Goal: Task Accomplishment & Management: Manage account settings

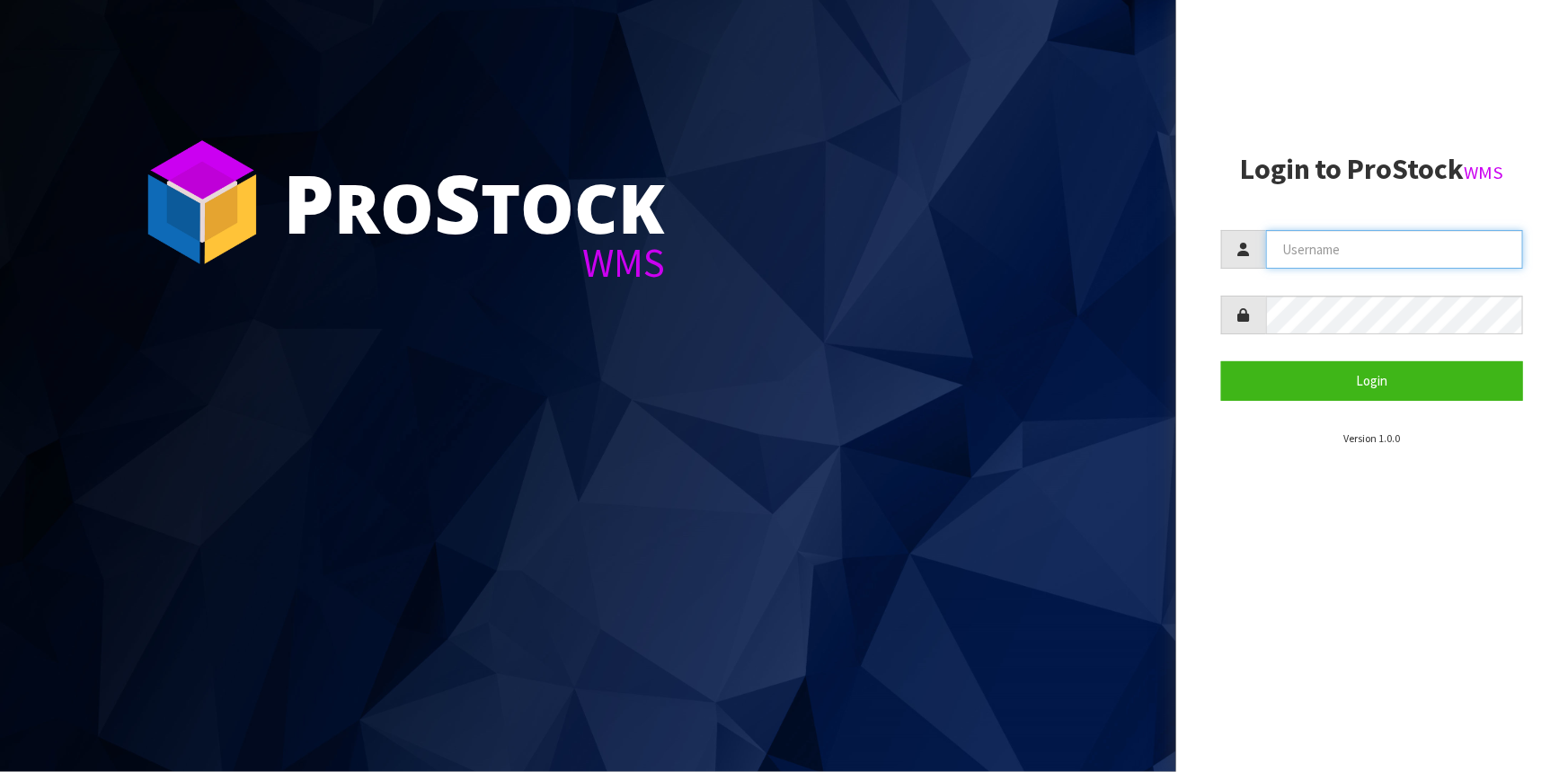
click at [1360, 253] on input "text" at bounding box center [1395, 250] width 257 height 39
type input "Hayrinna"
click at [1221, 361] on button "Login" at bounding box center [1371, 381] width 302 height 39
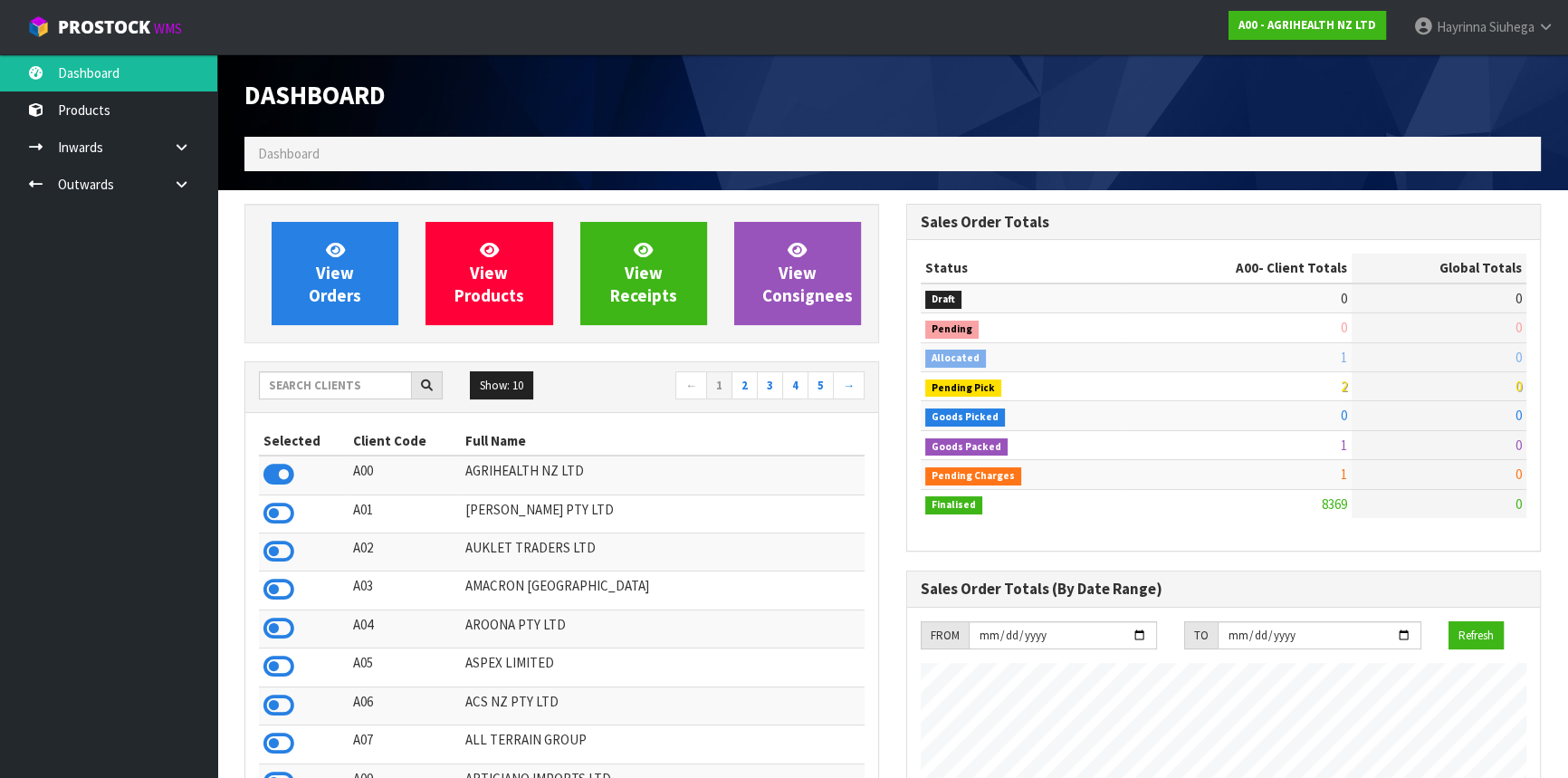
scroll to position [1370, 661]
click at [320, 371] on input "text" at bounding box center [336, 385] width 153 height 28
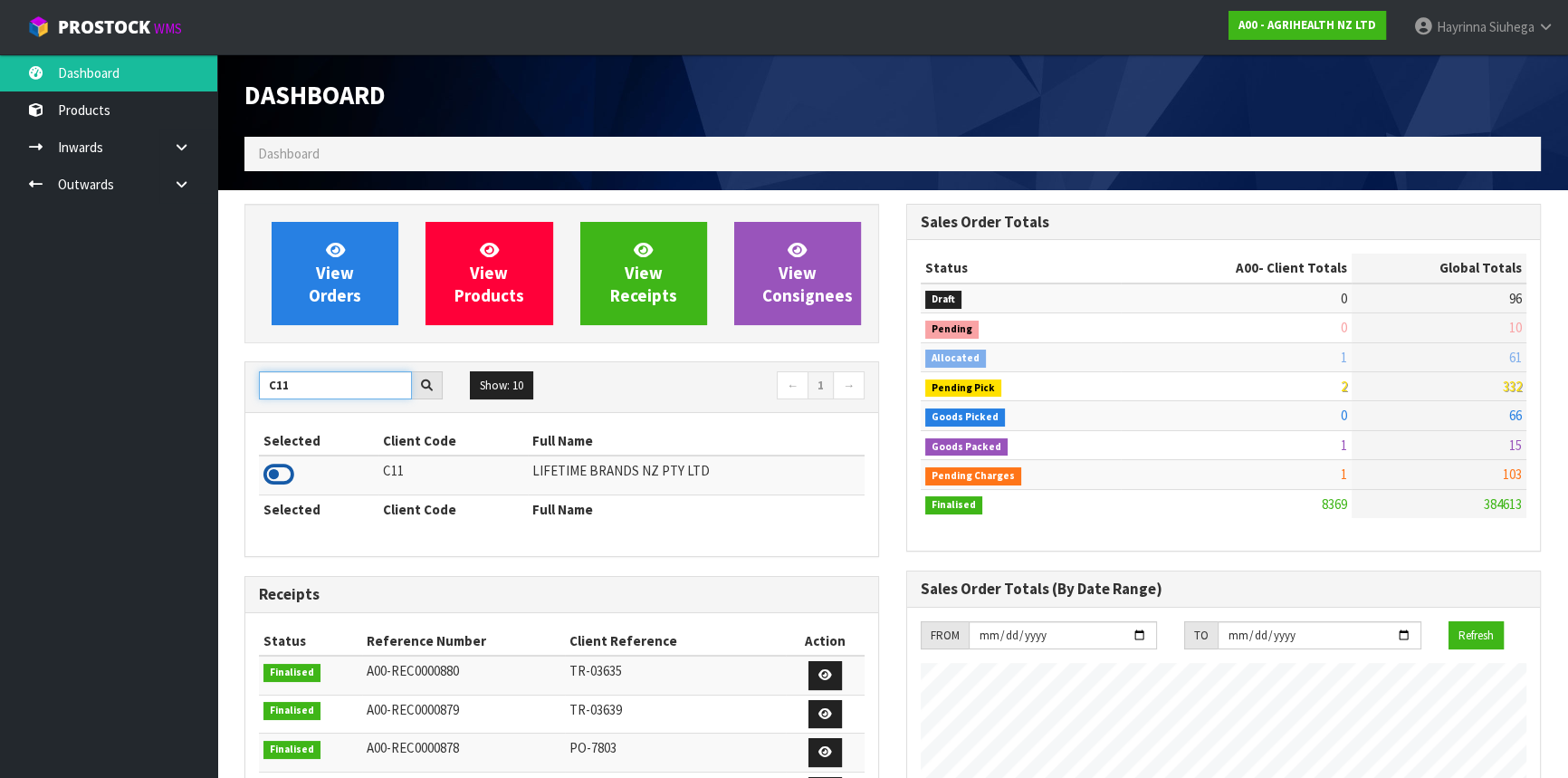
type input "C11"
click at [281, 465] on icon at bounding box center [279, 475] width 31 height 27
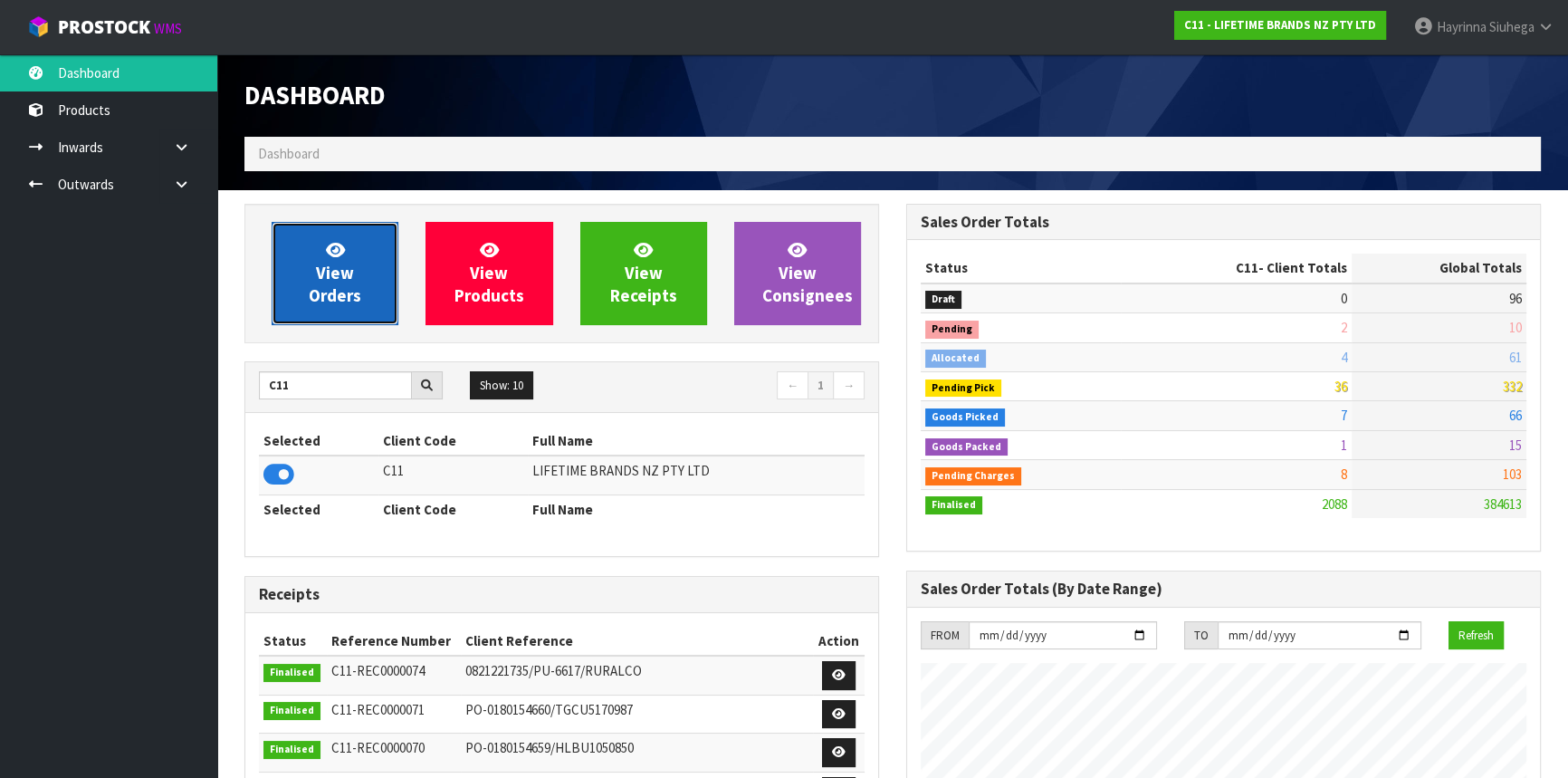
click at [360, 254] on link "View Orders" at bounding box center [335, 273] width 127 height 103
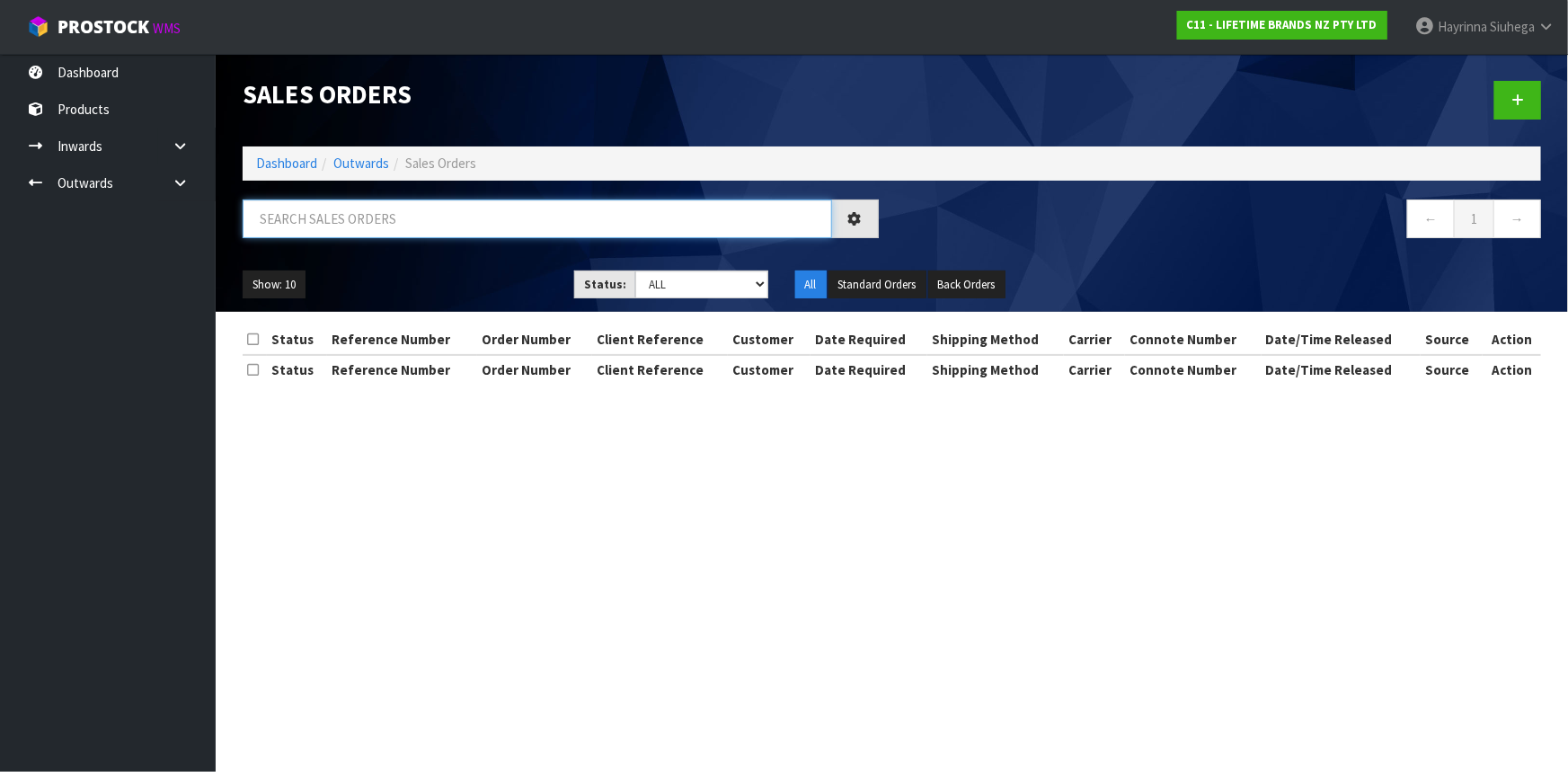
click at [361, 231] on input "text" at bounding box center [538, 219] width 590 height 39
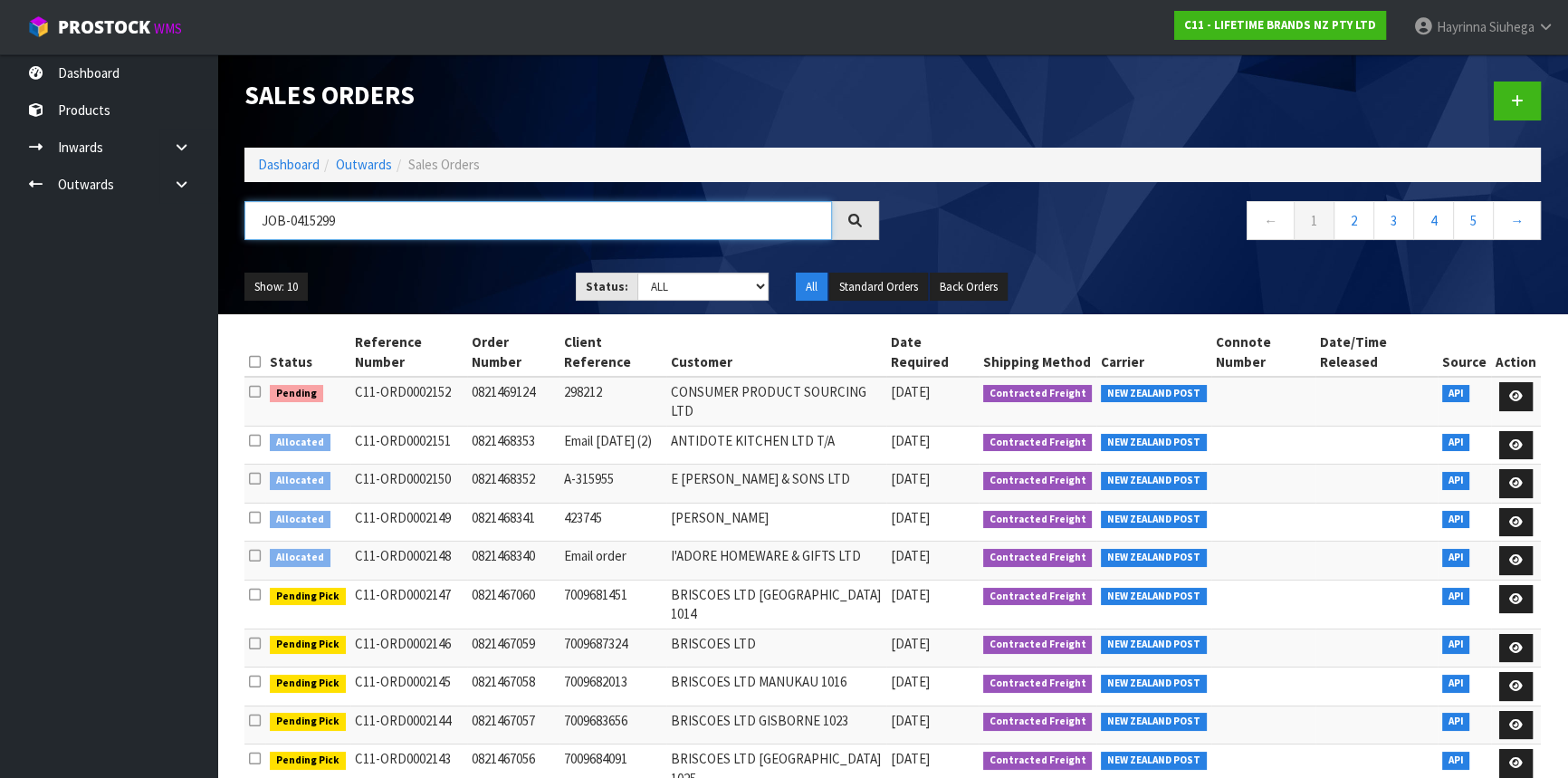
type input "JOB-0415299"
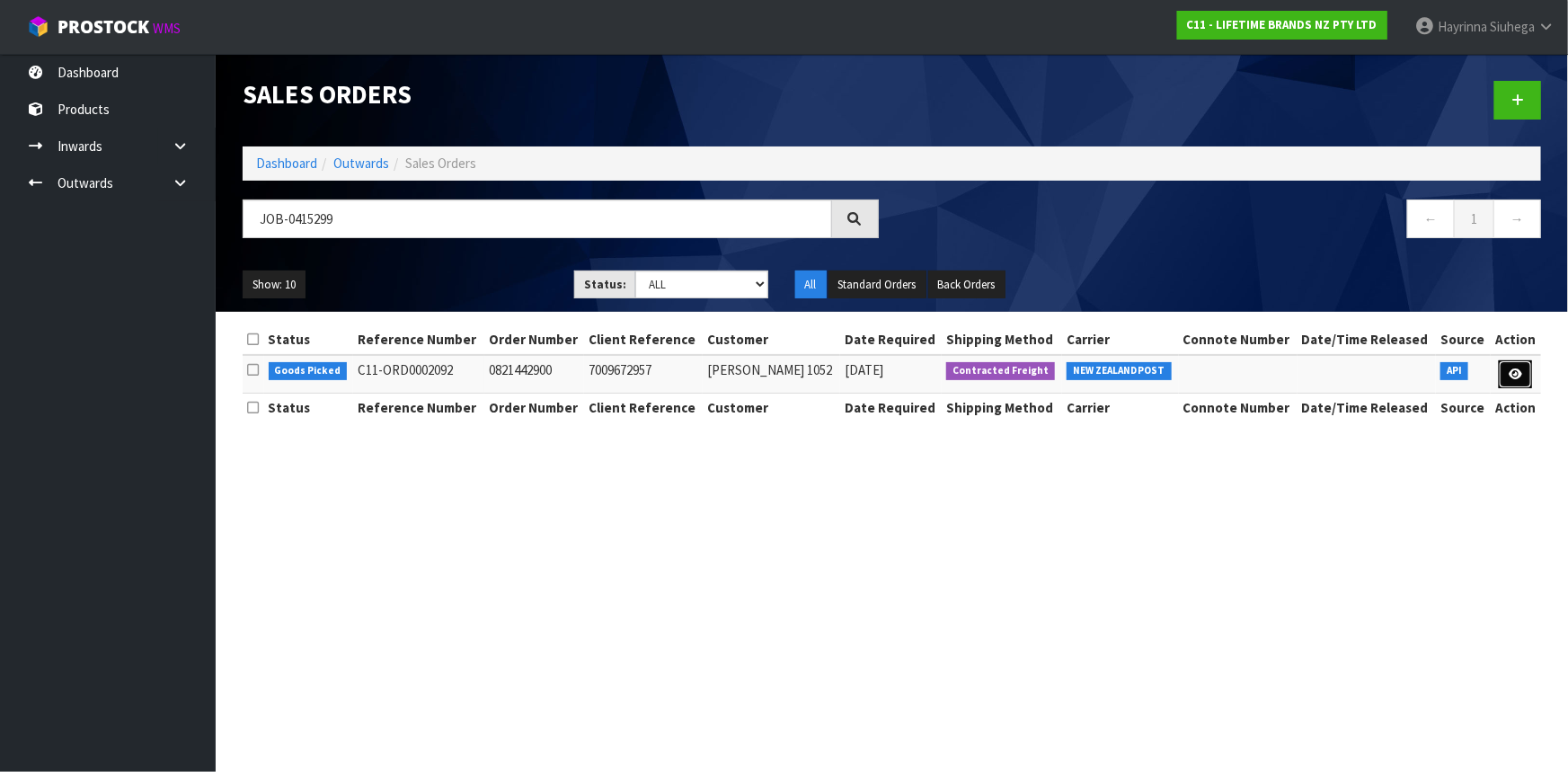
click at [1505, 367] on link at bounding box center [1515, 375] width 34 height 29
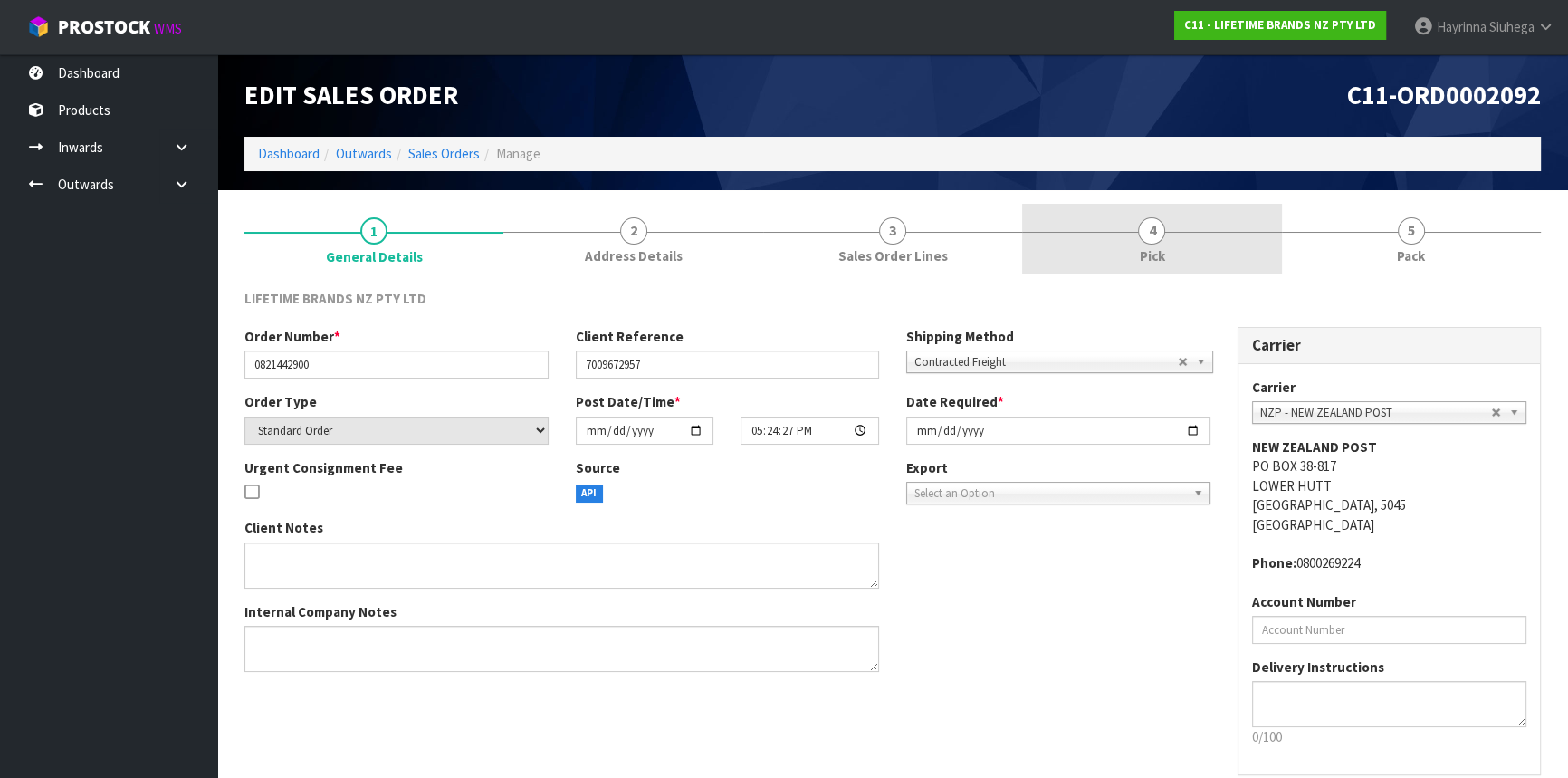
click at [1214, 247] on link "4 Pick" at bounding box center [1151, 240] width 259 height 72
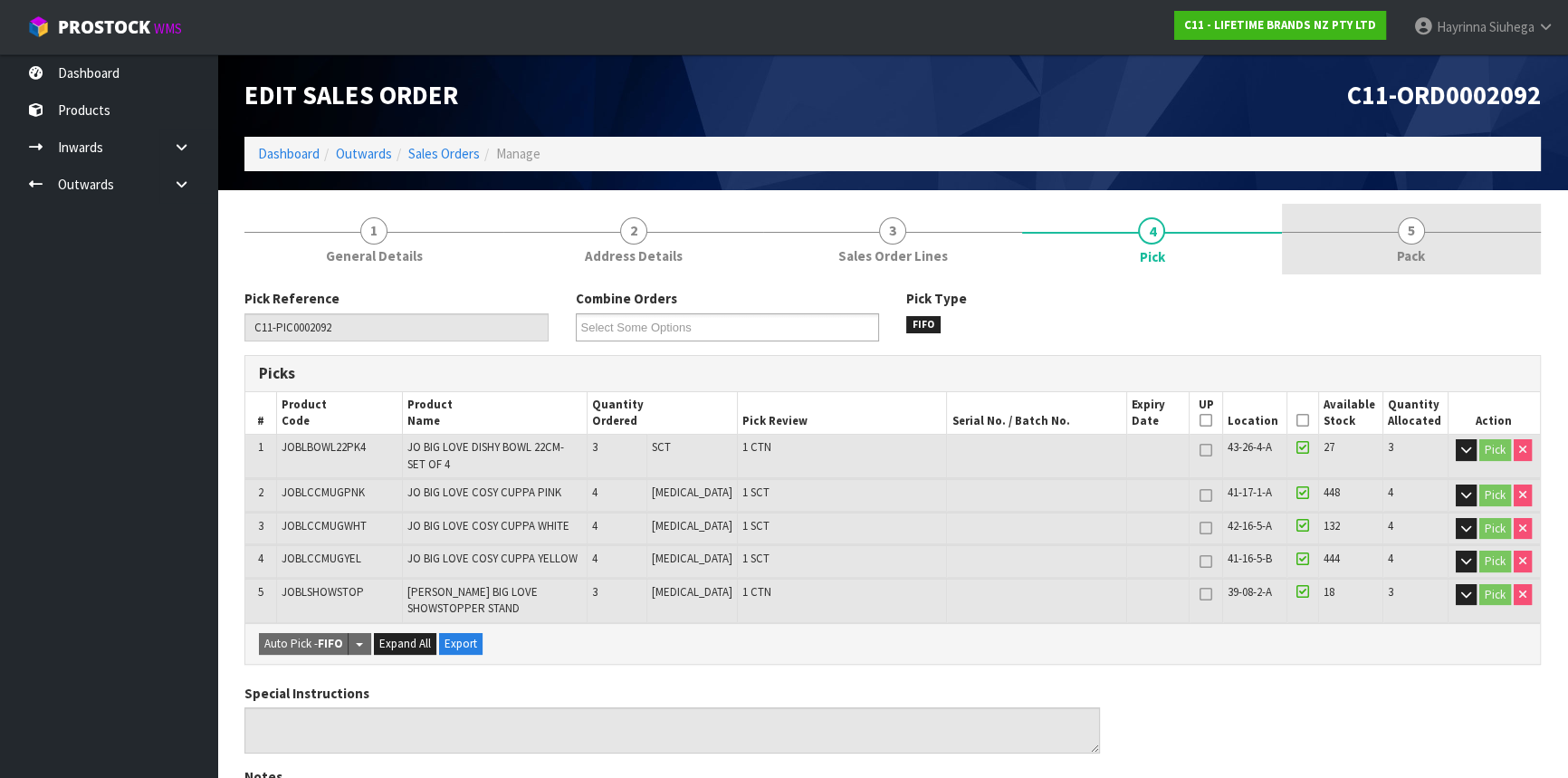
click at [1363, 234] on link "5 Pack" at bounding box center [1411, 240] width 259 height 72
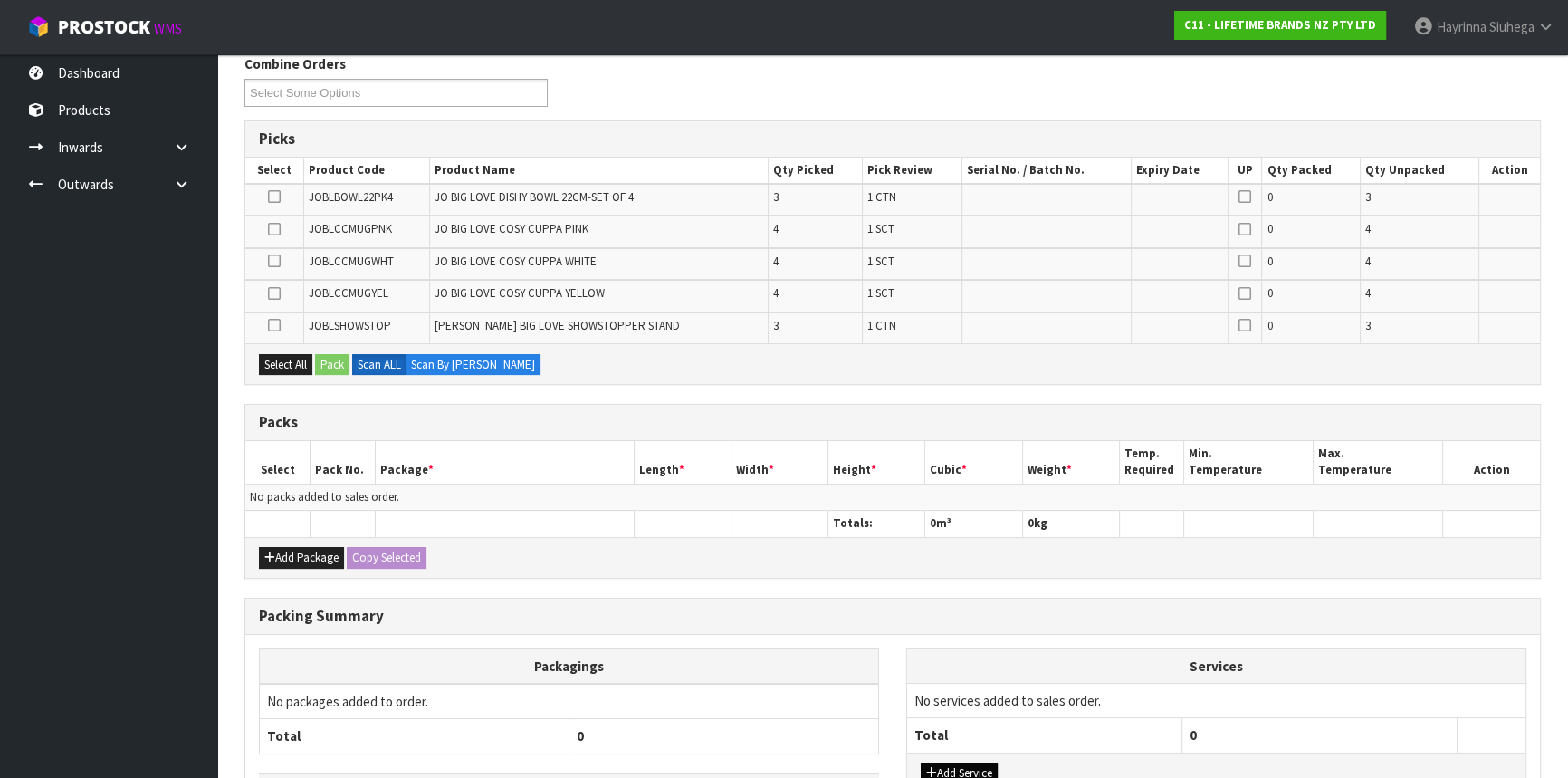
scroll to position [365, 0]
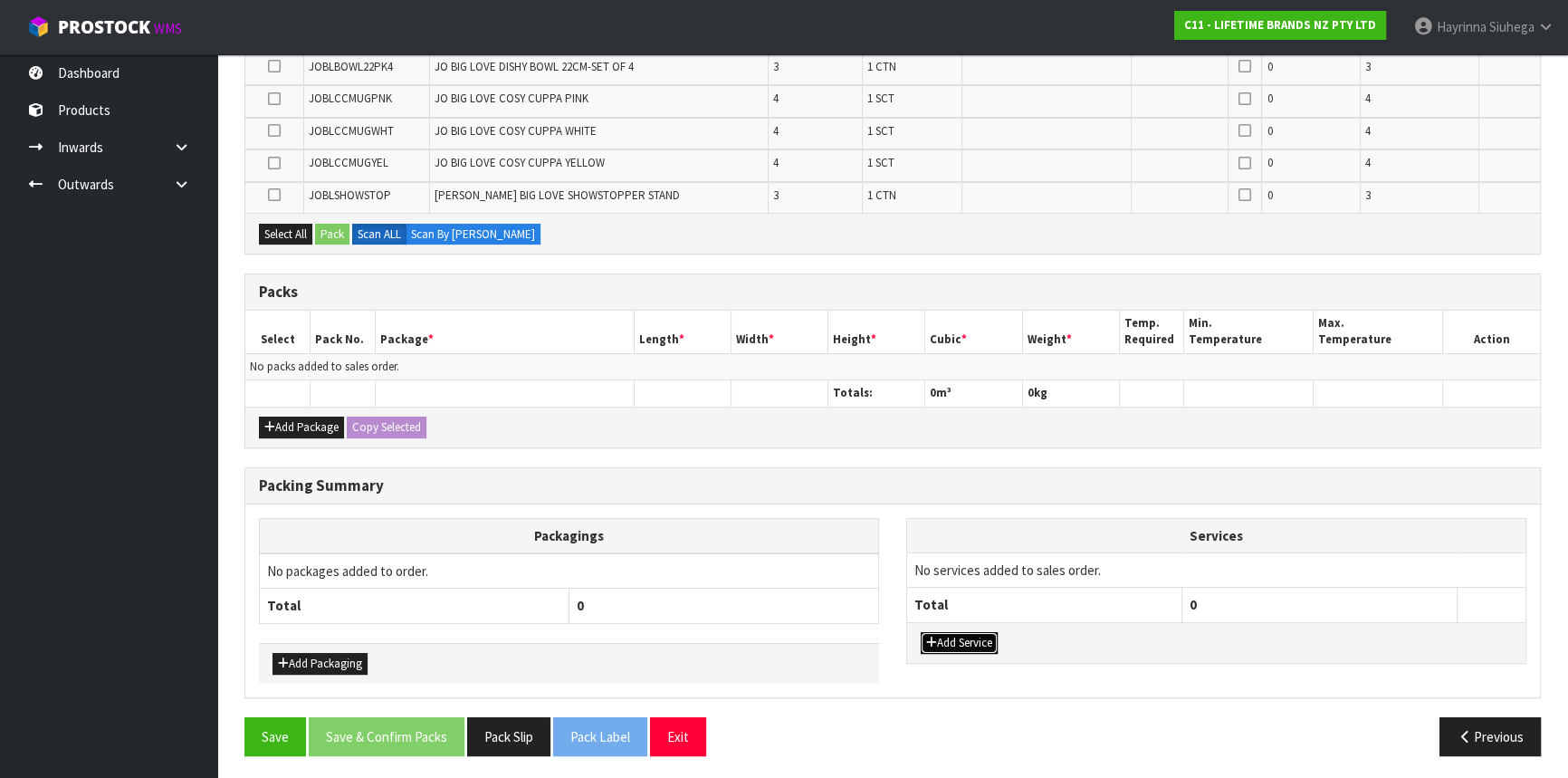
click at [976, 641] on button "Add Service" at bounding box center [958, 643] width 77 height 21
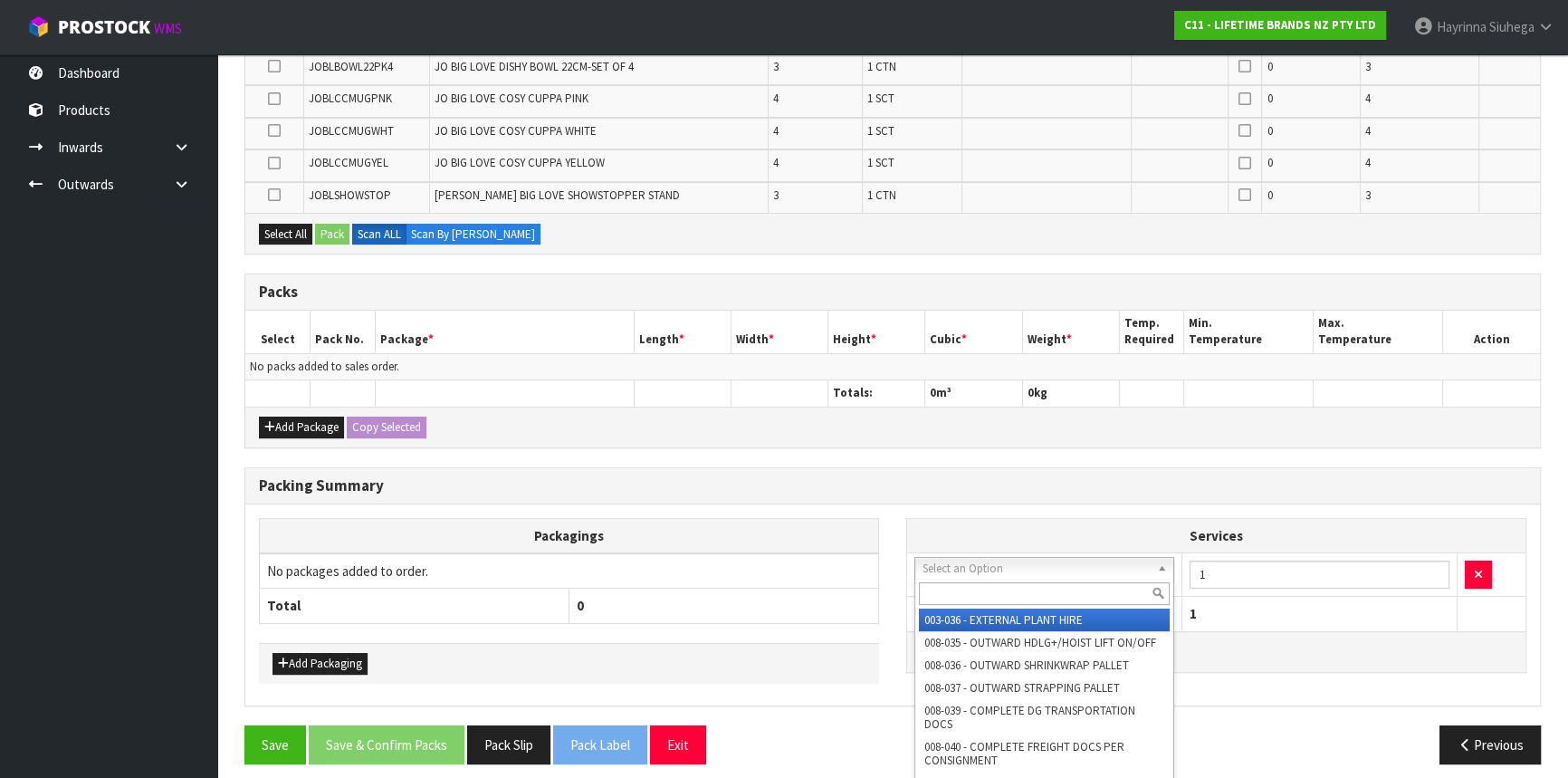
click at [987, 593] on input "text" at bounding box center [1045, 593] width 250 height 22
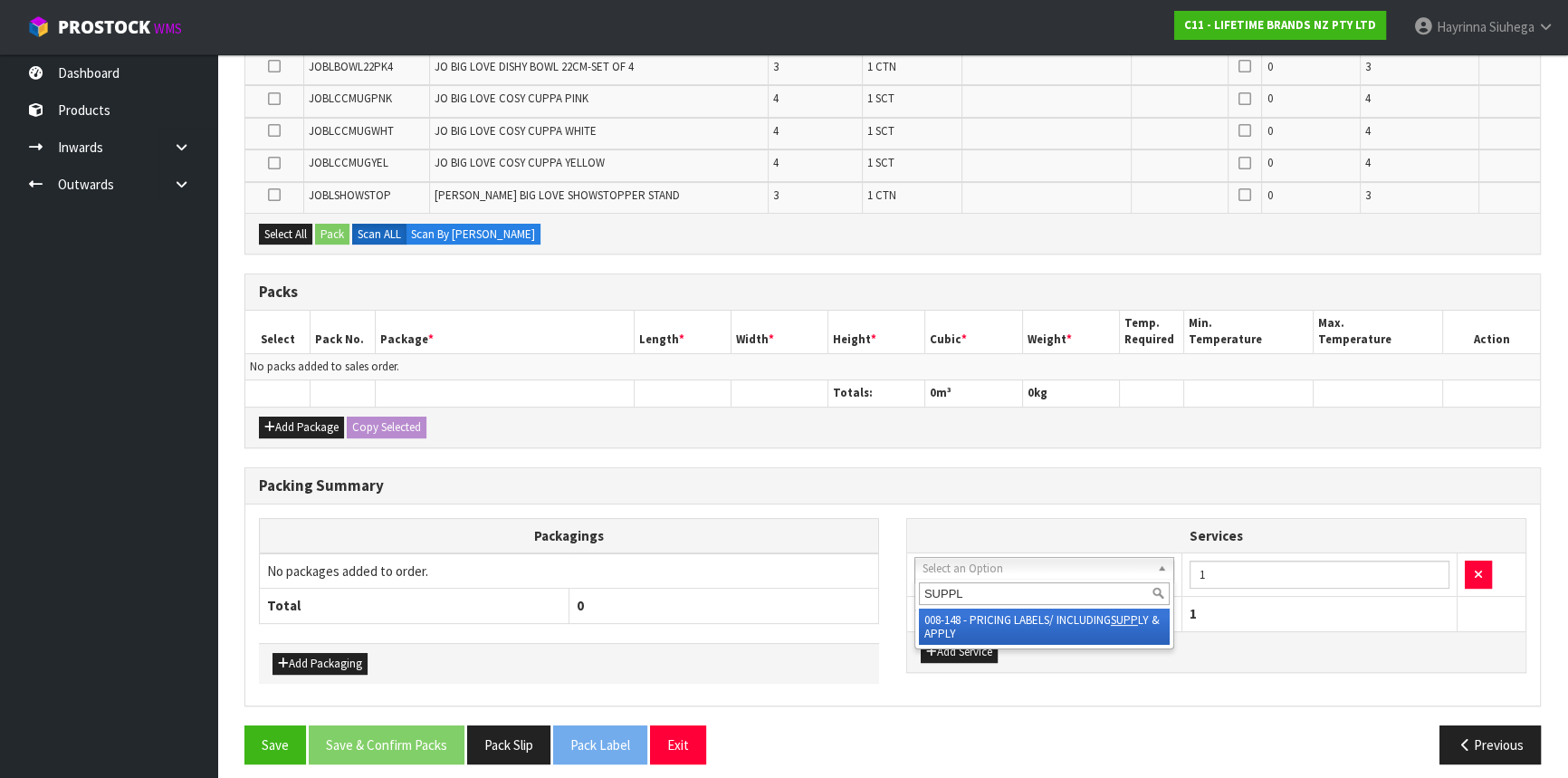
type input "SUPPLY"
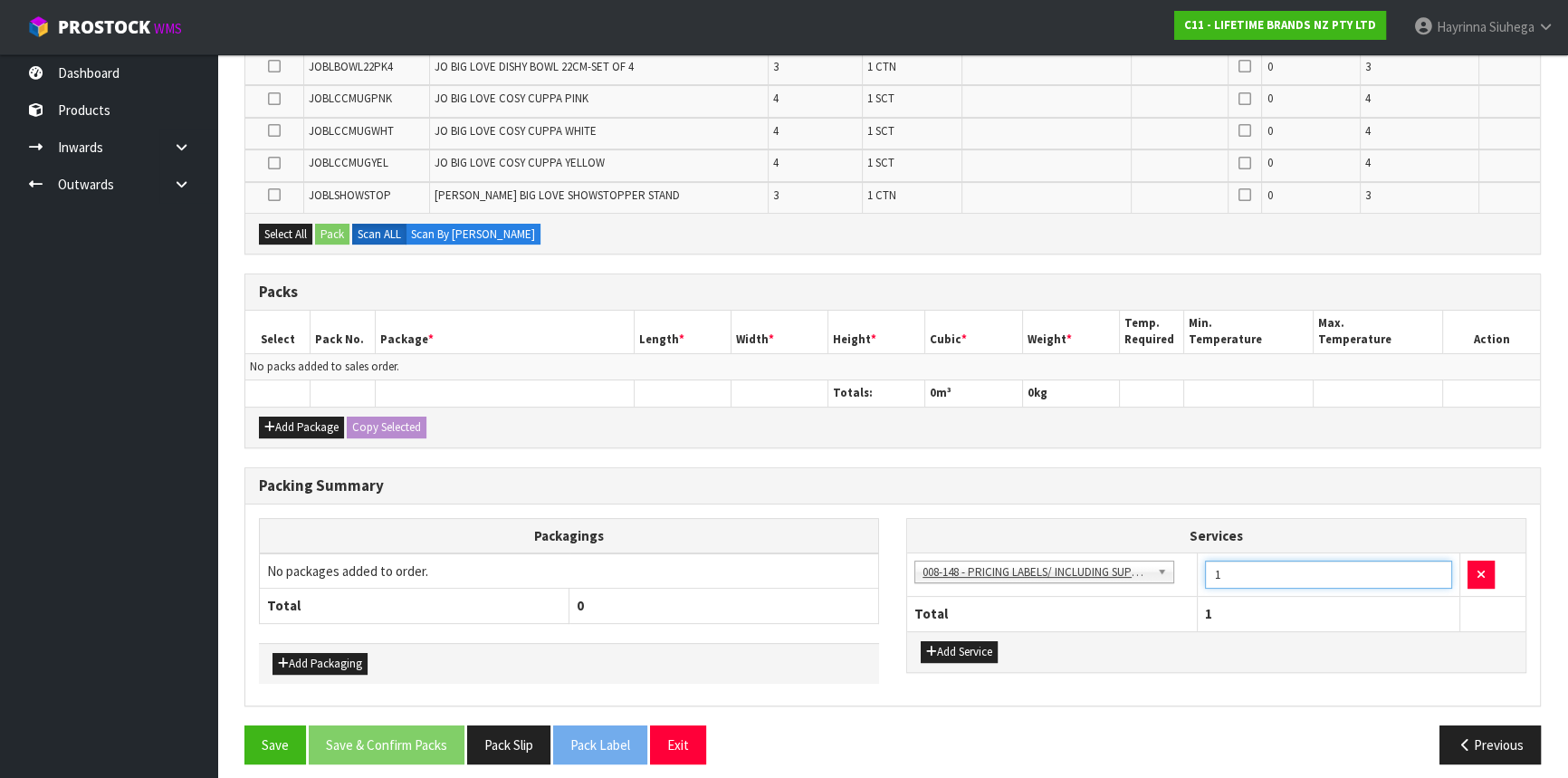
drag, startPoint x: 1235, startPoint y: 569, endPoint x: 1175, endPoint y: 560, distance: 60.7
click at [1189, 569] on tr "003-036 - EXTERNAL PLANT HIRE 008-035 - OUTWARD HDLG+/HOIST LIFT ON/OFF 008-036…" at bounding box center [1216, 575] width 618 height 45
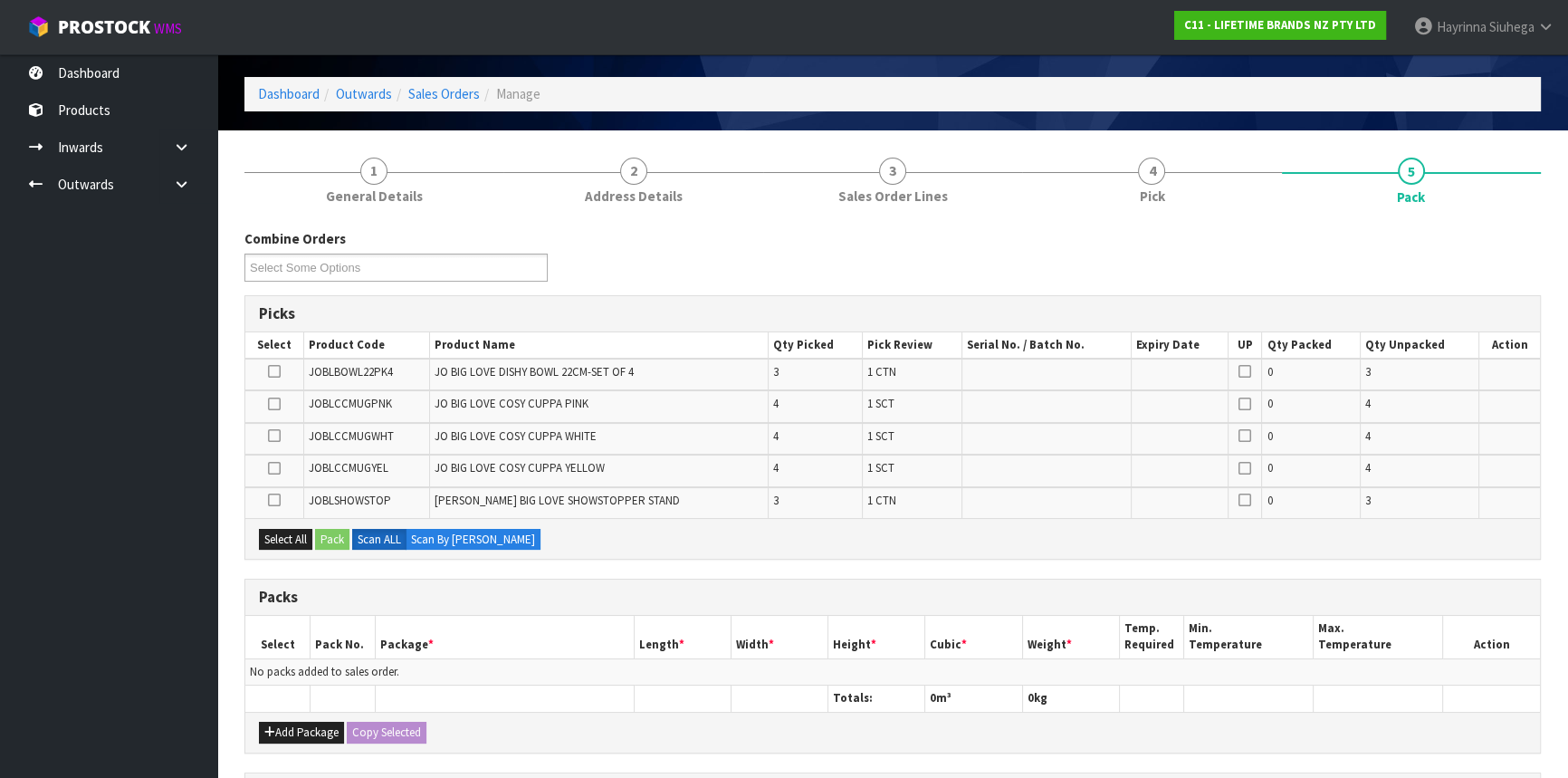
scroll to position [0, 0]
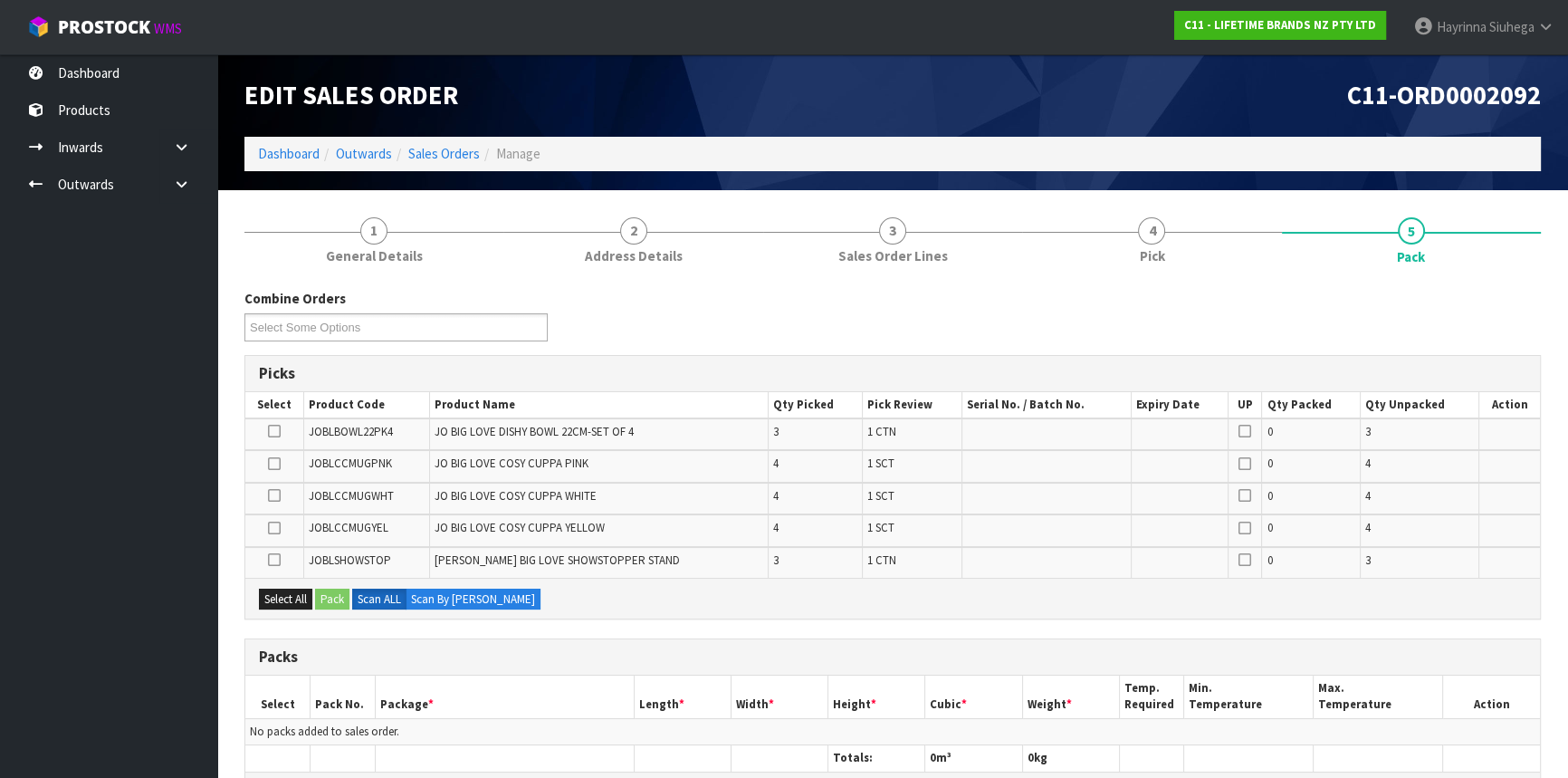
type input "18"
click at [269, 158] on link "Dashboard" at bounding box center [288, 153] width 61 height 17
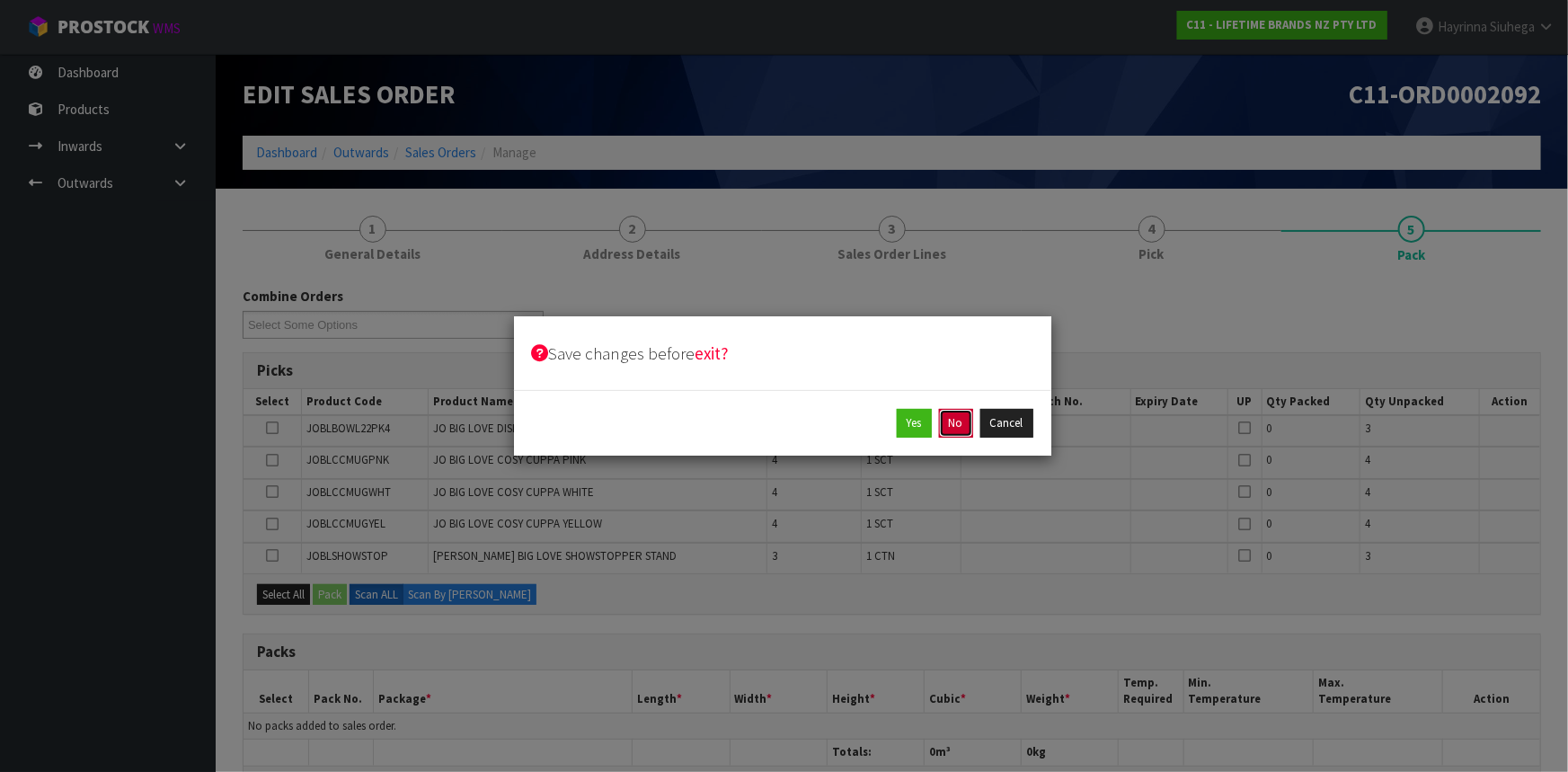
click at [941, 421] on button "No" at bounding box center [956, 423] width 34 height 29
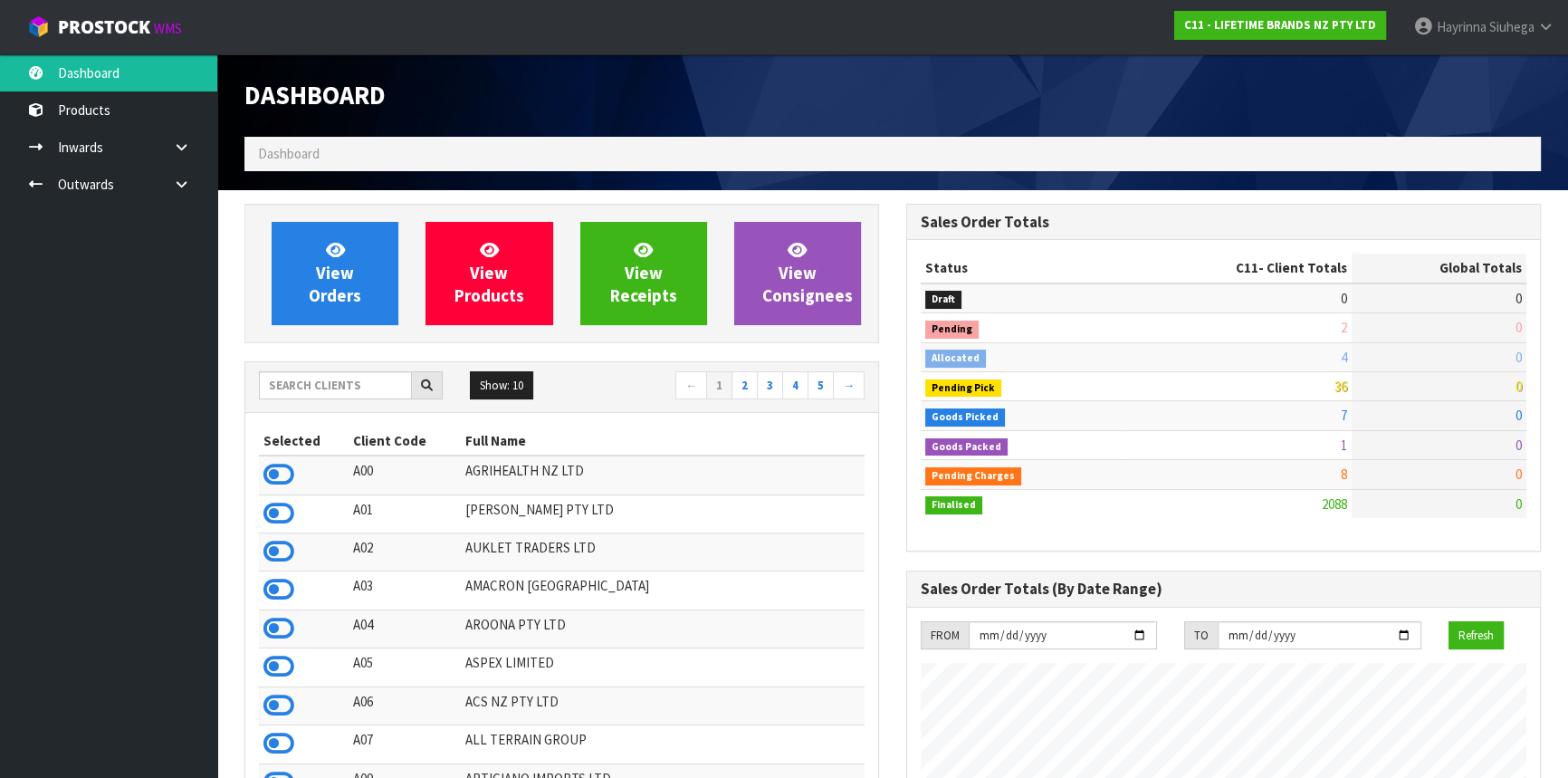
scroll to position [1370, 661]
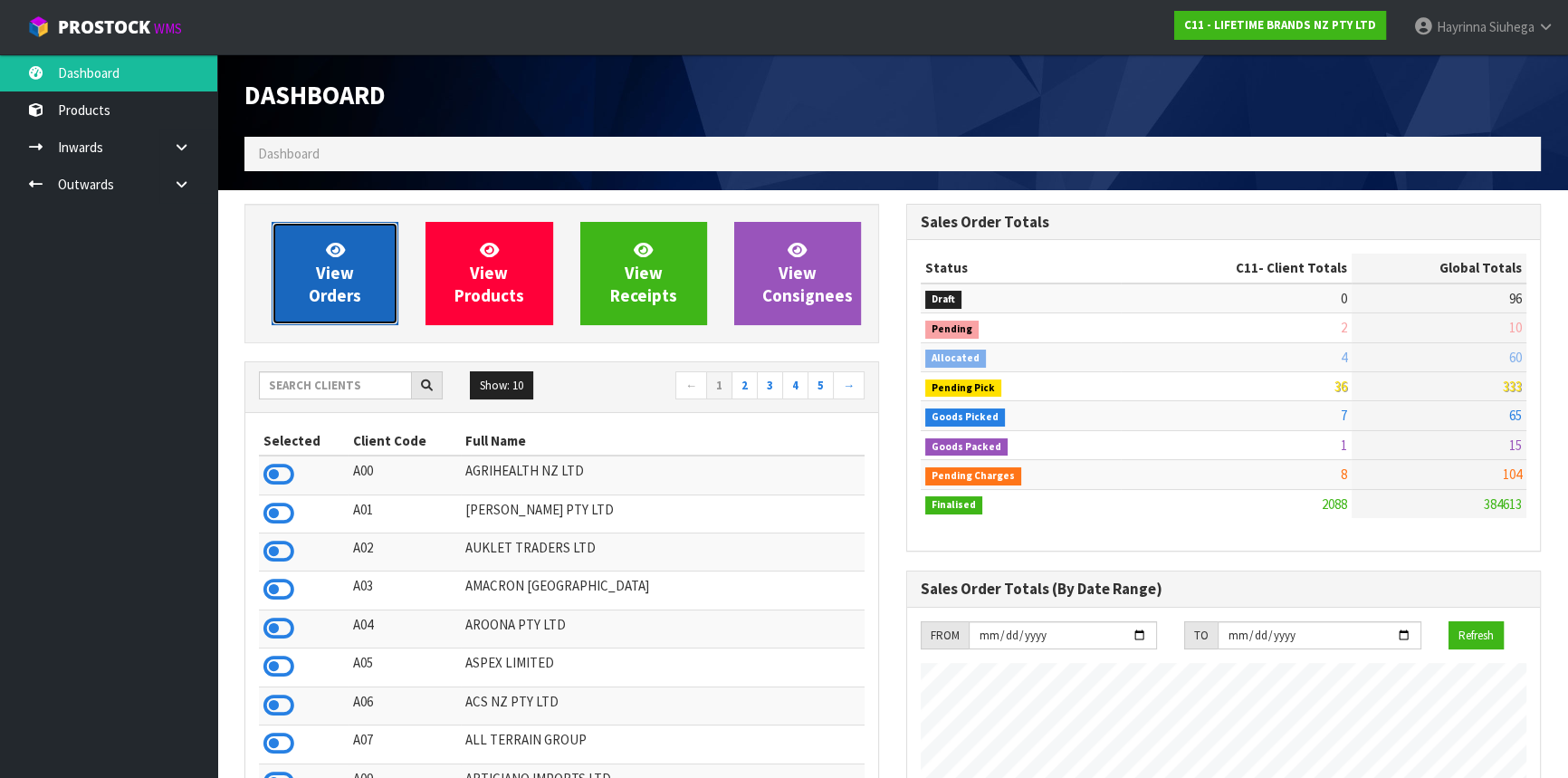
click at [308, 268] on link "View Orders" at bounding box center [335, 273] width 127 height 103
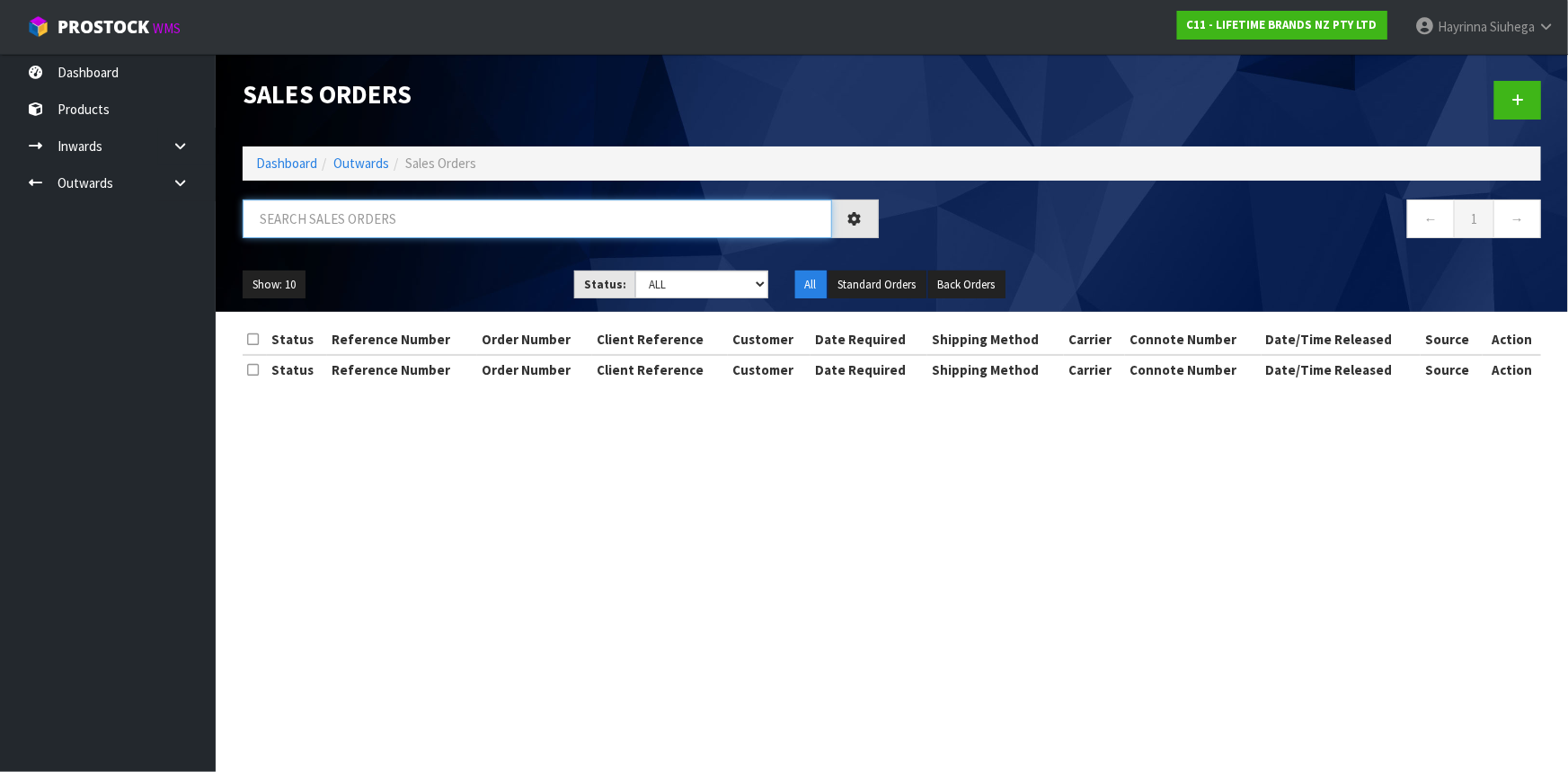
click at [338, 218] on input "text" at bounding box center [538, 219] width 590 height 39
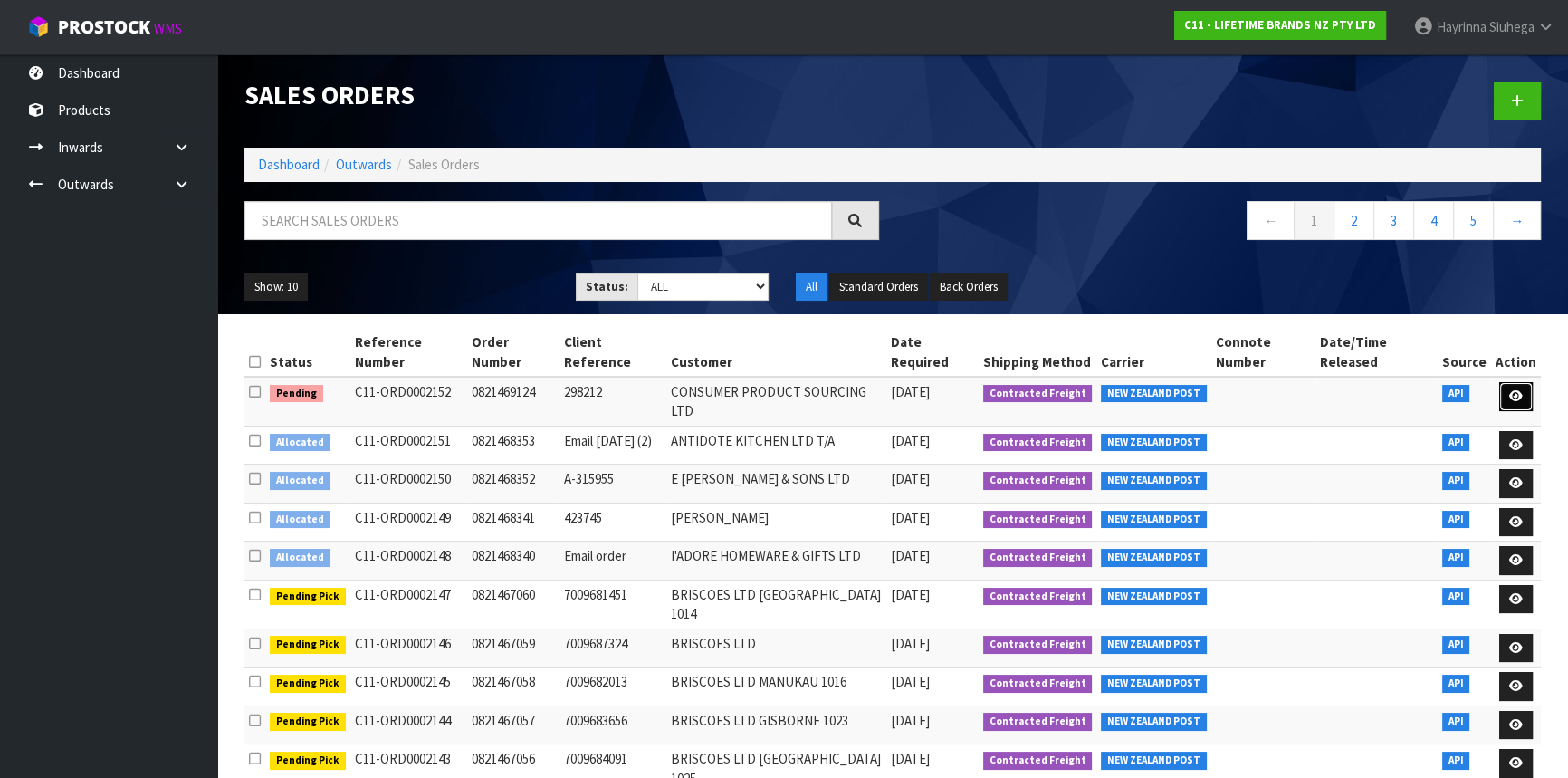
click at [1510, 397] on link at bounding box center [1516, 397] width 34 height 29
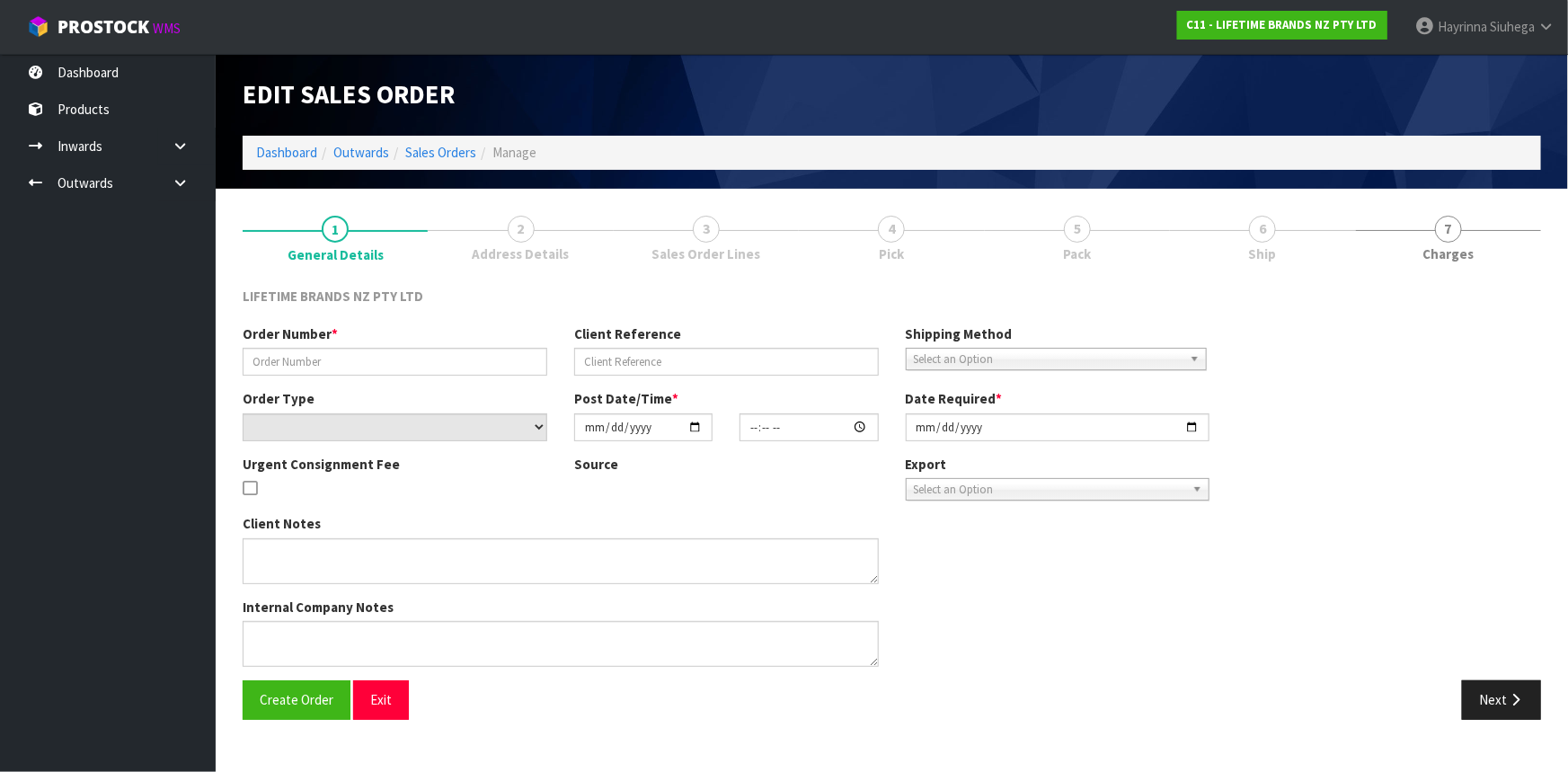
type input "0821469124"
type input "298212"
select select "number:0"
type input "[DATE]"
type input "20:04:40.000"
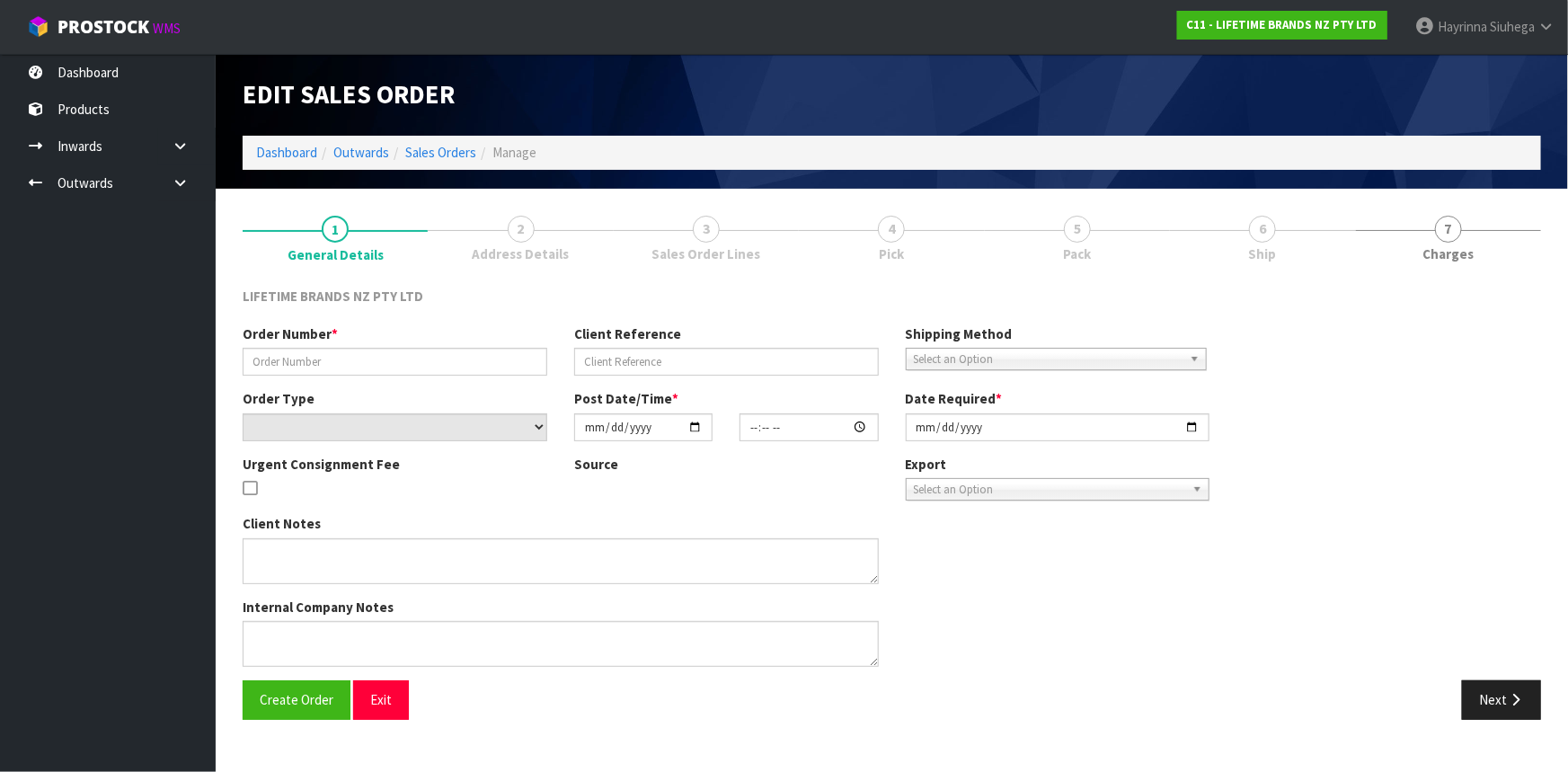
type input "[DATE]"
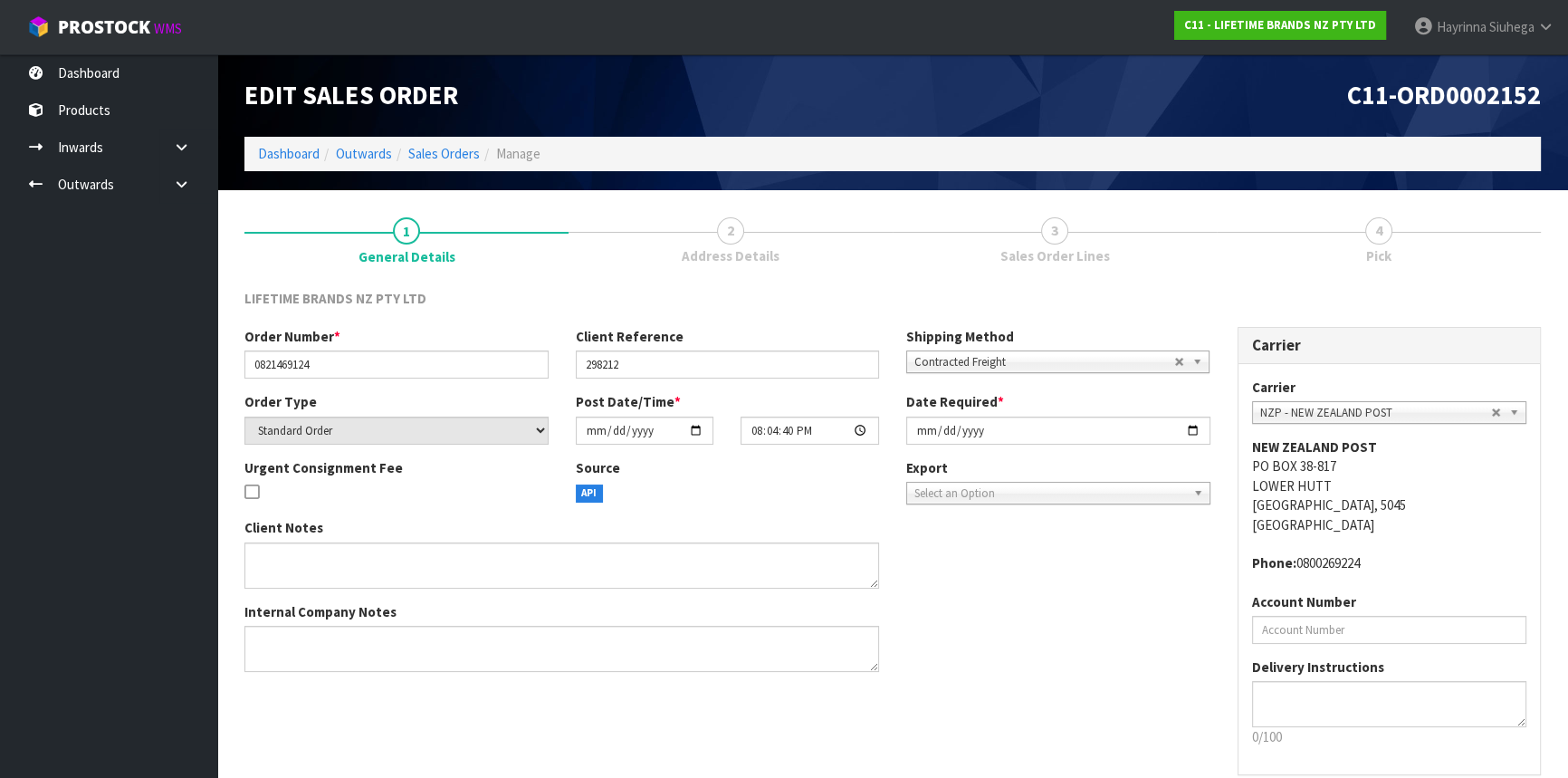
click at [1213, 250] on link "3 Sales Order Lines" at bounding box center [1054, 240] width 324 height 72
click at [1084, 244] on link "3 Sales Order Lines" at bounding box center [1054, 240] width 324 height 72
click at [293, 153] on link "Dashboard" at bounding box center [288, 153] width 61 height 17
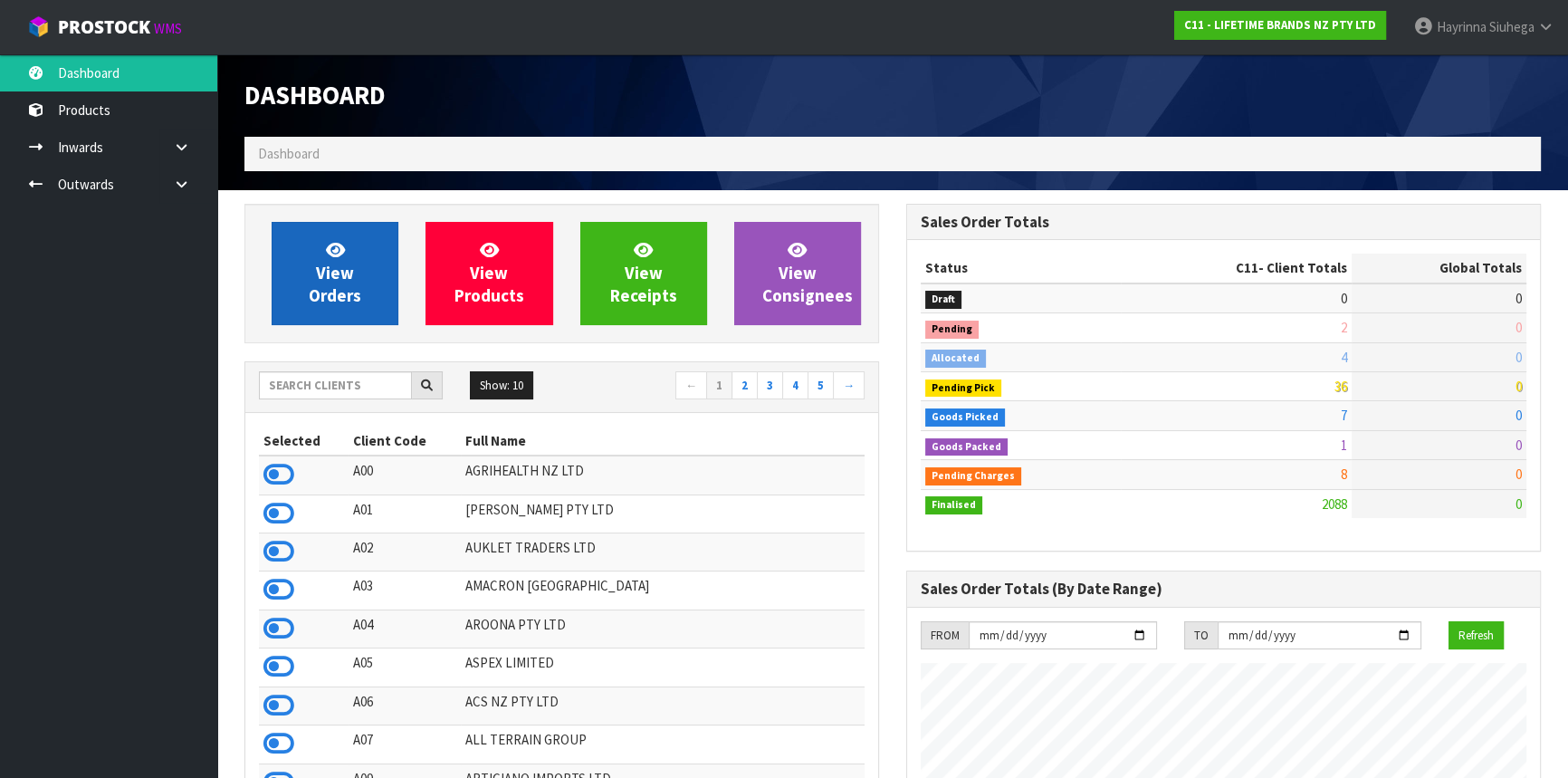
scroll to position [1370, 661]
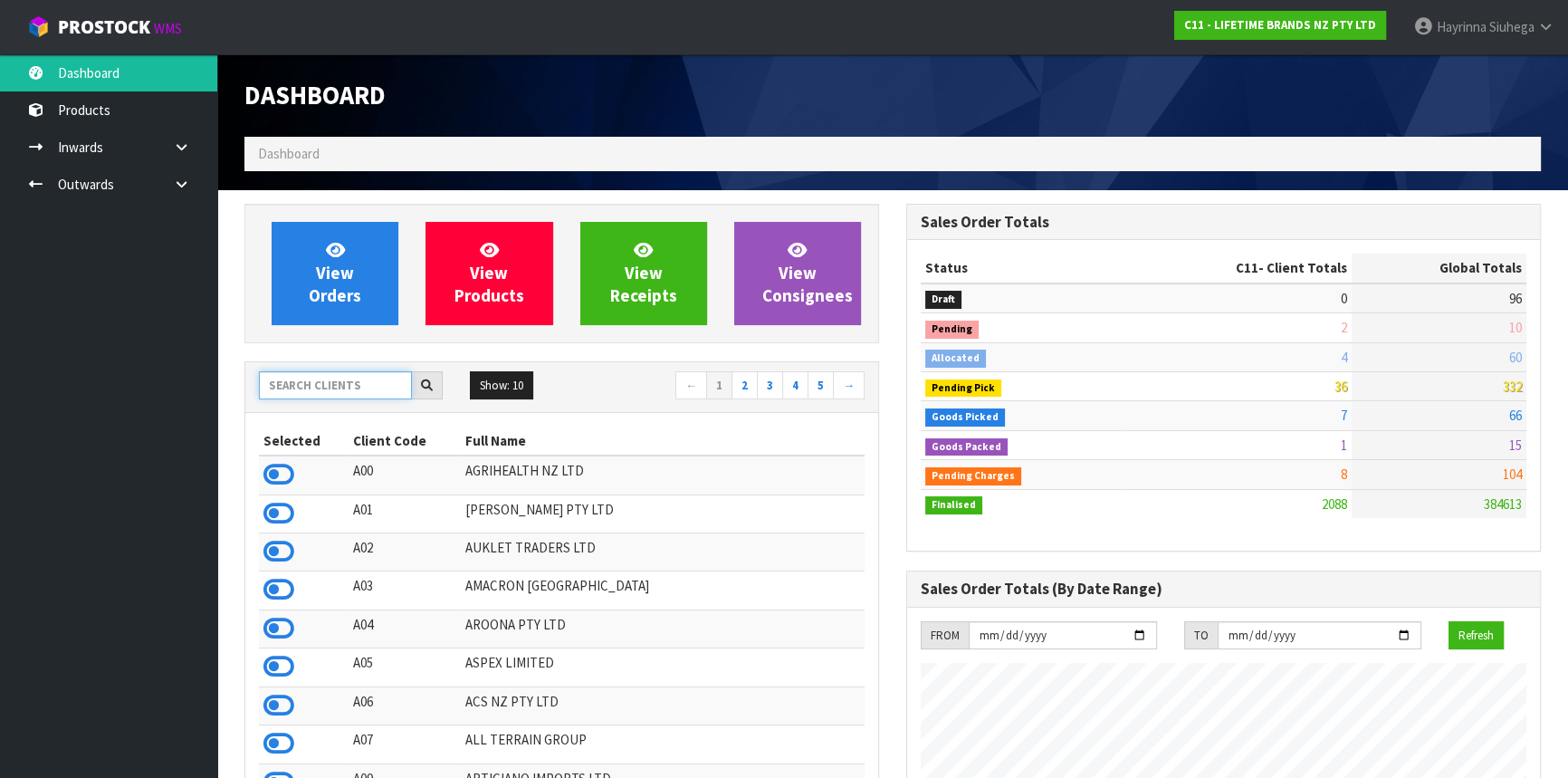
click at [366, 378] on input "text" at bounding box center [336, 385] width 153 height 28
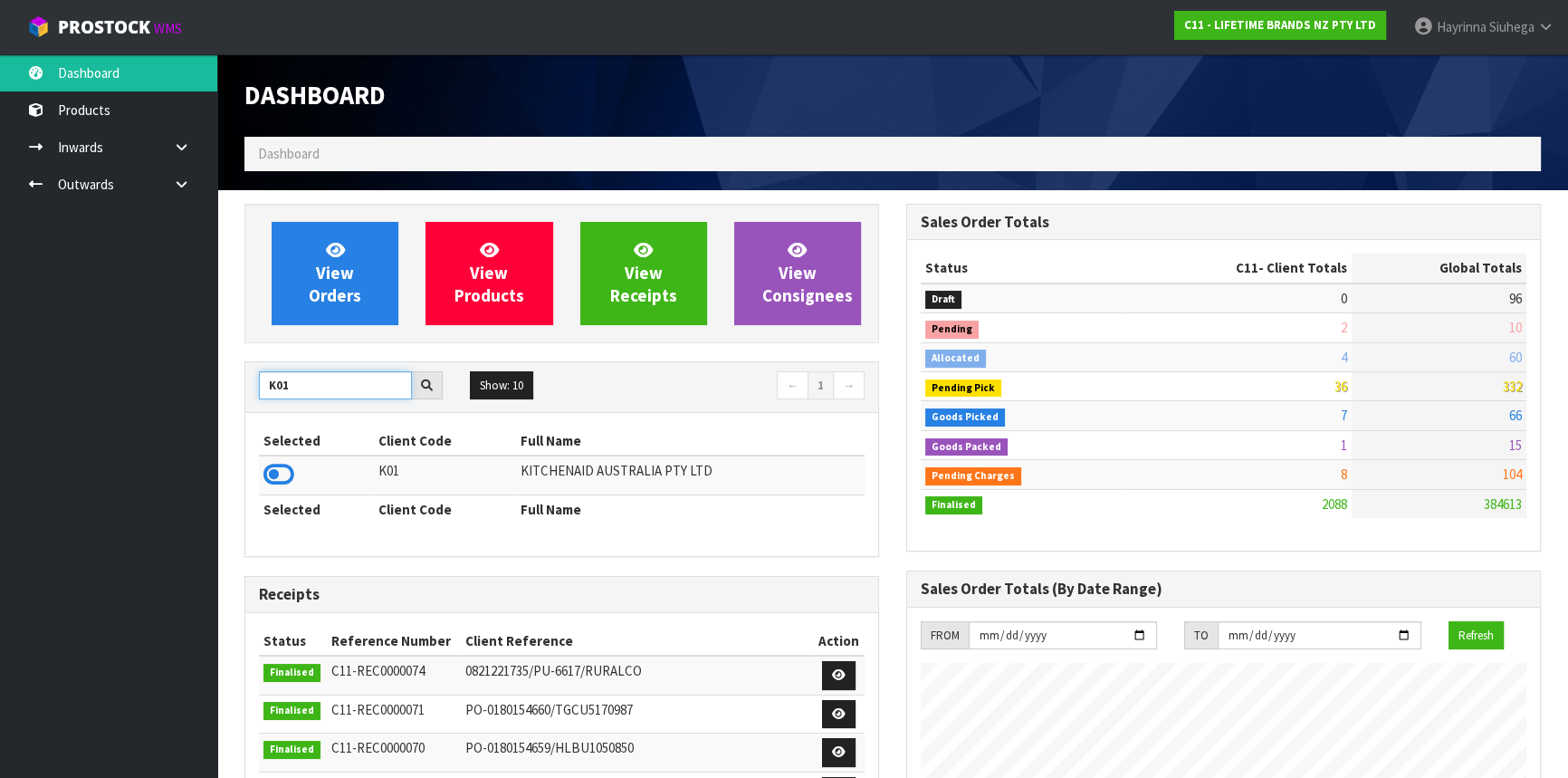
type input "K01"
drag, startPoint x: 249, startPoint y: 468, endPoint x: 264, endPoint y: 467, distance: 15.0
click at [254, 467] on div "Selected Client Code Full Name K01 KITCHENAID AUSTRALIA PTY LTD Selected Client…" at bounding box center [562, 484] width 633 height 143
click at [265, 467] on icon at bounding box center [279, 475] width 31 height 27
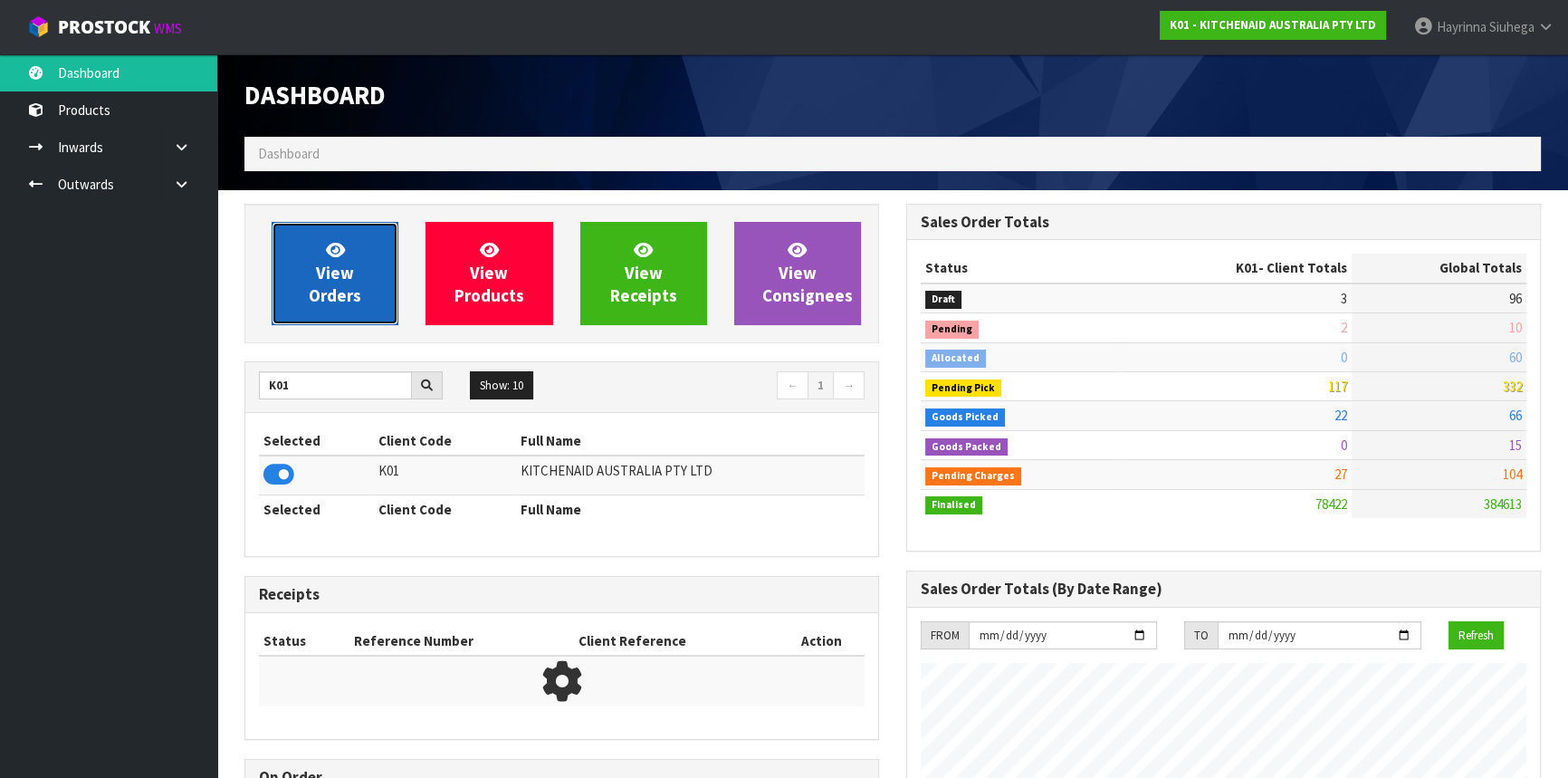
click at [317, 316] on link "View Orders" at bounding box center [335, 273] width 127 height 103
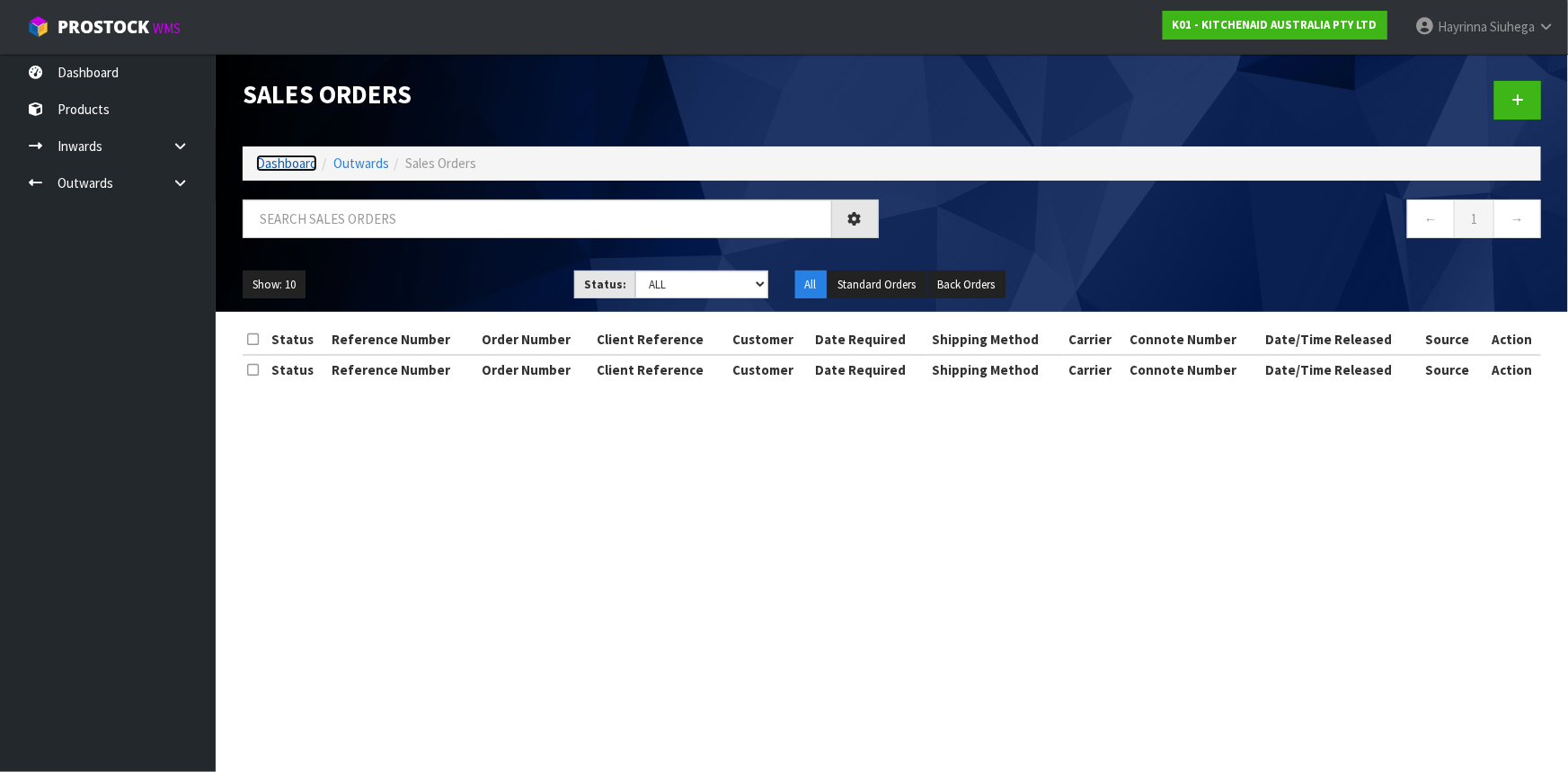
click at [295, 171] on link "Dashboard" at bounding box center [286, 163] width 61 height 17
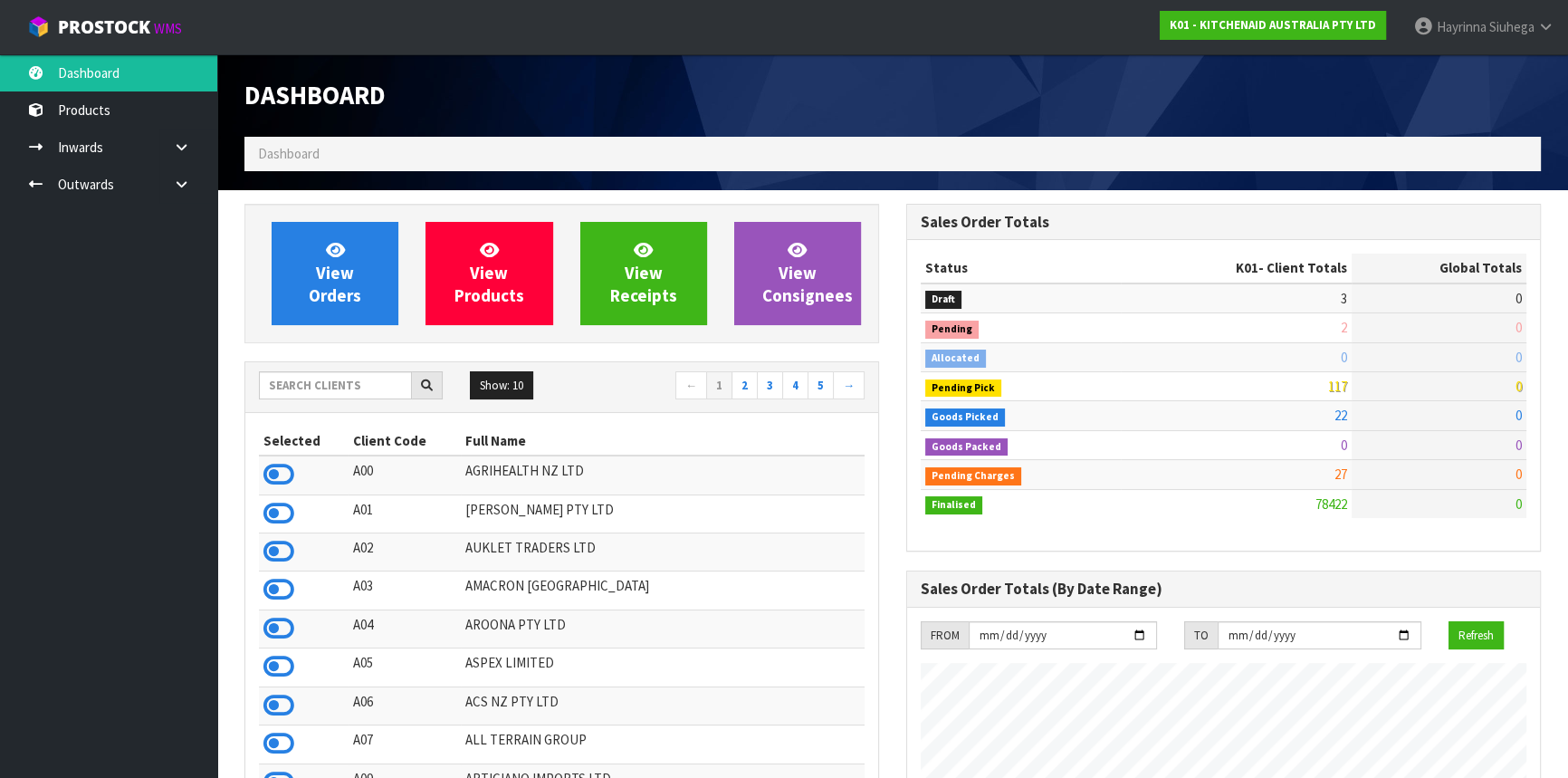
scroll to position [1370, 661]
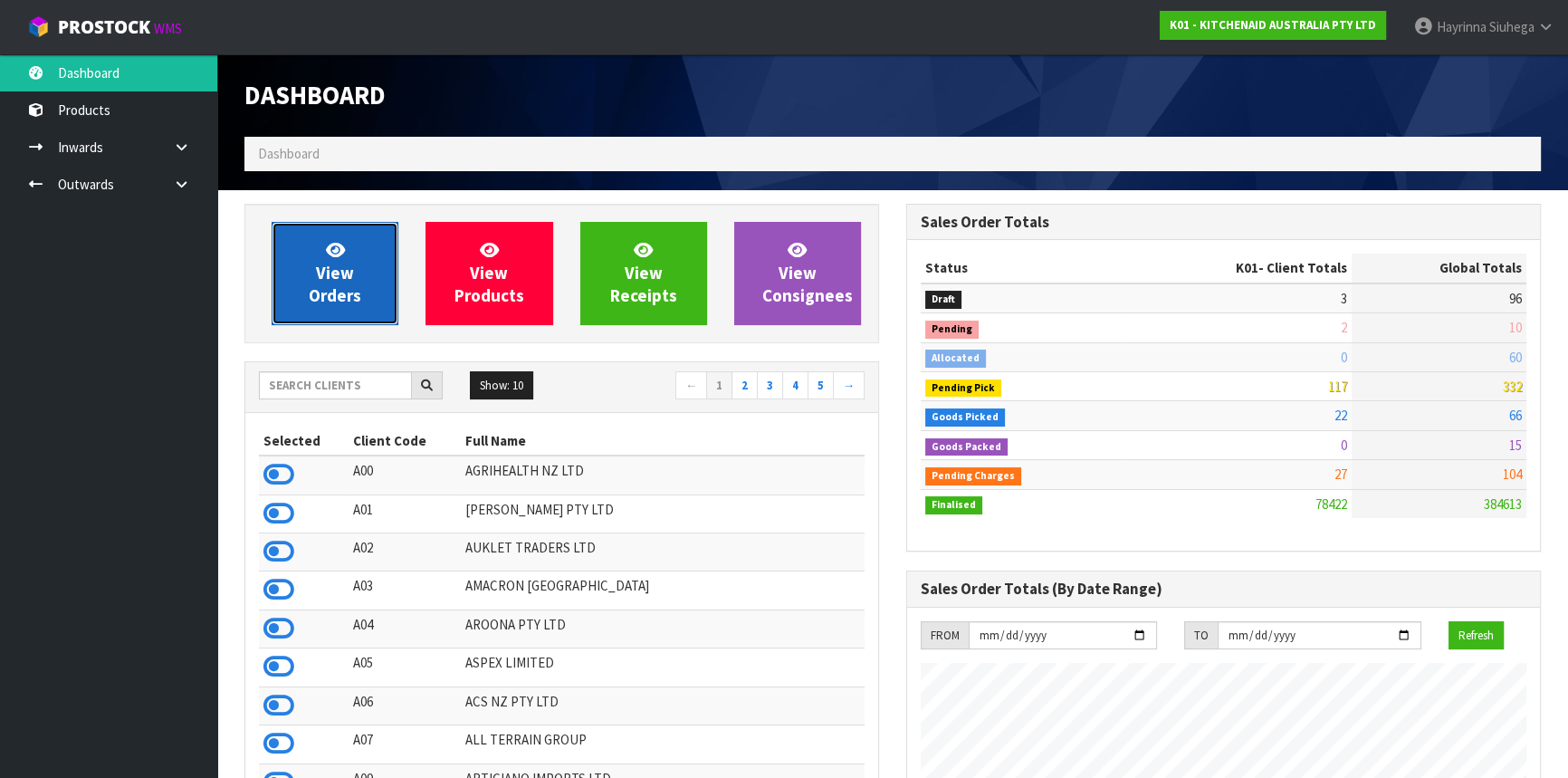
click at [325, 239] on span "View Orders" at bounding box center [335, 273] width 52 height 68
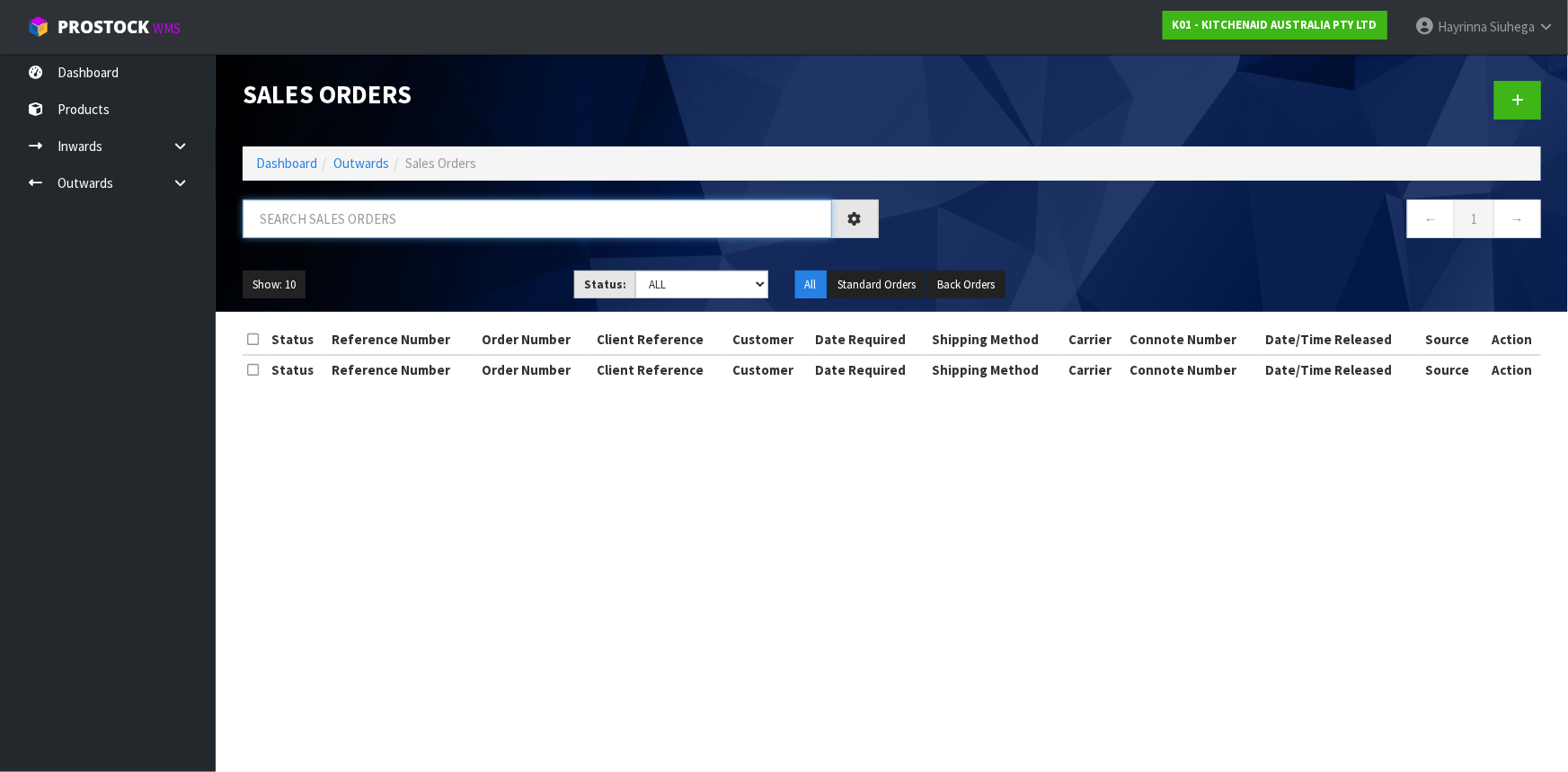
click at [353, 200] on input "text" at bounding box center [538, 219] width 590 height 39
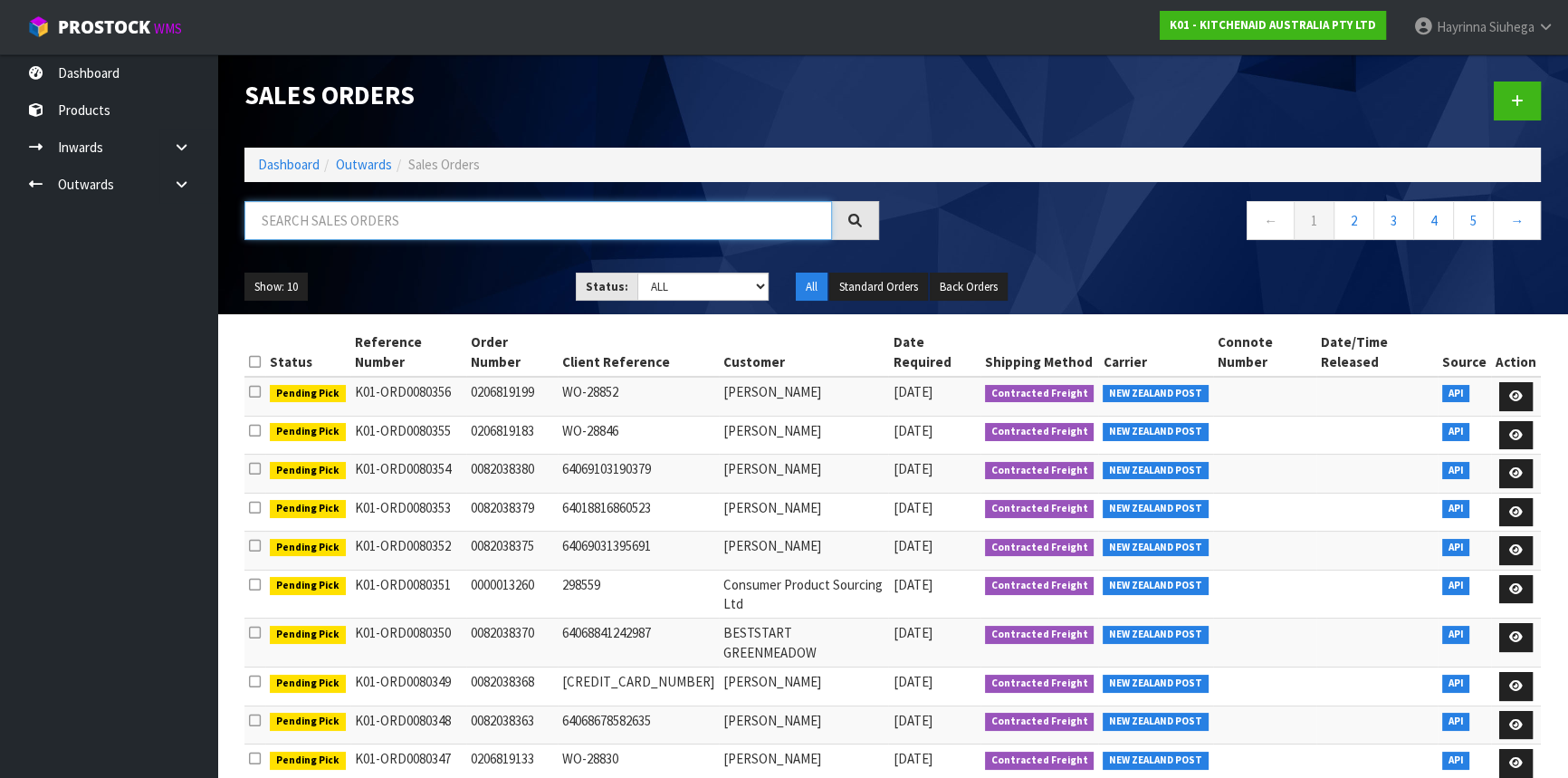
click at [371, 213] on input "text" at bounding box center [538, 220] width 587 height 39
click at [381, 232] on input "text" at bounding box center [538, 220] width 587 height 39
click at [285, 160] on link "Dashboard" at bounding box center [288, 164] width 61 height 17
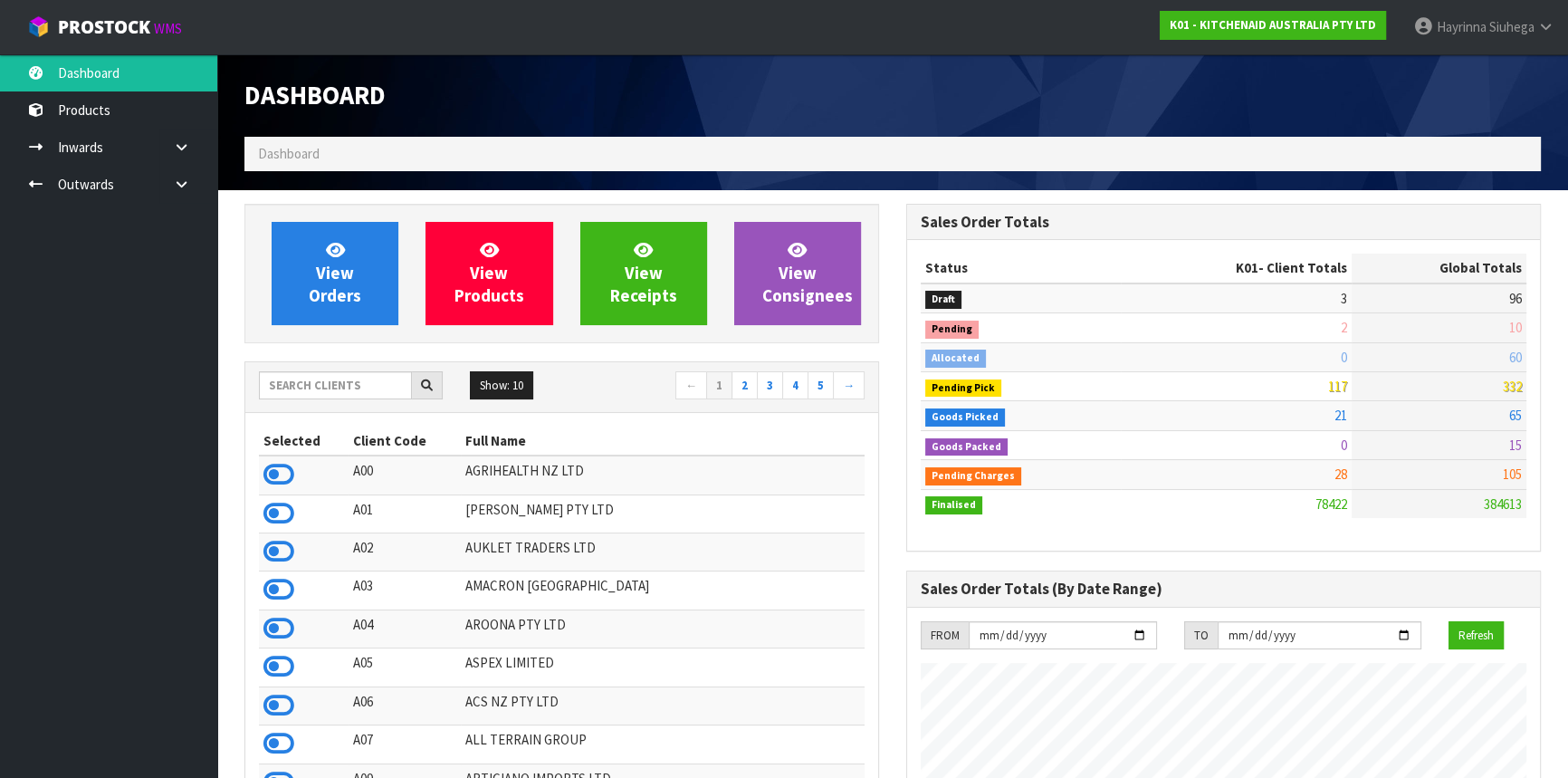
scroll to position [1370, 661]
click at [330, 388] on input "text" at bounding box center [336, 385] width 153 height 28
click at [292, 382] on input "text" at bounding box center [336, 385] width 153 height 28
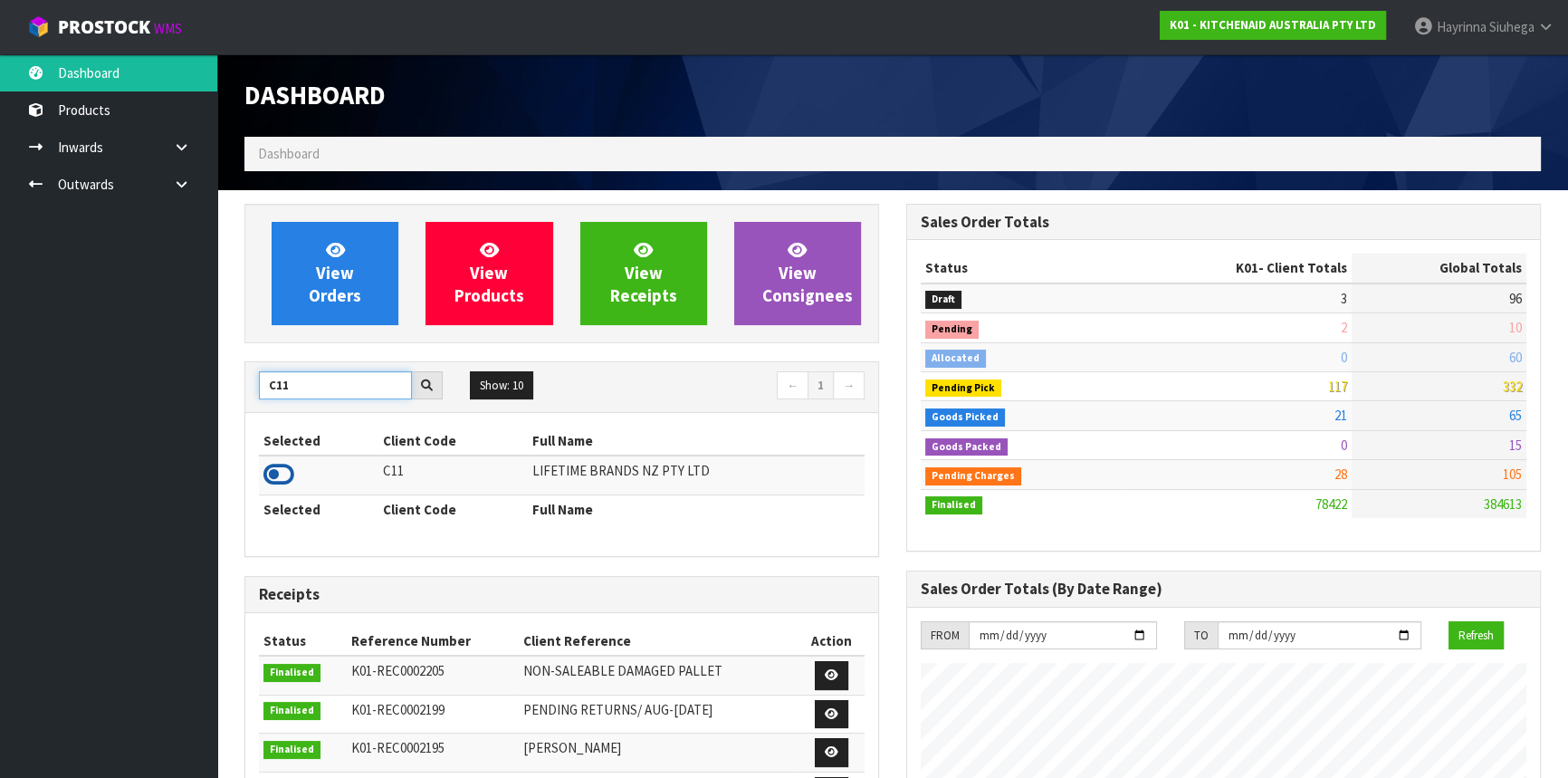
type input "C11"
click at [277, 468] on icon at bounding box center [279, 475] width 31 height 27
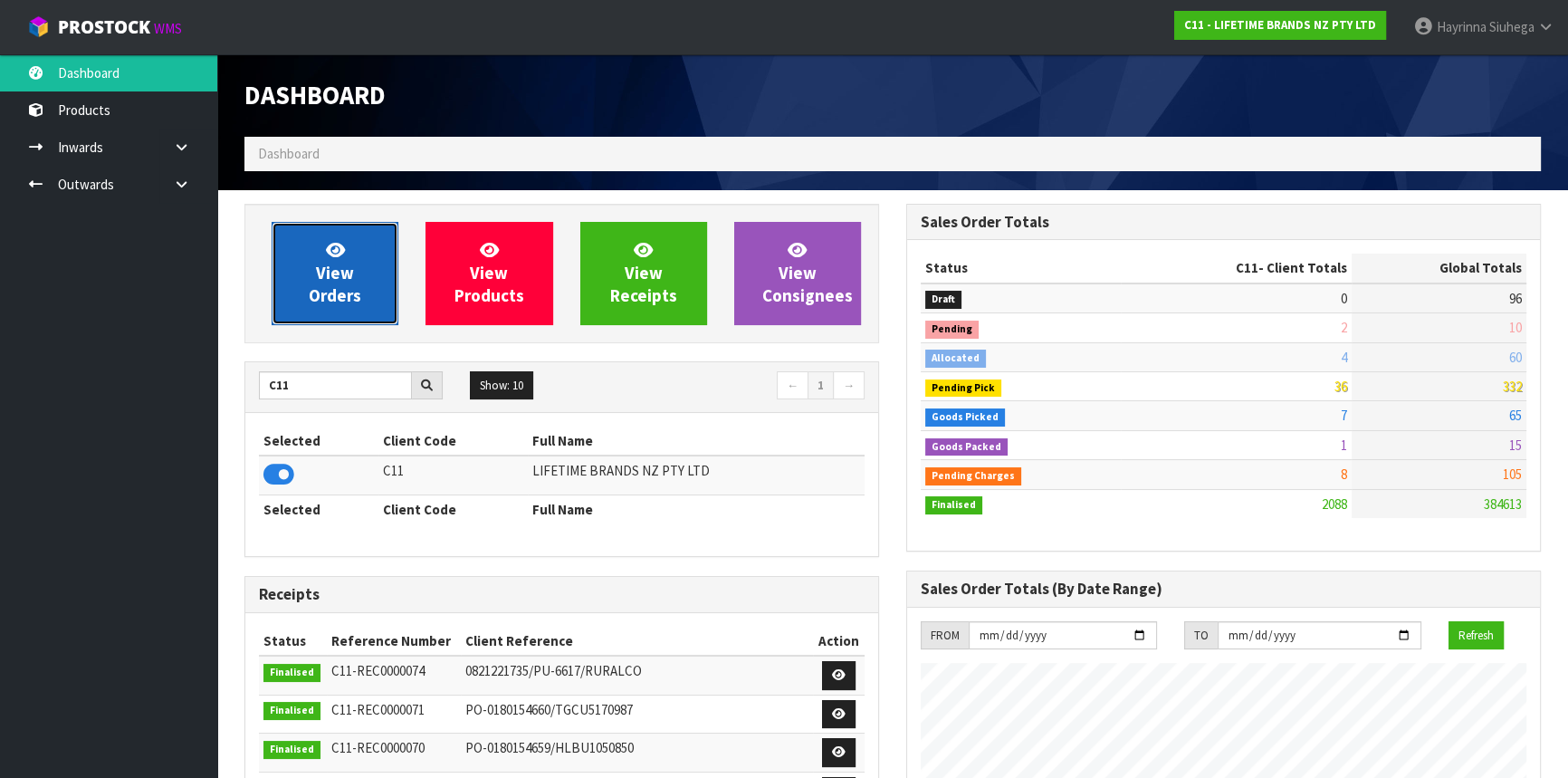
click at [320, 250] on link "View Orders" at bounding box center [335, 273] width 127 height 103
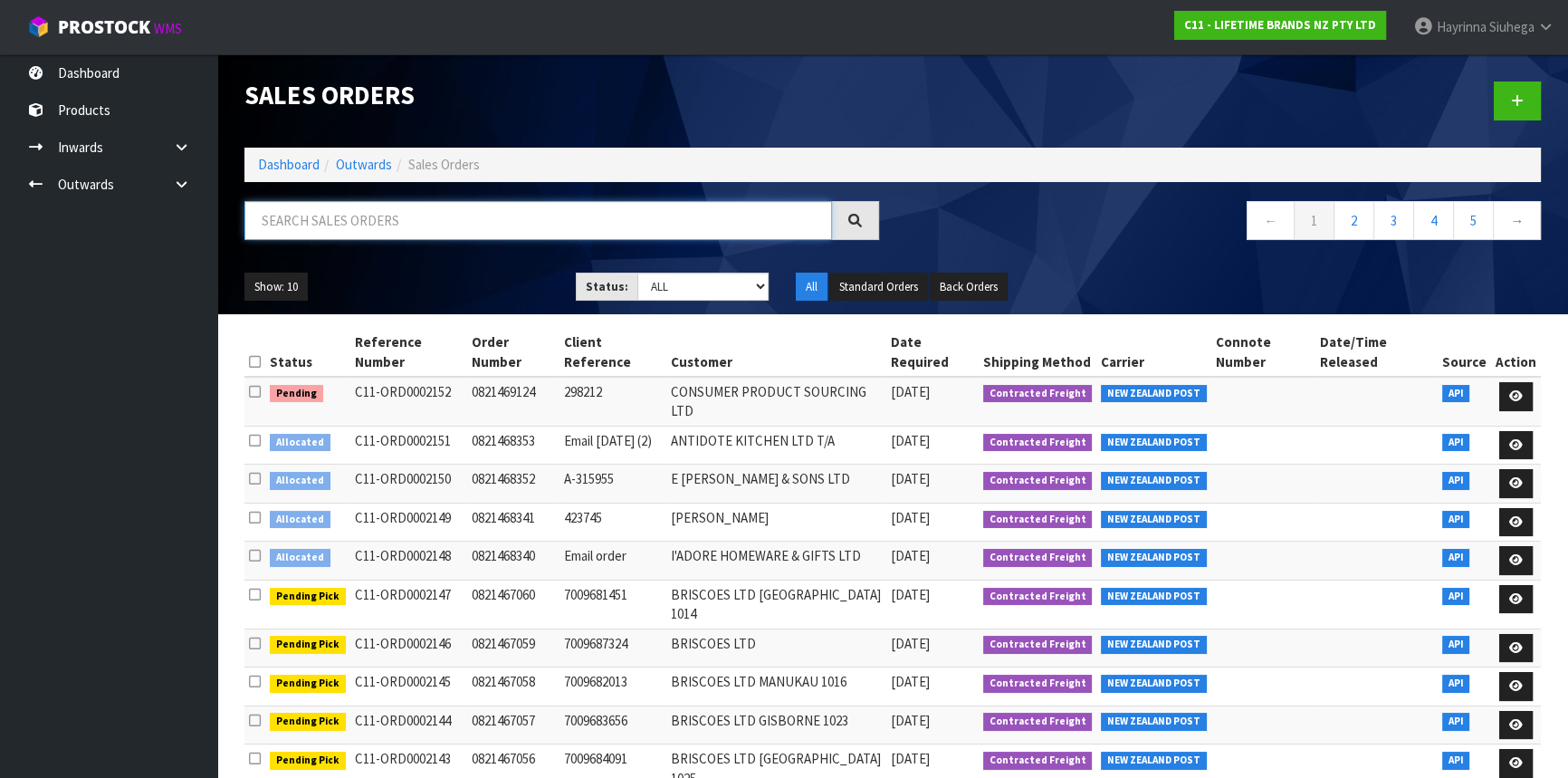
click at [339, 220] on input "text" at bounding box center [538, 220] width 587 height 39
type input "JOB-0415299"
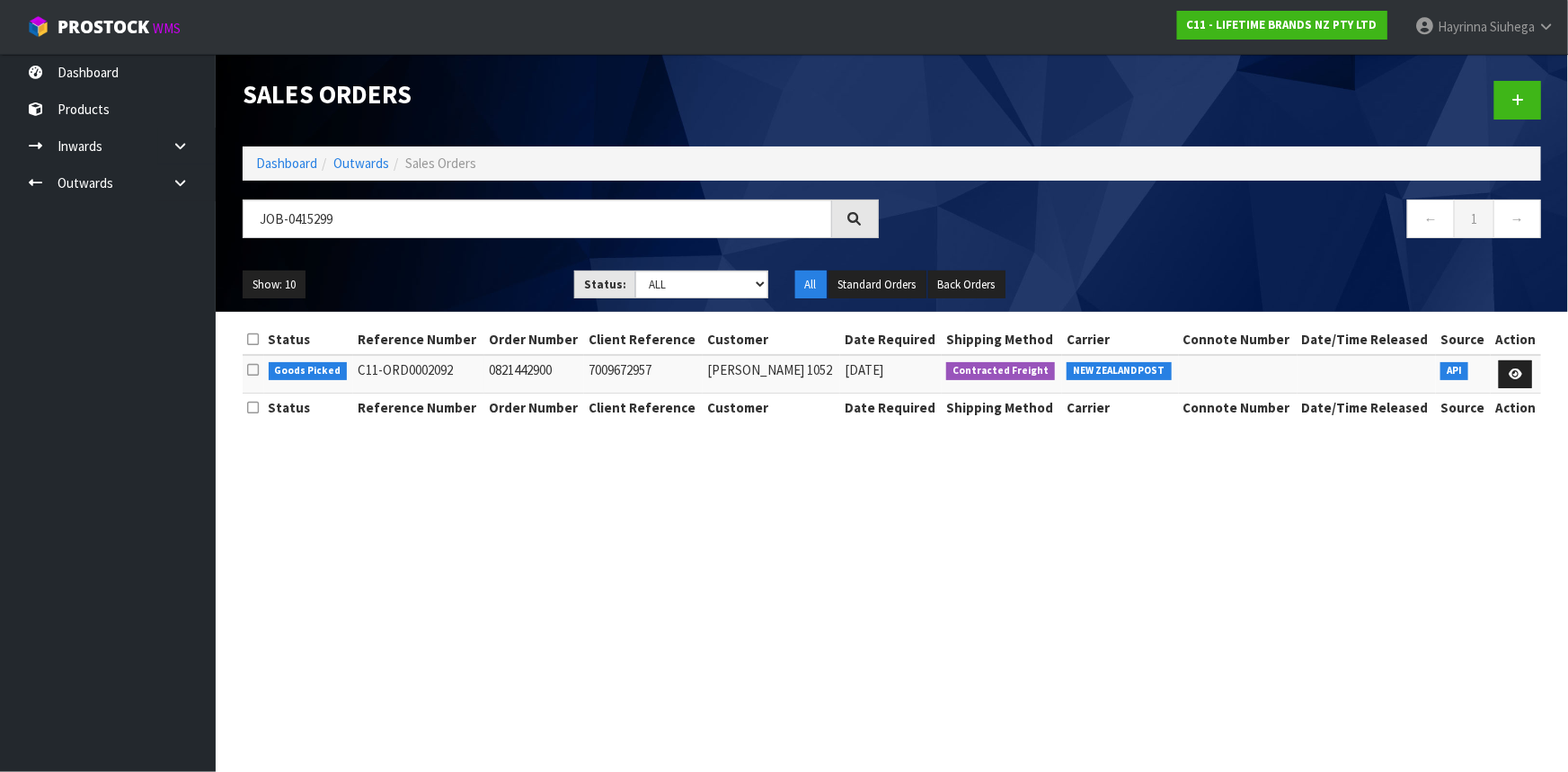
click at [1375, 533] on section "Sales Orders Dashboard Outwards Sales Orders JOB-0415299 ← 1 → Show: 10 5 10 25…" at bounding box center [784, 386] width 1568 height 772
click at [975, 87] on div at bounding box center [1224, 100] width 663 height 93
click at [1510, 371] on icon at bounding box center [1516, 374] width 13 height 12
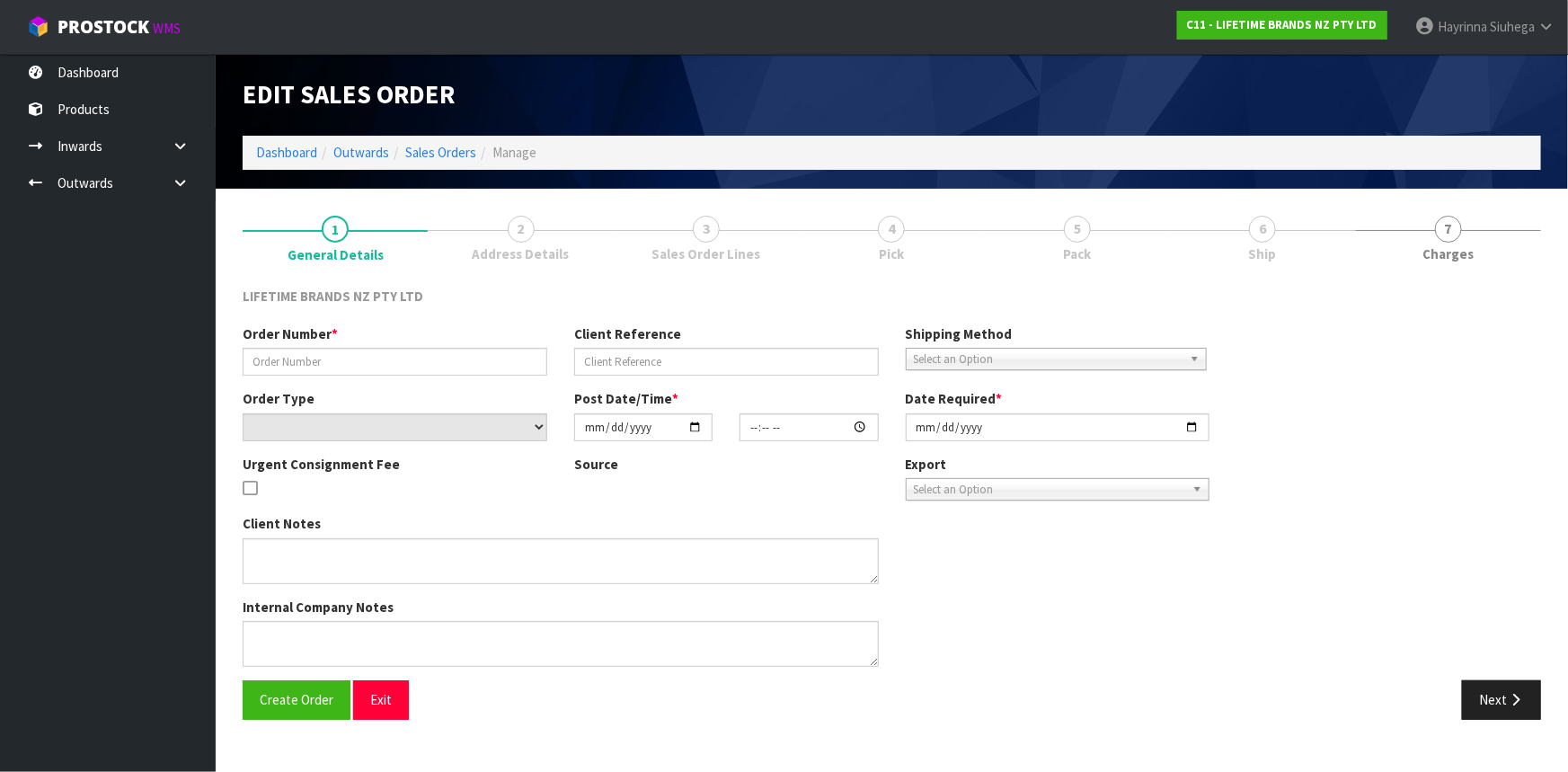
type input "0821442900"
type input "7009672957"
select select "number:0"
type input "[DATE]"
type input "17:24:27.000"
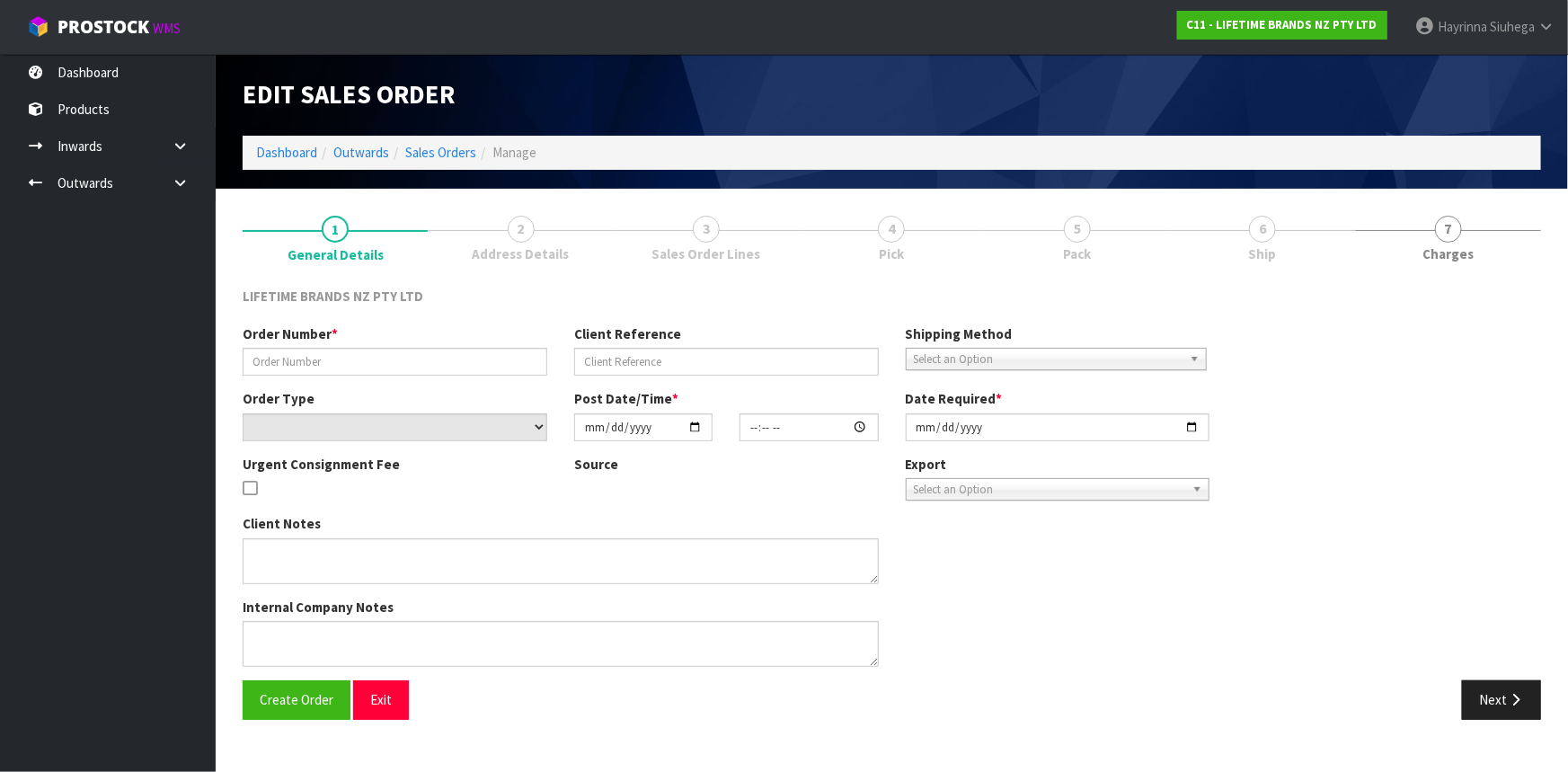
type input "[DATE]"
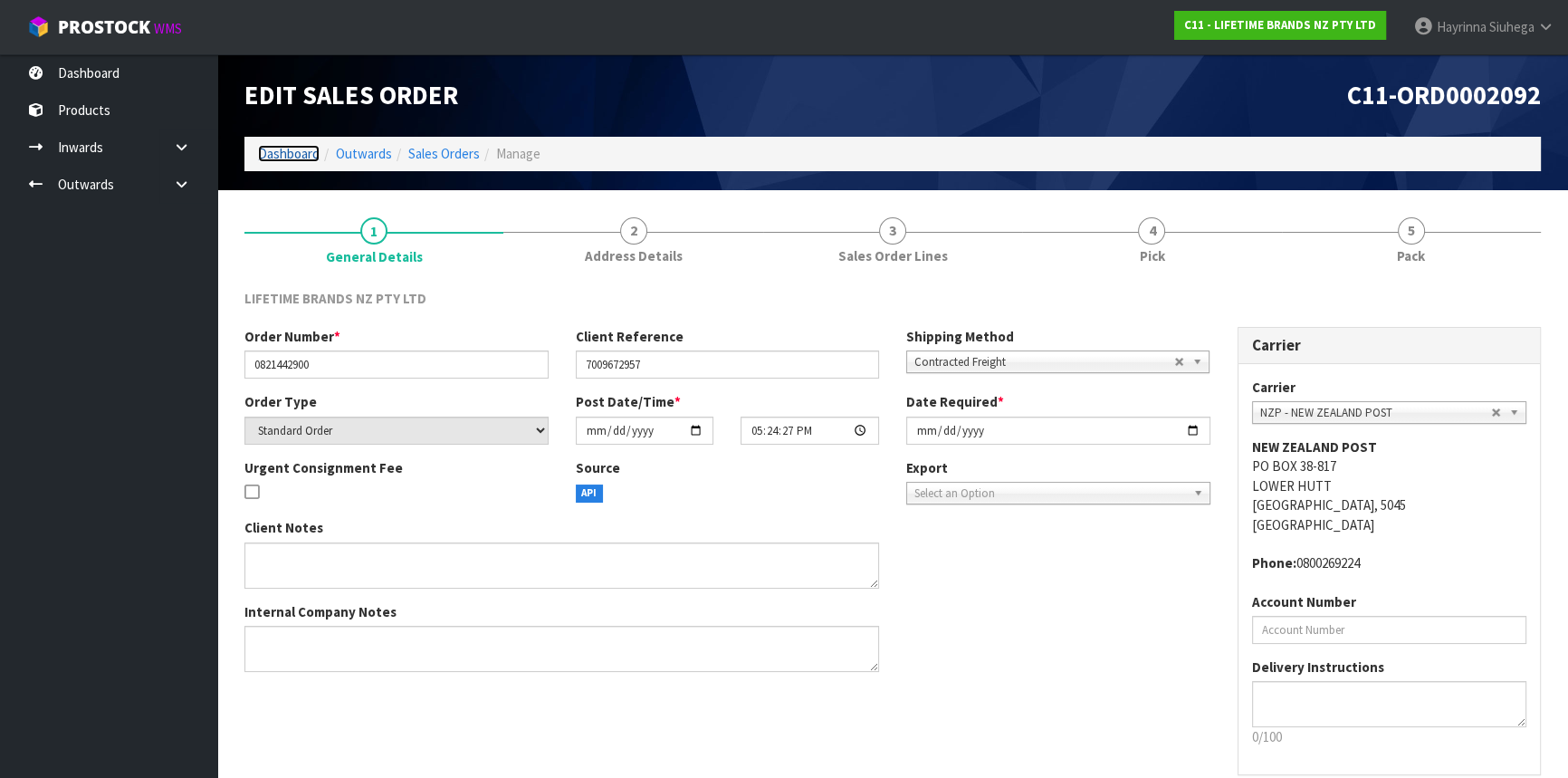
click at [285, 154] on link "Dashboard" at bounding box center [288, 153] width 61 height 17
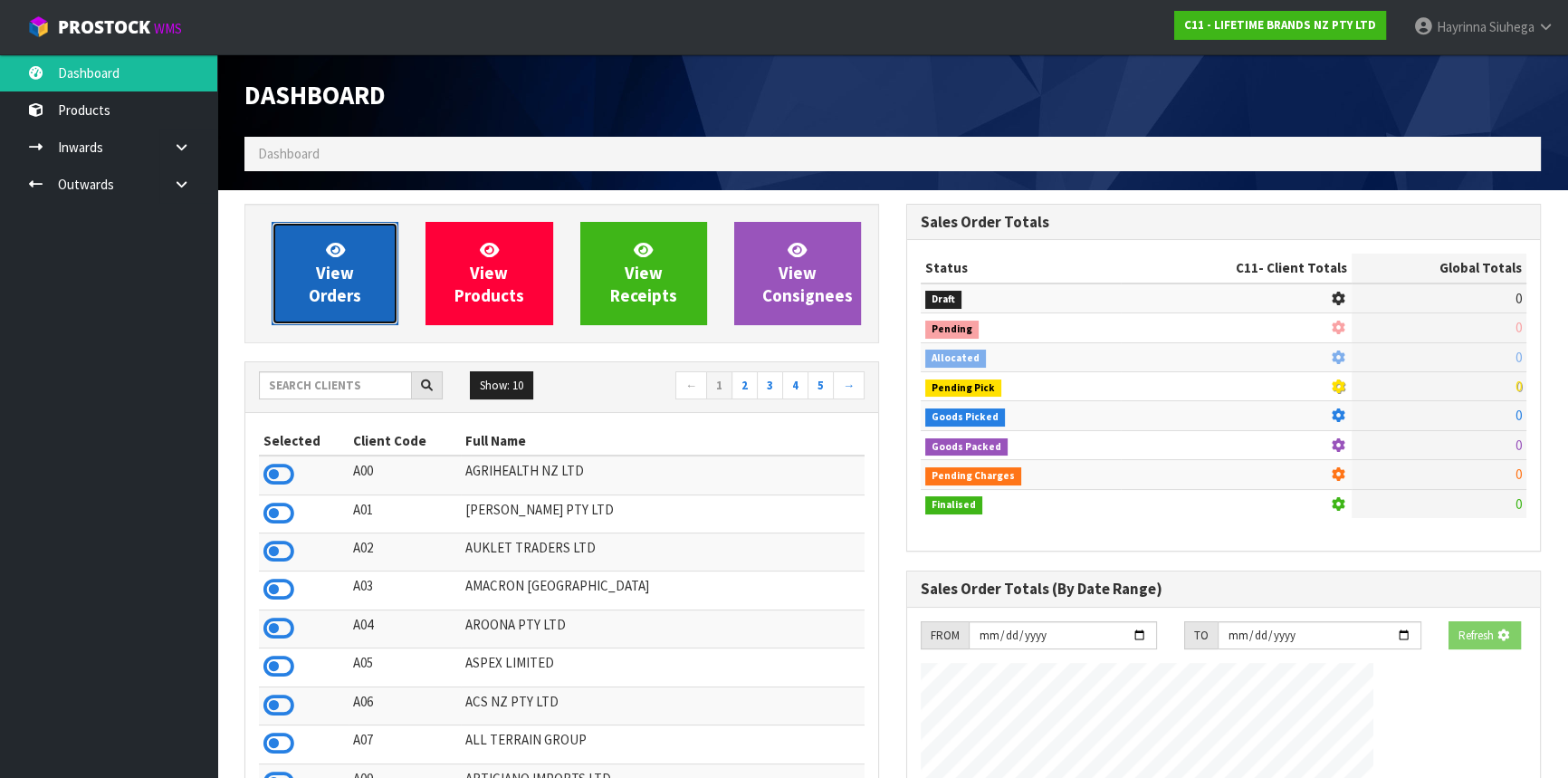
click at [332, 275] on span "View Orders" at bounding box center [335, 273] width 52 height 68
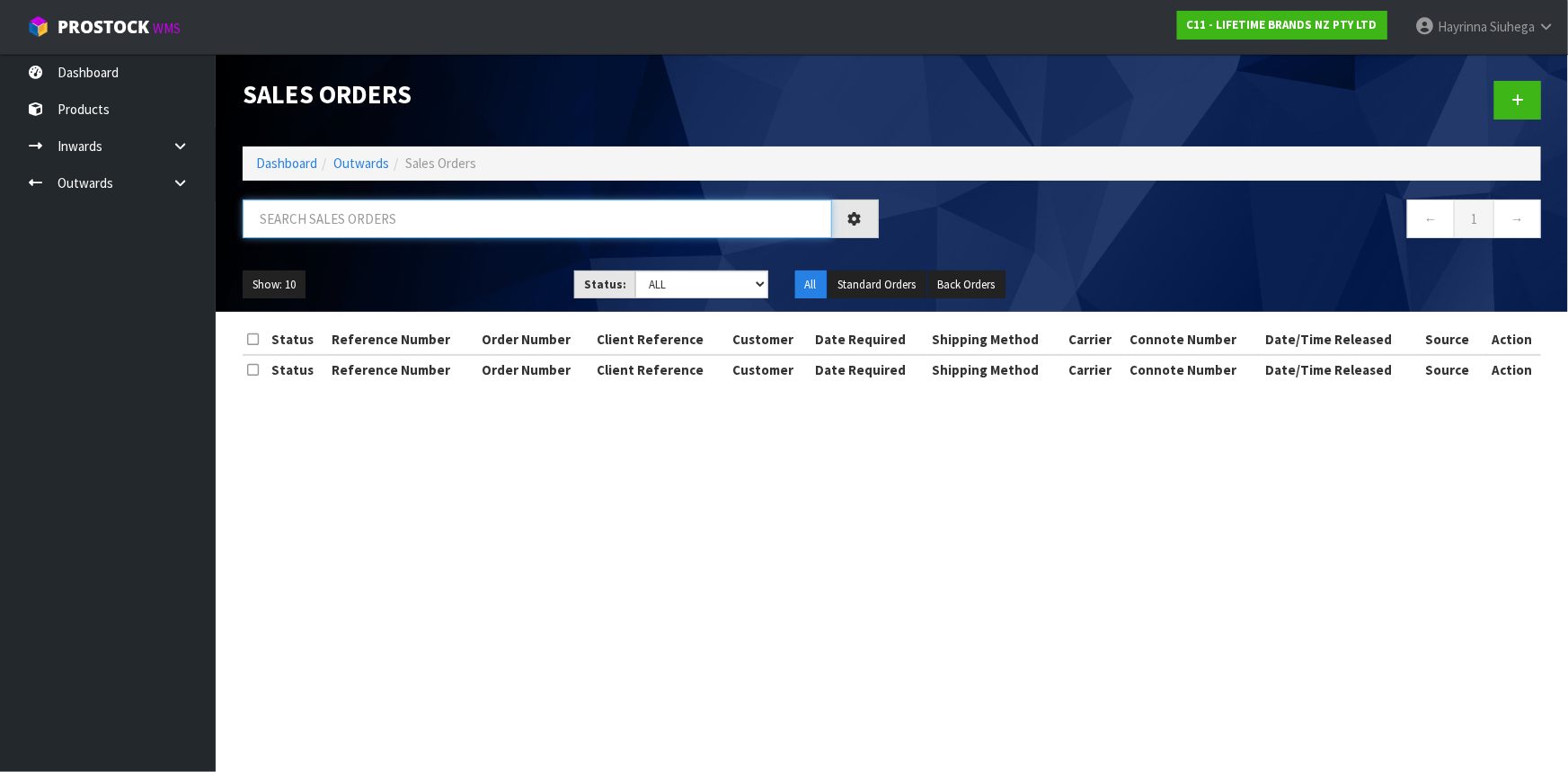
click at [382, 226] on input "text" at bounding box center [538, 219] width 590 height 39
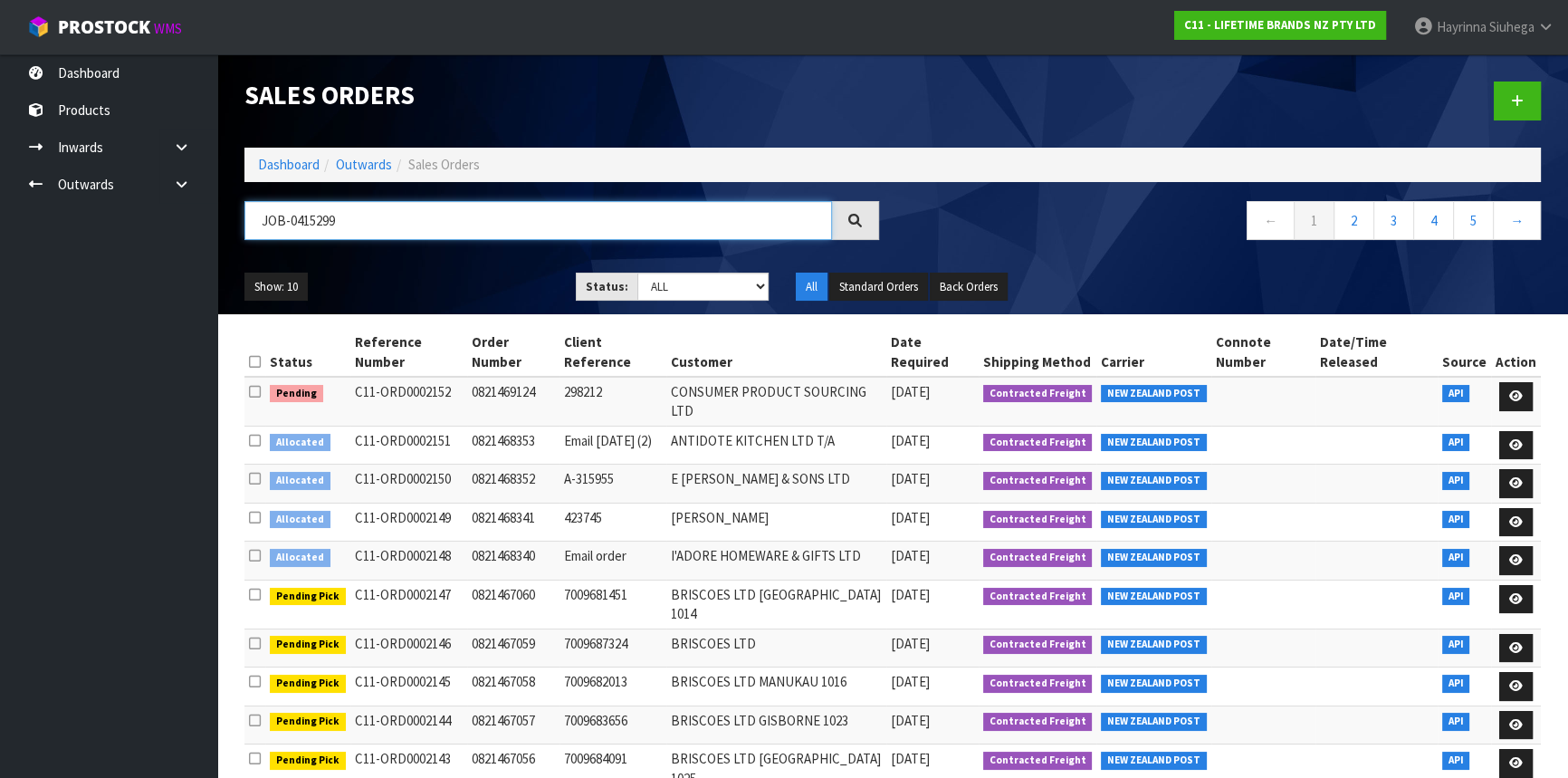
type input "JOB-0415299"
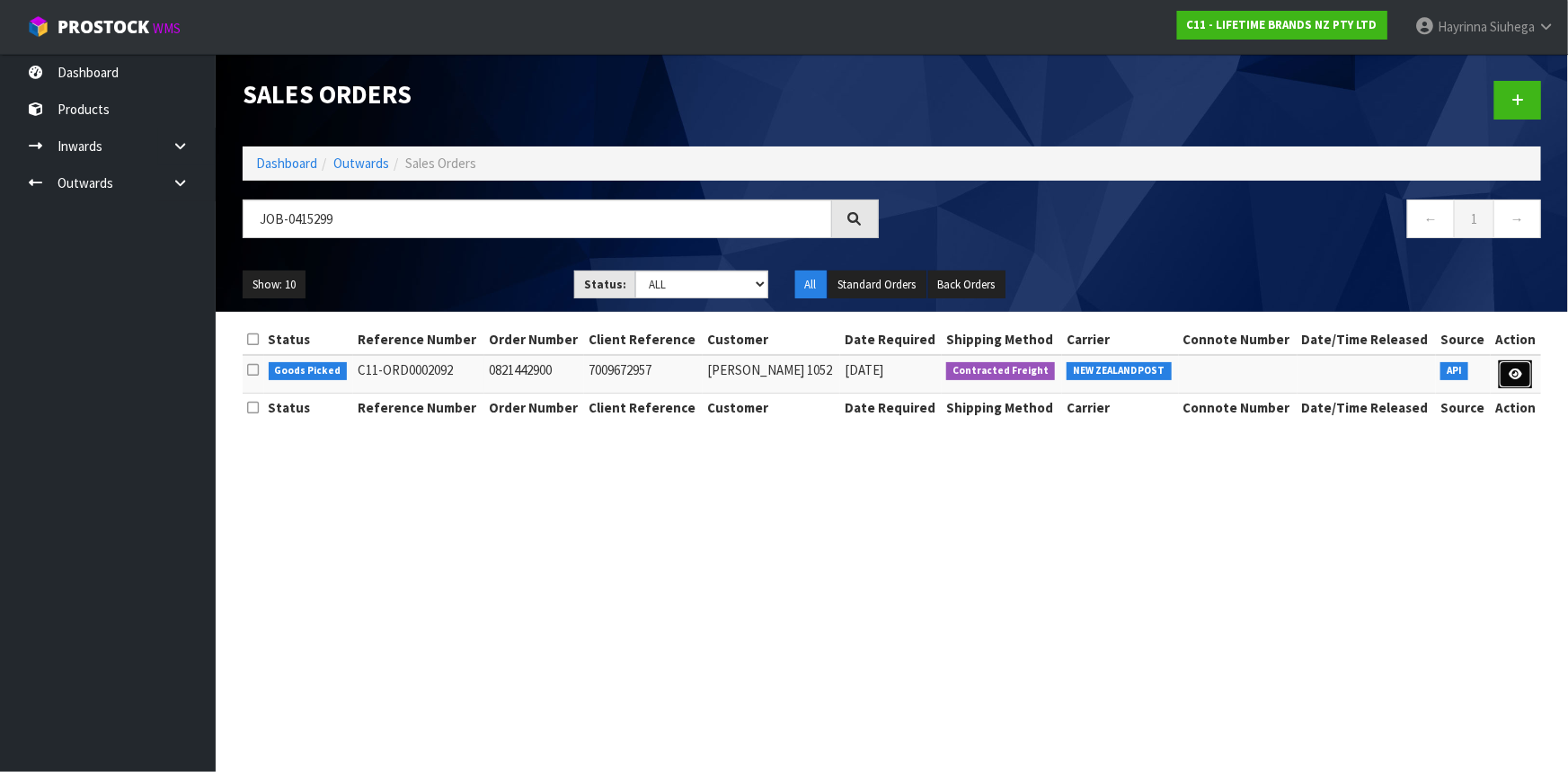
click at [1511, 376] on icon at bounding box center [1516, 374] width 13 height 12
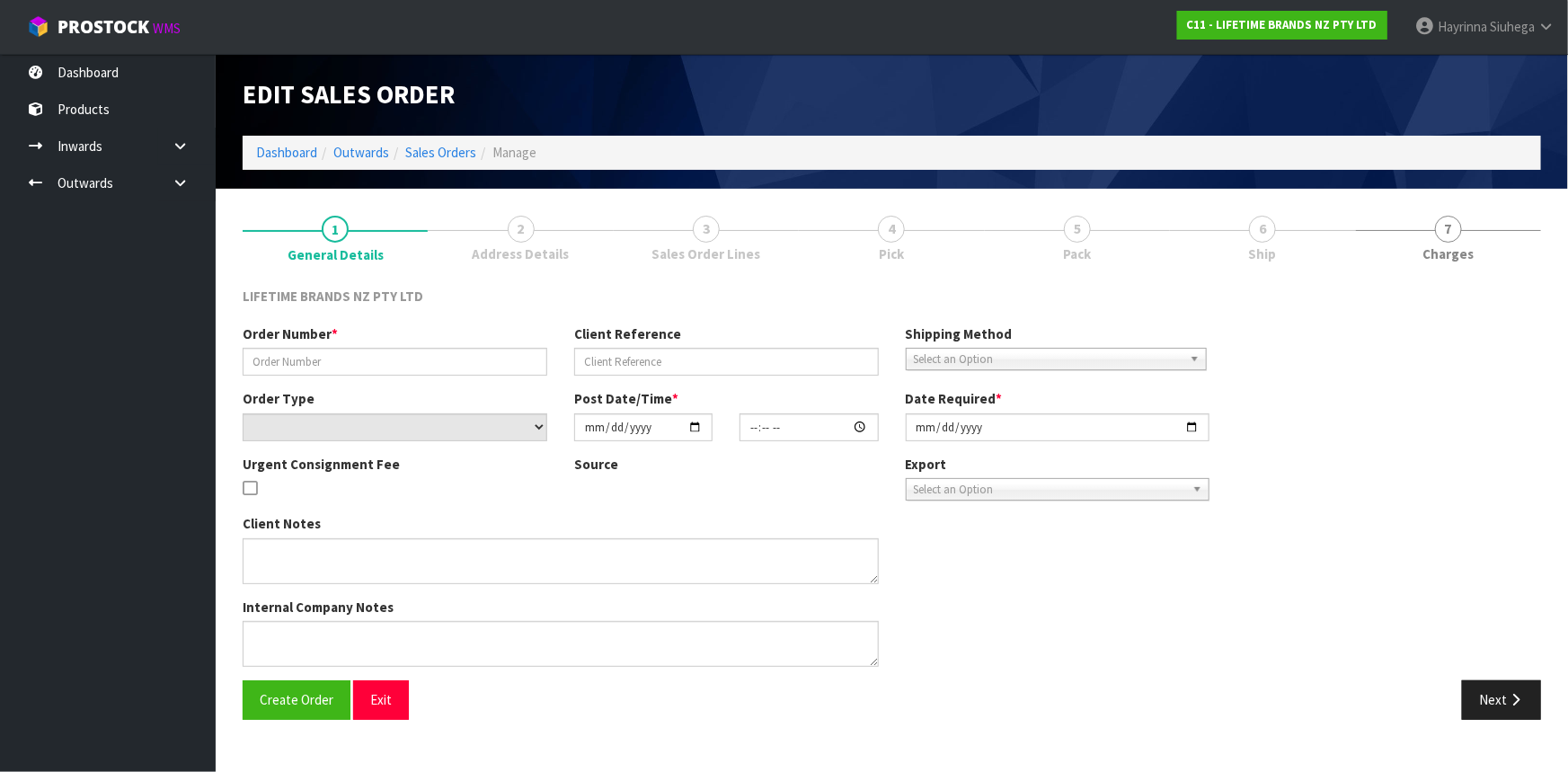
type input "0821442900"
type input "7009672957"
select select "number:0"
type input "[DATE]"
type input "17:24:27.000"
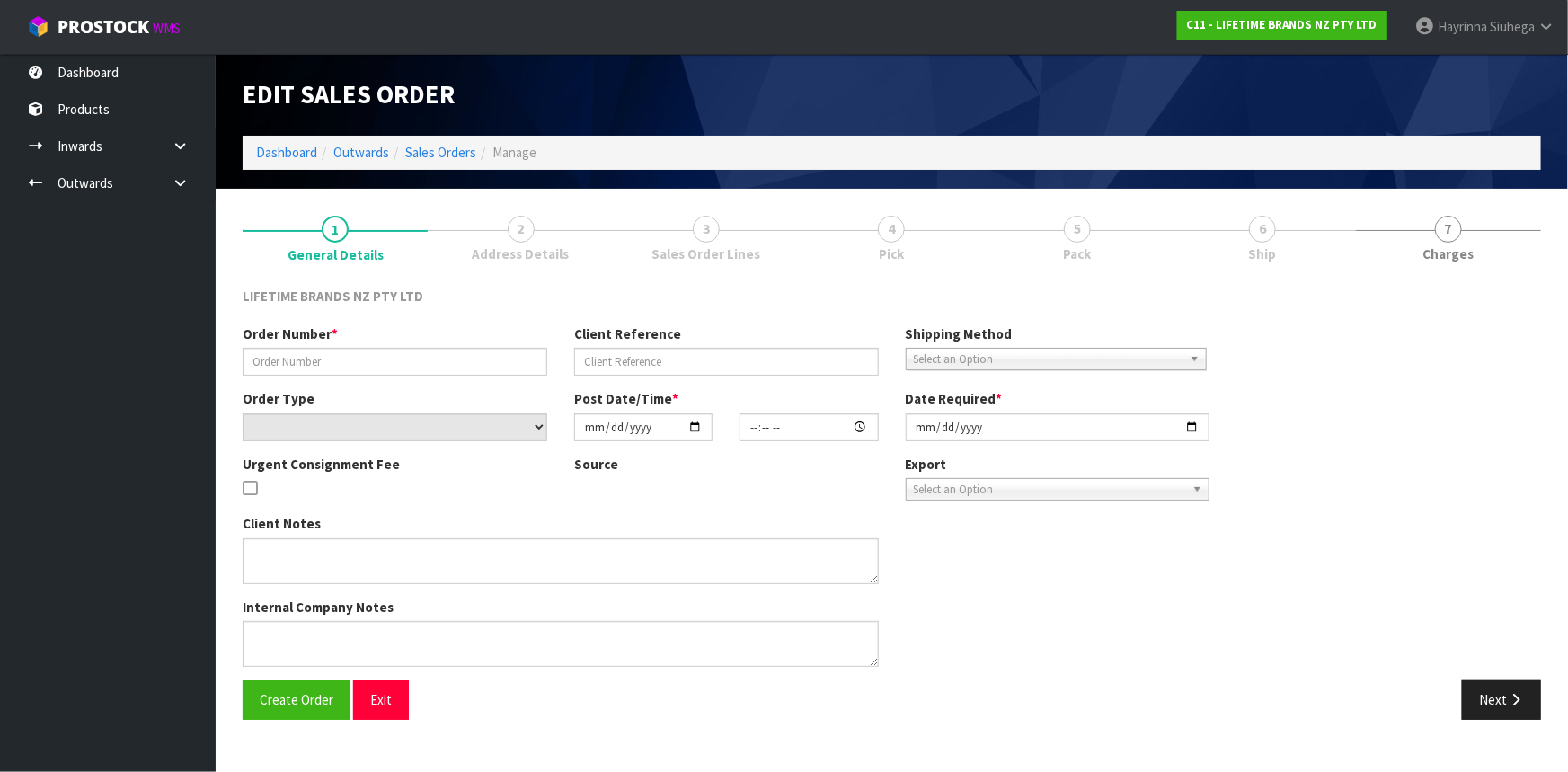
type input "[DATE]"
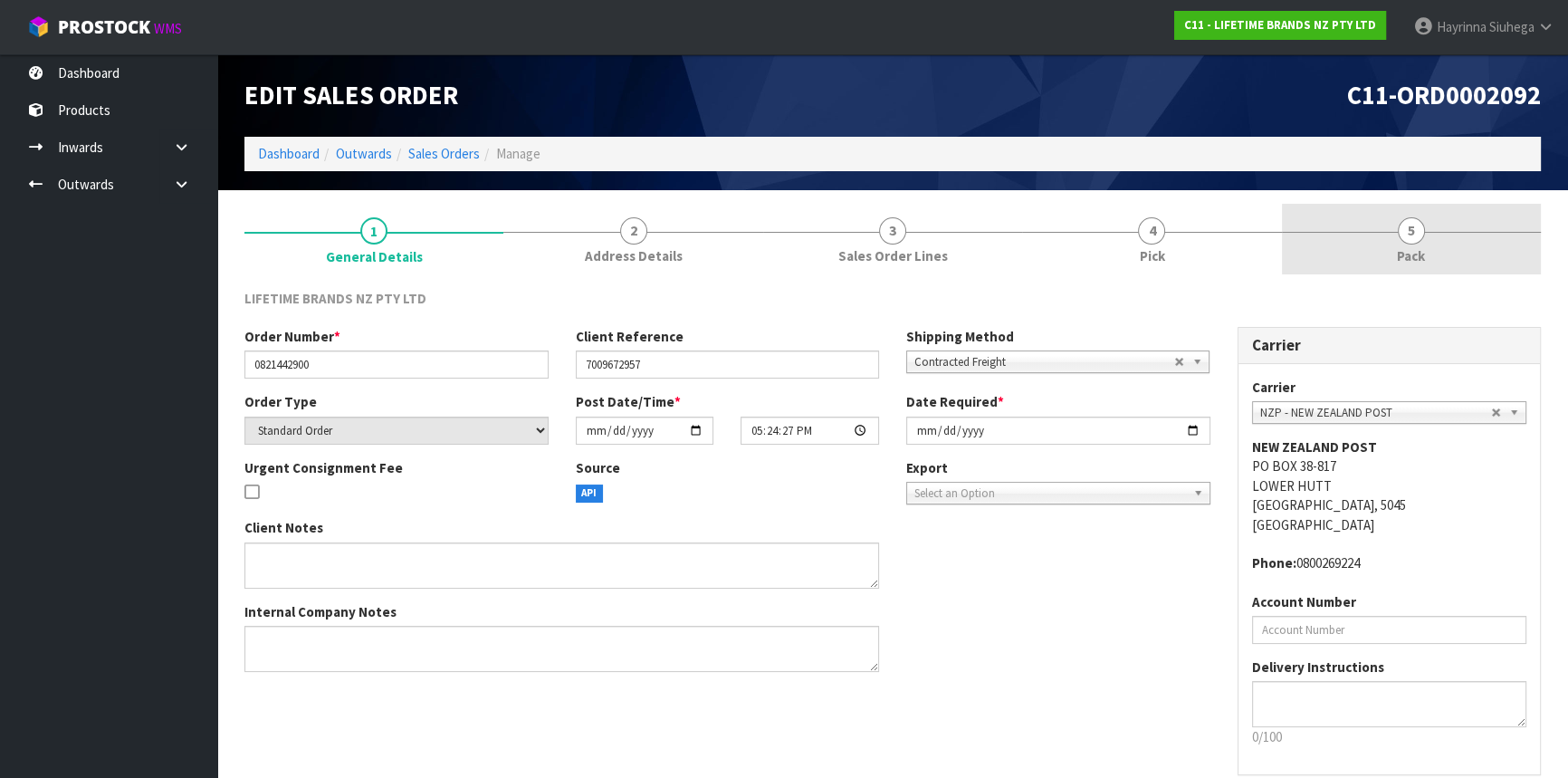
click at [1428, 240] on link "5 Pack" at bounding box center [1411, 240] width 259 height 72
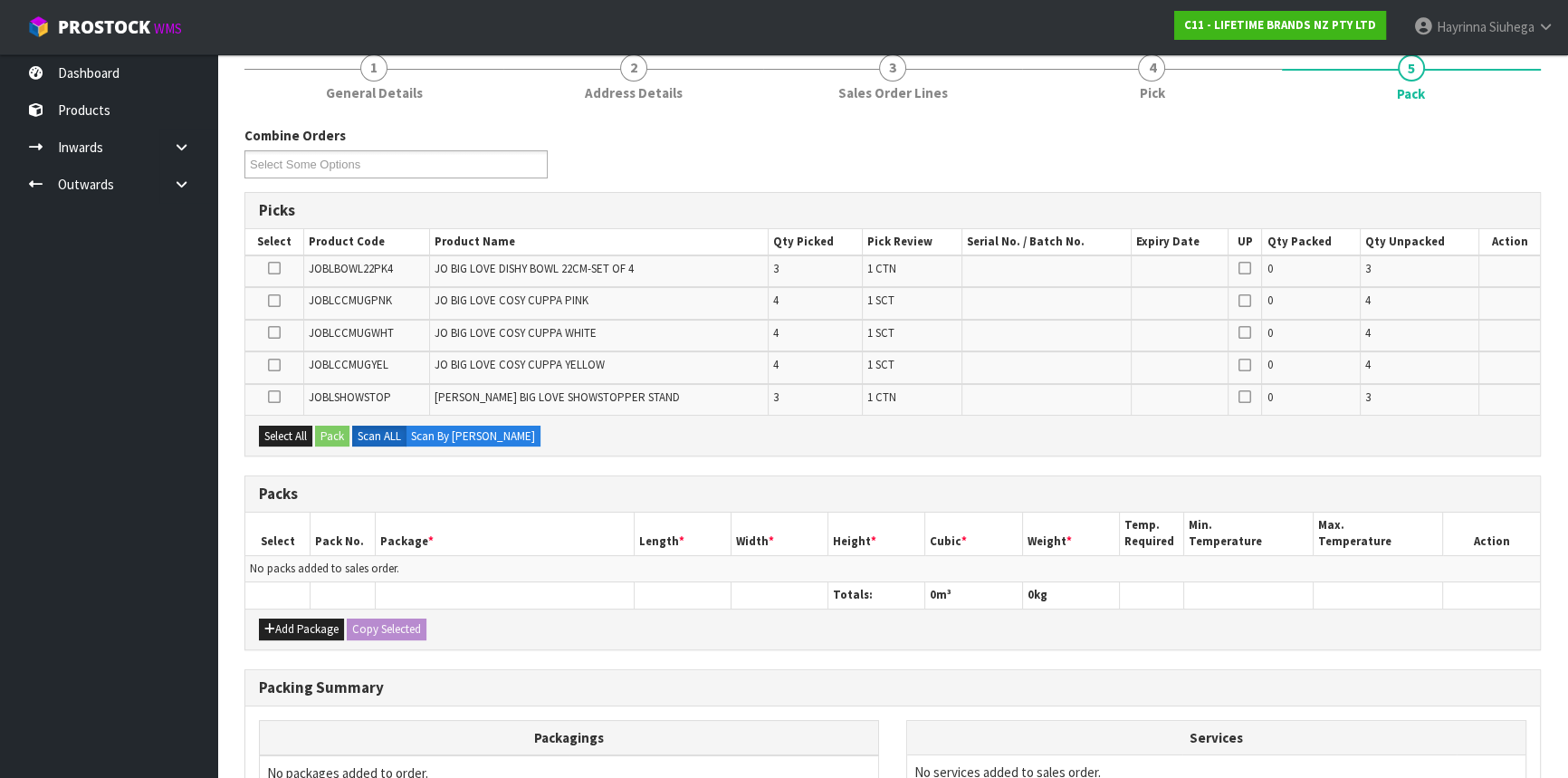
scroll to position [164, 0]
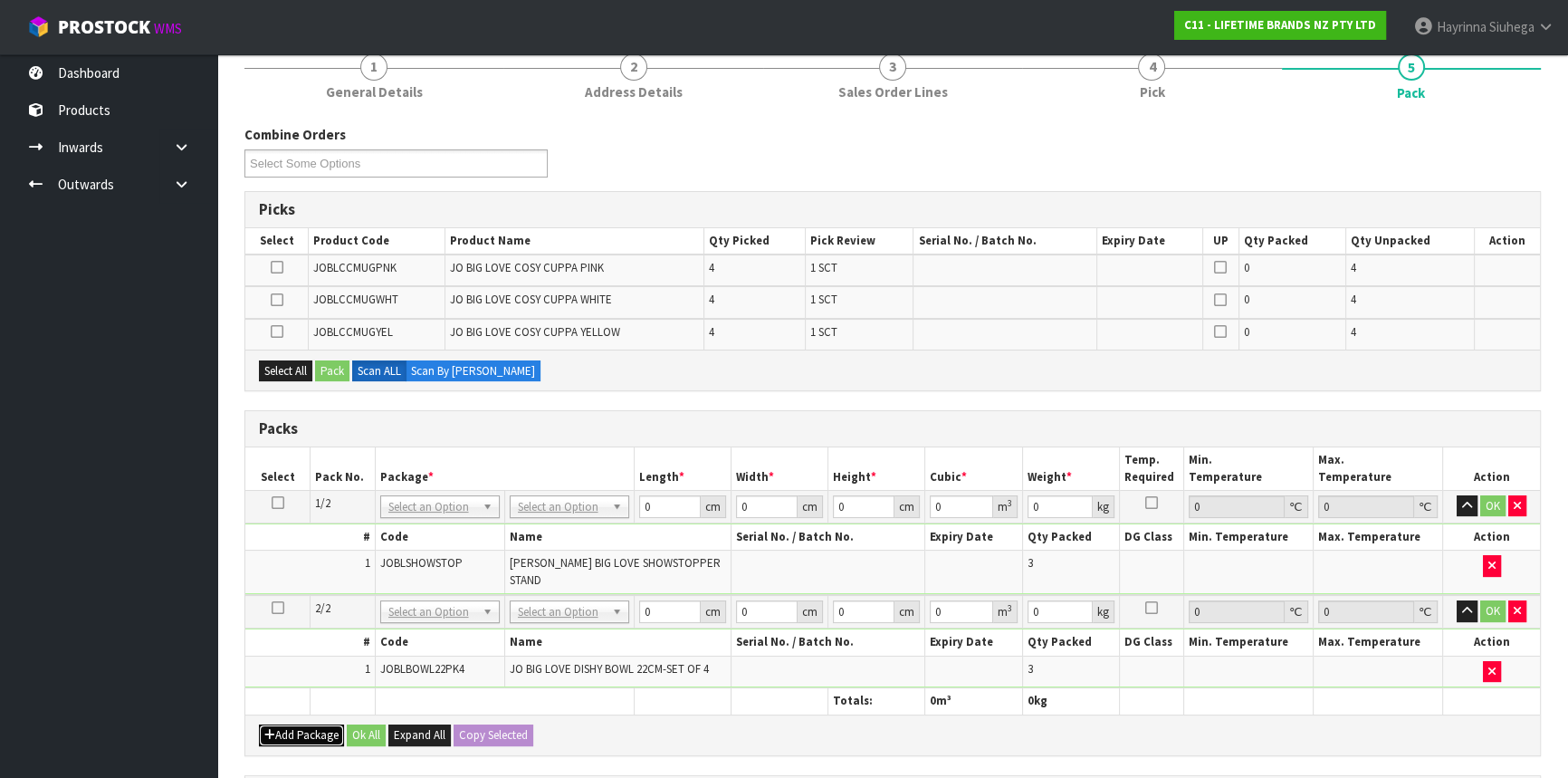
click at [300, 725] on button "Add Package" at bounding box center [302, 735] width 85 height 21
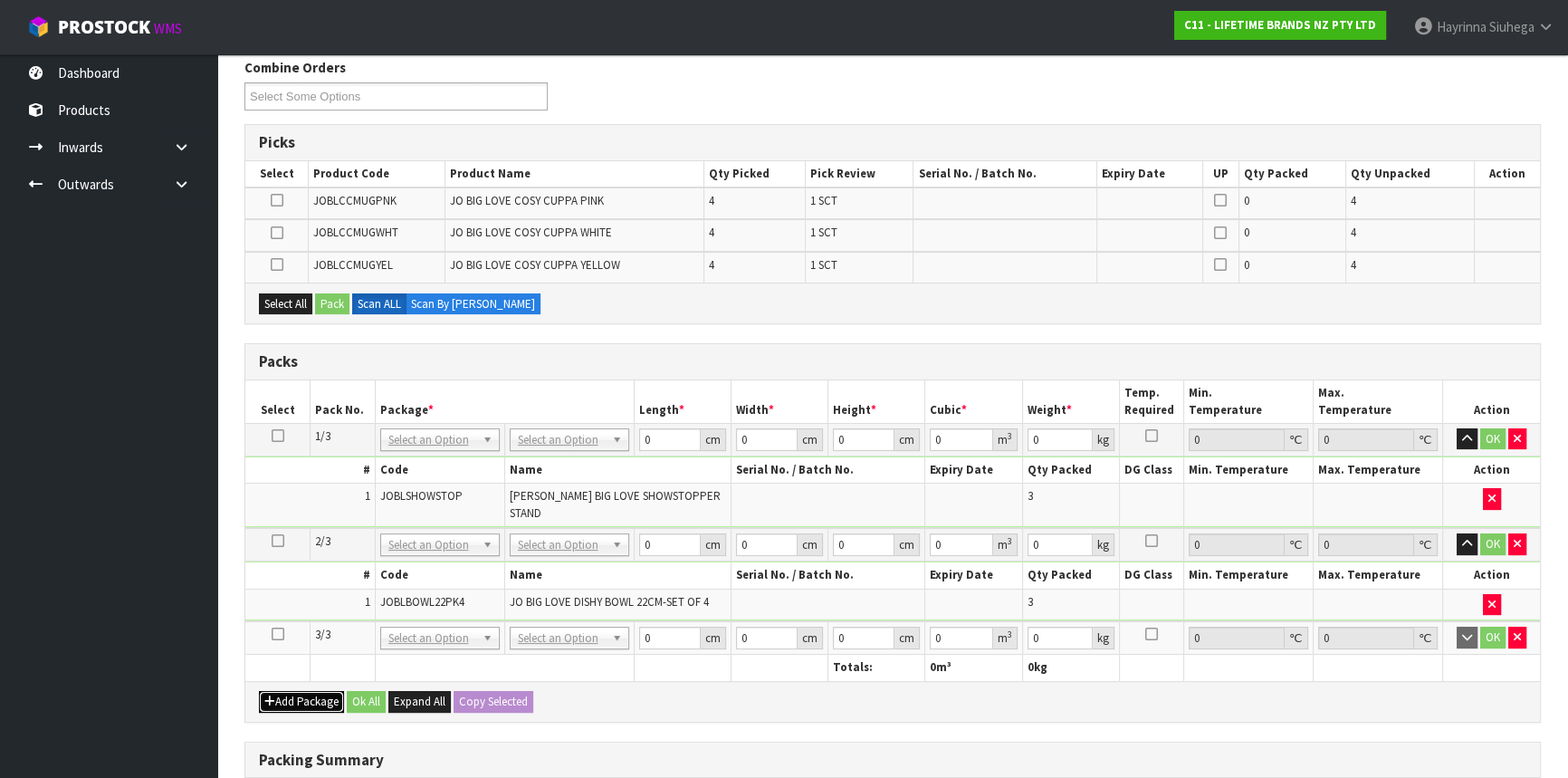
scroll to position [329, 0]
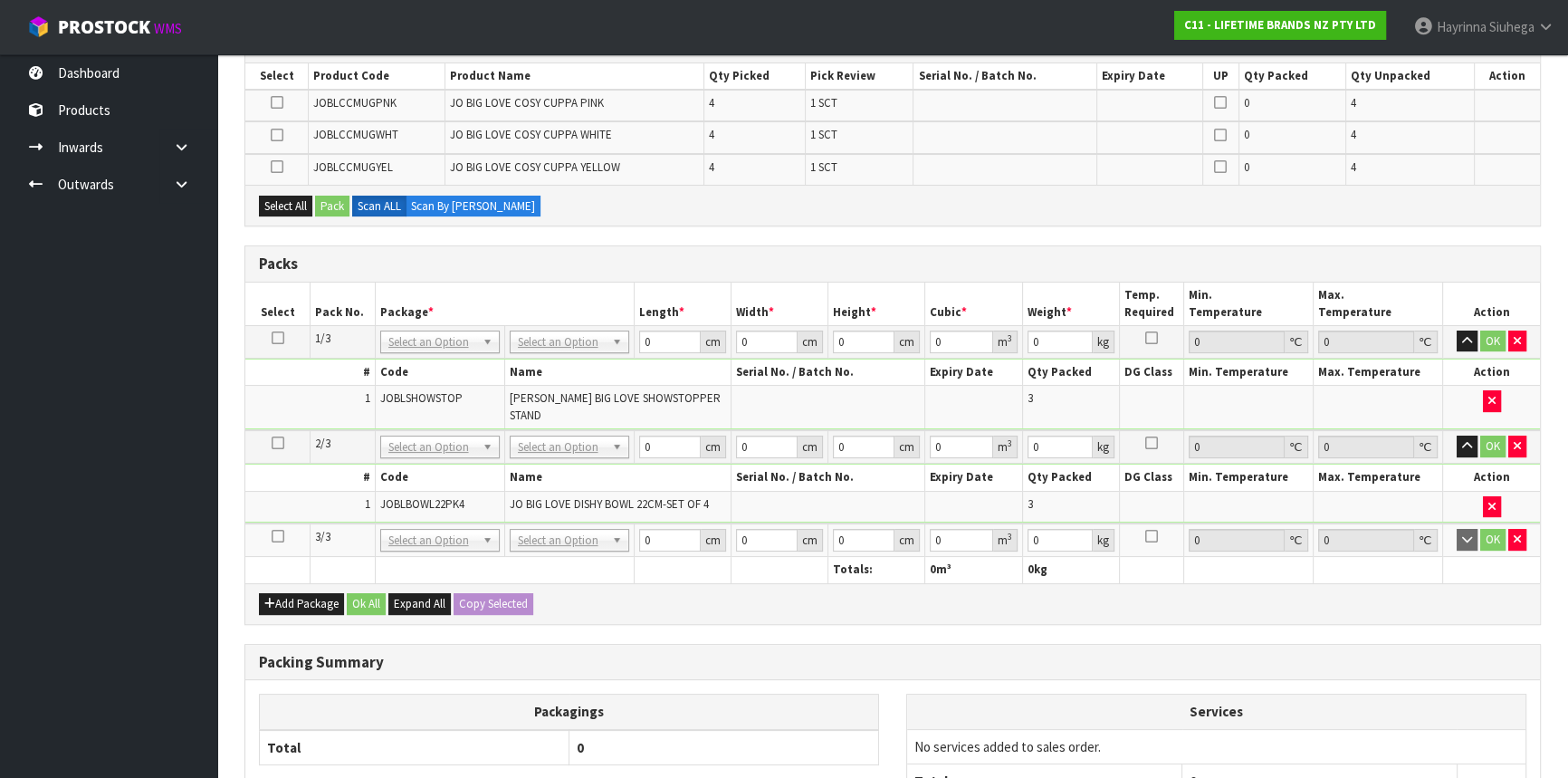
click at [275, 536] on icon at bounding box center [278, 536] width 13 height 1
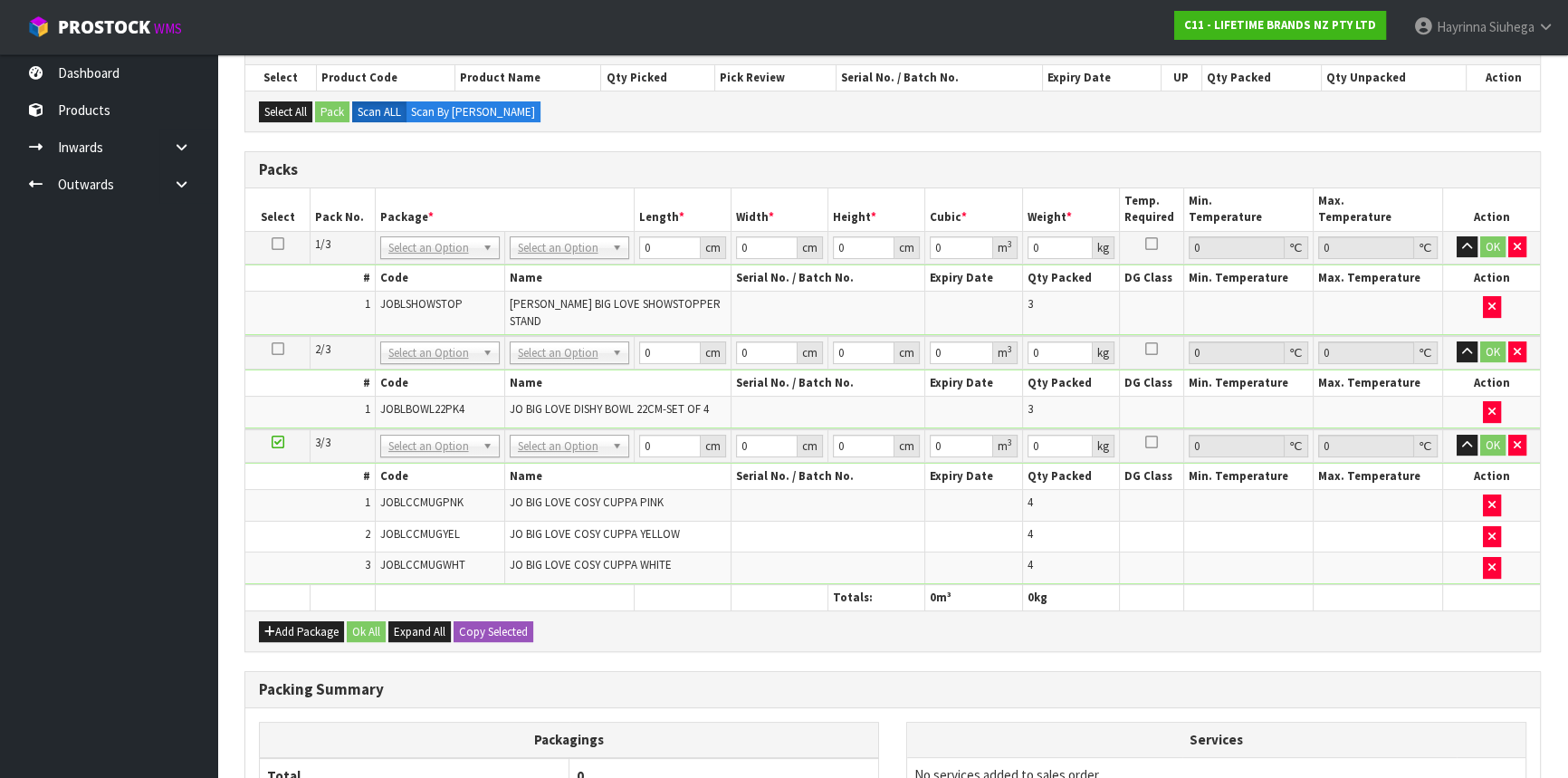
scroll to position [247, 0]
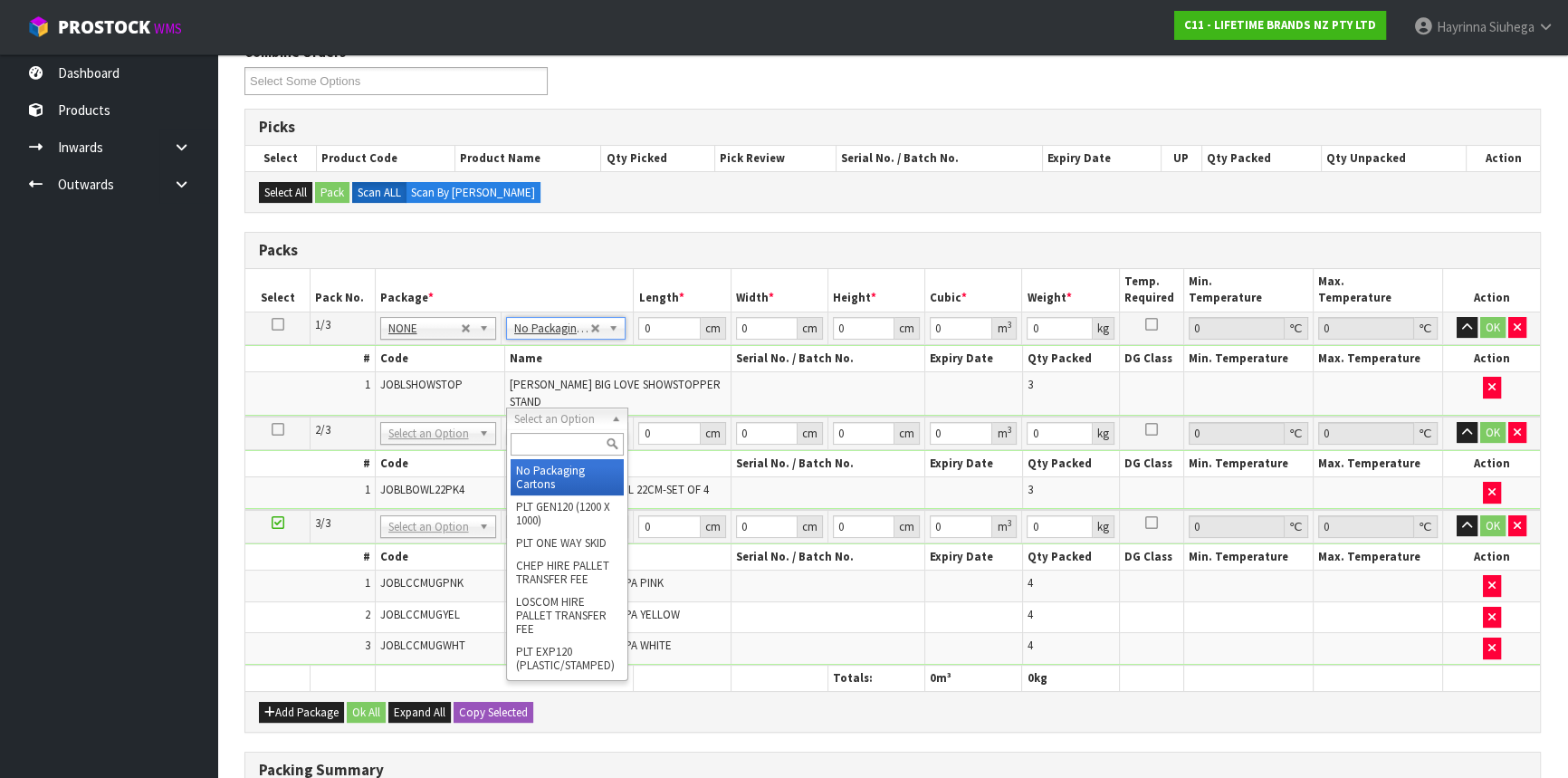
type input "2"
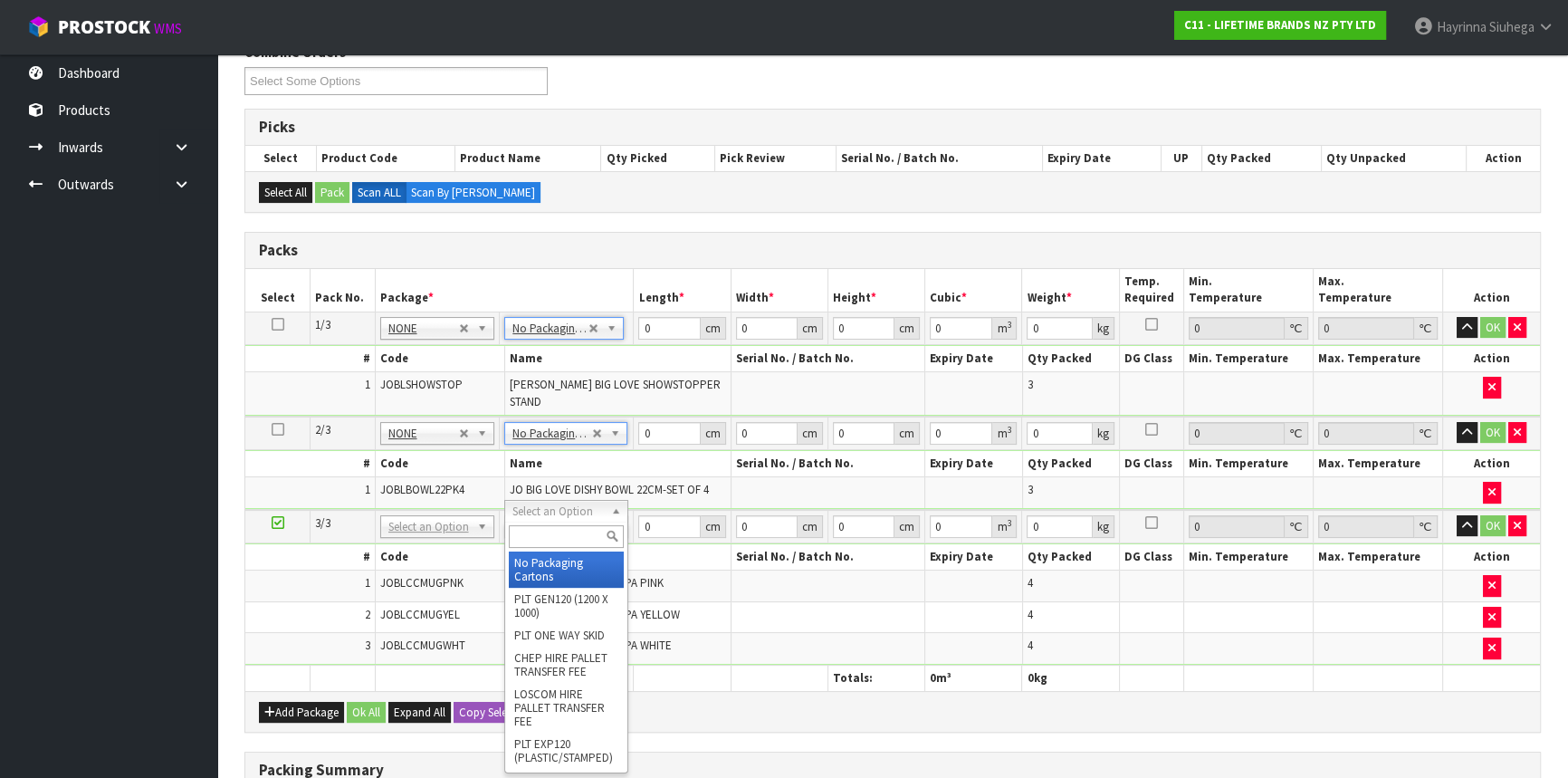
click at [576, 534] on input "text" at bounding box center [566, 536] width 115 height 22
click at [731, 606] on td at bounding box center [828, 617] width 194 height 32
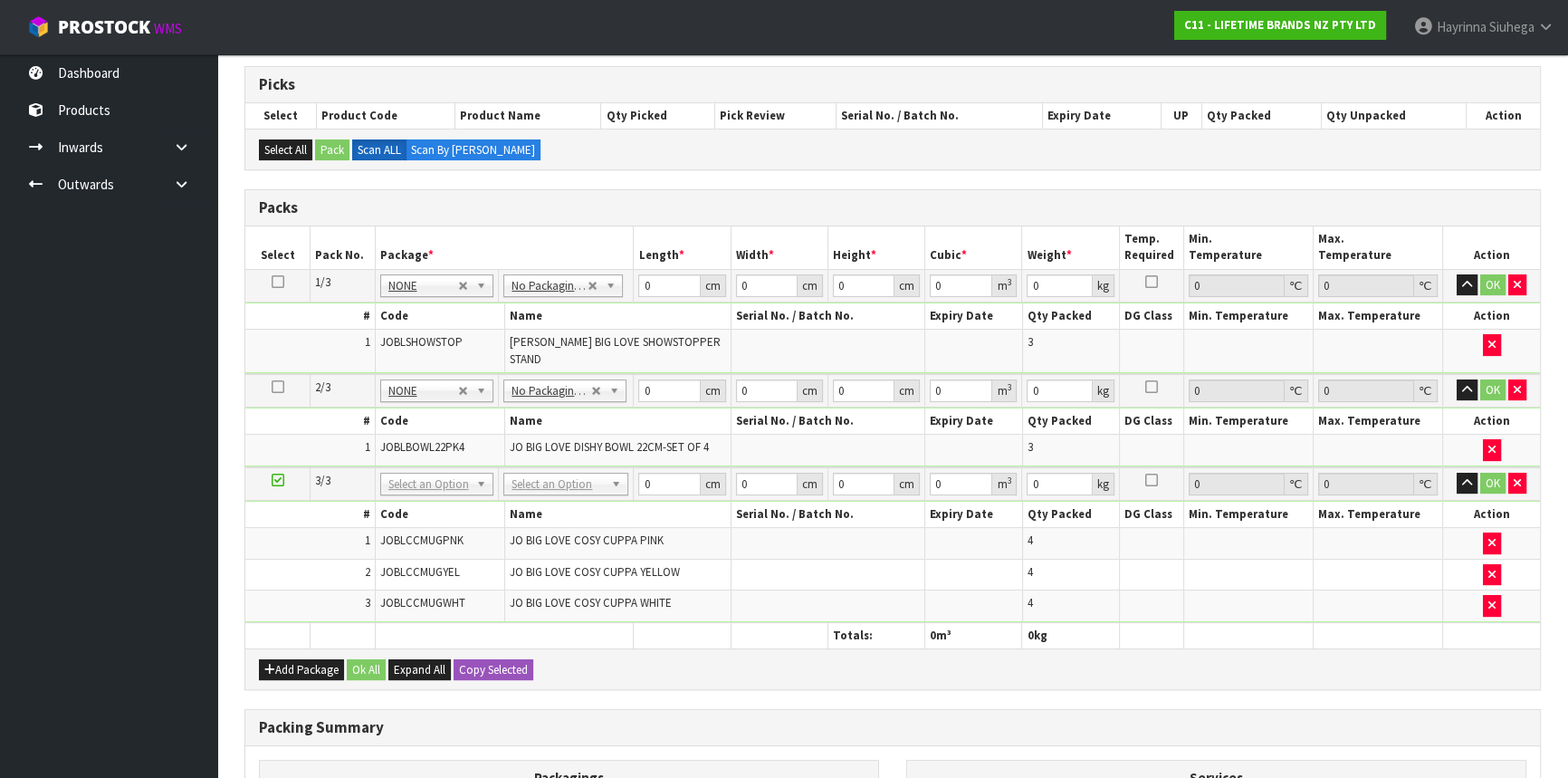
scroll to position [329, 0]
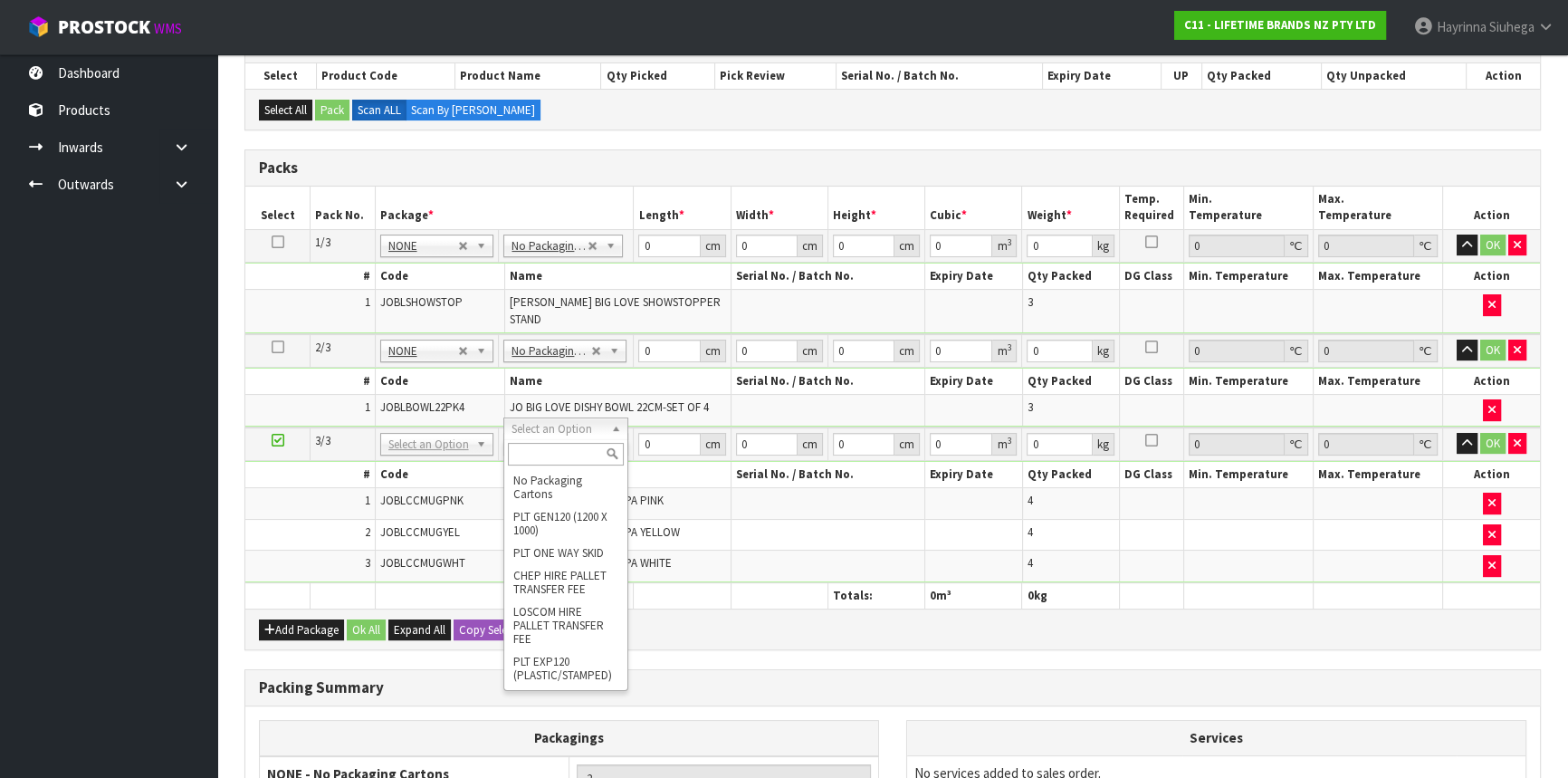
click at [551, 458] on input "text" at bounding box center [565, 454] width 115 height 22
type input "OC"
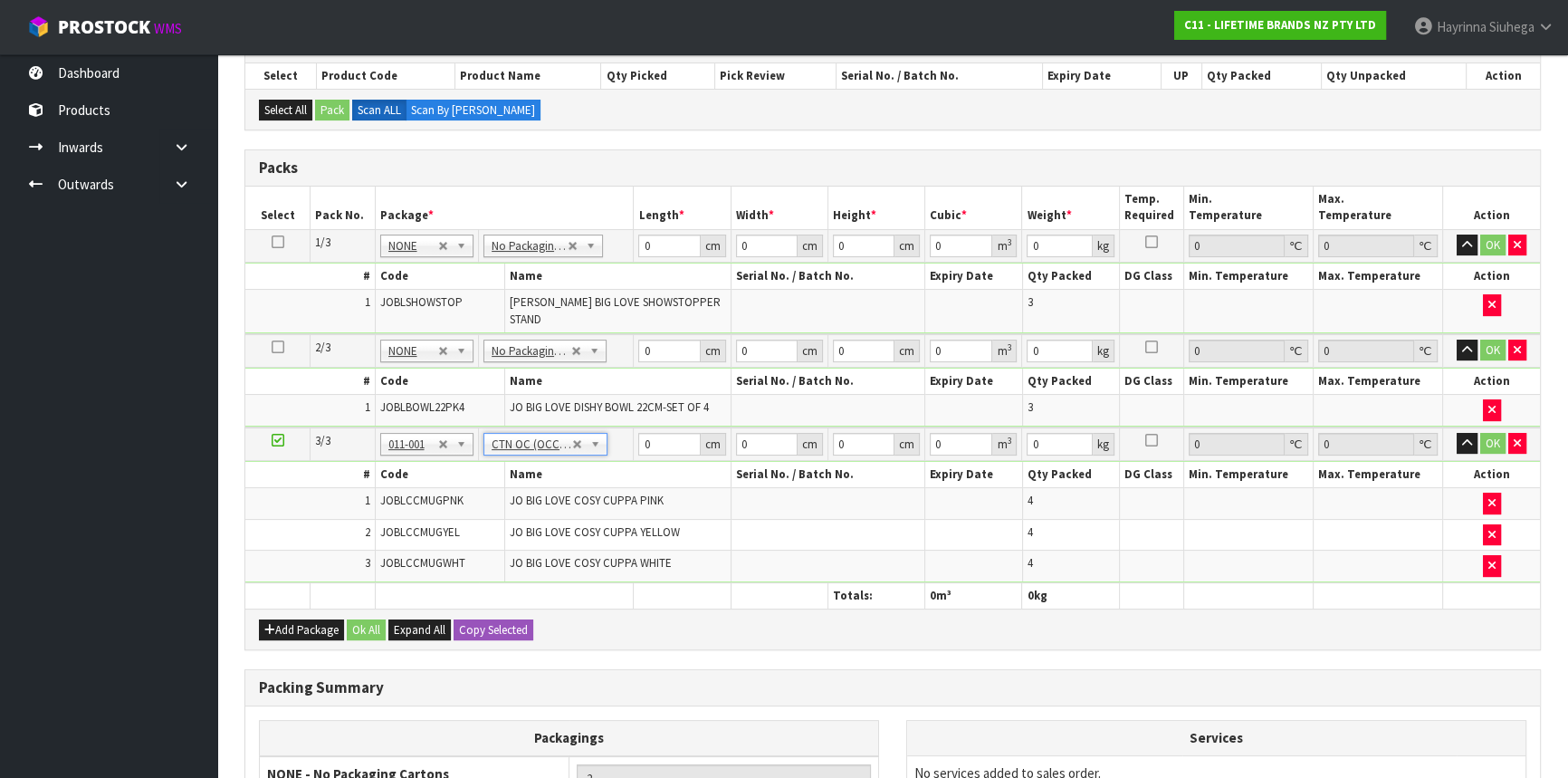
type input "6.7"
drag, startPoint x: 552, startPoint y: 433, endPoint x: 553, endPoint y: 443, distance: 10.0
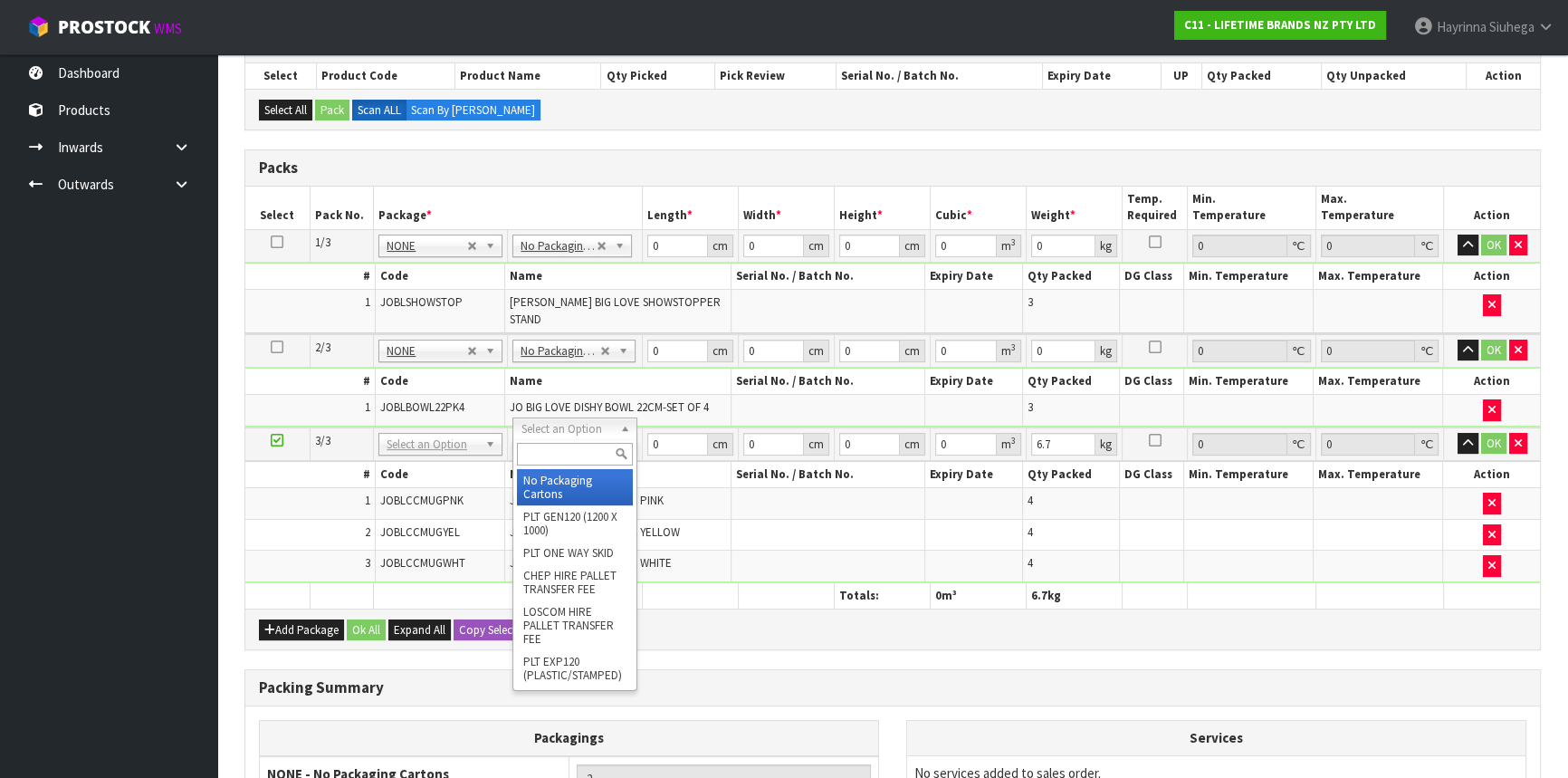
click at [553, 443] on input "text" at bounding box center [574, 454] width 115 height 22
type input "OC"
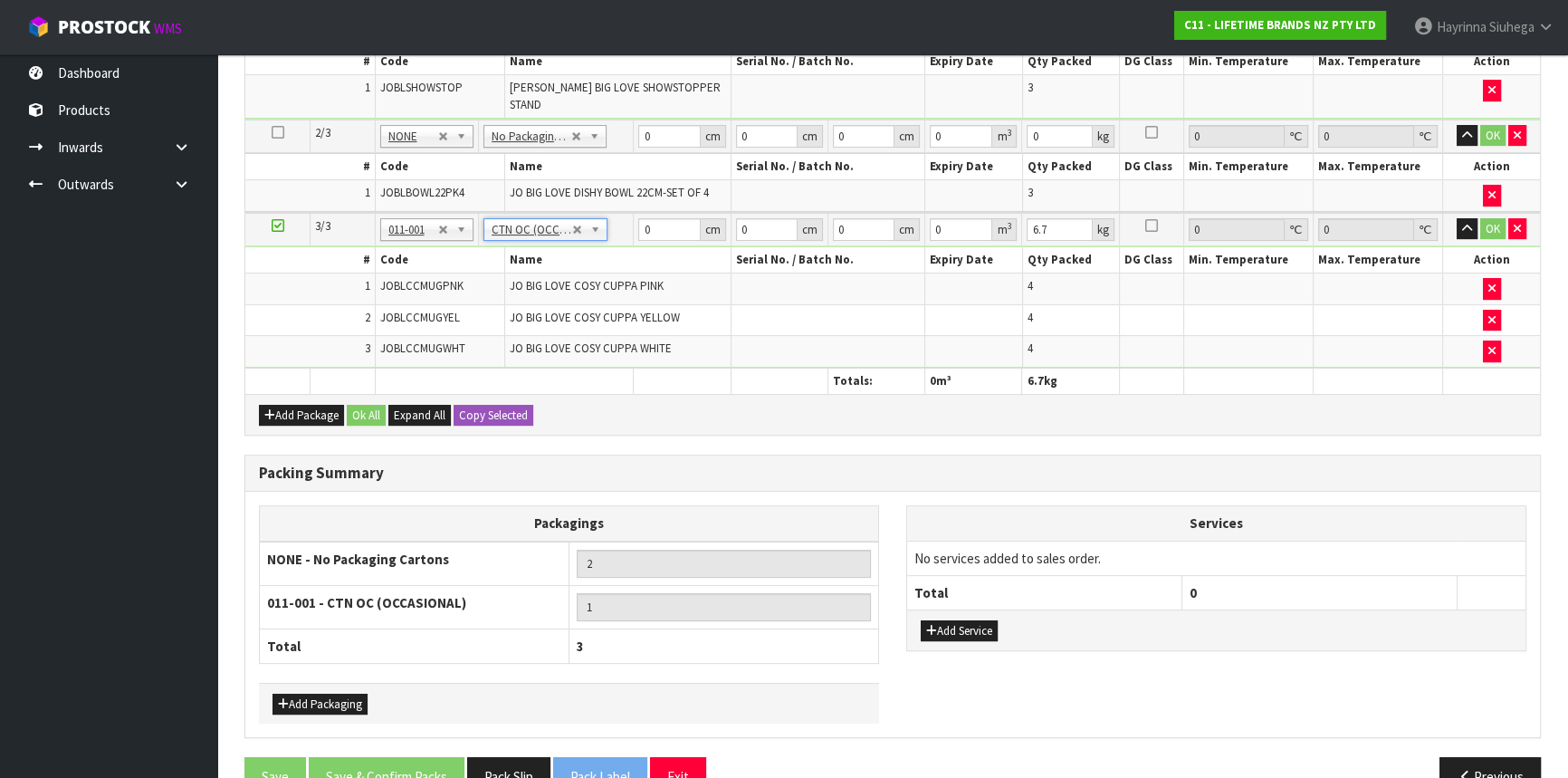
scroll to position [571, 0]
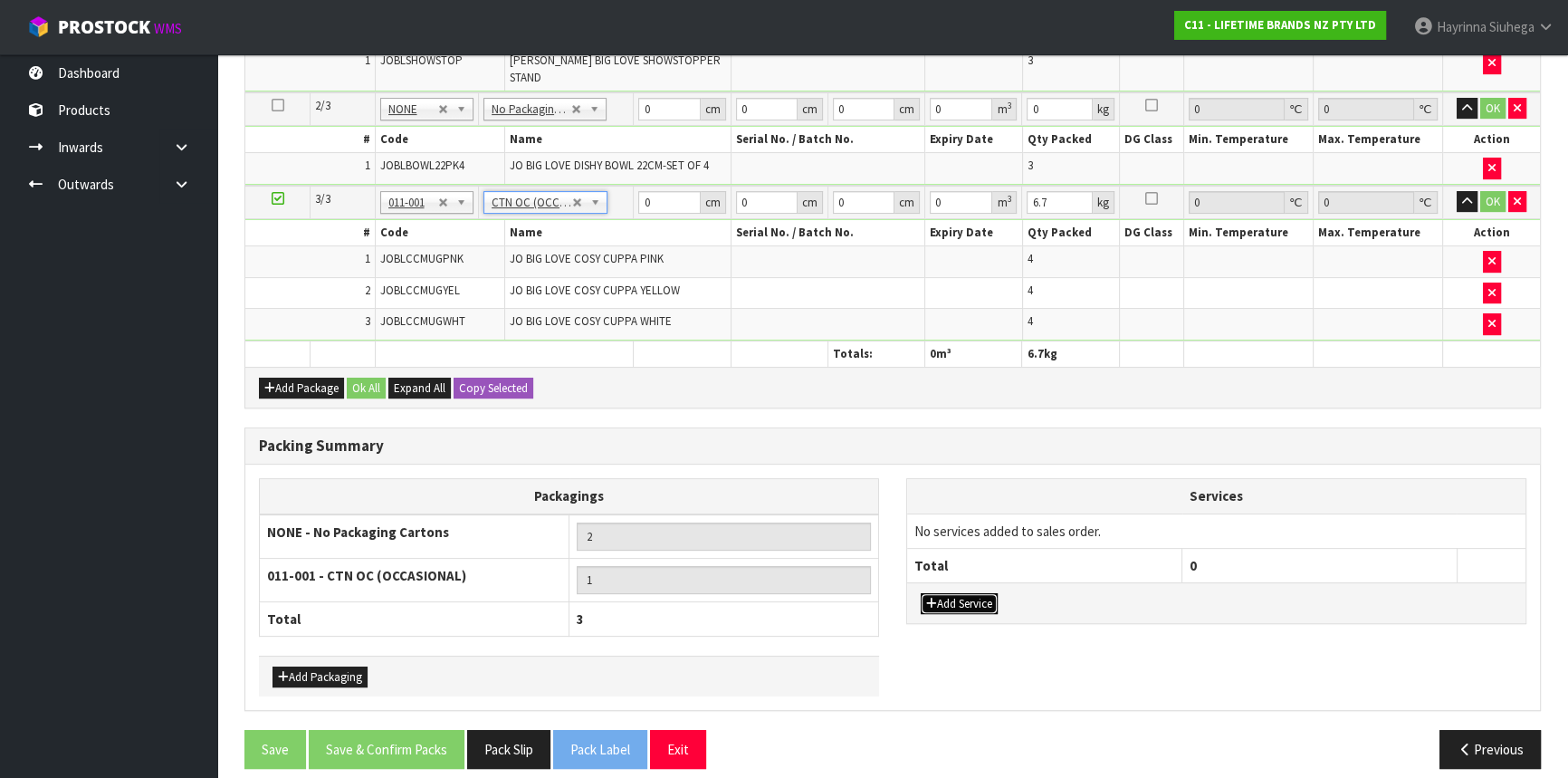
click at [962, 593] on button "Add Service" at bounding box center [958, 604] width 77 height 21
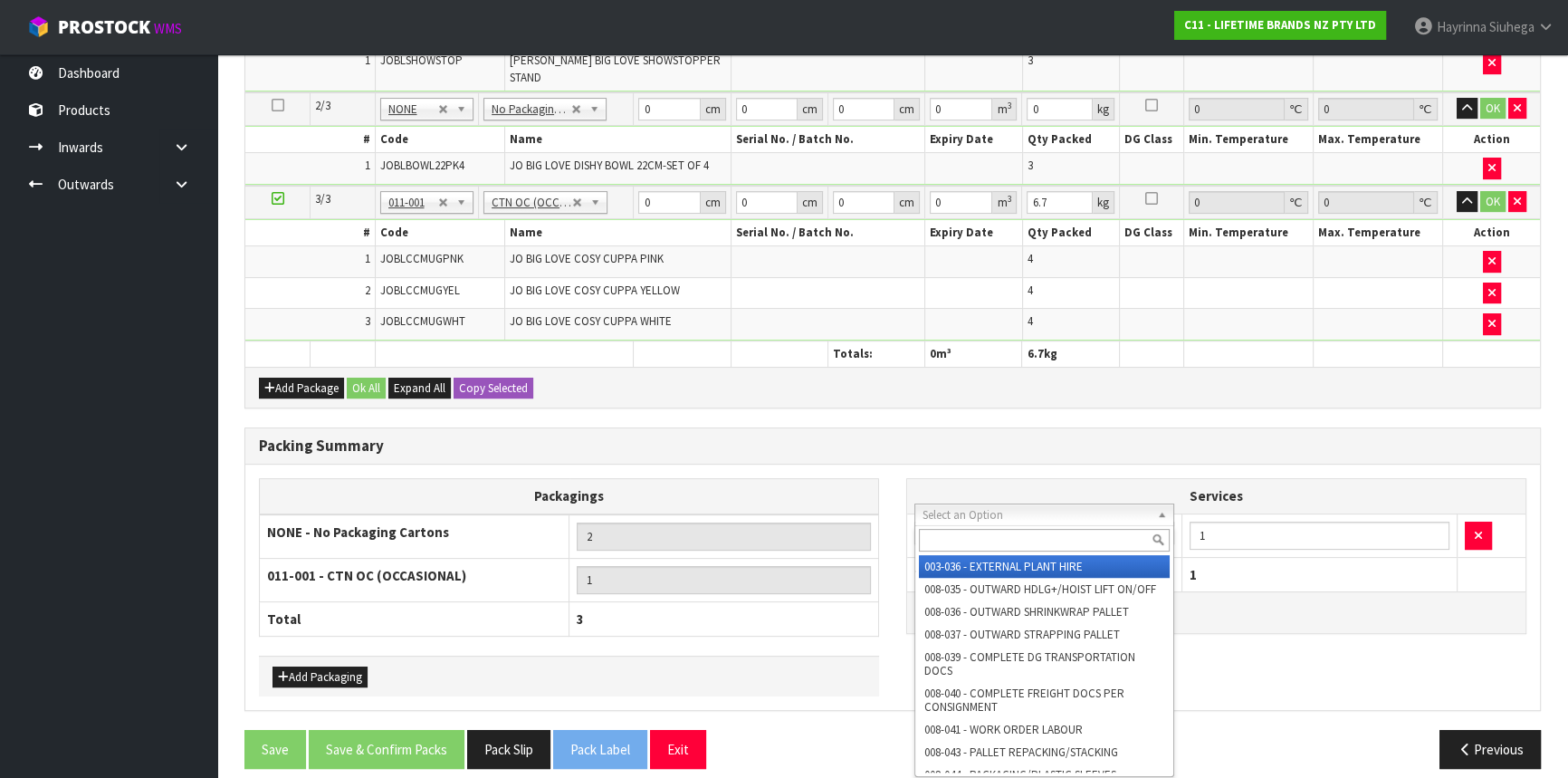
click at [986, 532] on input "text" at bounding box center [1045, 540] width 250 height 22
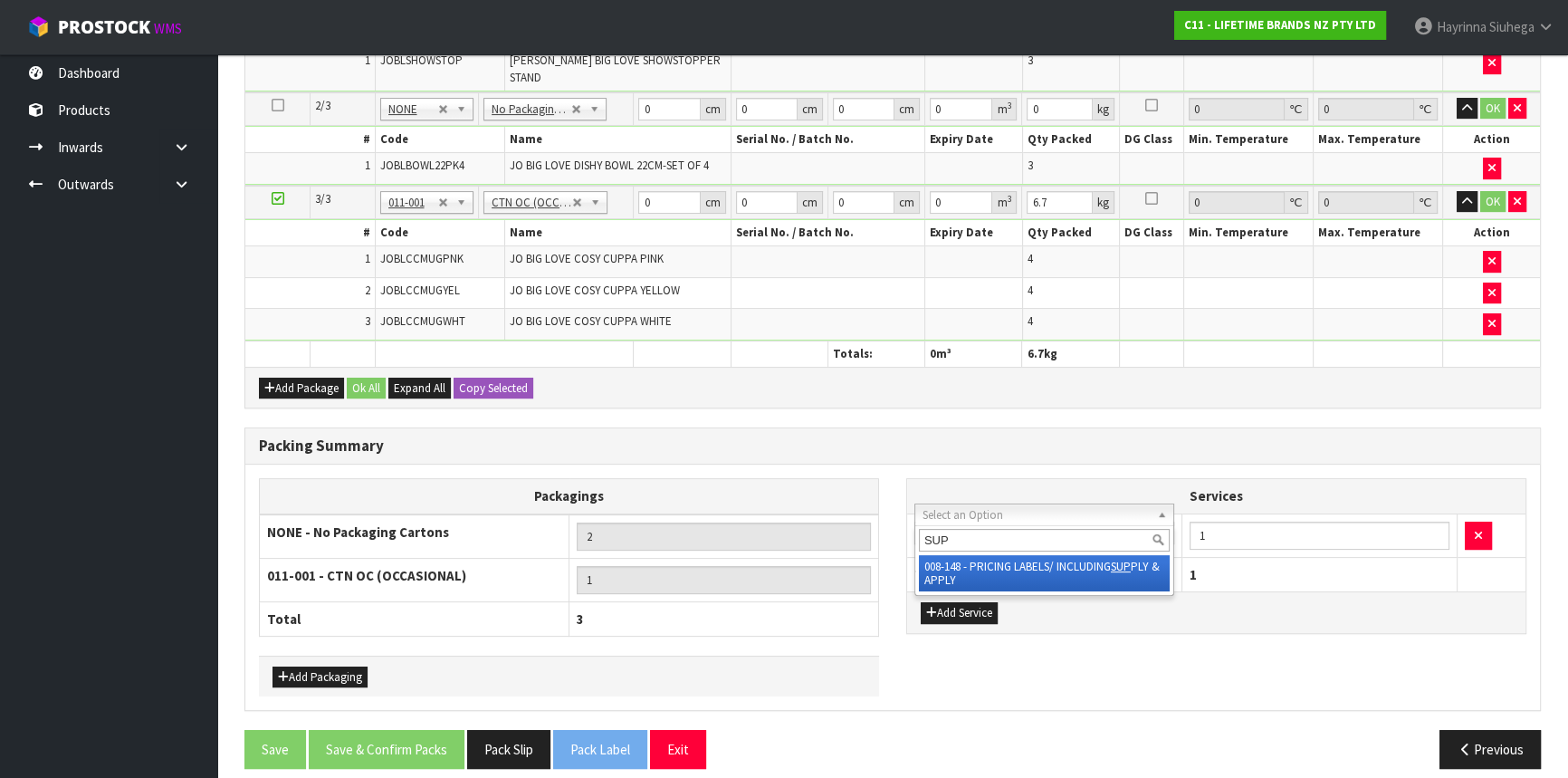
type input "SUPP"
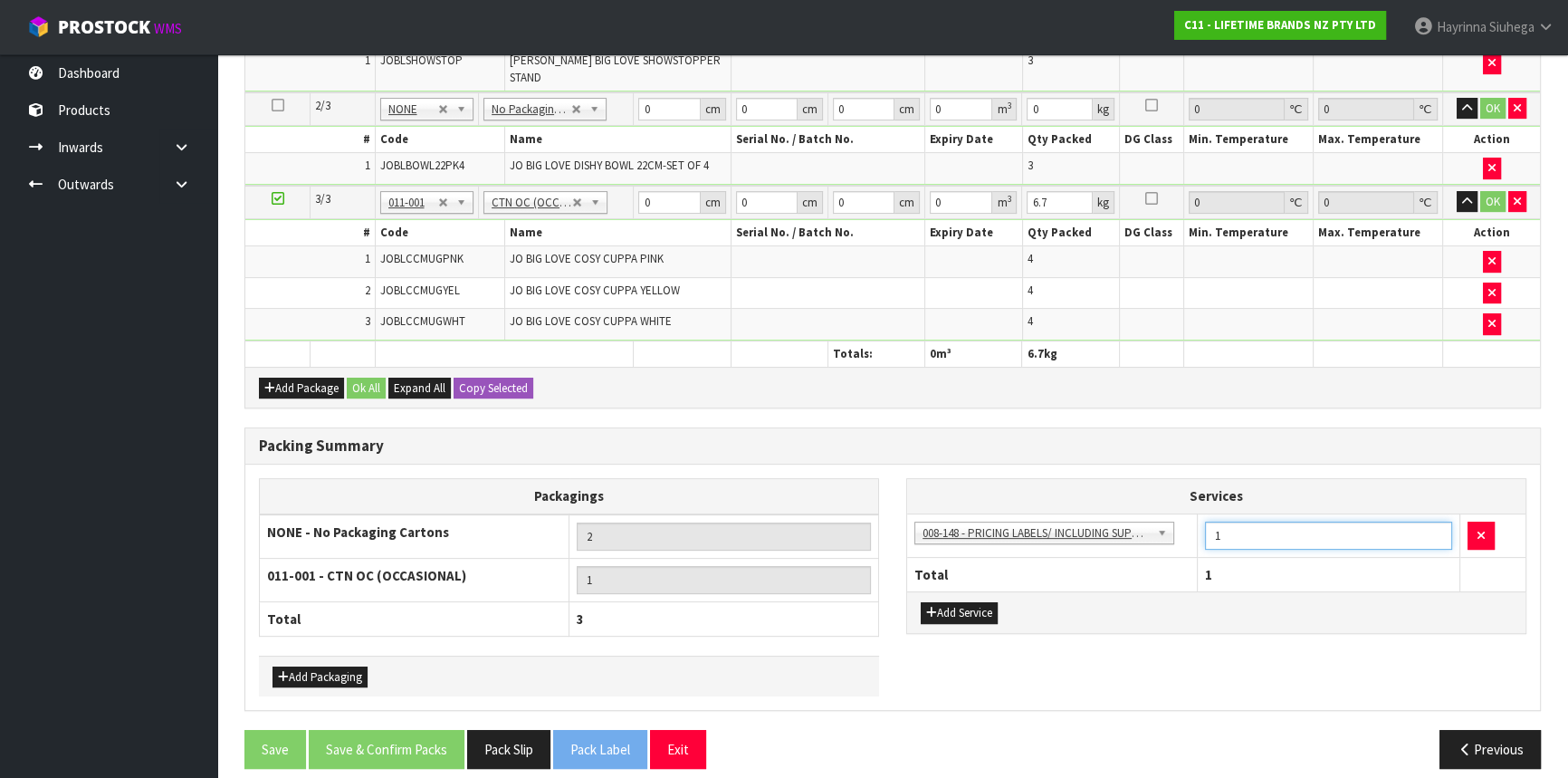
drag, startPoint x: 1232, startPoint y: 519, endPoint x: 1197, endPoint y: 521, distance: 35.1
click at [1198, 521] on td "1" at bounding box center [1329, 536] width 262 height 45
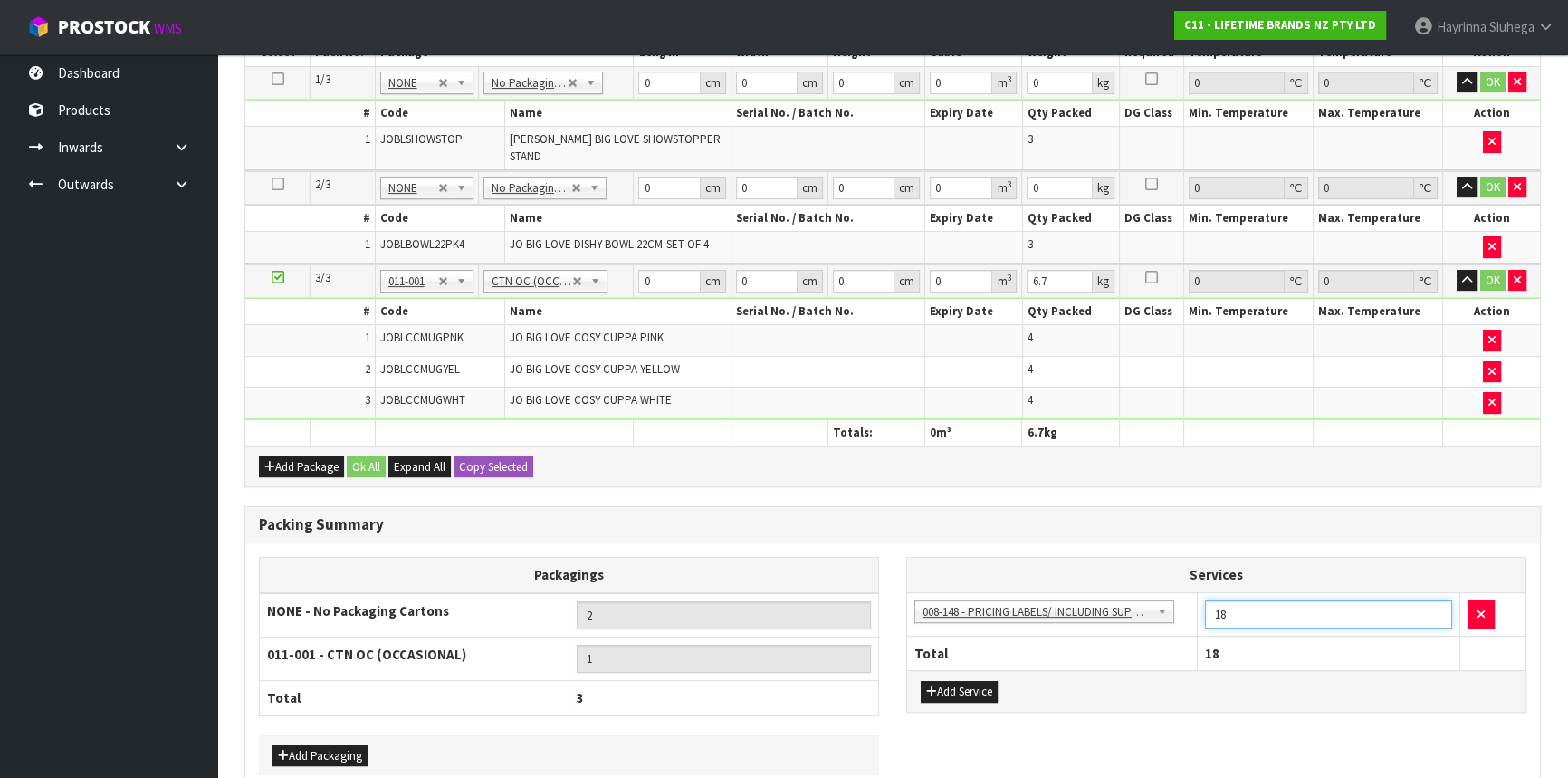
scroll to position [406, 0]
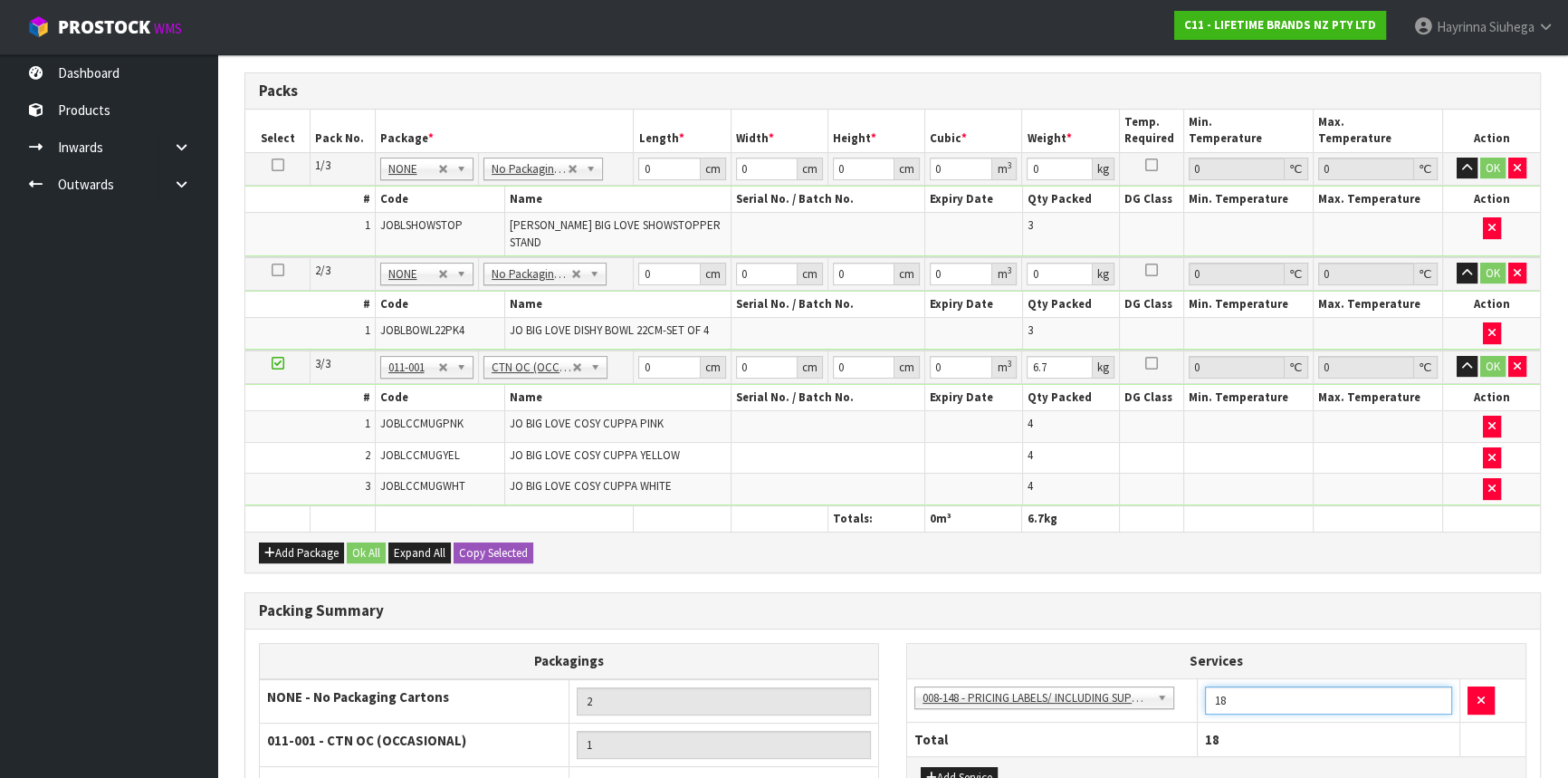
type input "18"
click at [645, 168] on input "0" at bounding box center [668, 168] width 61 height 22
click at [645, 167] on input "0" at bounding box center [668, 168] width 61 height 22
type input "40"
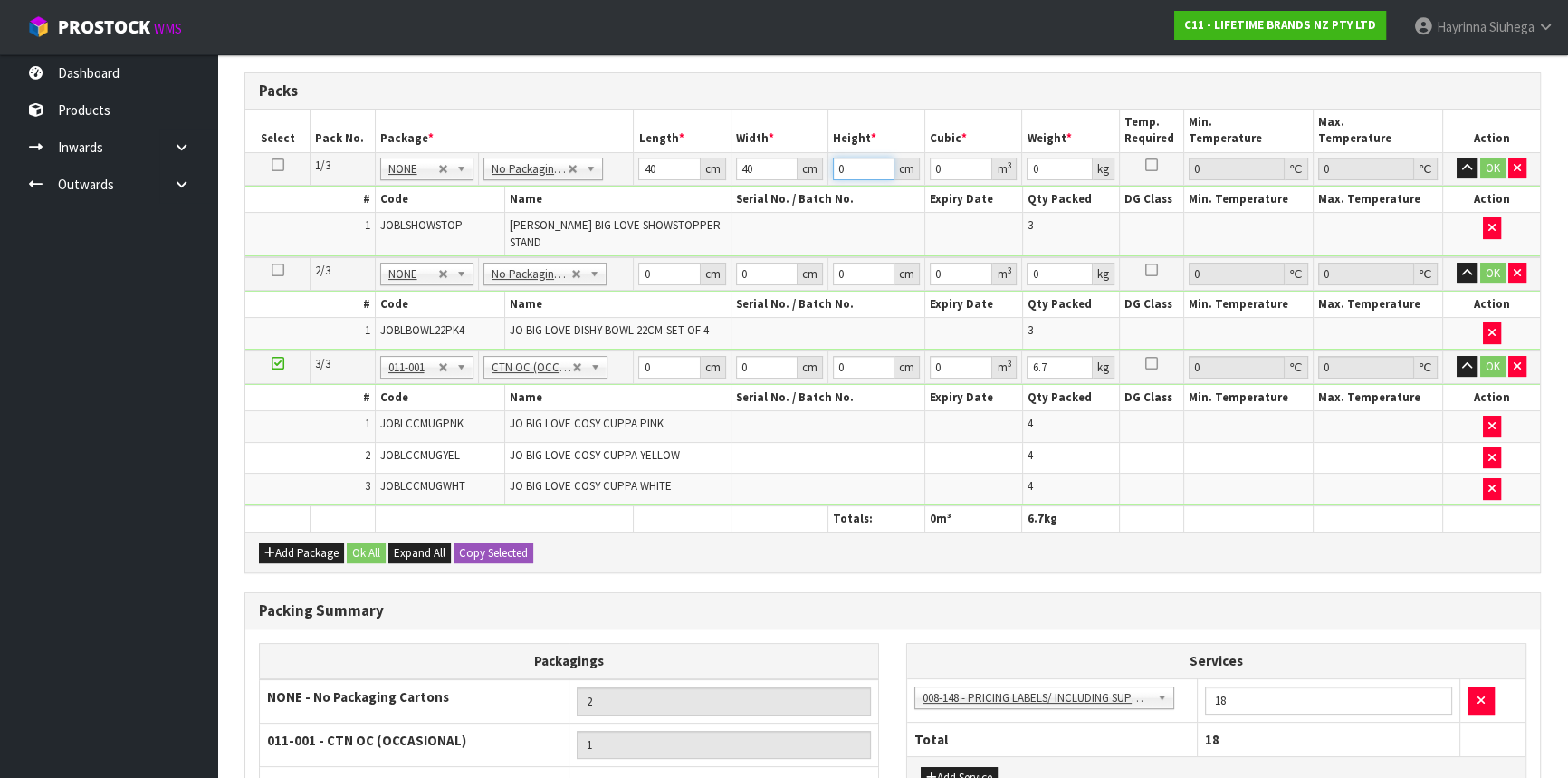
type input "4"
type input "0.0064"
type input "43"
type input "0.0688"
type input "43"
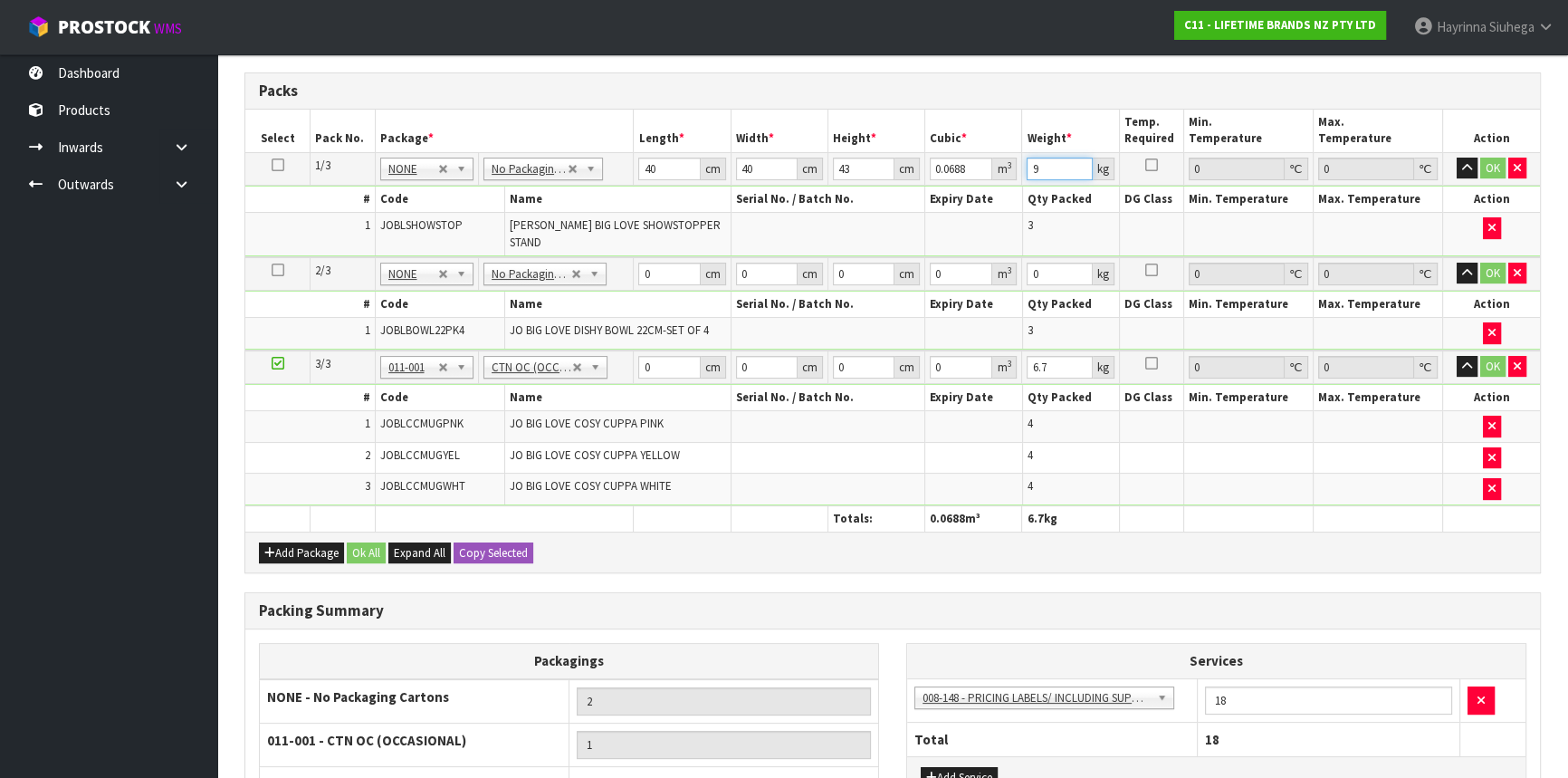
type input "9"
click button "OK" at bounding box center [1493, 168] width 25 height 21
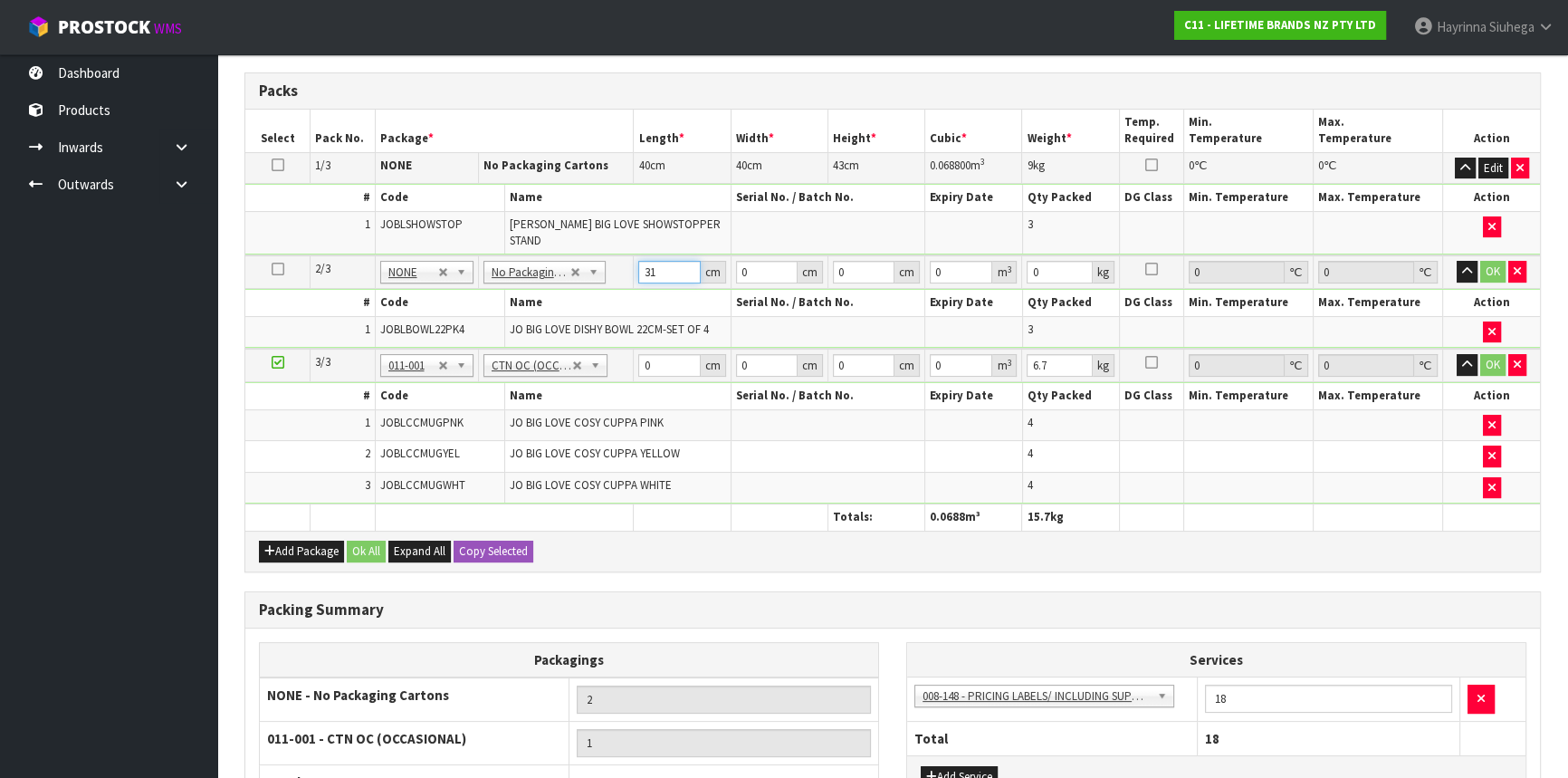
type input "31"
type input "5"
type input "0.004805"
click at [852, 262] on input "5" at bounding box center [863, 272] width 61 height 22
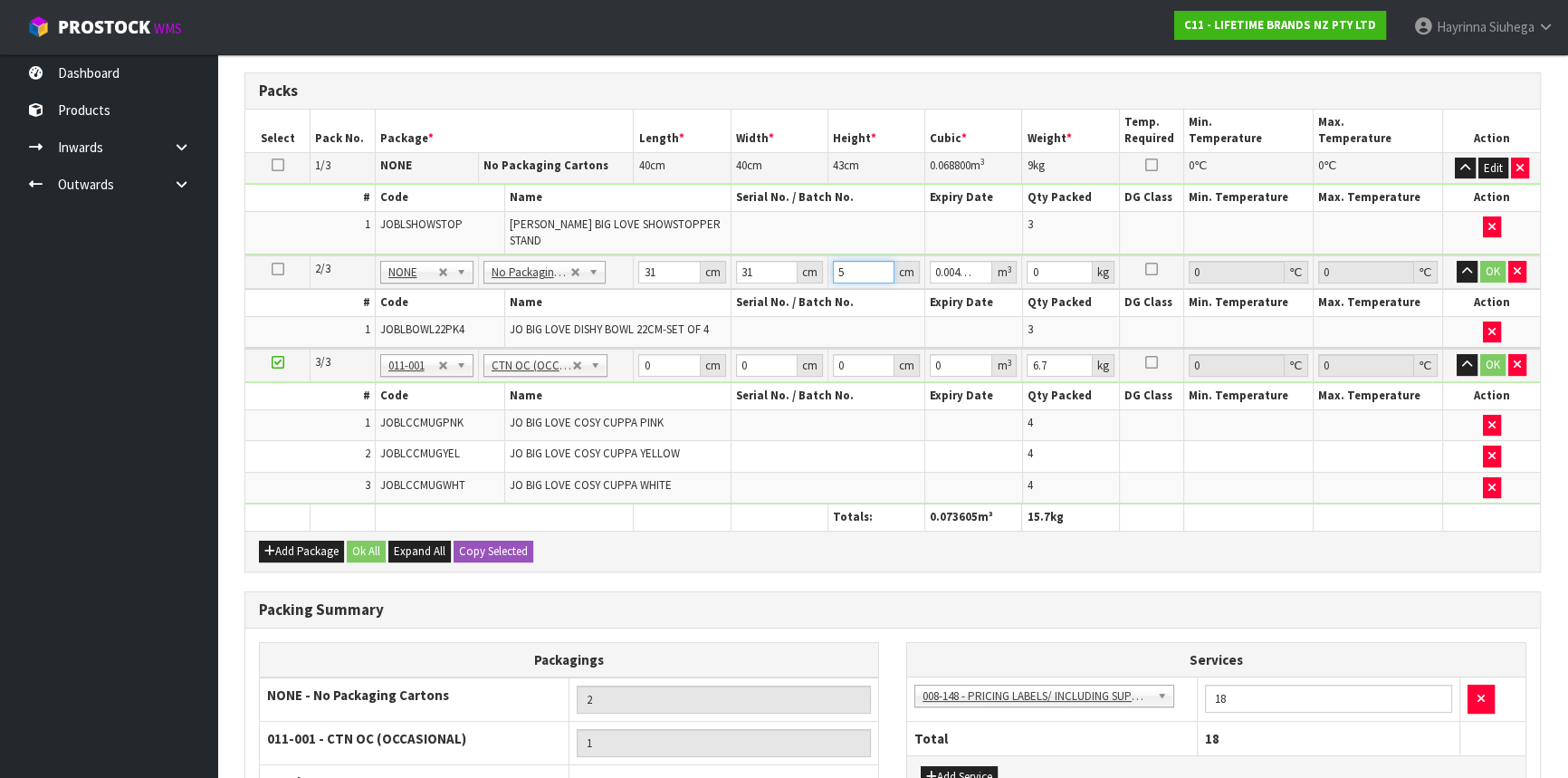
type input "55"
type input "0.052855"
type input "55"
type input "12"
click button "OK" at bounding box center [1493, 272] width 25 height 21
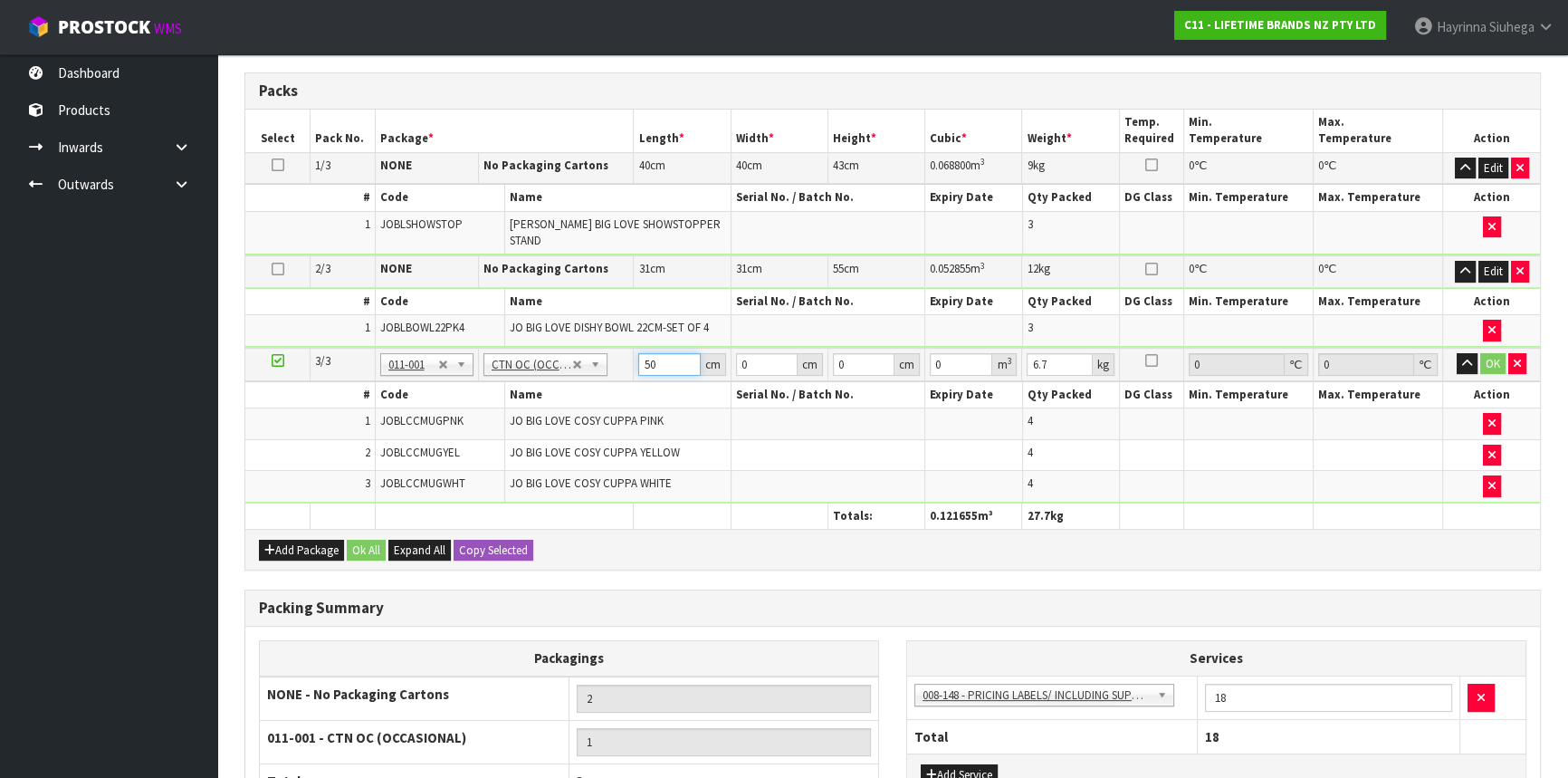
type input "50"
type input "35"
type input "4"
type input "0.007"
type input "41"
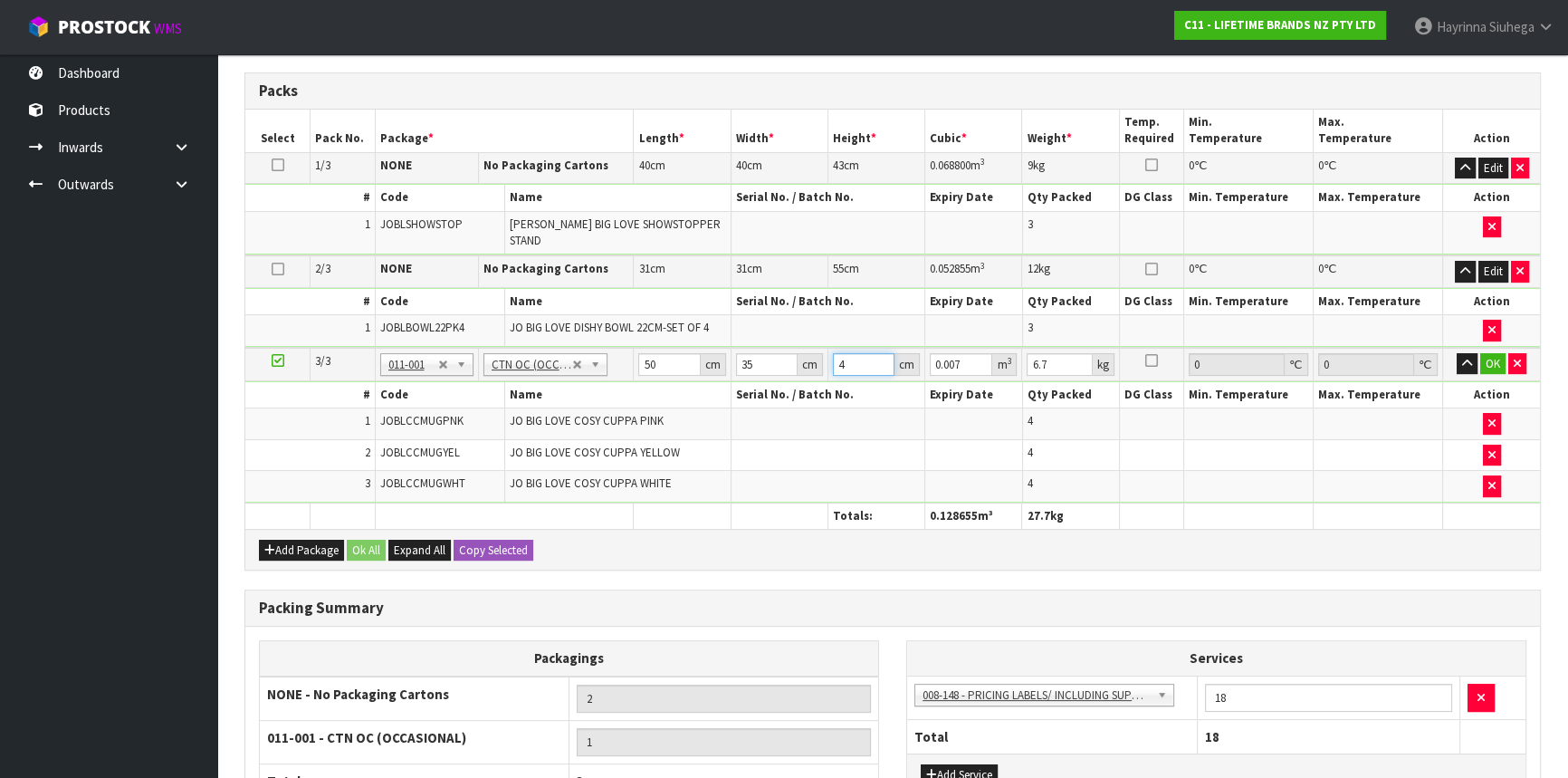
type input "0.07175"
type input "41"
type input "8"
click button "OK" at bounding box center [1493, 364] width 25 height 21
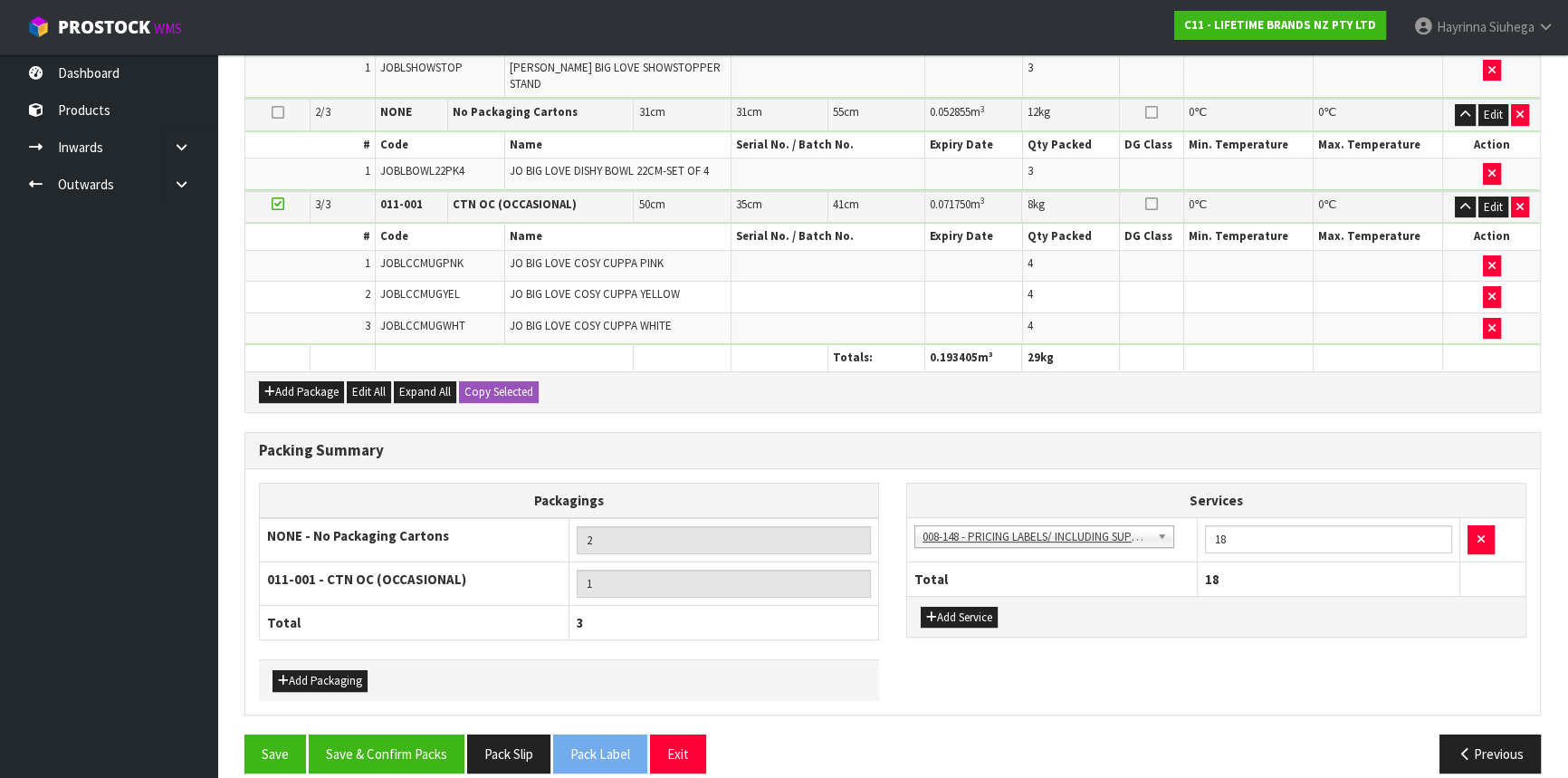
scroll to position [566, 0]
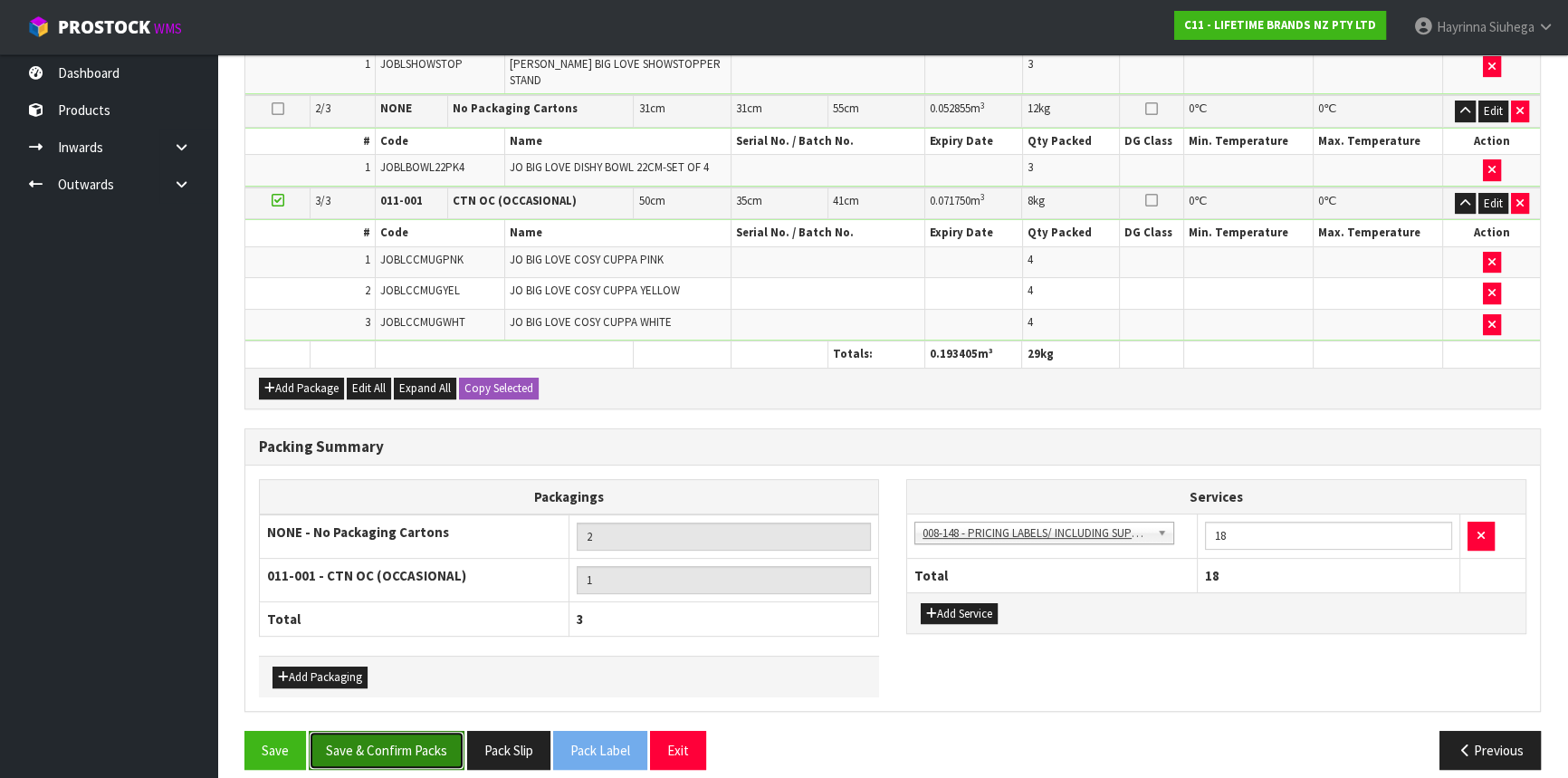
click at [416, 731] on button "Save & Confirm Packs" at bounding box center [386, 751] width 155 height 39
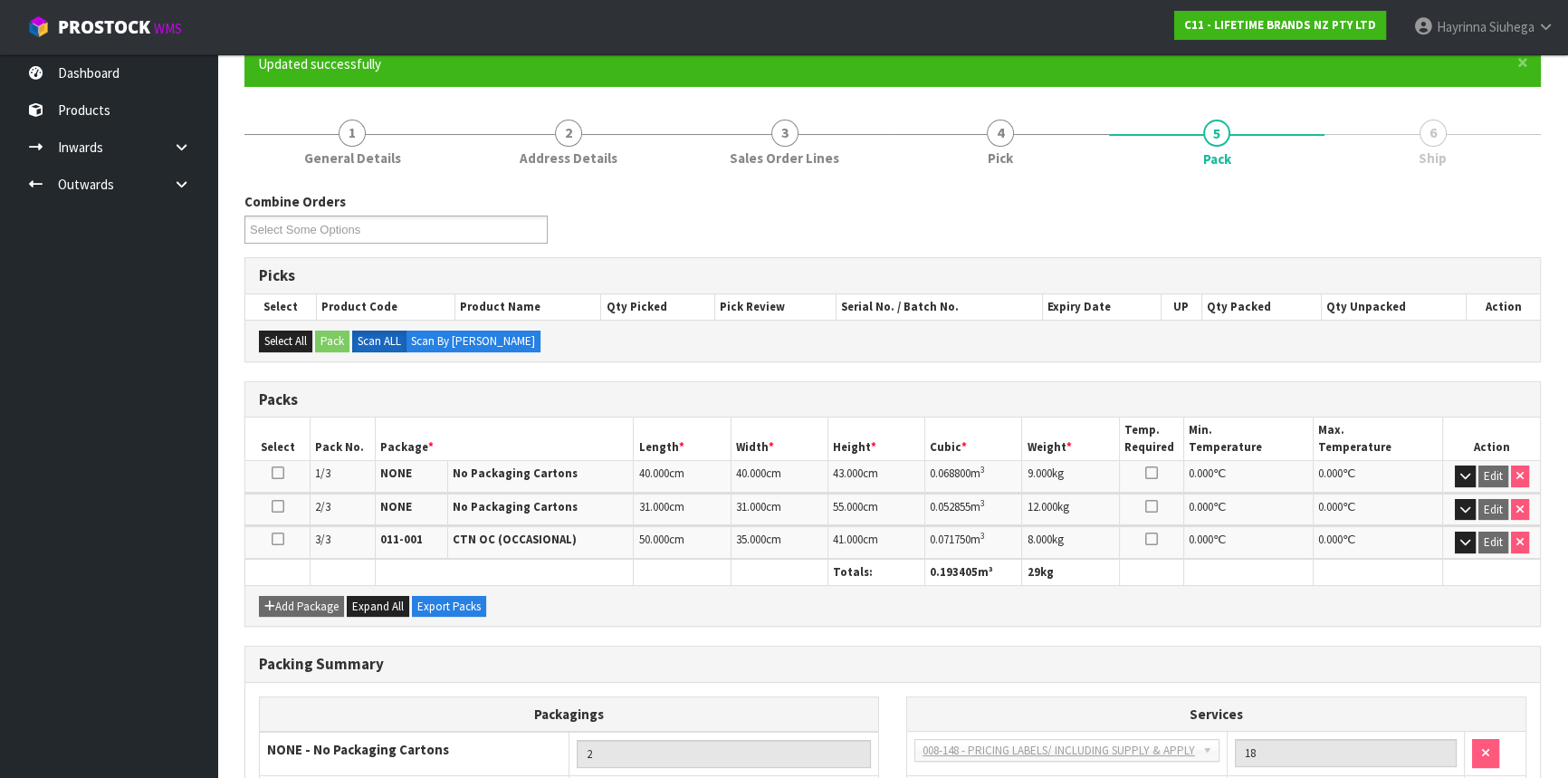
scroll to position [247, 0]
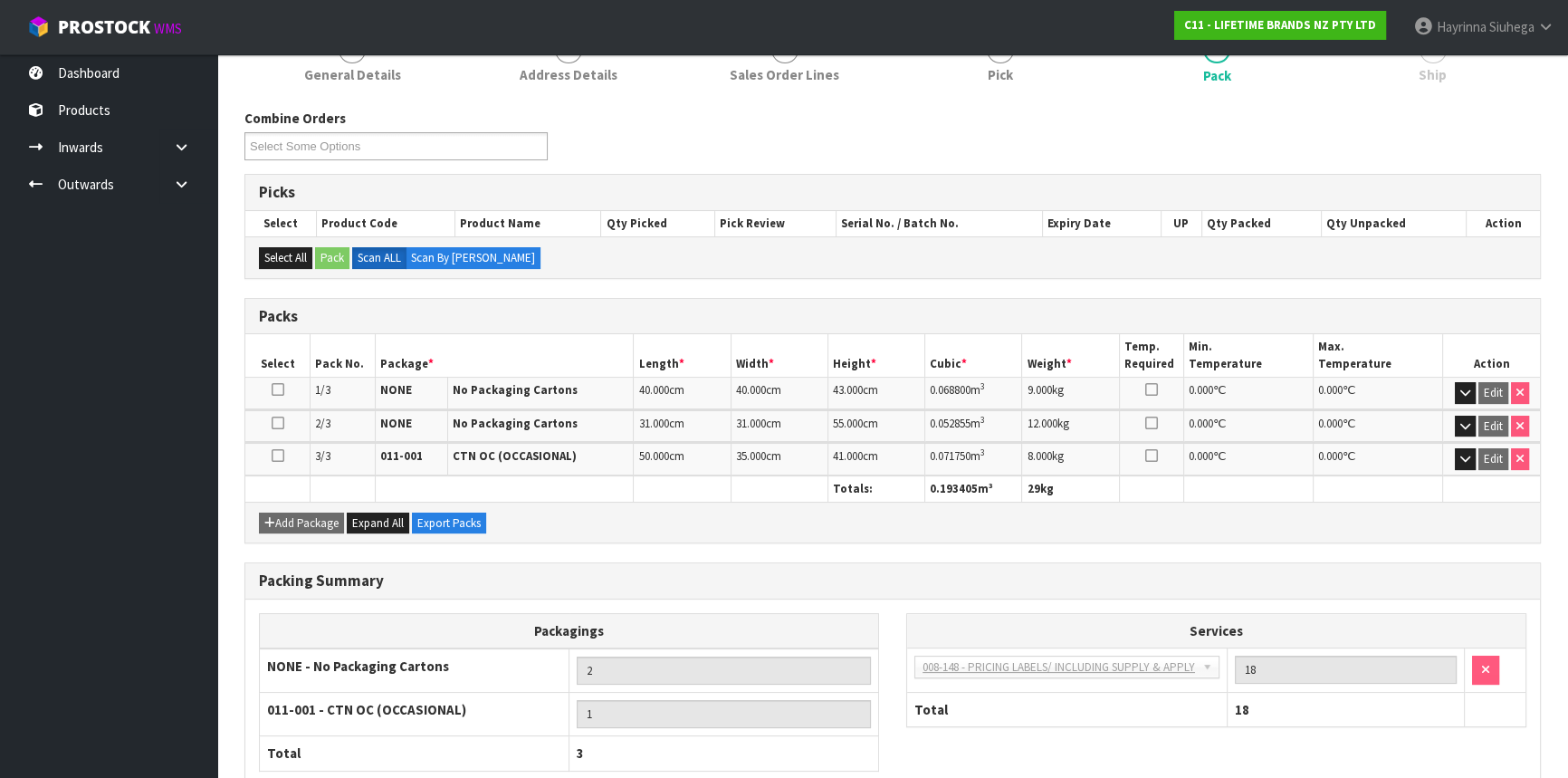
click at [1470, 127] on div "Combine Orders C11-ORD0002092 C11-ORD0002102 C11-ORD0002104 C11-ORD0002105 C11-…" at bounding box center [892, 141] width 1323 height 65
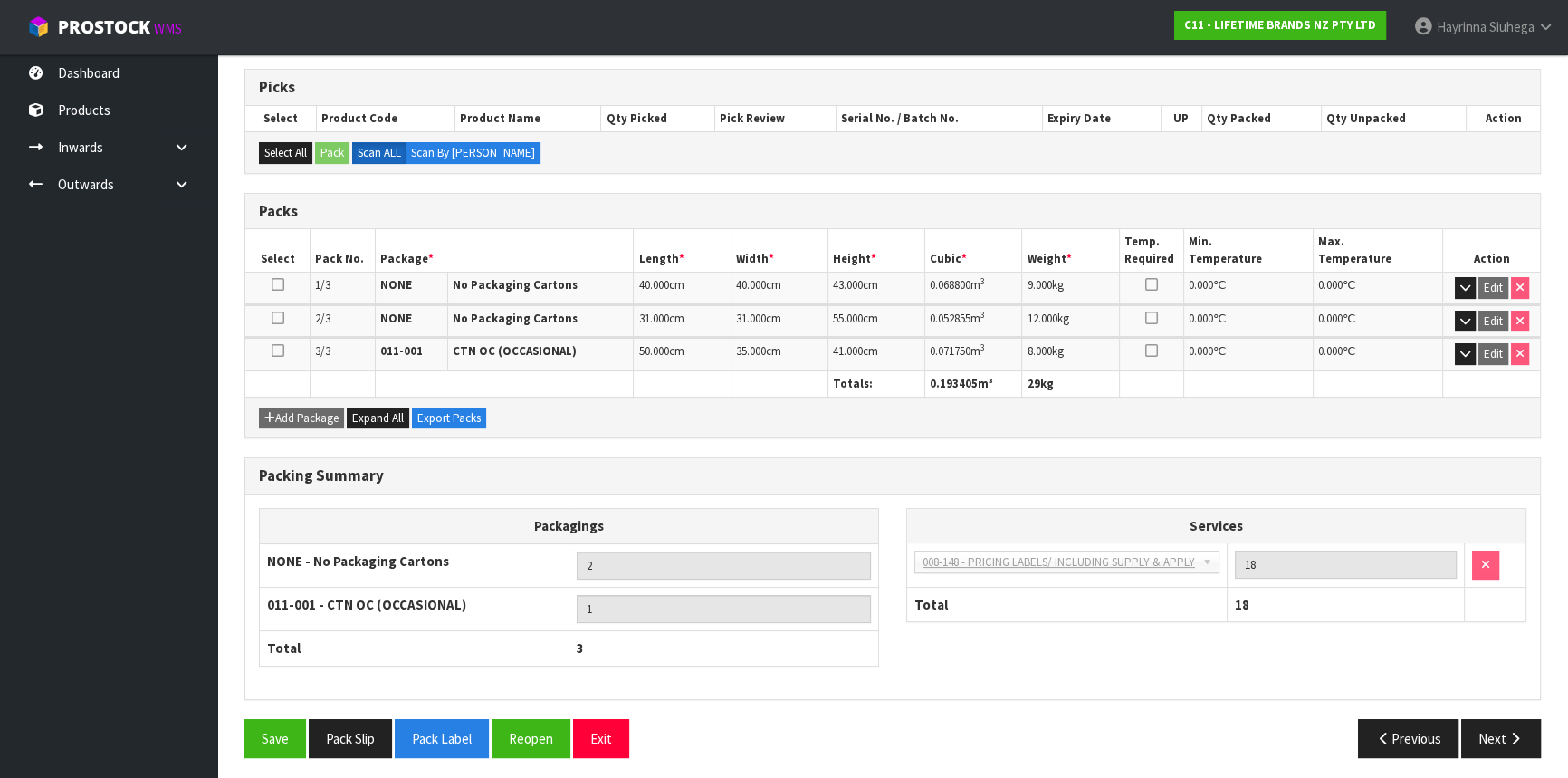
scroll to position [355, 0]
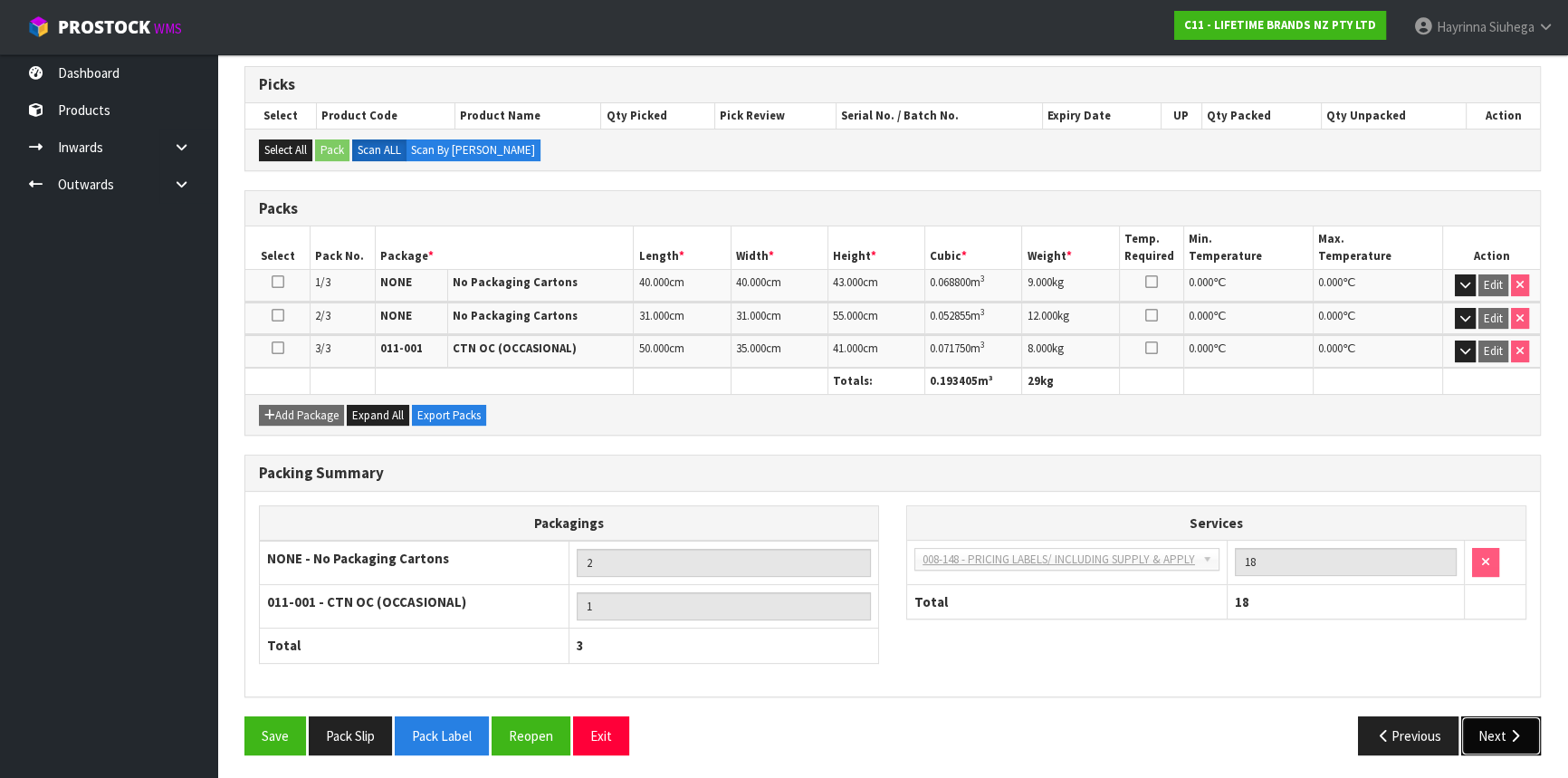
click at [1516, 738] on button "Next" at bounding box center [1501, 736] width 80 height 39
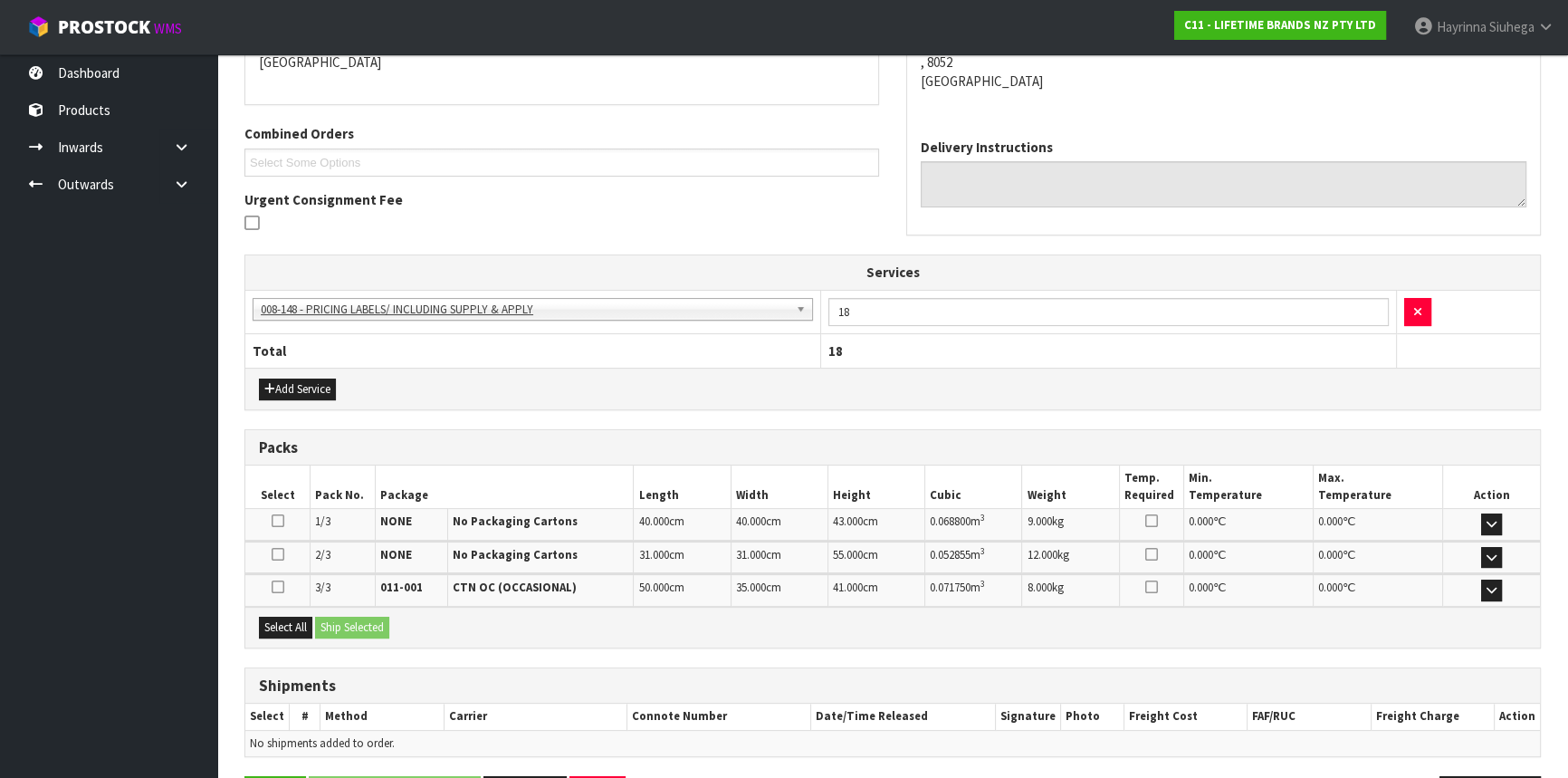
scroll to position [471, 0]
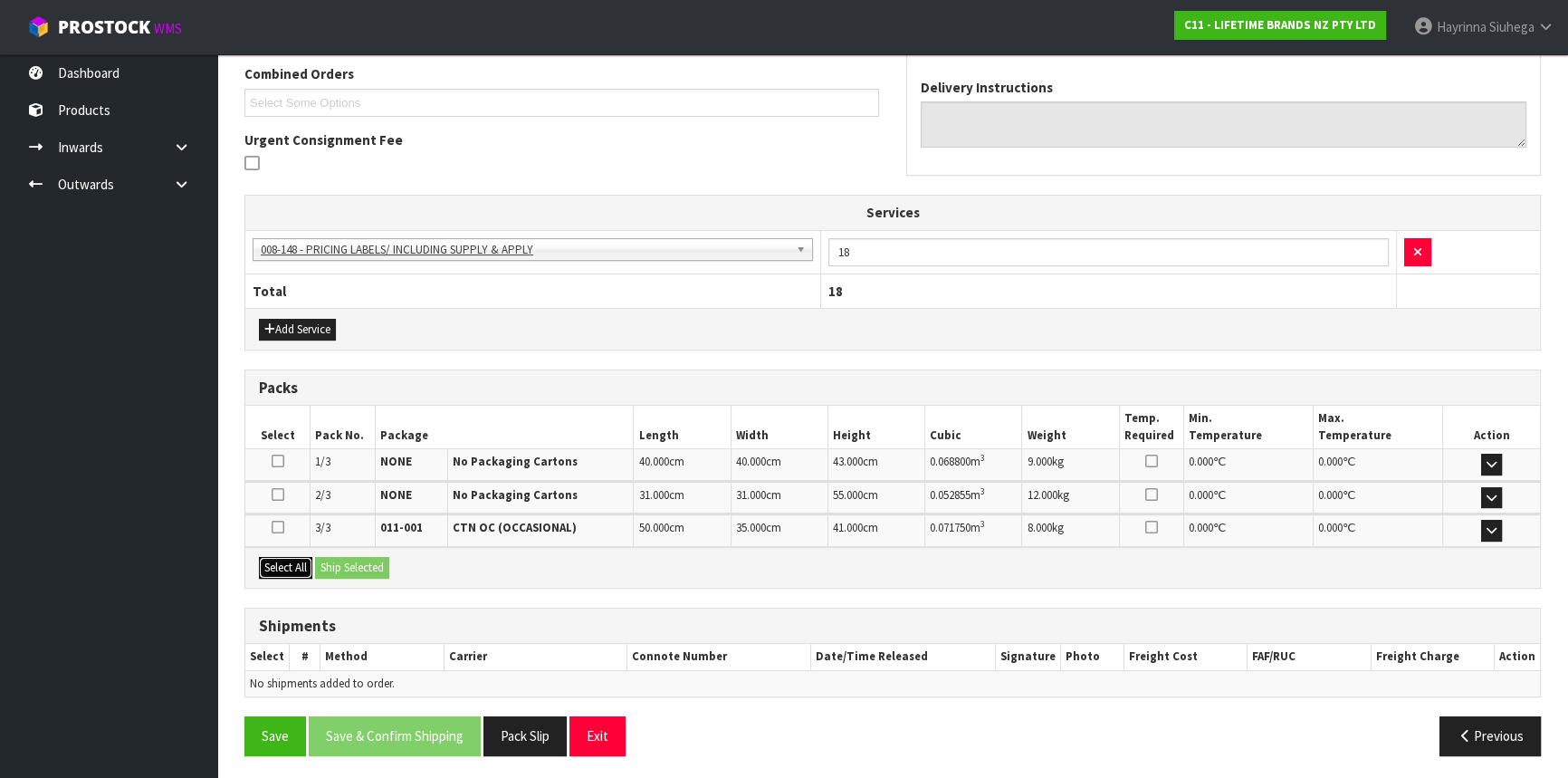
click at [281, 561] on button "Select All" at bounding box center [285, 568] width 53 height 21
click at [350, 561] on button "Ship Selected" at bounding box center [352, 568] width 74 height 21
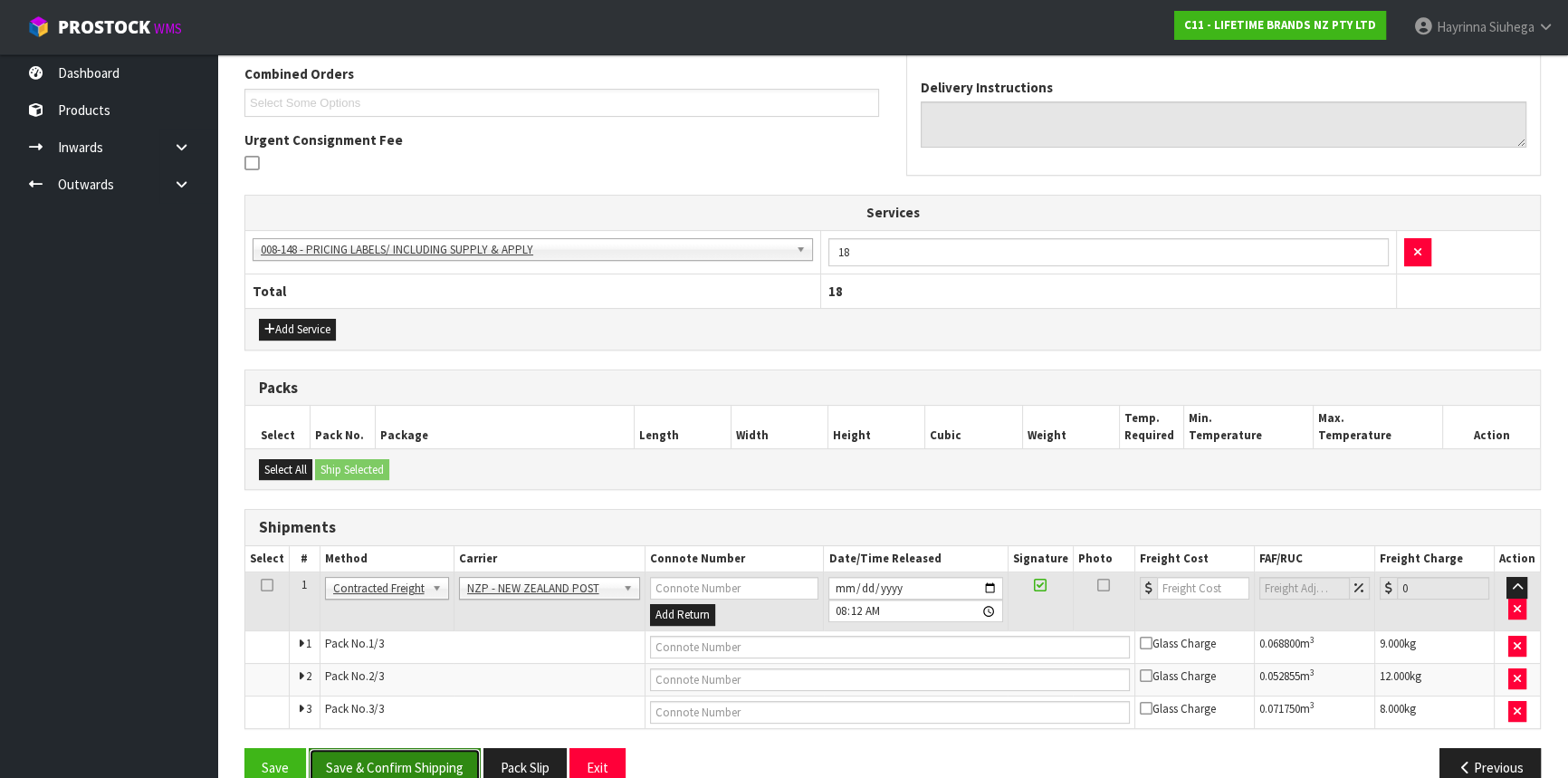
click at [414, 758] on button "Save & Confirm Shipping" at bounding box center [394, 767] width 172 height 39
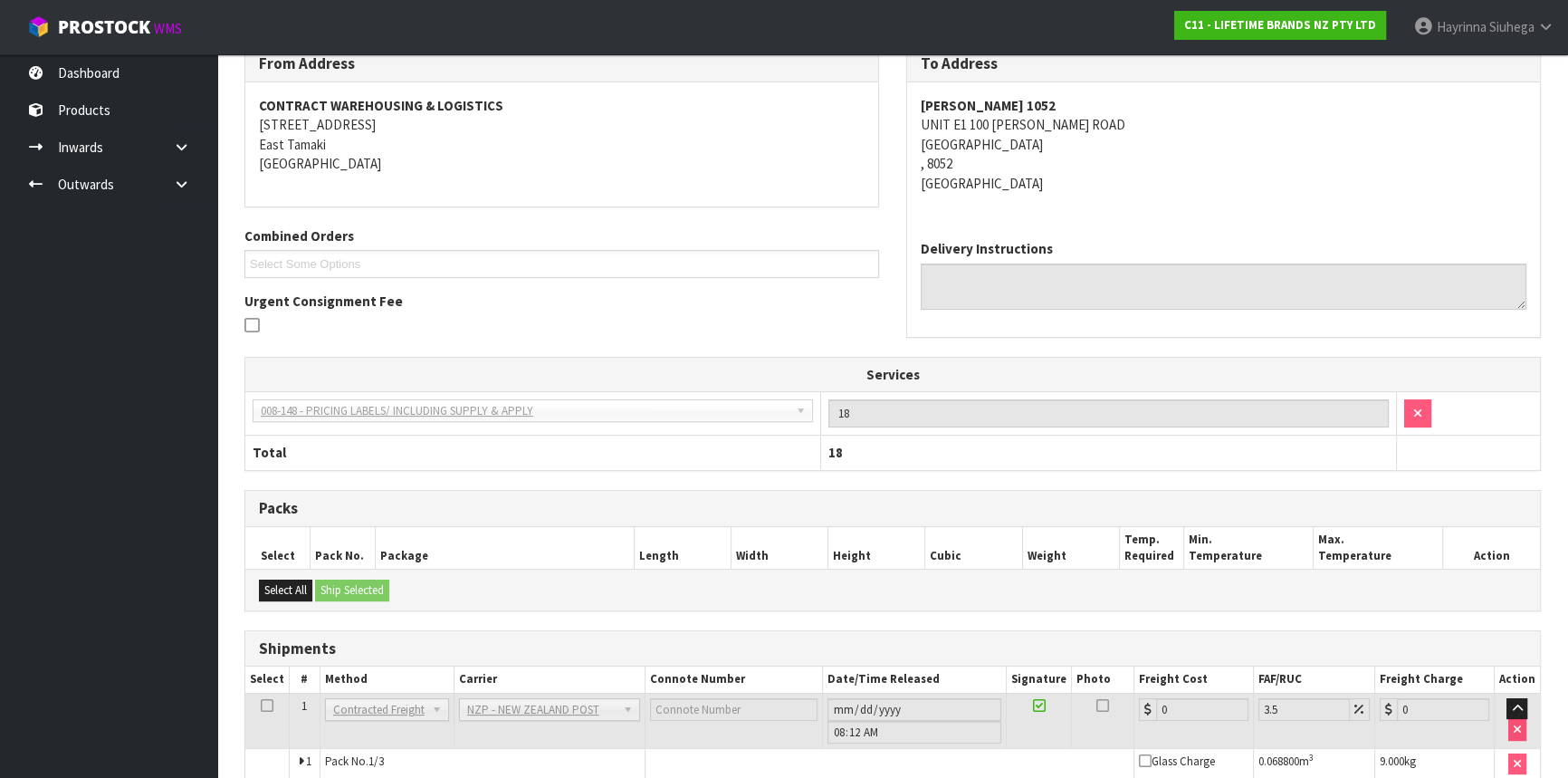
scroll to position [475, 0]
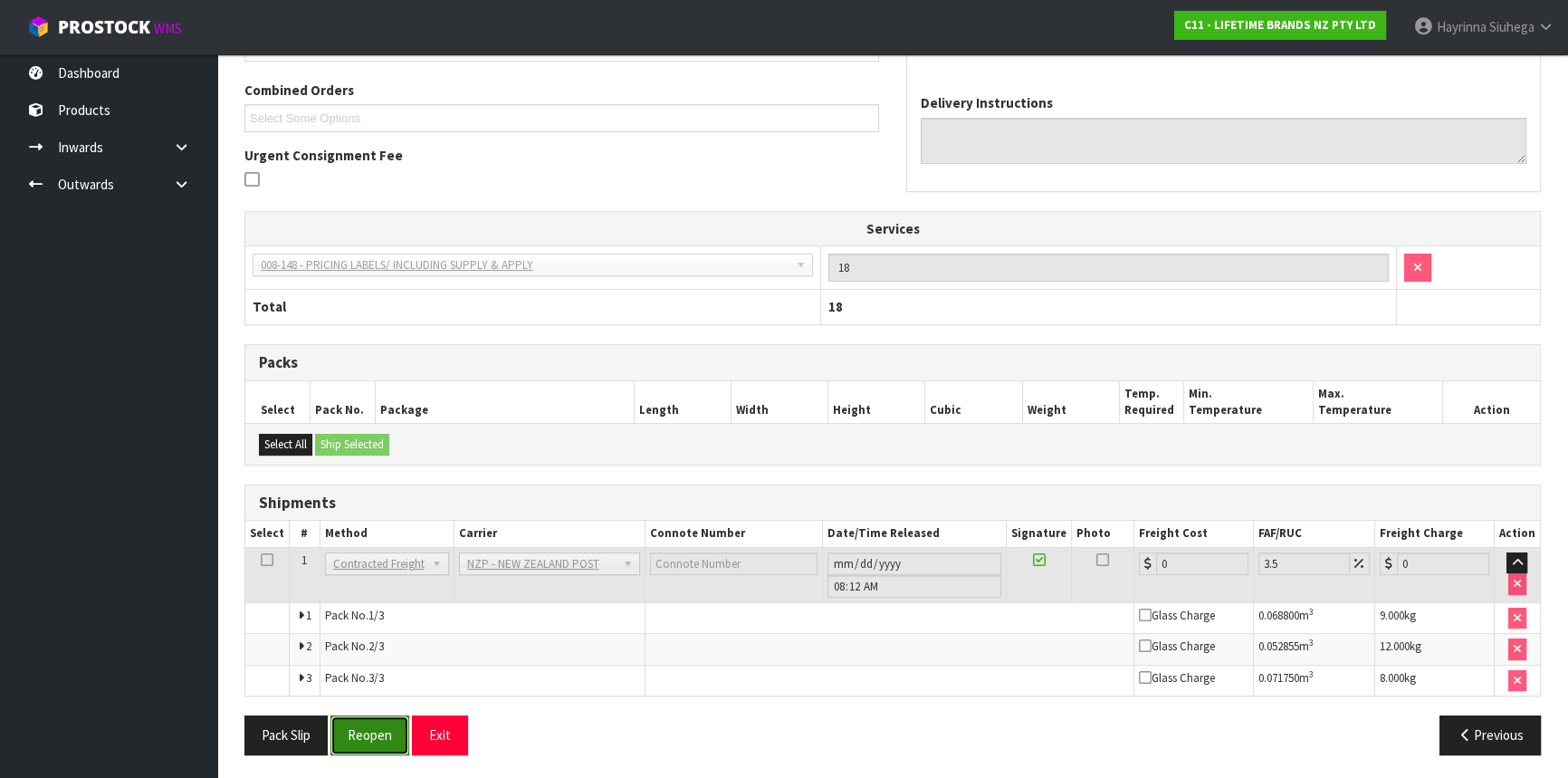
click at [365, 741] on button "Reopen" at bounding box center [369, 735] width 79 height 39
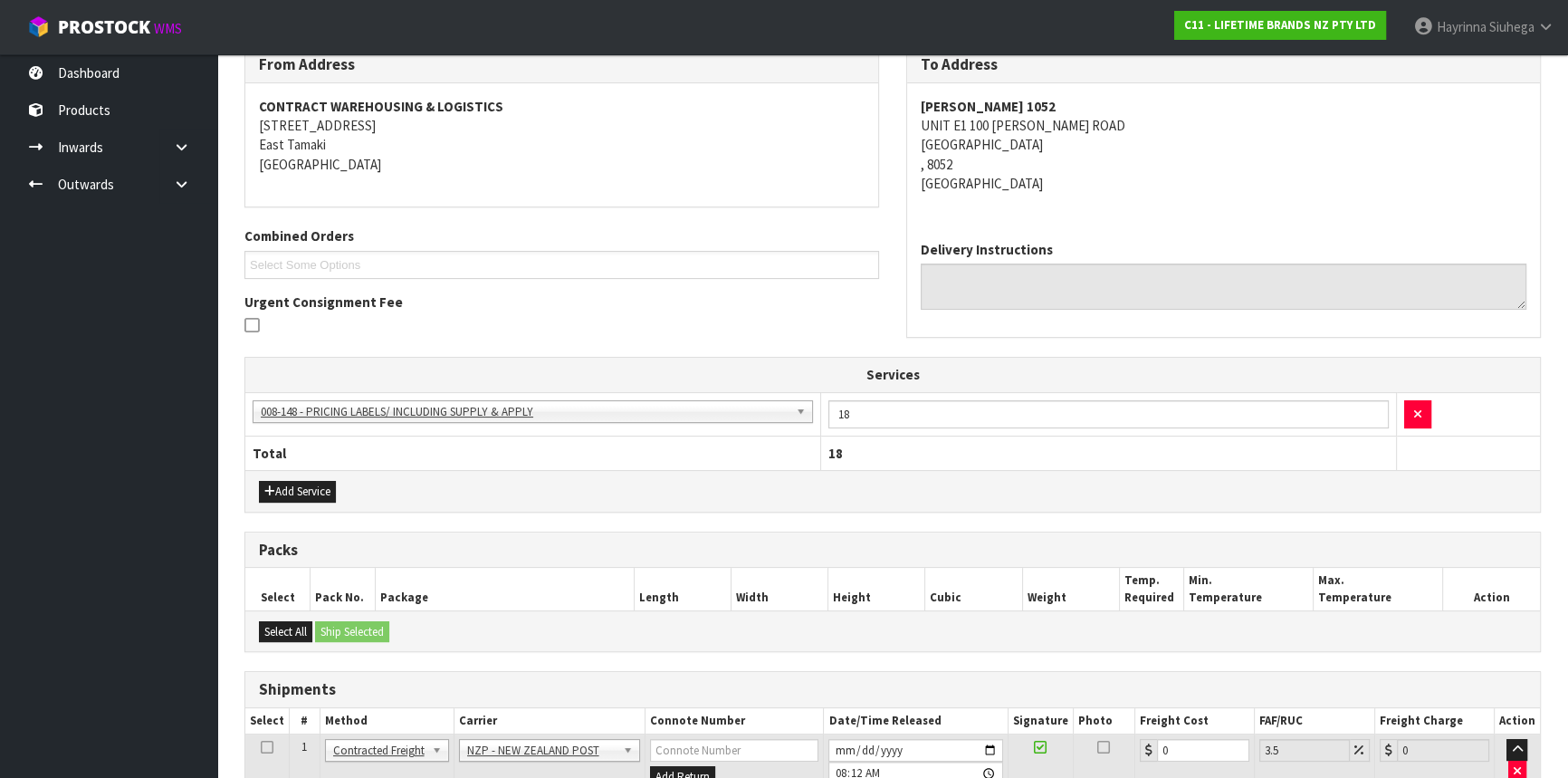
scroll to position [493, 0]
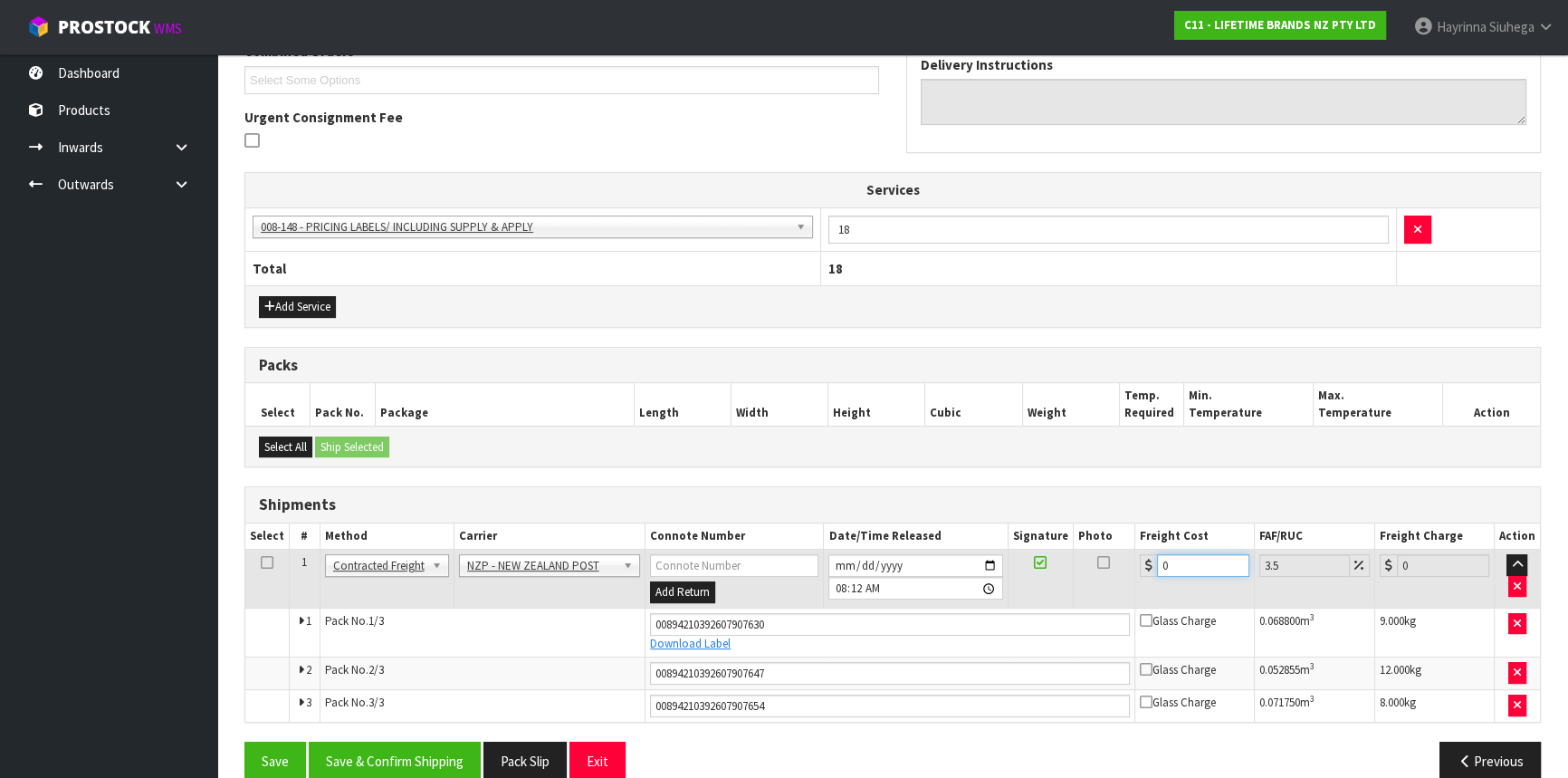
drag, startPoint x: 1173, startPoint y: 564, endPoint x: 1155, endPoint y: 563, distance: 18.0
click at [1155, 563] on div "0" at bounding box center [1194, 565] width 110 height 22
type input "5"
type input "5.17"
type input "53"
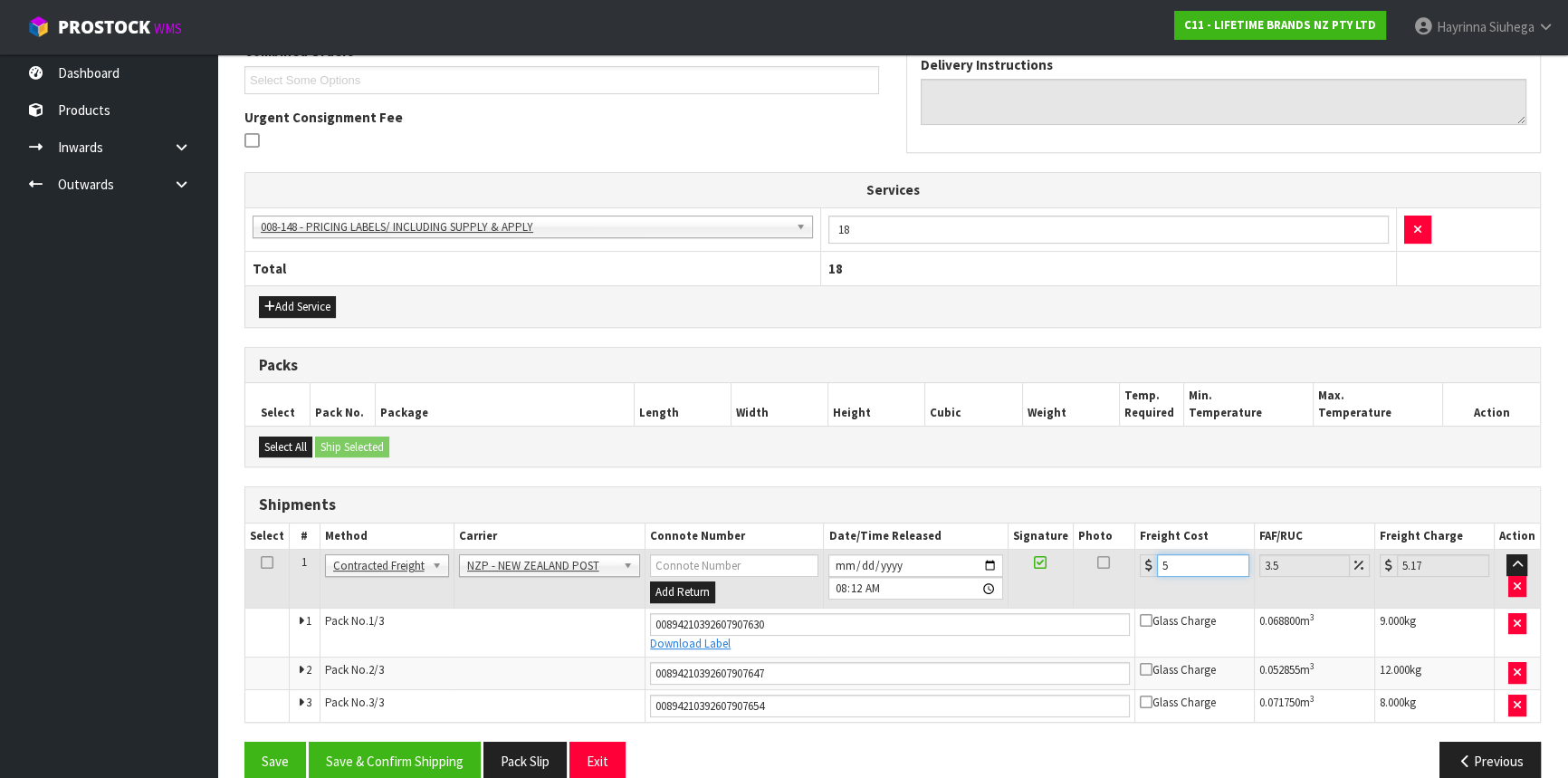
type input "54.85"
type input "53.1"
type input "54.96"
type input "53.16"
type input "55.02"
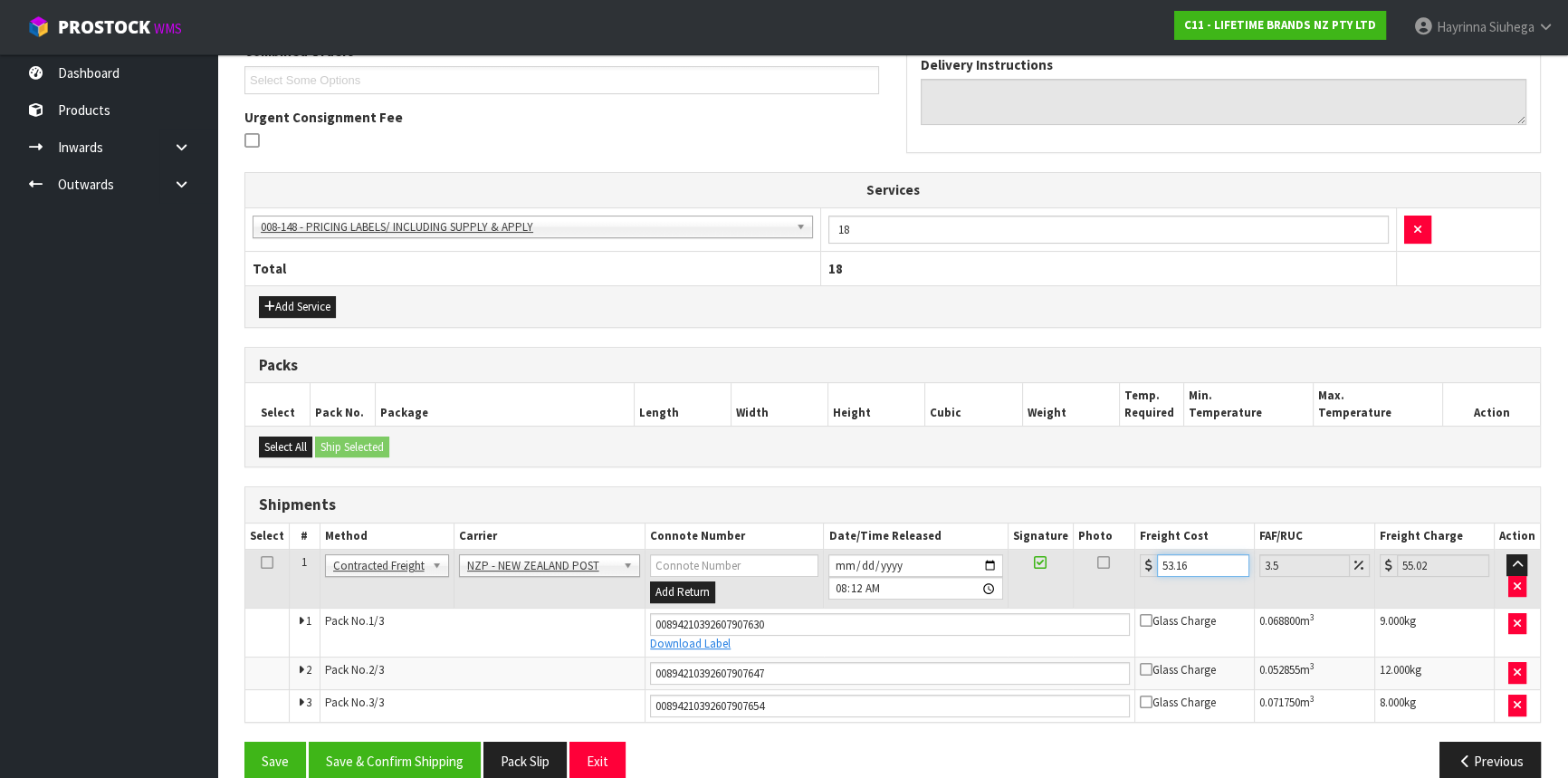
type input "53.166"
type input "55.03"
type input "53.16"
type input "55.02"
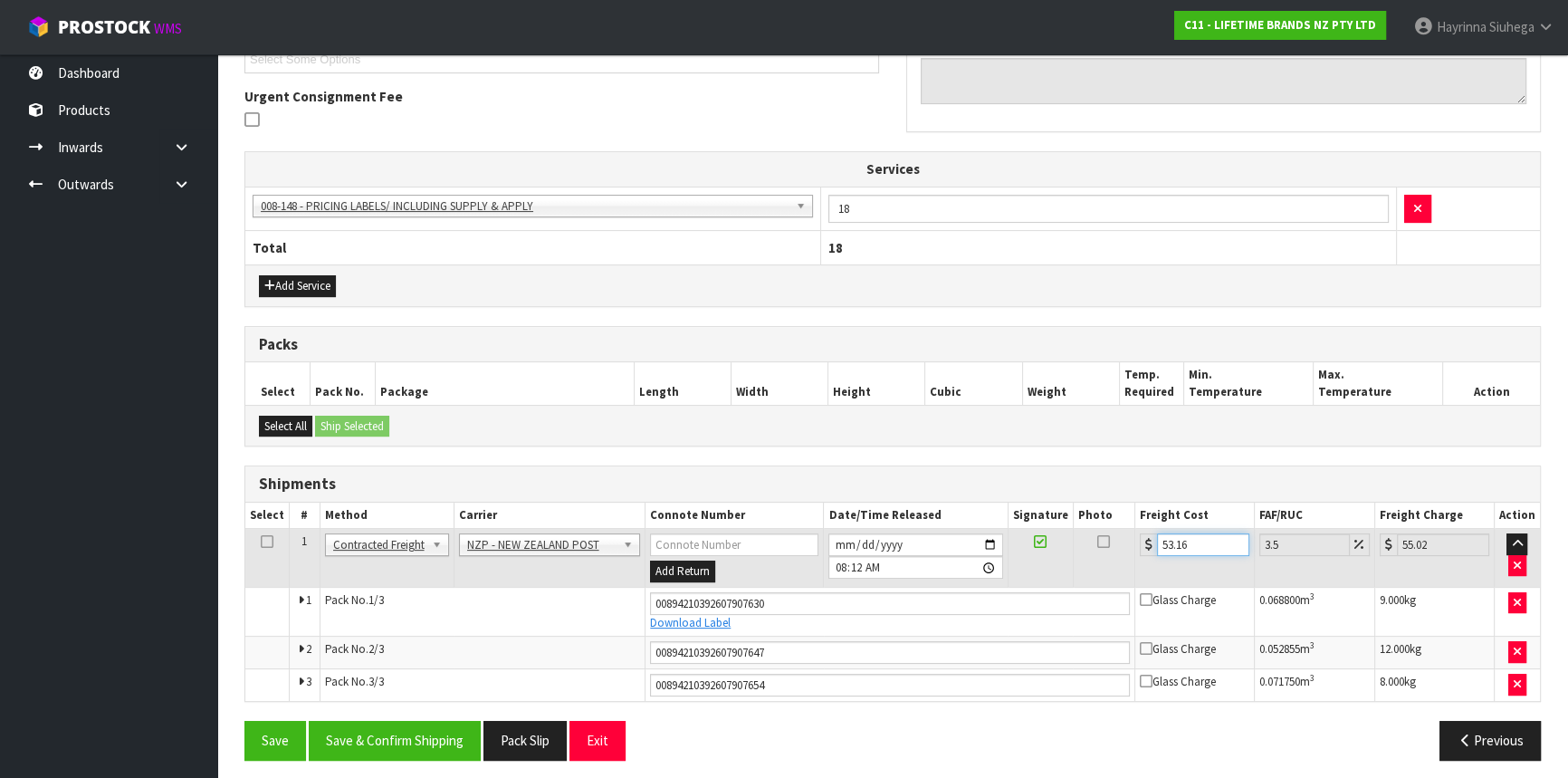
scroll to position [520, 0]
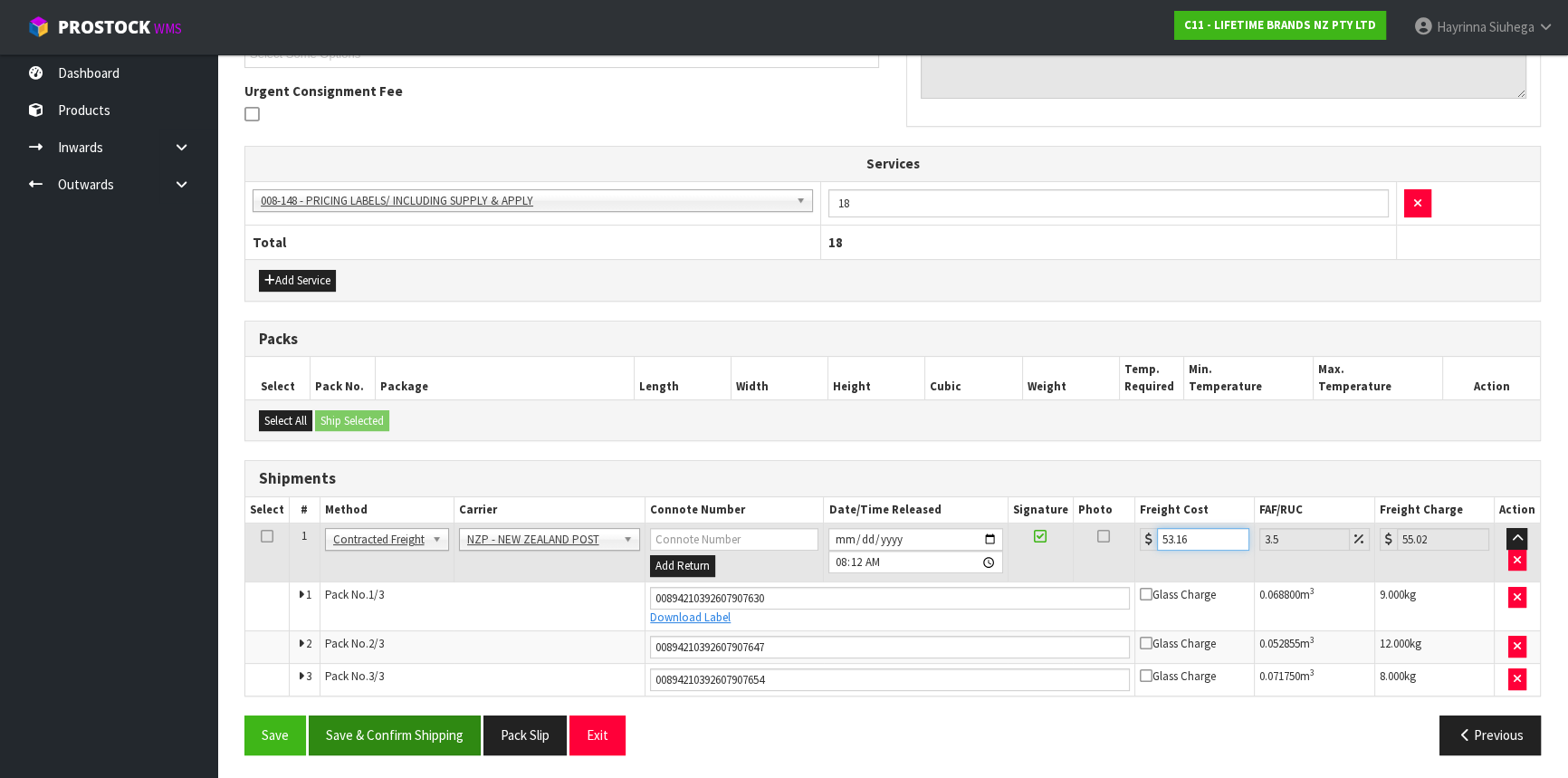
type input "53.16"
click at [385, 717] on button "Save & Confirm Shipping" at bounding box center [394, 735] width 172 height 39
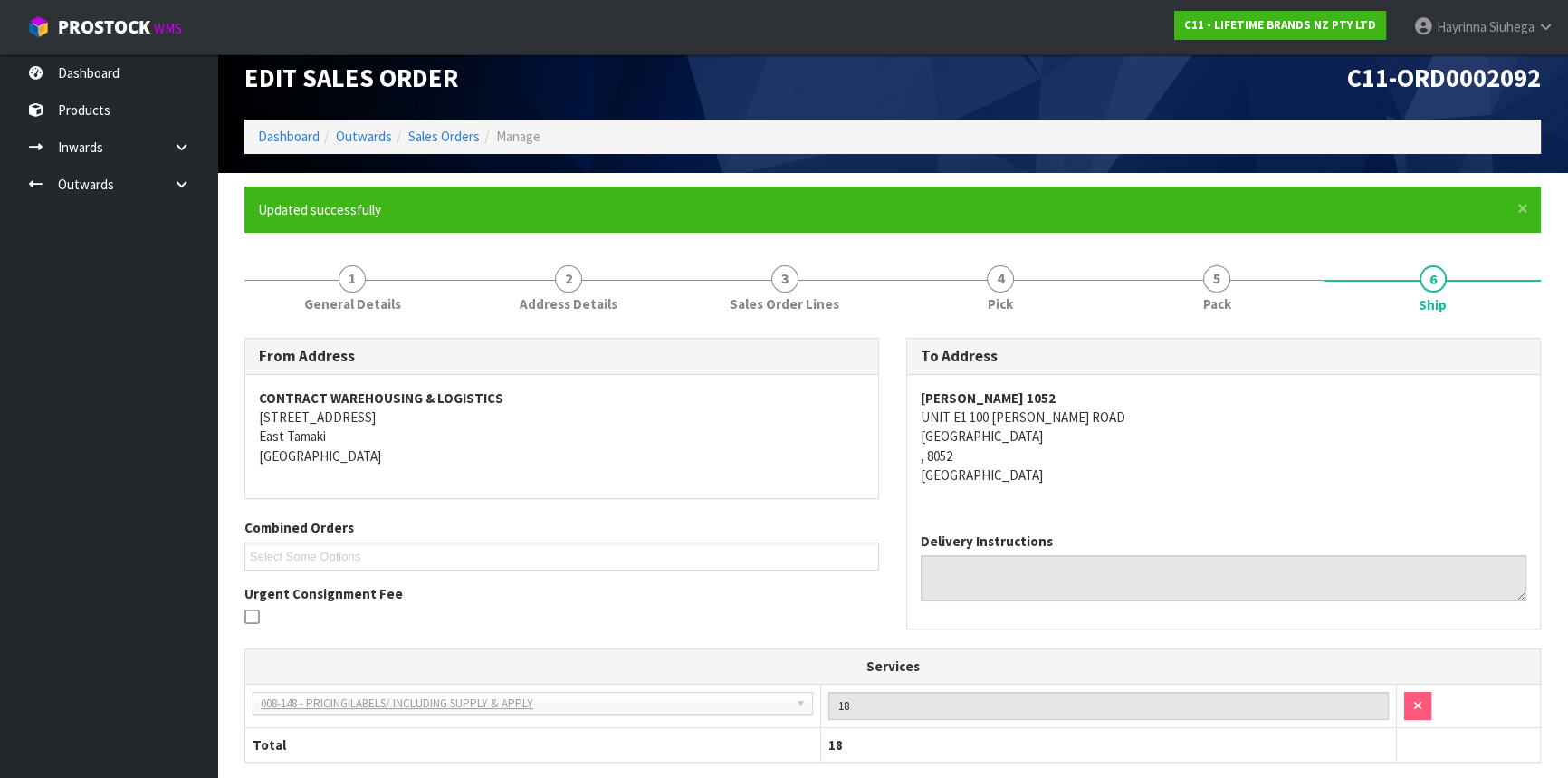
scroll to position [0, 0]
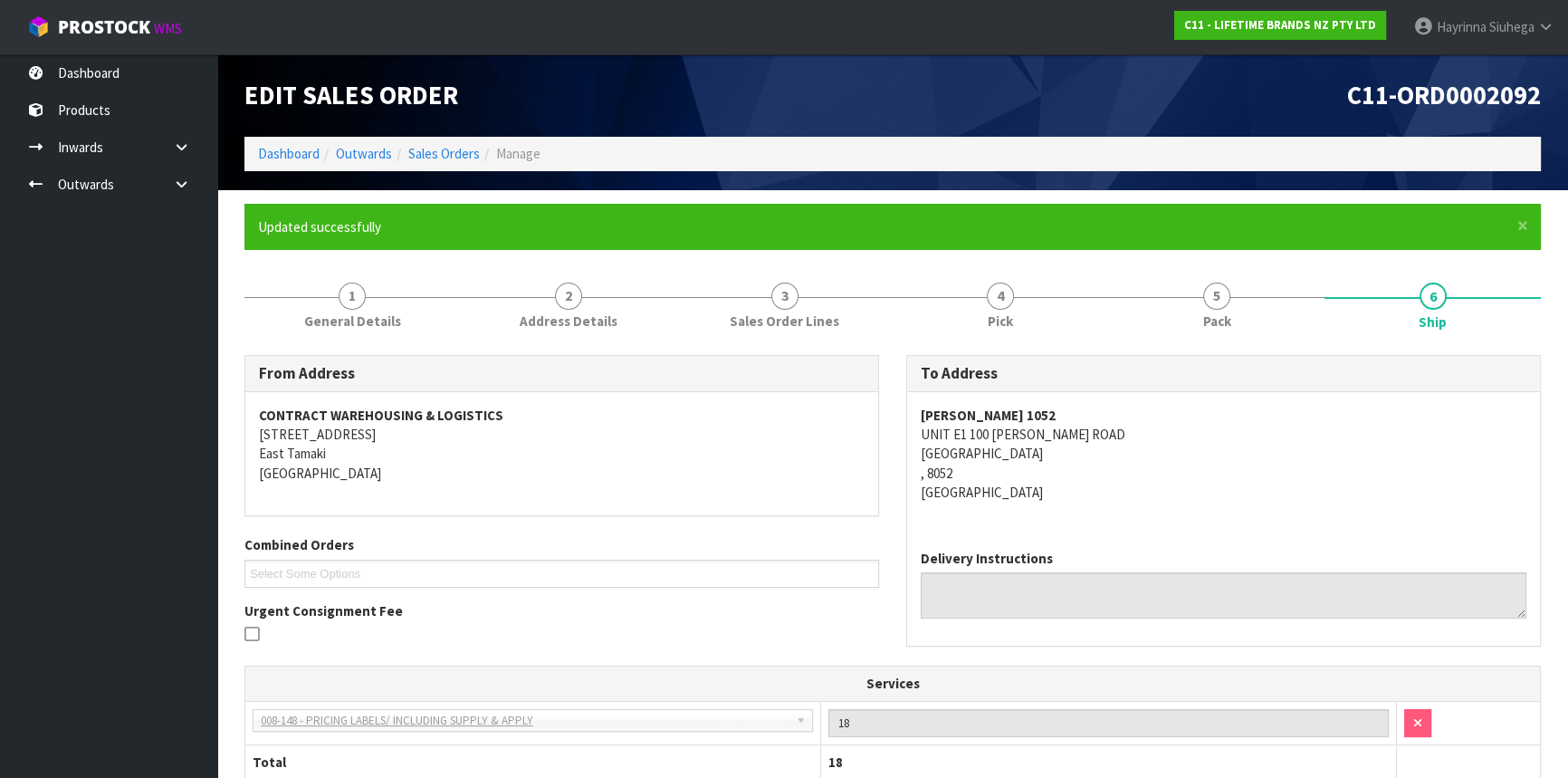
click at [289, 141] on ol "Dashboard Outwards Sales Orders Manage" at bounding box center [892, 153] width 1296 height 34
click at [291, 148] on link "Dashboard" at bounding box center [288, 153] width 61 height 17
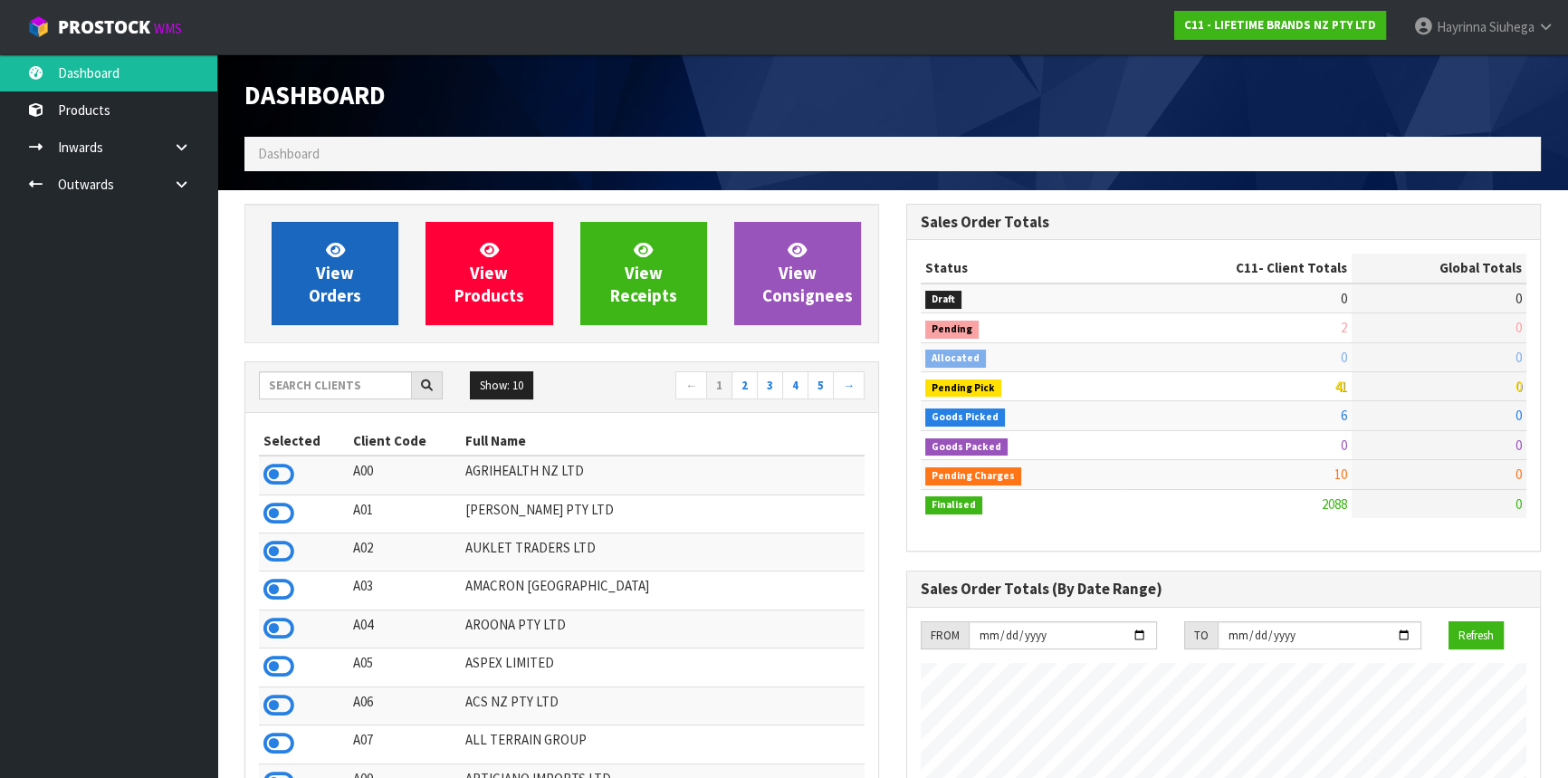
scroll to position [1370, 661]
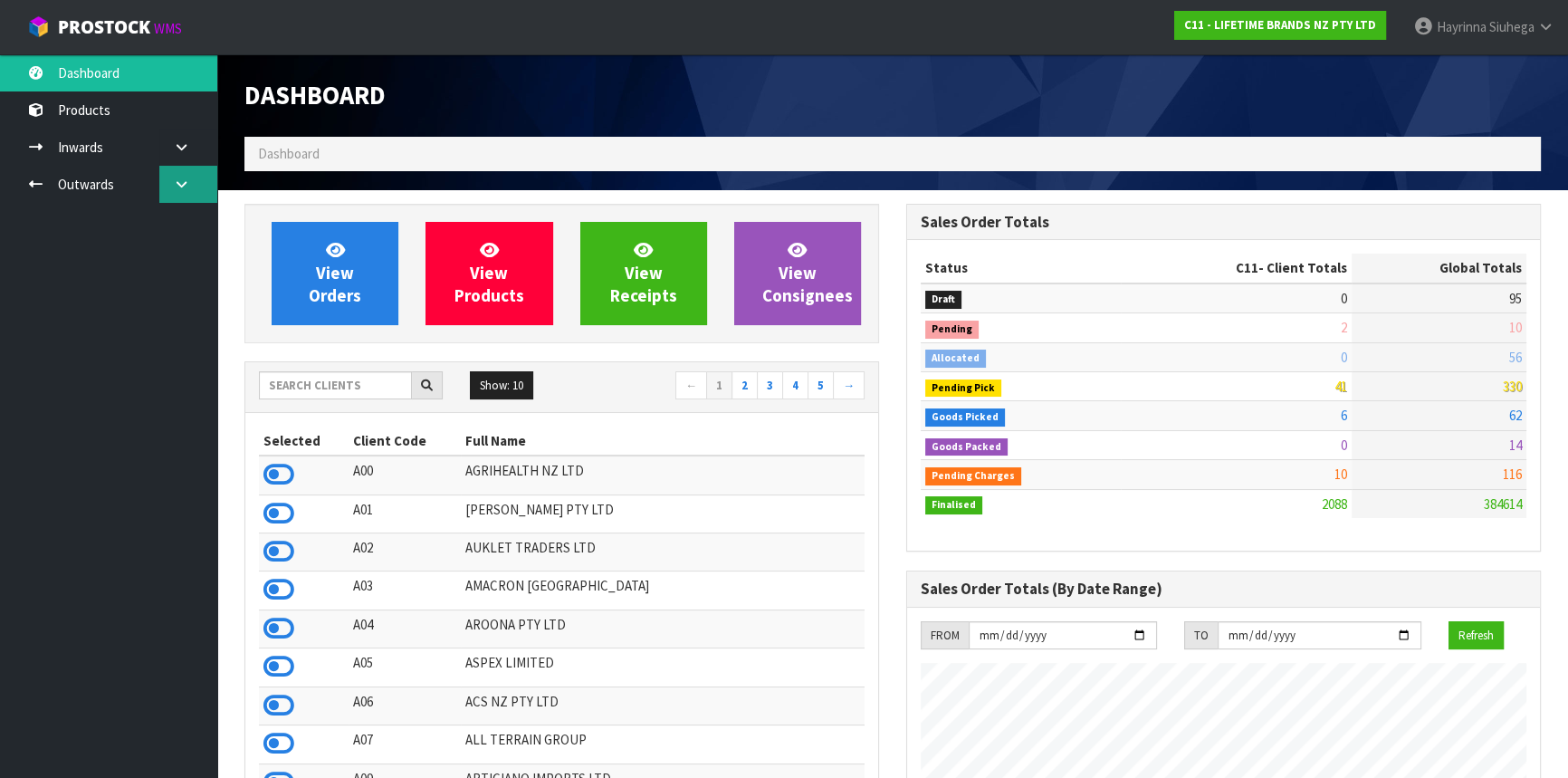
click at [163, 182] on link at bounding box center [188, 185] width 58 height 37
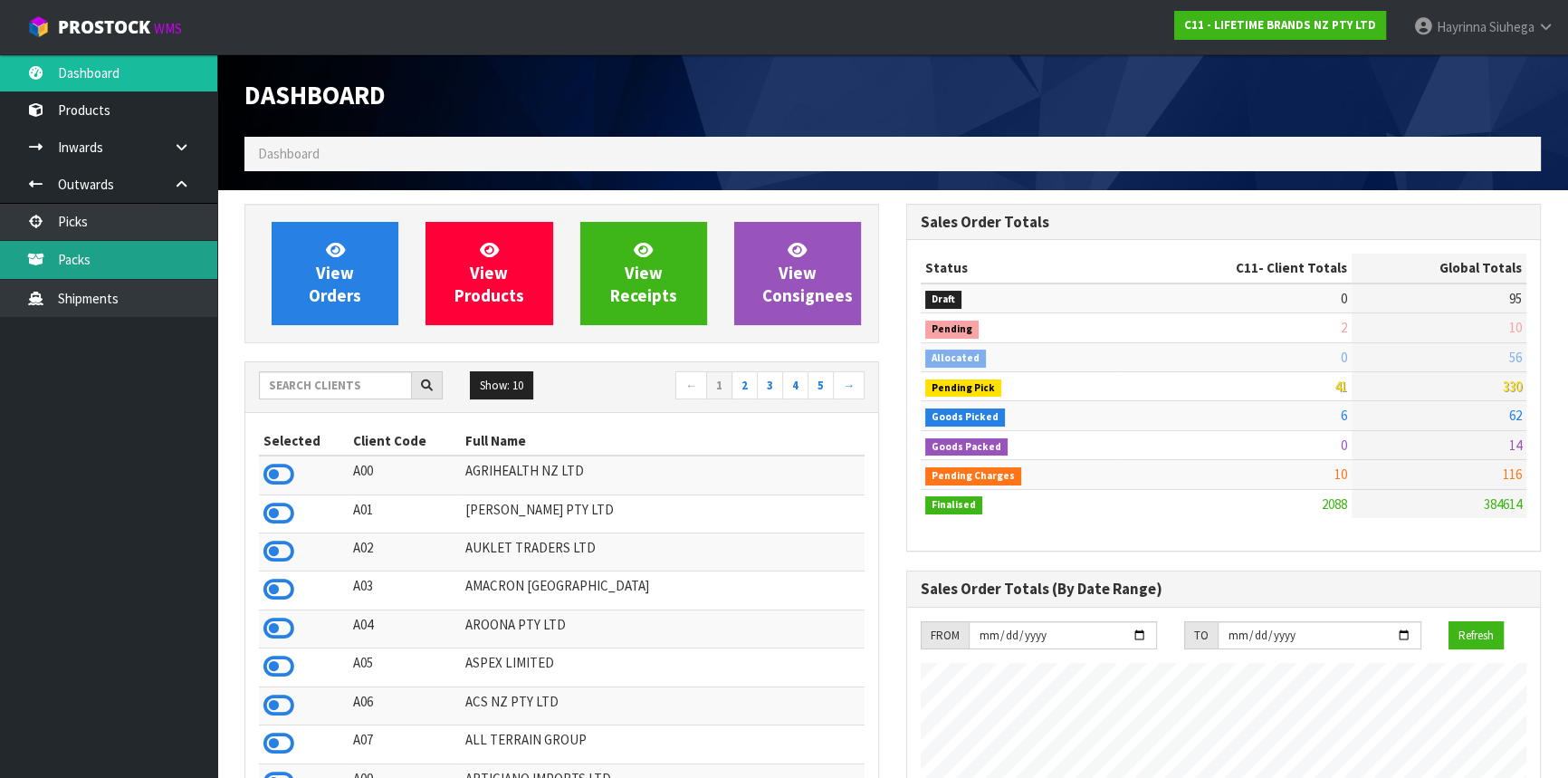
click at [127, 261] on link "Packs" at bounding box center [109, 259] width 217 height 37
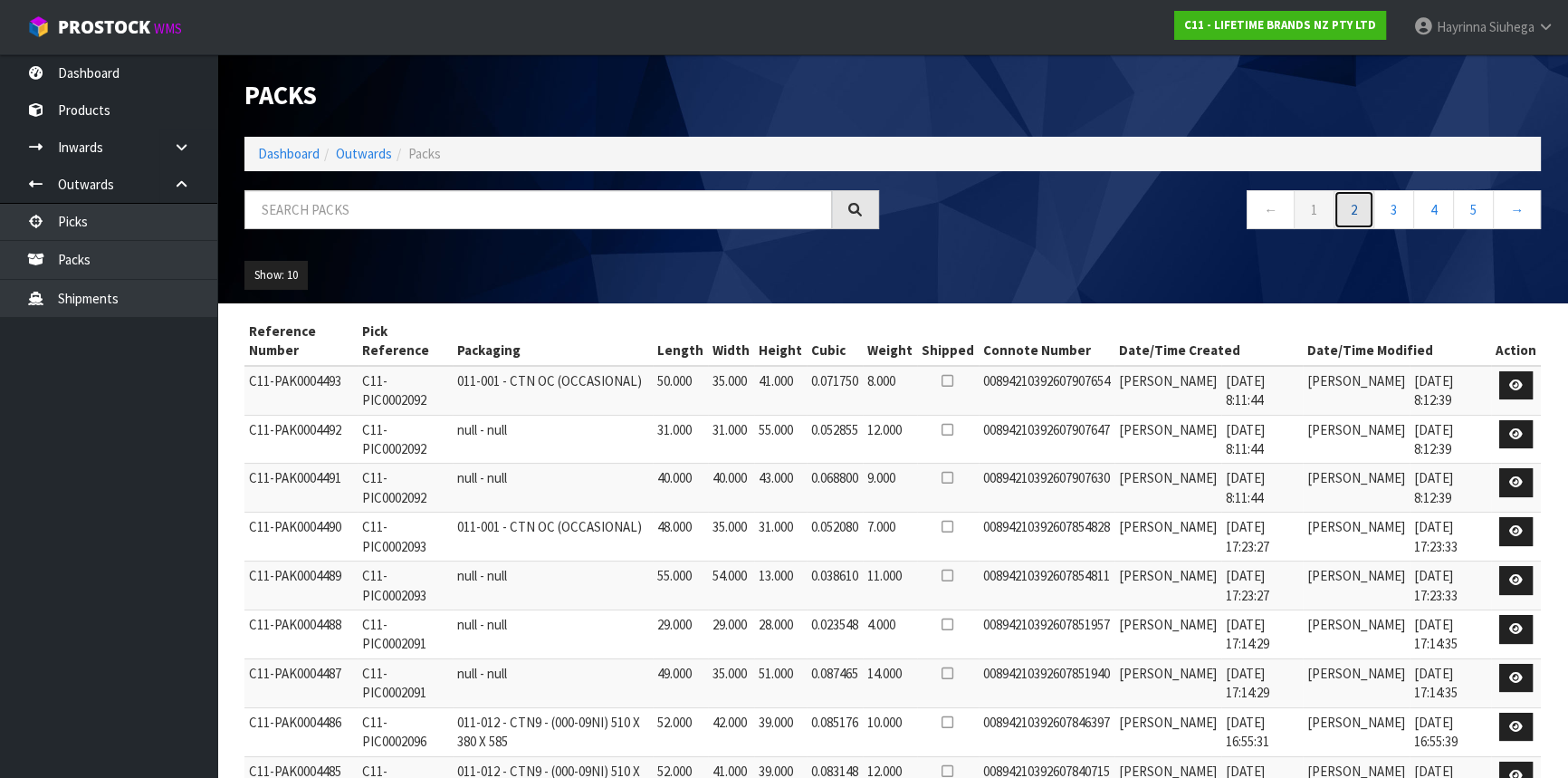
click at [1351, 217] on link "2" at bounding box center [1354, 210] width 41 height 39
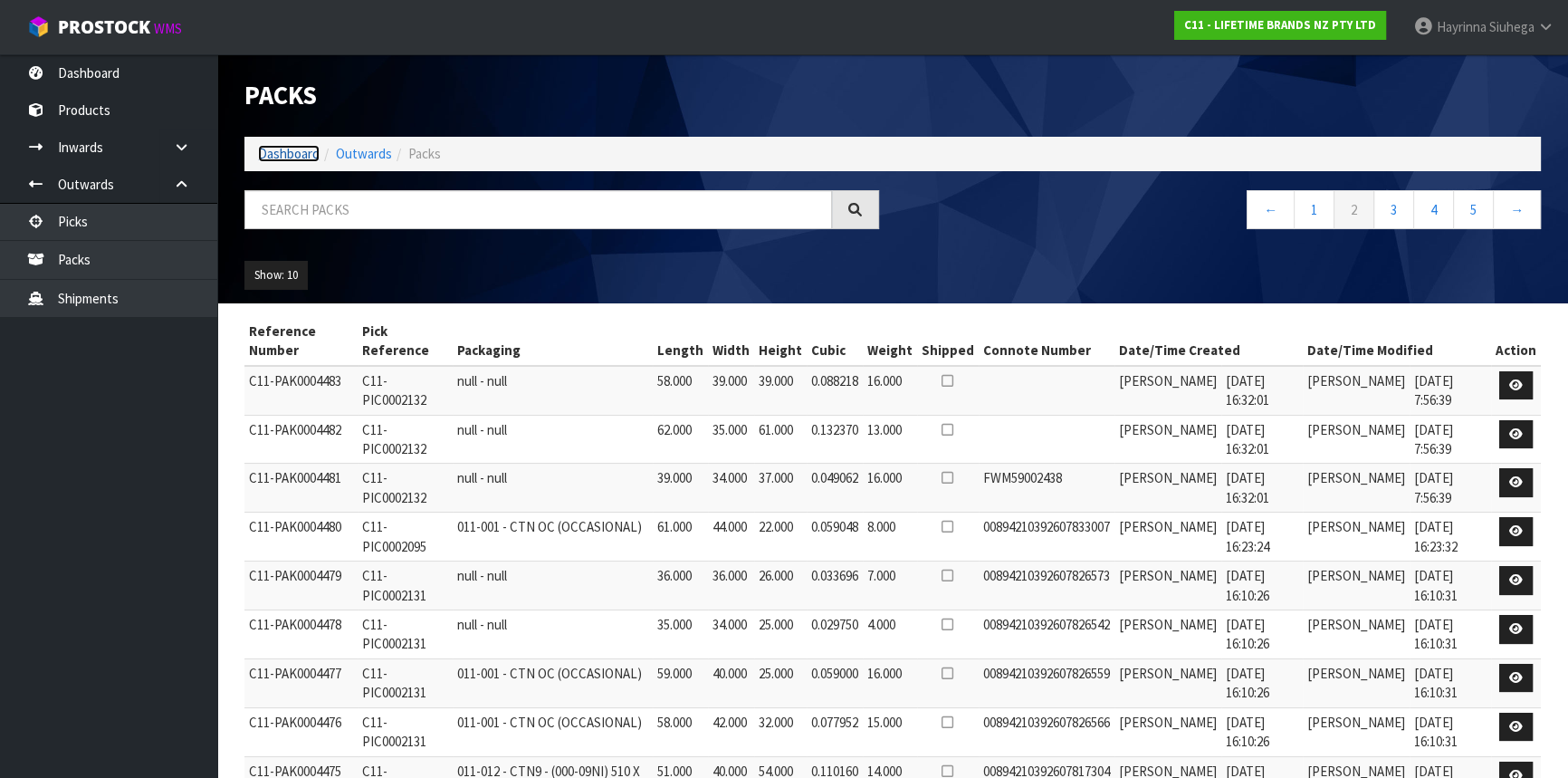
click at [283, 146] on link "Dashboard" at bounding box center [288, 153] width 61 height 17
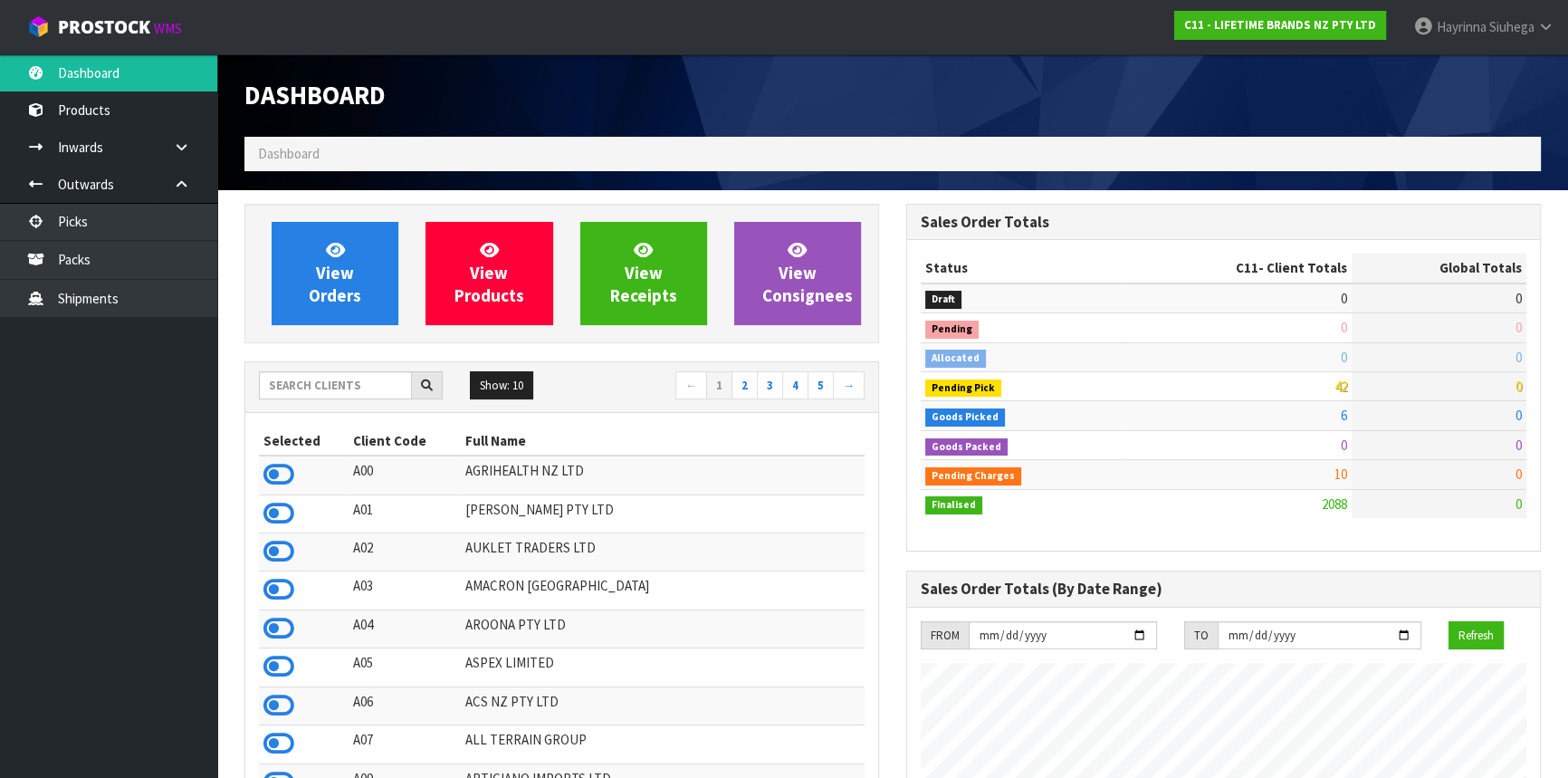
scroll to position [1370, 661]
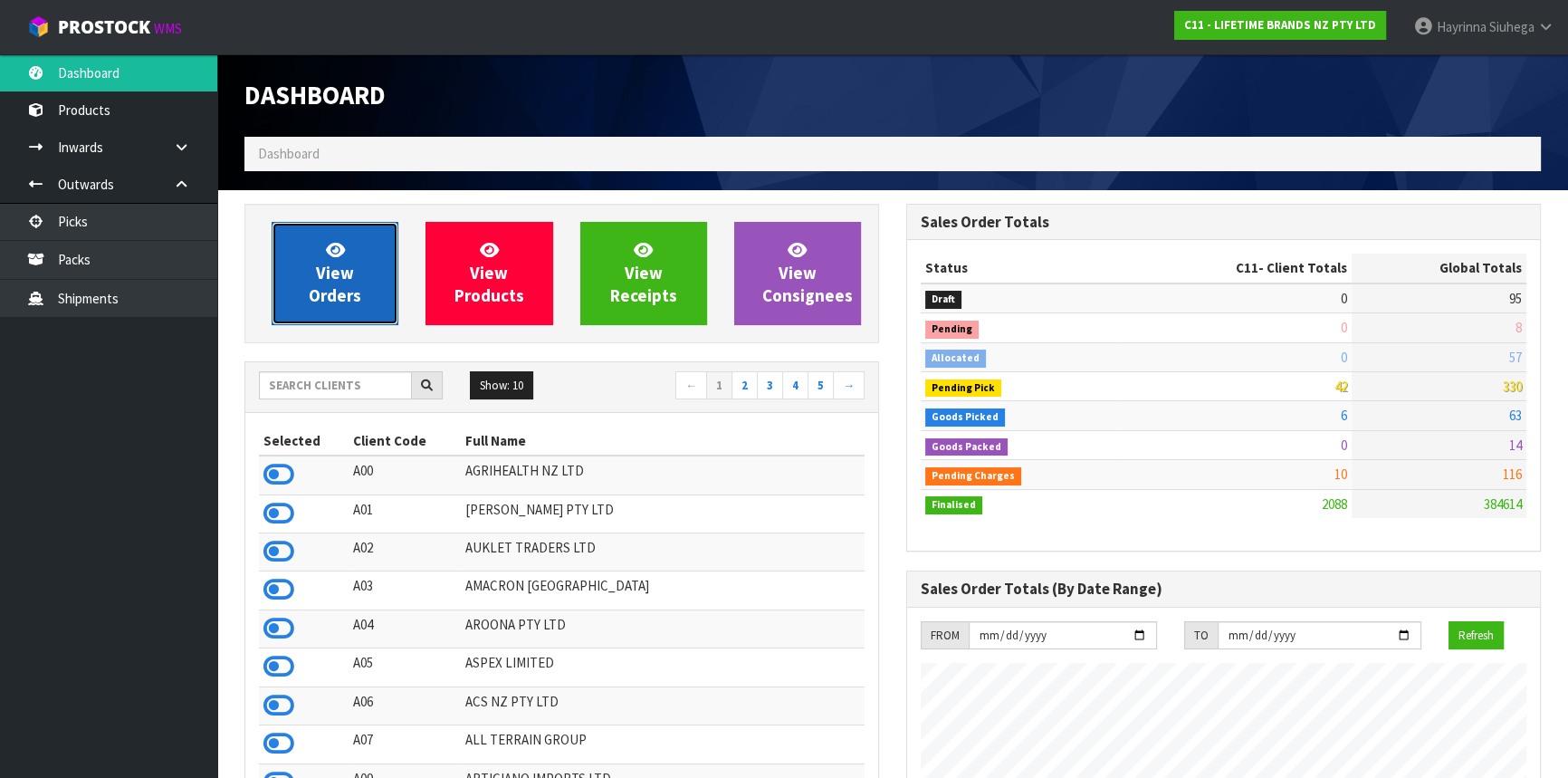
click at [319, 254] on link "View Orders" at bounding box center [335, 273] width 127 height 103
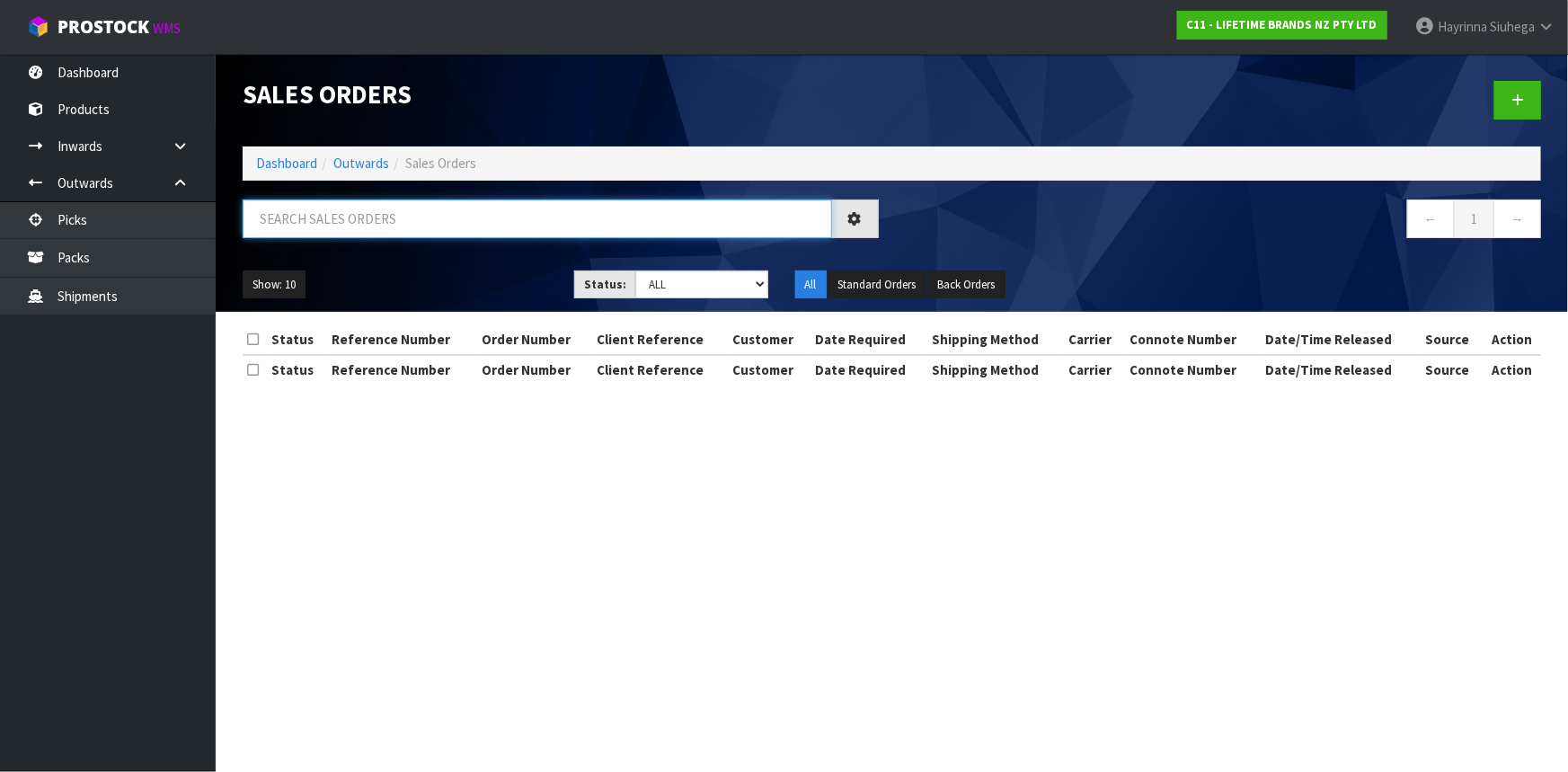
click at [356, 210] on input "text" at bounding box center [538, 219] width 590 height 39
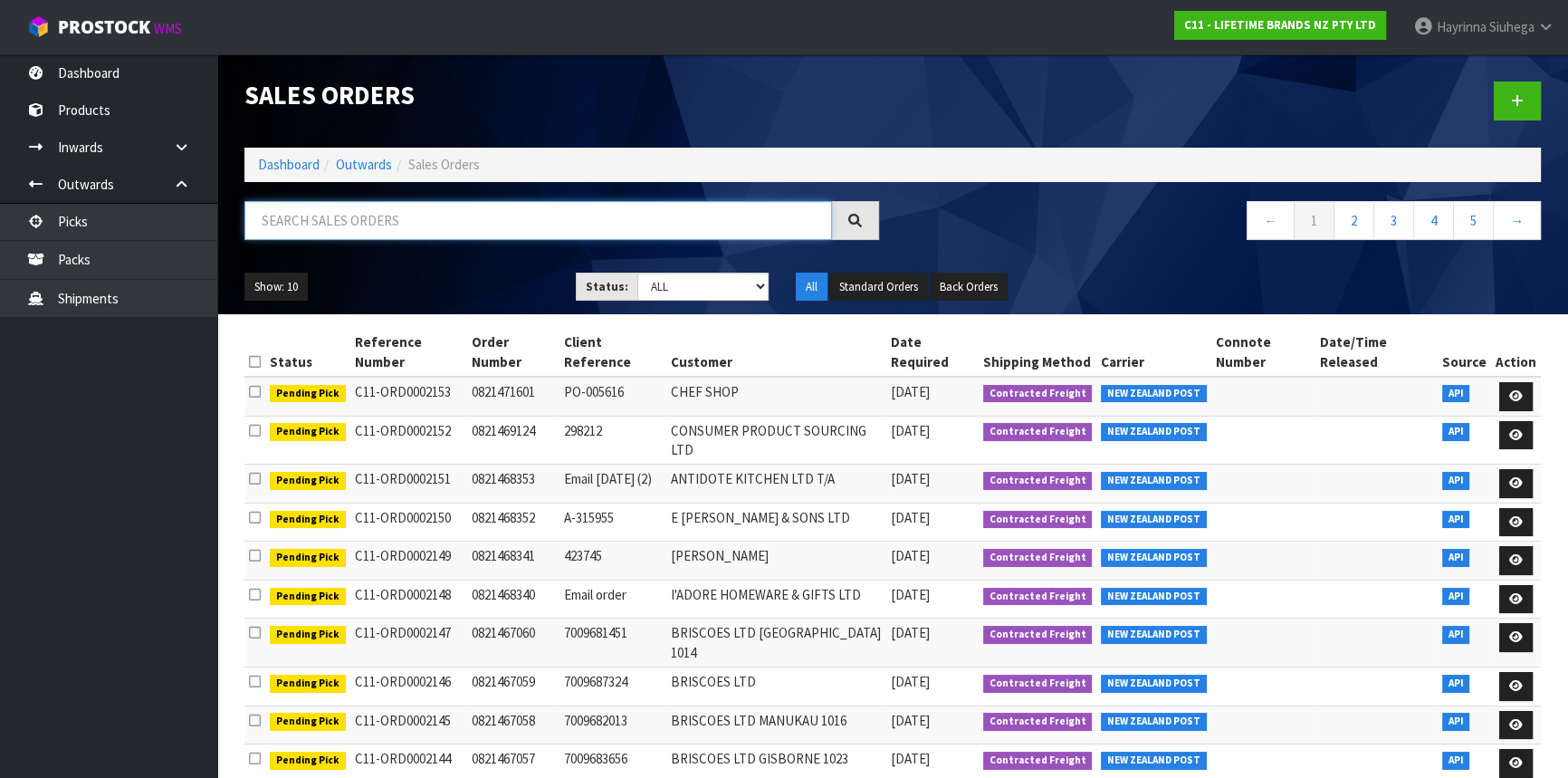
click at [354, 226] on input "text" at bounding box center [538, 220] width 587 height 39
type input "JOB-0415519"
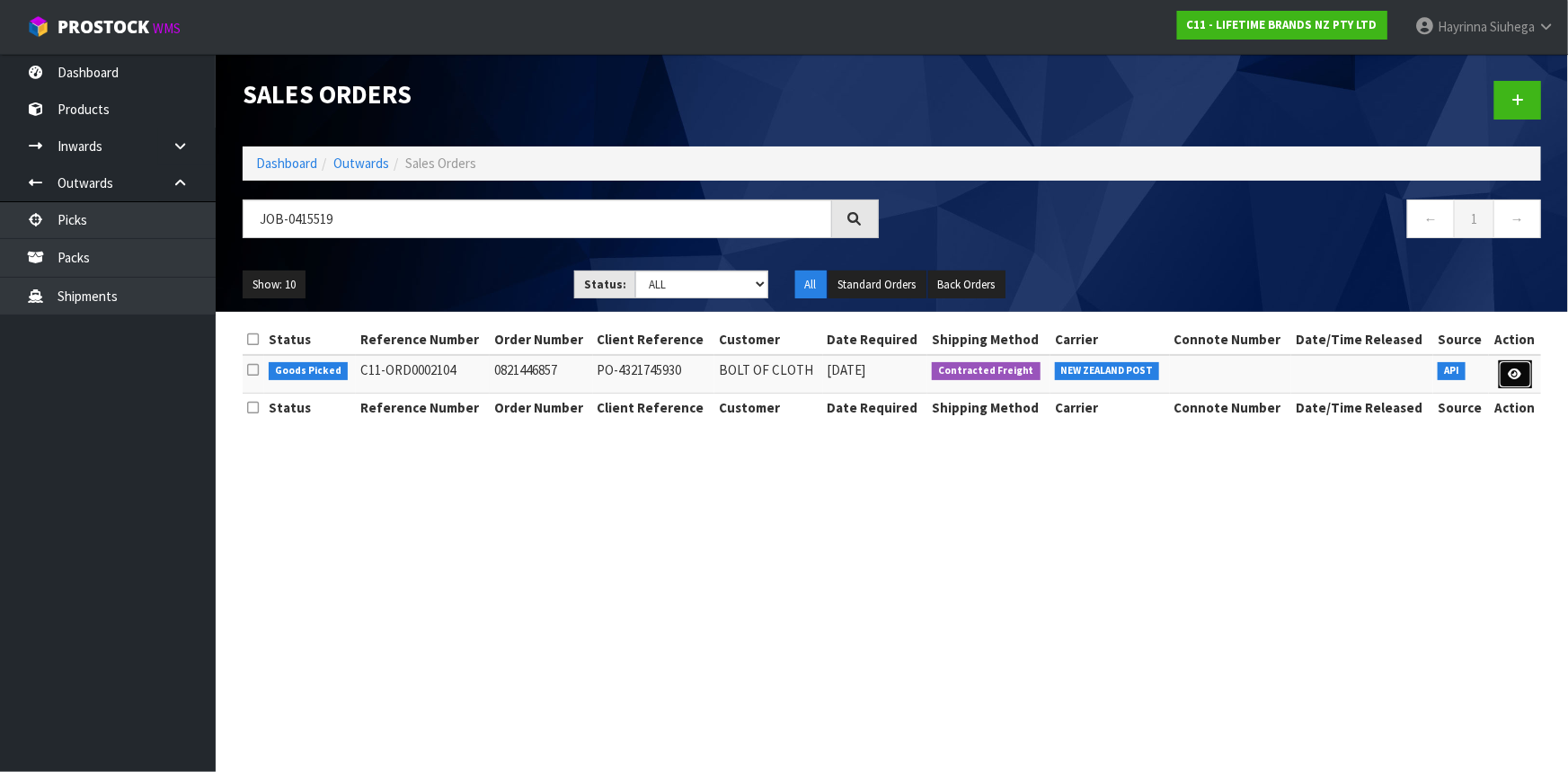
click at [1518, 368] on icon at bounding box center [1516, 374] width 13 height 12
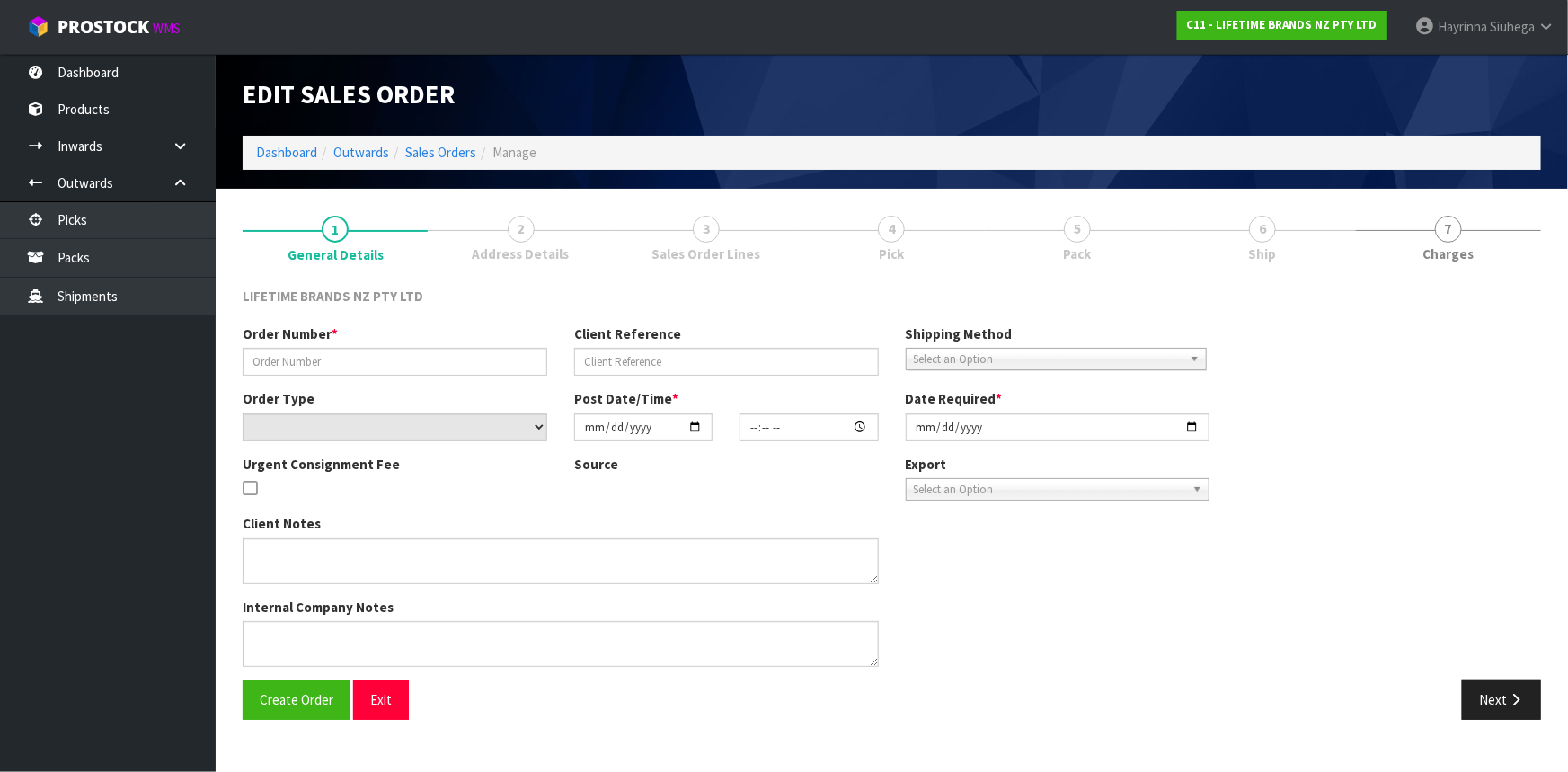
type input "0821446857"
type input "PO-4321745930"
select select "number:0"
type input "[DATE]"
type input "20:59:34.000"
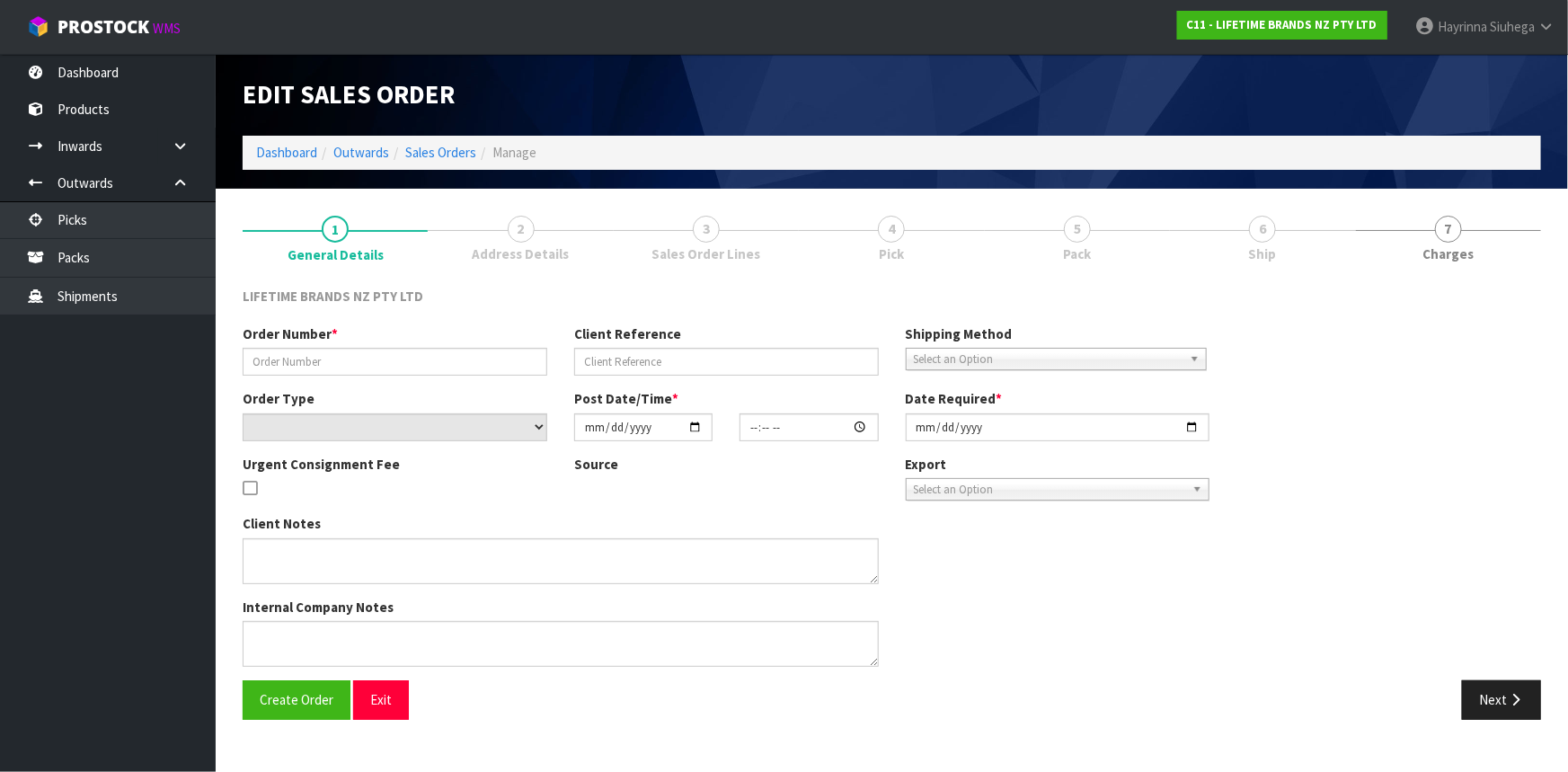
type input "[DATE]"
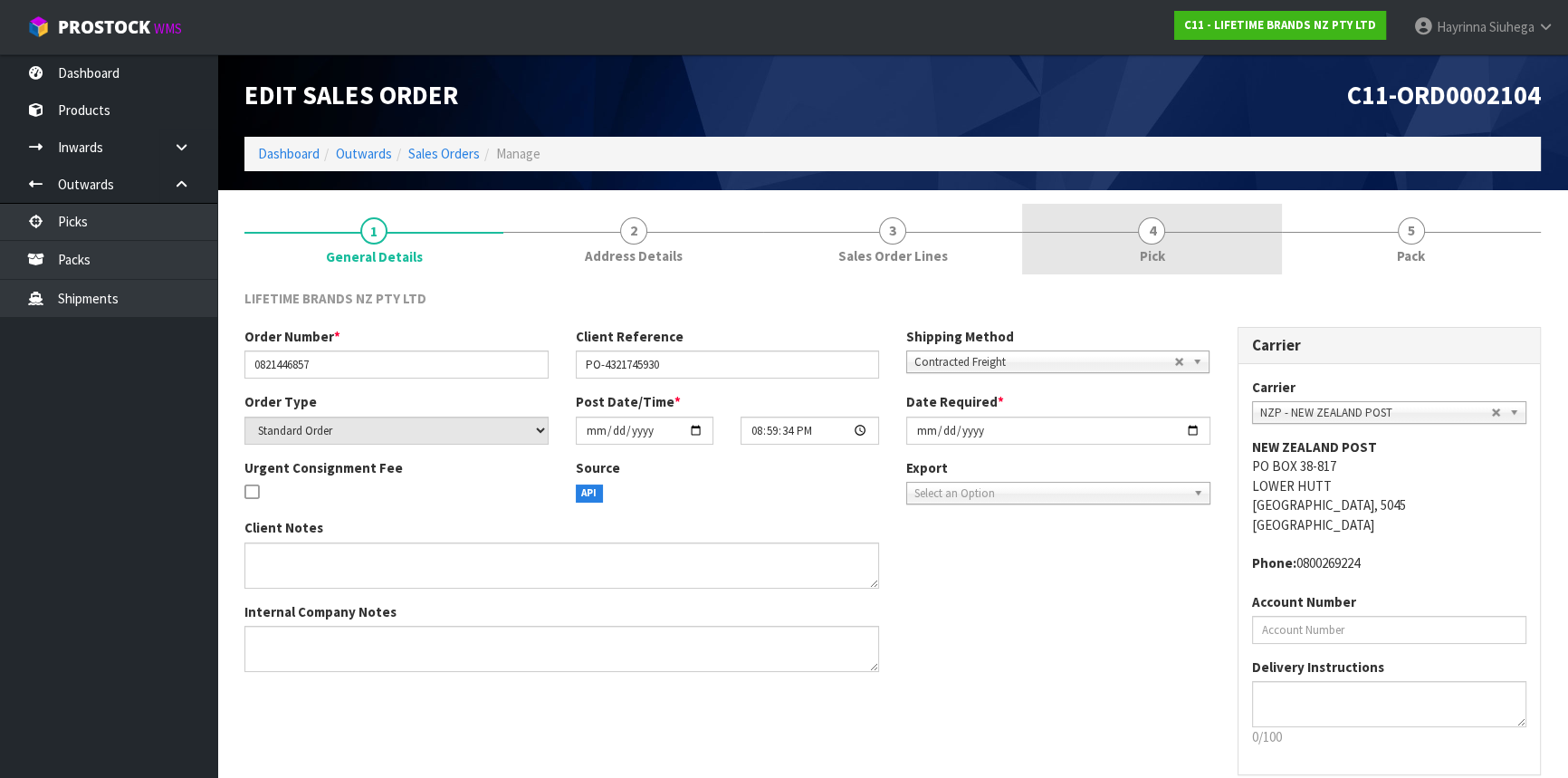
click at [1218, 235] on link "4 Pick" at bounding box center [1151, 240] width 259 height 72
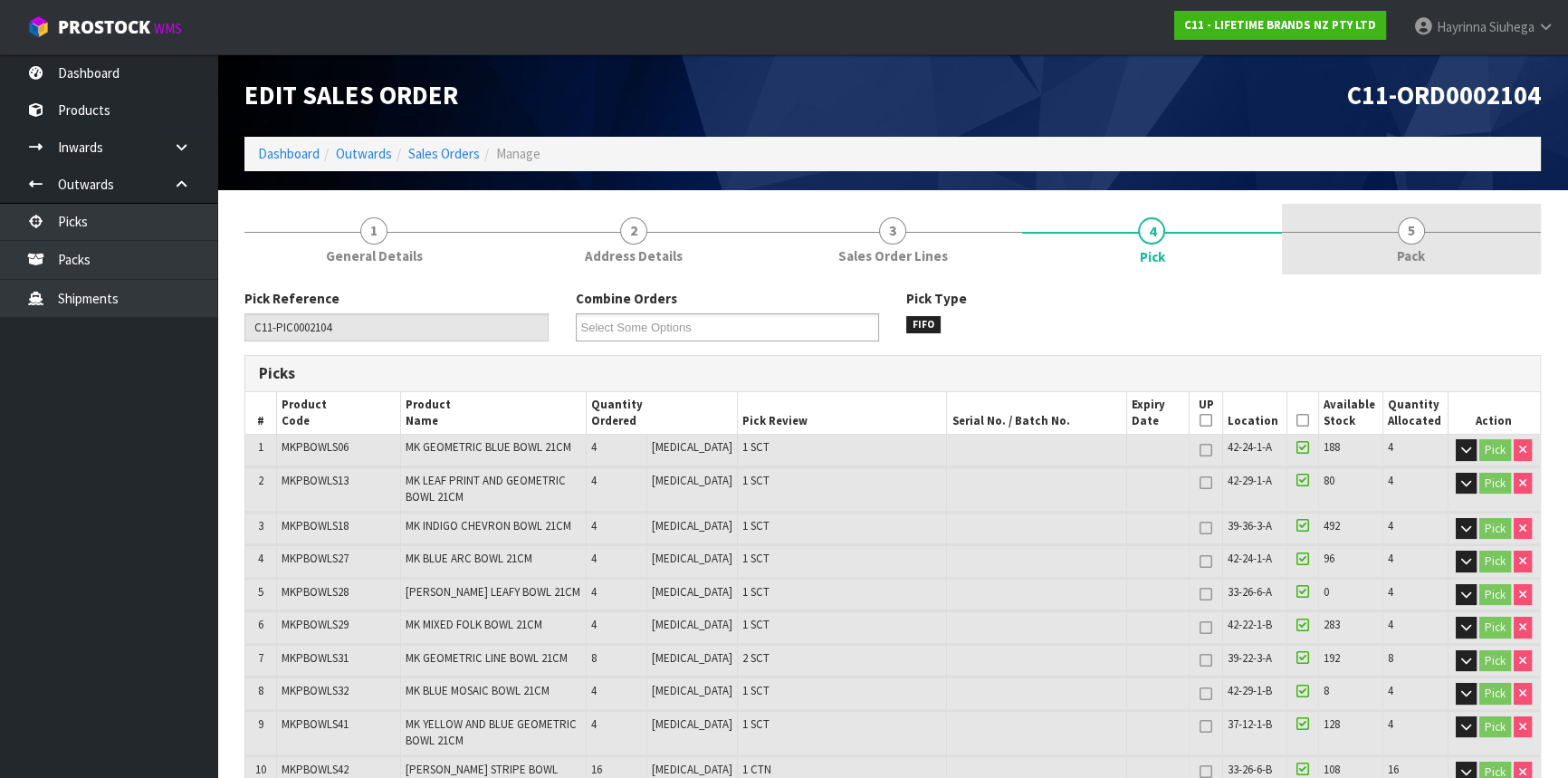
click at [1416, 221] on span "5" at bounding box center [1412, 231] width 27 height 27
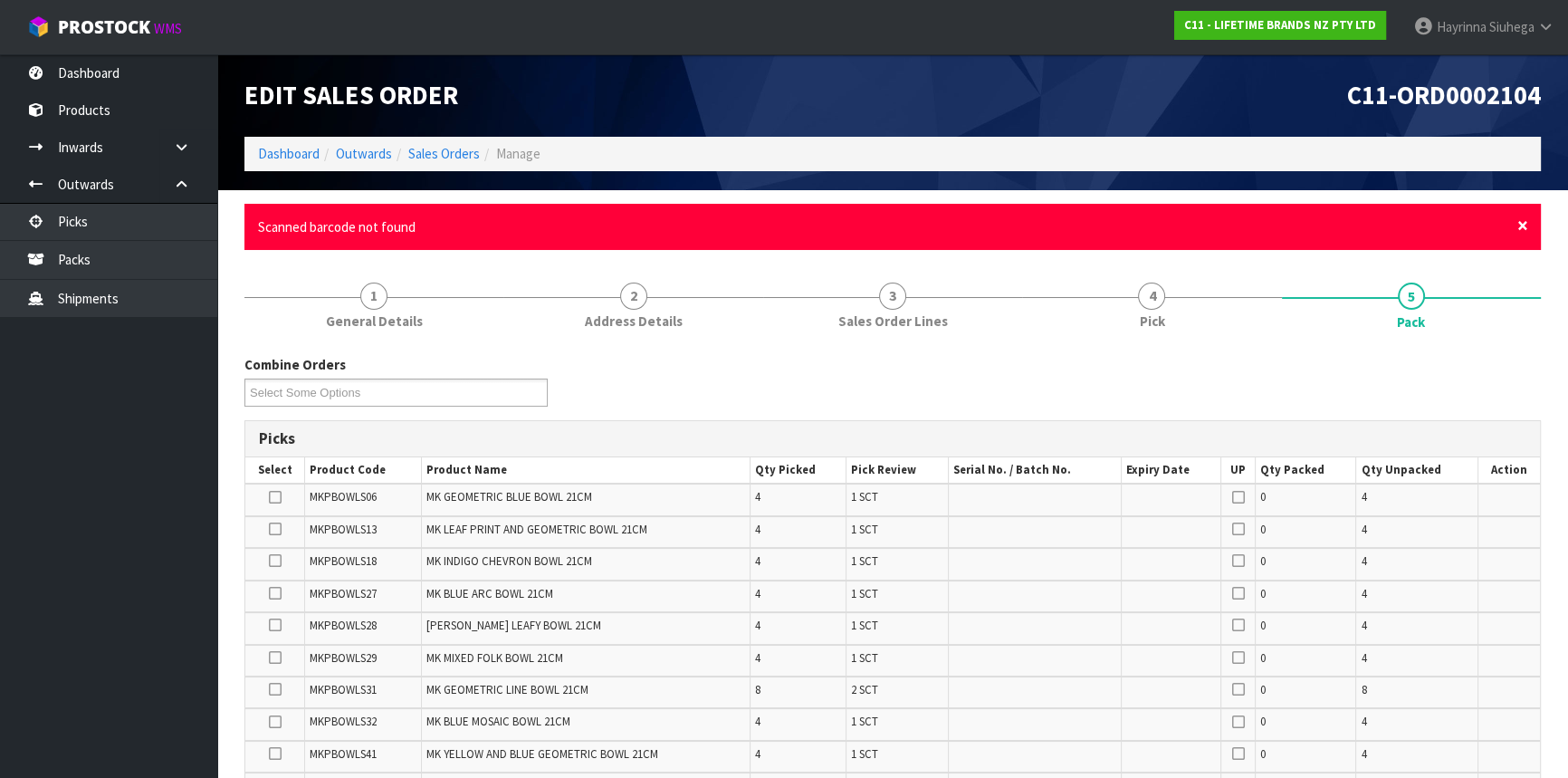
click at [1521, 224] on span "×" at bounding box center [1522, 225] width 11 height 25
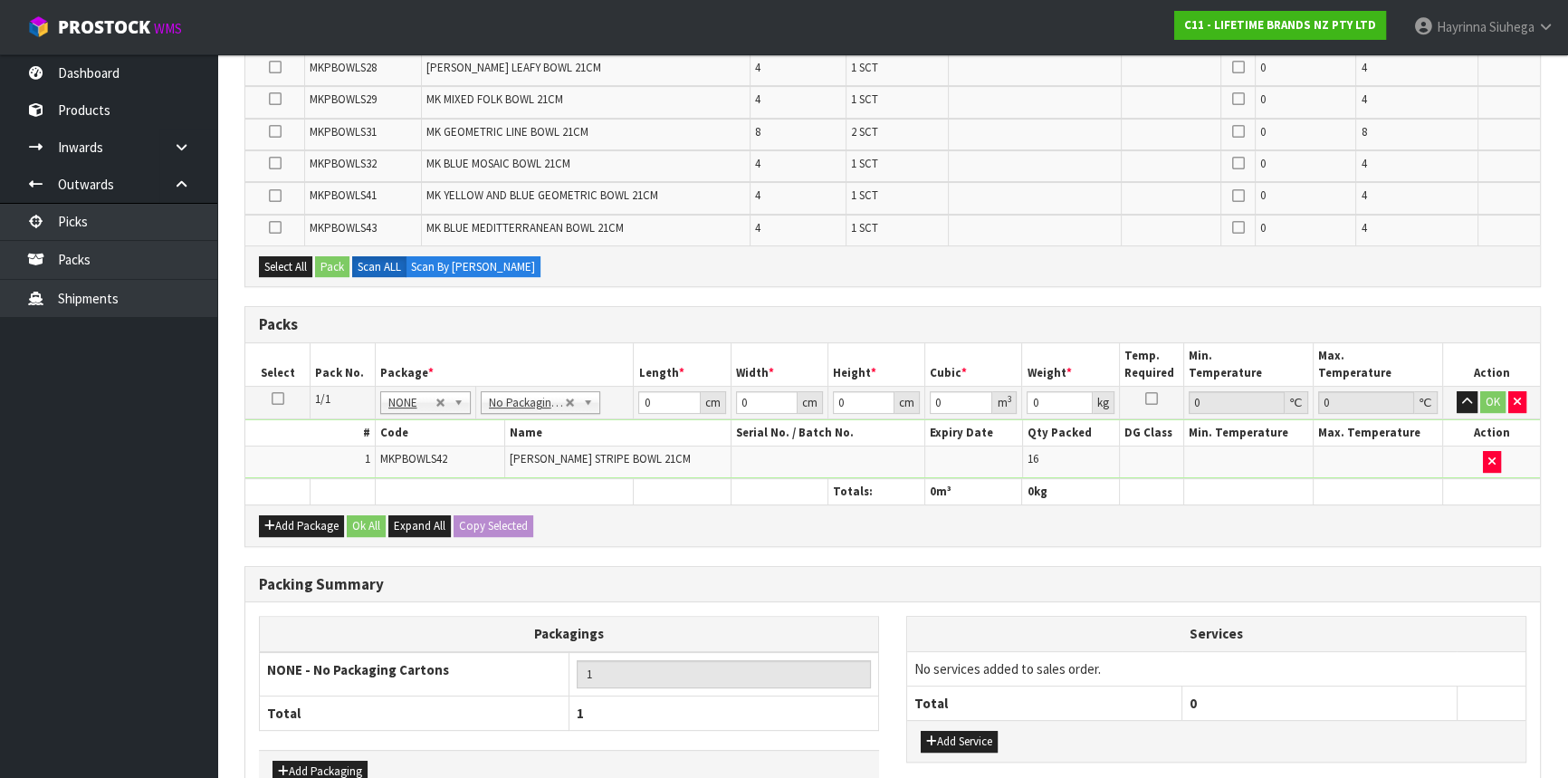
scroll to position [493, 0]
click at [289, 517] on button "Add Package" at bounding box center [302, 525] width 85 height 21
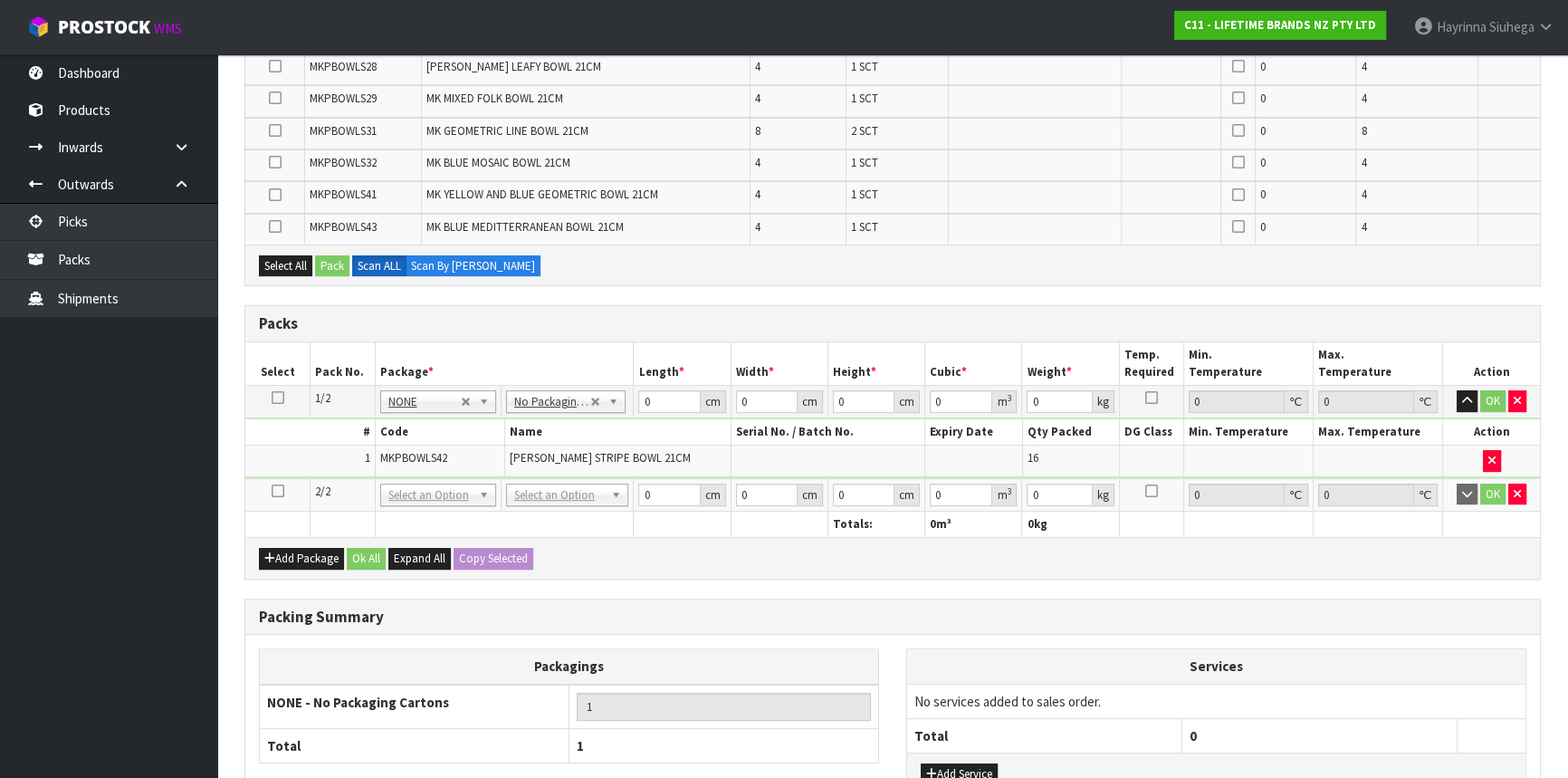
click at [281, 490] on icon at bounding box center [278, 490] width 13 height 1
click at [1510, 492] on button "button" at bounding box center [1518, 494] width 18 height 21
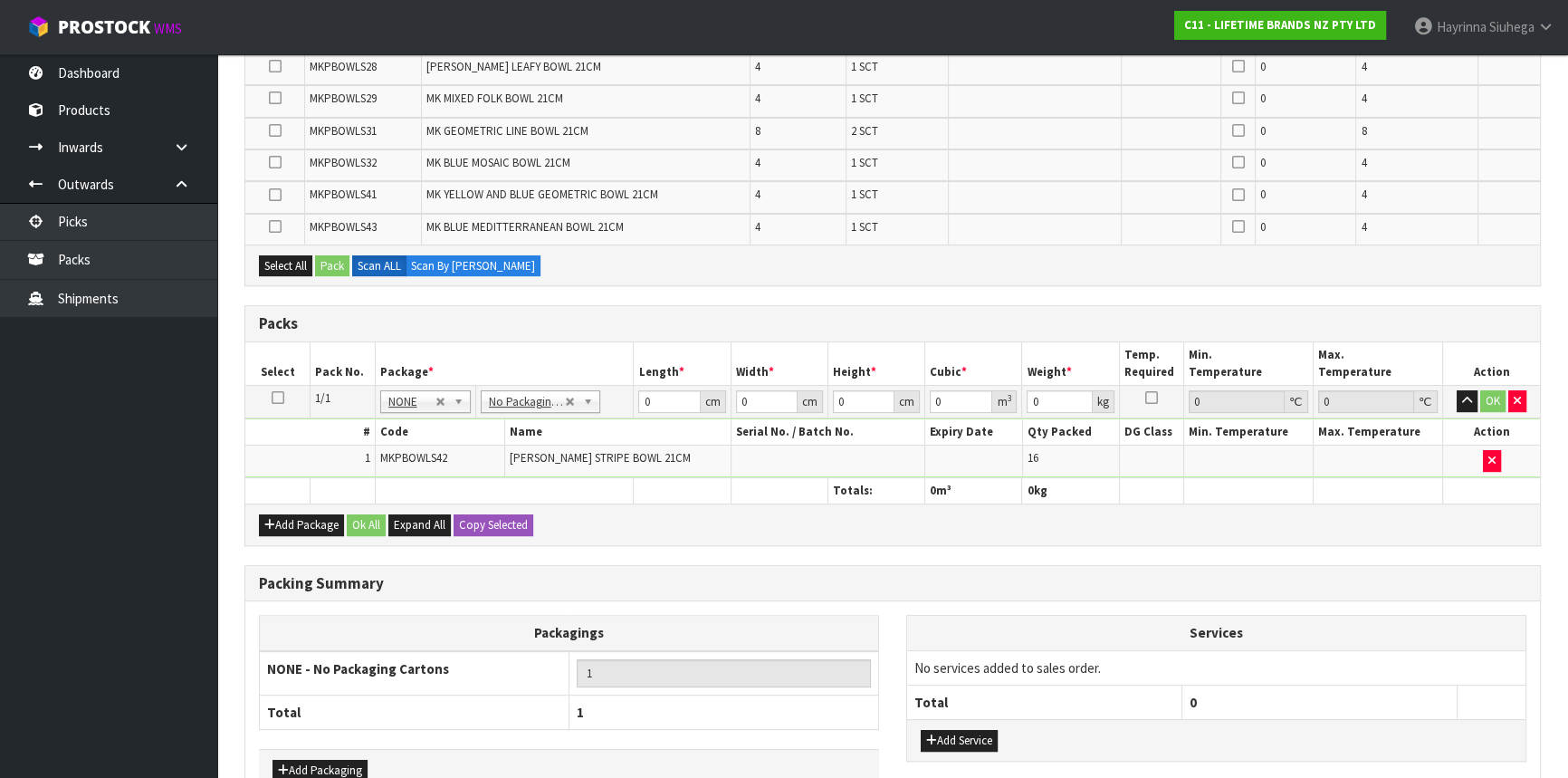
drag, startPoint x: 277, startPoint y: 397, endPoint x: 309, endPoint y: 449, distance: 61.1
click at [277, 398] on icon at bounding box center [278, 397] width 13 height 1
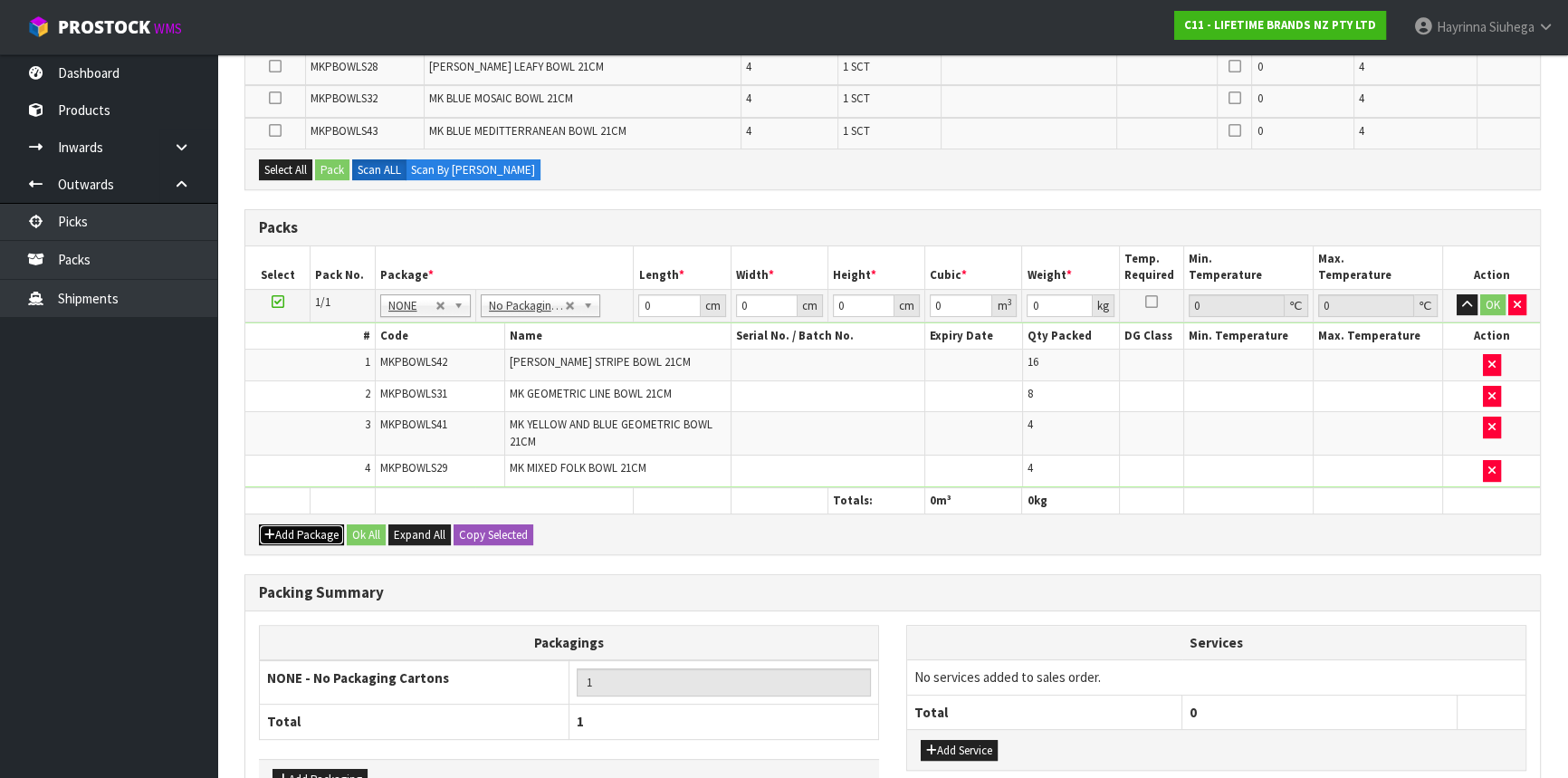
click at [298, 533] on button "Add Package" at bounding box center [302, 535] width 85 height 21
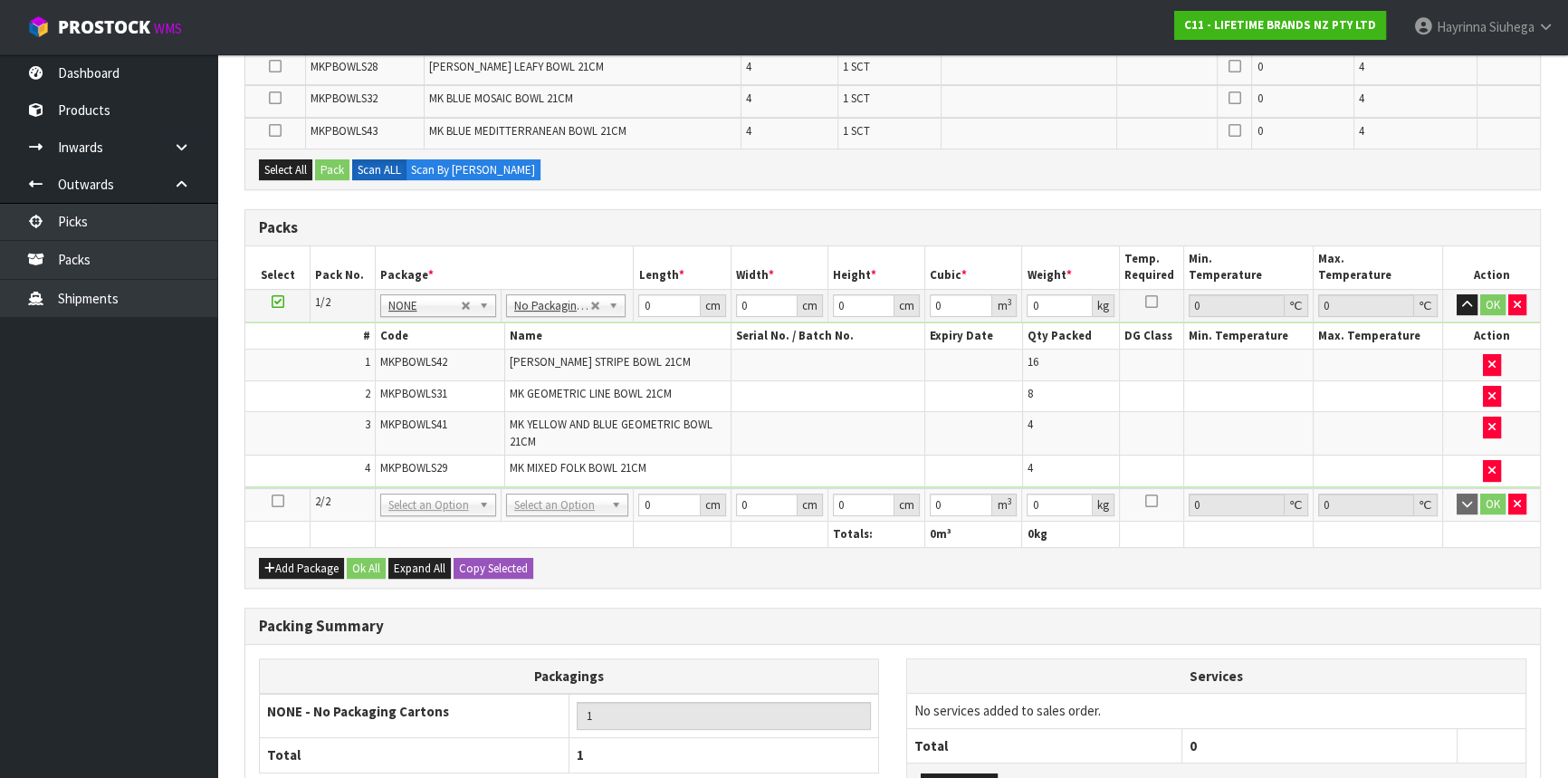
click at [281, 501] on icon at bounding box center [278, 501] width 13 height 1
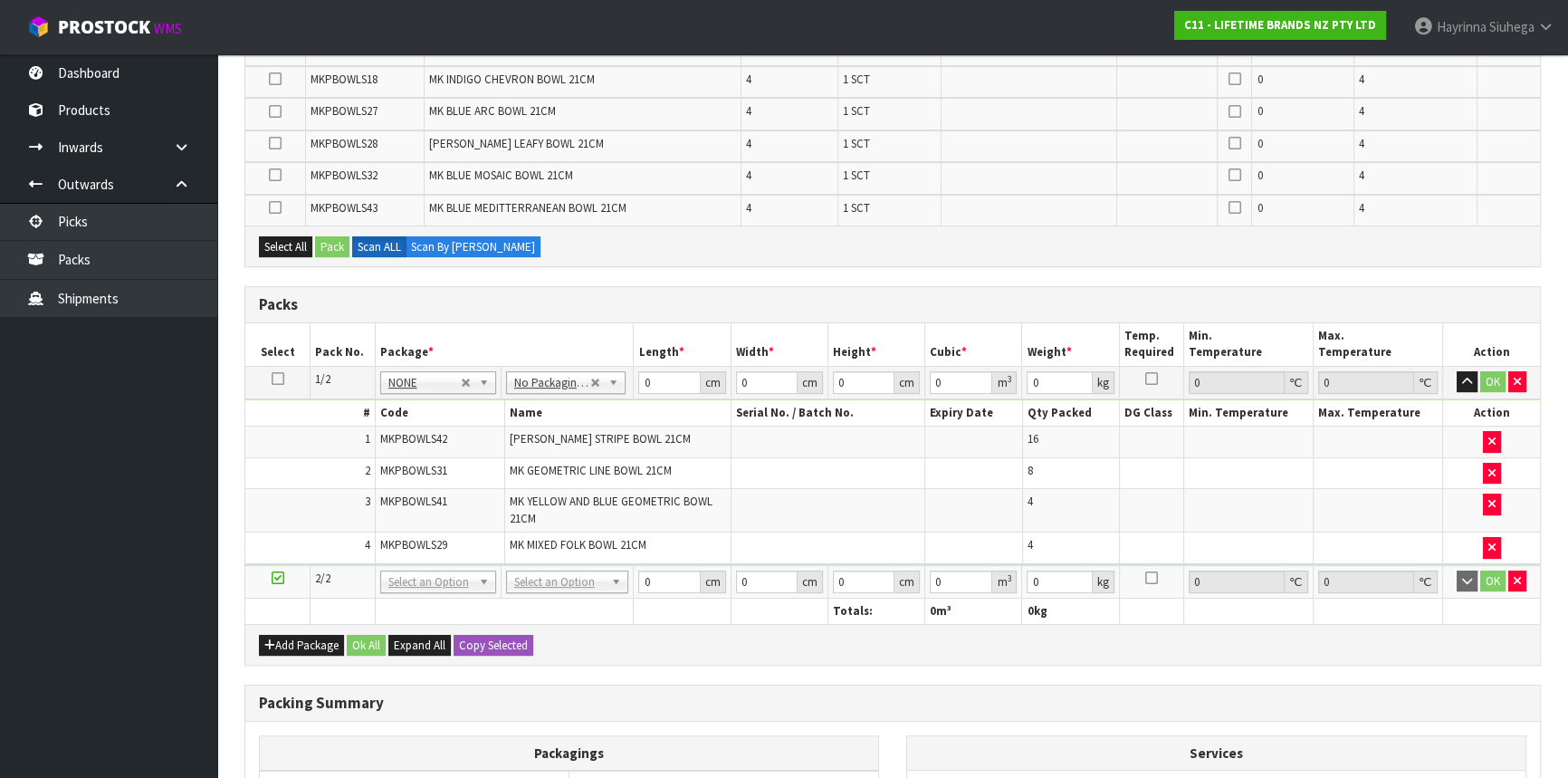
scroll to position [395, 0]
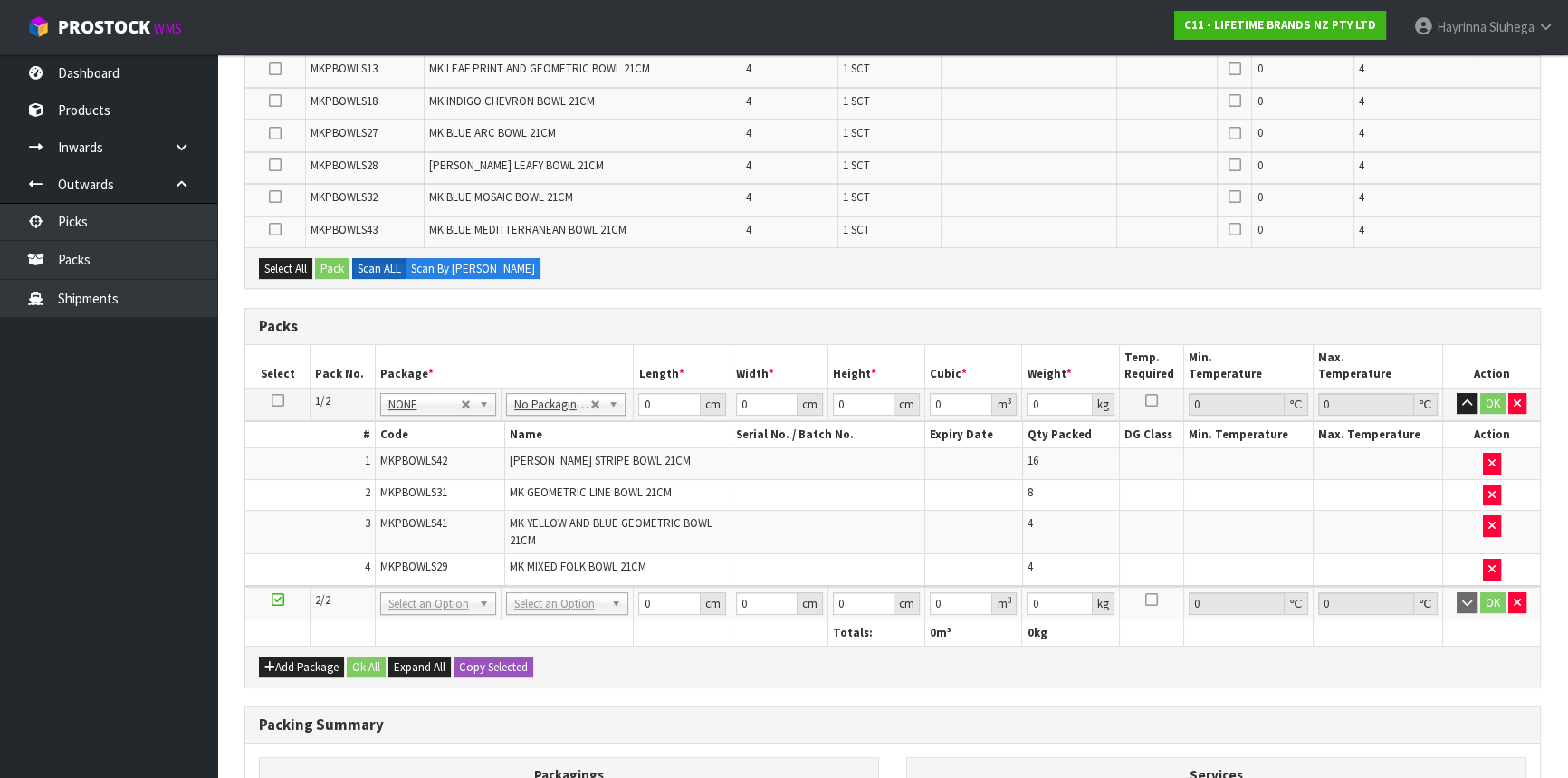
click at [731, 489] on td at bounding box center [828, 494] width 194 height 32
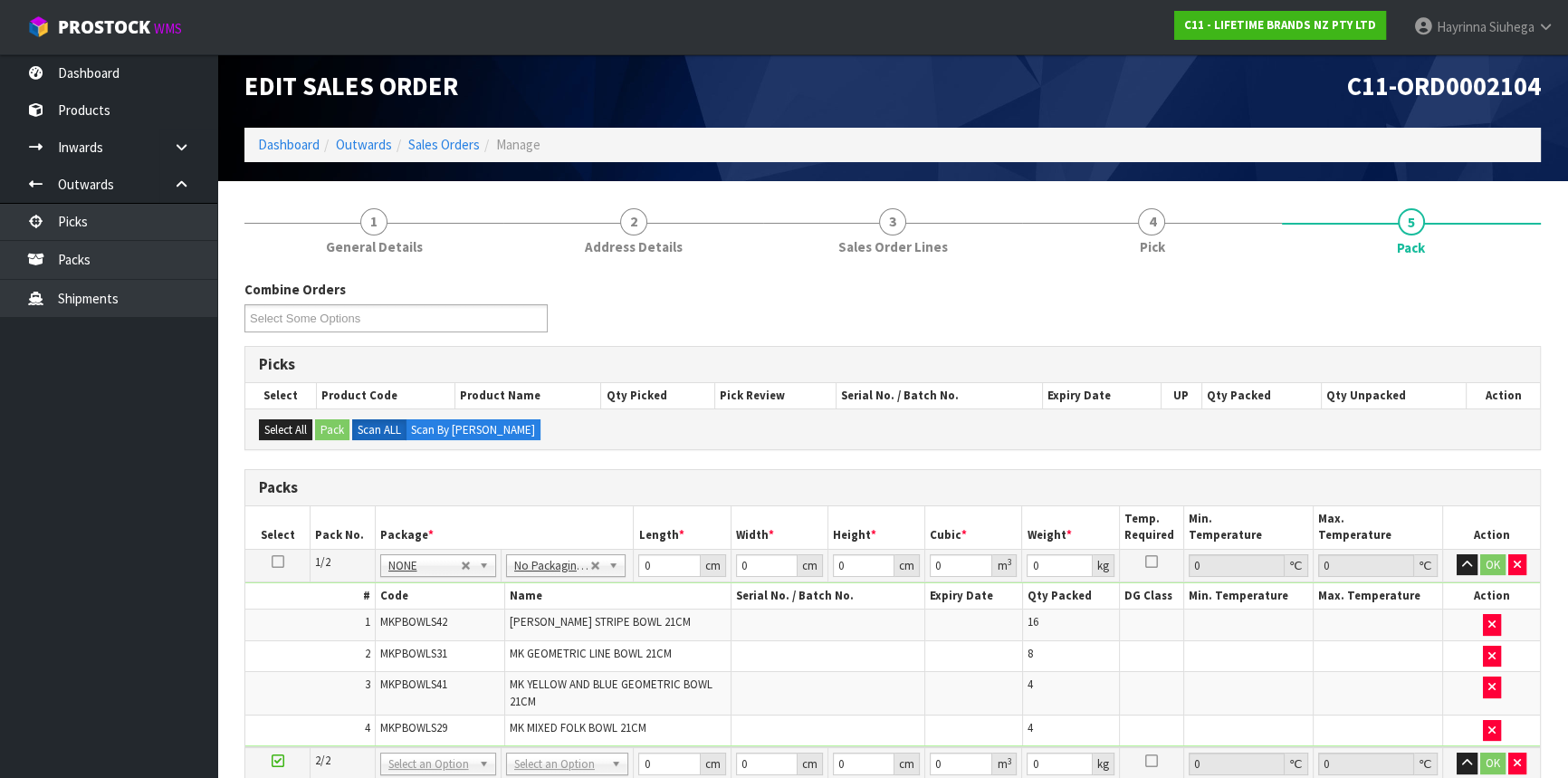
scroll to position [0, 0]
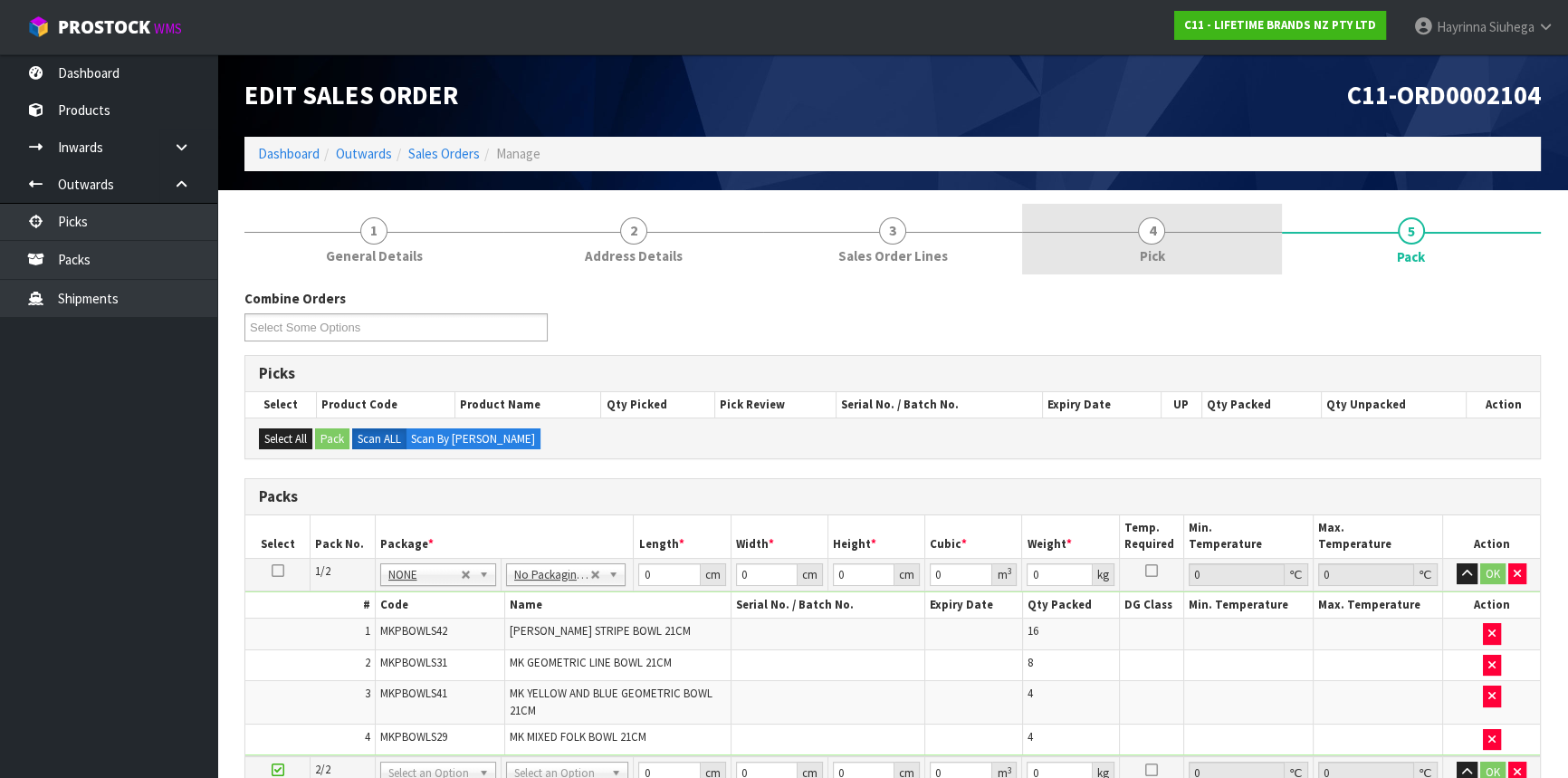
click at [1156, 247] on span "Pick" at bounding box center [1151, 256] width 25 height 19
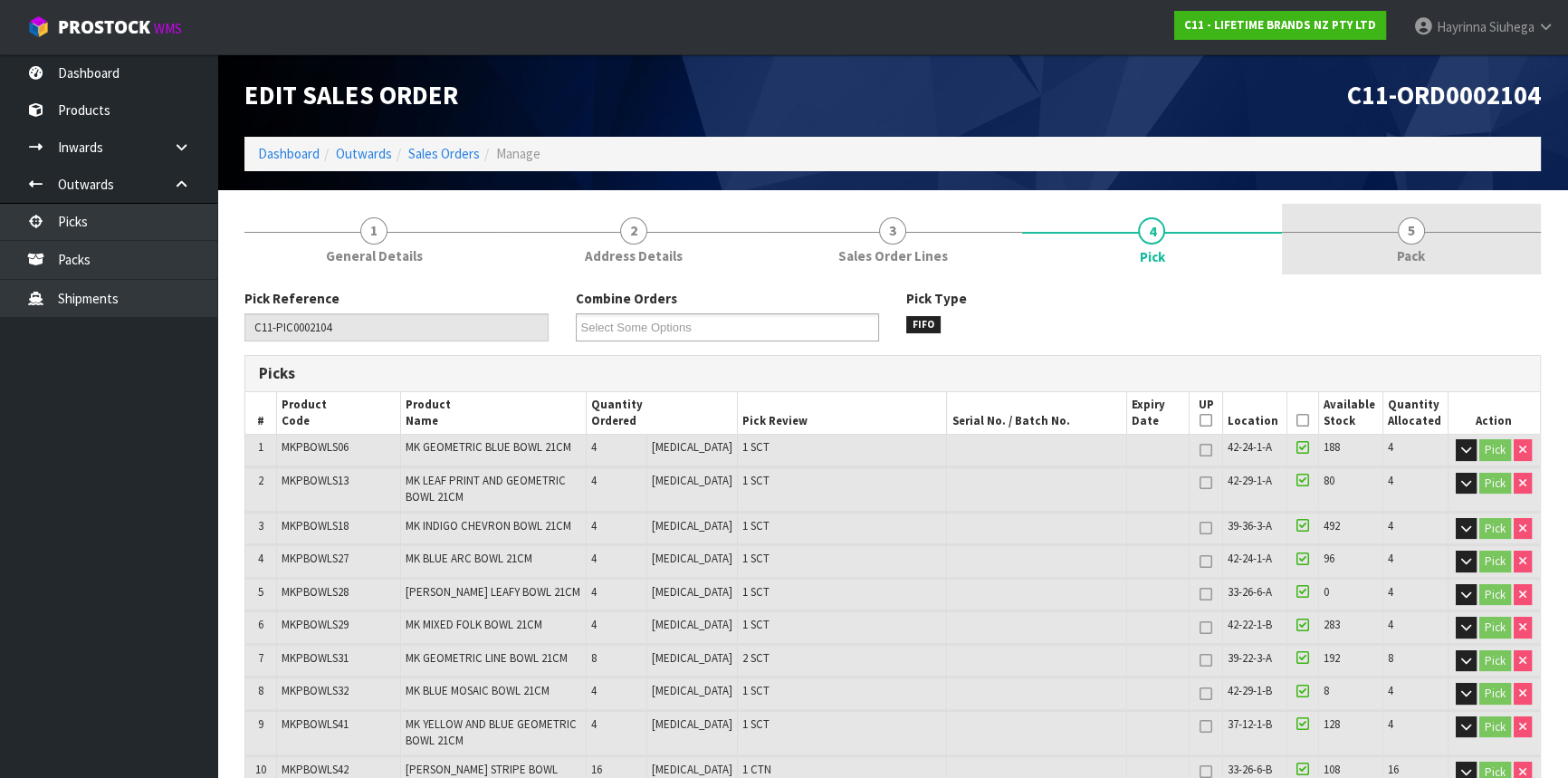
click at [1426, 268] on link "5 Pack" at bounding box center [1411, 240] width 259 height 72
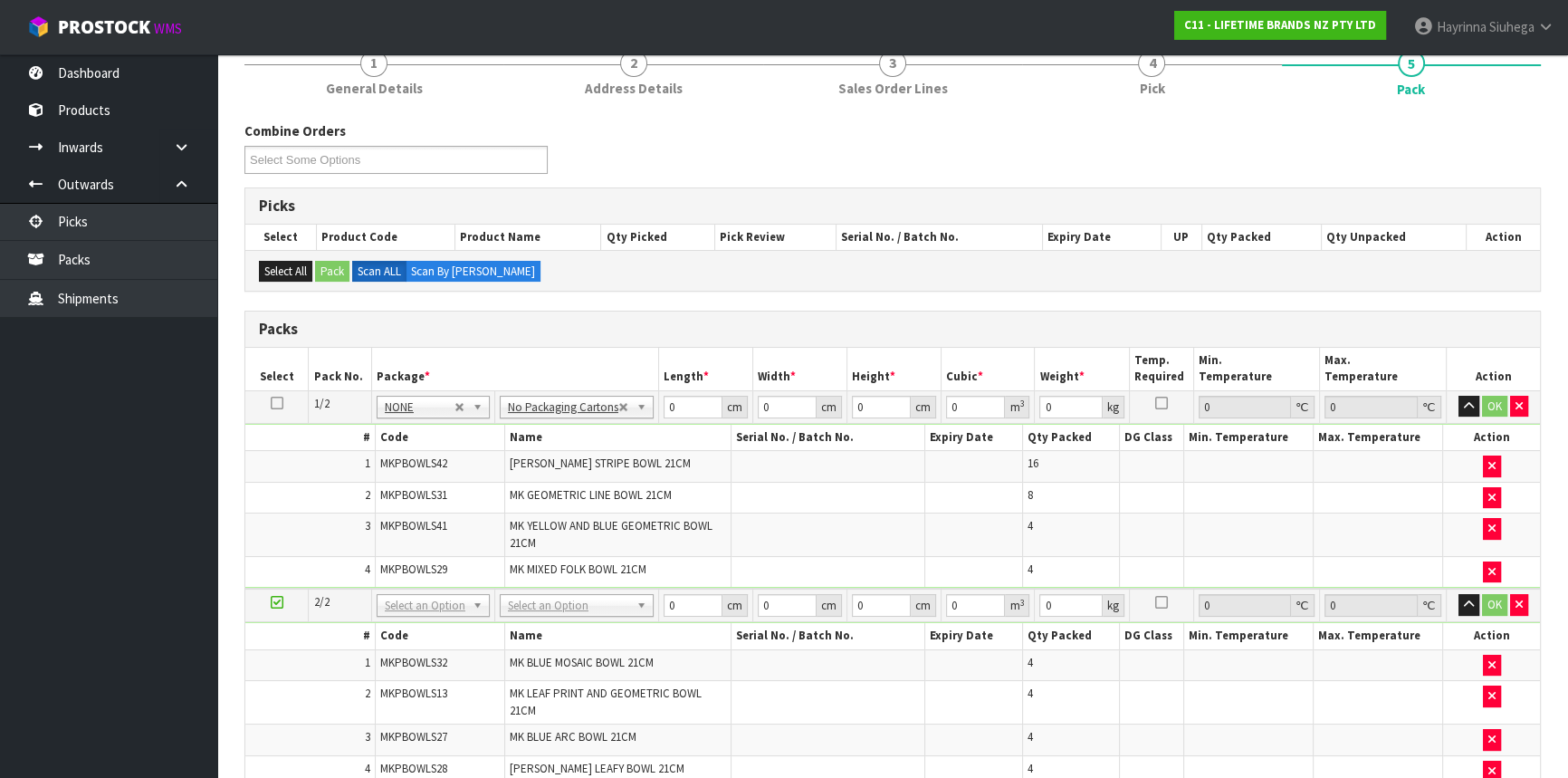
scroll to position [164, 0]
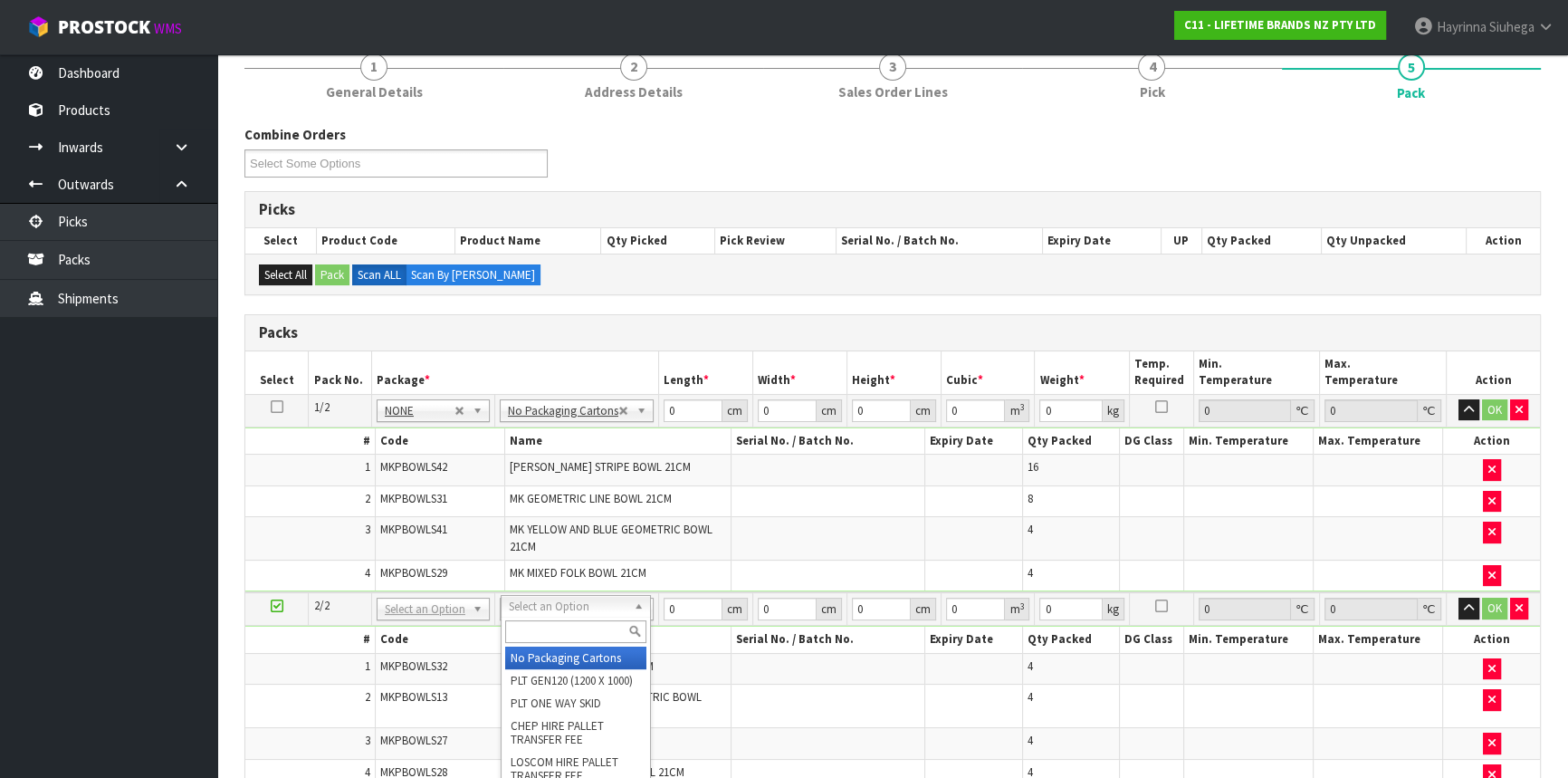
click at [570, 626] on input "text" at bounding box center [575, 631] width 141 height 22
type input "CTN9"
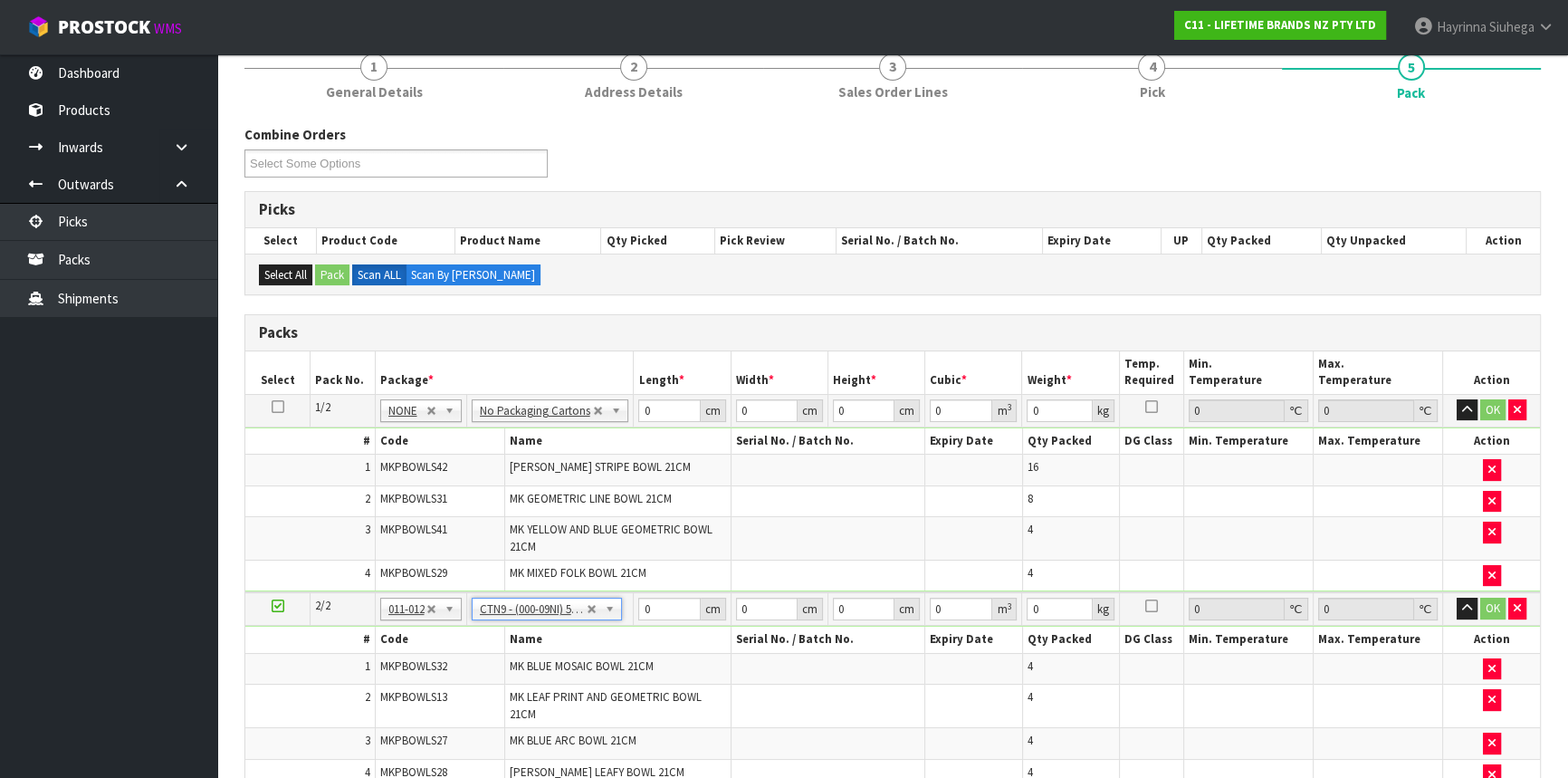
type input "51"
type input "38"
type input "58.5"
type input "0.113373"
type input "15.45"
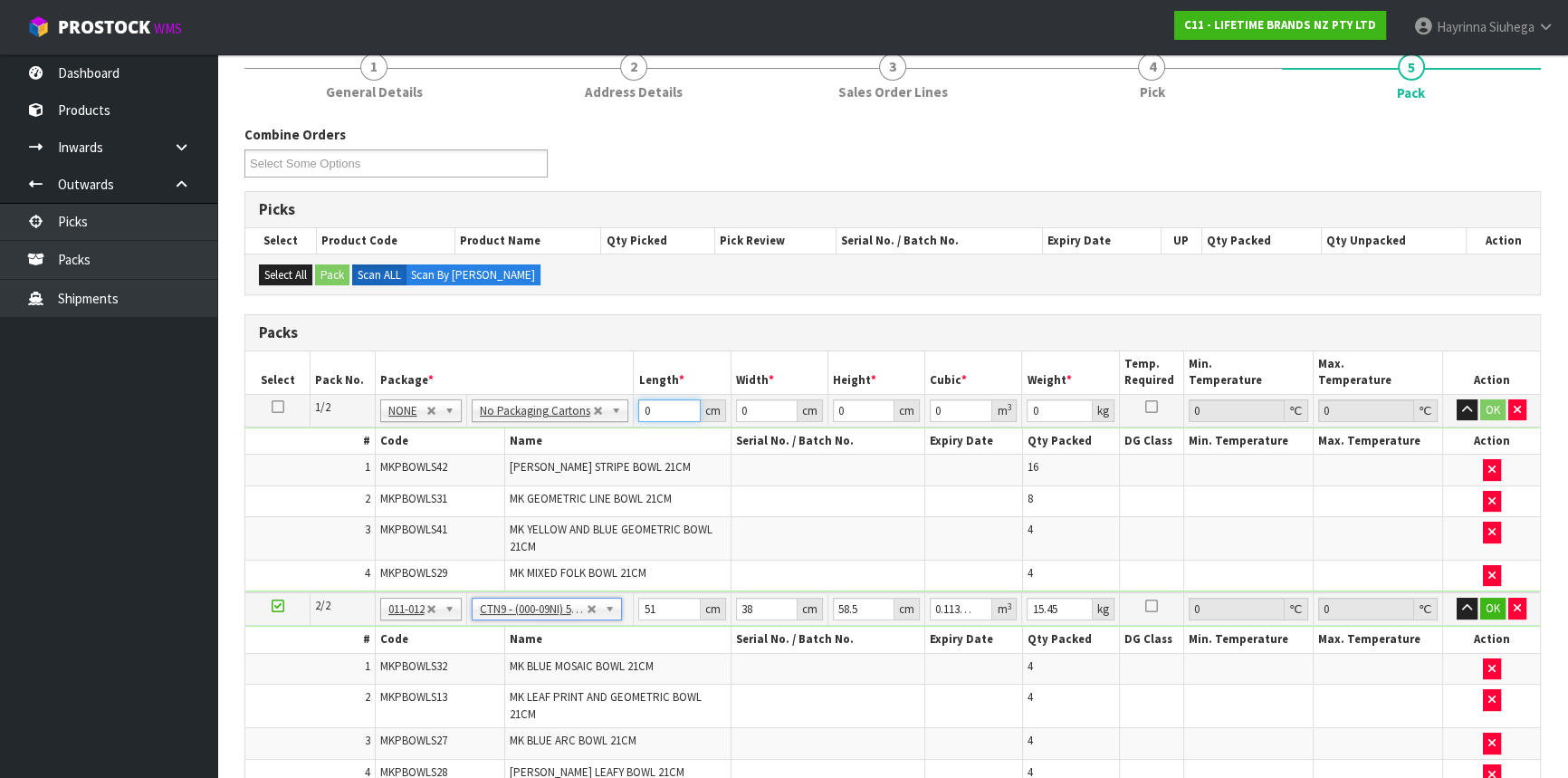
click at [643, 408] on input "0" at bounding box center [668, 410] width 61 height 22
type input "47"
click at [752, 407] on input "0" at bounding box center [766, 410] width 61 height 22
type input "0"
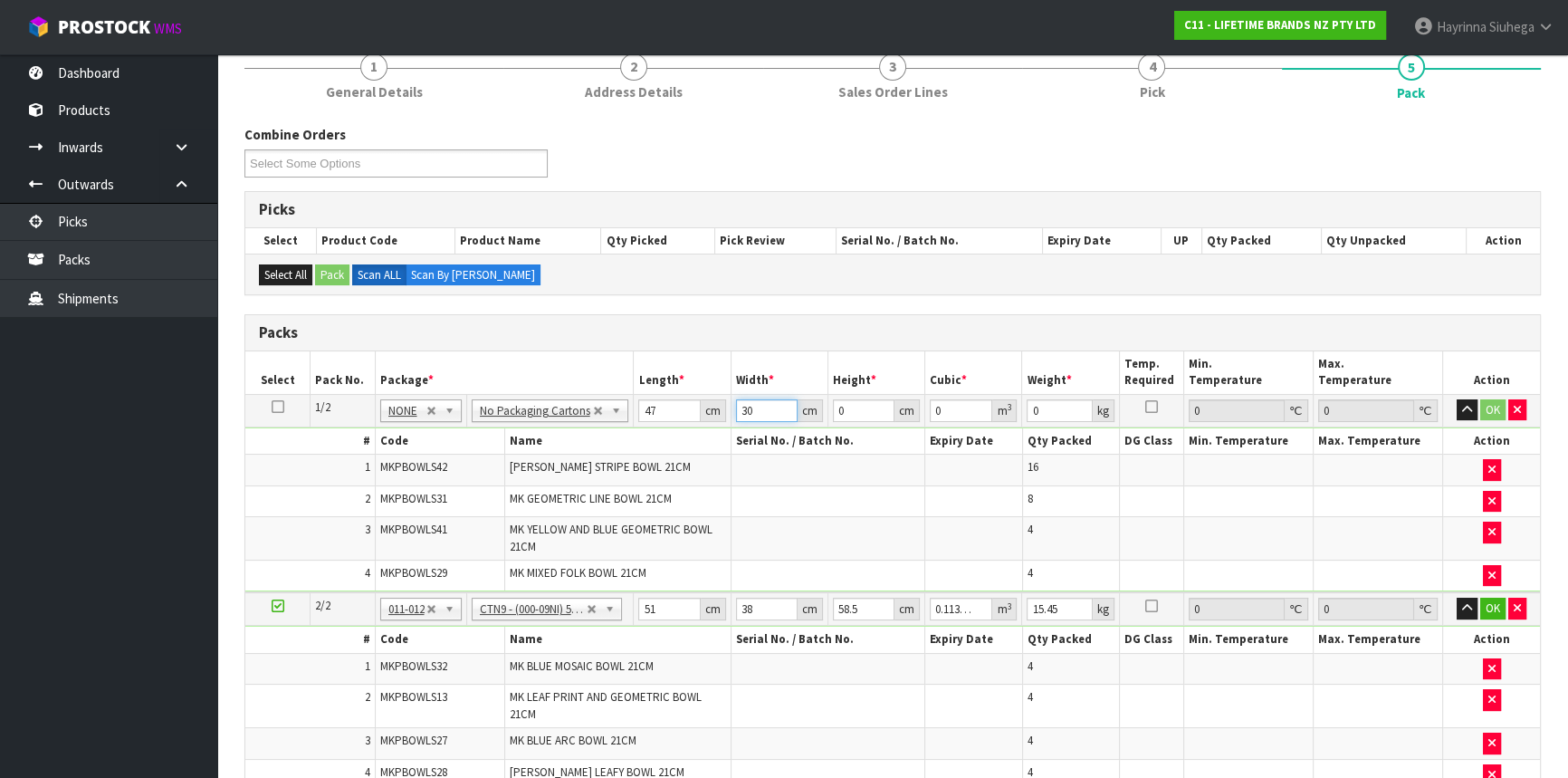
type input "30"
click at [1055, 404] on input "0" at bounding box center [1059, 410] width 65 height 22
click at [860, 411] on input "0" at bounding box center [863, 410] width 61 height 22
type input "05"
type input "0.00705"
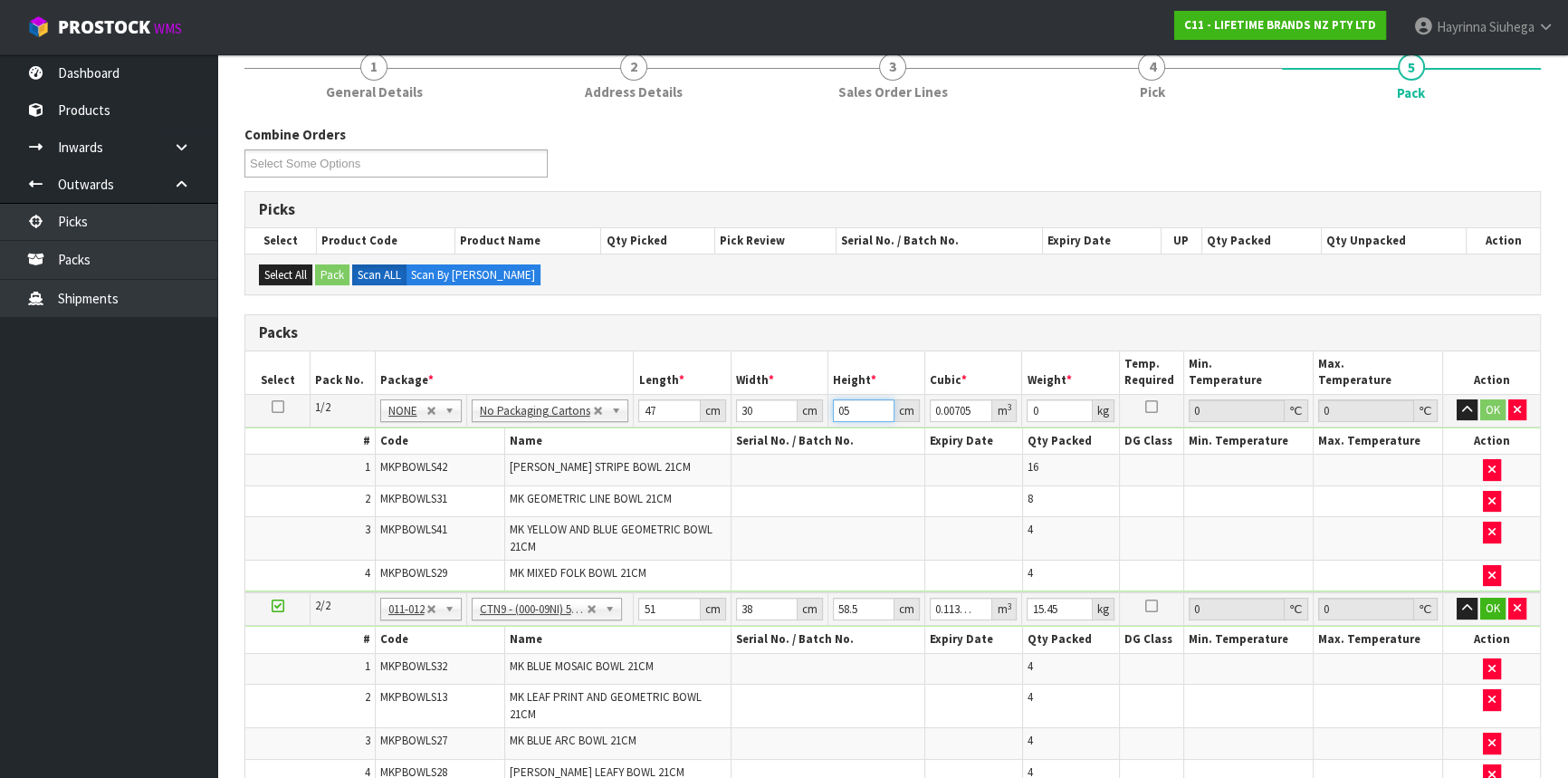
type input "051"
type input "0.07191"
type input "05"
type input "0.00705"
type input "0"
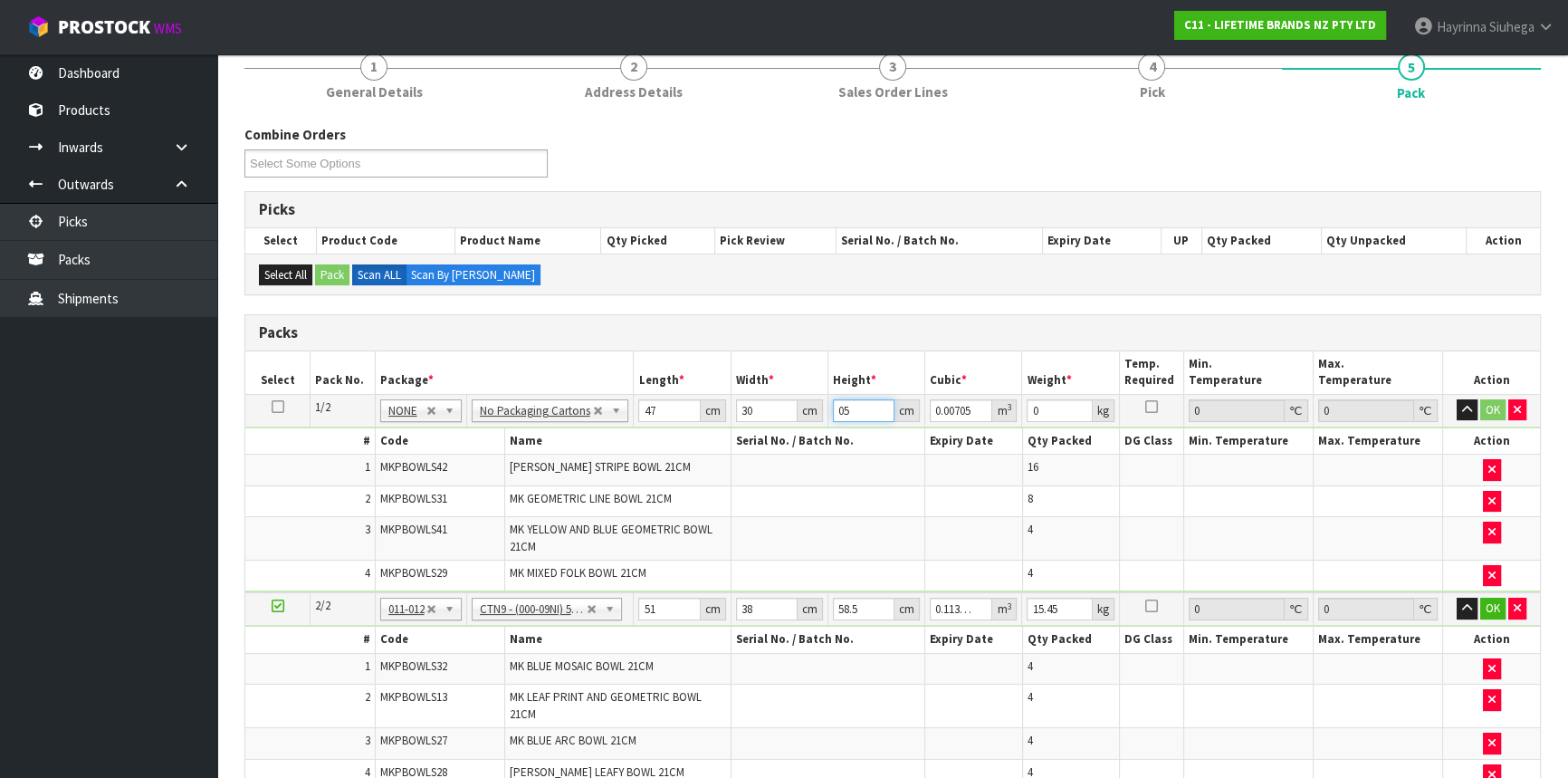
type input "0"
type input "5"
type input "0.00705"
type input "51"
type input "0.07191"
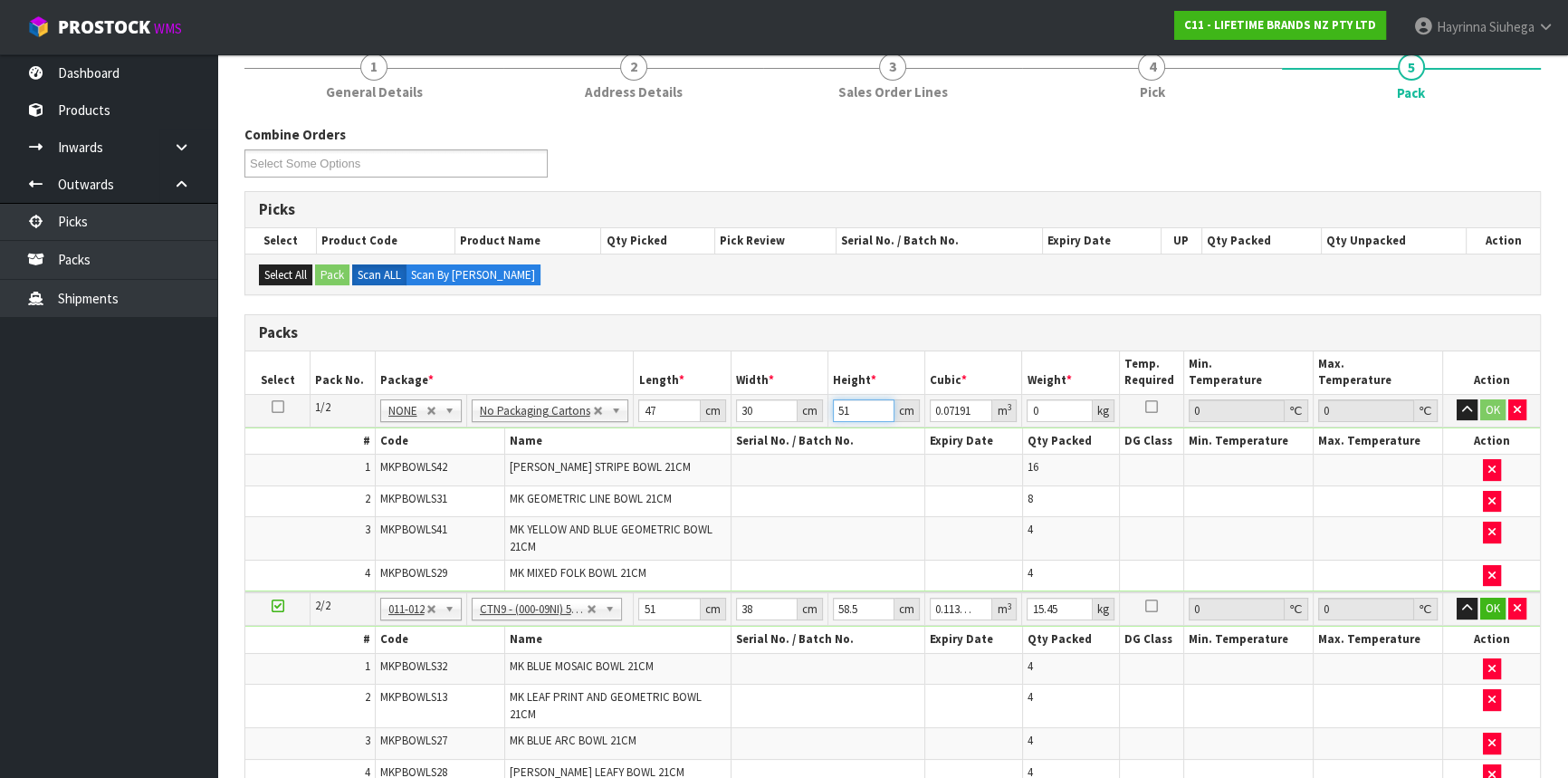
type input "51"
click at [1066, 405] on input "0" at bounding box center [1059, 410] width 65 height 22
drag, startPoint x: 1037, startPoint y: 407, endPoint x: 1127, endPoint y: 407, distance: 90.0
click at [1042, 408] on input "021" at bounding box center [1059, 410] width 65 height 22
type input "21"
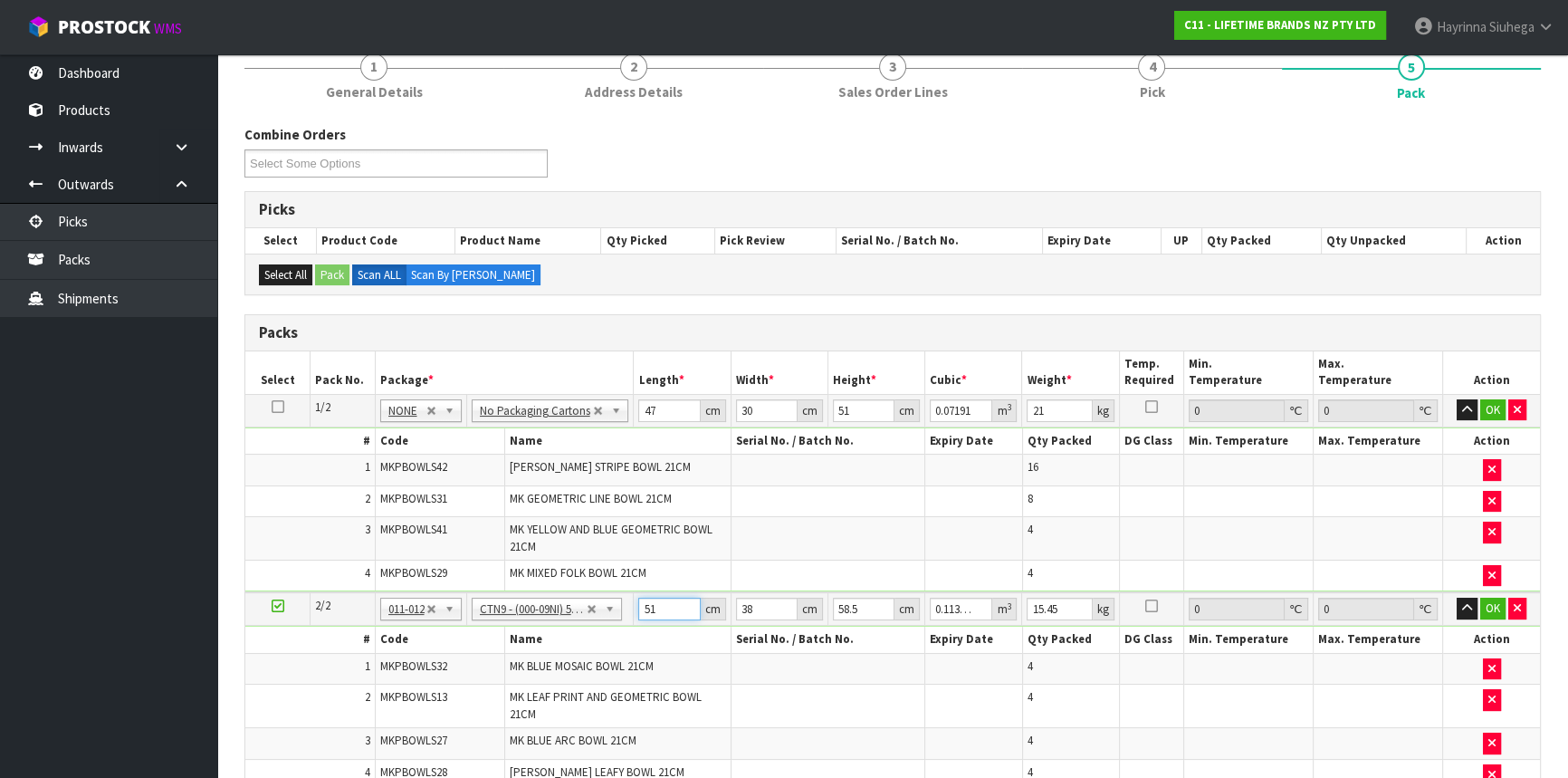
click at [642, 607] on input "51" at bounding box center [668, 608] width 61 height 22
type input "0"
type input "5"
type input "0.011115"
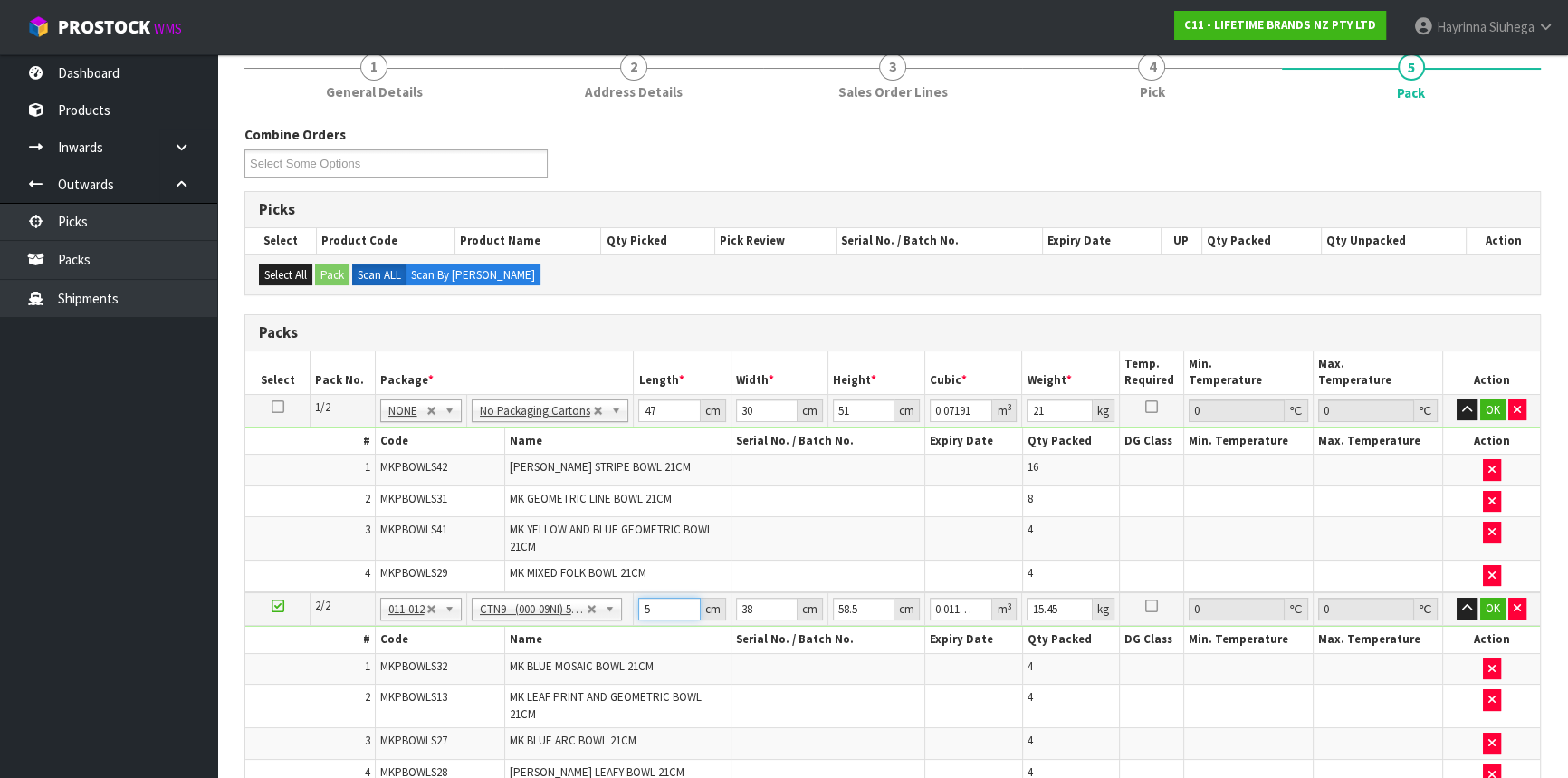
type input "52"
type input "0.115596"
type input "52"
click at [758, 611] on input "38" at bounding box center [766, 608] width 61 height 22
type input "3"
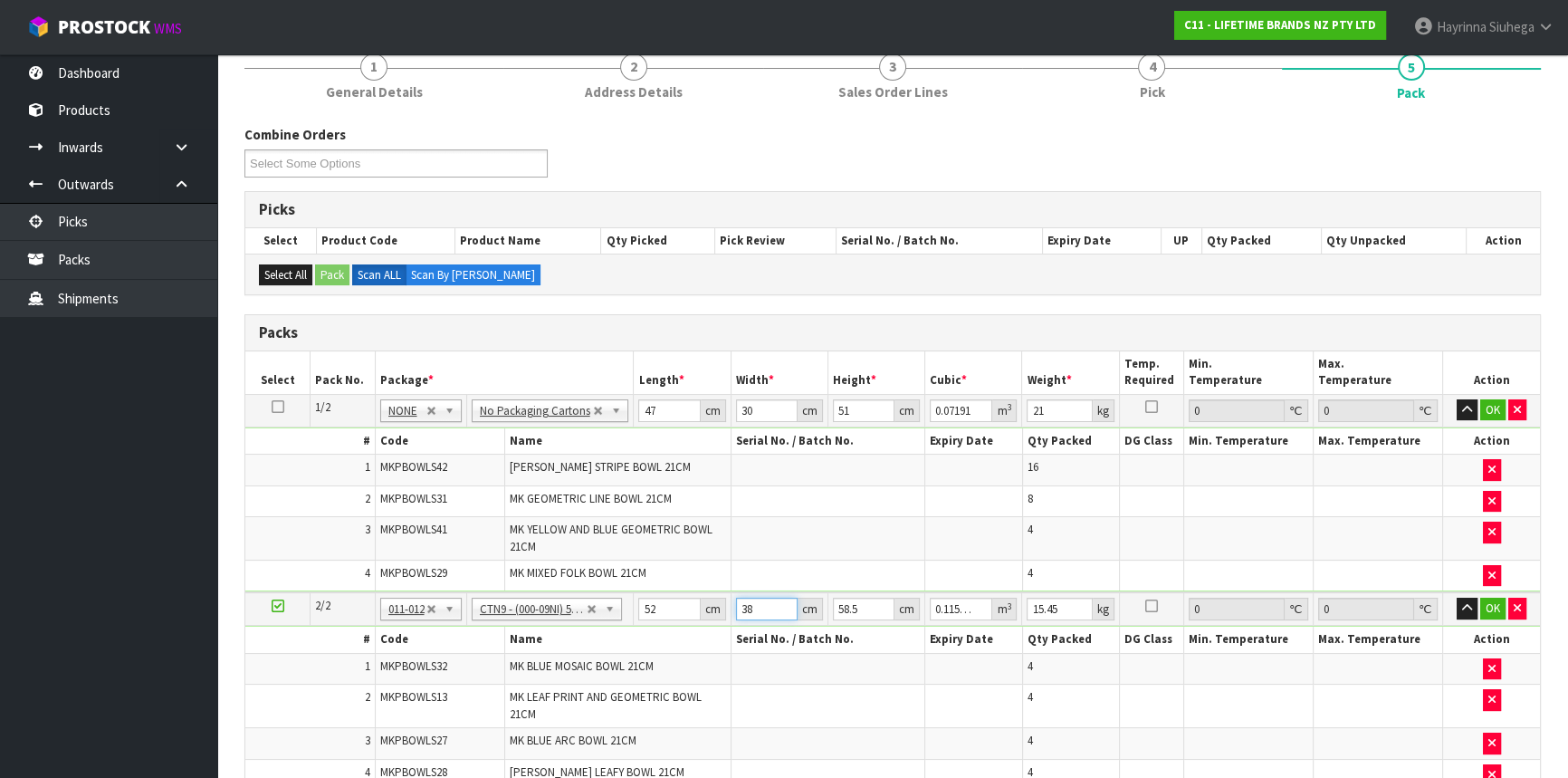
type input "0.009126"
type input "0"
type input "4"
type input "0.012168"
type input "42"
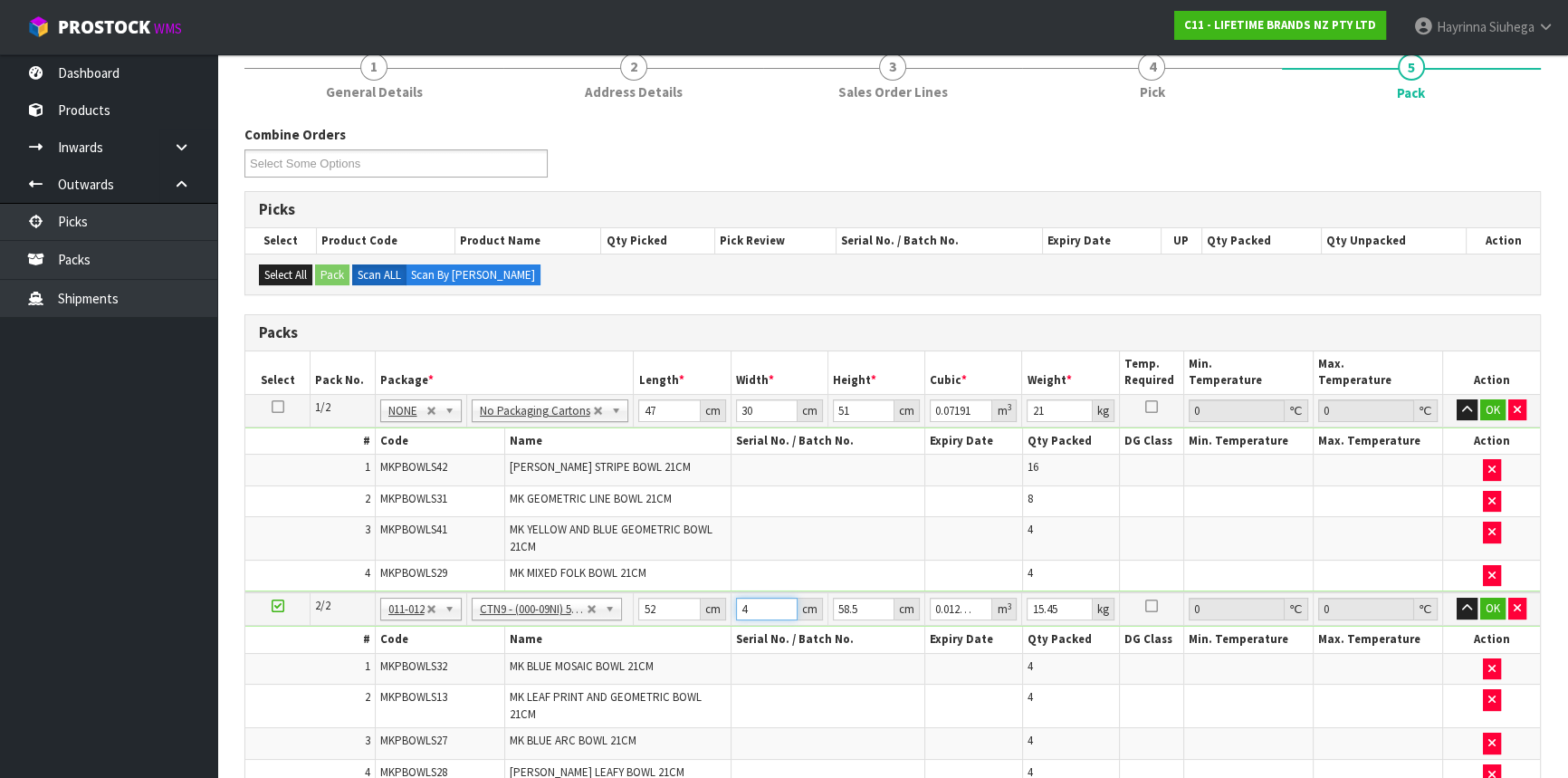
type input "0.127764"
type input "42"
click at [866, 607] on input "58.5" at bounding box center [863, 608] width 61 height 22
type input "58"
type input "0.126672"
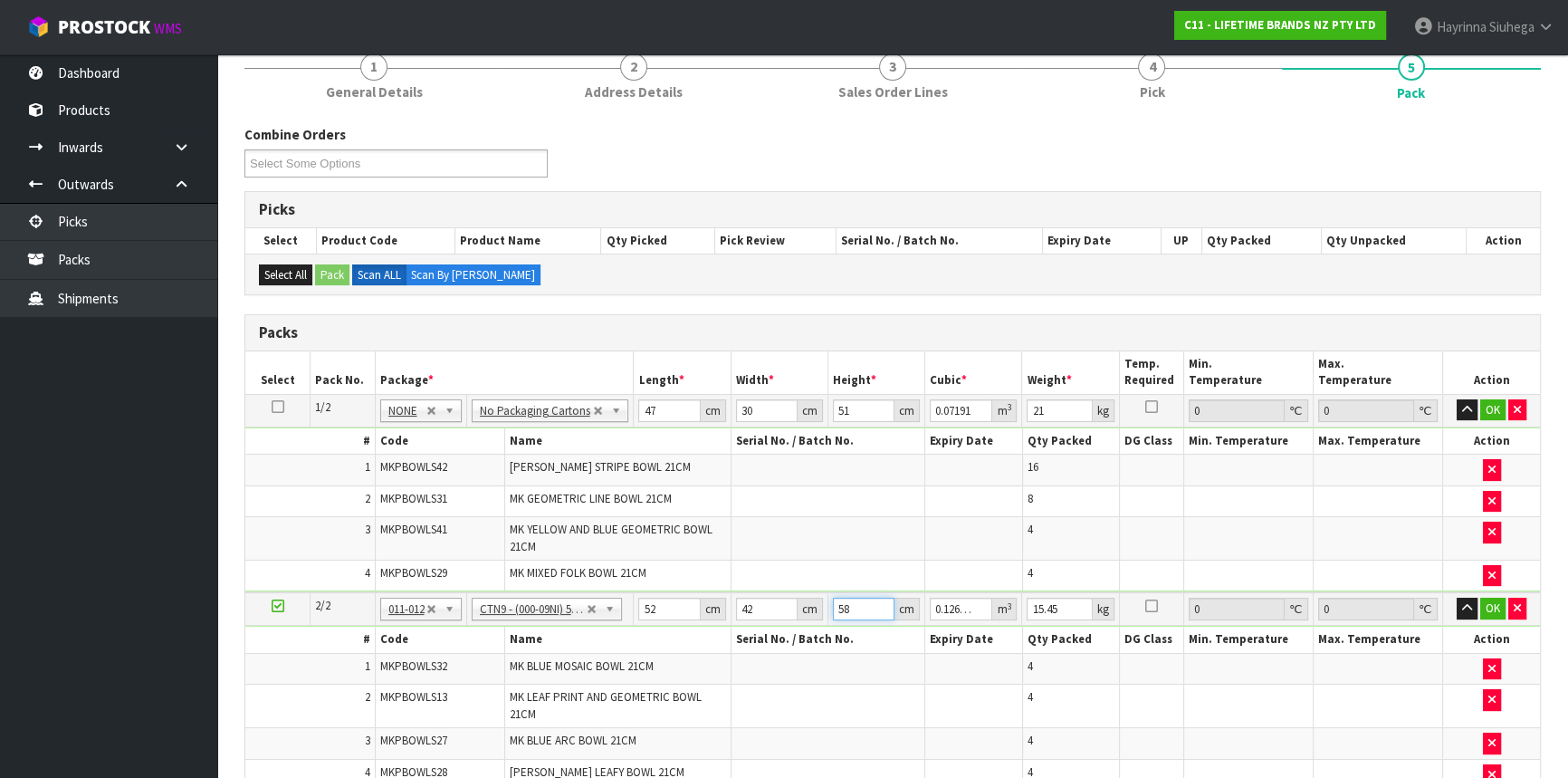
type input "5"
type input "0.01092"
type input "0"
type input "3"
type input "0.006552"
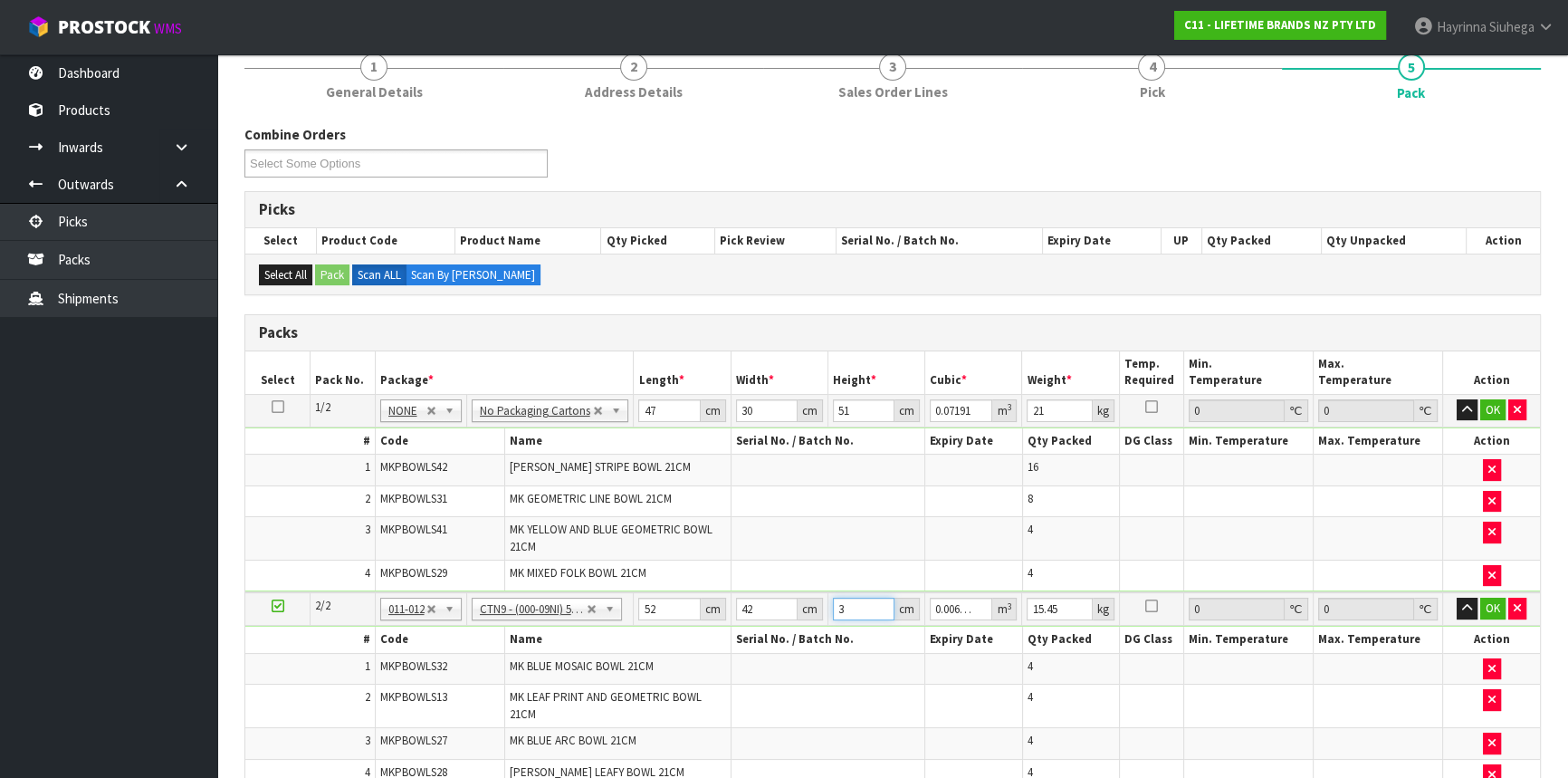
type input "38"
type input "0.082992"
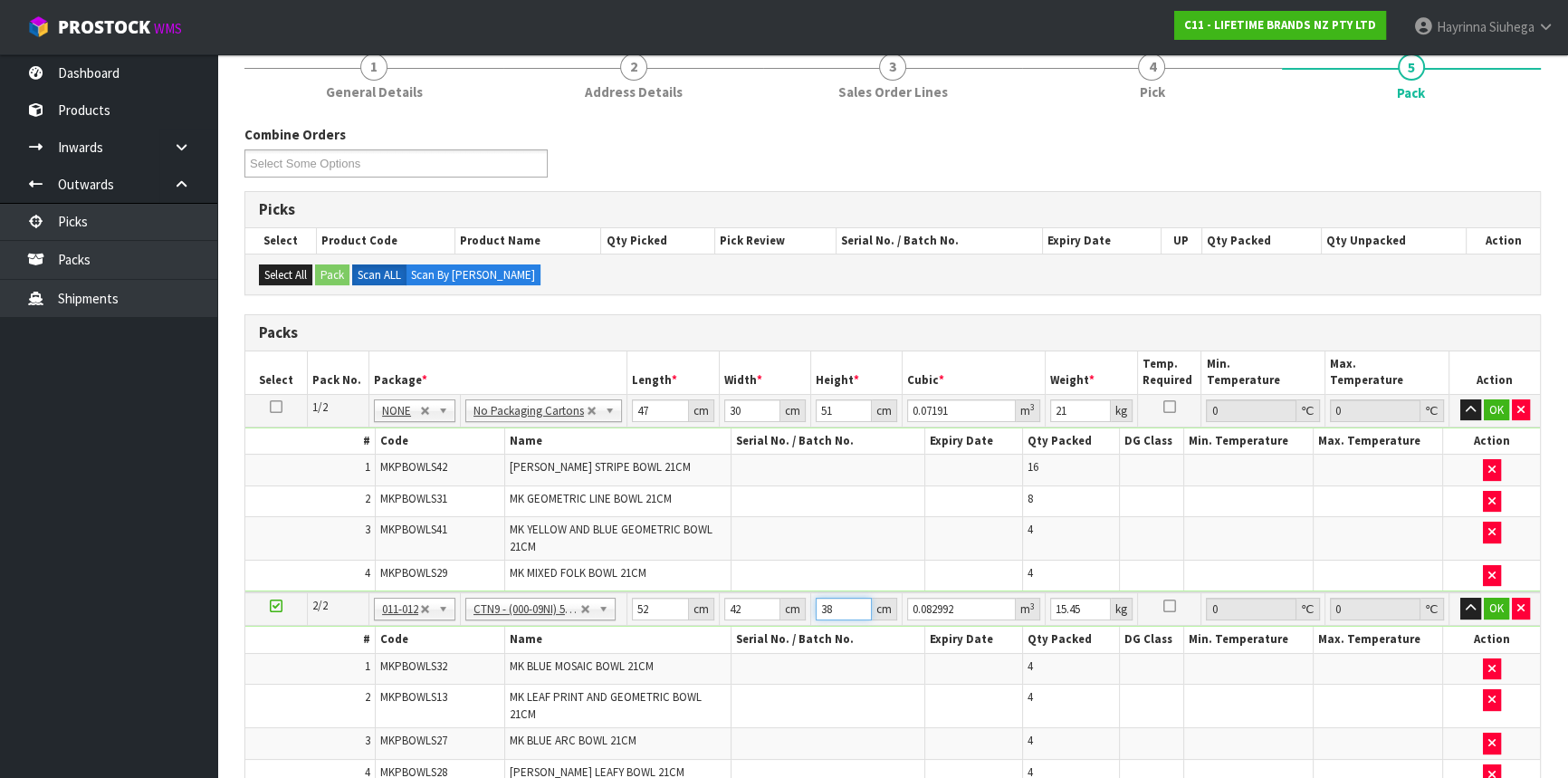
type input "38"
click at [1084, 611] on input "15.45" at bounding box center [1081, 608] width 60 height 22
type input "1"
type input "19"
click at [1498, 410] on button "OK" at bounding box center [1496, 410] width 25 height 21
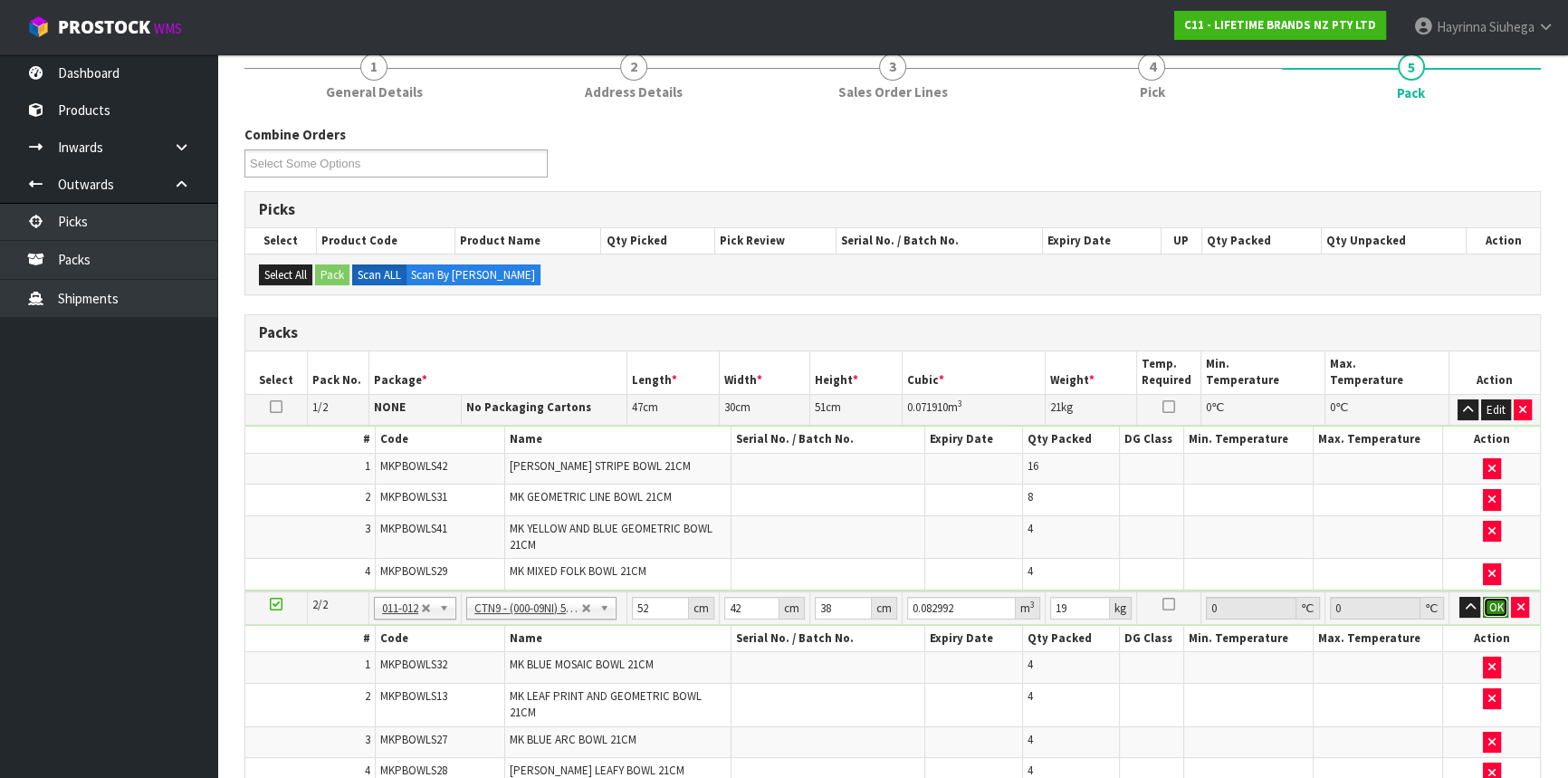
click at [1492, 604] on button "OK" at bounding box center [1496, 608] width 25 height 21
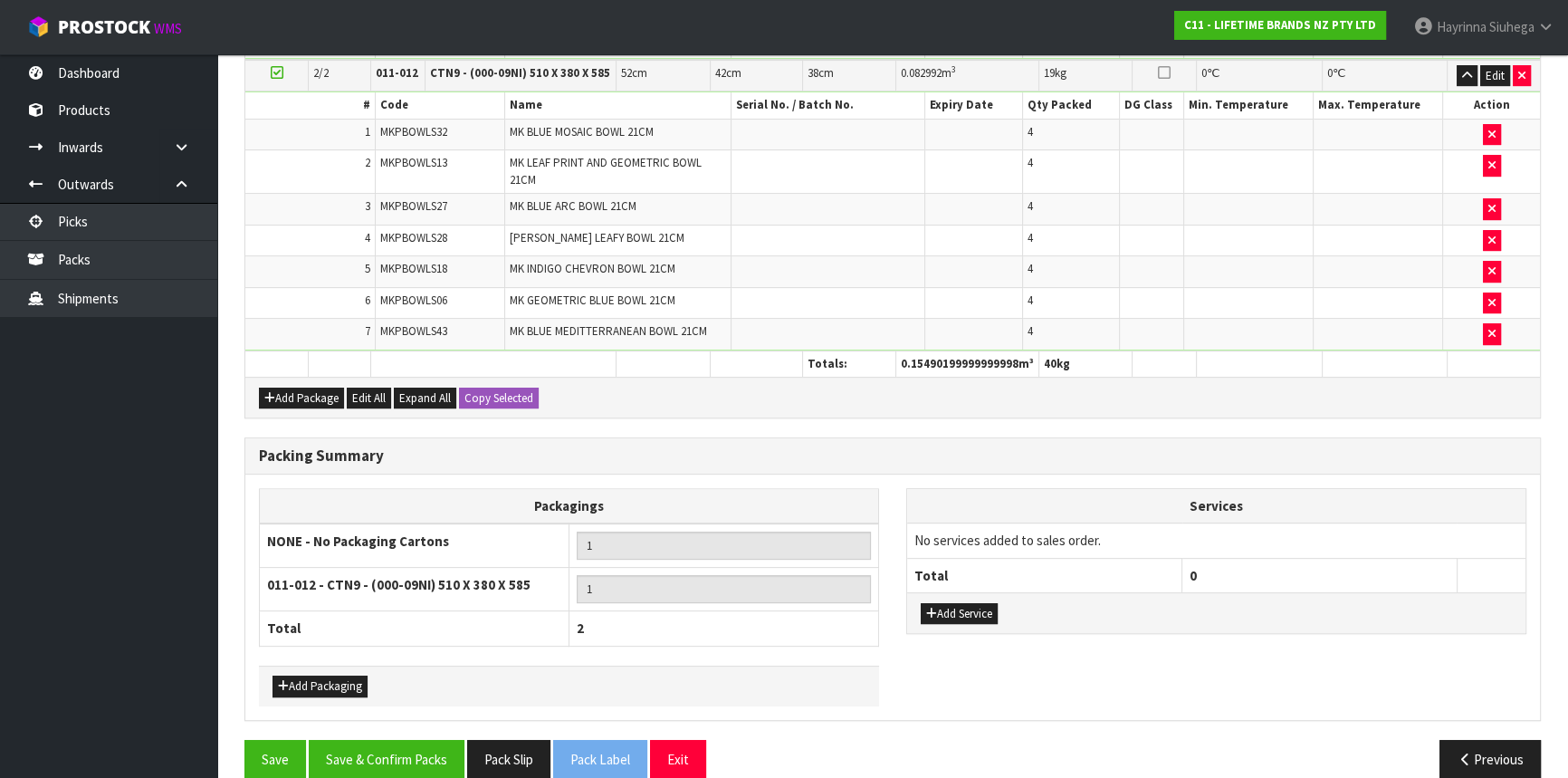
scroll to position [716, 0]
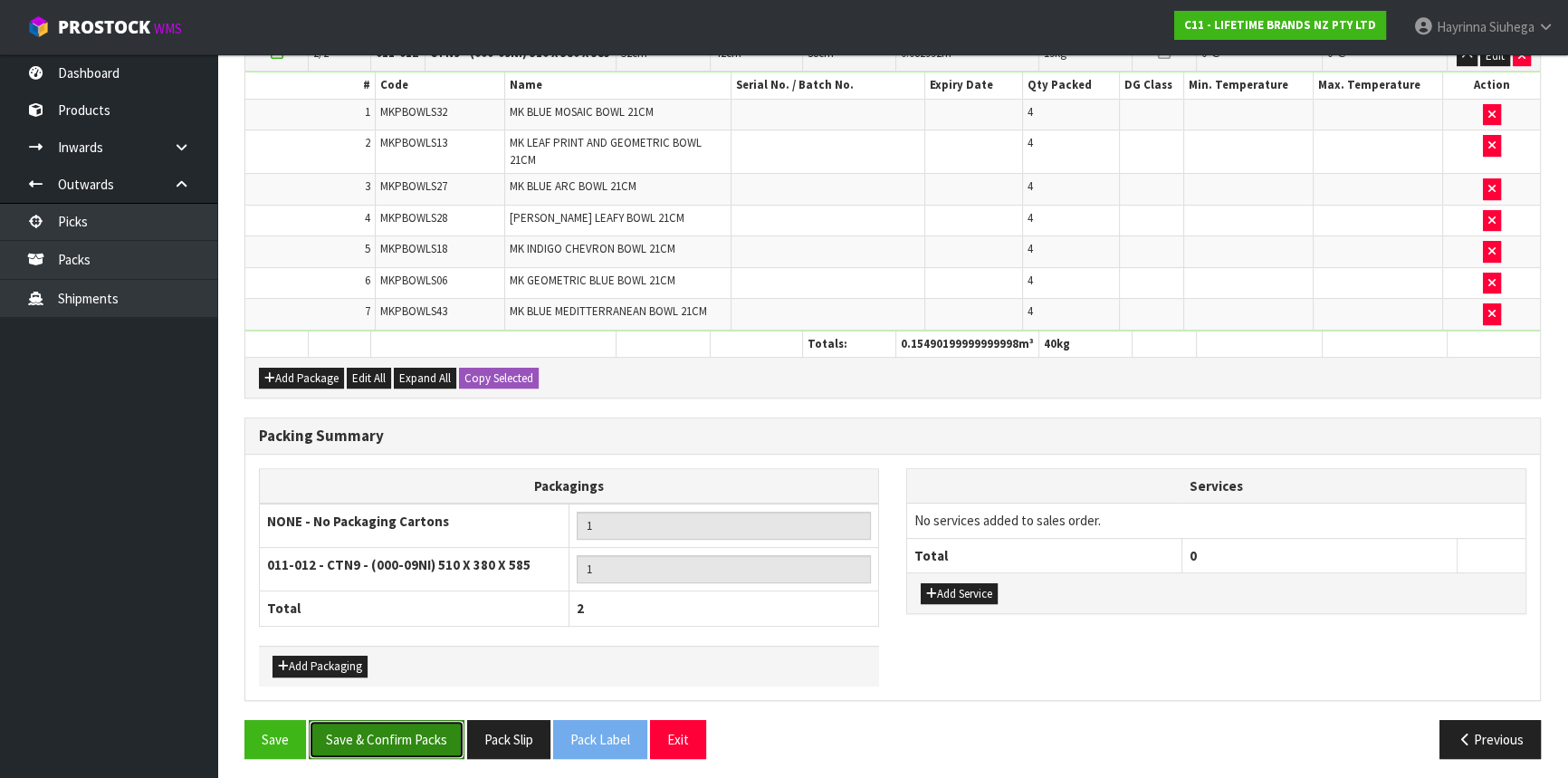
click at [447, 734] on button "Save & Confirm Packs" at bounding box center [386, 739] width 155 height 39
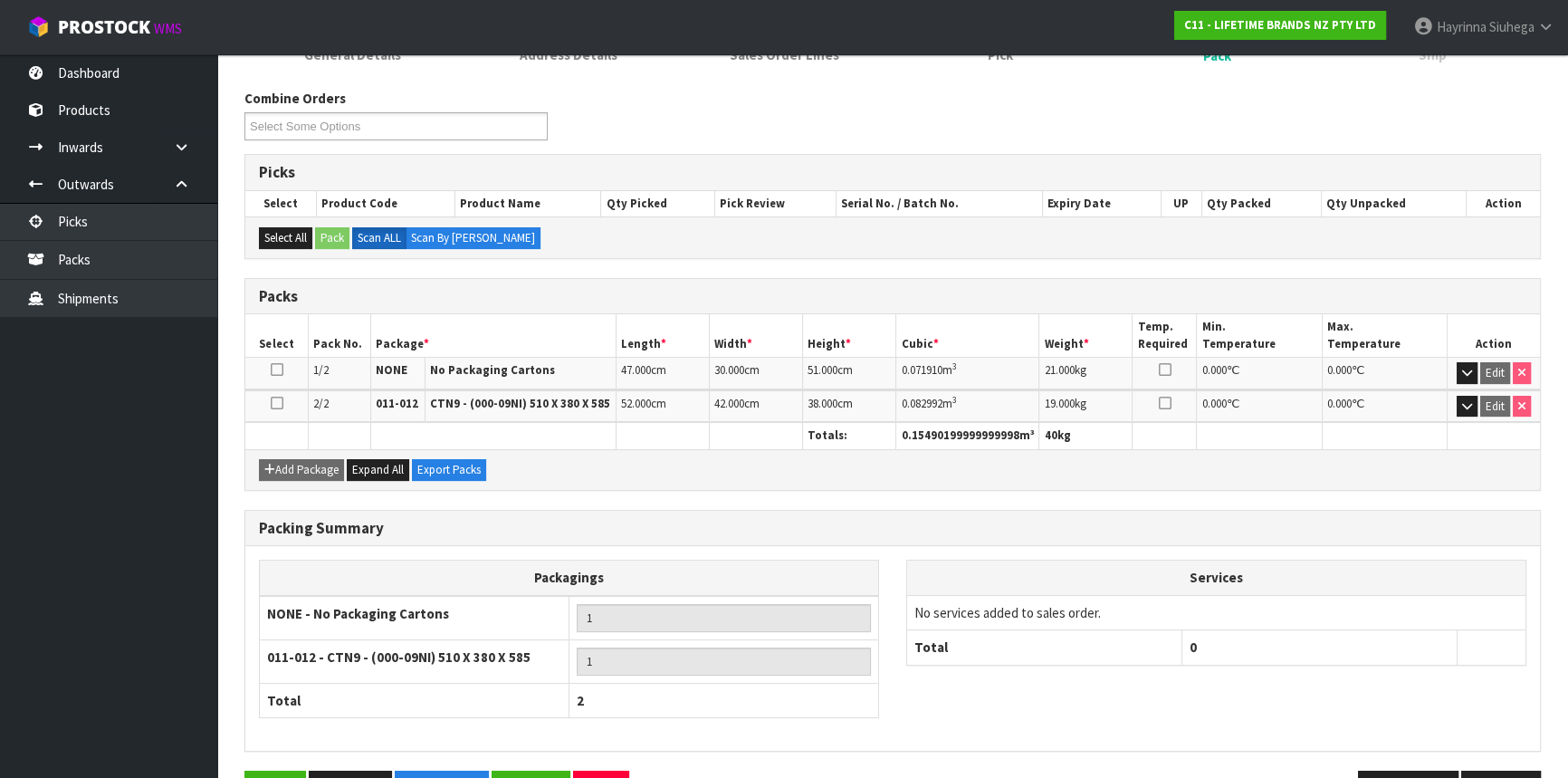
scroll to position [321, 0]
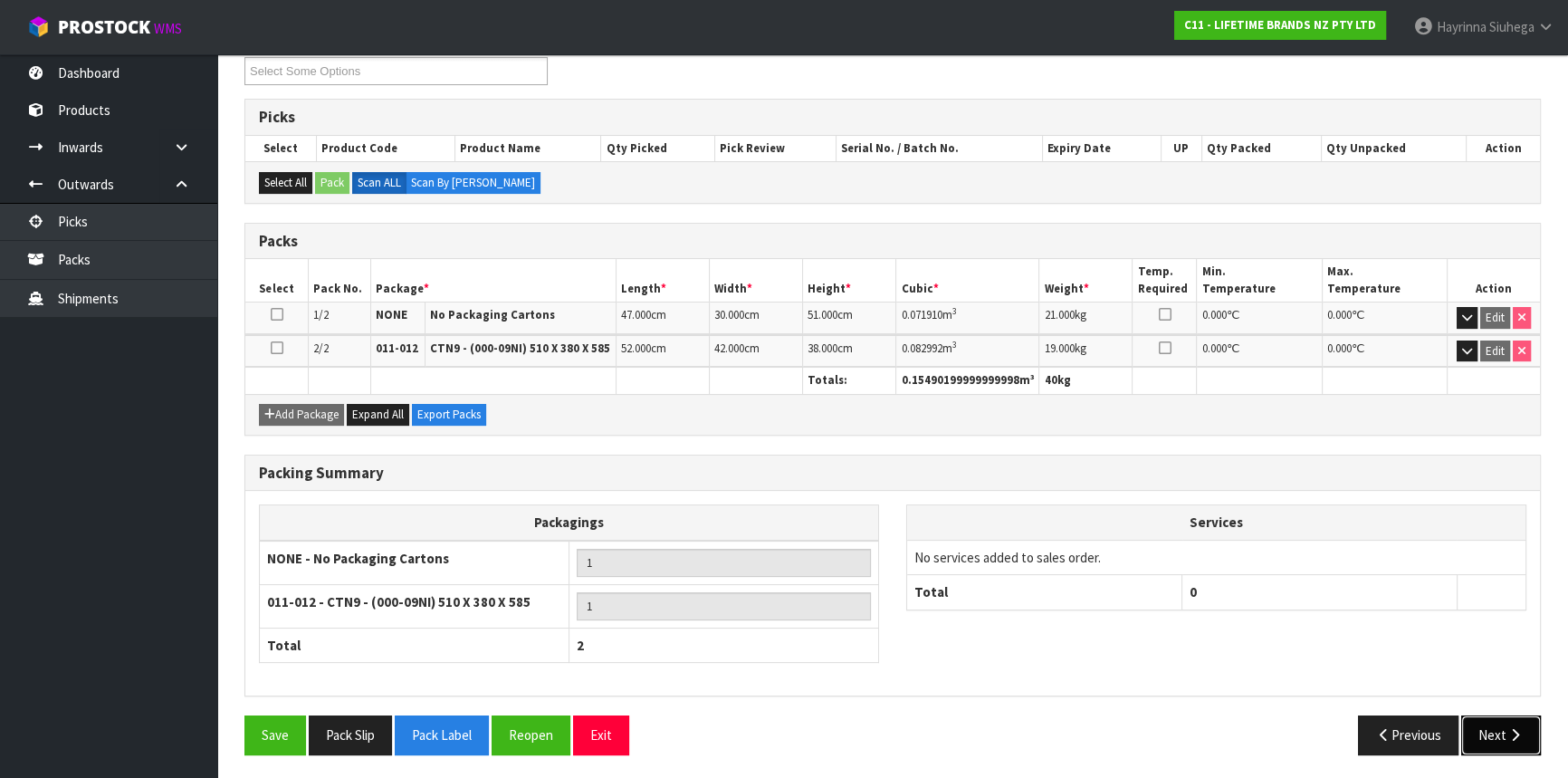
click at [1484, 725] on button "Next" at bounding box center [1501, 735] width 80 height 39
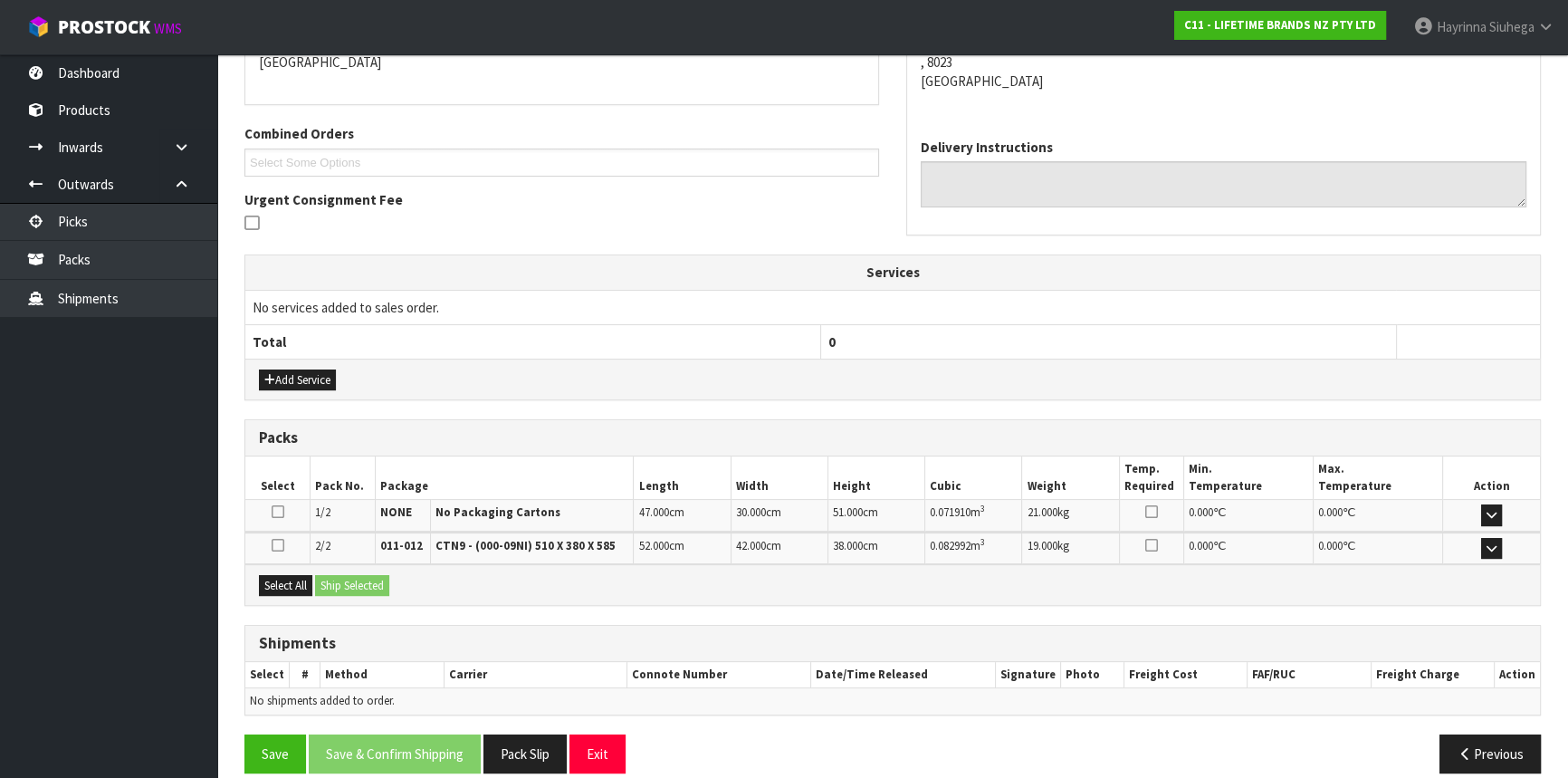
scroll to position [429, 0]
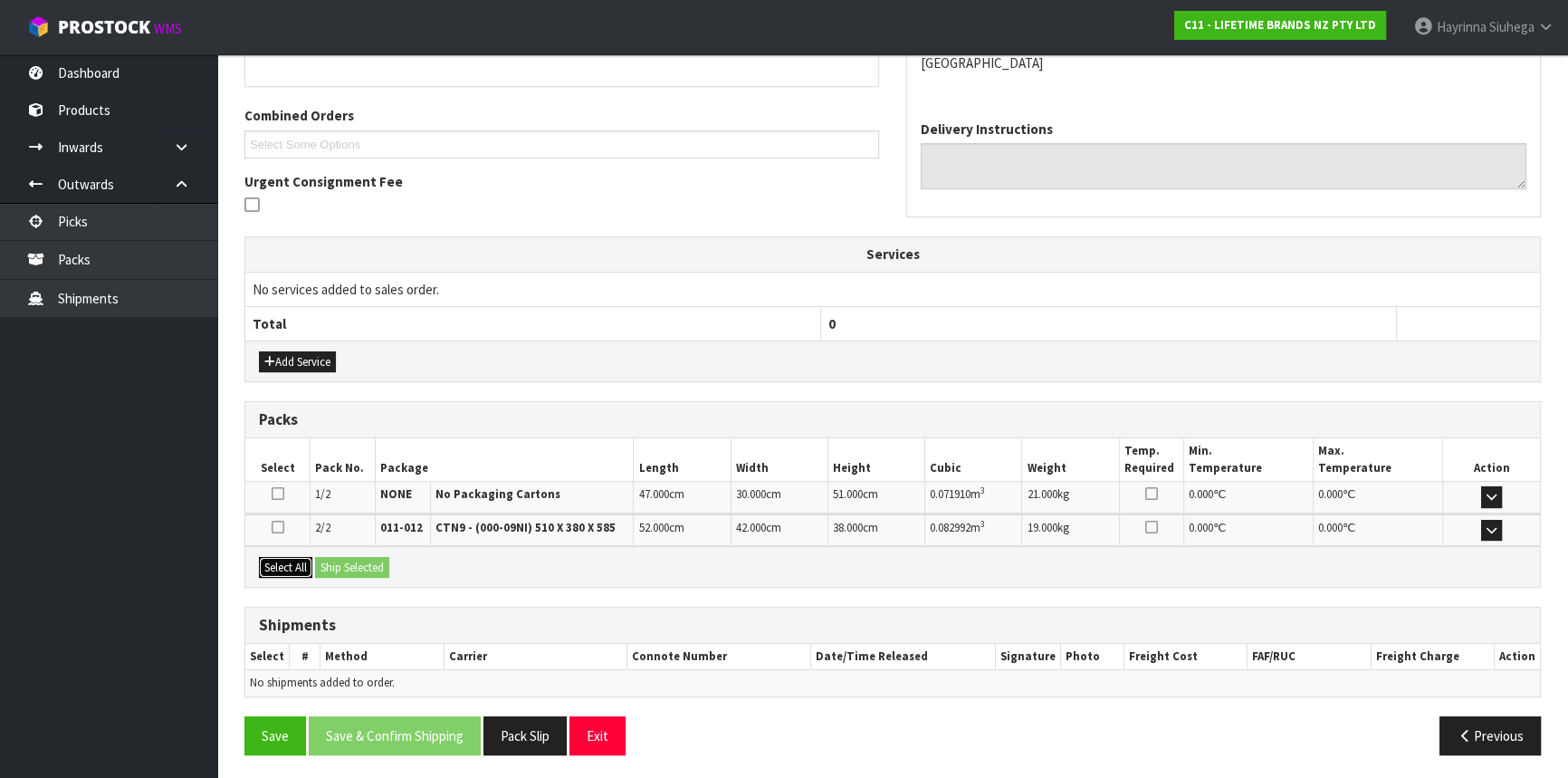
click at [286, 564] on button "Select All" at bounding box center [285, 568] width 53 height 21
click at [355, 558] on button "Ship Selected" at bounding box center [352, 568] width 74 height 21
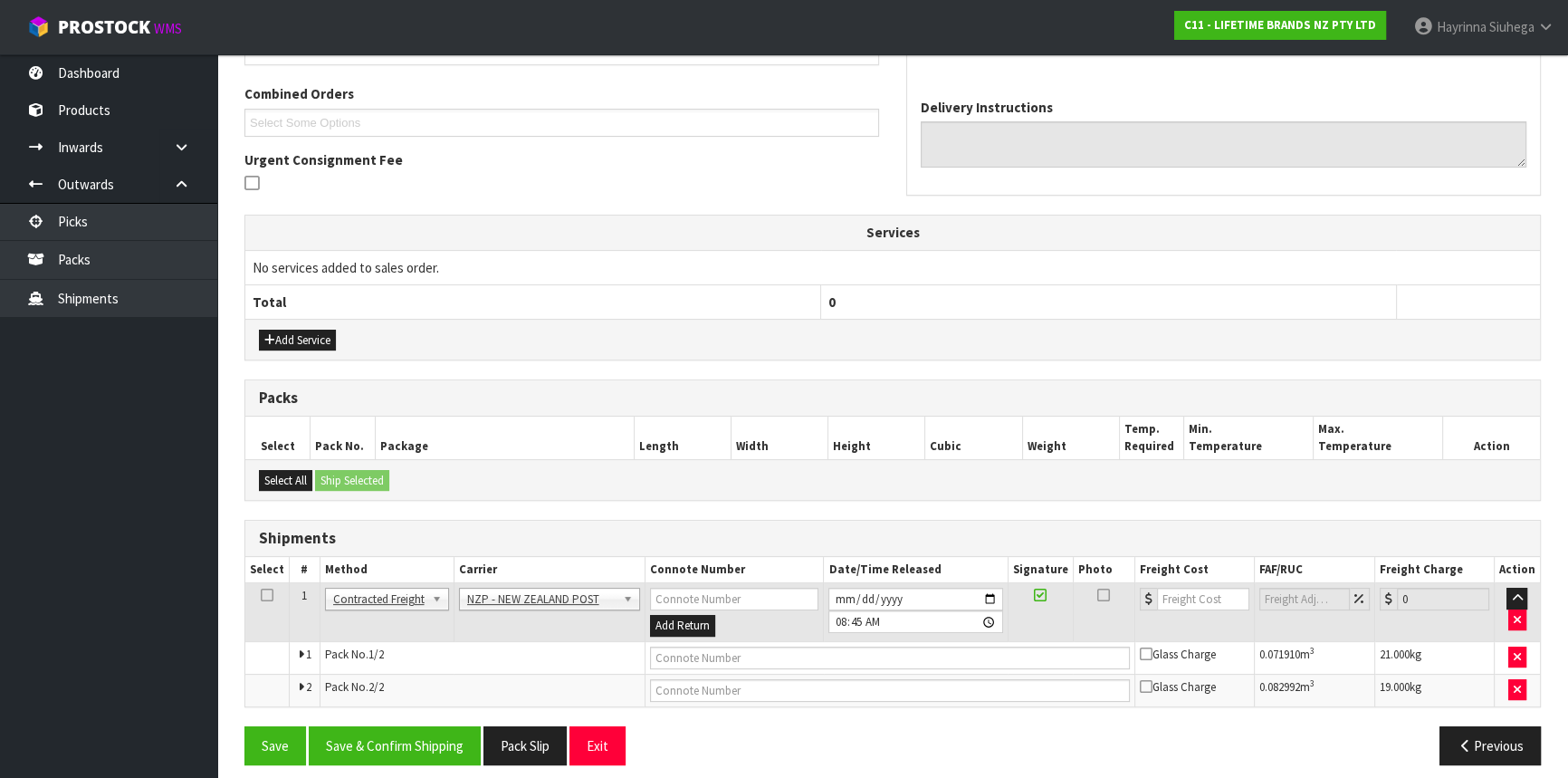
scroll to position [462, 0]
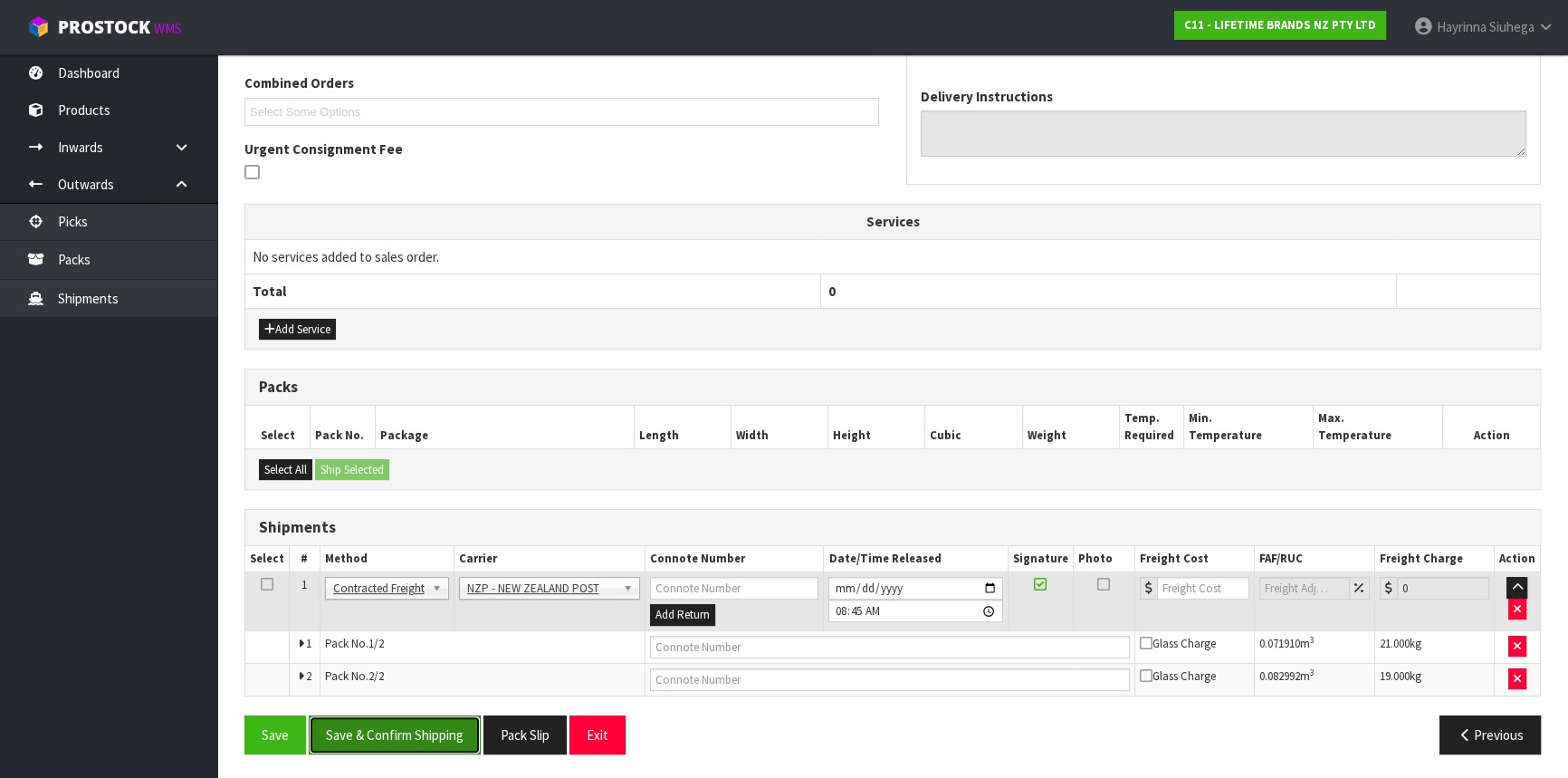
click at [445, 744] on button "Save & Confirm Shipping" at bounding box center [394, 735] width 172 height 39
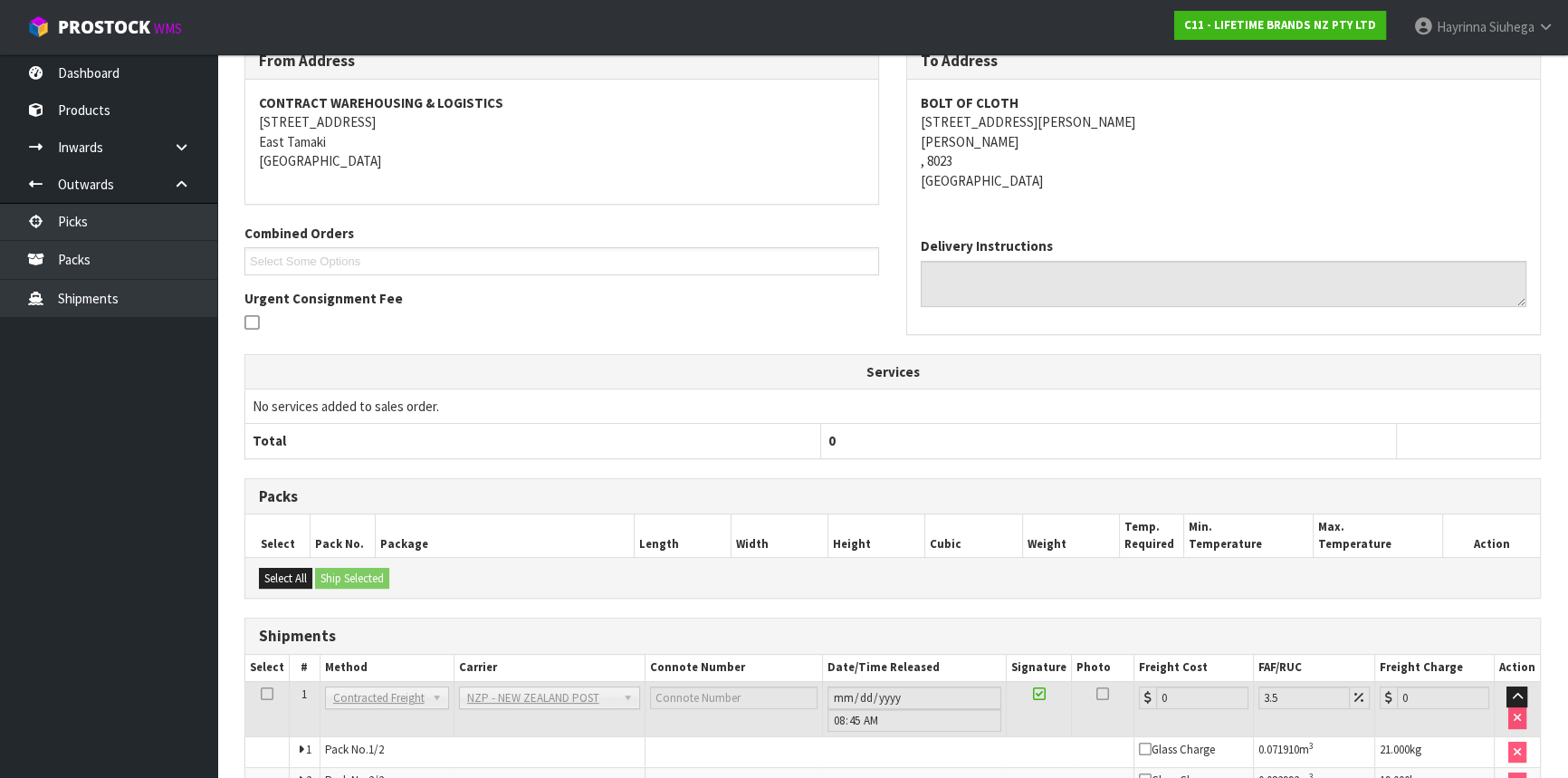
scroll to position [435, 0]
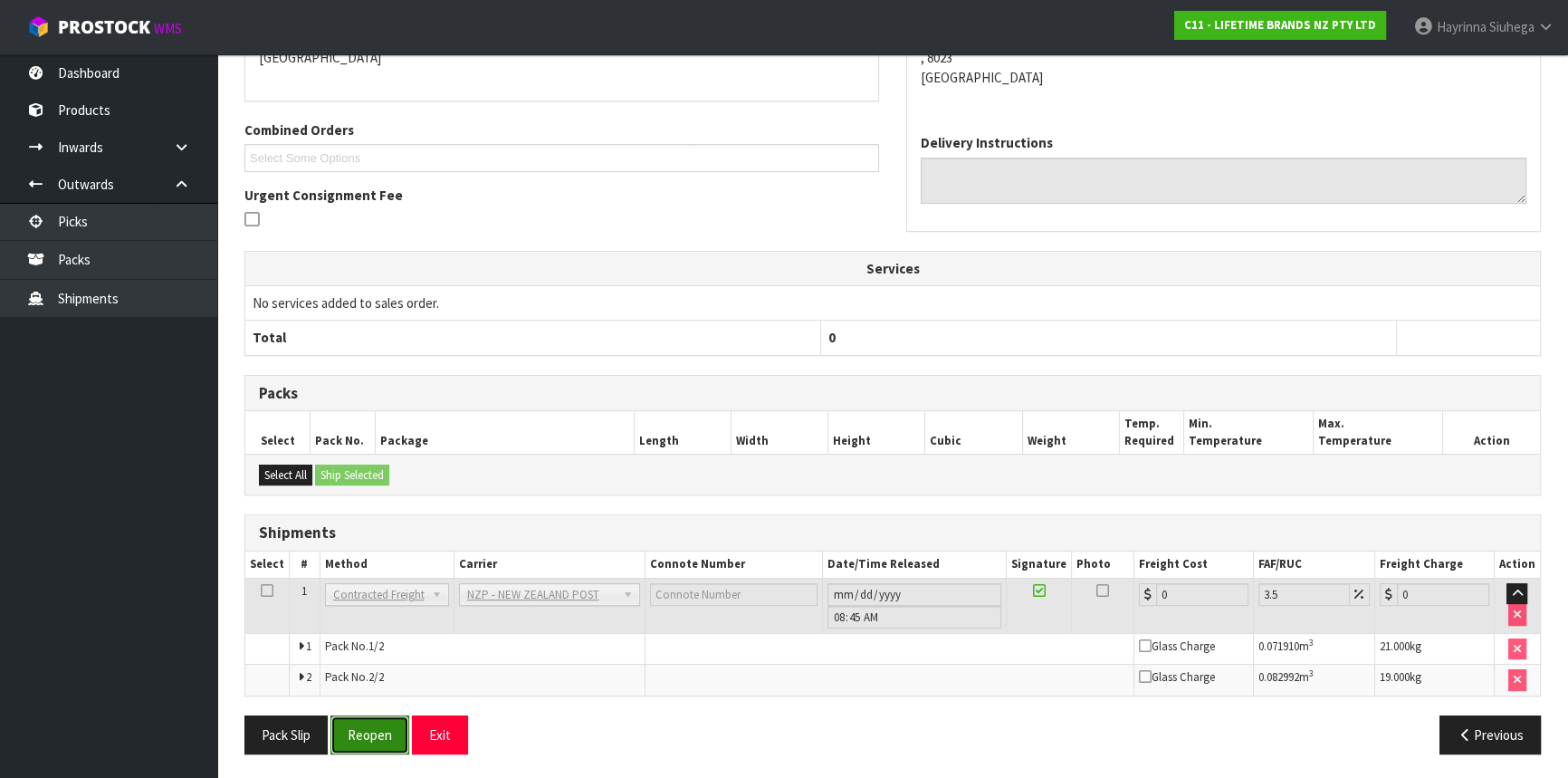
click at [381, 726] on button "Reopen" at bounding box center [369, 735] width 79 height 39
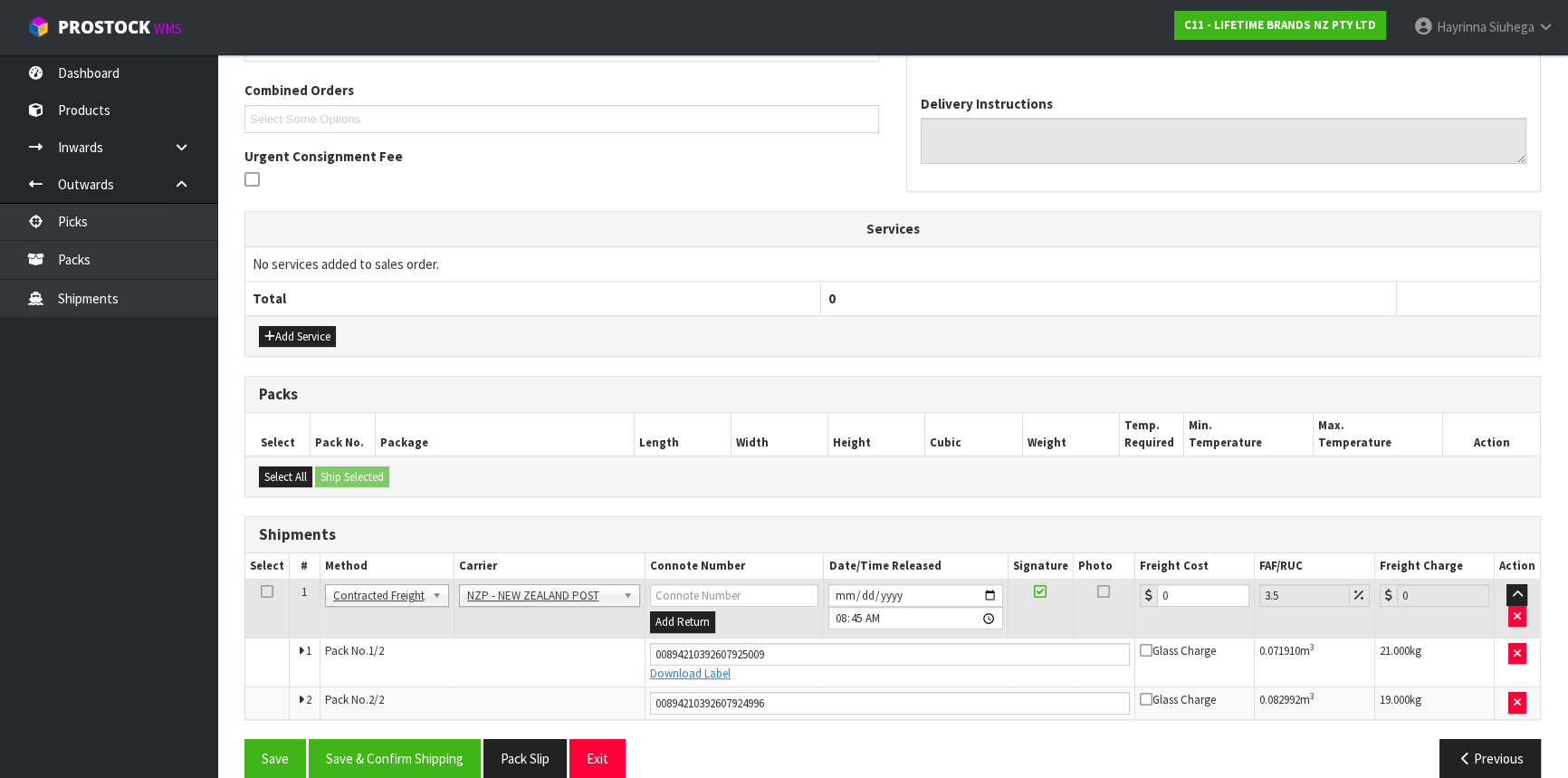
scroll to position [479, 0]
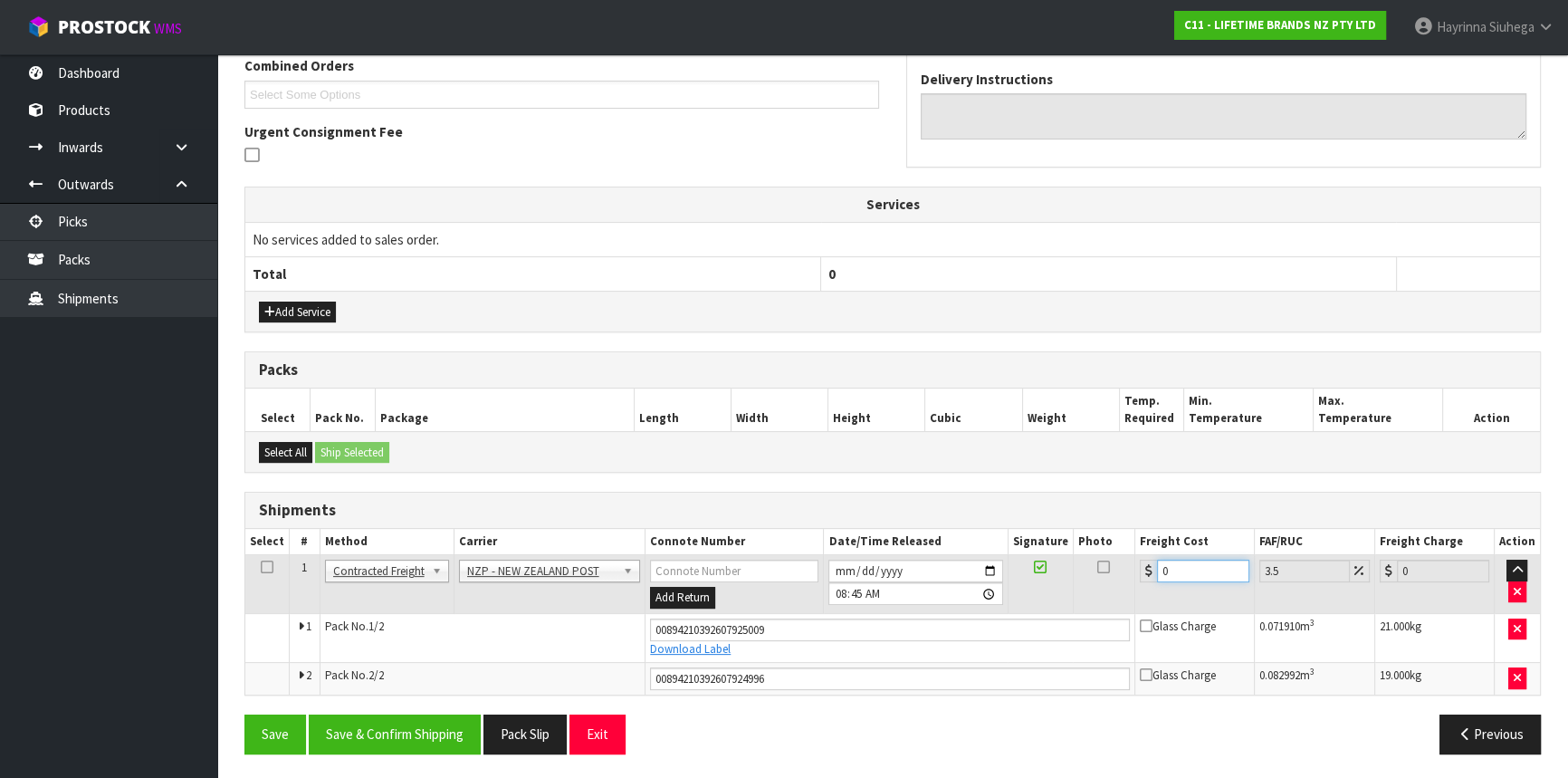
drag, startPoint x: 1195, startPoint y: 571, endPoint x: 1073, endPoint y: 589, distance: 123.3
click at [1073, 589] on tr "1 Client Local Pickup Customer Local Pickup Company Freight Contracted Freight …" at bounding box center [893, 585] width 1295 height 59
type input "5"
type input "5.17"
type input "53"
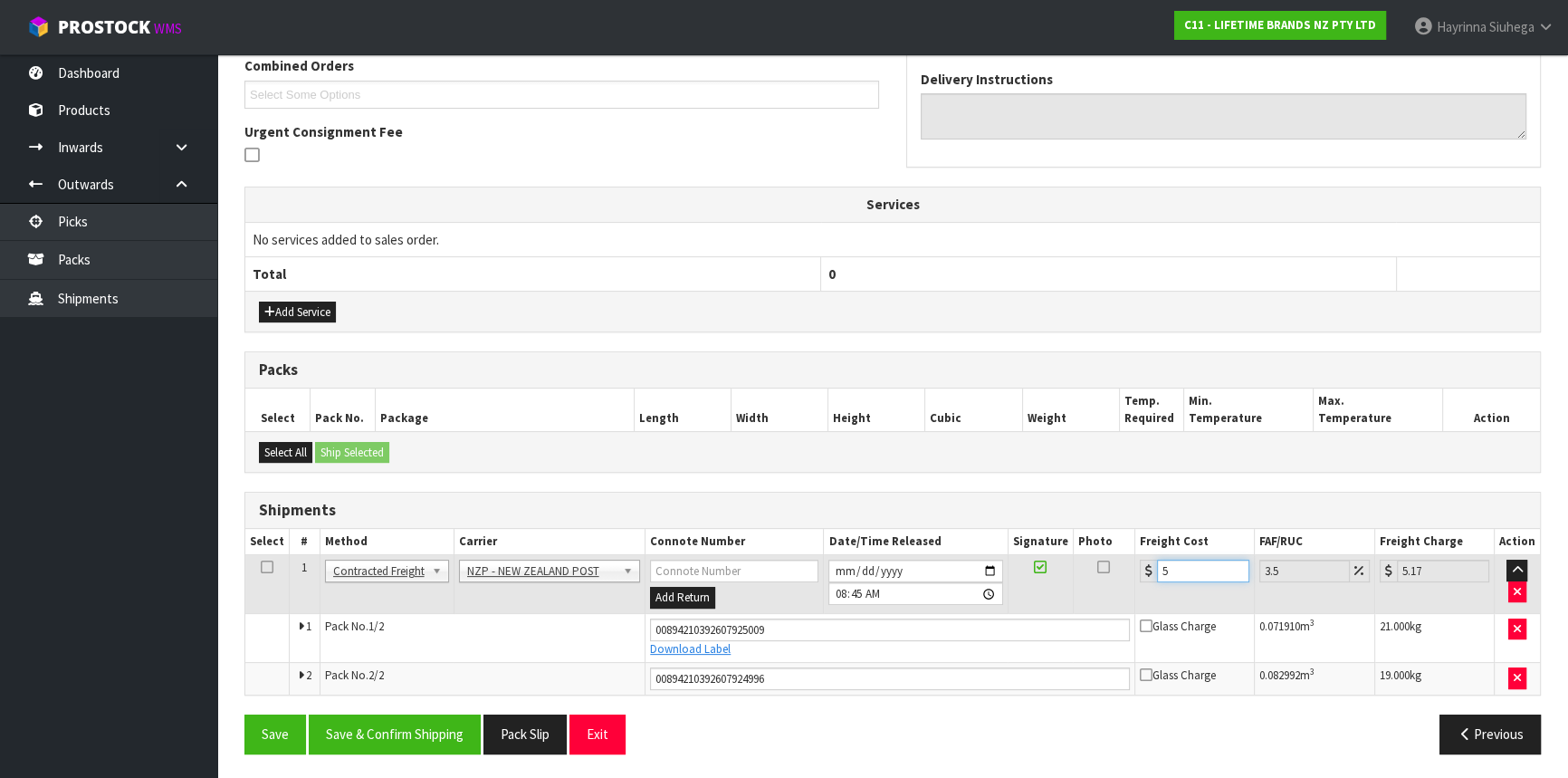
type input "54.85"
type input "53.5"
type input "55.37"
type input "53.55"
type input "55.42"
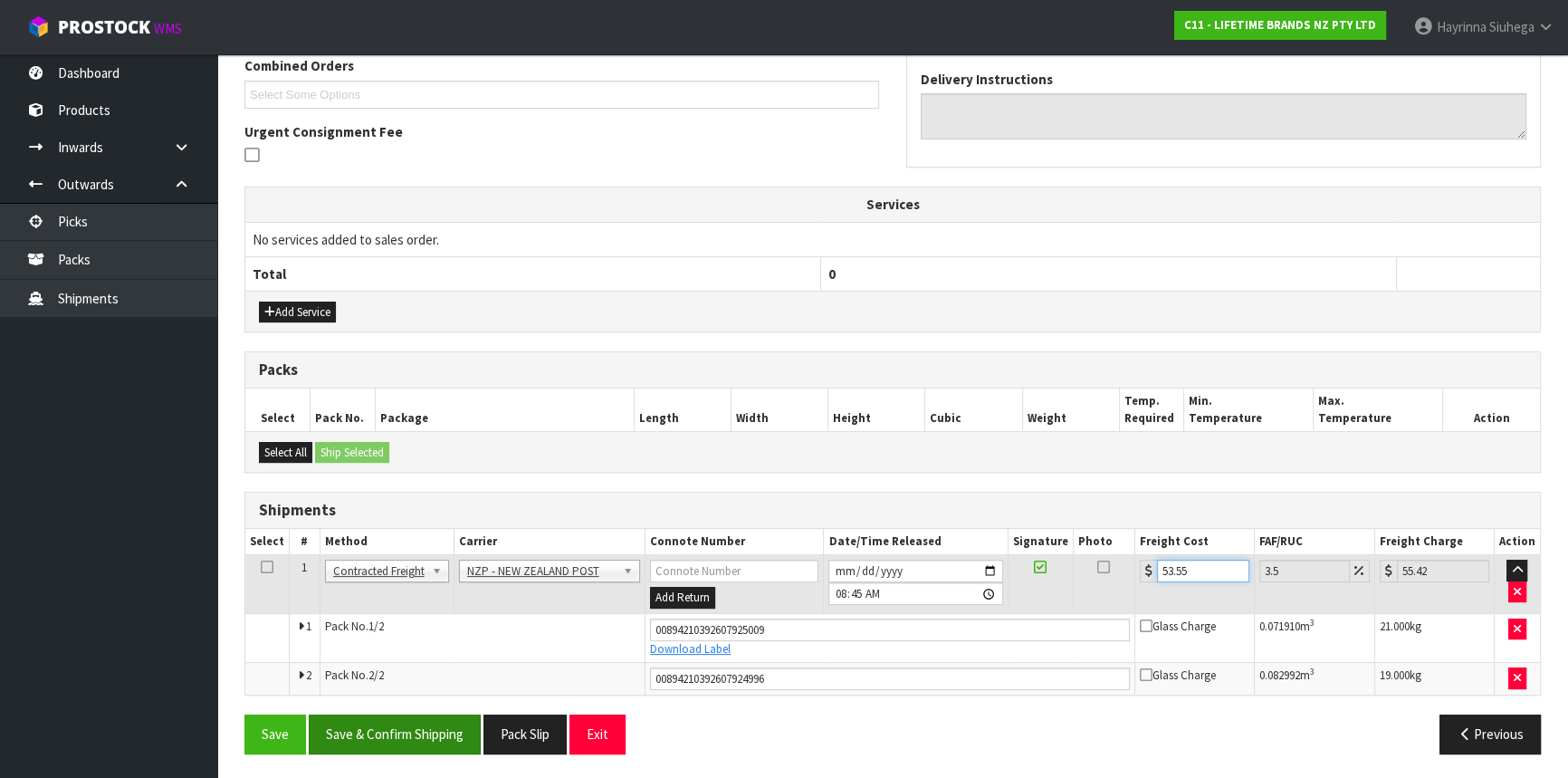
type input "53.55"
click at [382, 737] on button "Save & Confirm Shipping" at bounding box center [394, 734] width 172 height 39
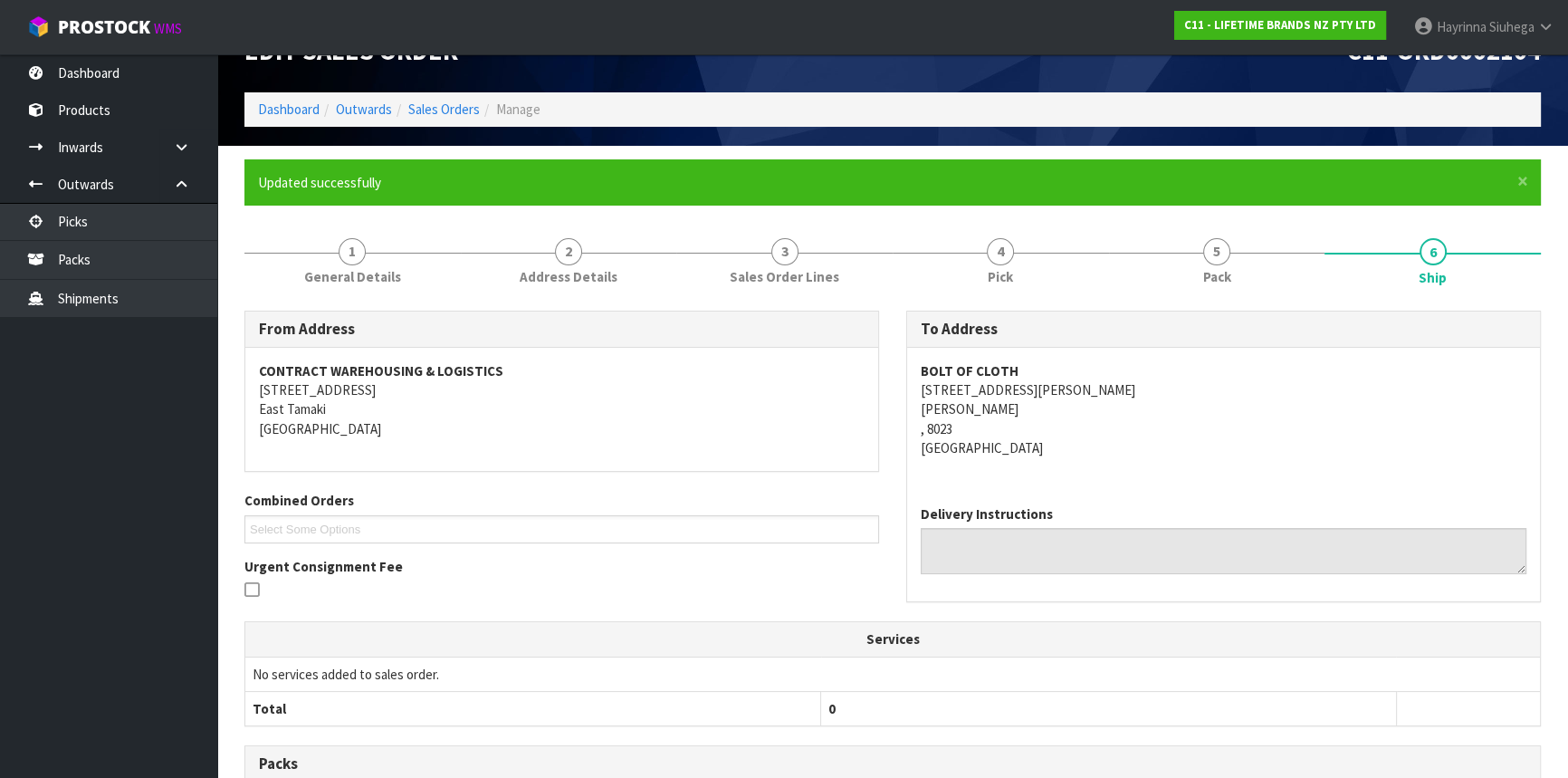
scroll to position [0, 0]
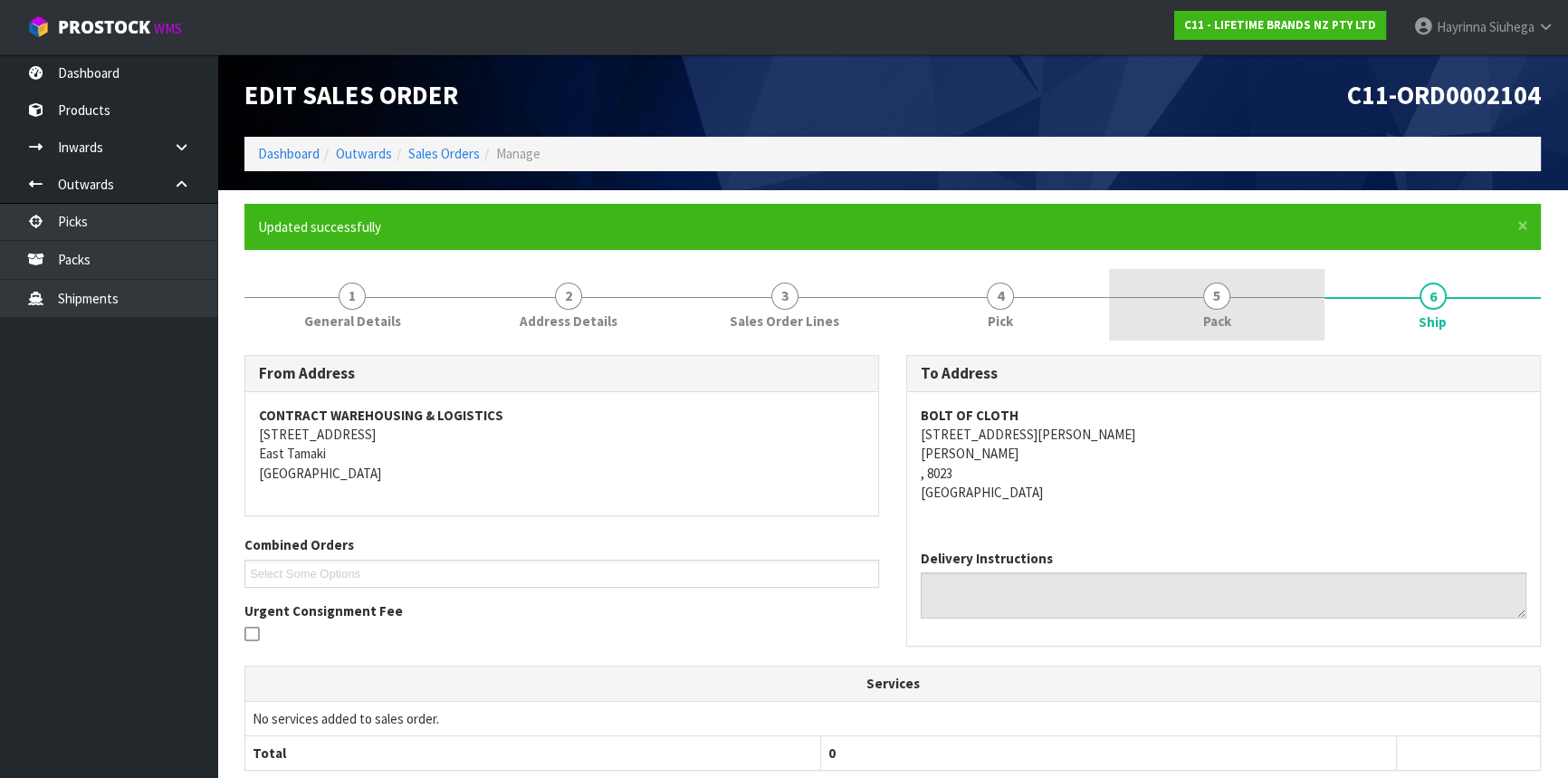
click at [1220, 299] on span "5" at bounding box center [1217, 296] width 27 height 27
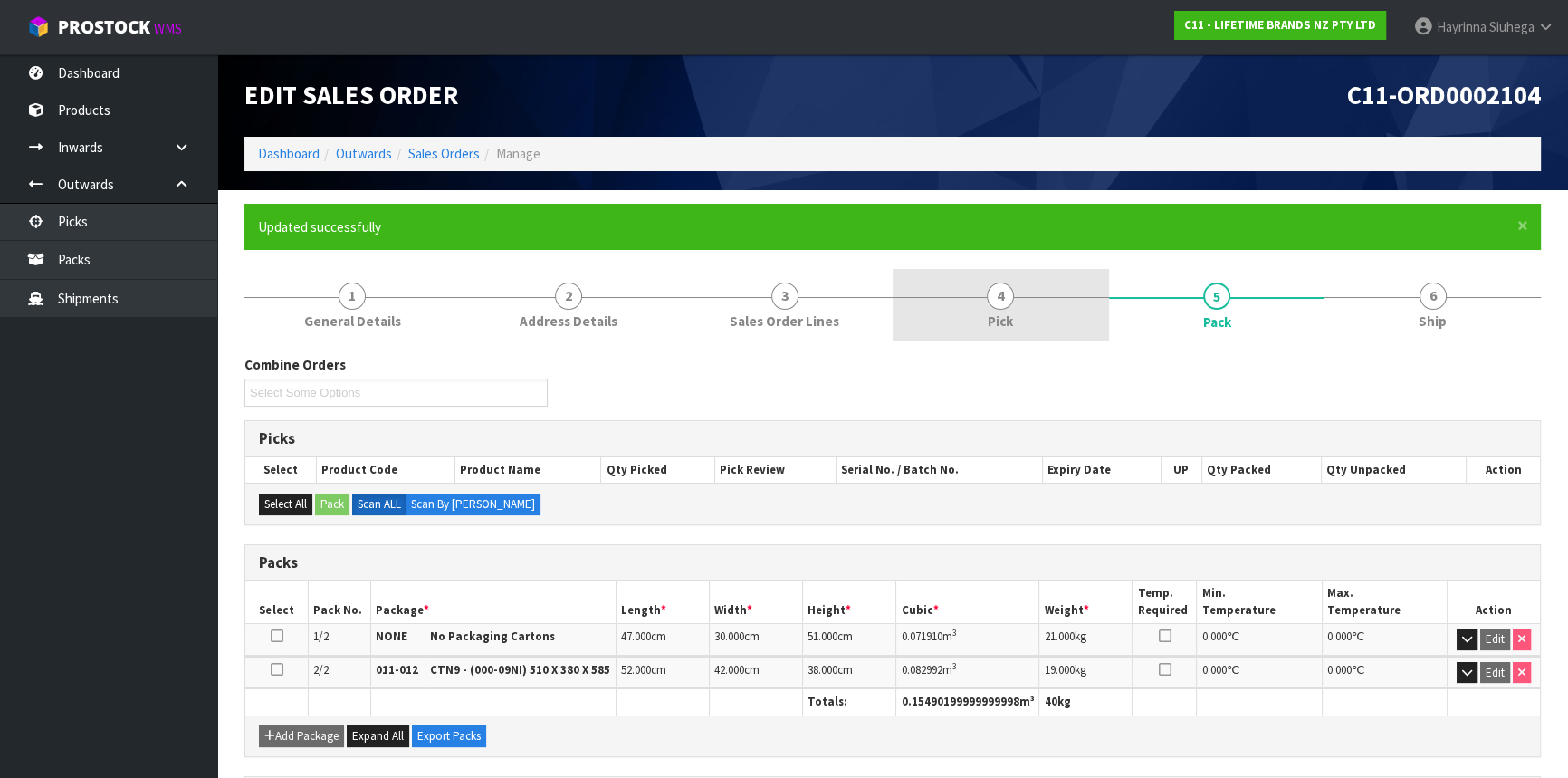
click at [1056, 312] on link "4 Pick" at bounding box center [1000, 305] width 217 height 72
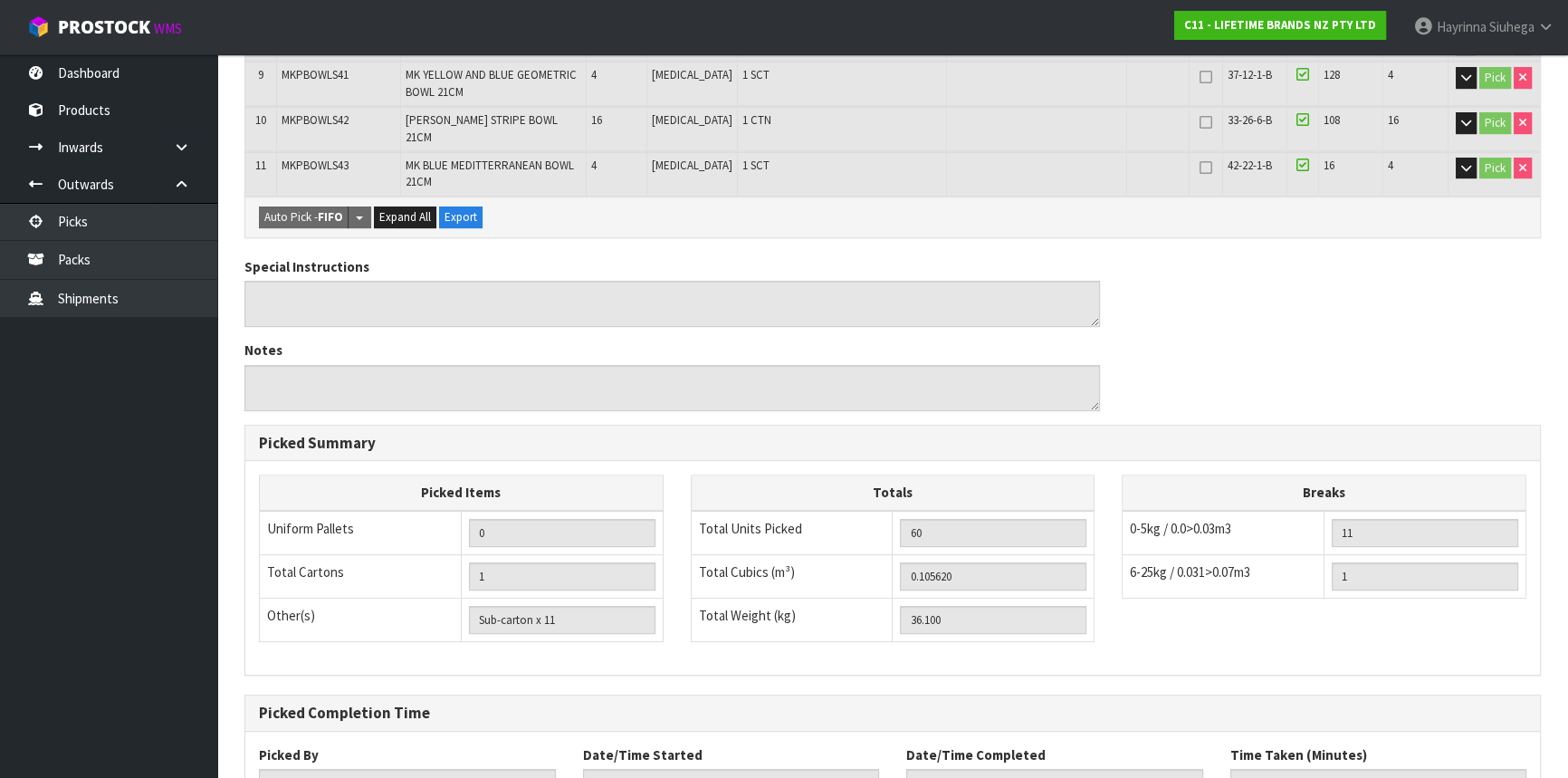
scroll to position [841, 0]
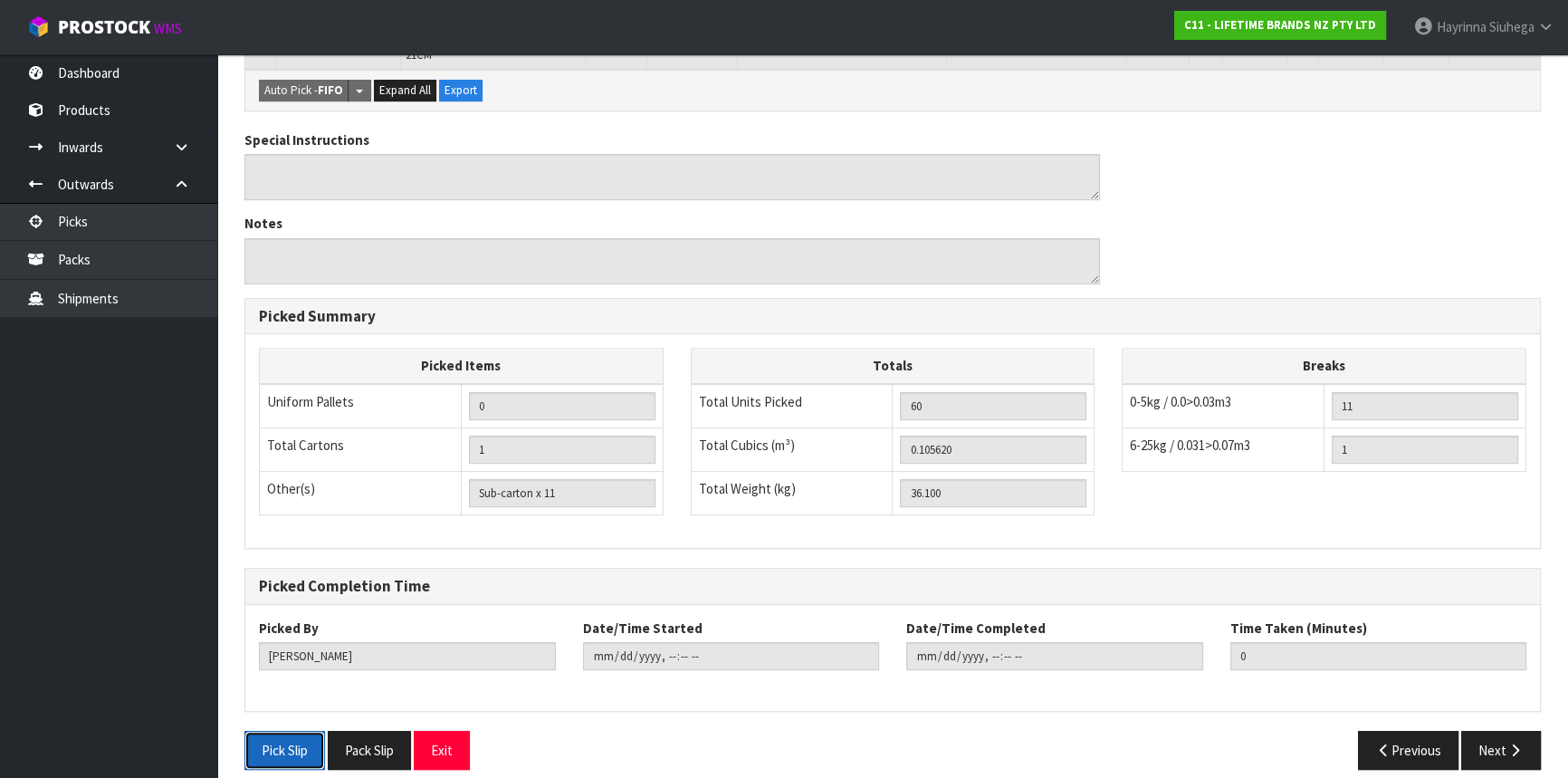
click at [294, 734] on button "Pick Slip" at bounding box center [284, 751] width 81 height 39
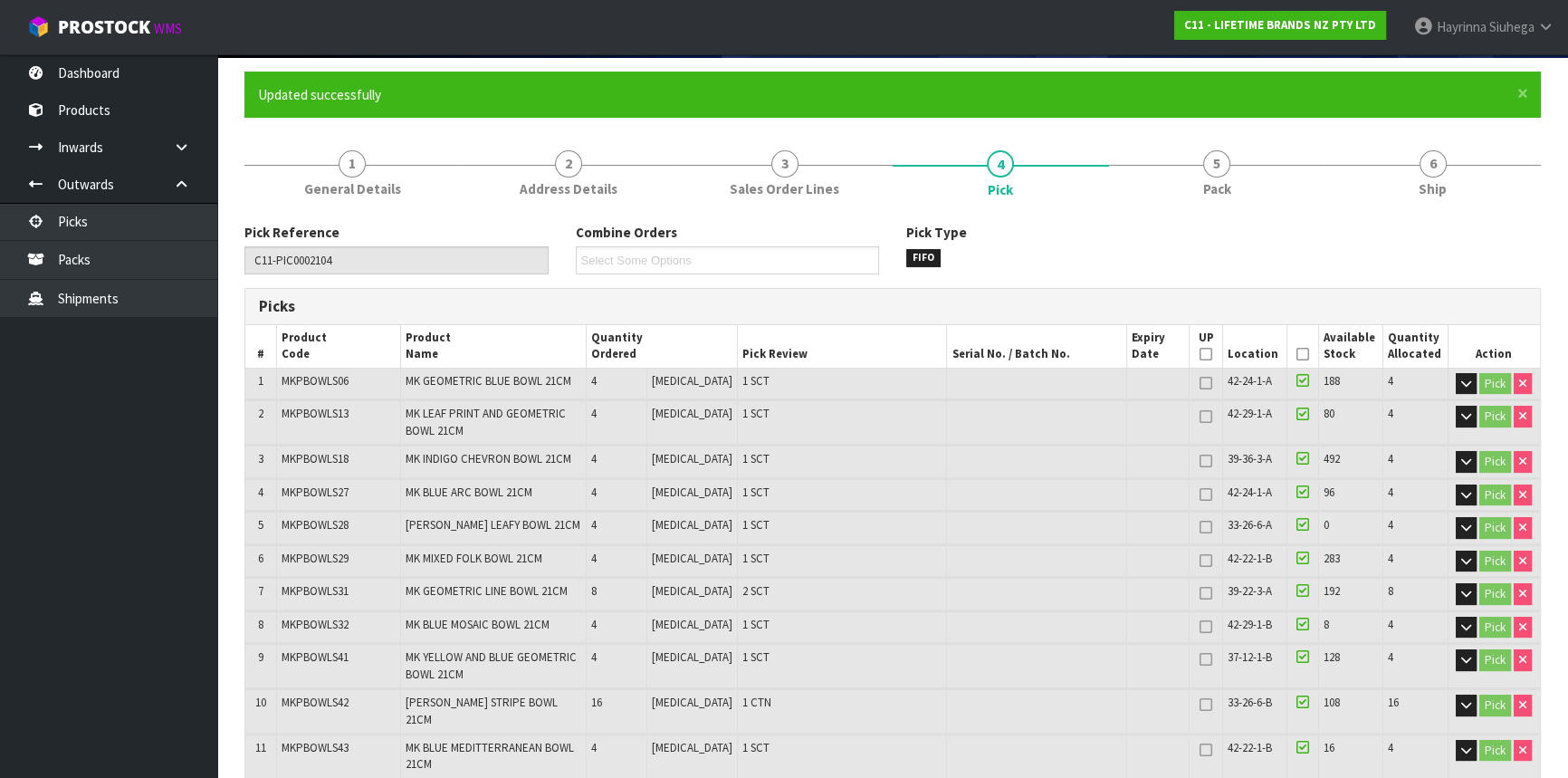
scroll to position [0, 0]
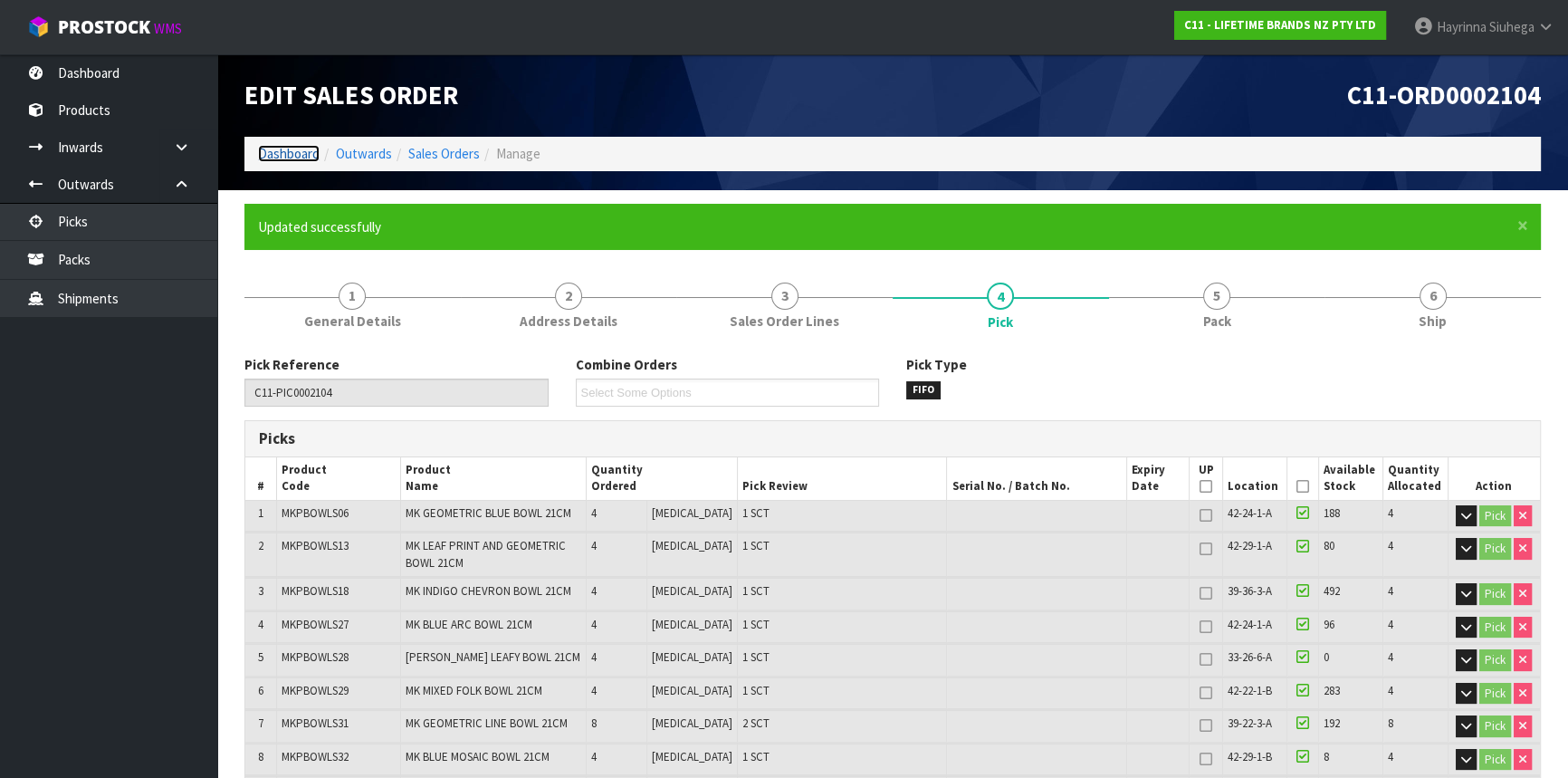
click at [299, 154] on link "Dashboard" at bounding box center [288, 153] width 61 height 17
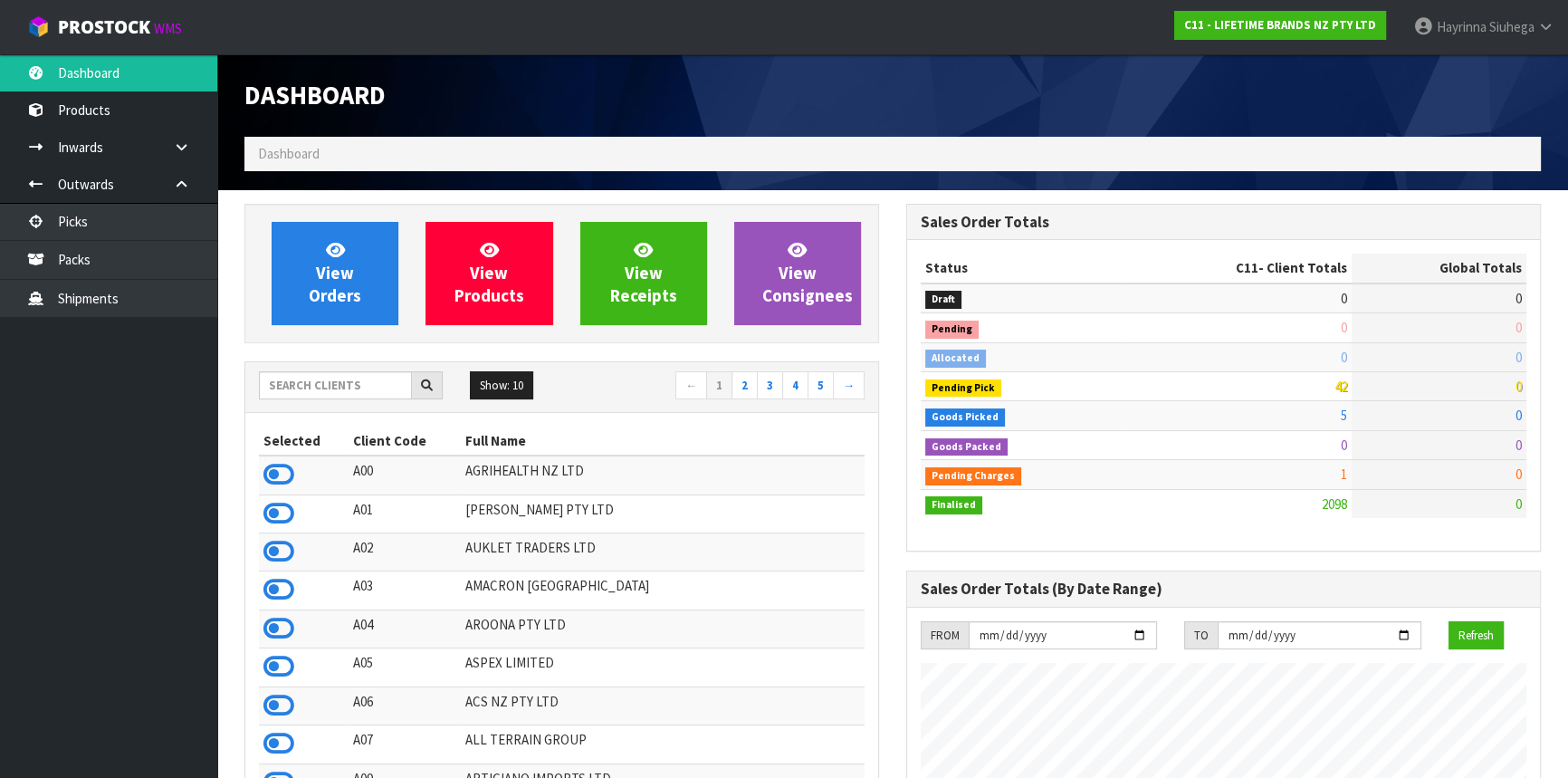
scroll to position [1370, 661]
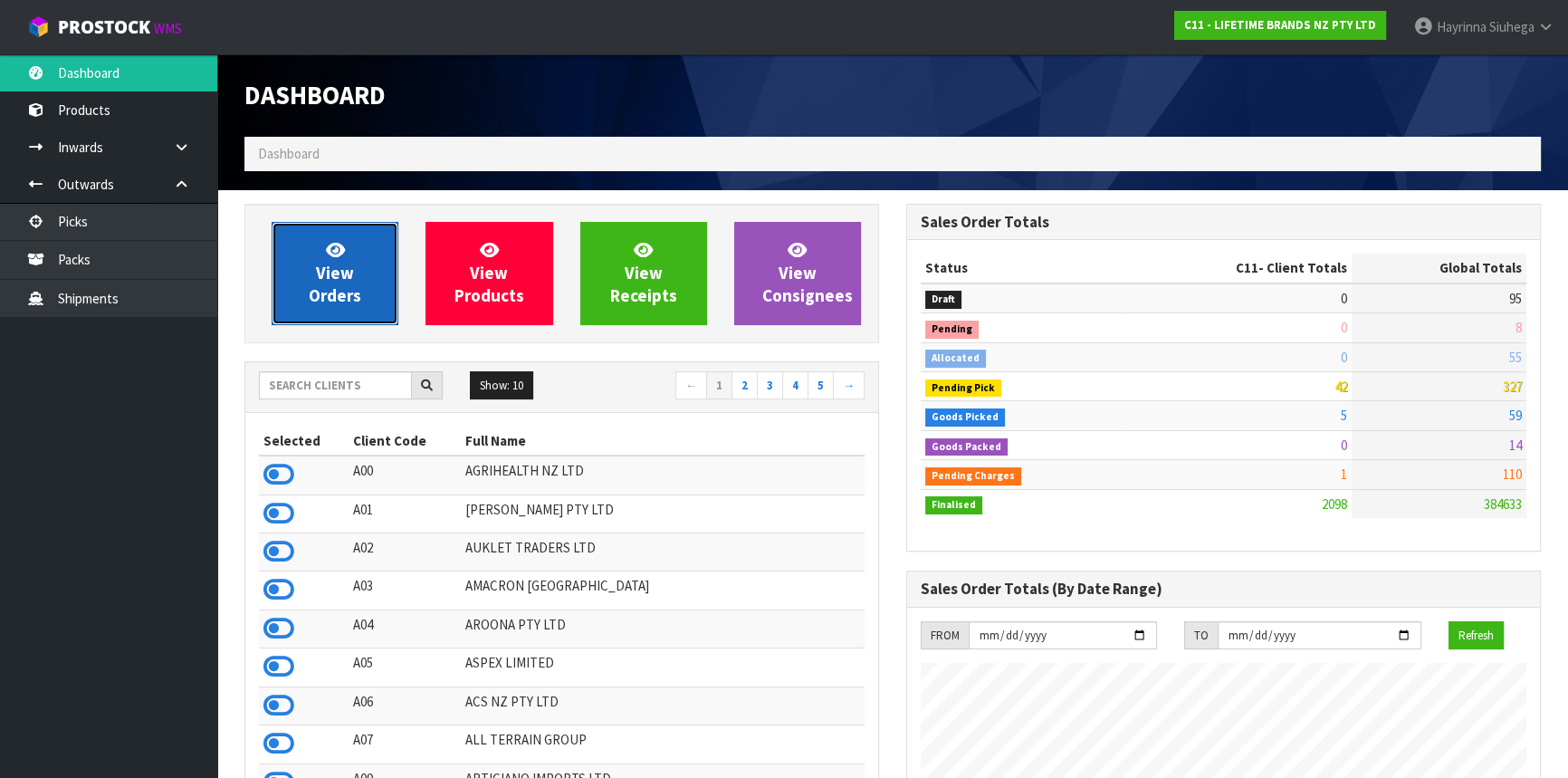
click at [330, 268] on span "View Orders" at bounding box center [335, 273] width 52 height 68
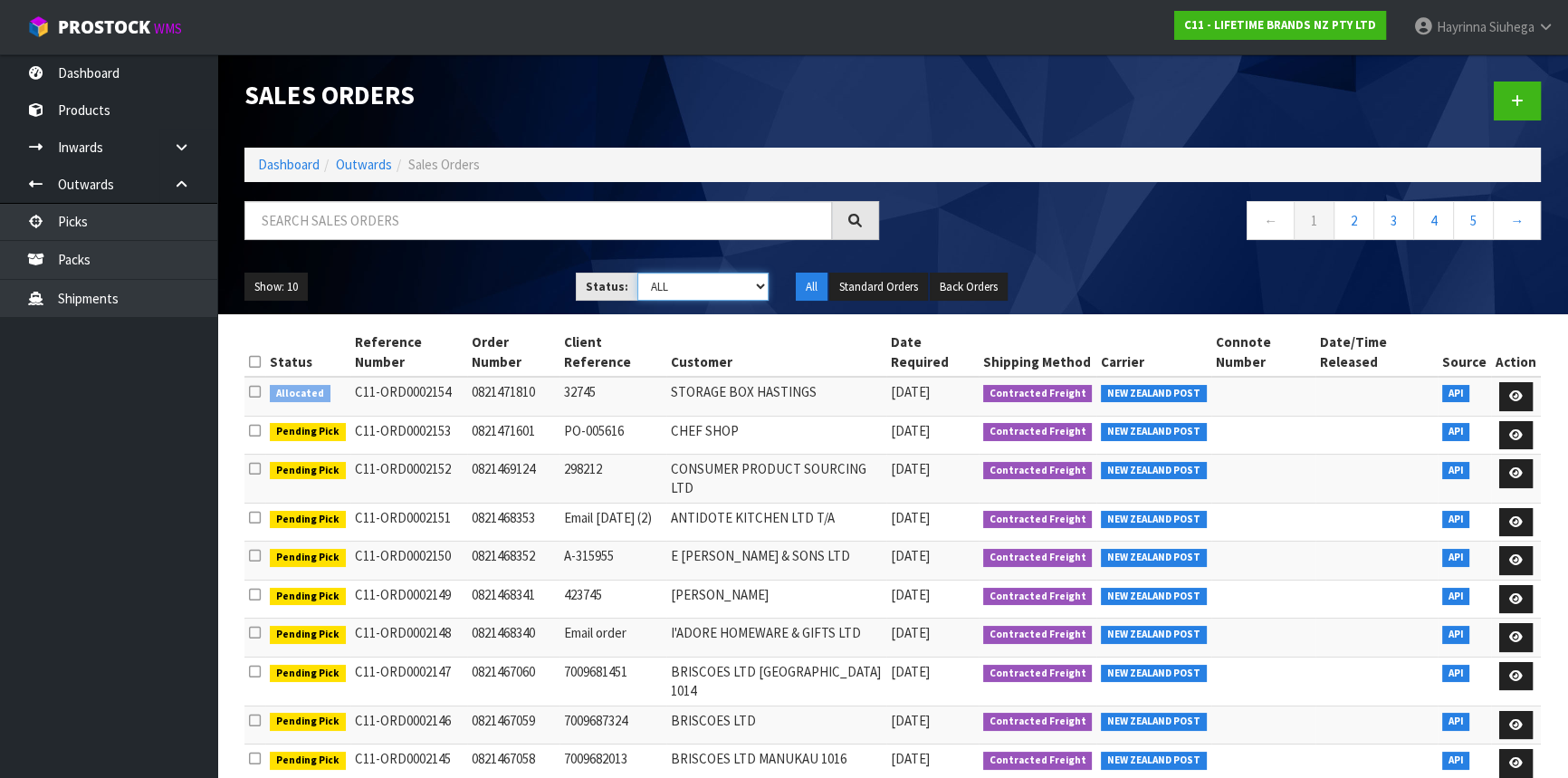
click at [697, 277] on select "Draft Pending Allocated Pending Pick Goods Picked Goods Packed Pending Charges …" at bounding box center [704, 287] width 132 height 28
select select "string:4"
click at [638, 273] on select "Draft Pending Allocated Pending Pick Goods Picked Goods Packed Pending Charges …" at bounding box center [704, 287] width 132 height 28
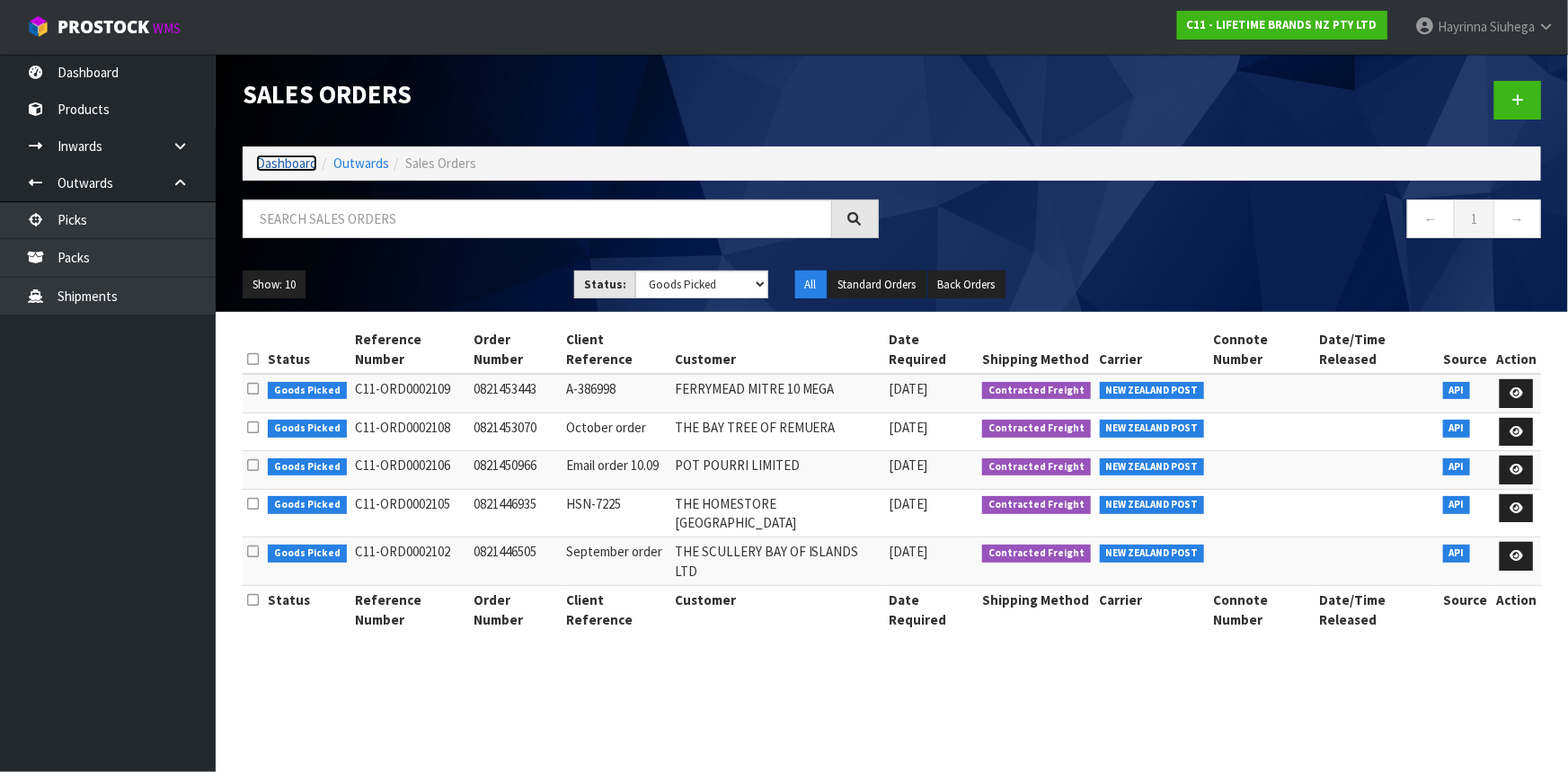
click at [284, 165] on link "Dashboard" at bounding box center [286, 163] width 61 height 17
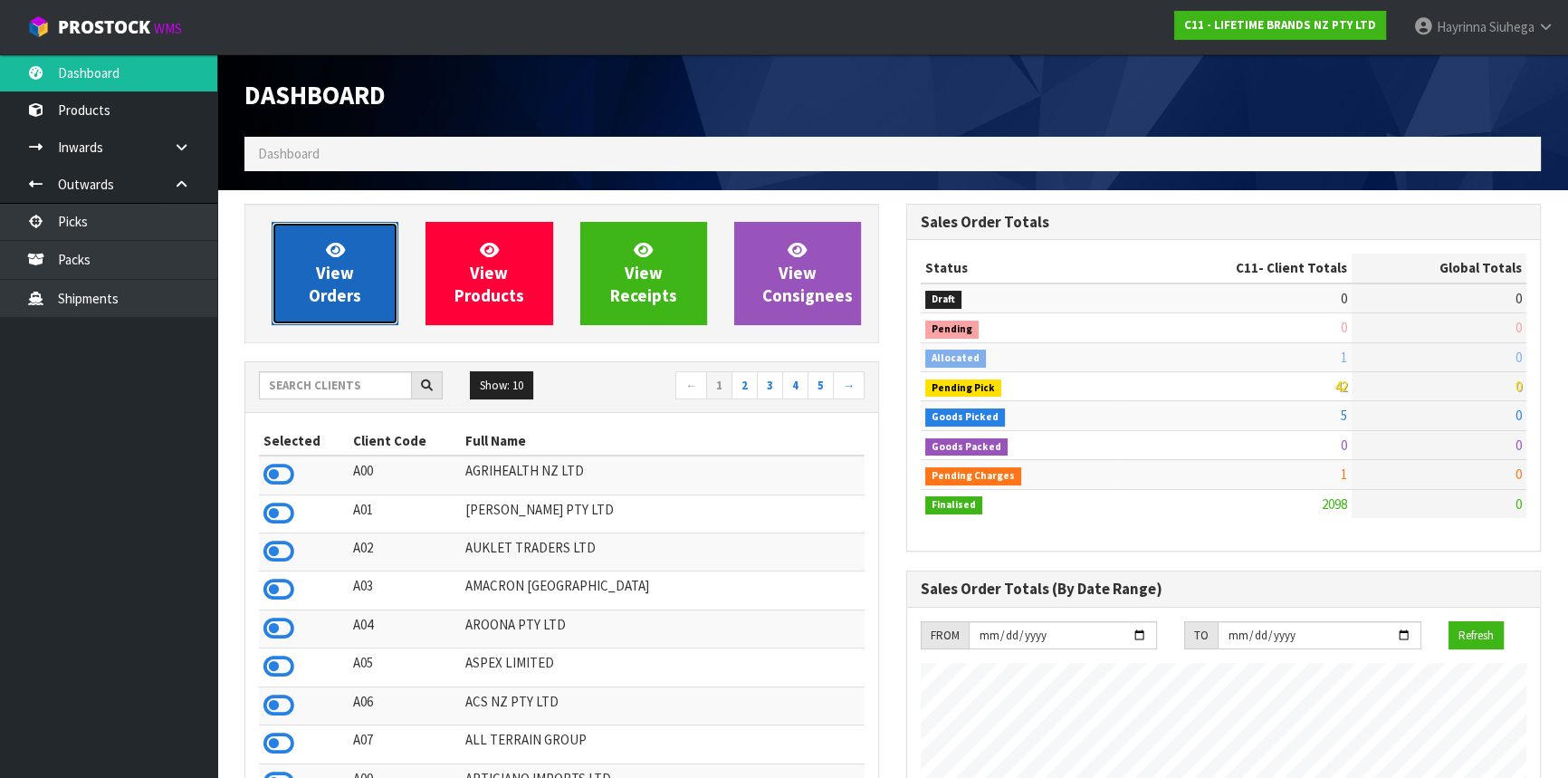
click at [356, 266] on link "View Orders" at bounding box center [335, 273] width 127 height 103
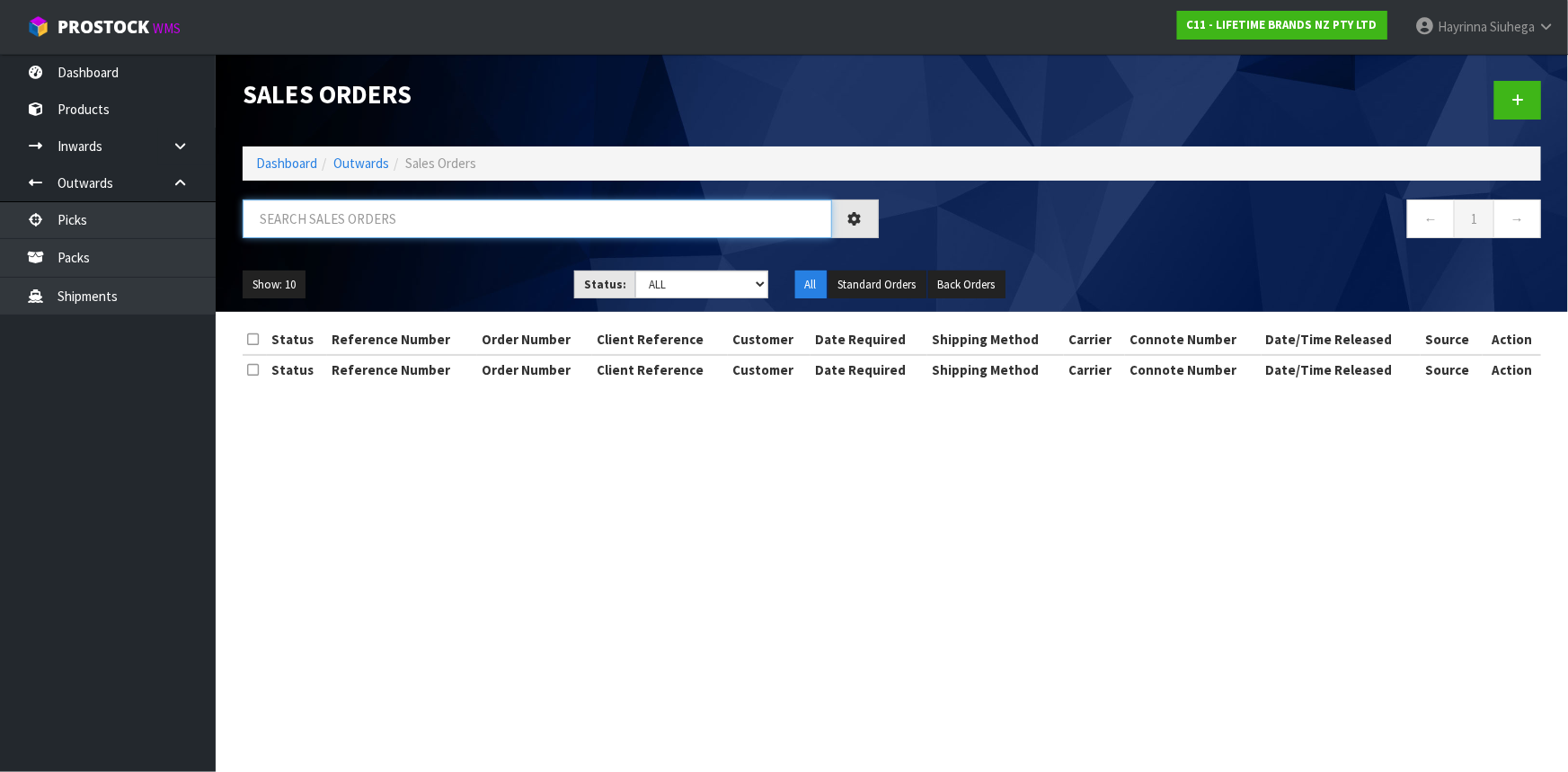
click at [376, 233] on input "text" at bounding box center [538, 219] width 590 height 39
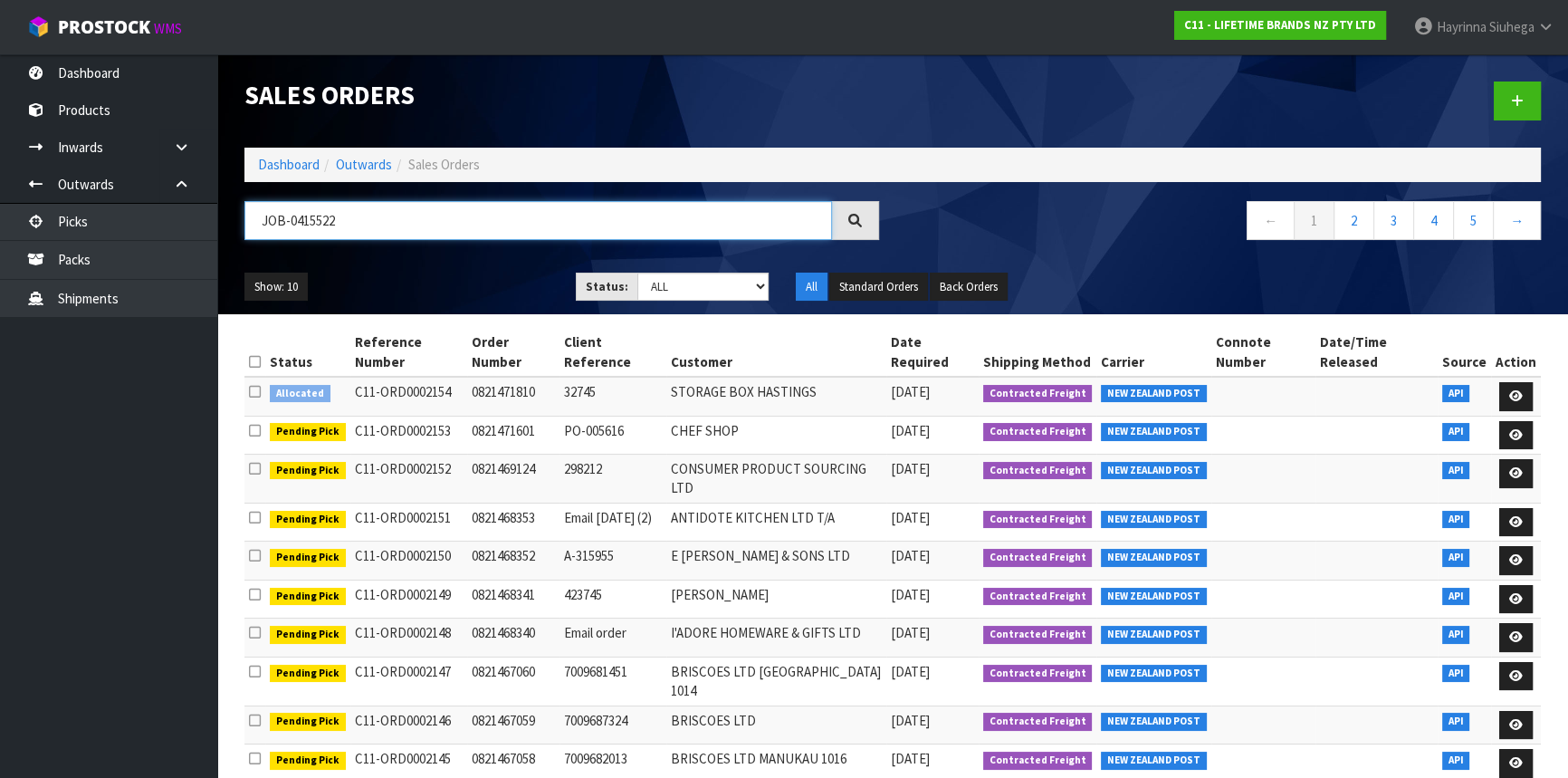
type input "JOB-0415522"
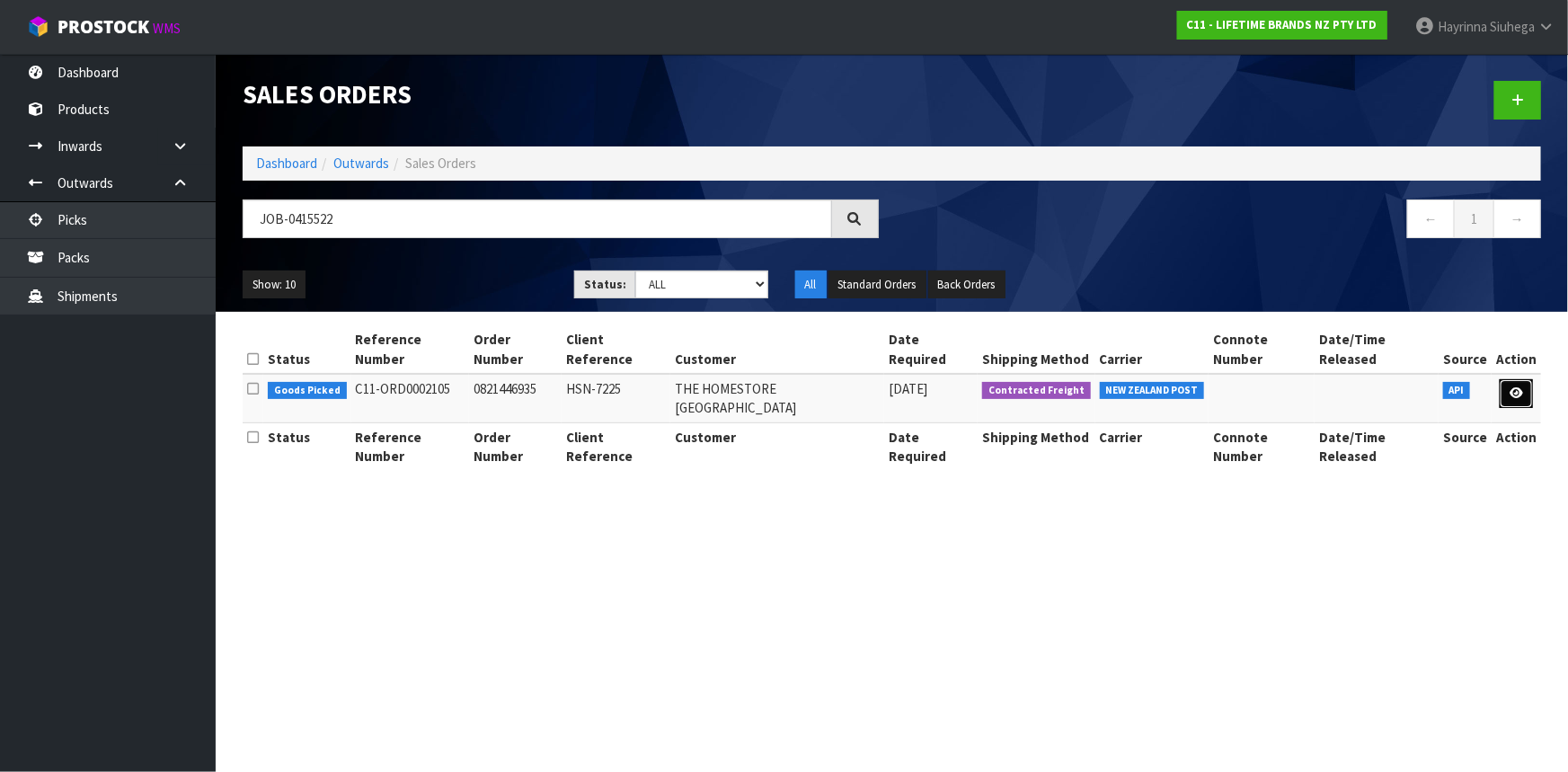
click at [1519, 387] on icon at bounding box center [1517, 393] width 13 height 12
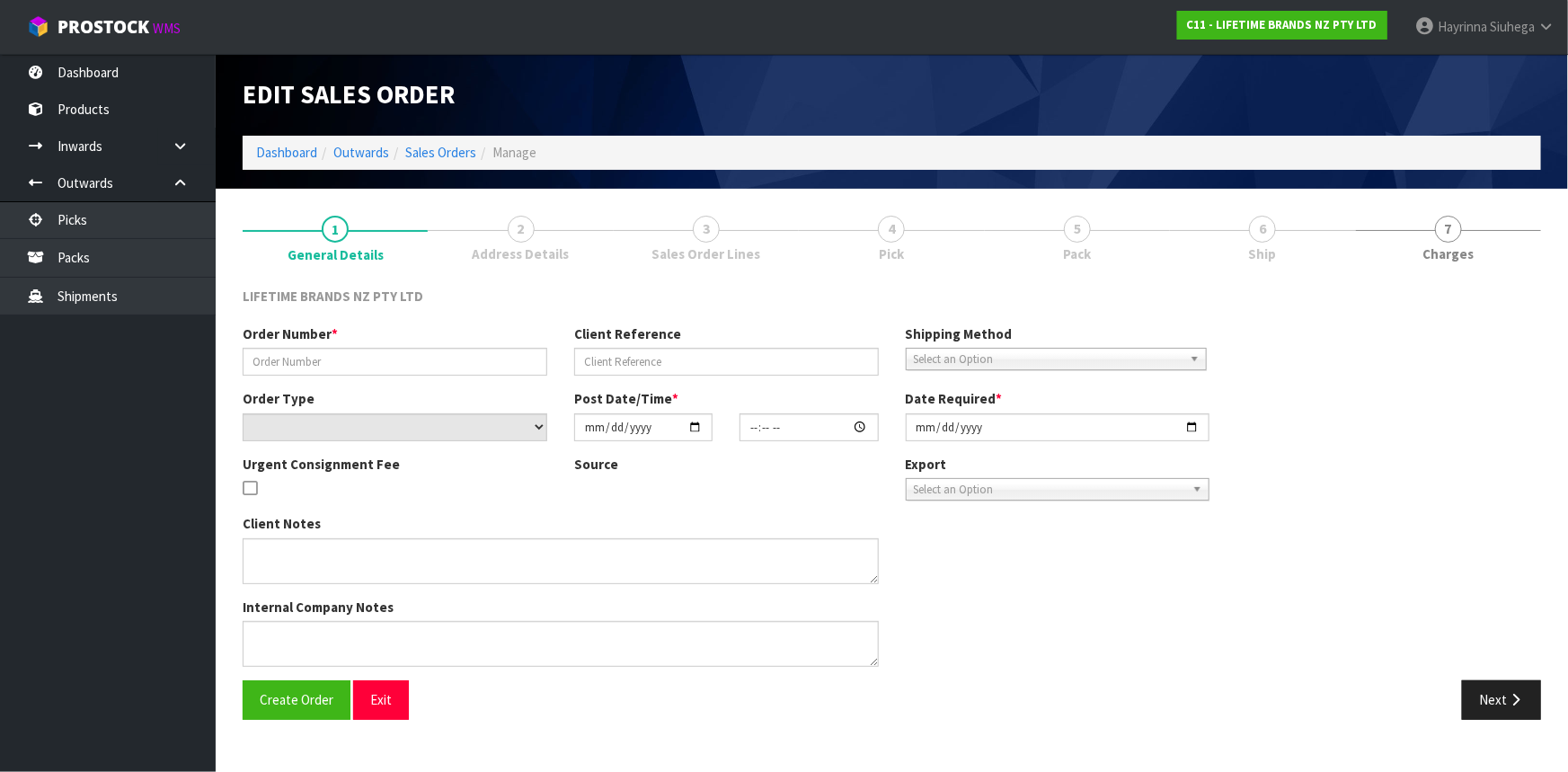
type input "0821446935"
type input "HSN-7225"
select select "number:0"
type input "[DATE]"
type input "22:04:33.000"
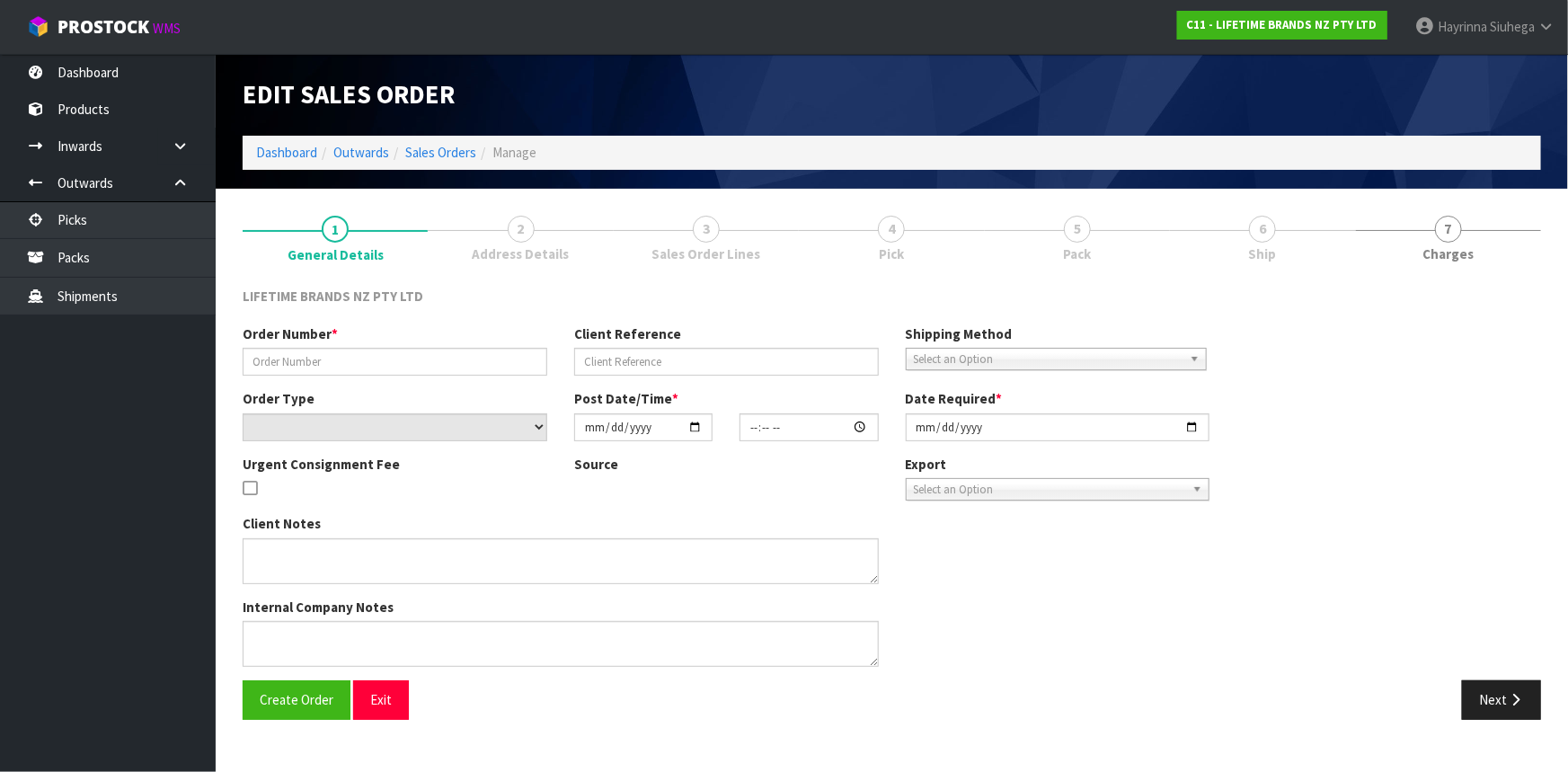
type input "[DATE]"
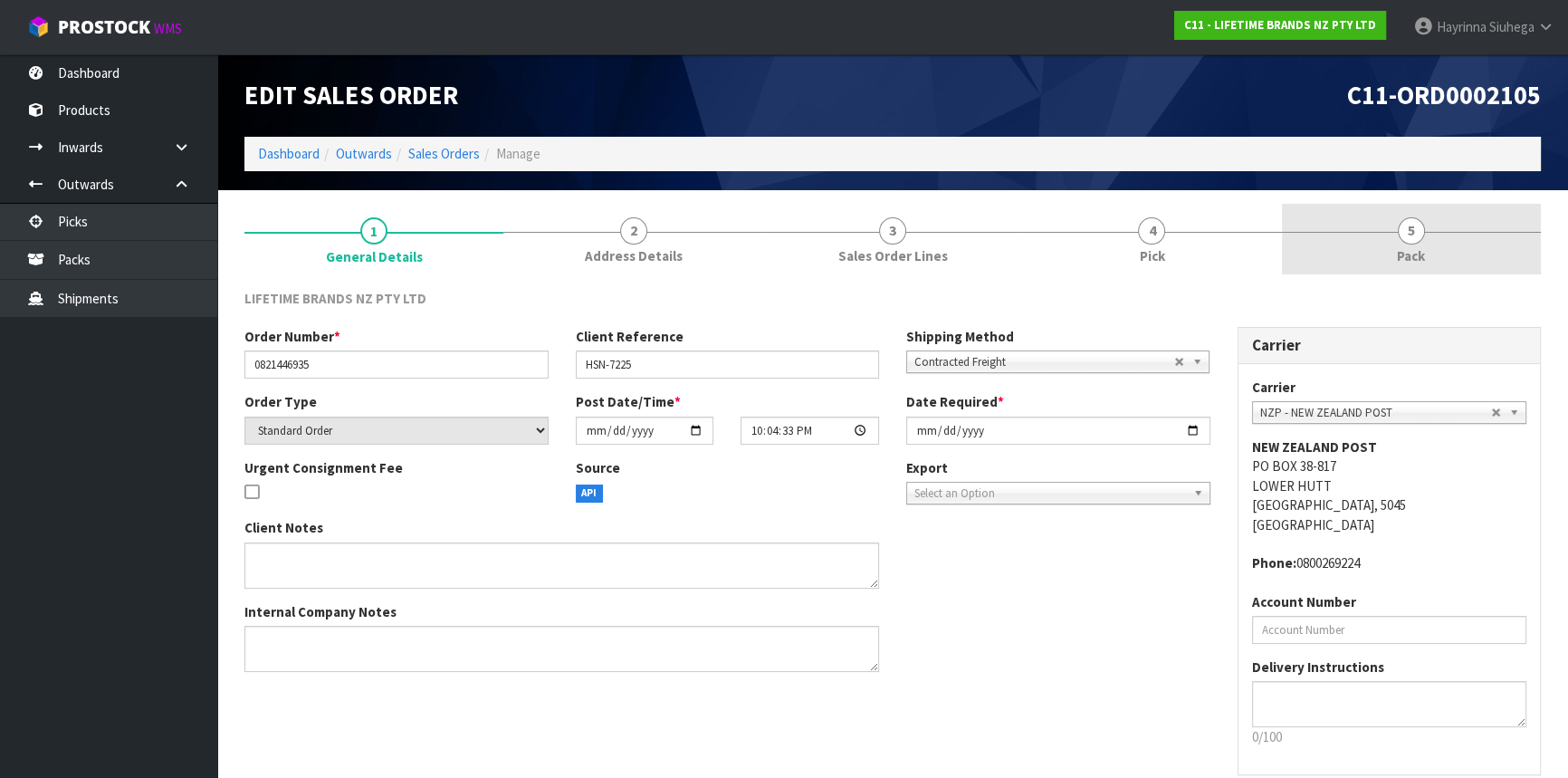
drag, startPoint x: 1231, startPoint y: 221, endPoint x: 1376, endPoint y: 245, distance: 147.0
click at [1231, 225] on link "4 Pick" at bounding box center [1151, 240] width 259 height 72
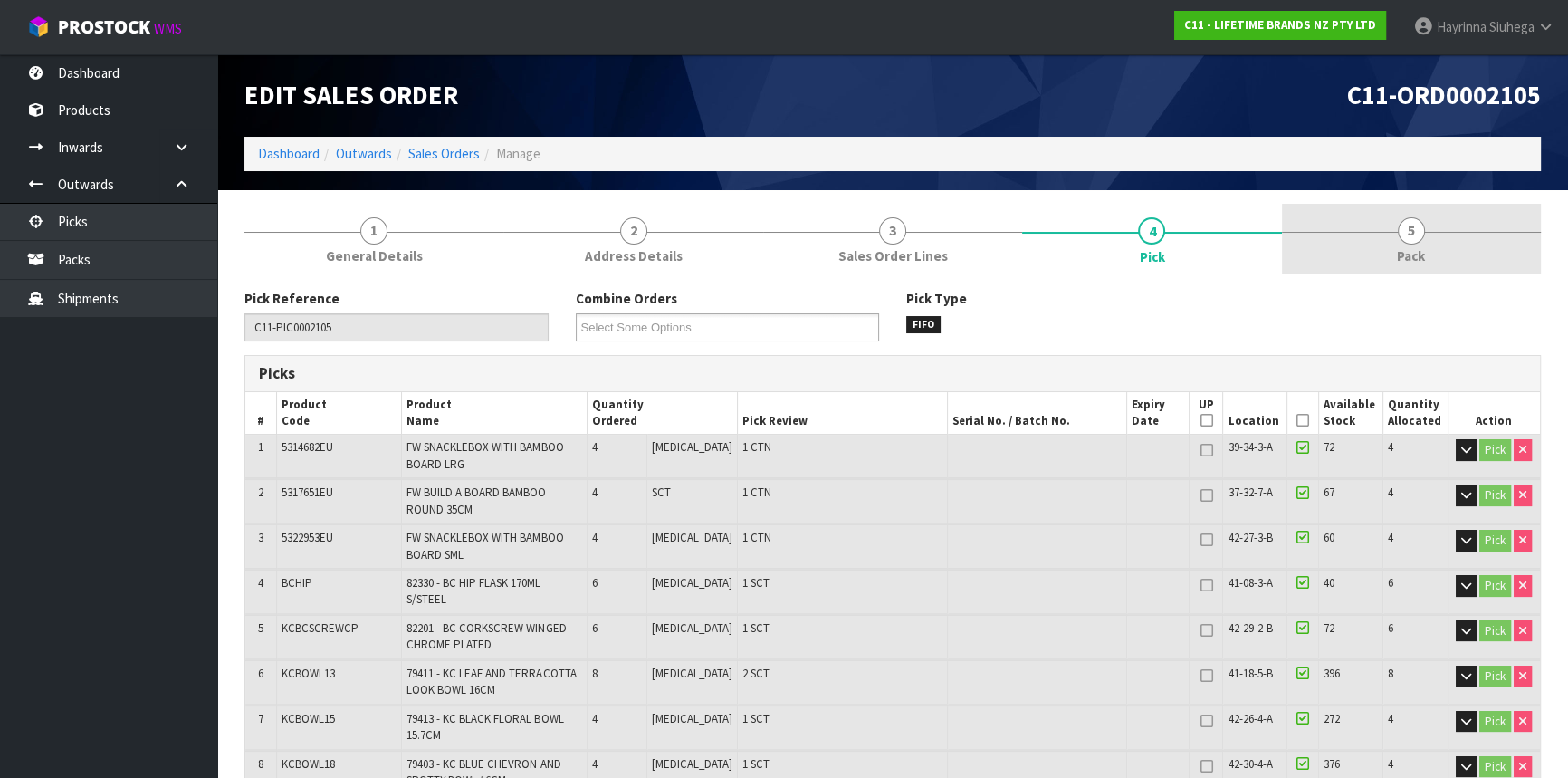
click at [1397, 240] on link "5 Pack" at bounding box center [1411, 240] width 259 height 72
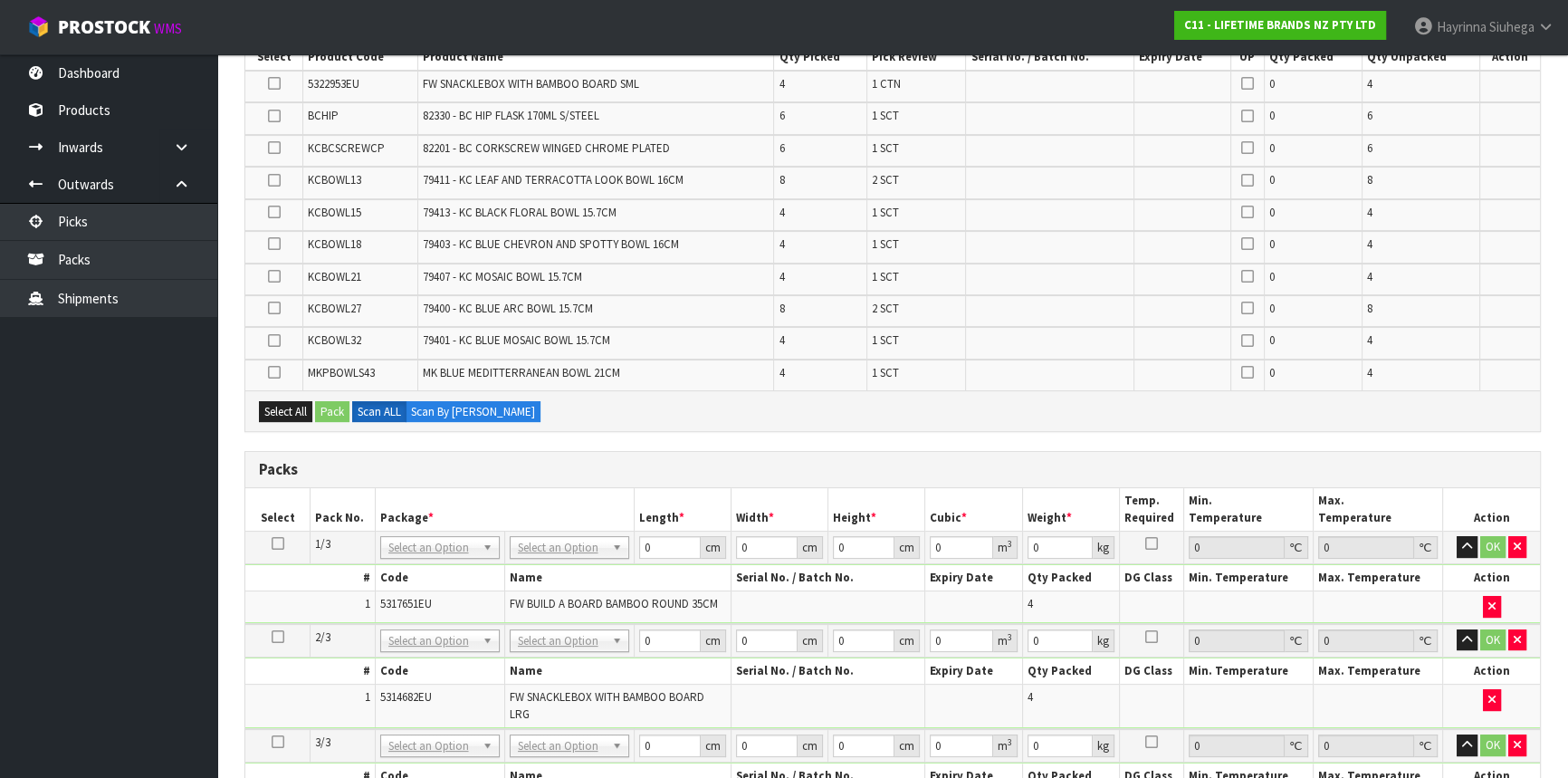
scroll to position [659, 0]
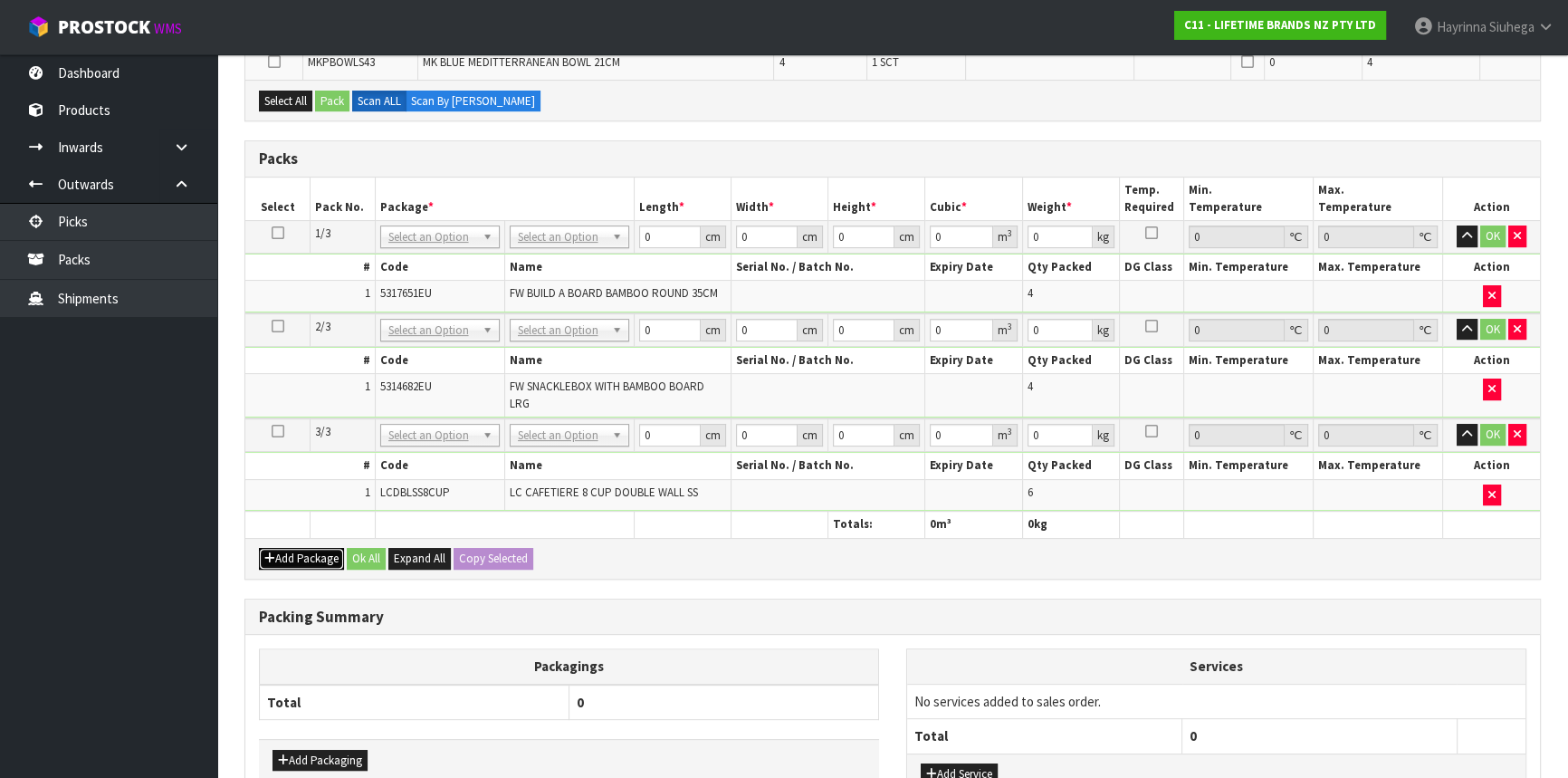
click at [283, 548] on button "Add Package" at bounding box center [302, 558] width 85 height 21
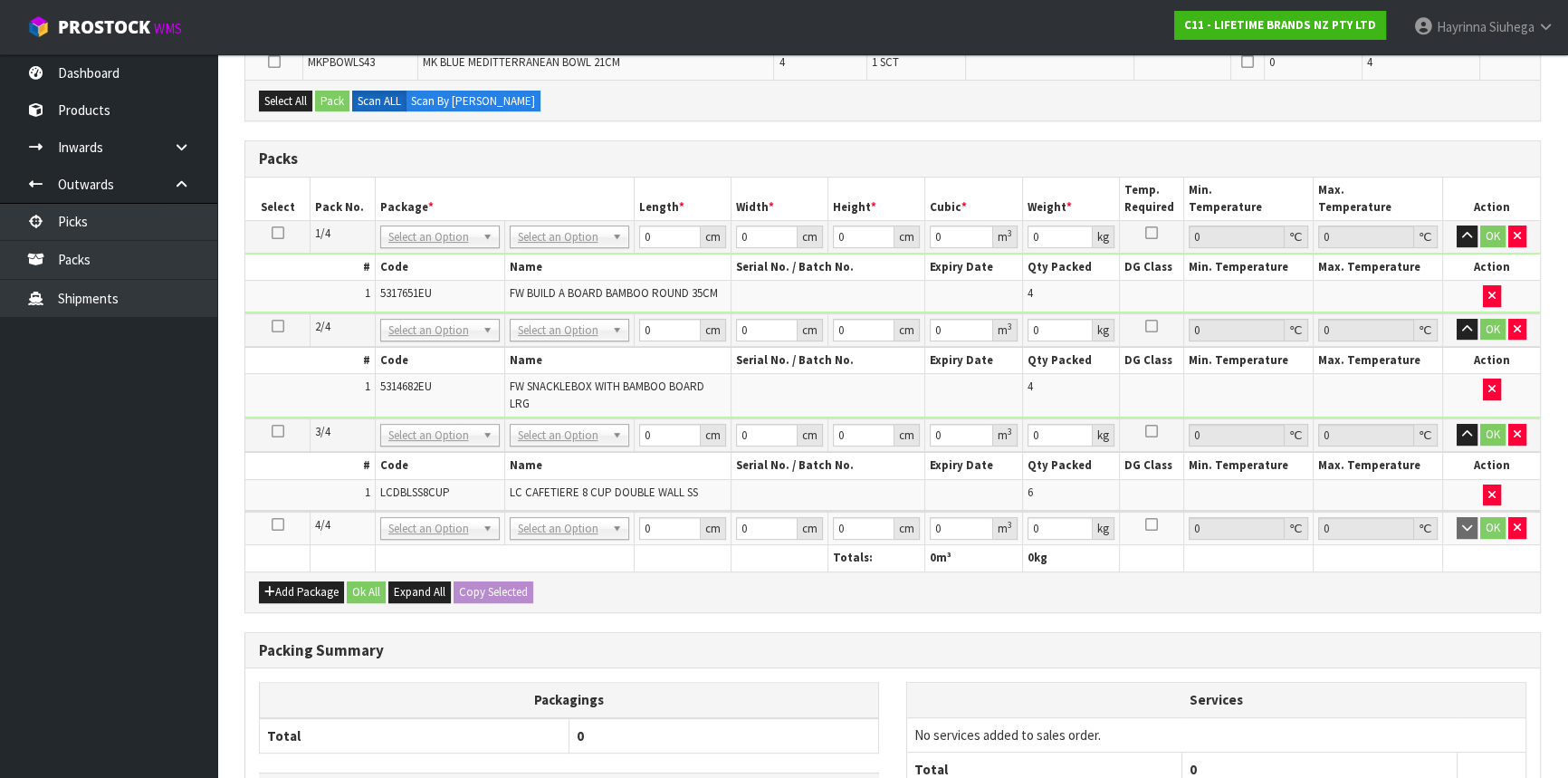
click at [275, 524] on icon at bounding box center [278, 524] width 13 height 1
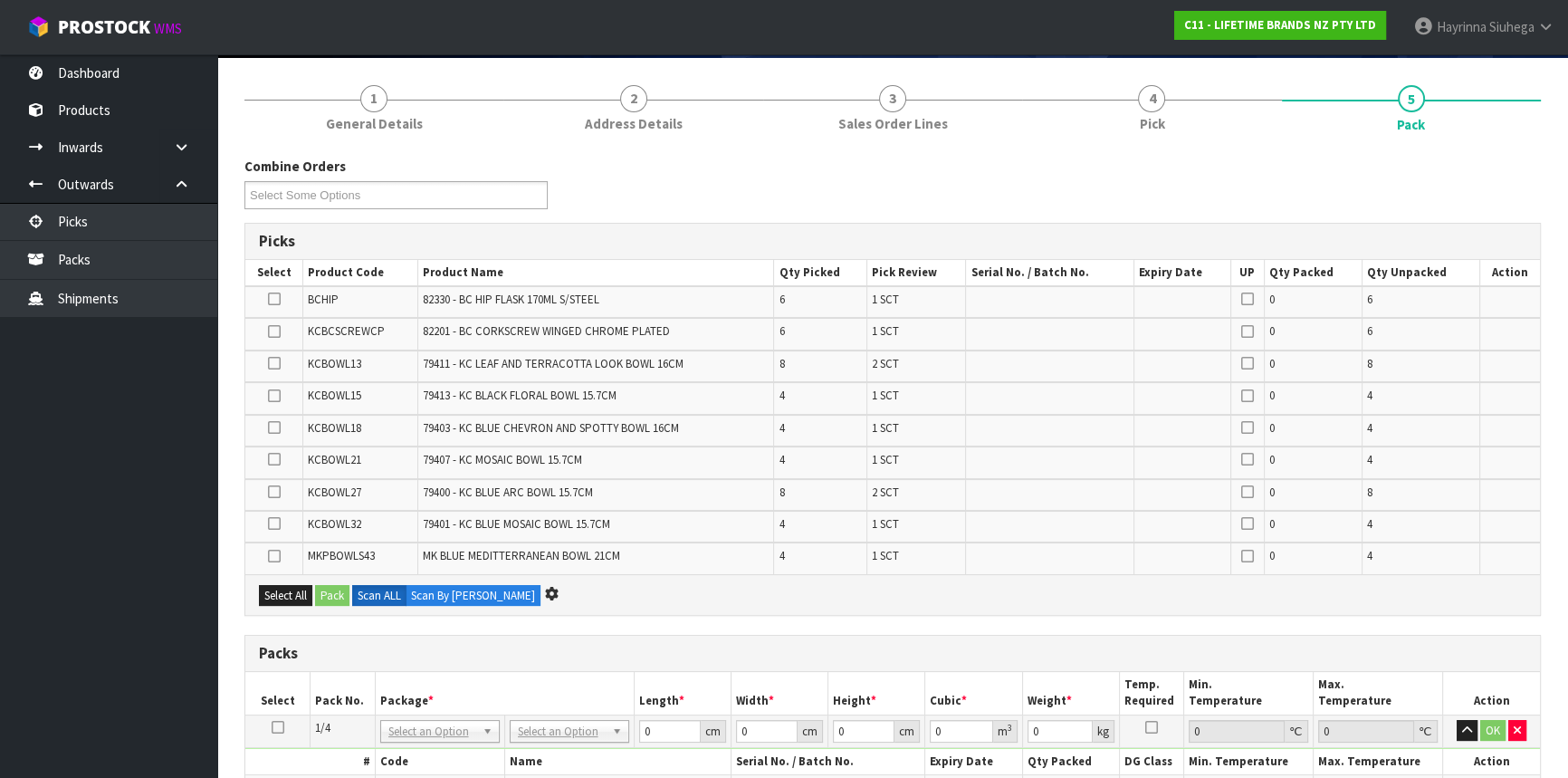
scroll to position [0, 0]
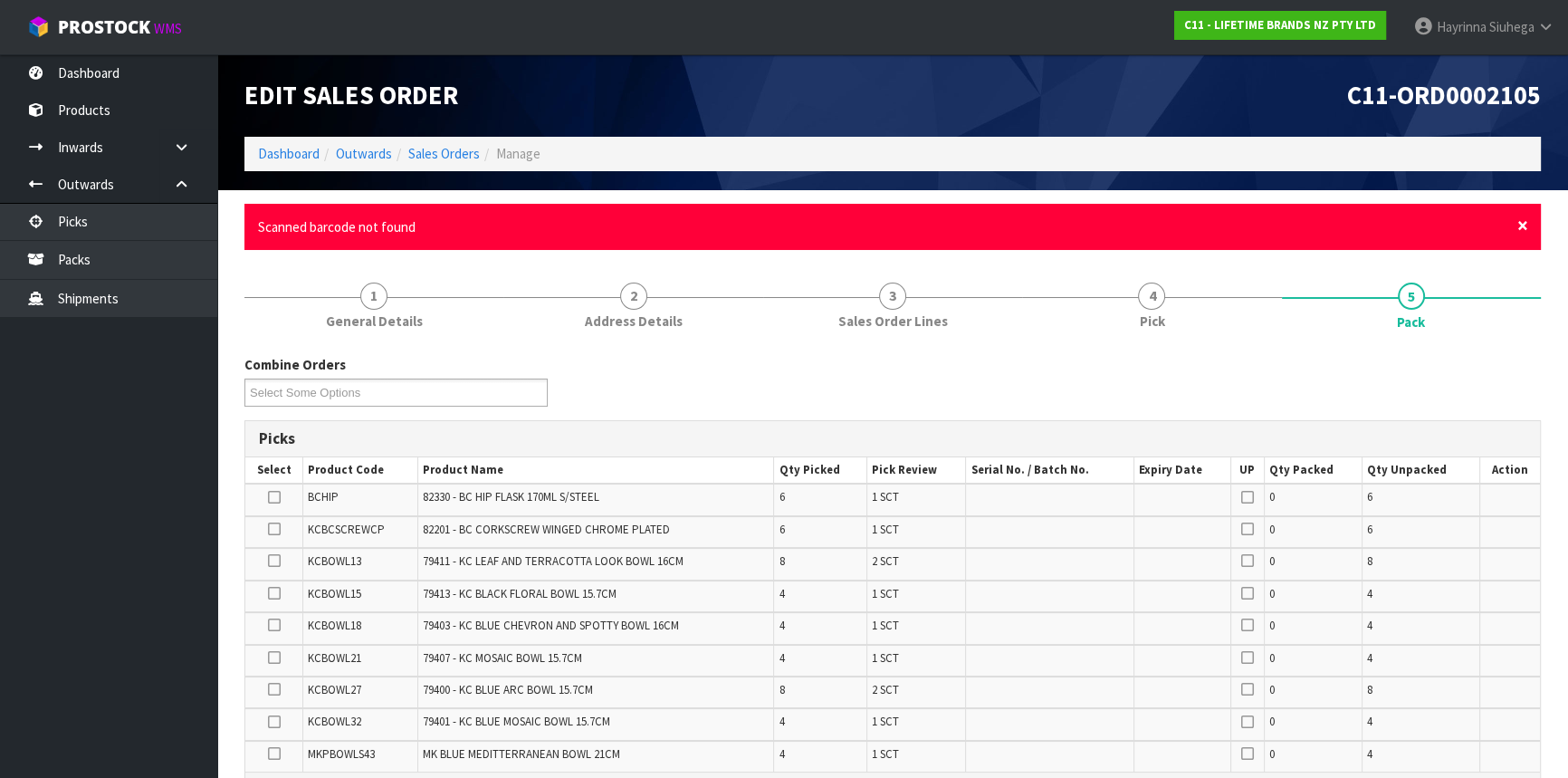
click at [1525, 227] on span "×" at bounding box center [1522, 225] width 11 height 25
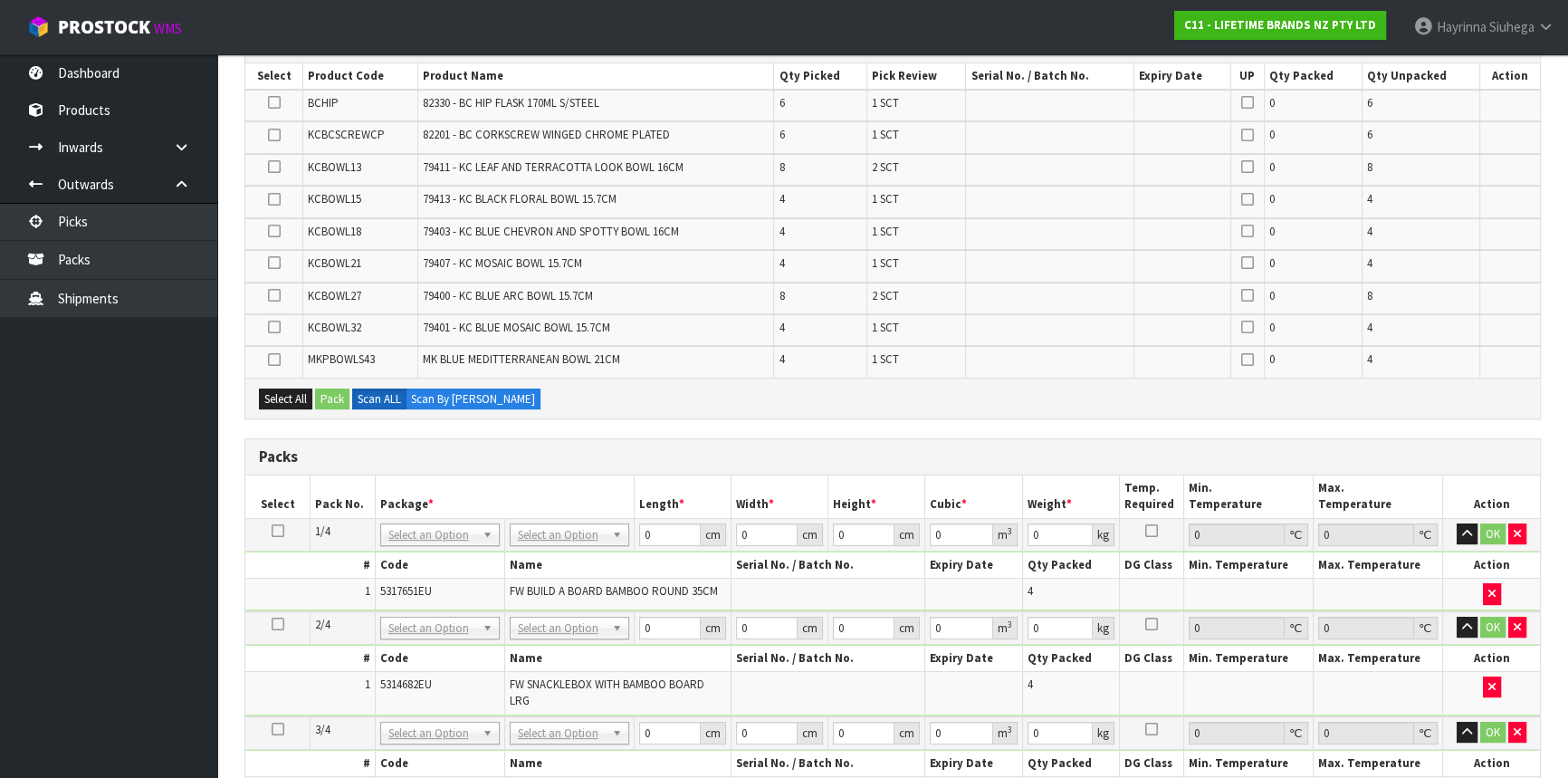
click at [867, 335] on td "4" at bounding box center [820, 330] width 93 height 32
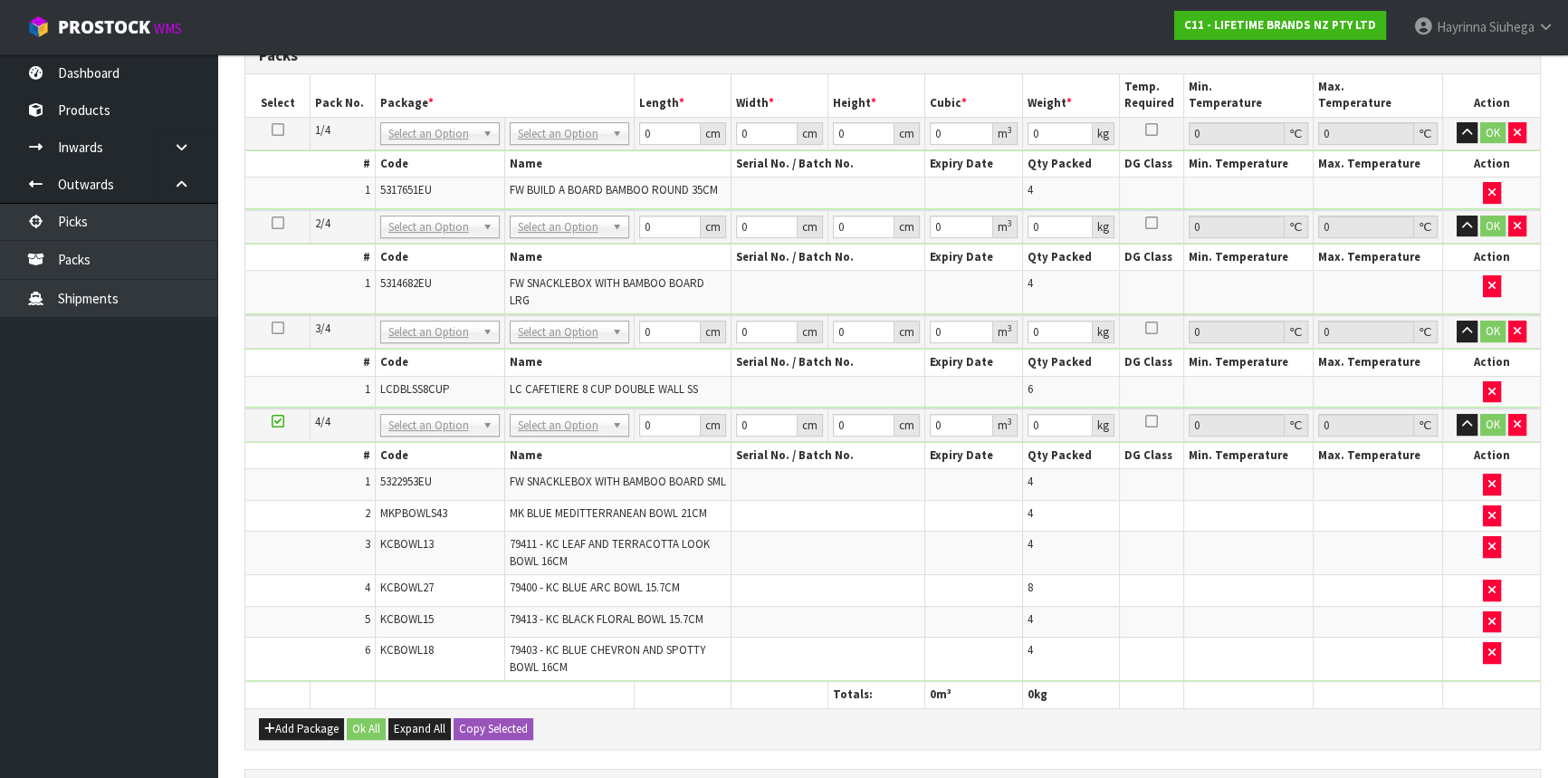
scroll to position [659, 0]
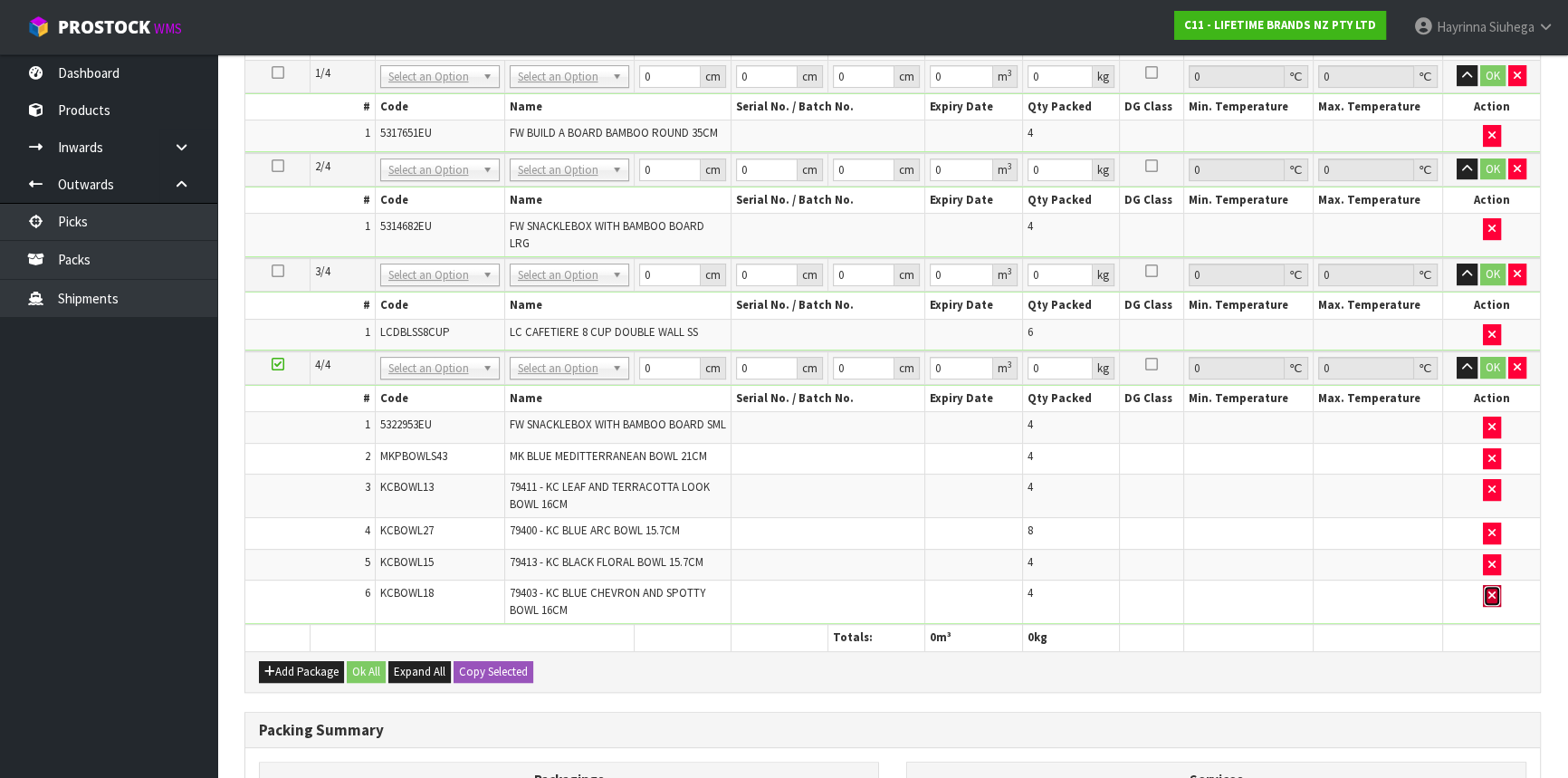
click at [1489, 599] on icon "button" at bounding box center [1491, 595] width 7 height 12
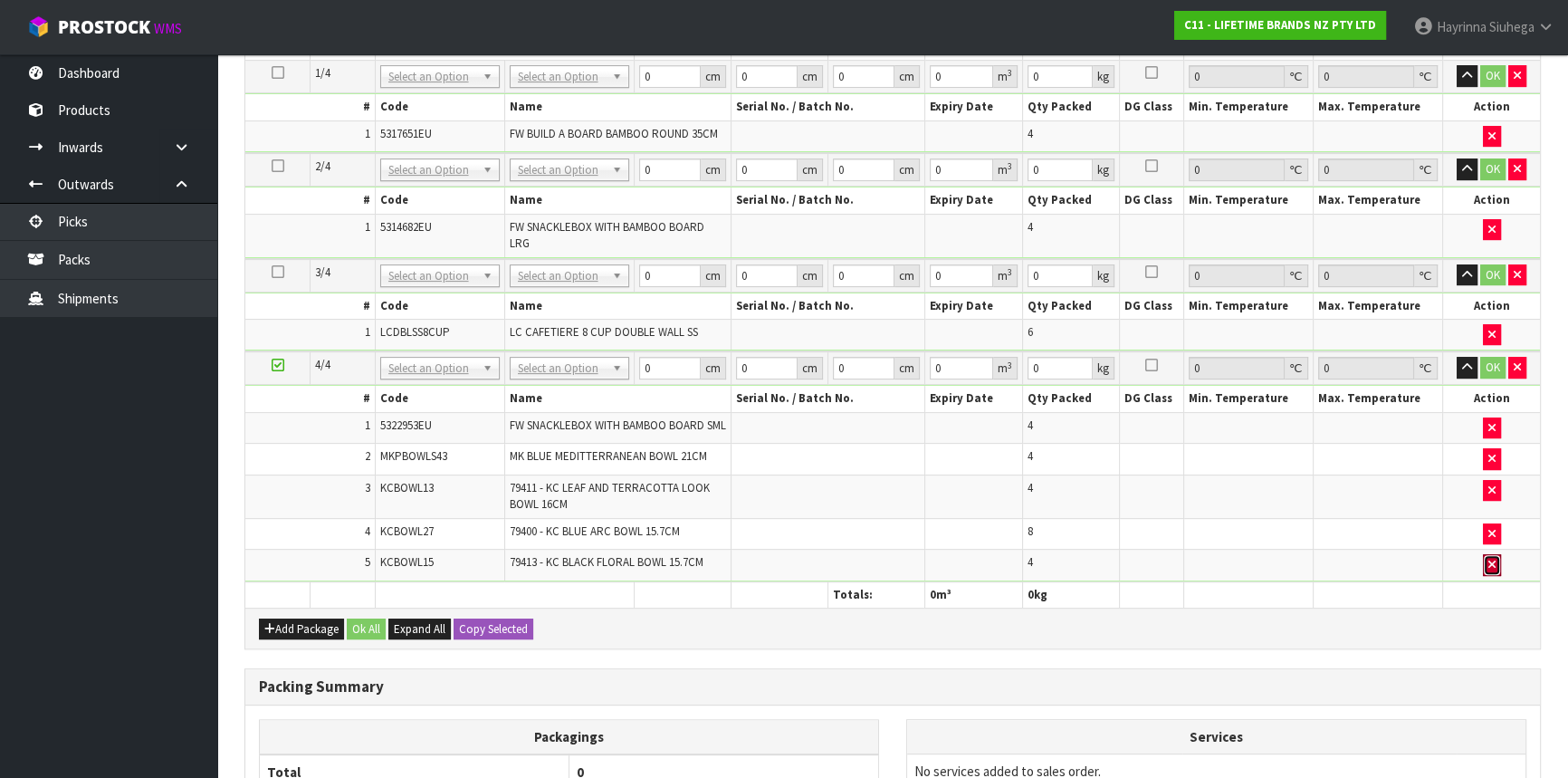
click at [1486, 575] on button "button" at bounding box center [1492, 565] width 18 height 21
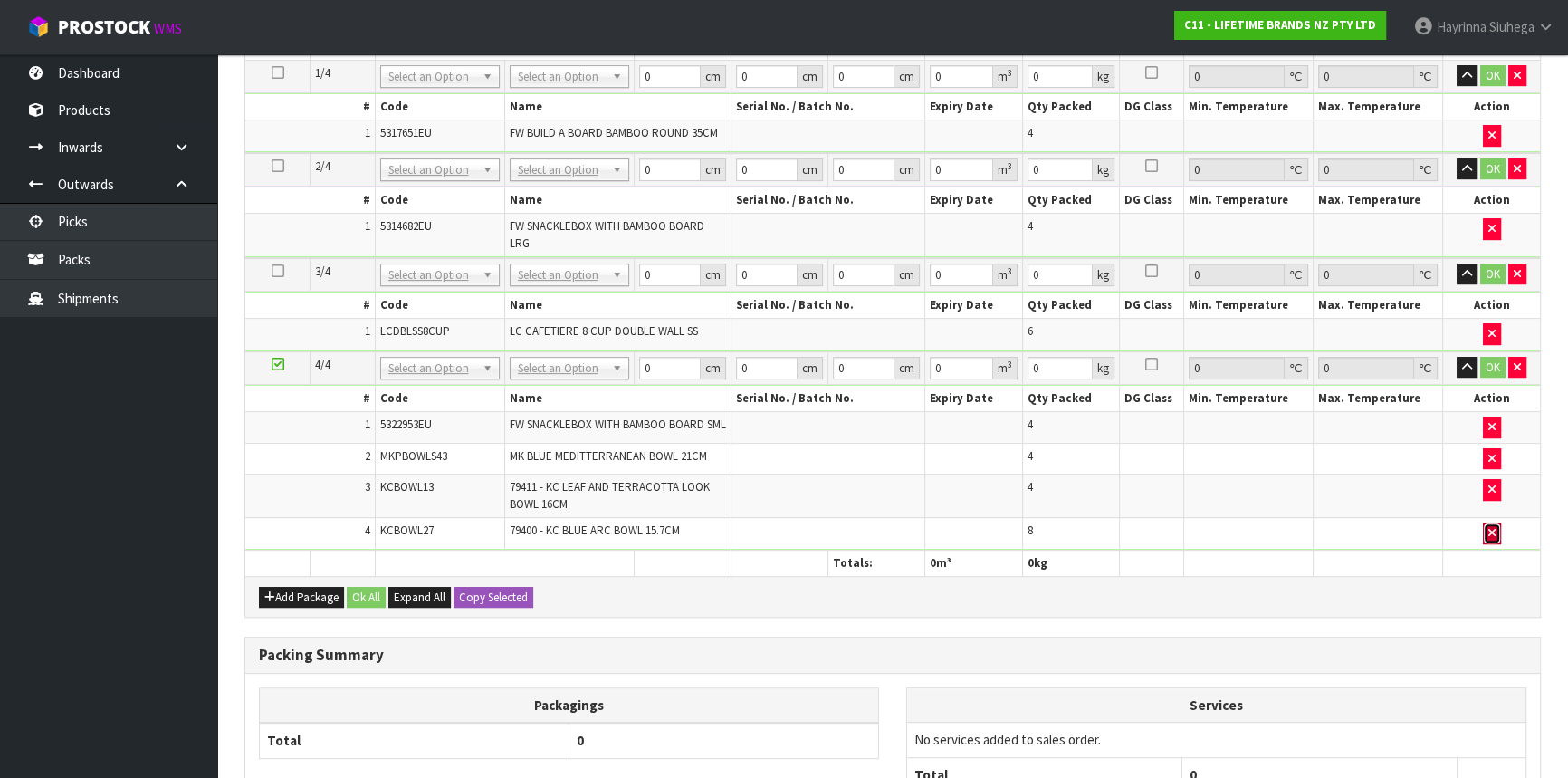
click at [1496, 544] on button "button" at bounding box center [1492, 533] width 18 height 21
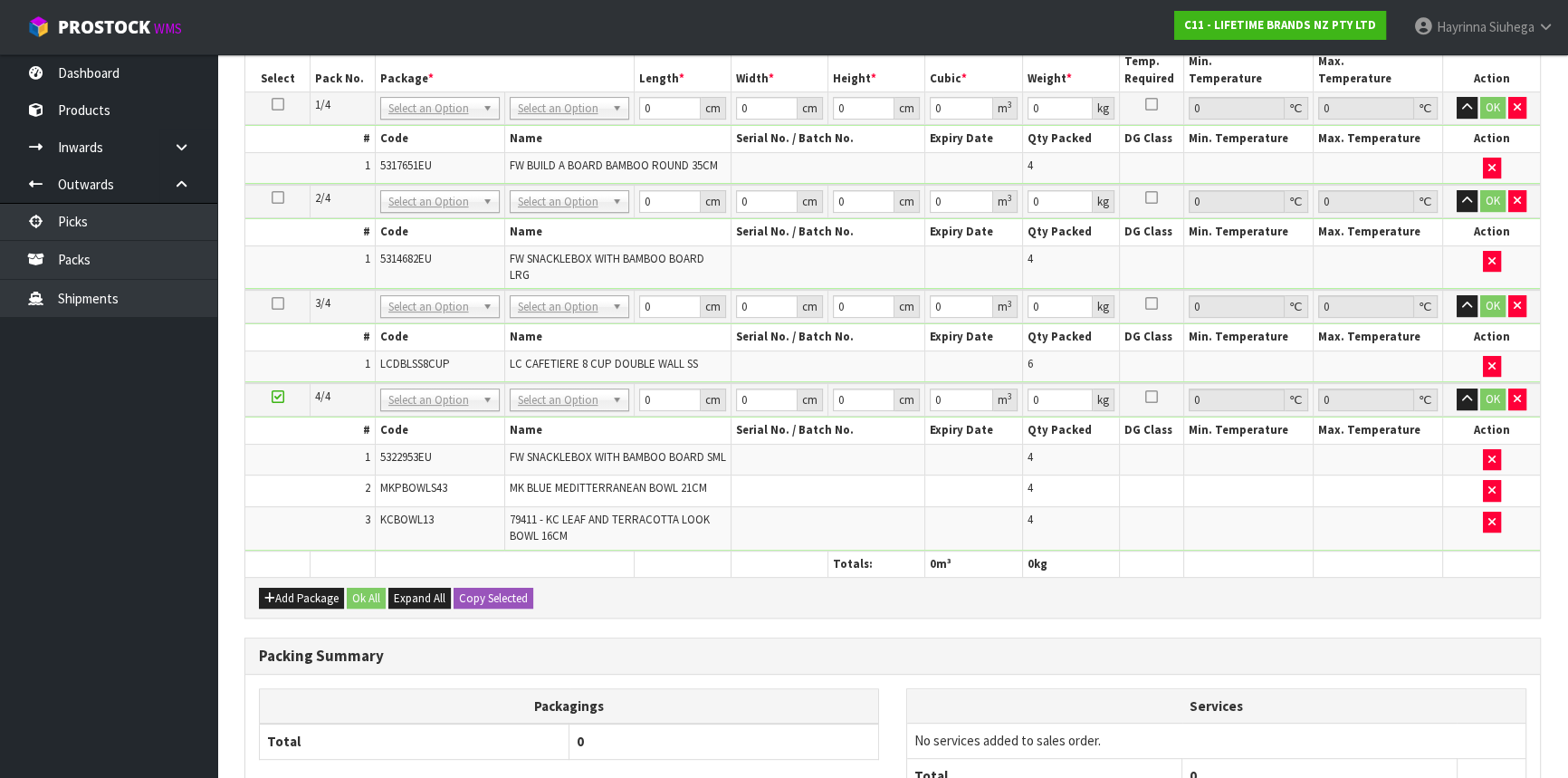
scroll to position [754, 0]
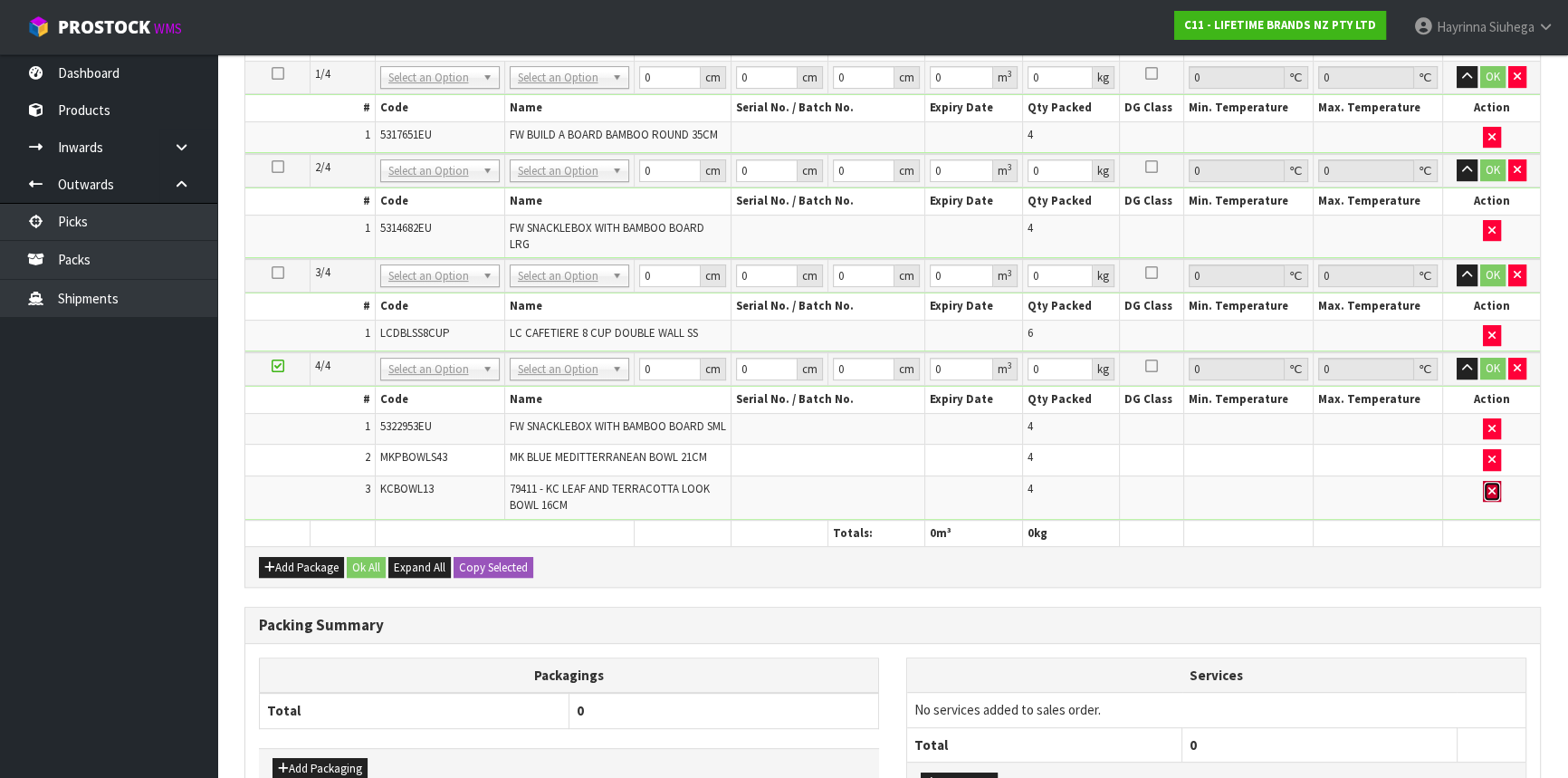
click at [1490, 497] on icon "button" at bounding box center [1491, 491] width 7 height 12
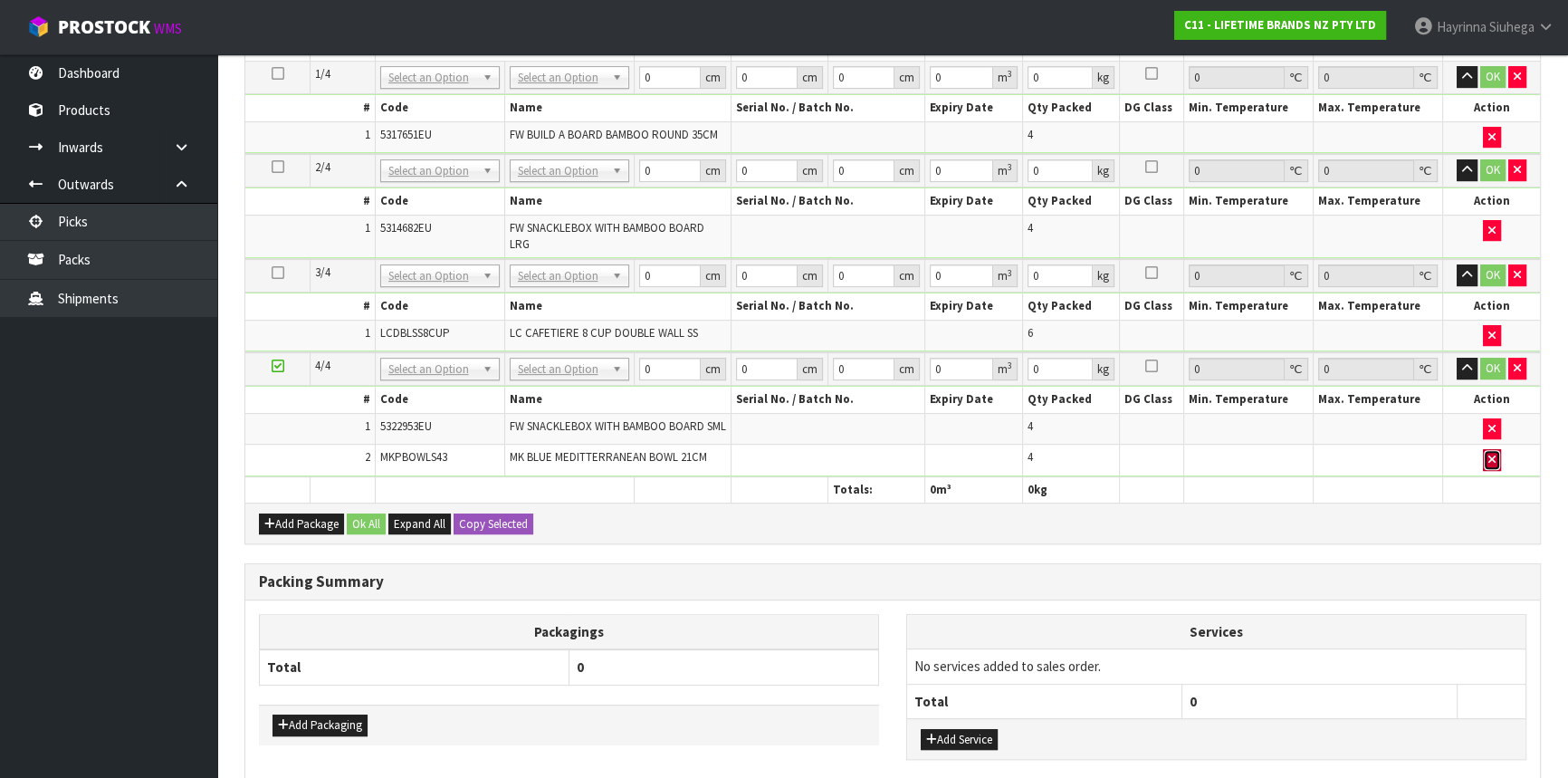
click at [1495, 461] on button "button" at bounding box center [1492, 460] width 18 height 21
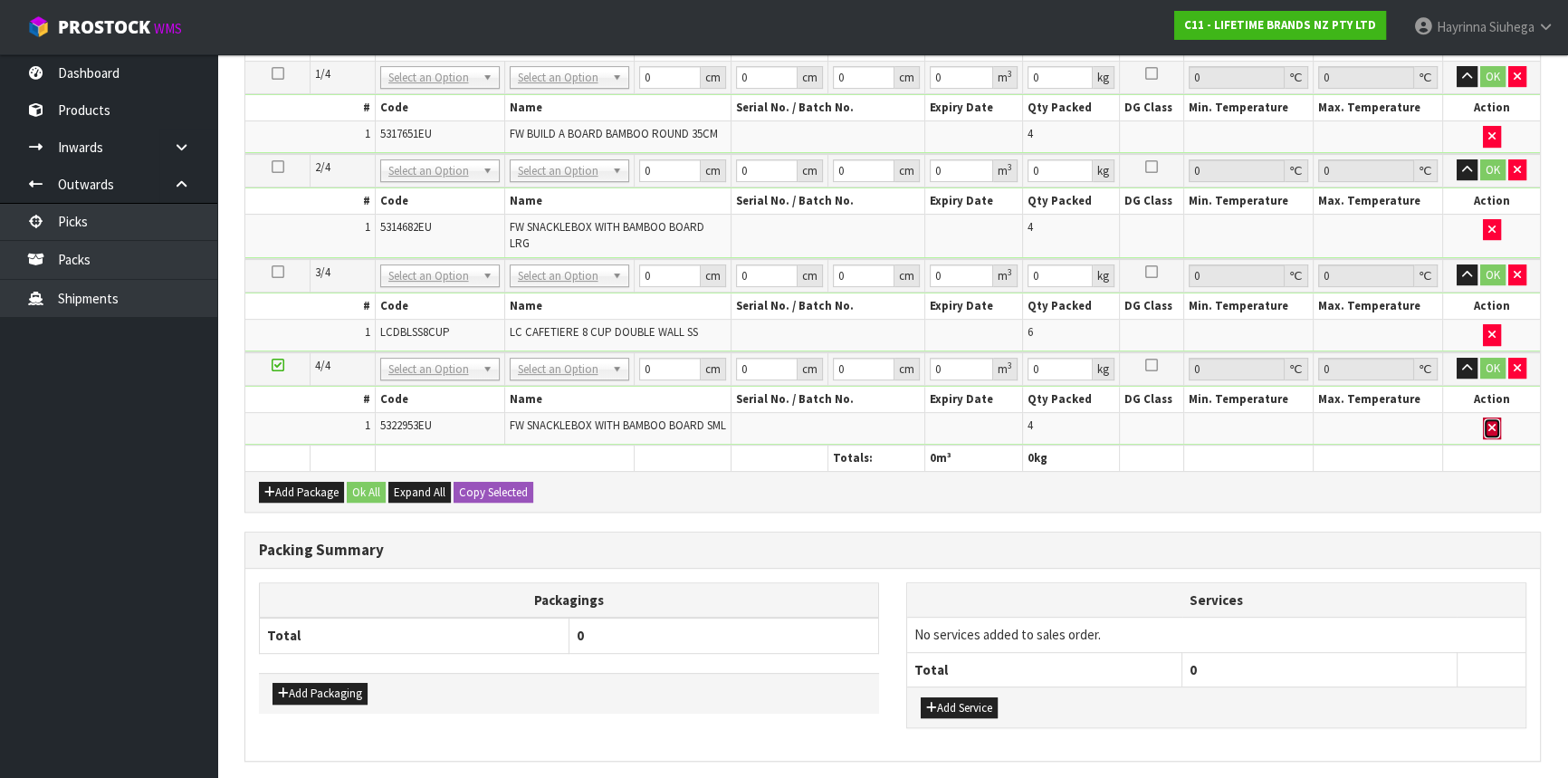
click at [1492, 425] on icon "button" at bounding box center [1491, 428] width 7 height 12
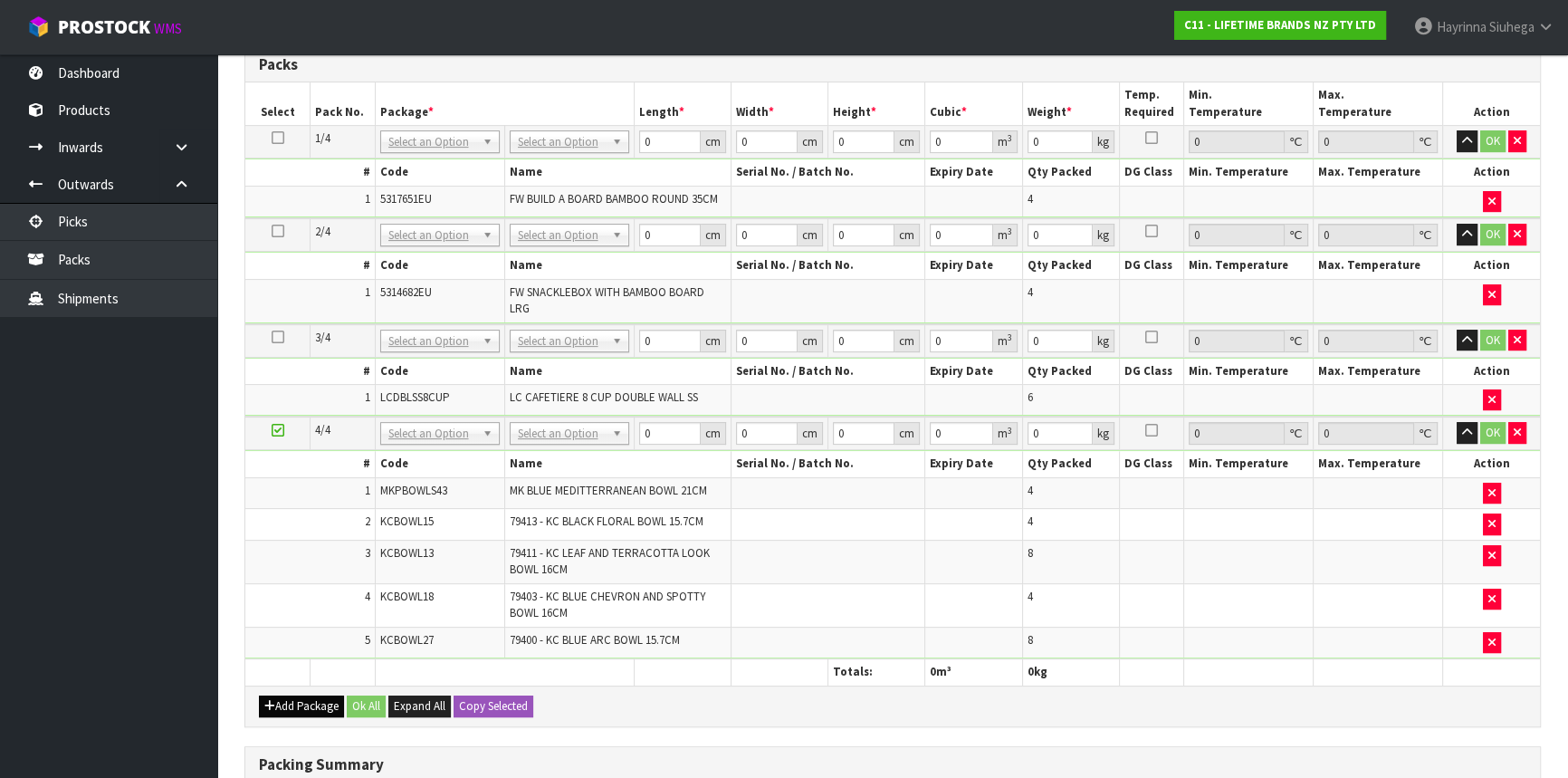
scroll to position [0, 0]
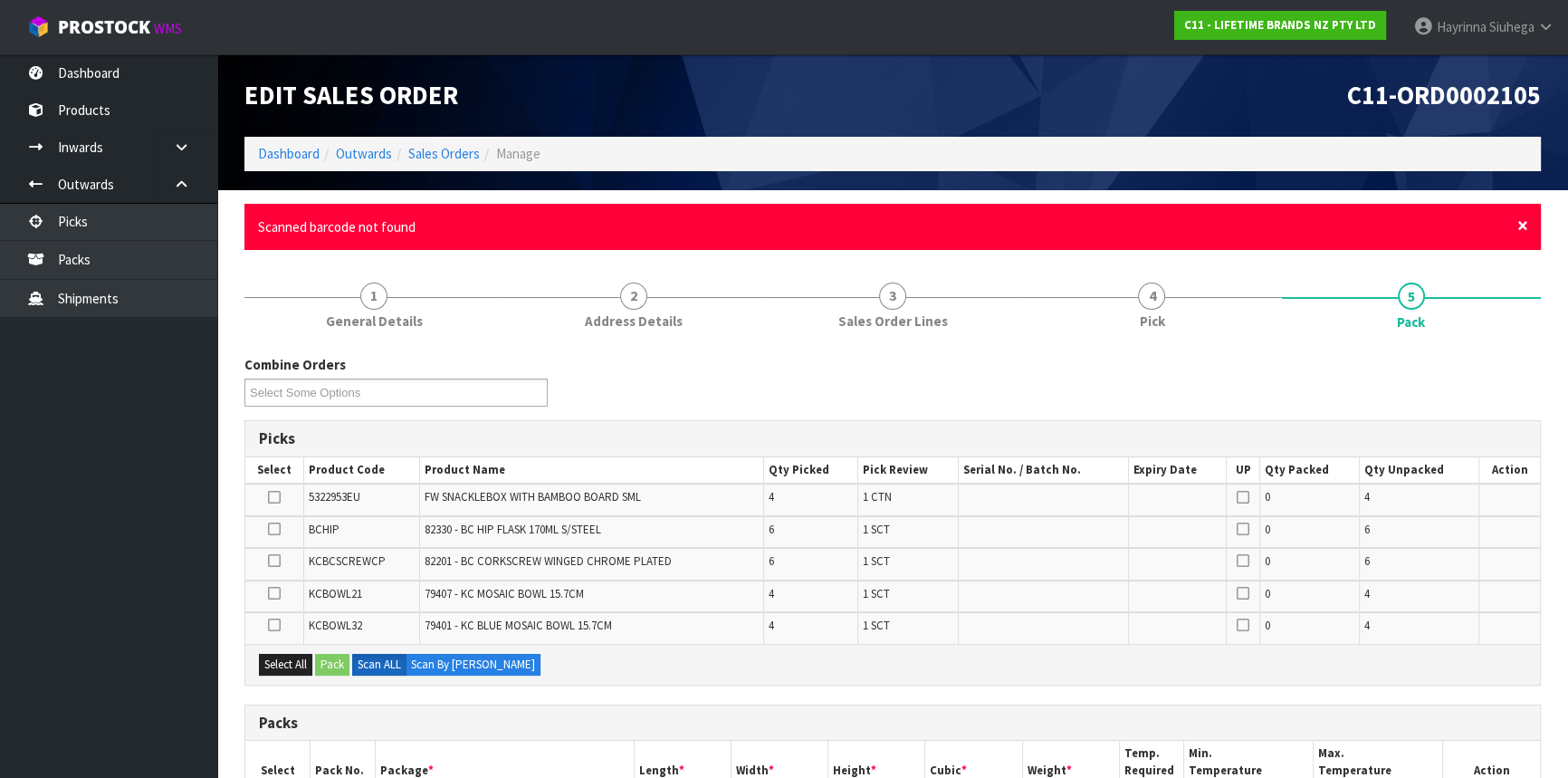
click at [1522, 222] on span "×" at bounding box center [1522, 225] width 11 height 25
click at [1518, 221] on span "×" at bounding box center [1522, 225] width 11 height 25
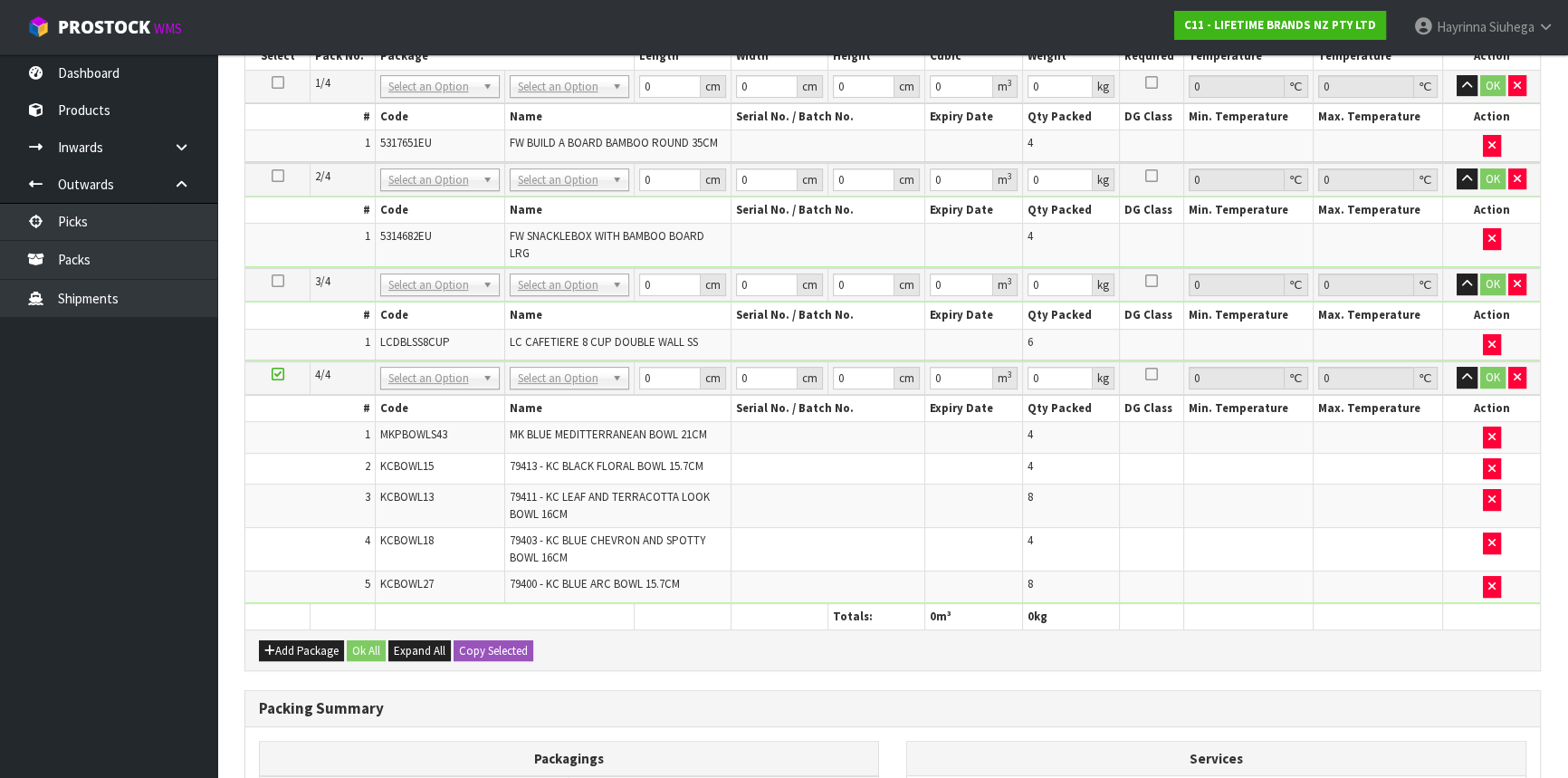
scroll to position [741, 0]
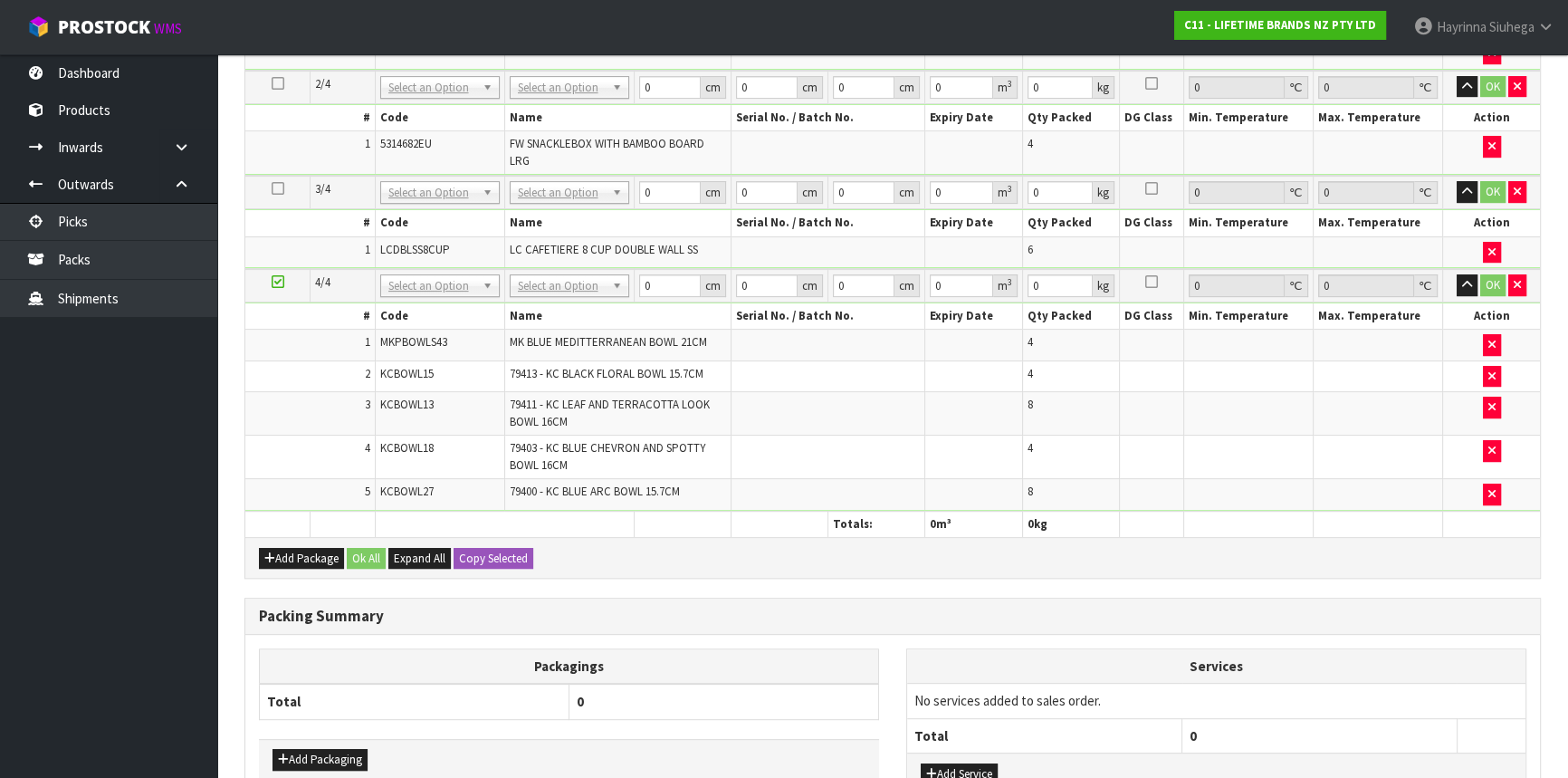
click at [978, 454] on td at bounding box center [974, 457] width 97 height 44
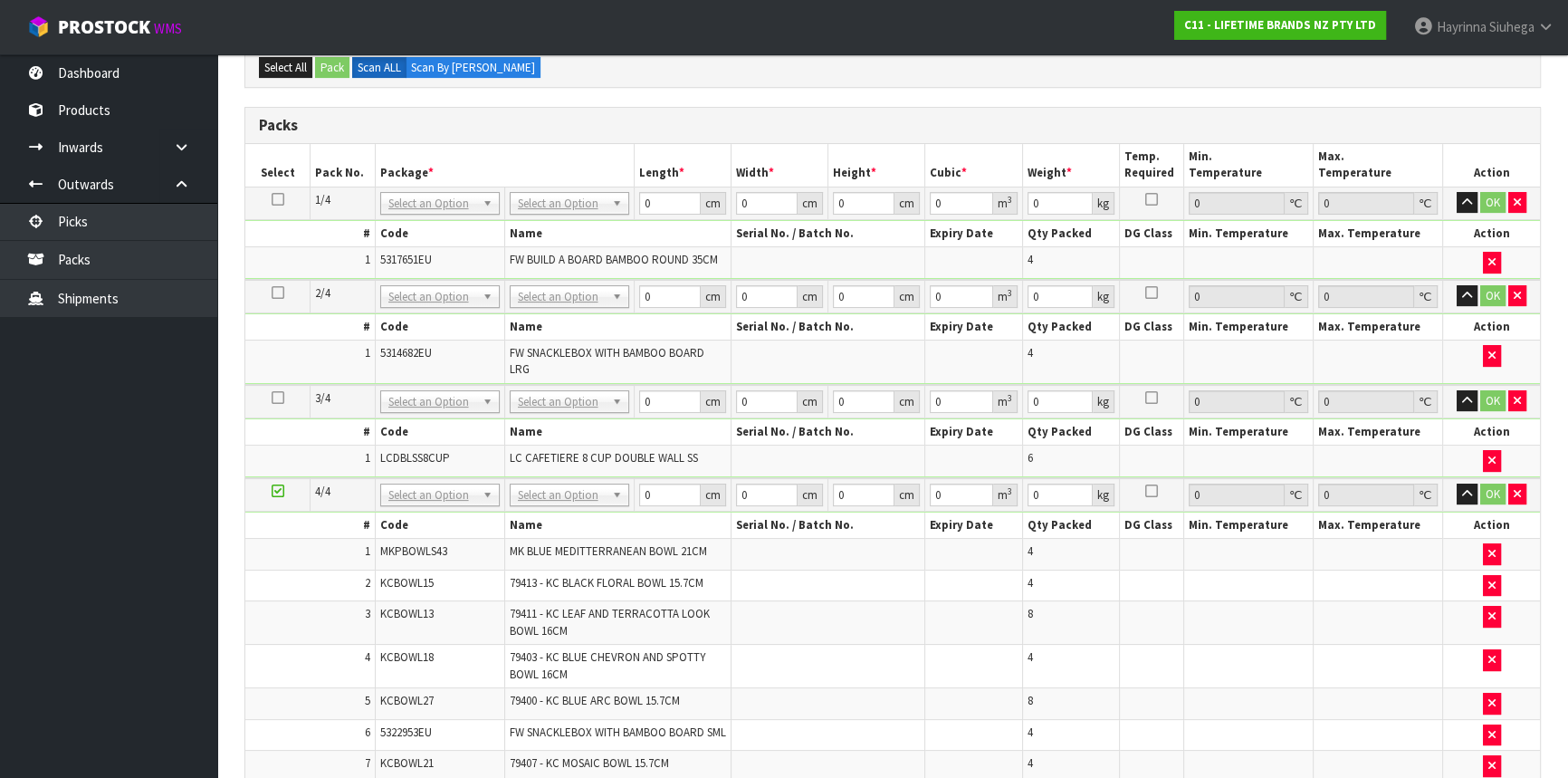
scroll to position [544, 0]
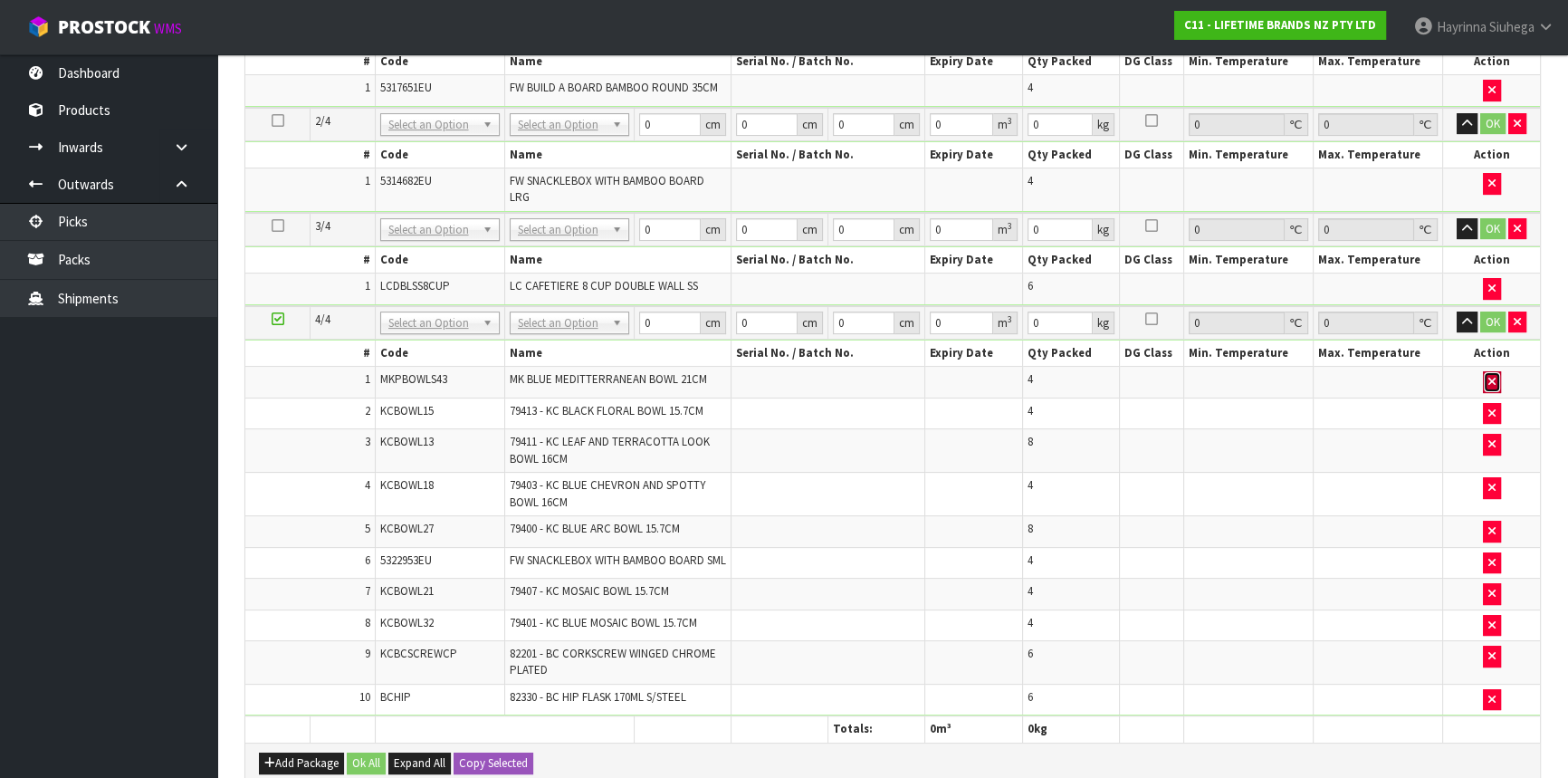
click at [1485, 371] on button "button" at bounding box center [1492, 382] width 18 height 21
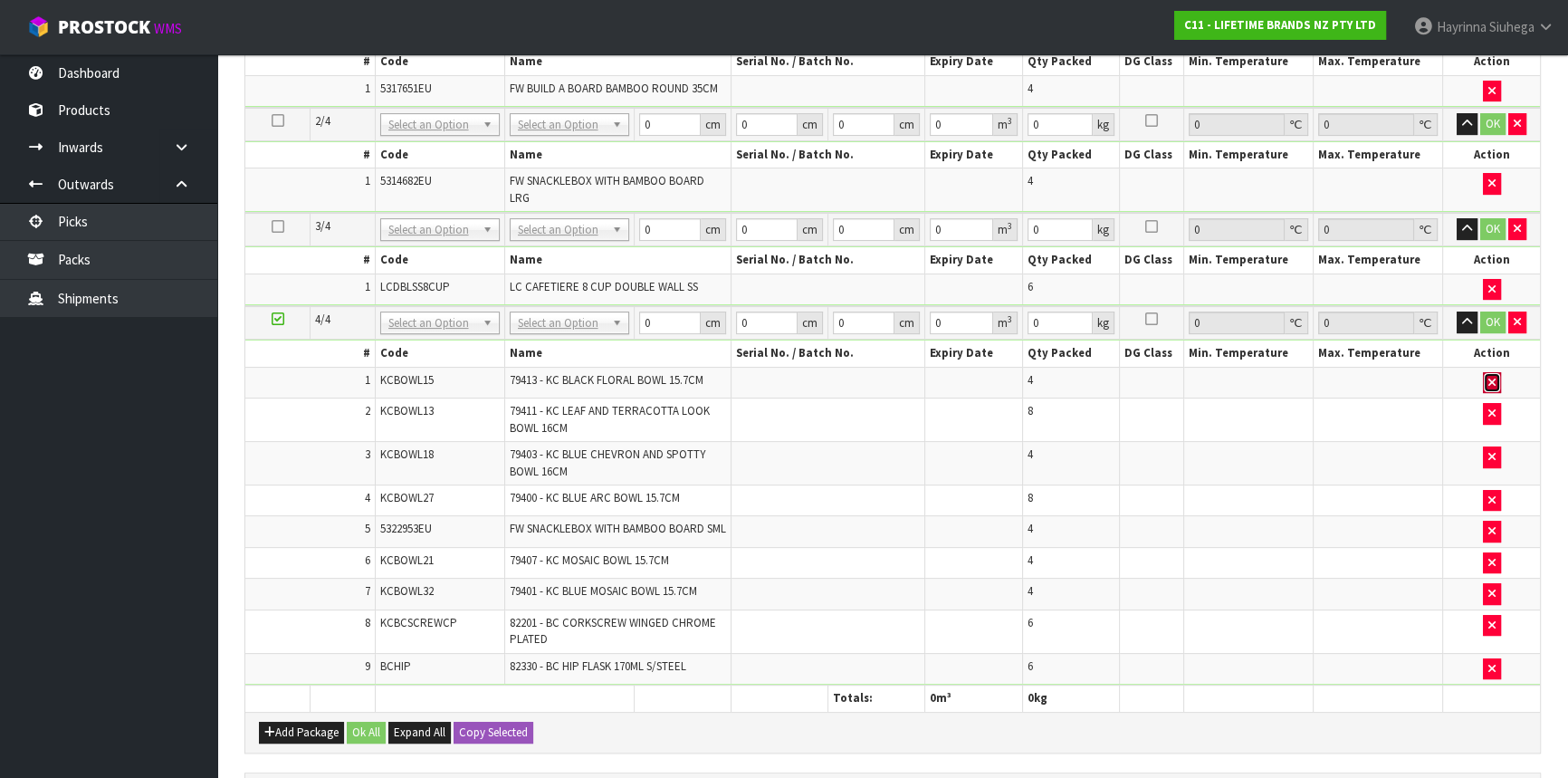
click at [1485, 383] on button "button" at bounding box center [1492, 383] width 18 height 21
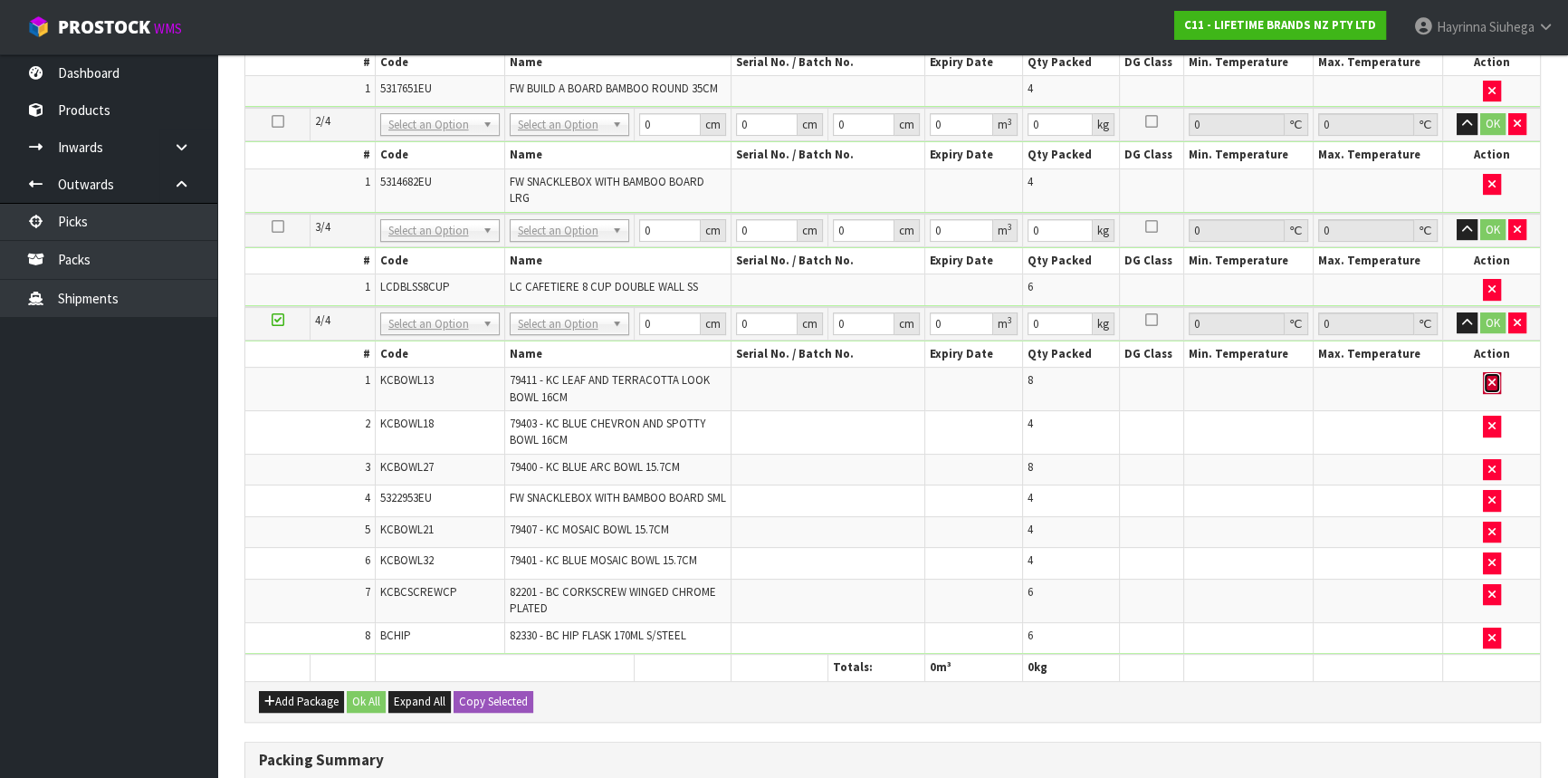
click at [1488, 381] on icon "button" at bounding box center [1491, 383] width 7 height 12
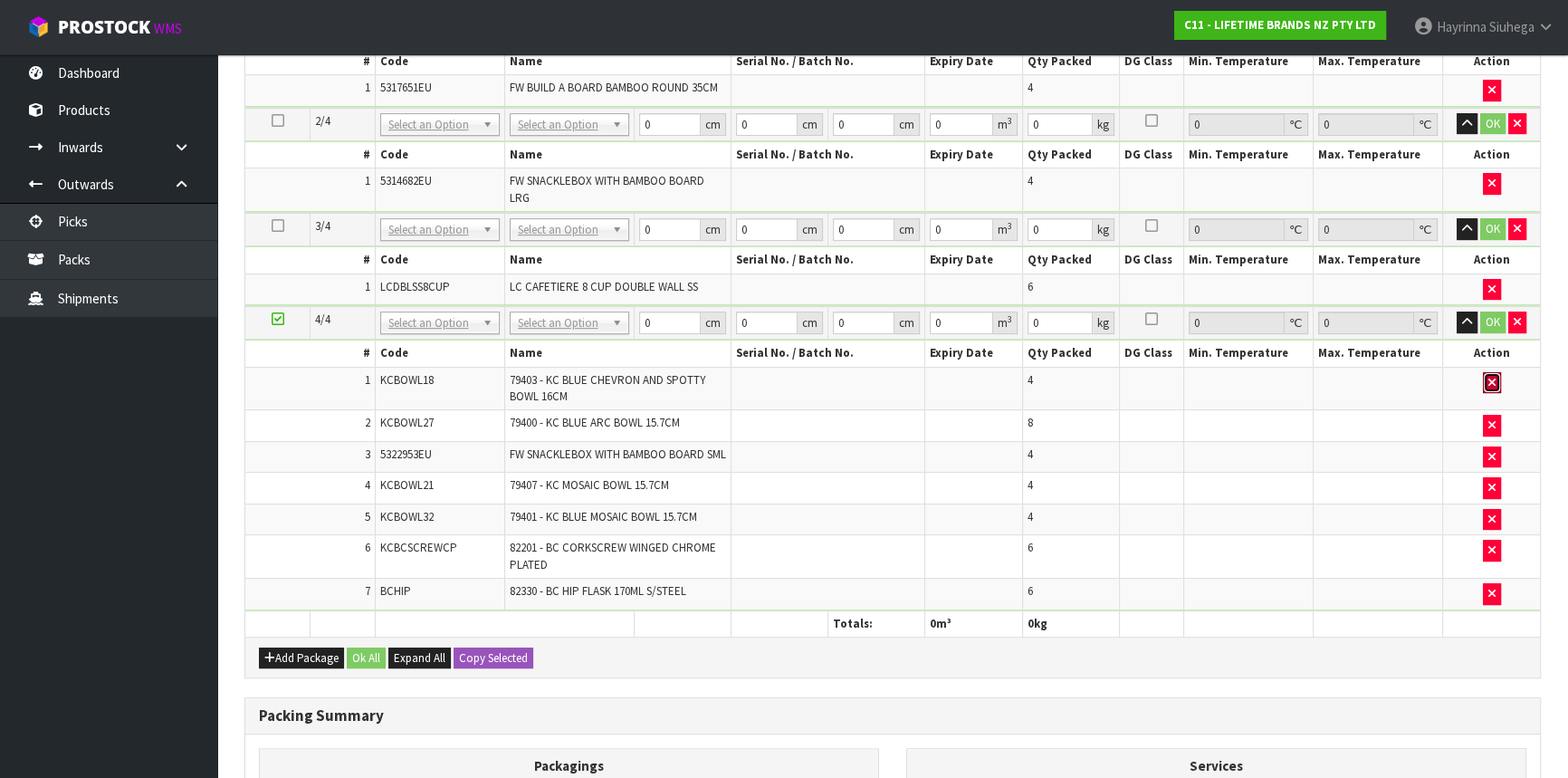
click at [1488, 381] on icon "button" at bounding box center [1491, 383] width 7 height 12
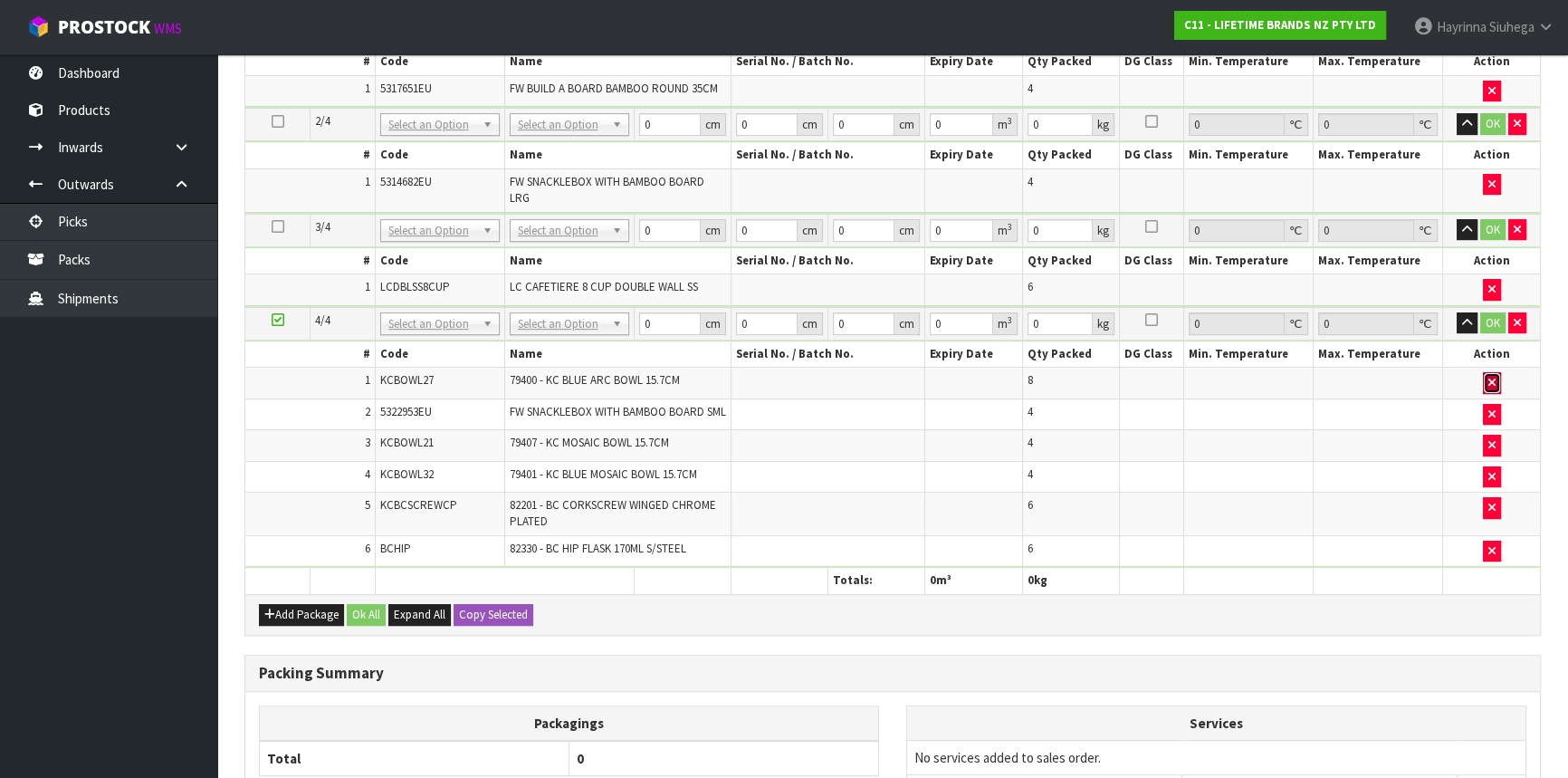
click at [1488, 381] on icon "button" at bounding box center [1491, 383] width 7 height 12
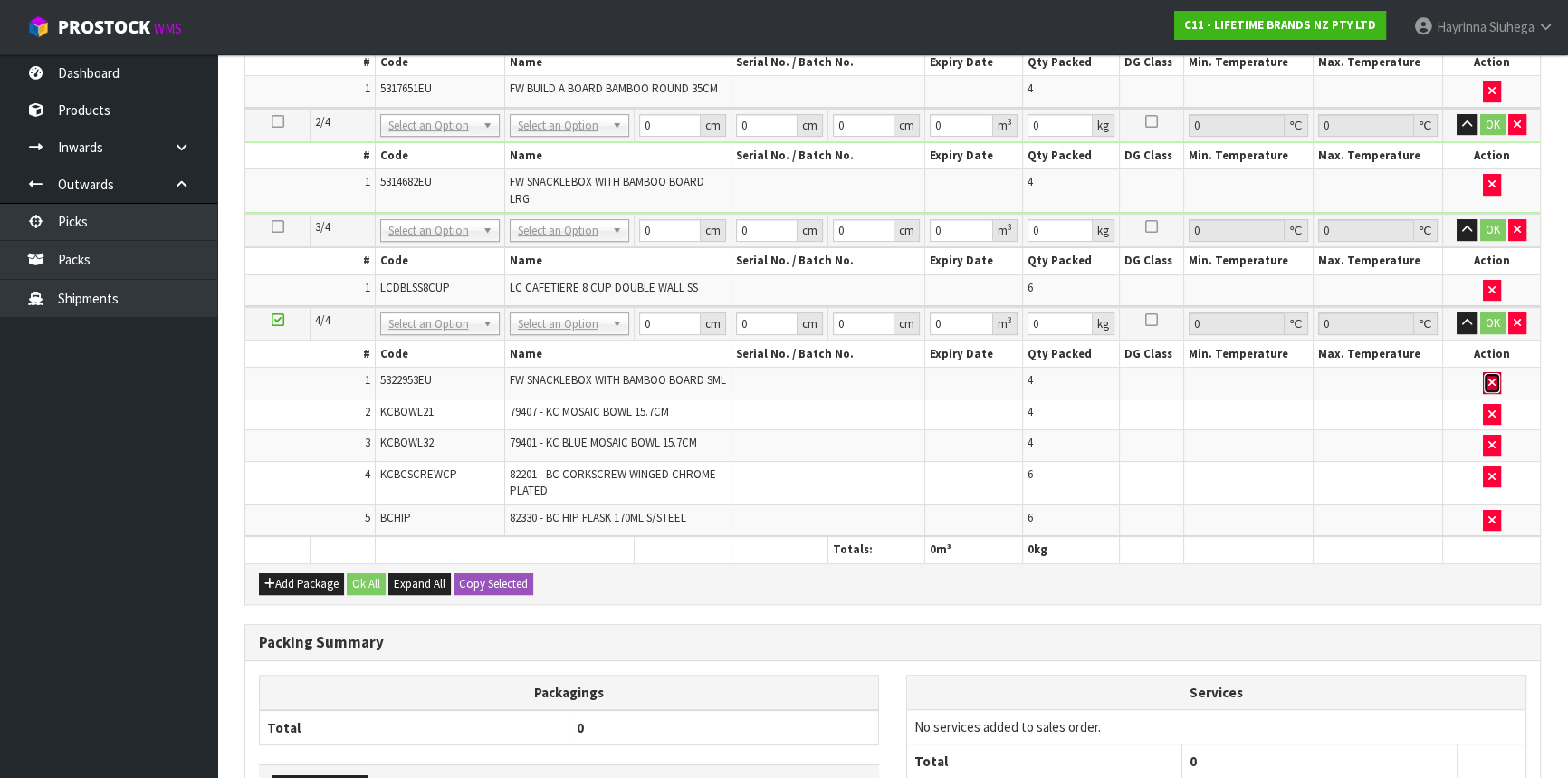
click at [1488, 385] on button "button" at bounding box center [1492, 383] width 18 height 21
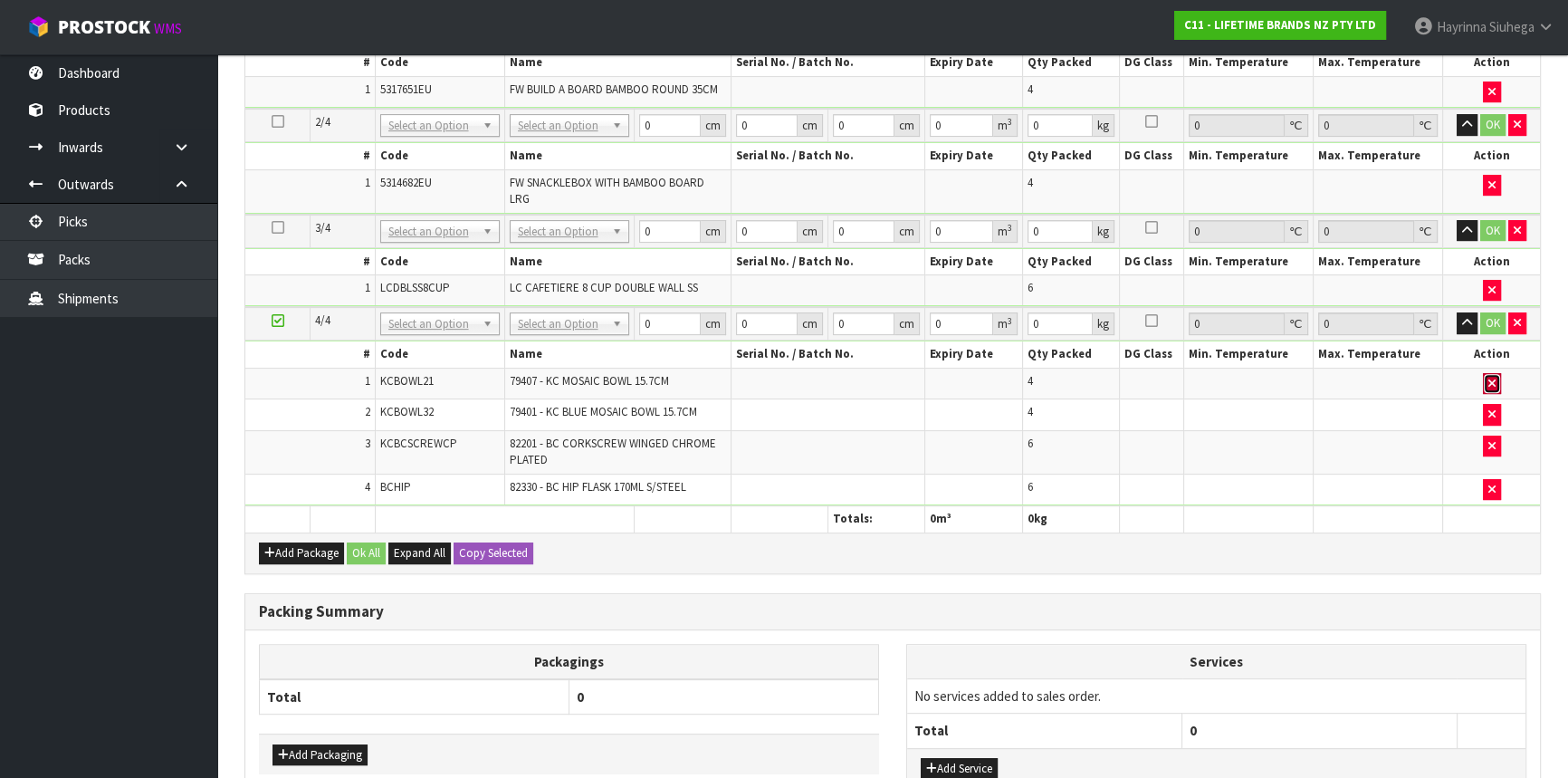
click at [1488, 388] on button "button" at bounding box center [1492, 384] width 18 height 21
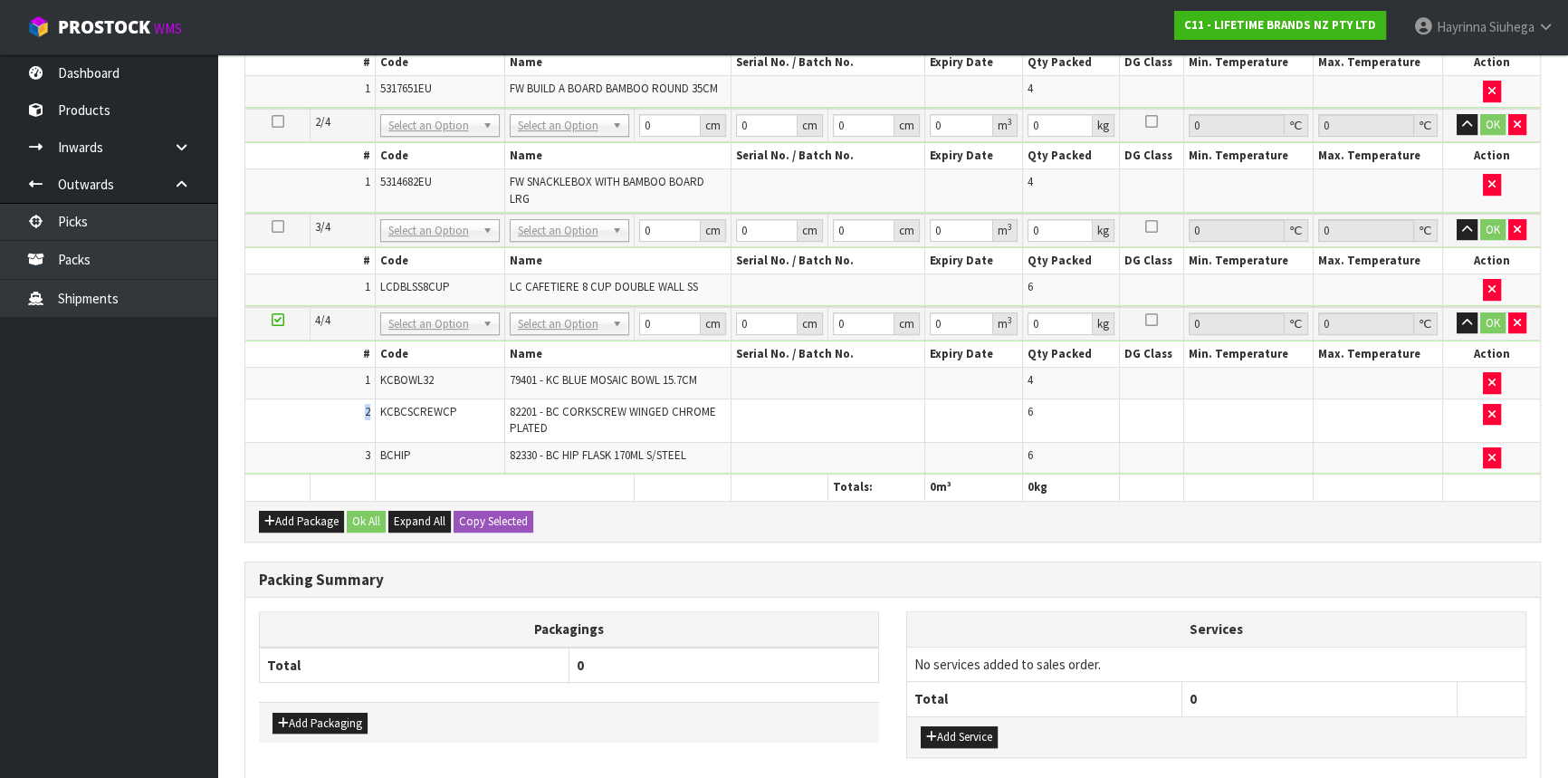
click at [1488, 389] on td at bounding box center [1491, 384] width 97 height 32
click at [1494, 381] on icon "button" at bounding box center [1491, 383] width 7 height 12
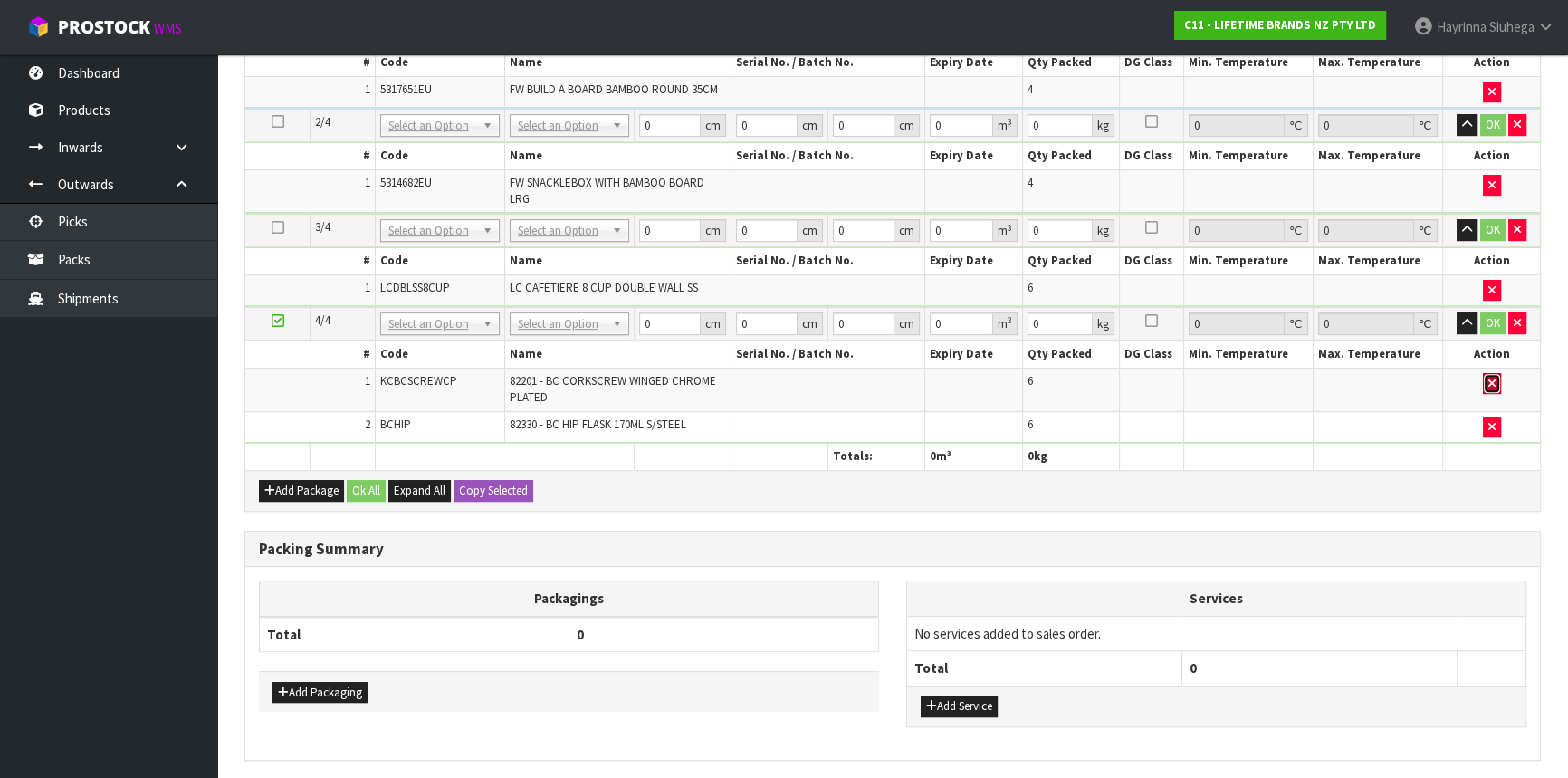
click at [1495, 383] on button "button" at bounding box center [1492, 384] width 18 height 21
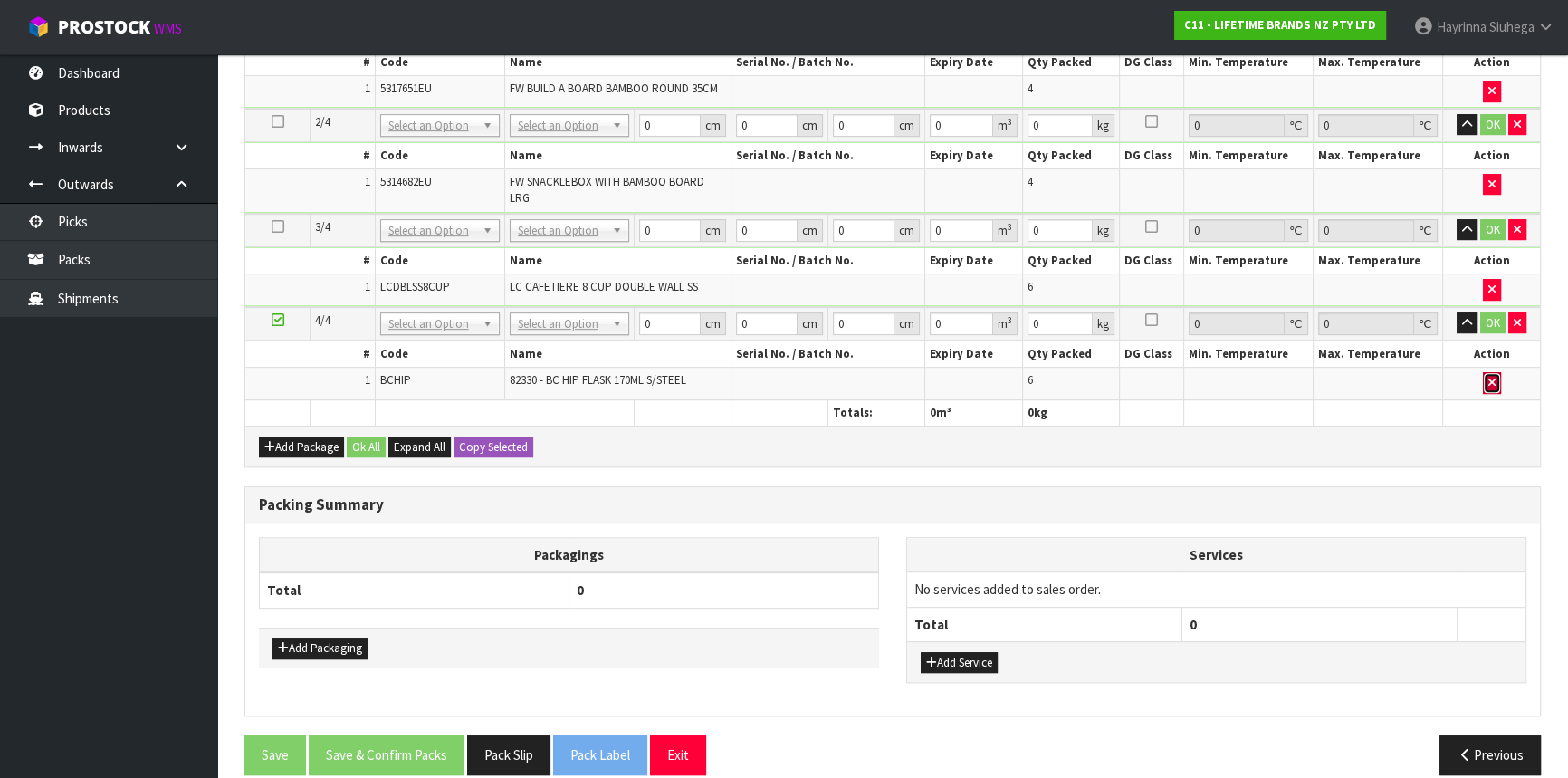
click at [1496, 377] on button "button" at bounding box center [1492, 383] width 18 height 21
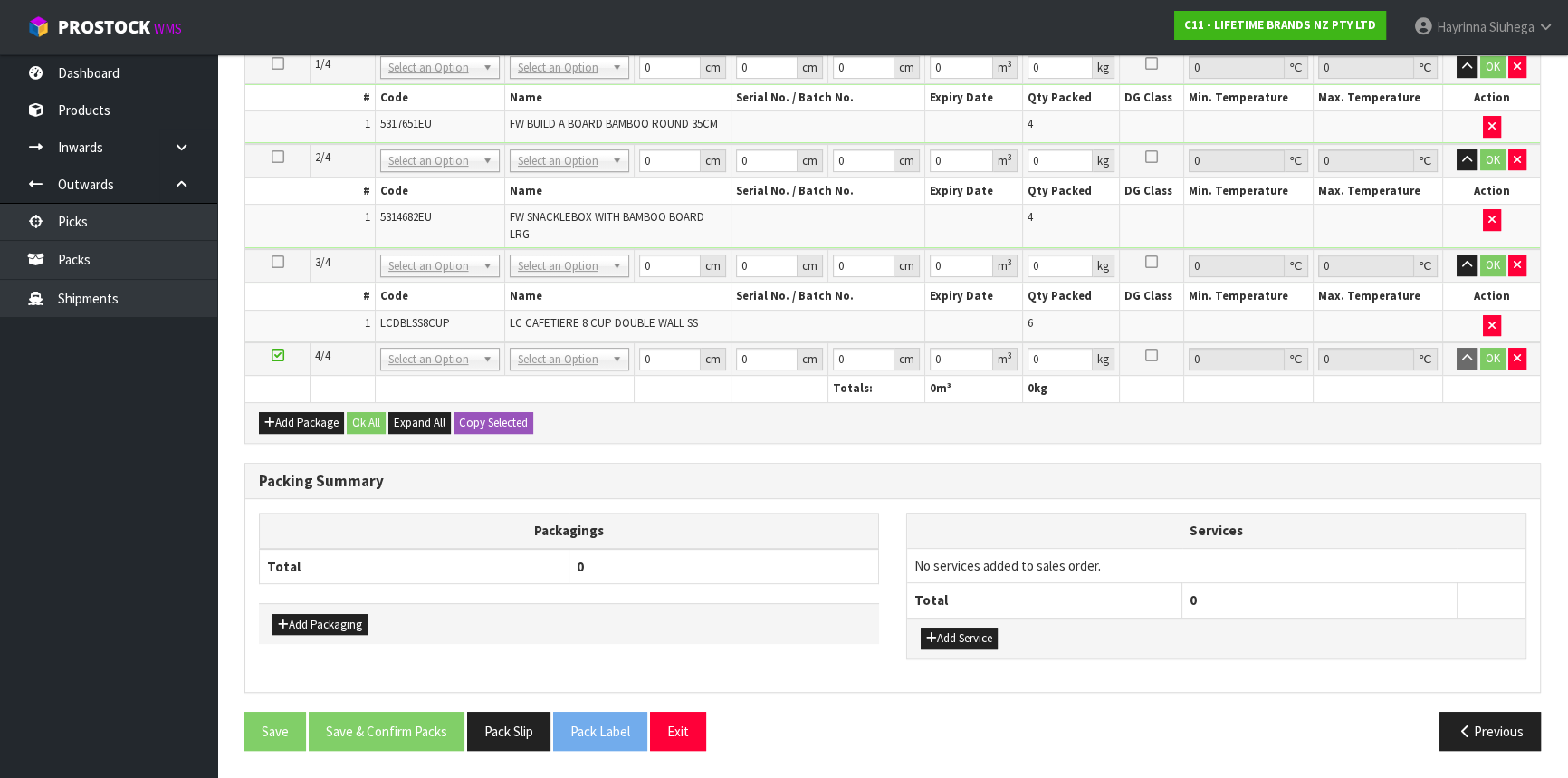
scroll to position [820, 0]
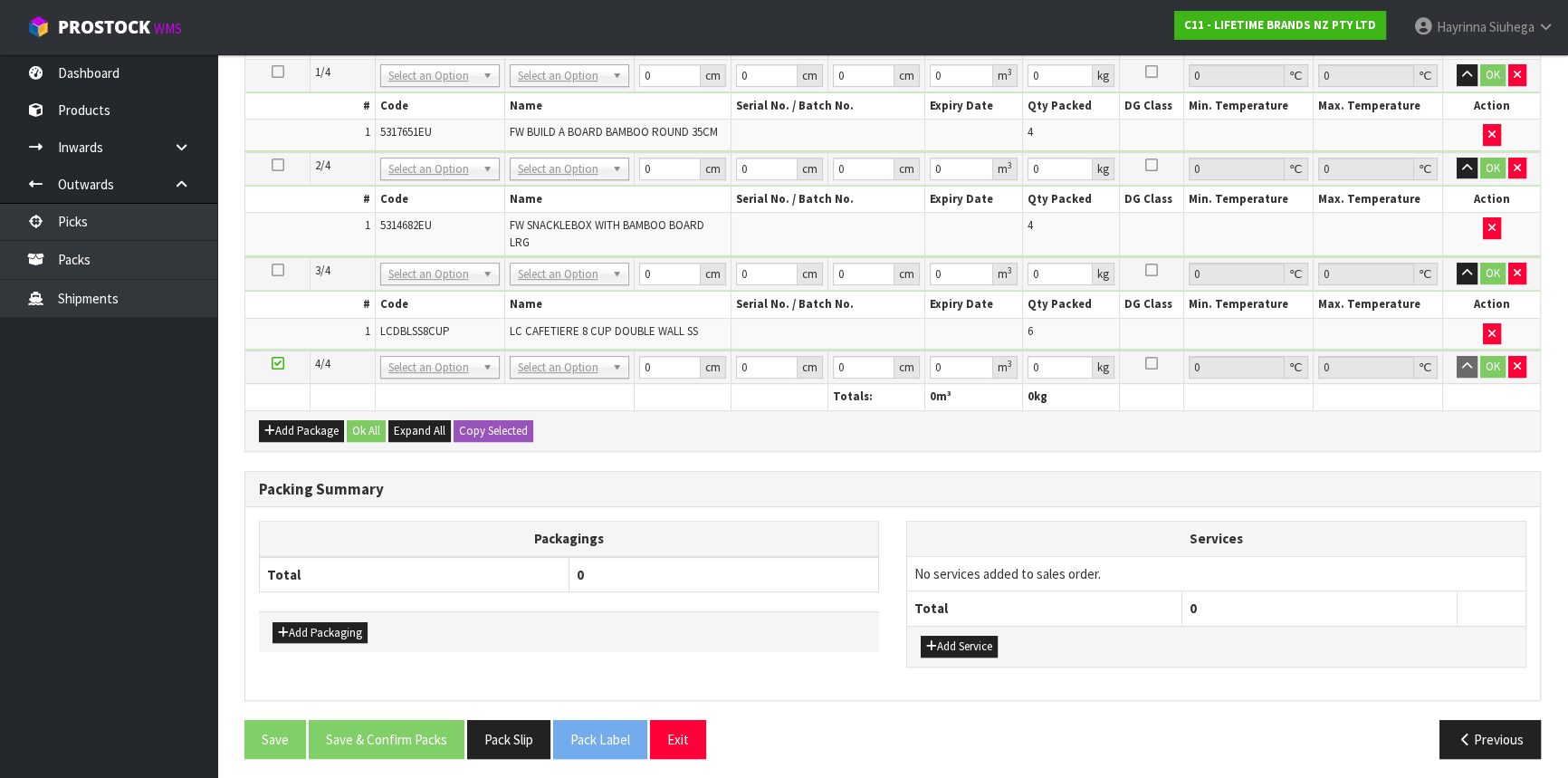
click at [832, 524] on th "Packagings" at bounding box center [570, 539] width 619 height 35
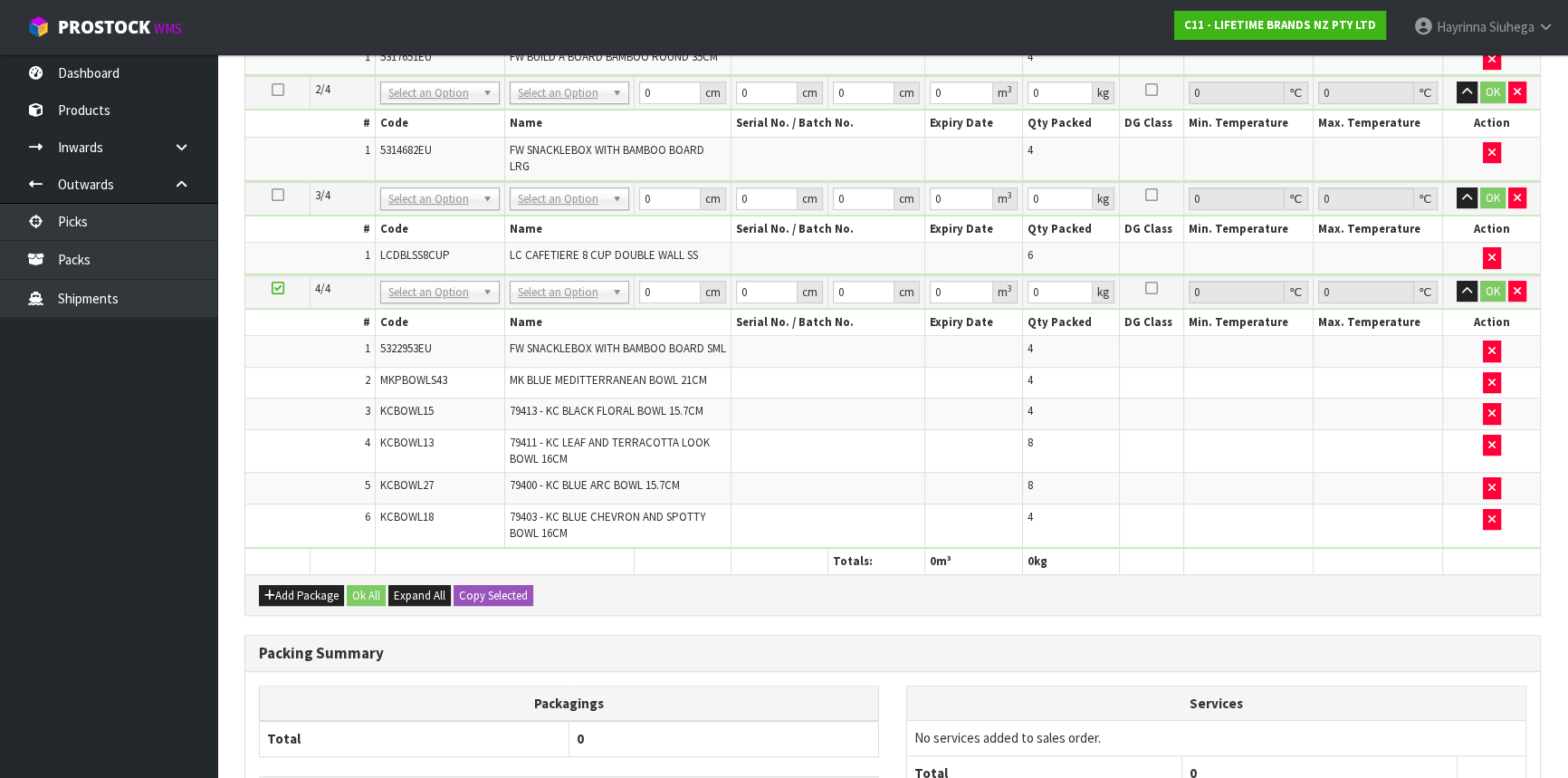
scroll to position [671, 0]
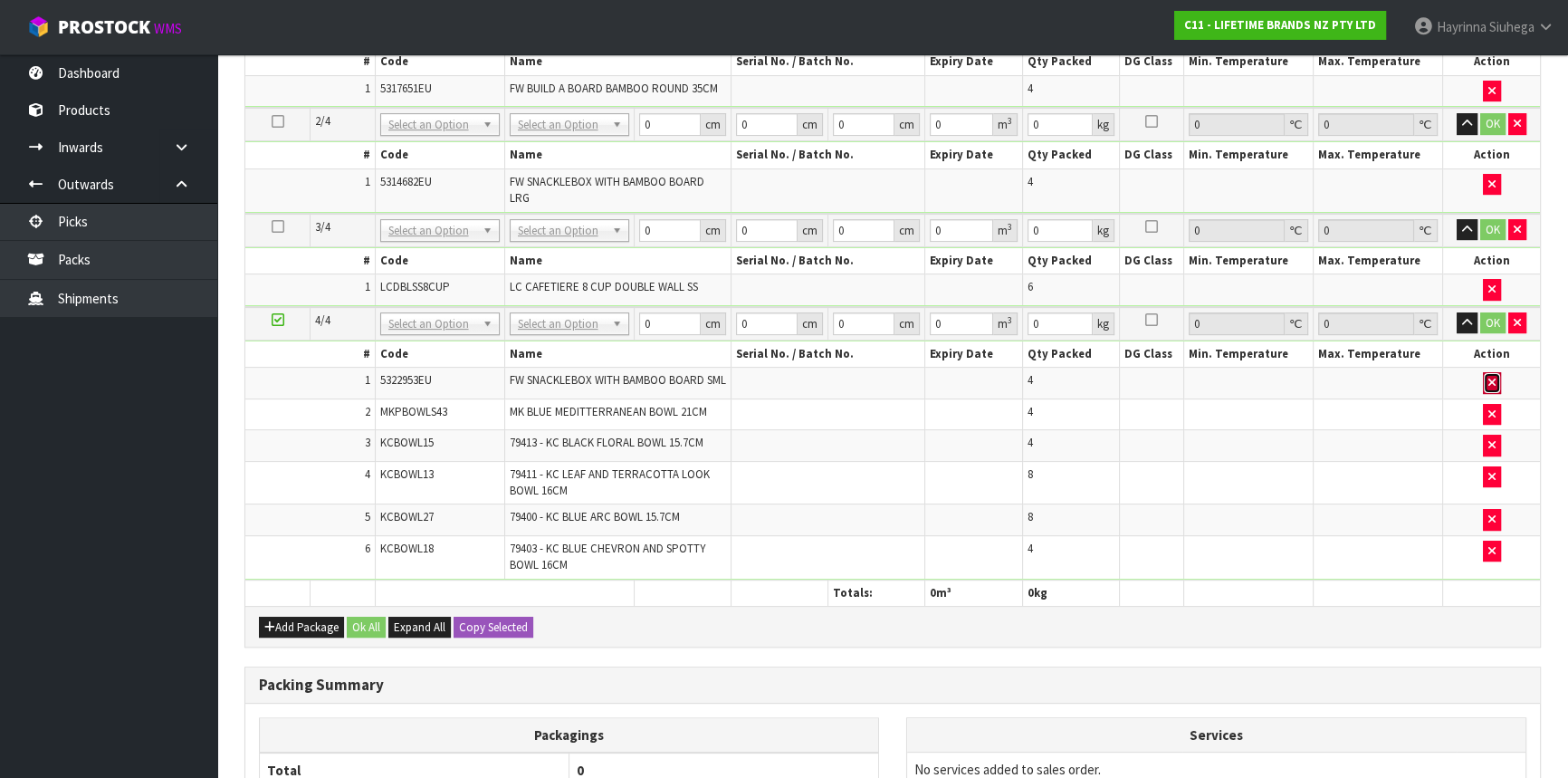
click at [1490, 377] on icon "button" at bounding box center [1491, 383] width 7 height 12
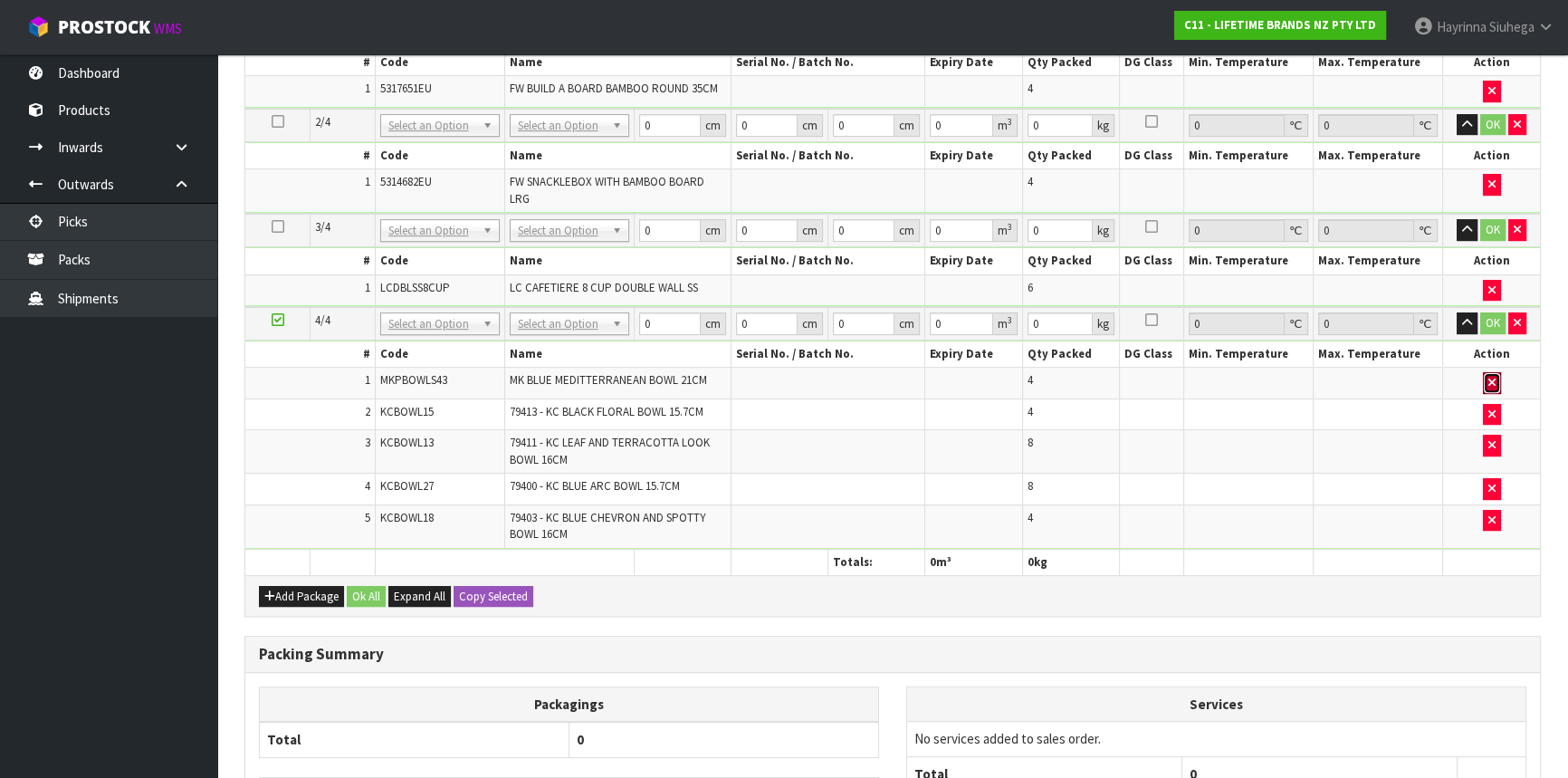
click at [1490, 377] on icon "button" at bounding box center [1491, 383] width 7 height 12
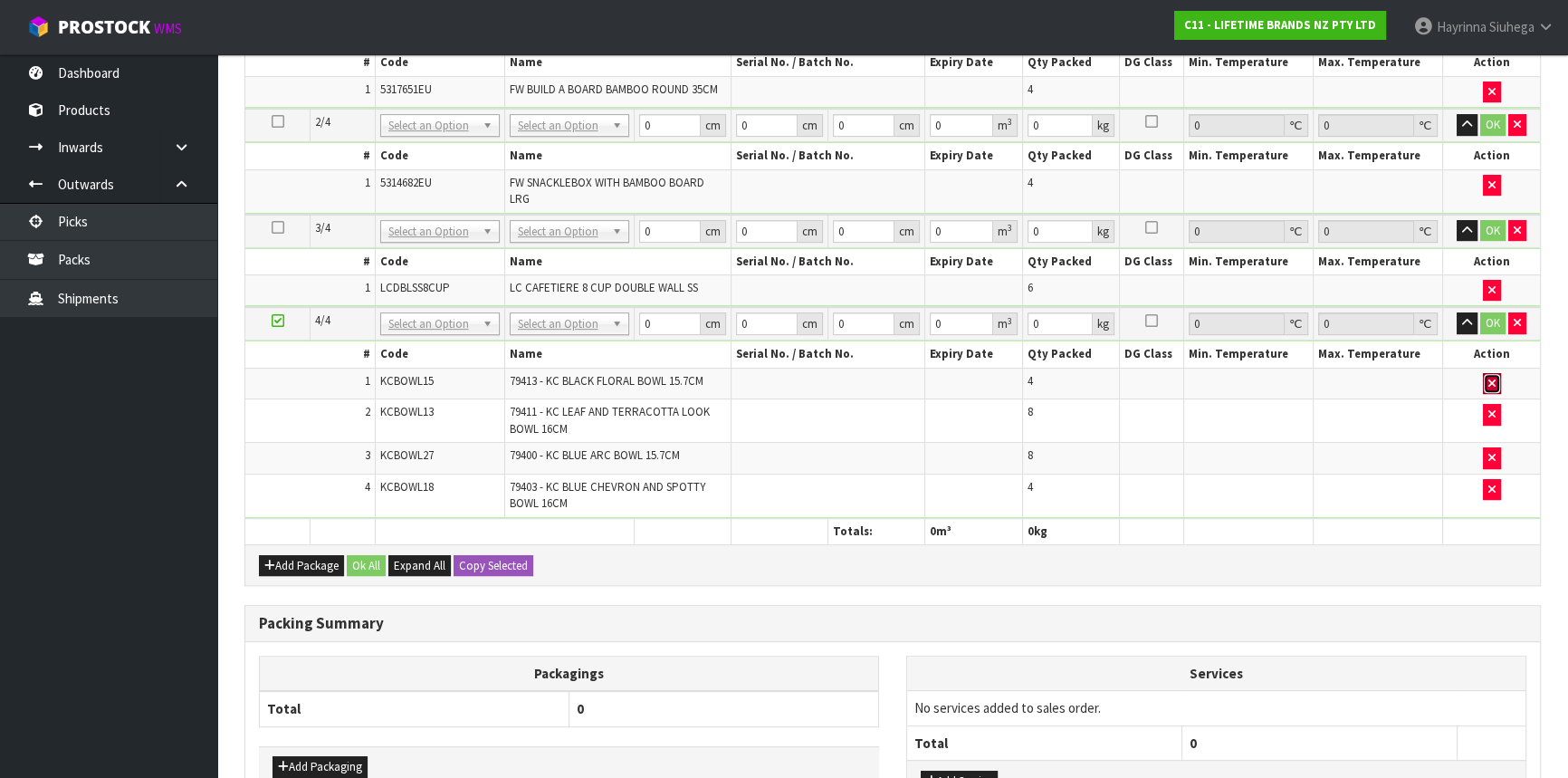
click at [1490, 378] on icon "button" at bounding box center [1491, 384] width 7 height 12
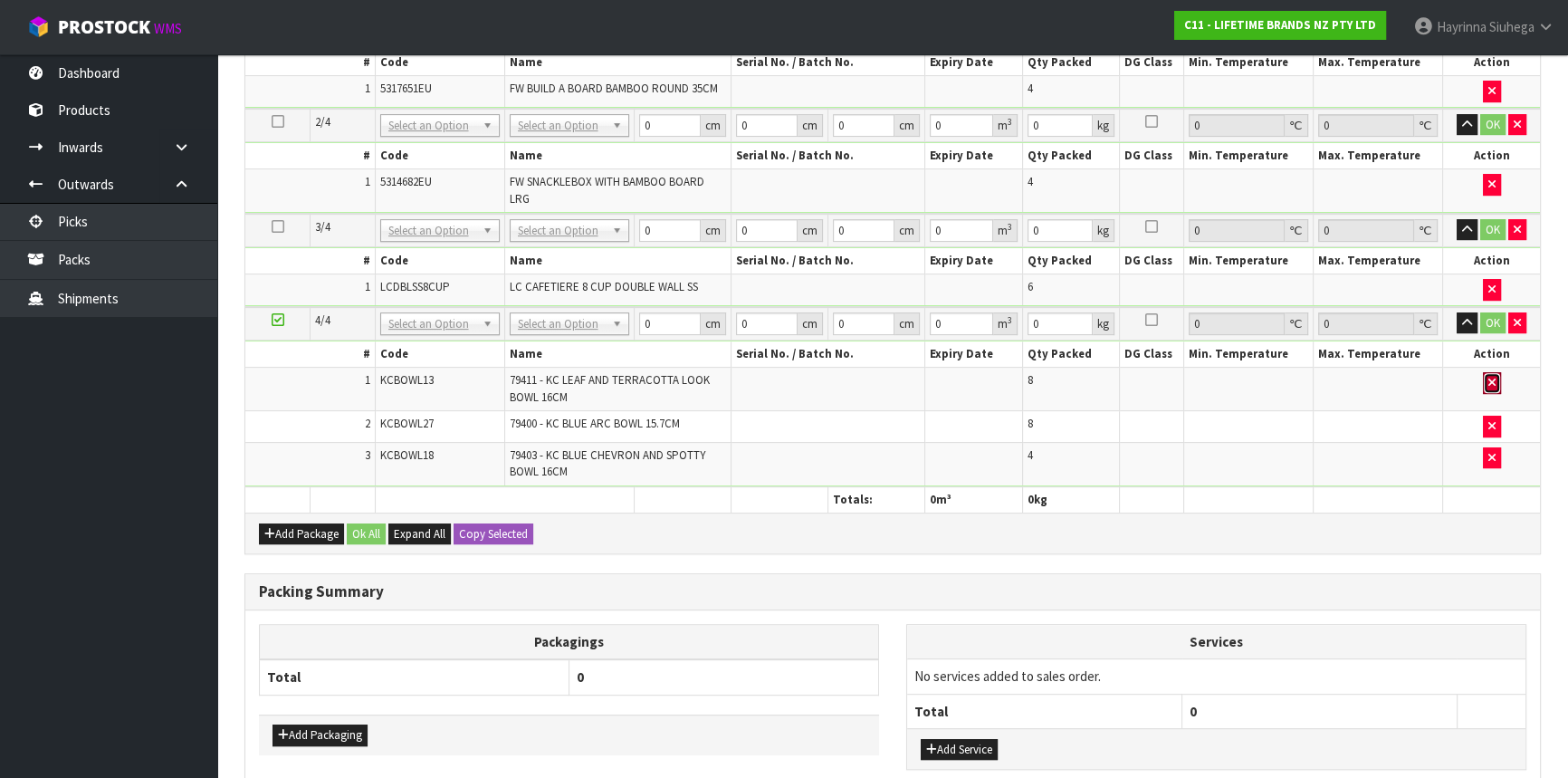
click at [1490, 377] on icon "button" at bounding box center [1491, 383] width 7 height 12
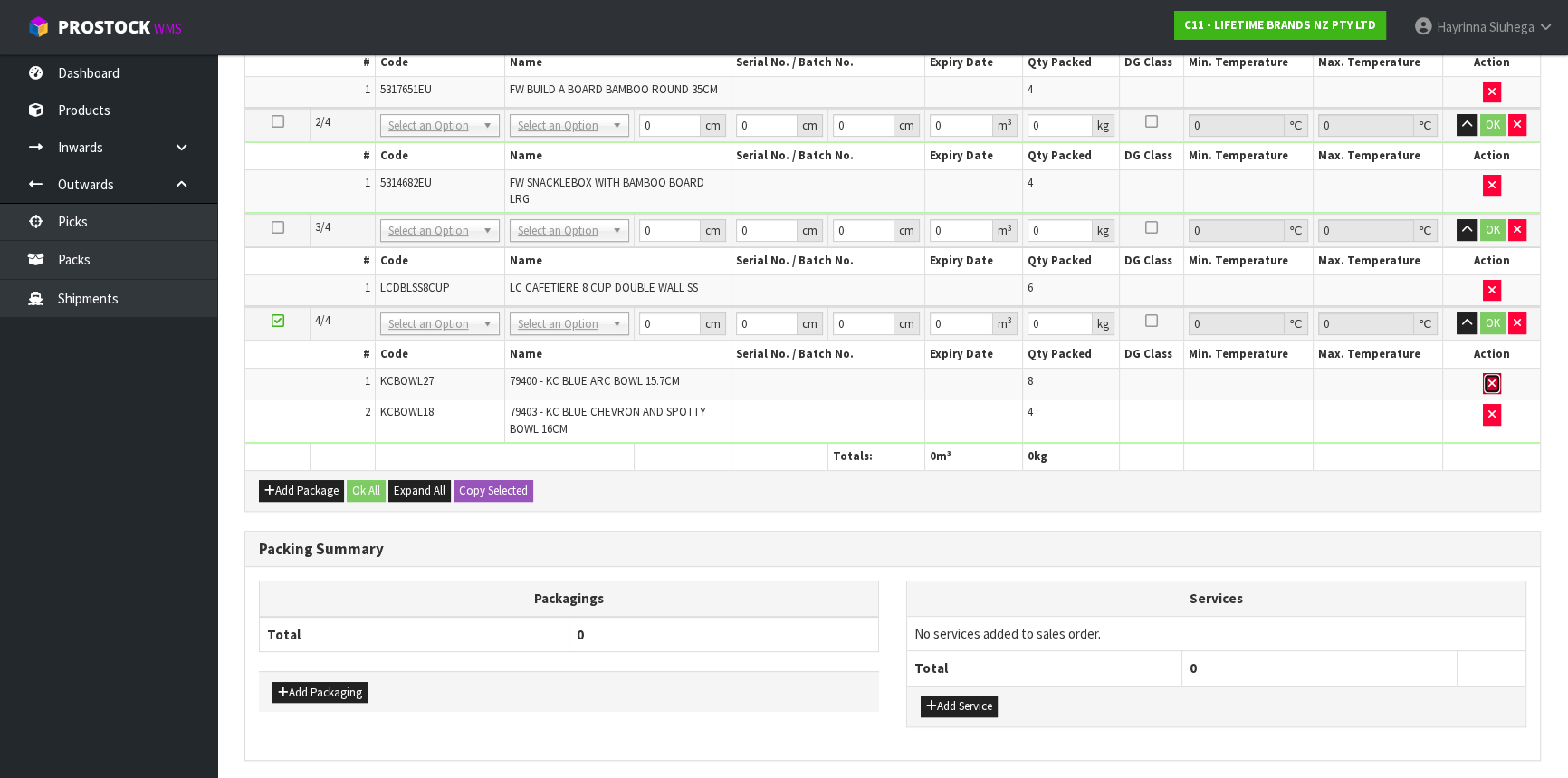
click at [1490, 378] on icon "button" at bounding box center [1491, 384] width 7 height 12
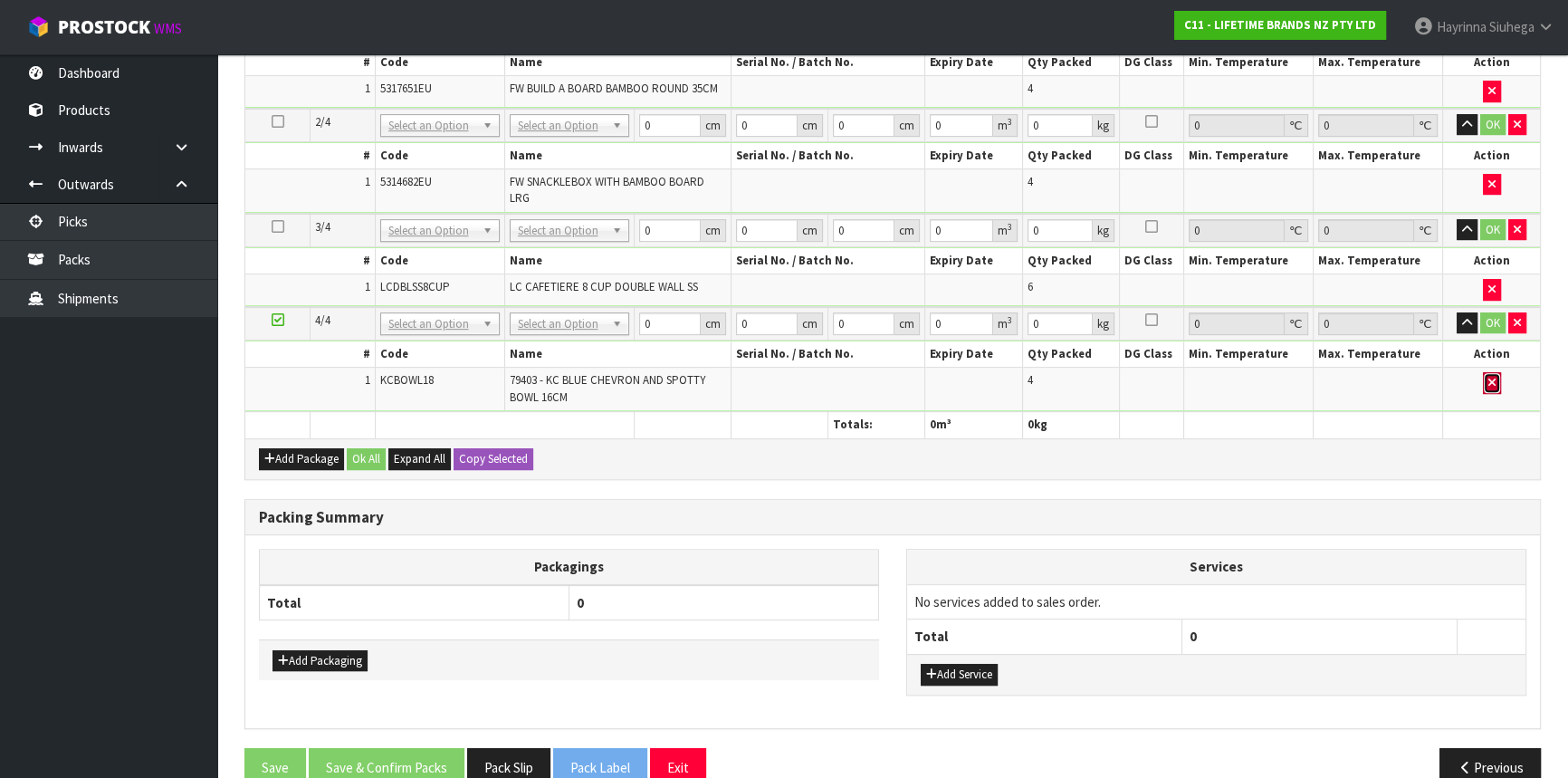
click at [1496, 378] on button "button" at bounding box center [1492, 383] width 18 height 21
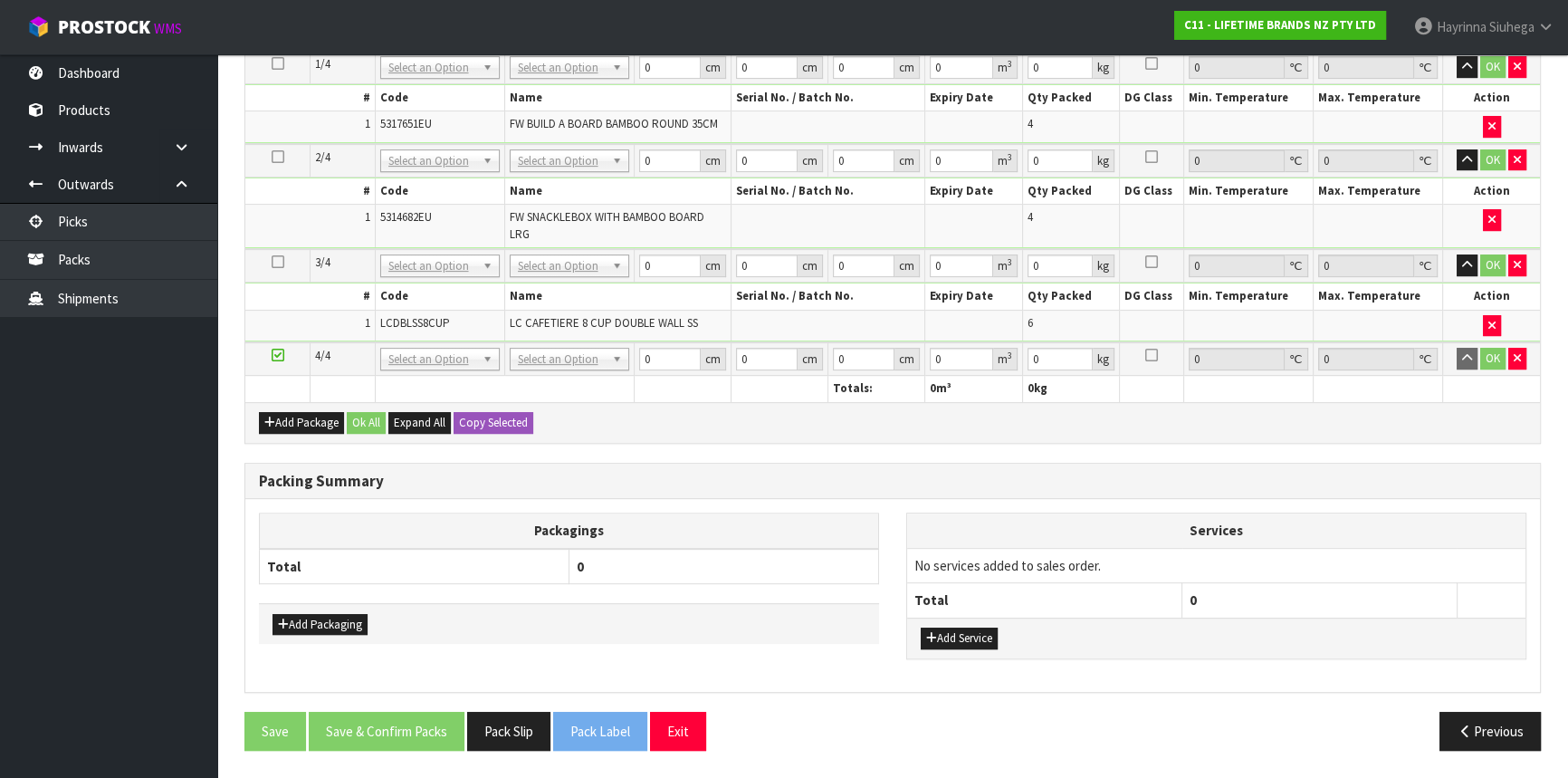
scroll to position [820, 0]
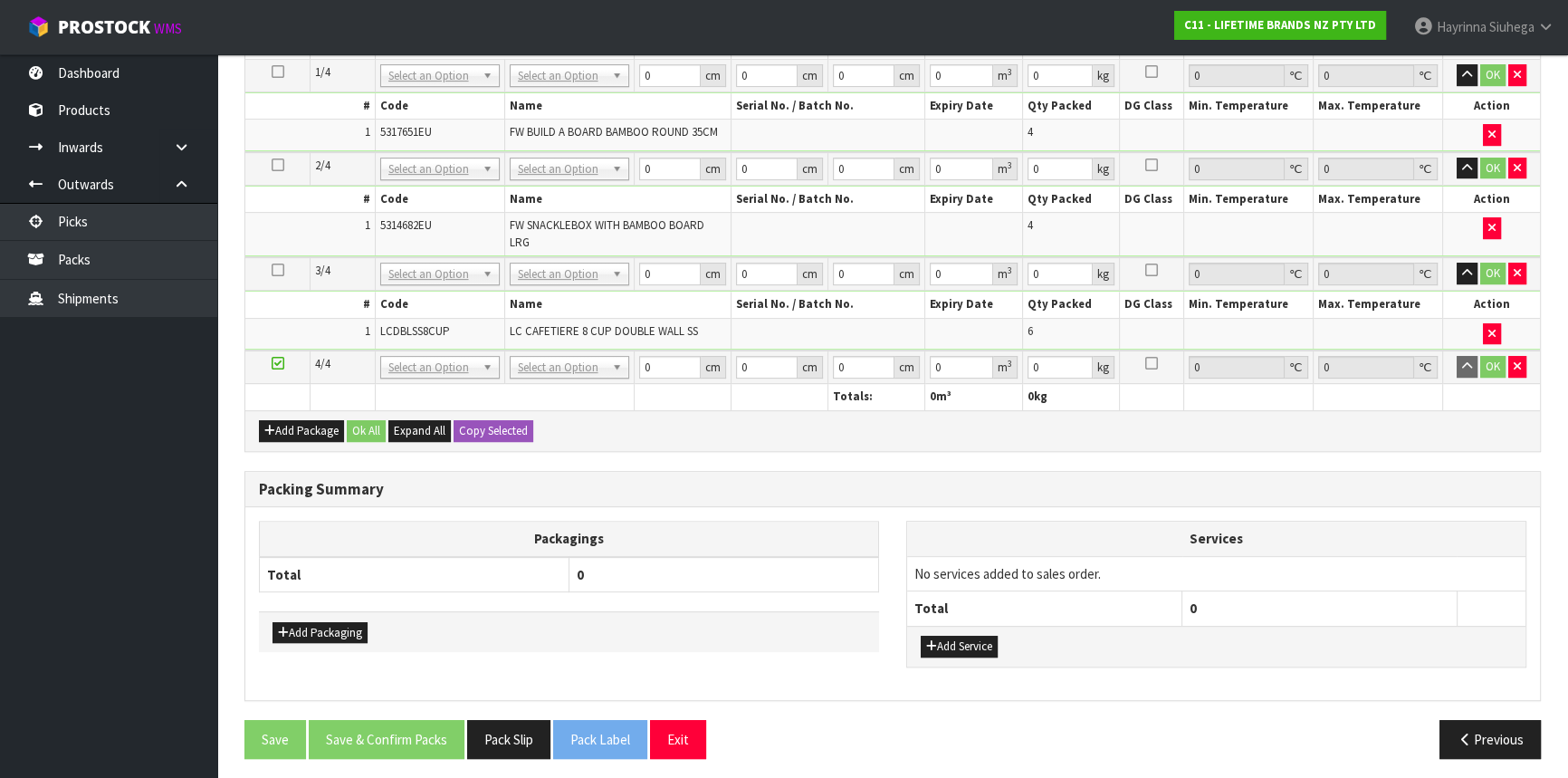
click at [1363, 472] on div "Packing Summary" at bounding box center [893, 490] width 1295 height 36
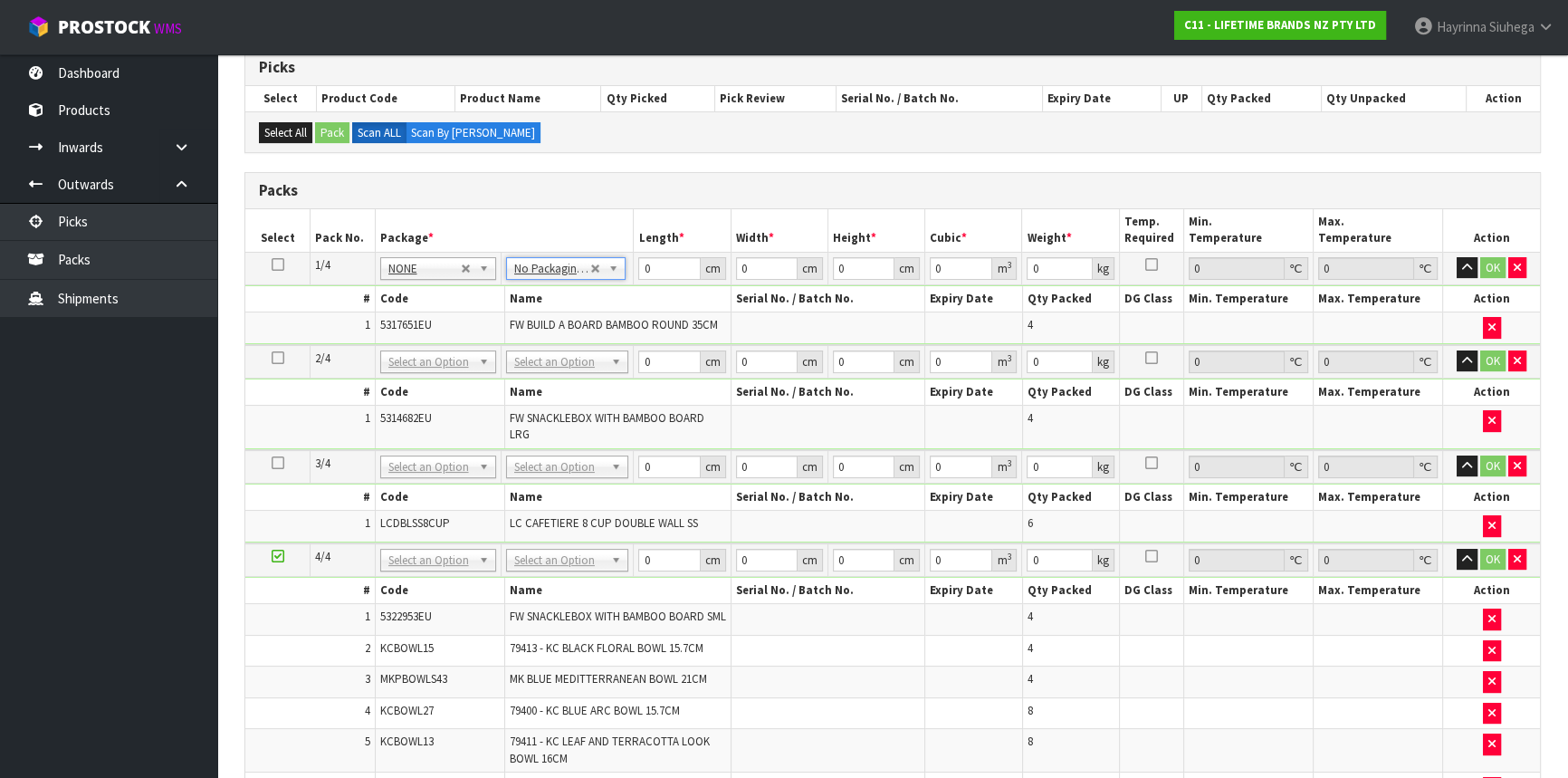
scroll to position [392, 0]
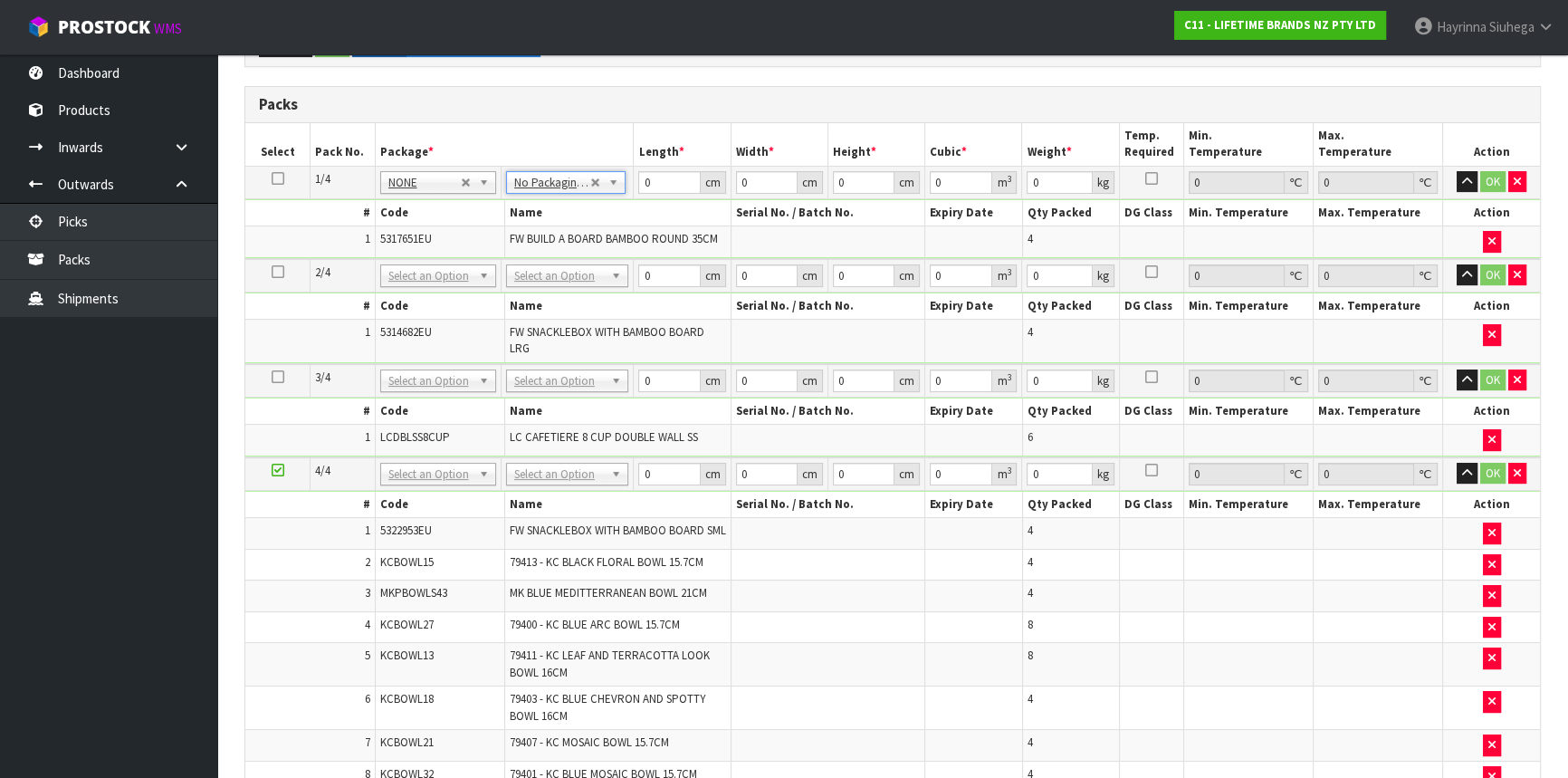
click at [557, 286] on td "No Packaging Cartons PLT GEN120 (1200 X 1000) PLT ONE WAY SKID CHEP HIRE PALLET…" at bounding box center [567, 276] width 133 height 34
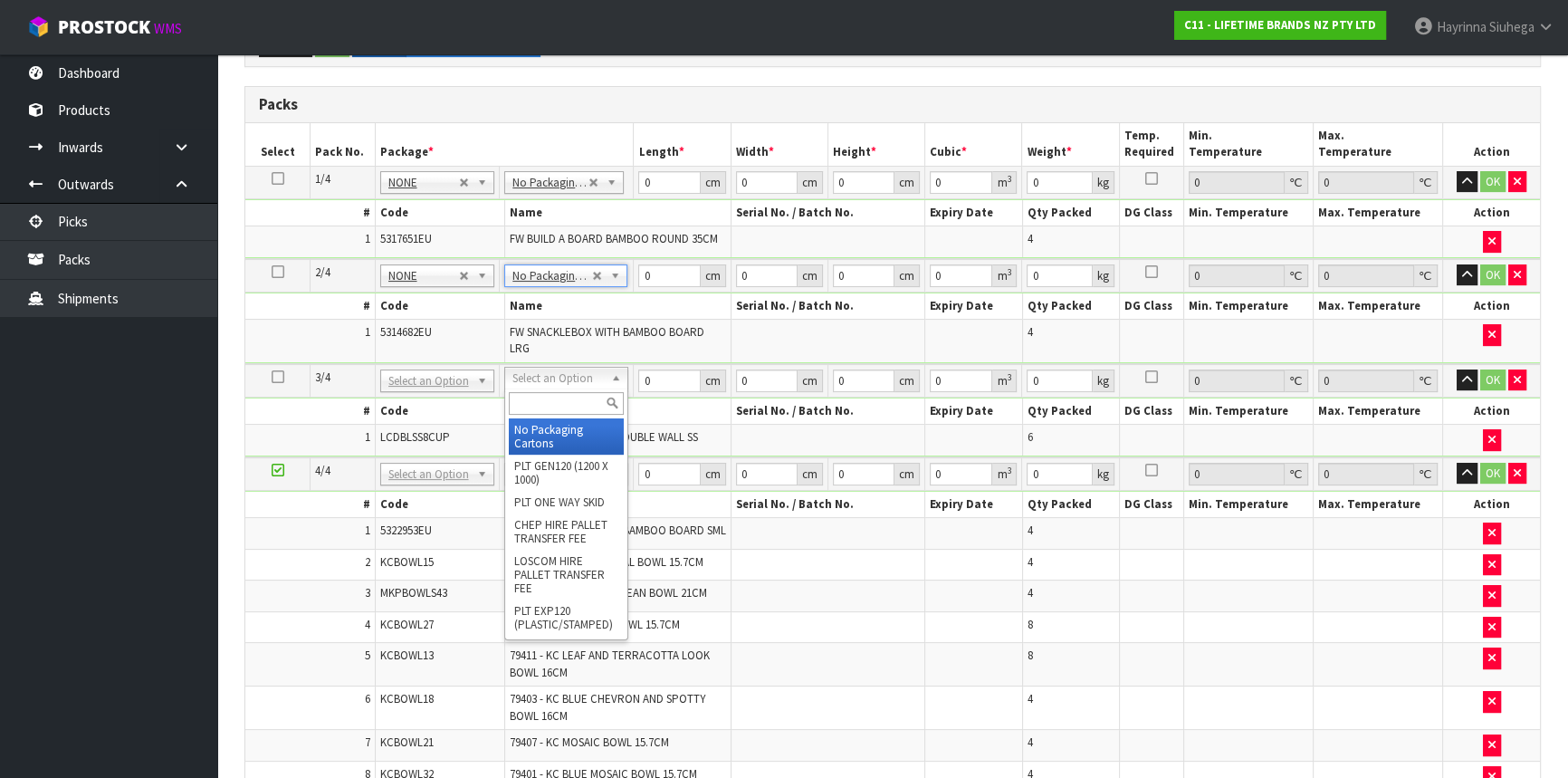
type input "3"
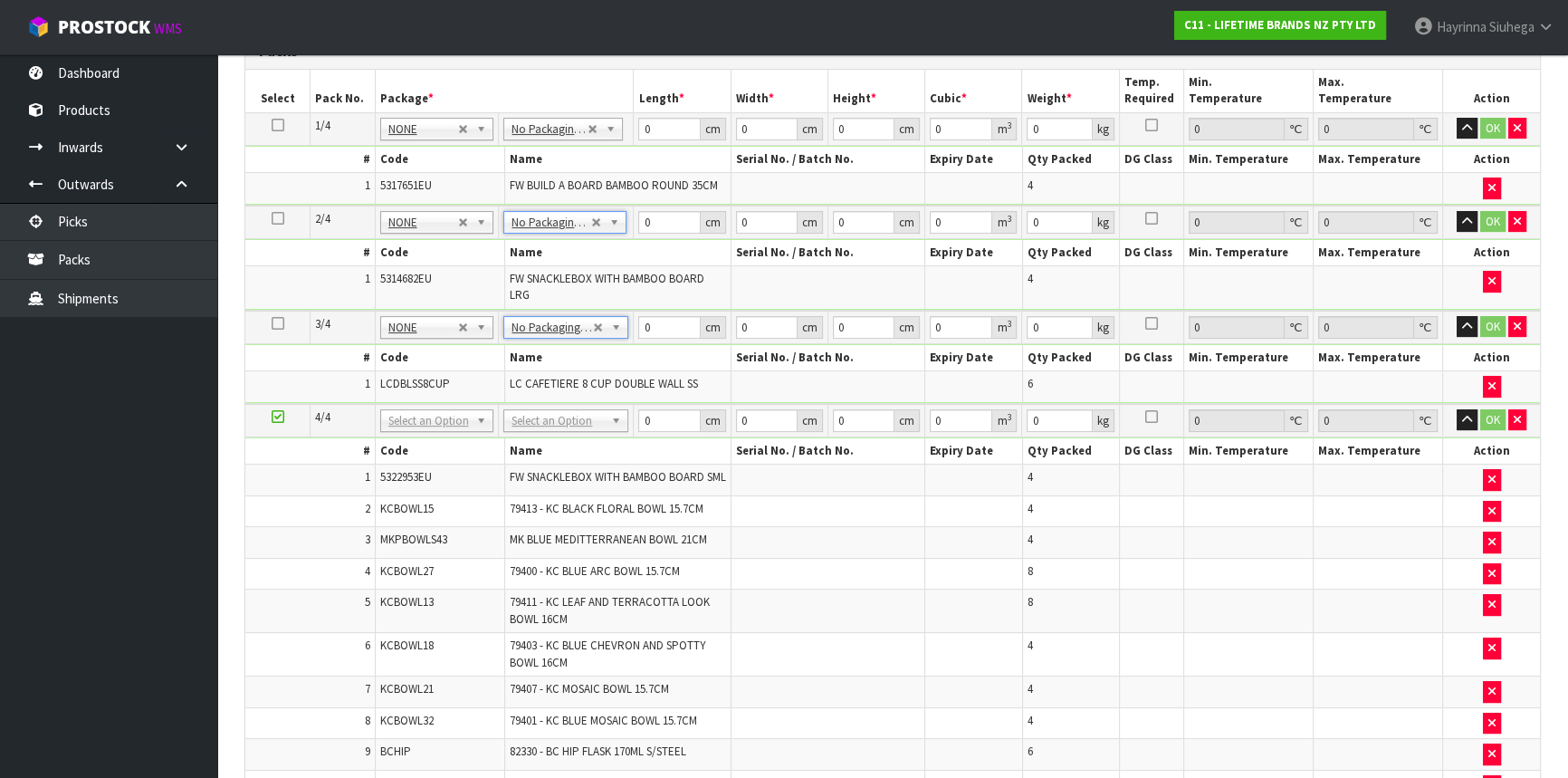
scroll to position [475, 0]
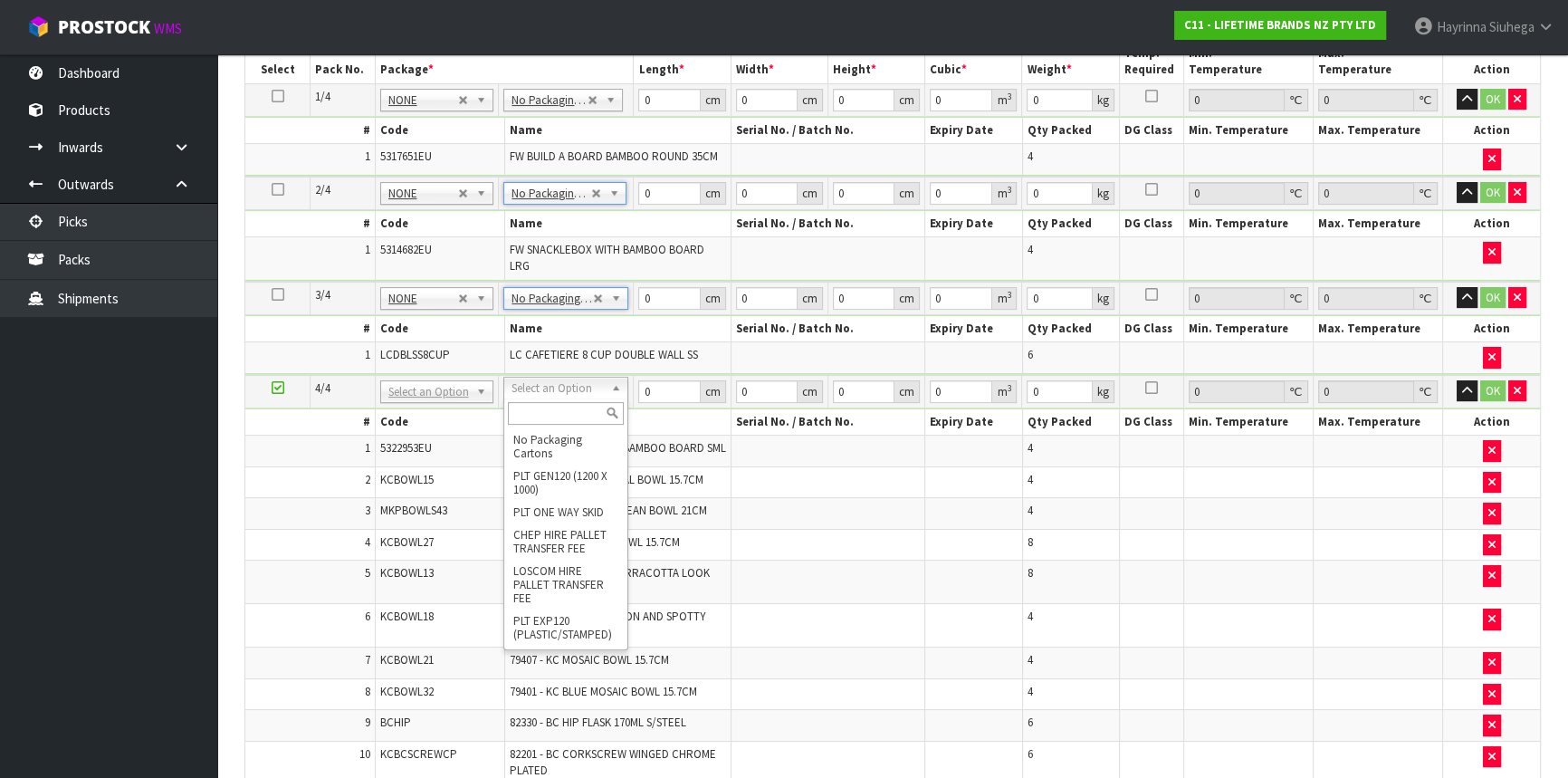
click at [553, 410] on input "text" at bounding box center [565, 413] width 116 height 22
type input "CTN9"
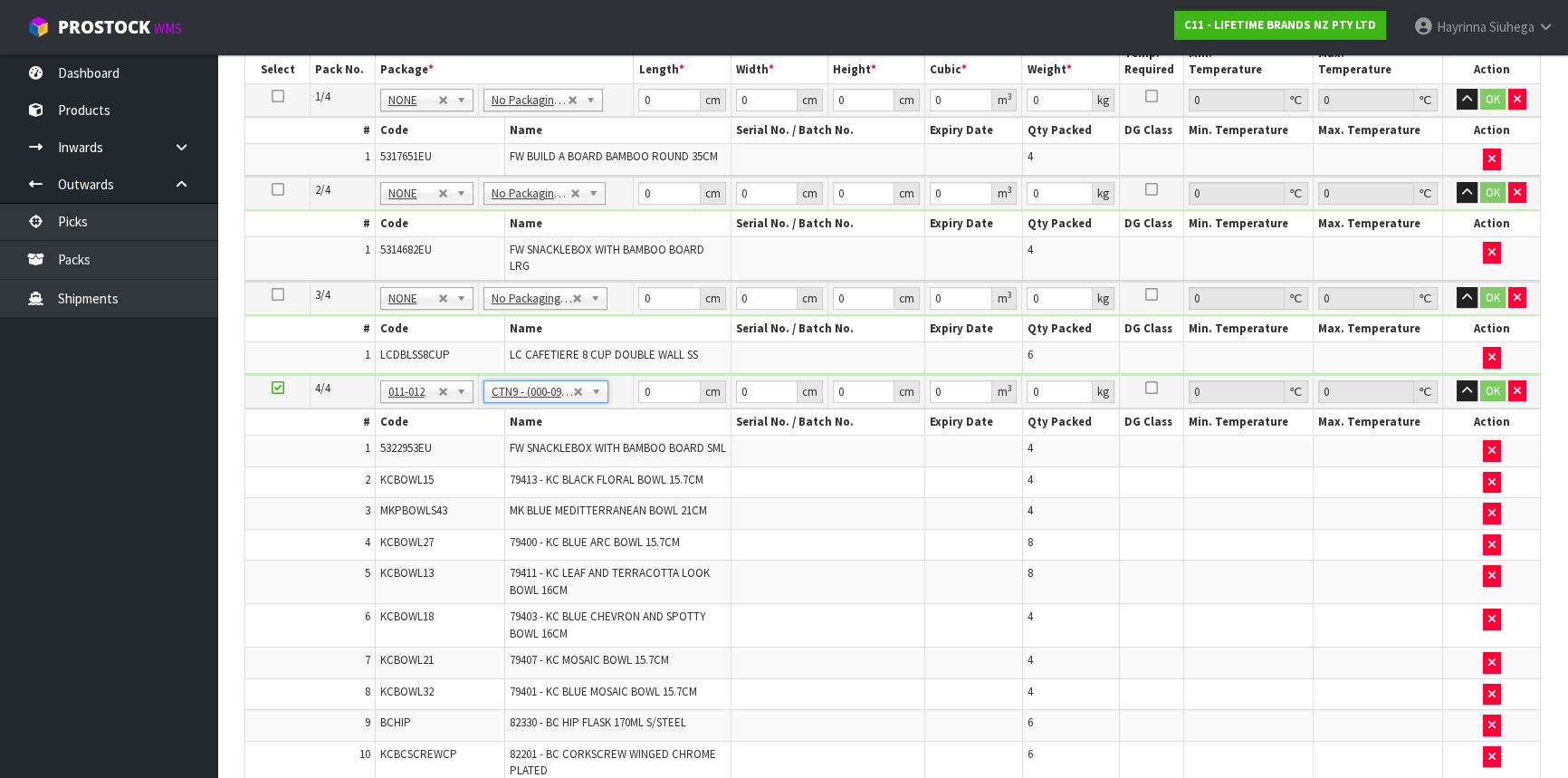
type input "51"
type input "38"
type input "58.5"
type input "0.113373"
type input "19.67"
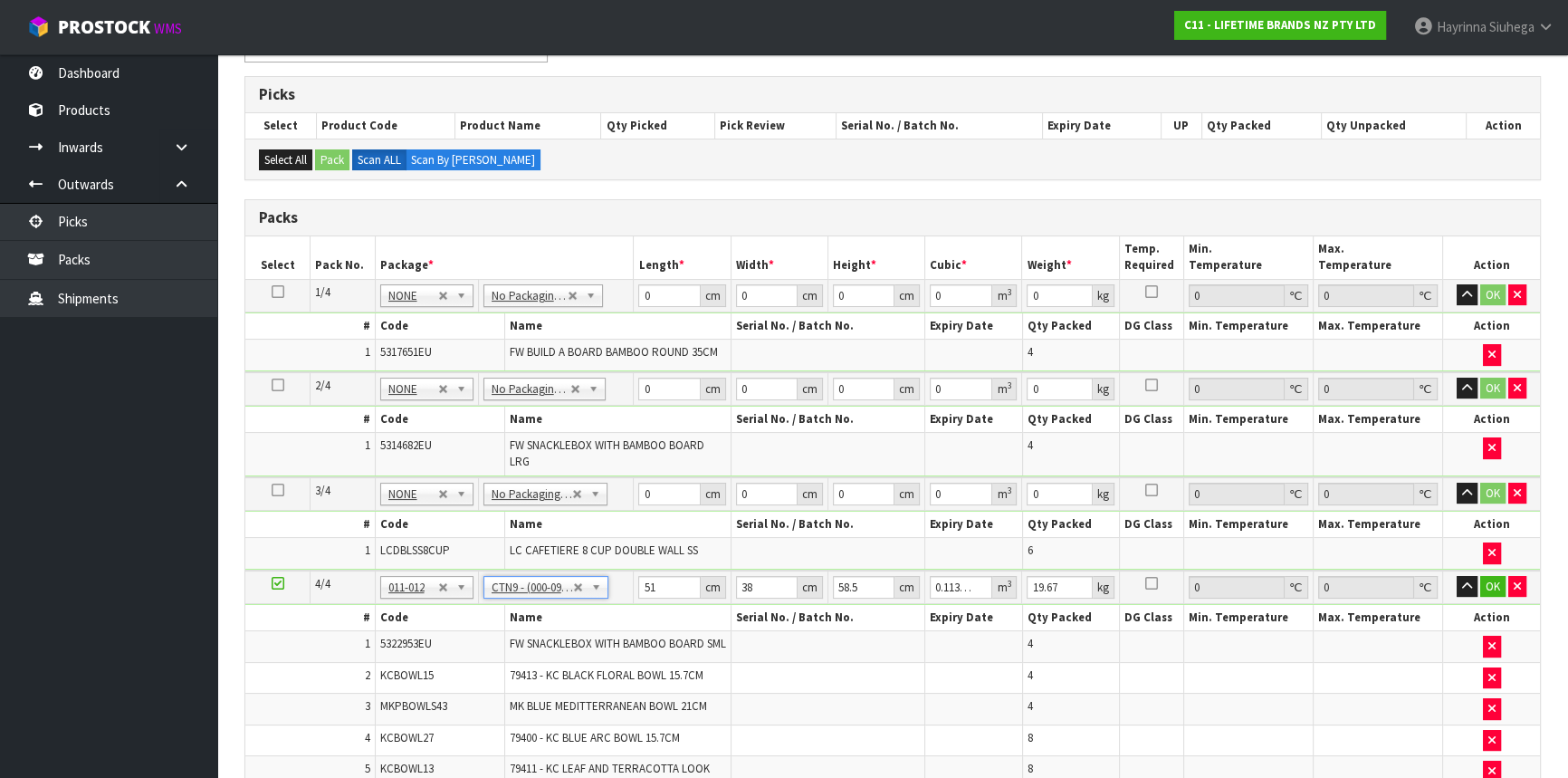
scroll to position [35, 0]
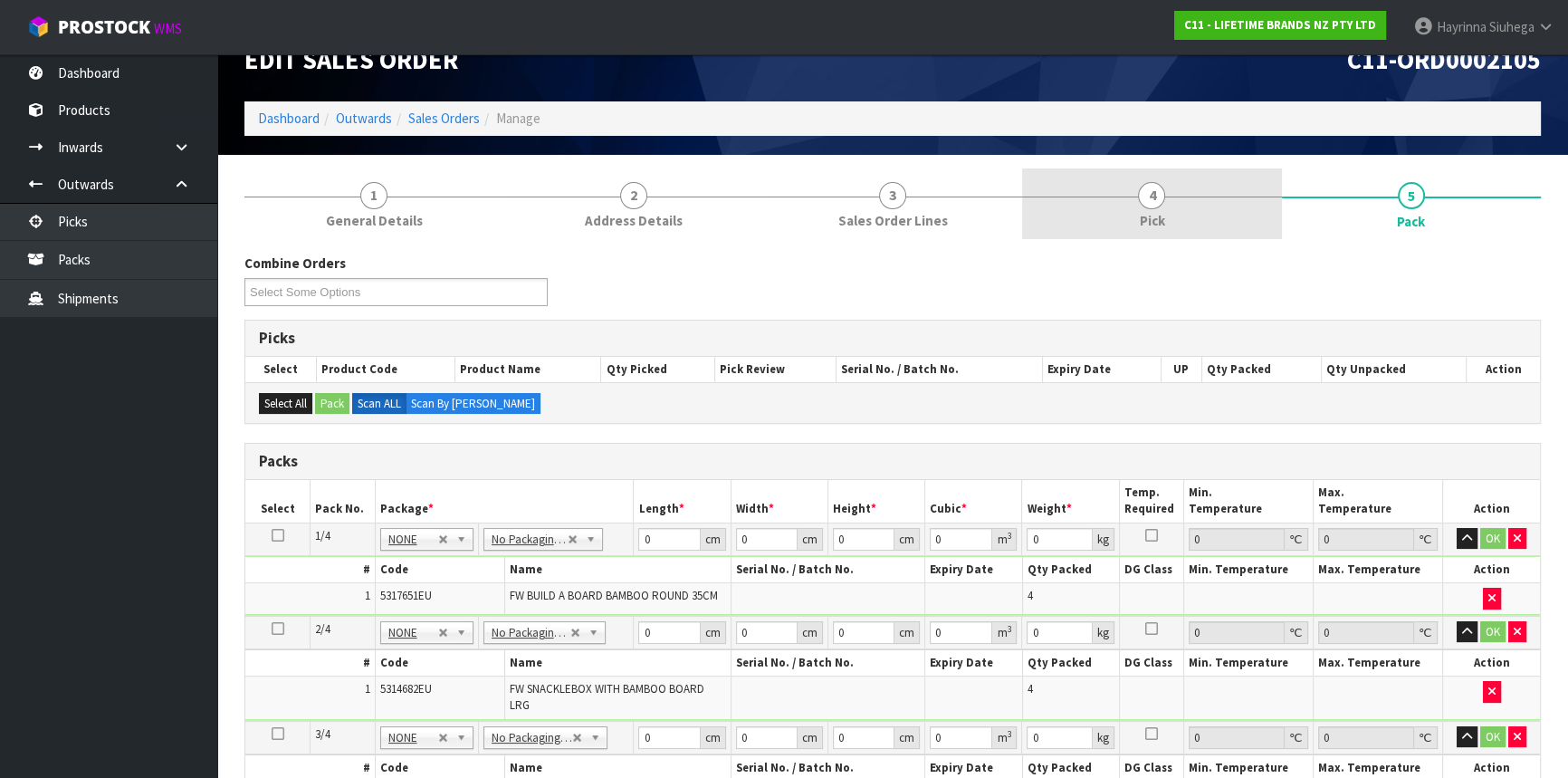
click at [1108, 218] on link "4 Pick" at bounding box center [1151, 204] width 259 height 72
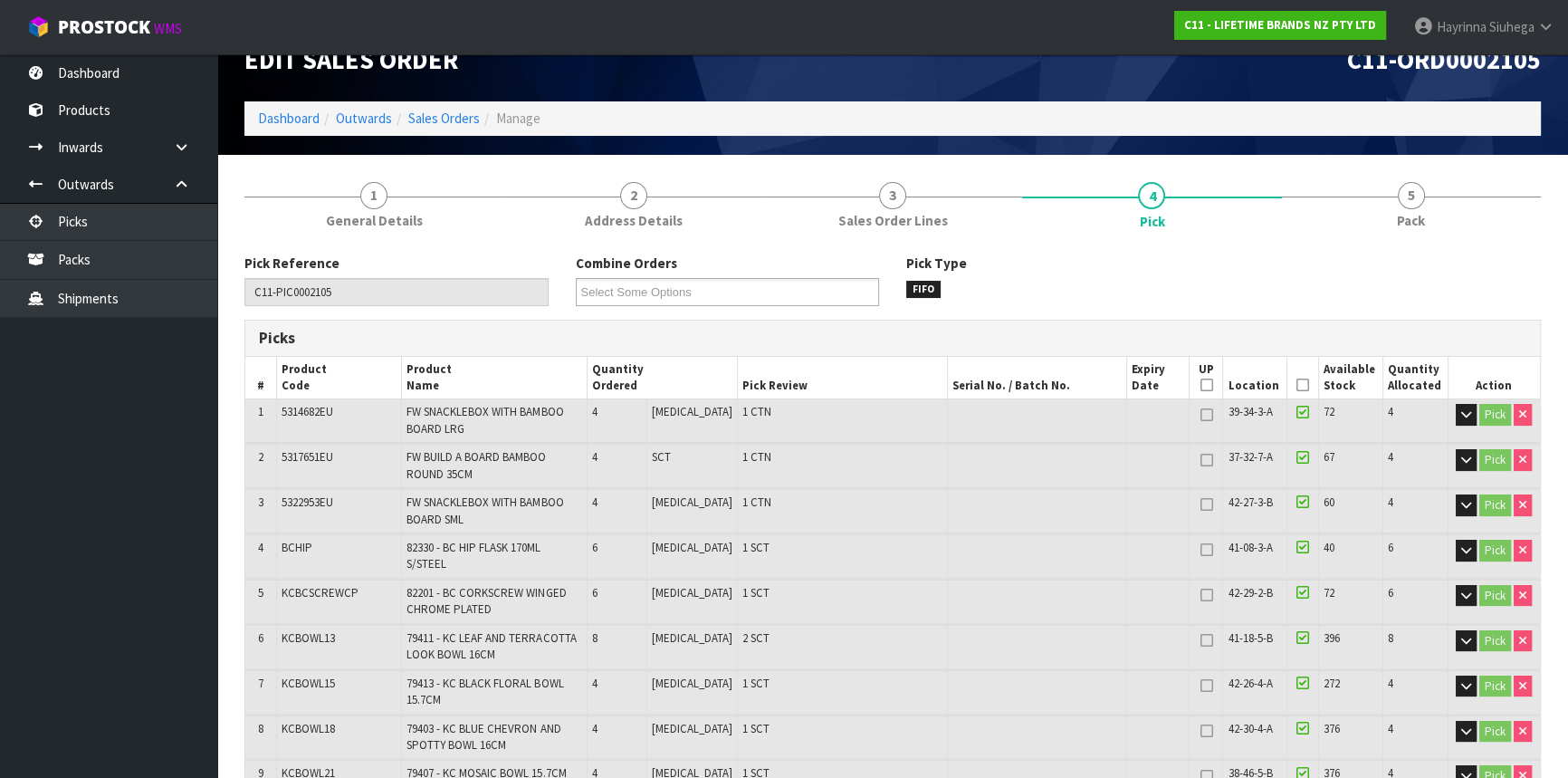
scroll to position [993, 0]
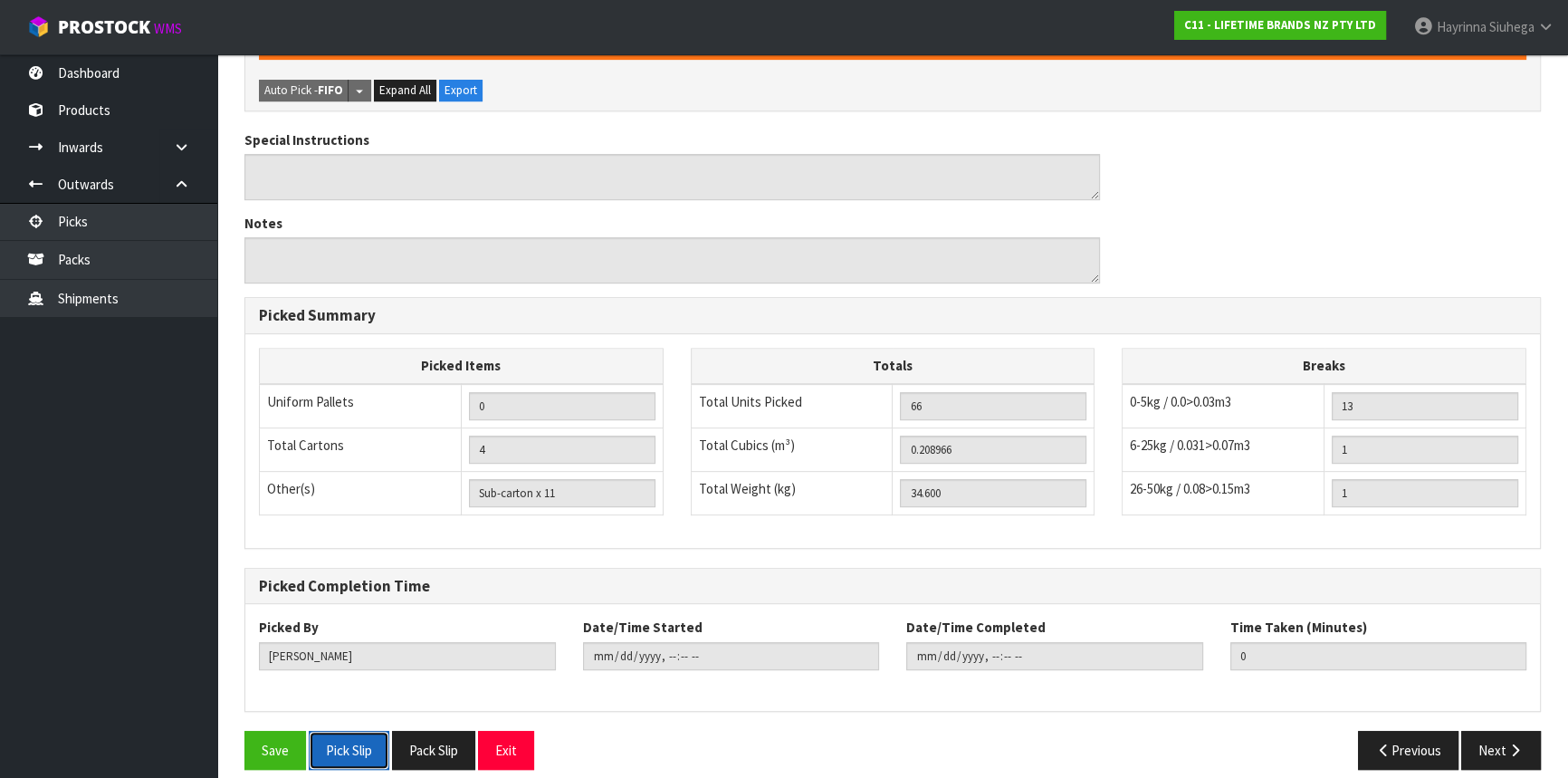
click at [350, 734] on button "Pick Slip" at bounding box center [349, 751] width 81 height 39
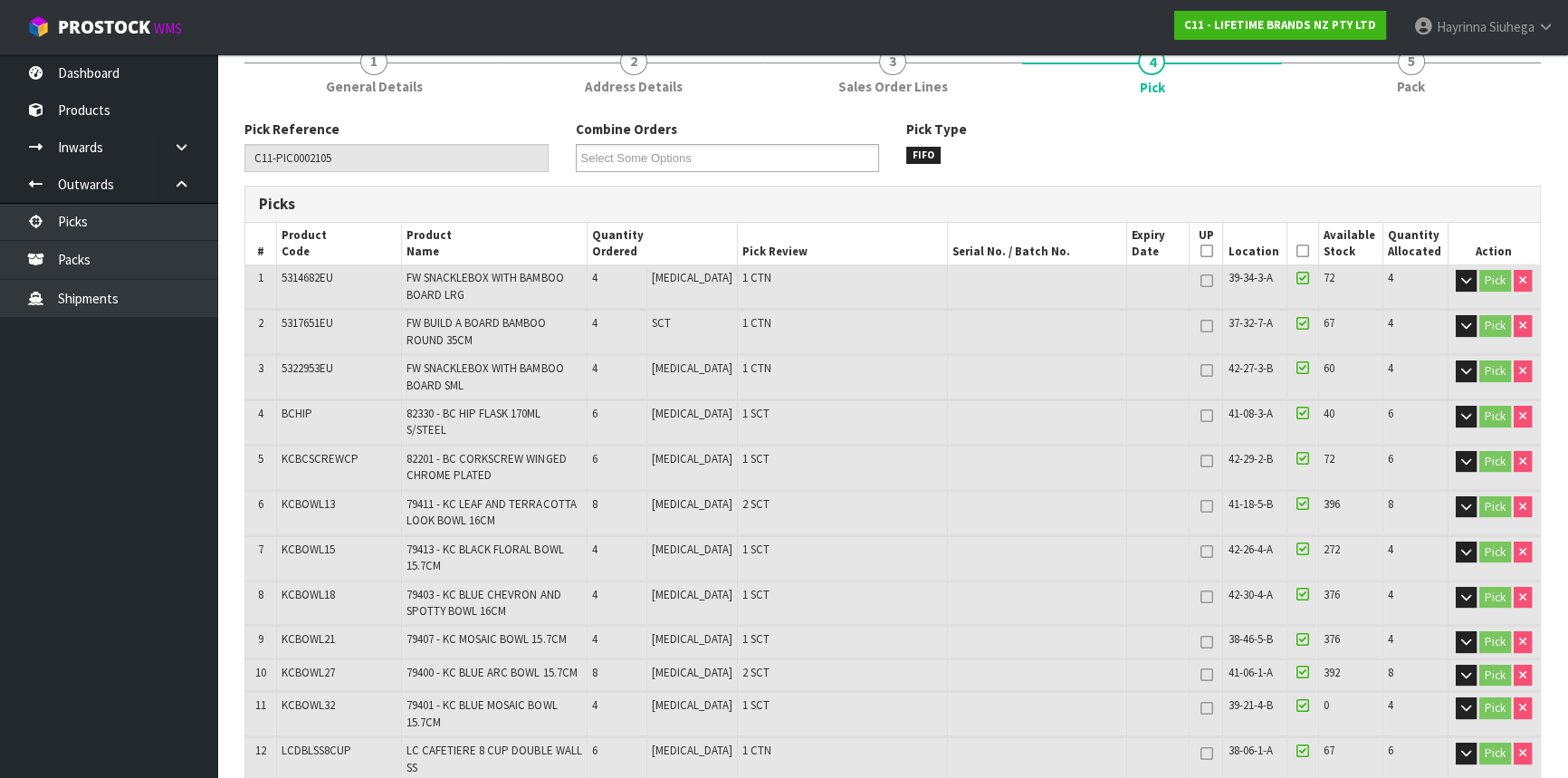
scroll to position [0, 0]
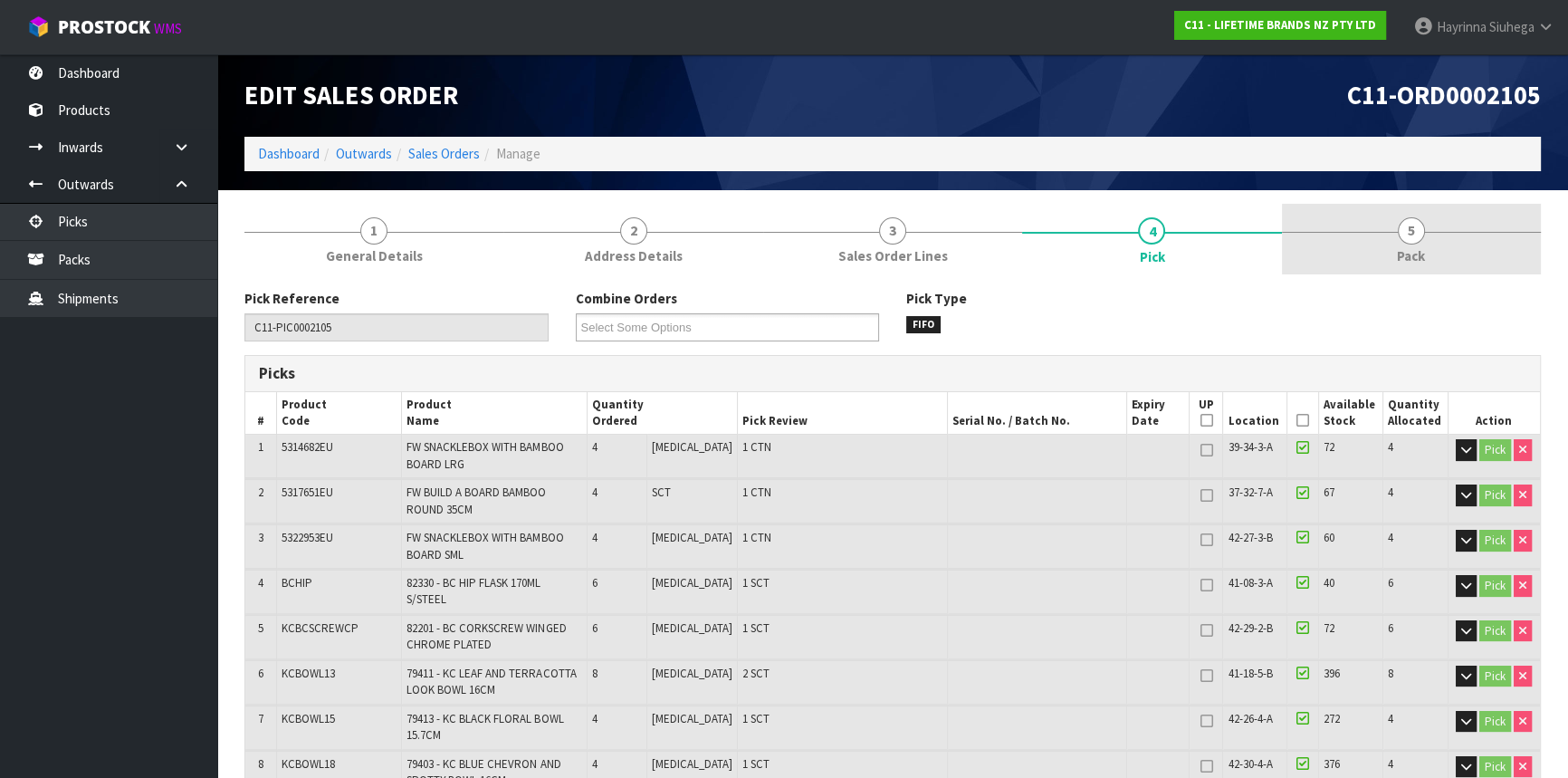
click at [1411, 225] on span "5" at bounding box center [1412, 231] width 27 height 27
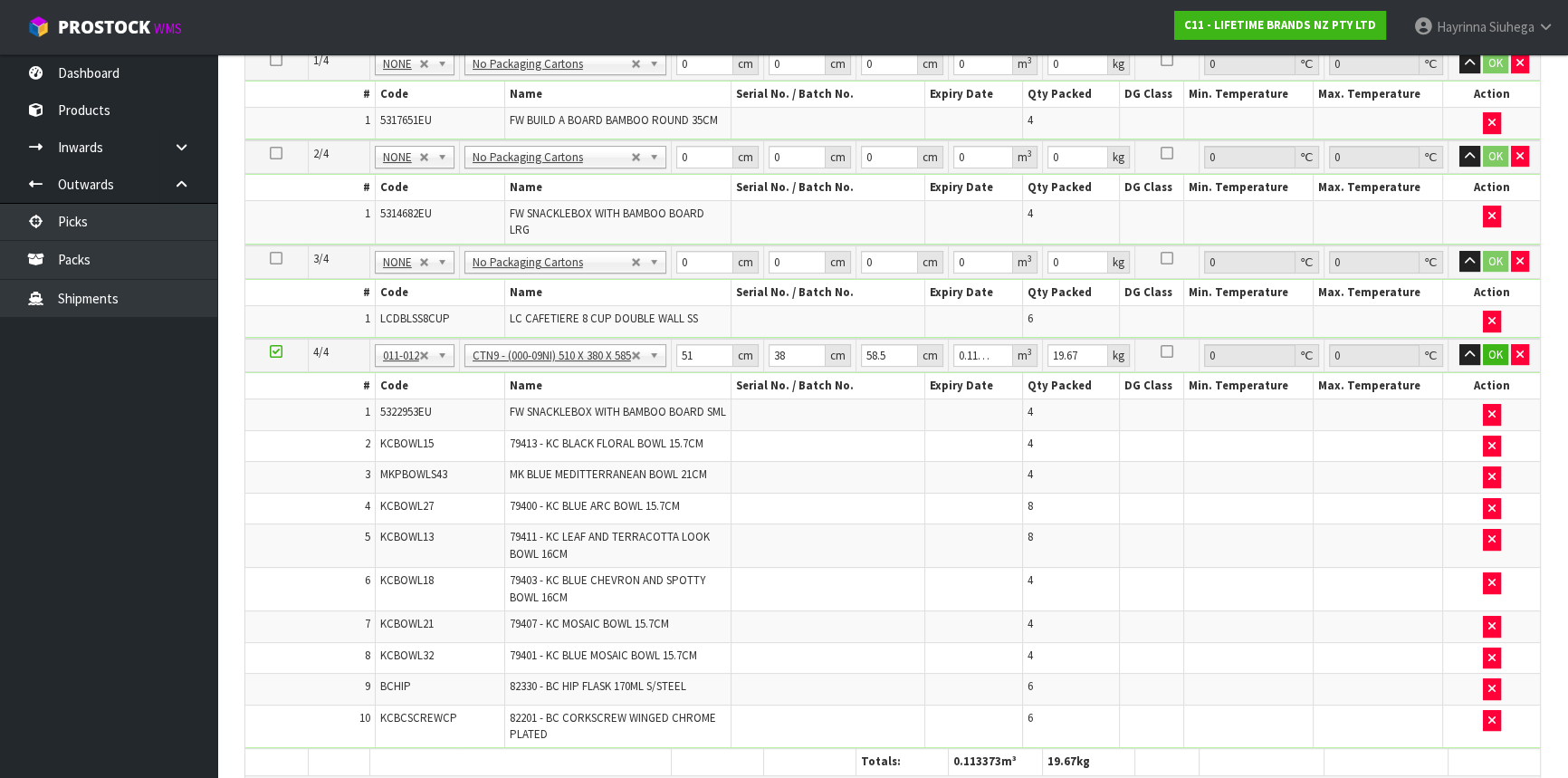
scroll to position [411, 0]
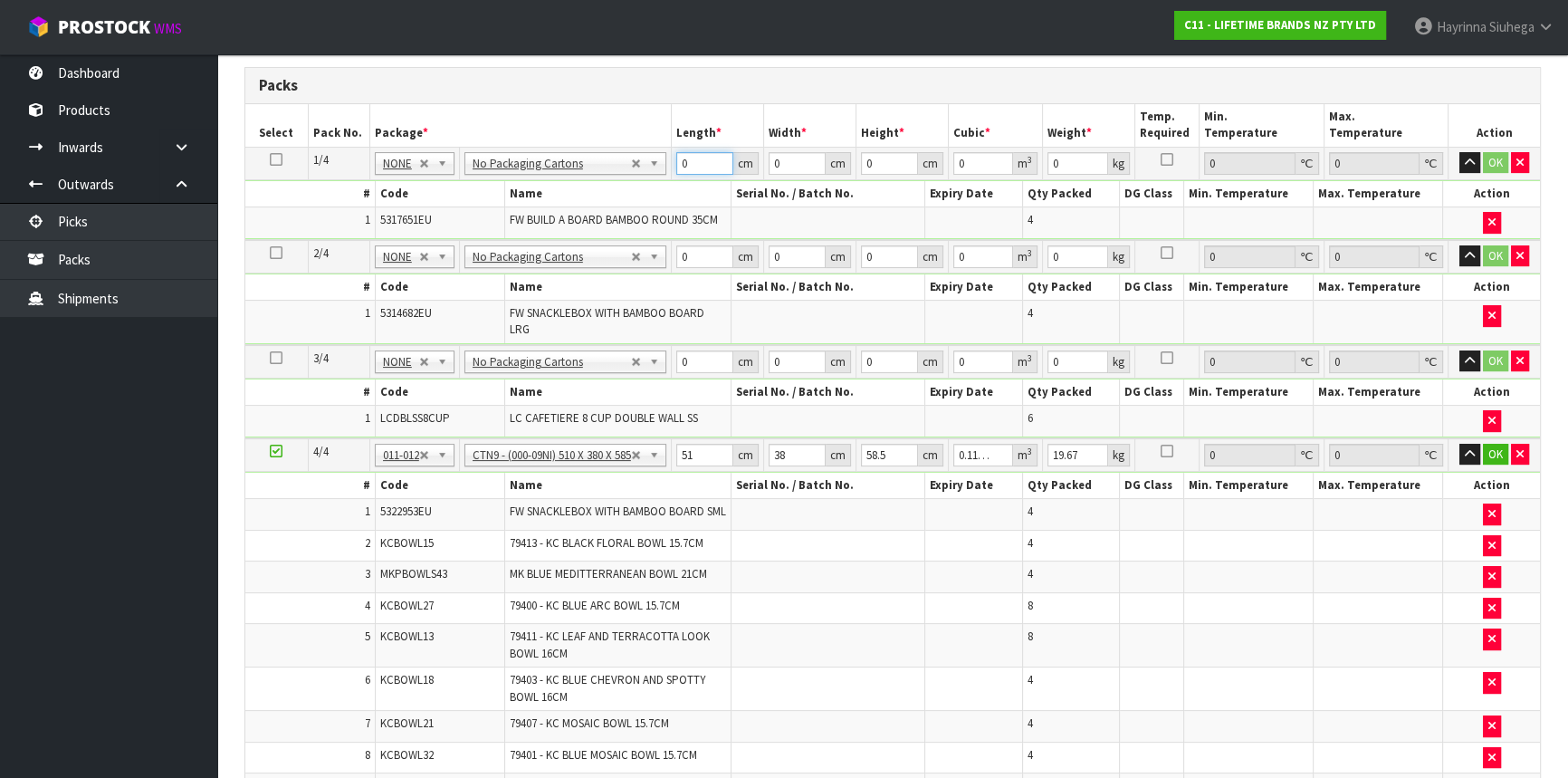
click at [684, 166] on input "0" at bounding box center [705, 163] width 57 height 22
type input "46"
click at [782, 161] on input "0" at bounding box center [797, 163] width 56 height 22
type input "40"
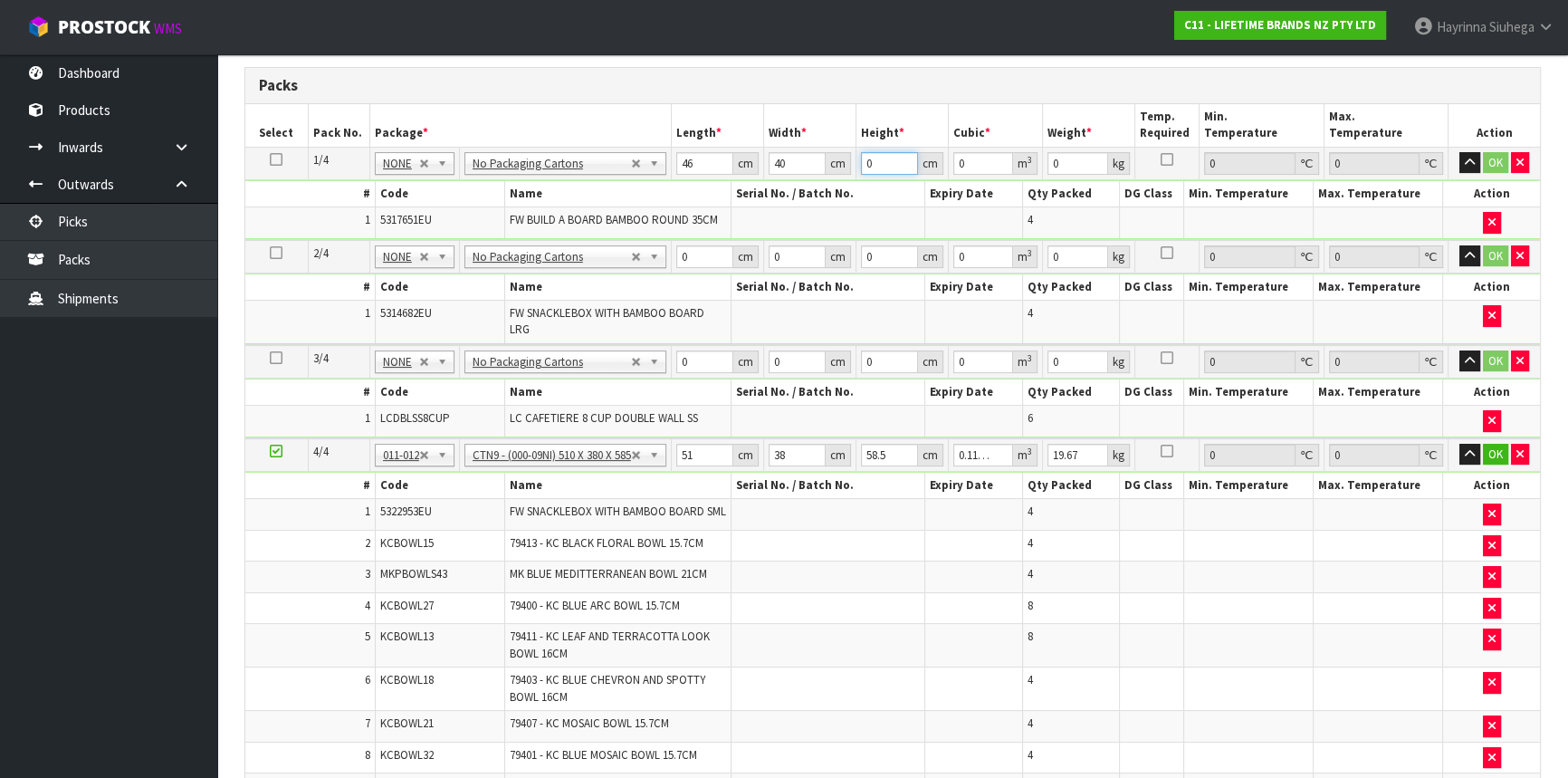
click at [893, 161] on input "0" at bounding box center [889, 163] width 57 height 22
type input "3"
type input "0.00552"
type input "38"
type input "0.06992"
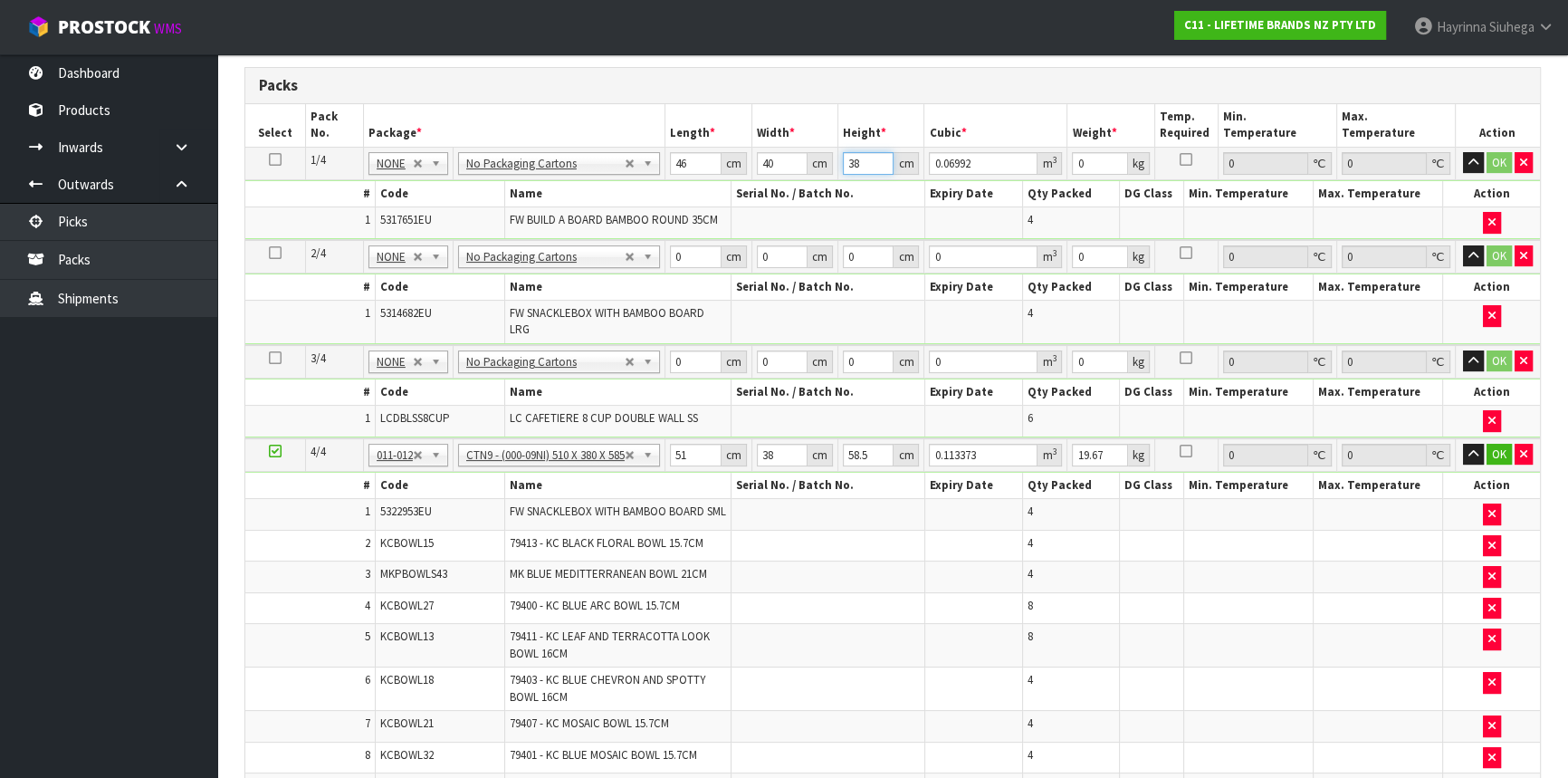
type input "38"
click at [1094, 159] on input "0" at bounding box center [1099, 163] width 55 height 22
type input "7"
click at [697, 251] on input "0" at bounding box center [695, 256] width 51 height 22
type input "47"
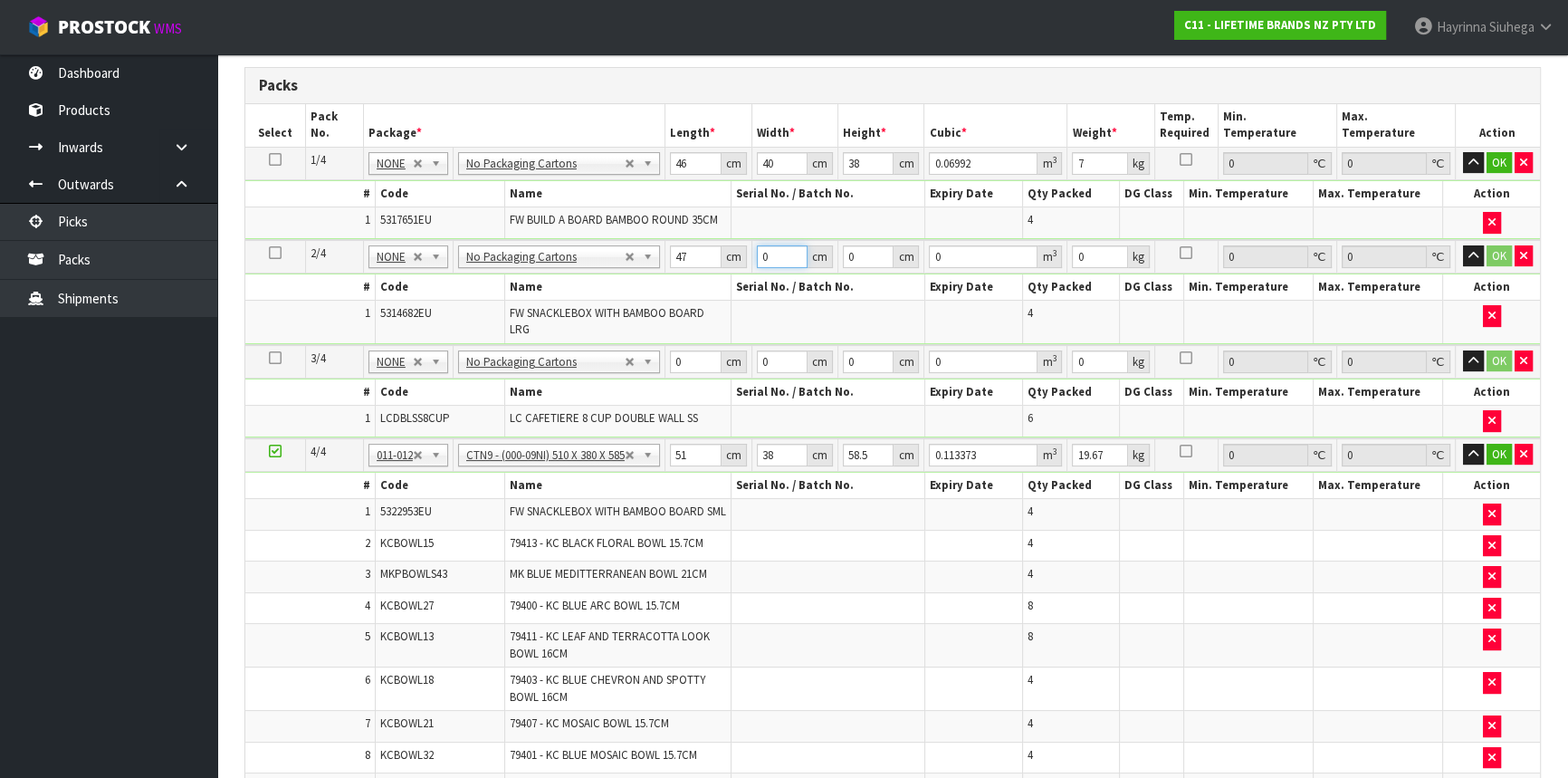
click at [772, 249] on input "0" at bounding box center [782, 256] width 50 height 22
type input "31"
click at [853, 253] on input "0" at bounding box center [868, 256] width 51 height 22
click at [866, 253] on input "0" at bounding box center [868, 256] width 51 height 22
type input "3"
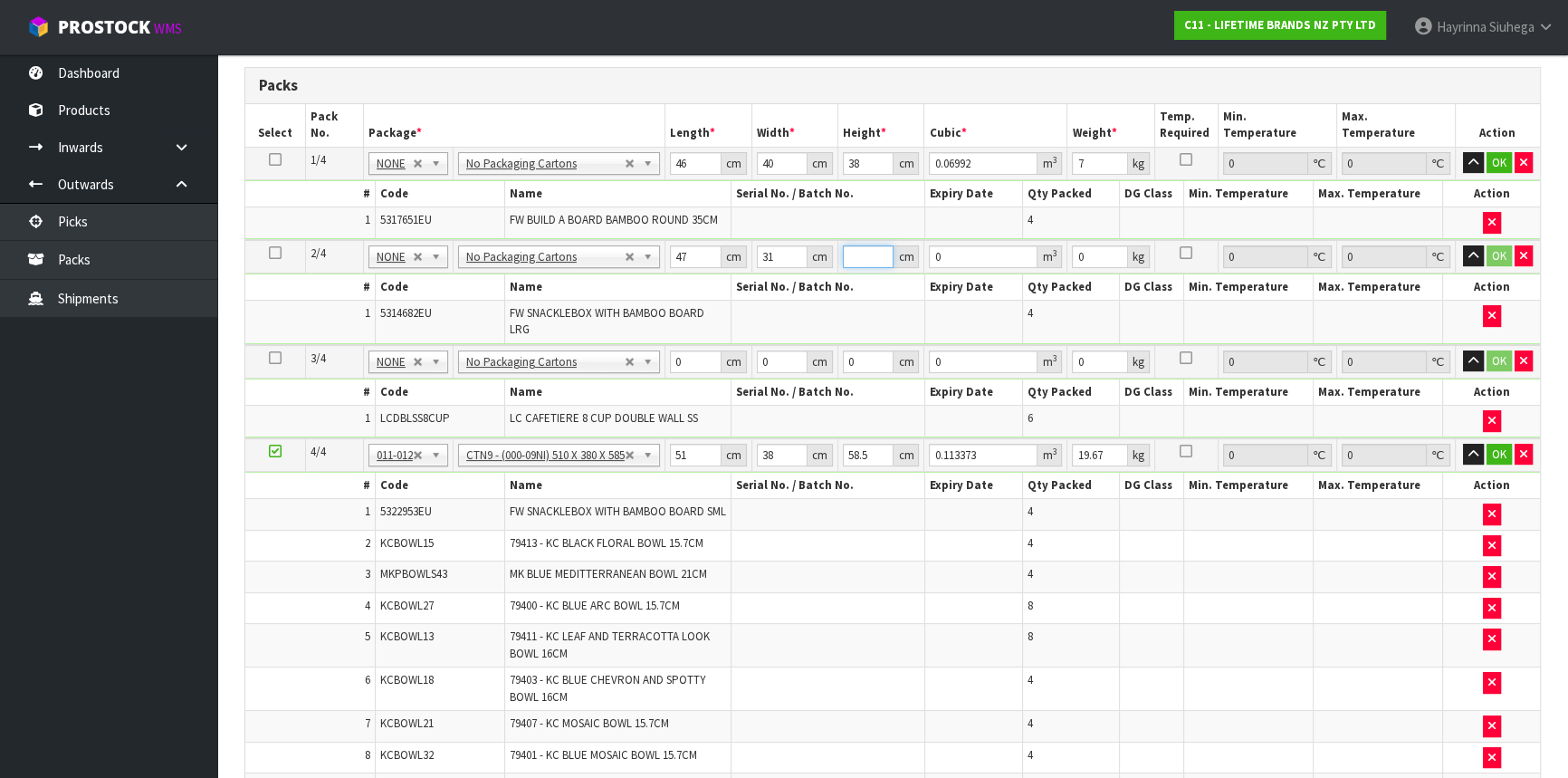
type input "0.004371"
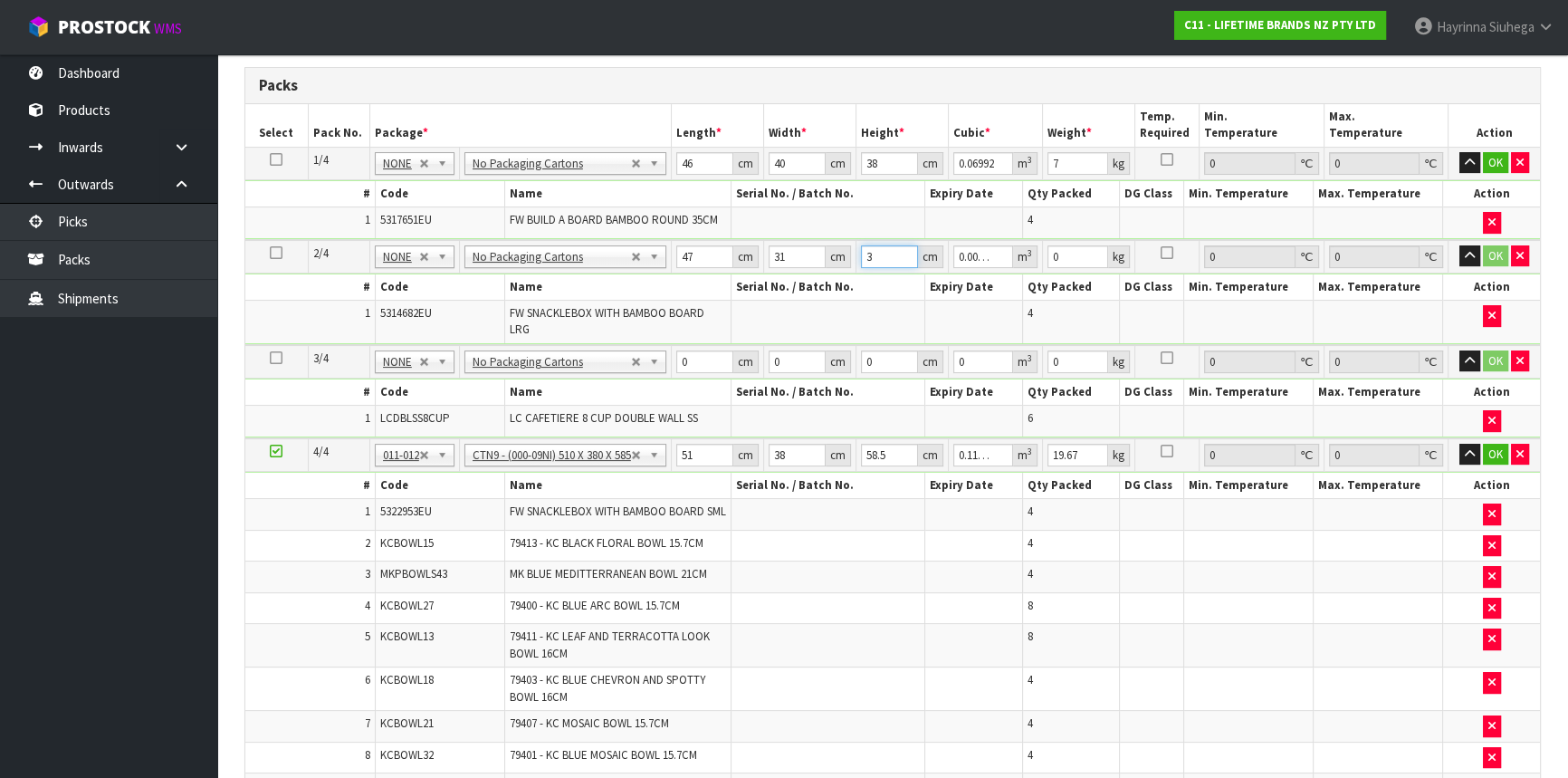
type input "39"
type input "0.056823"
type input "39"
click at [1063, 249] on input "0" at bounding box center [1078, 256] width 60 height 22
type input "8"
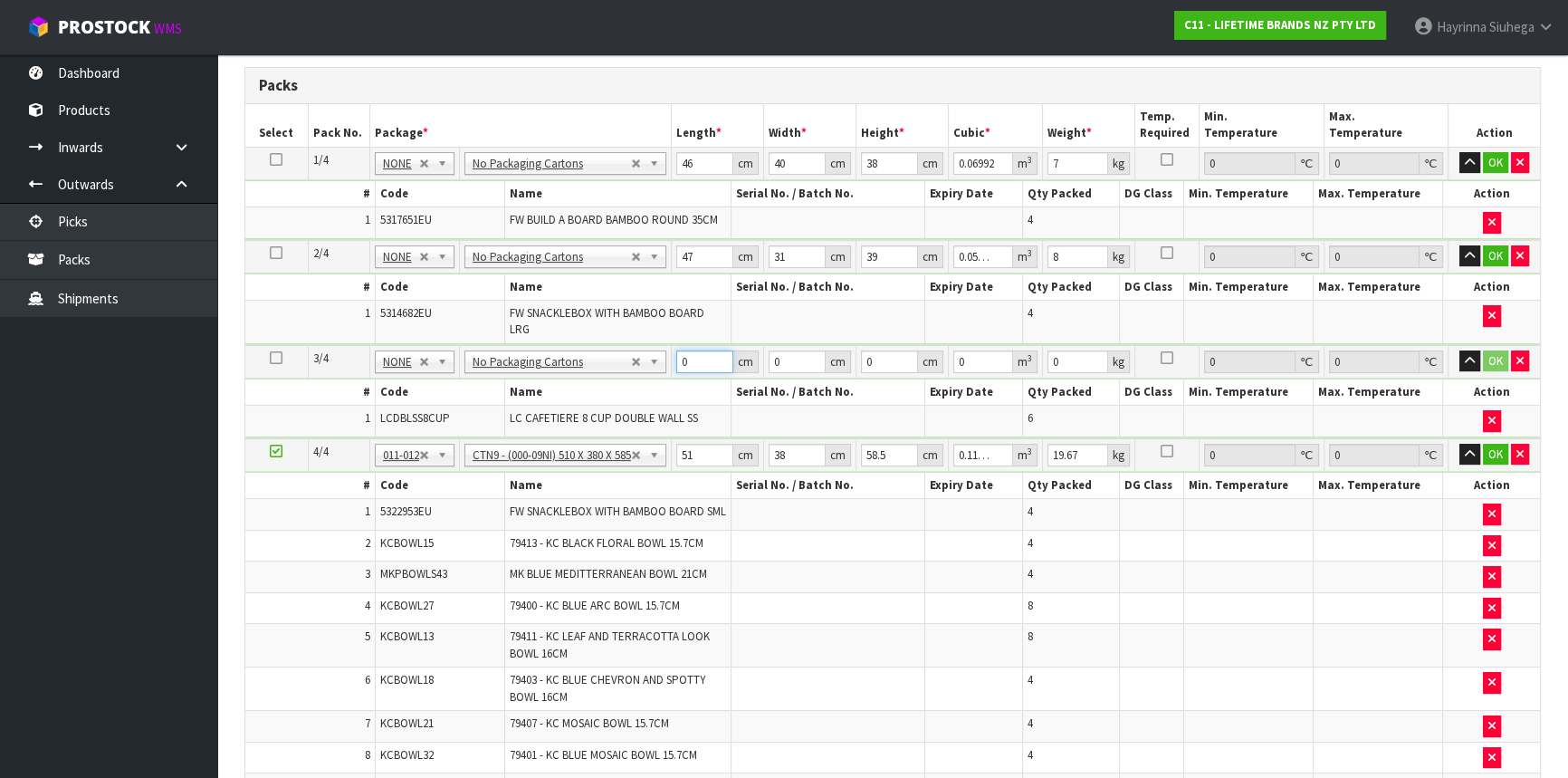
click at [692, 357] on input "0" at bounding box center [705, 361] width 57 height 22
type input "44"
click at [785, 361] on input "0" at bounding box center [797, 361] width 56 height 22
type input "35"
click at [888, 355] on input "0" at bounding box center [889, 361] width 57 height 22
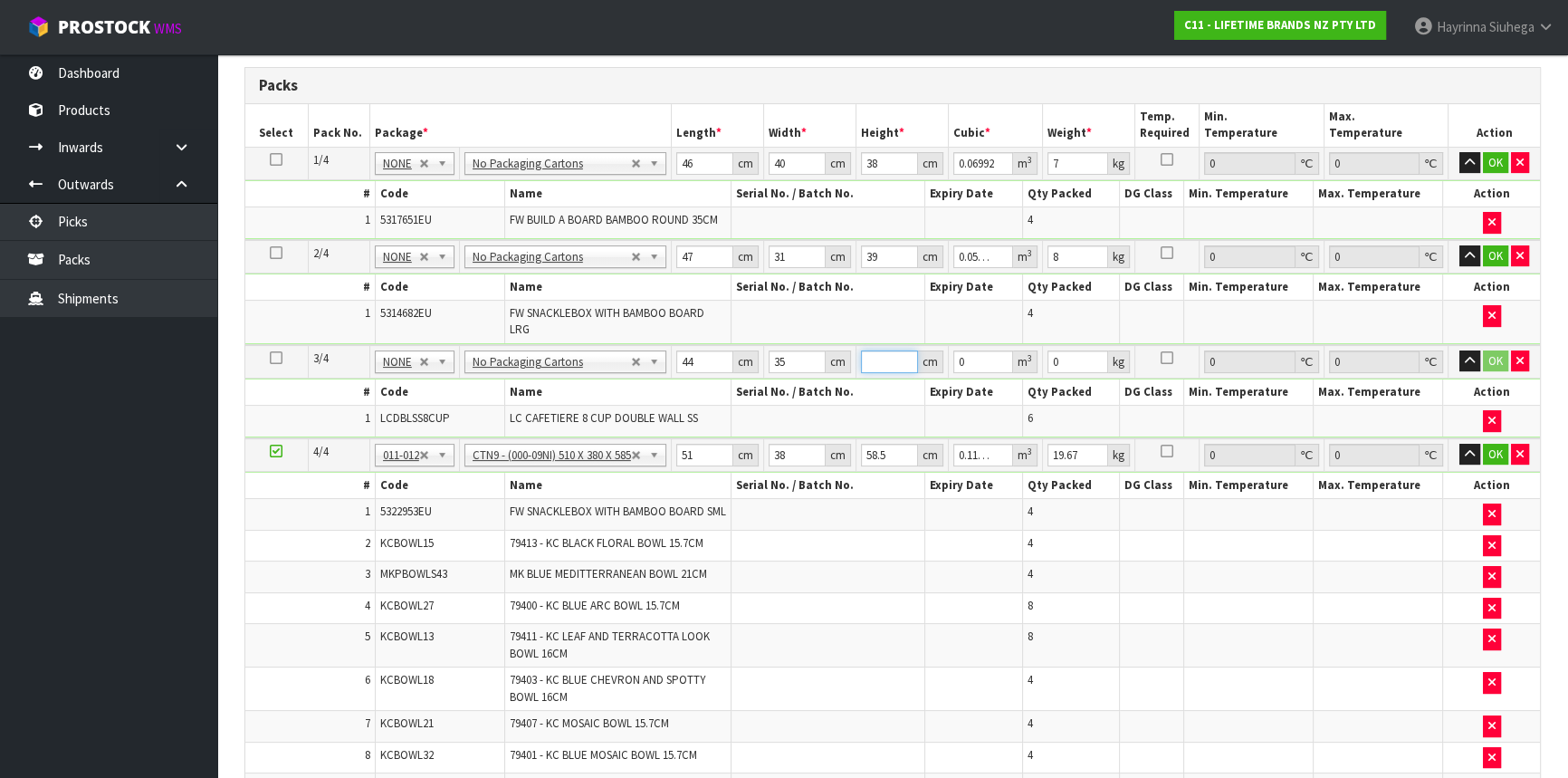
type input "2"
type input "0.00308"
type input "27"
type input "0.04158"
type input "27"
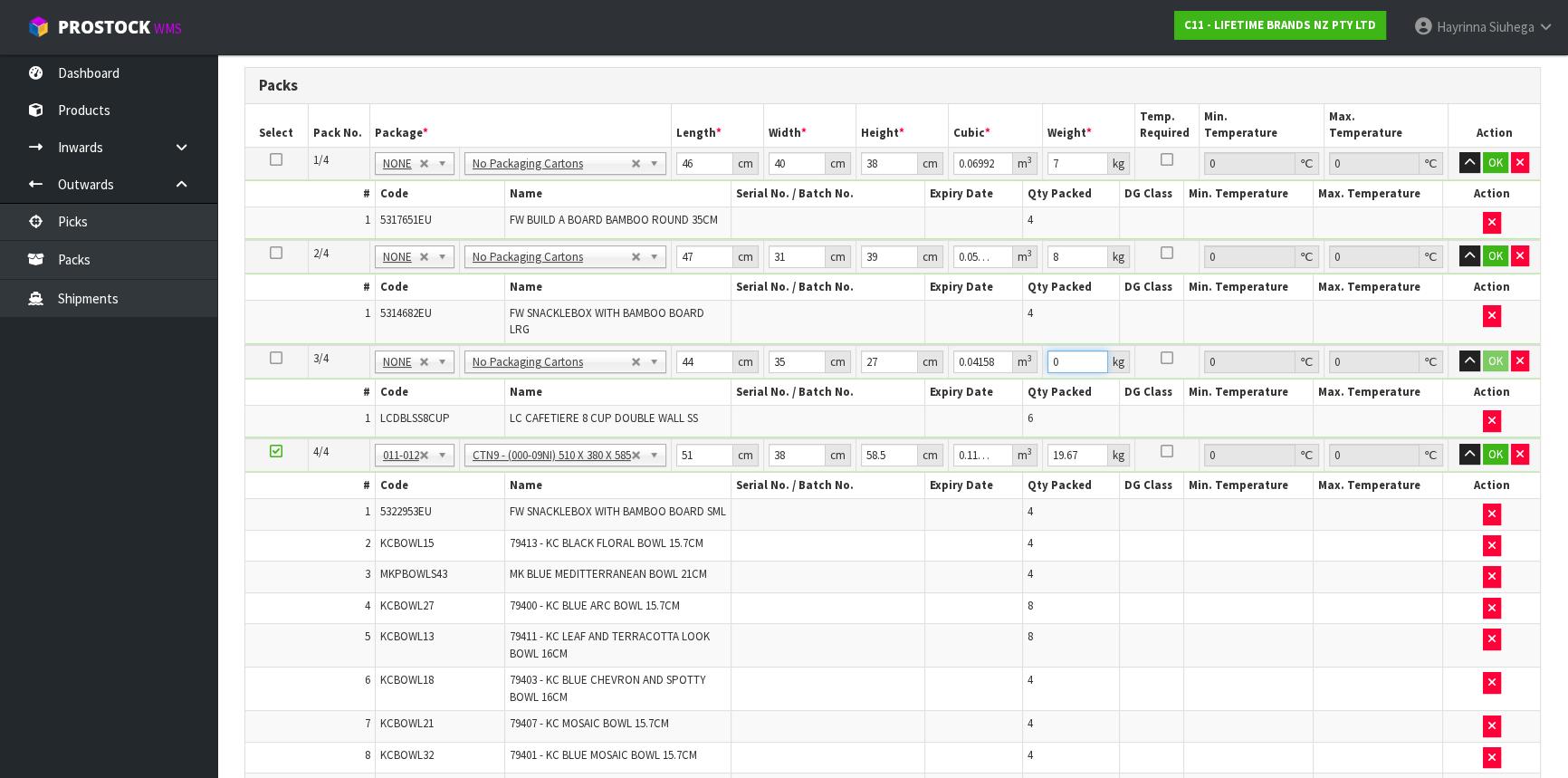
click at [1066, 355] on input "0" at bounding box center [1078, 361] width 60 height 22
type input "7"
click at [701, 452] on input "51" at bounding box center [705, 455] width 57 height 22
type input "5"
type input "0.011115"
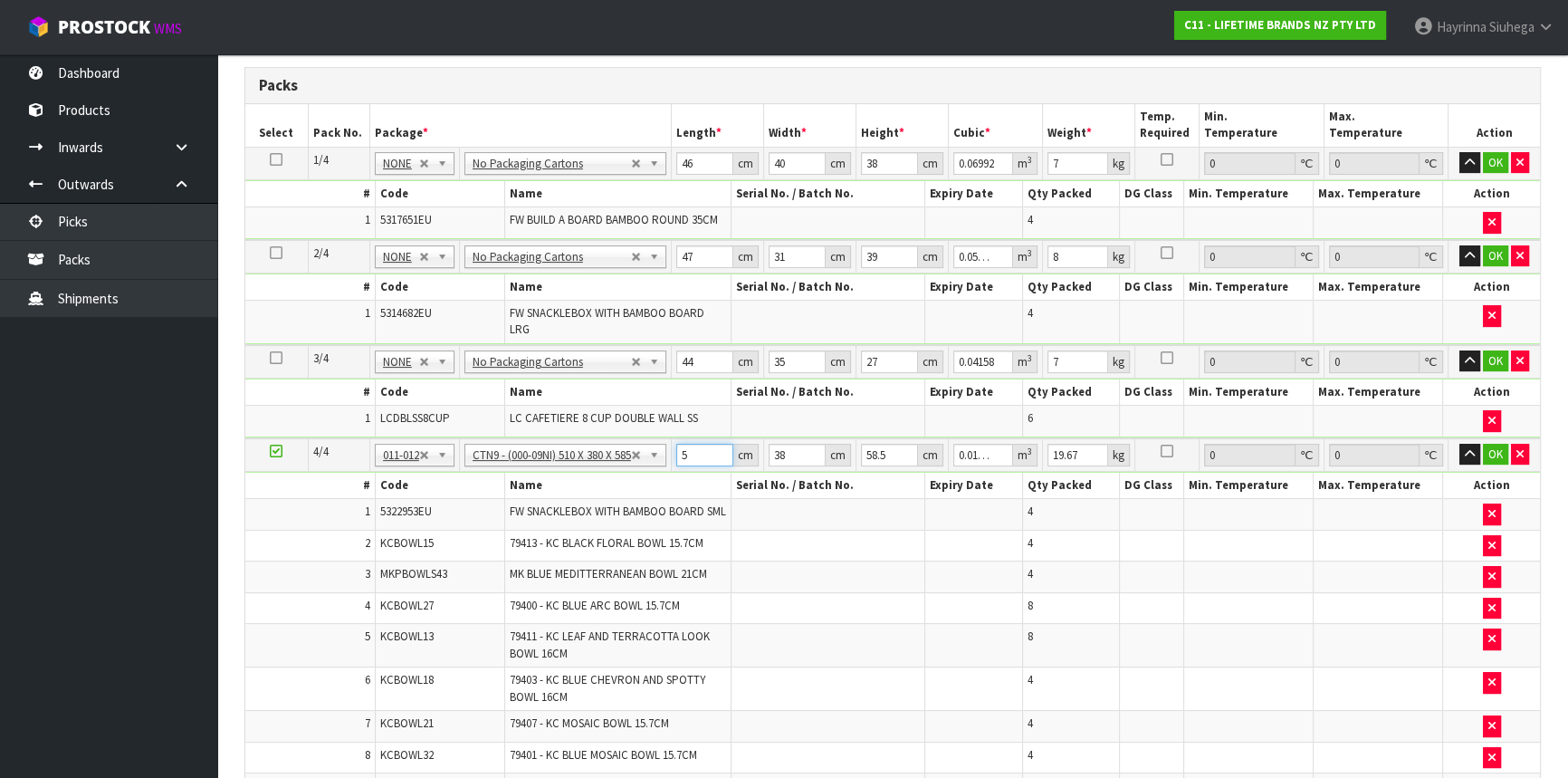
type input "55"
type input "0.122265"
type input "552"
type input "1.227096"
type input "552"
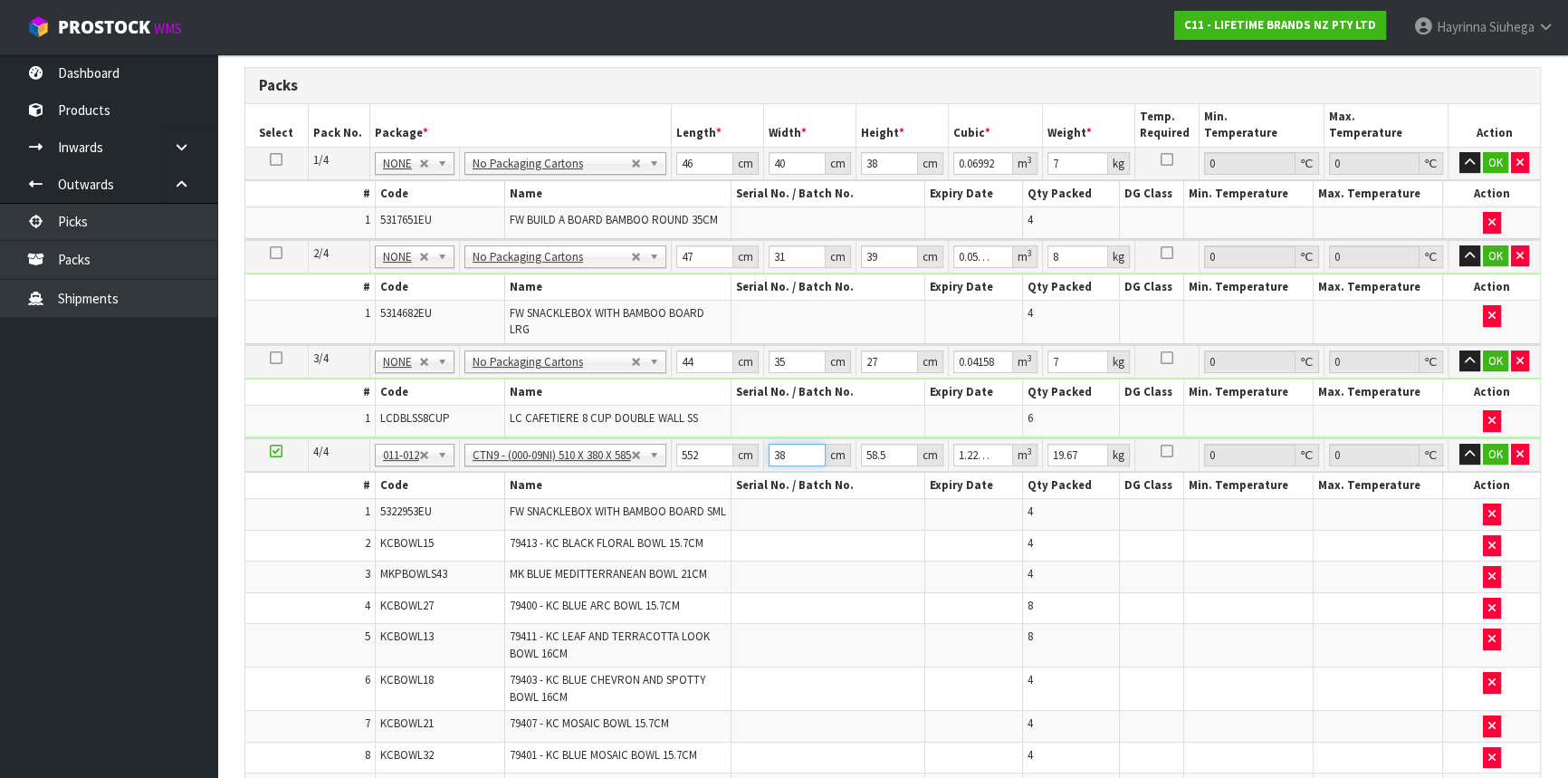
click at [798, 457] on input "38" at bounding box center [797, 455] width 56 height 22
type input "3"
type input "0.096876"
type input "34"
type input "1.097928"
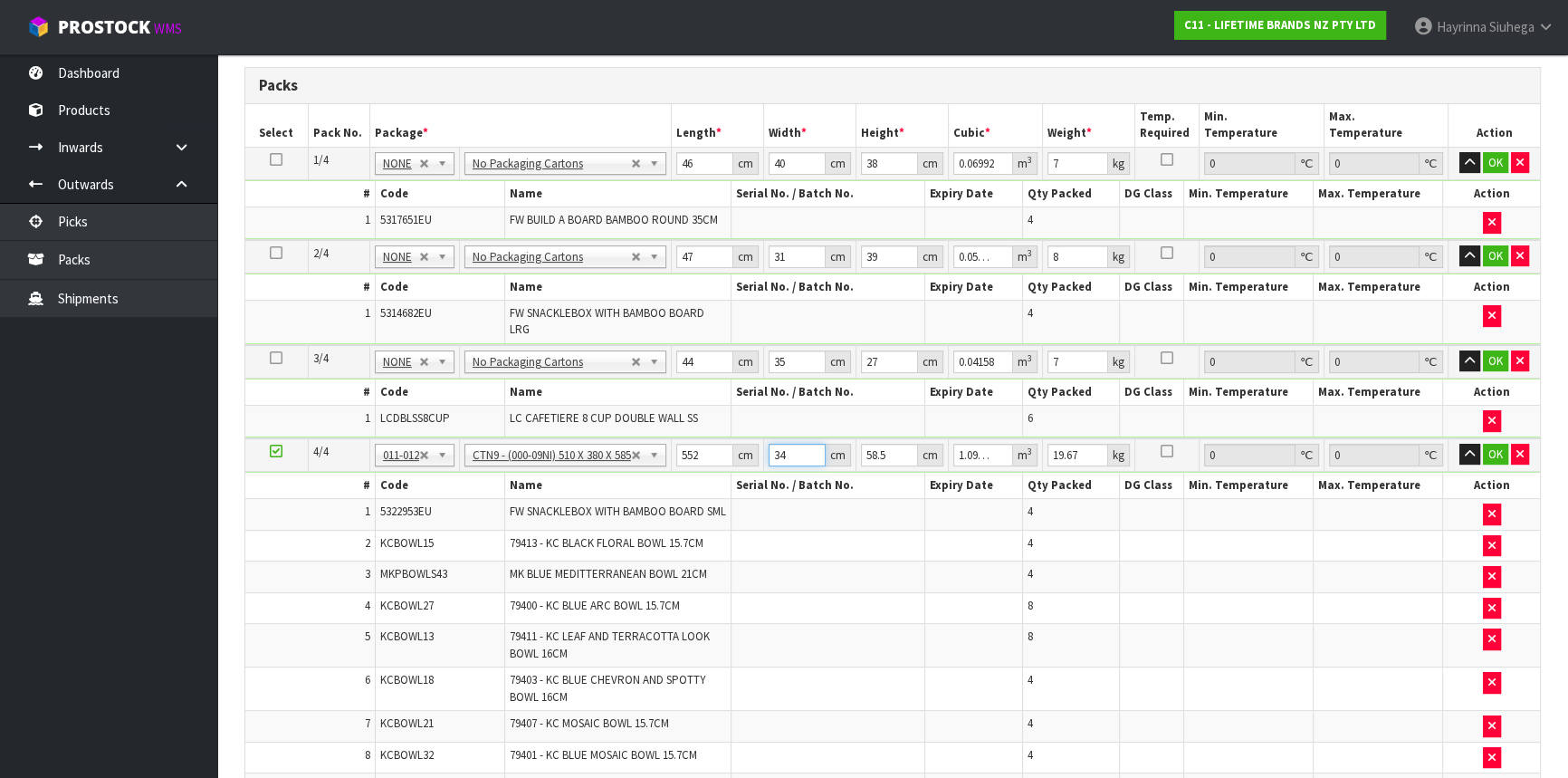
type input "340"
type input "10.97928"
type input "340"
click at [690, 450] on input "552" at bounding box center [705, 455] width 57 height 22
type input "52"
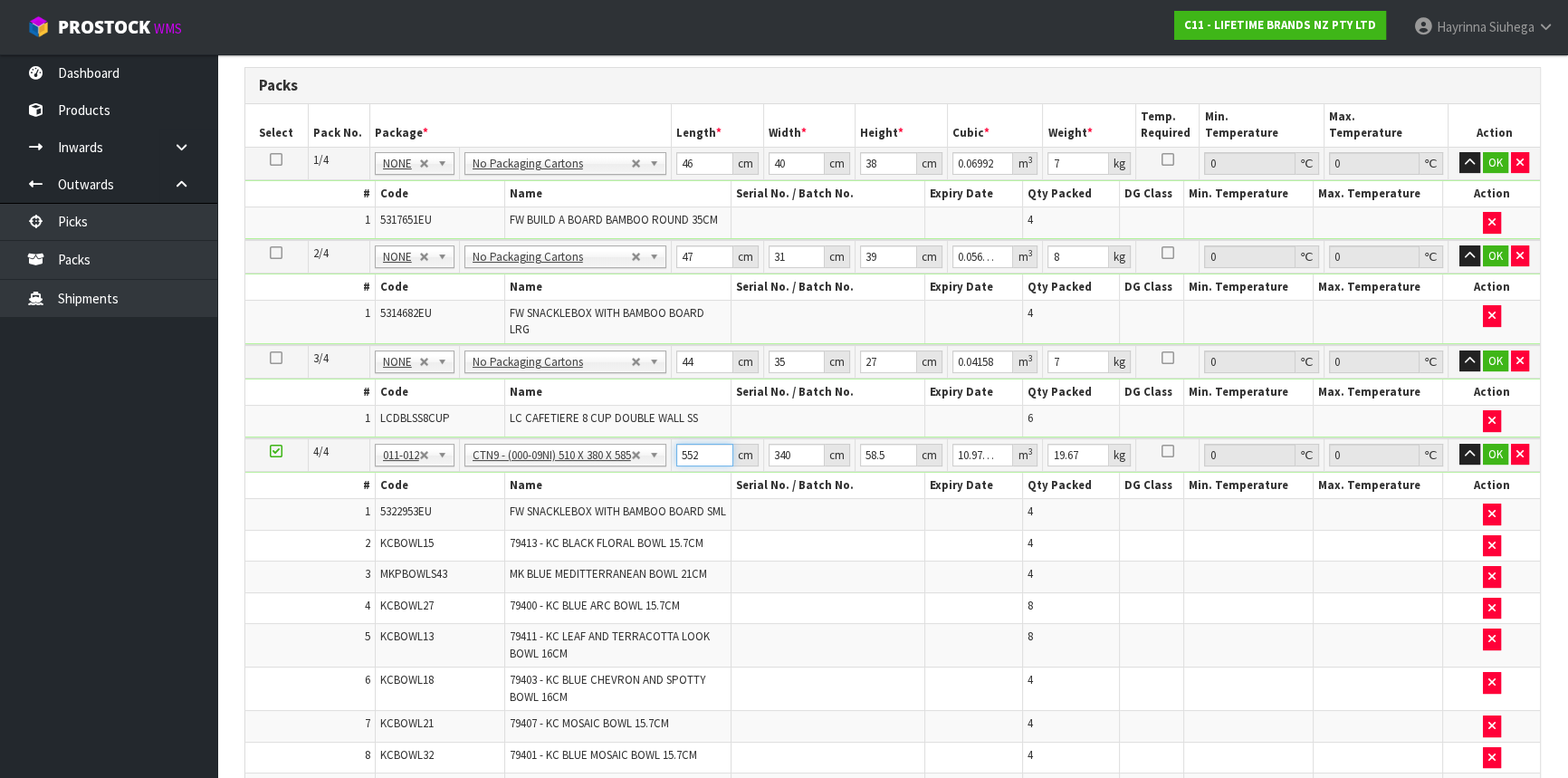
type input "1.03428"
type input "52"
click at [796, 451] on input "340" at bounding box center [797, 455] width 56 height 22
click at [893, 452] on input "58.5" at bounding box center [889, 455] width 57 height 22
click at [1082, 452] on input "19.67" at bounding box center [1078, 455] width 60 height 22
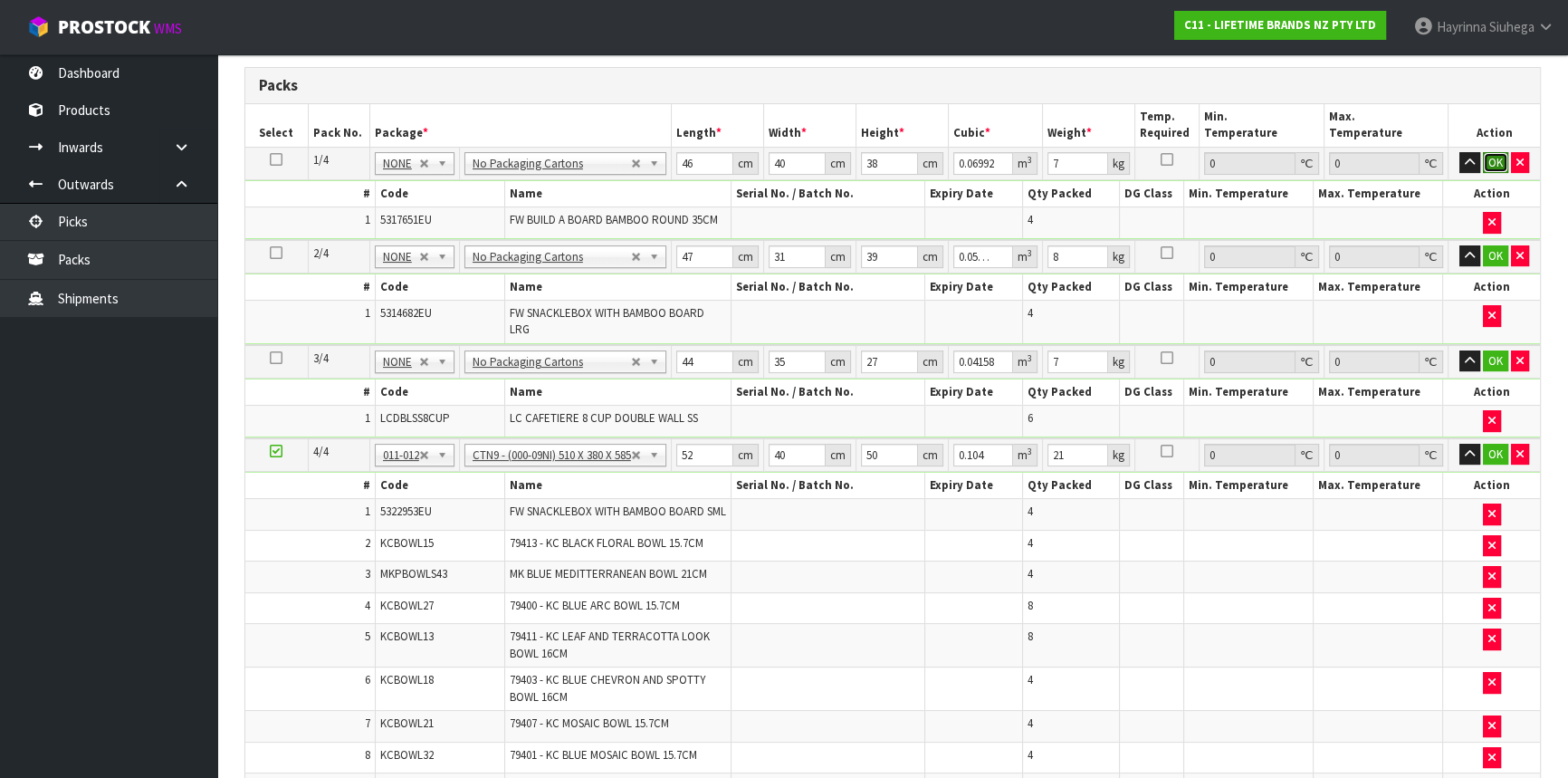
click at [1486, 157] on button "OK" at bounding box center [1496, 163] width 25 height 21
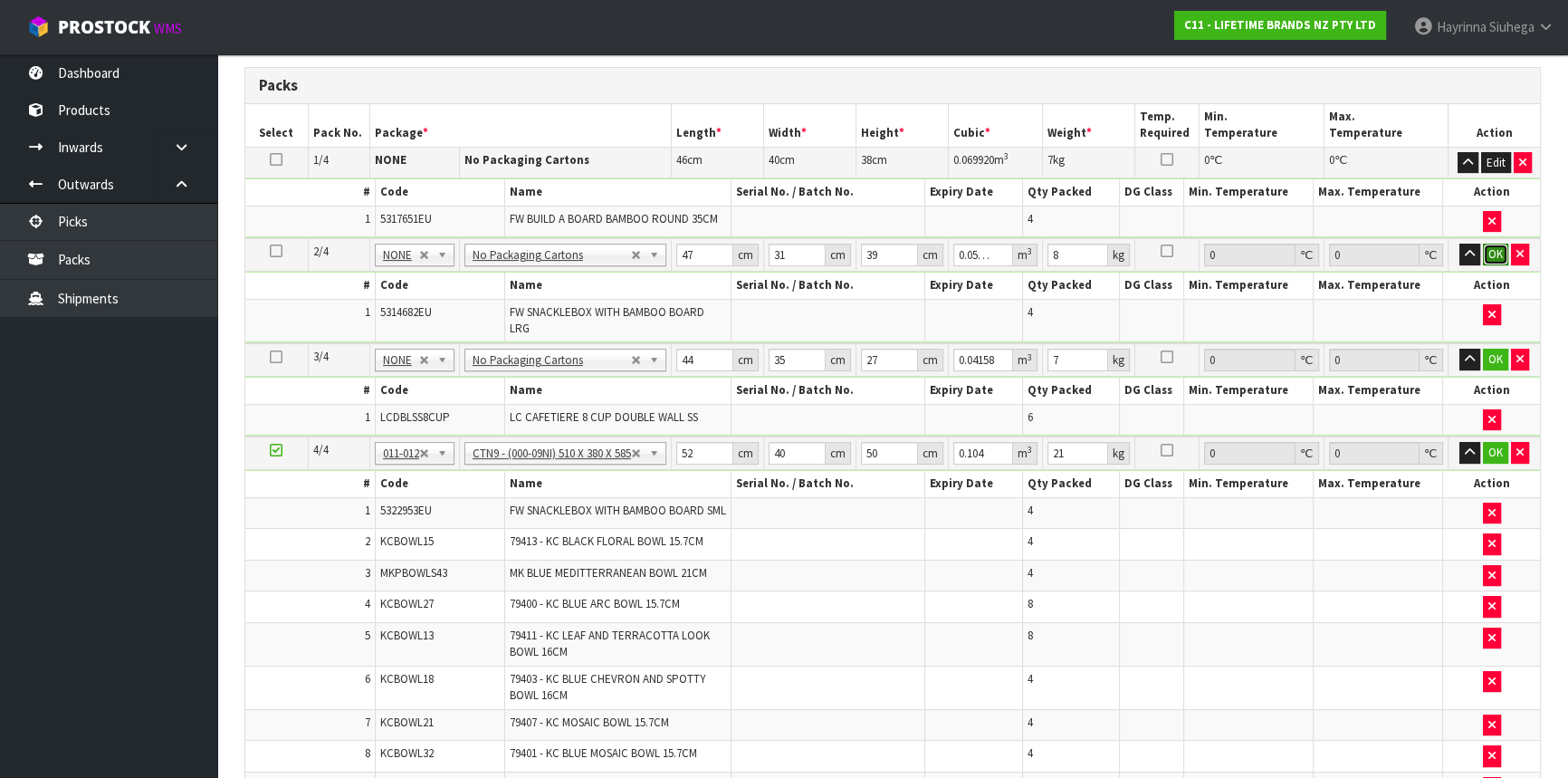
click at [1491, 254] on button "OK" at bounding box center [1496, 254] width 25 height 21
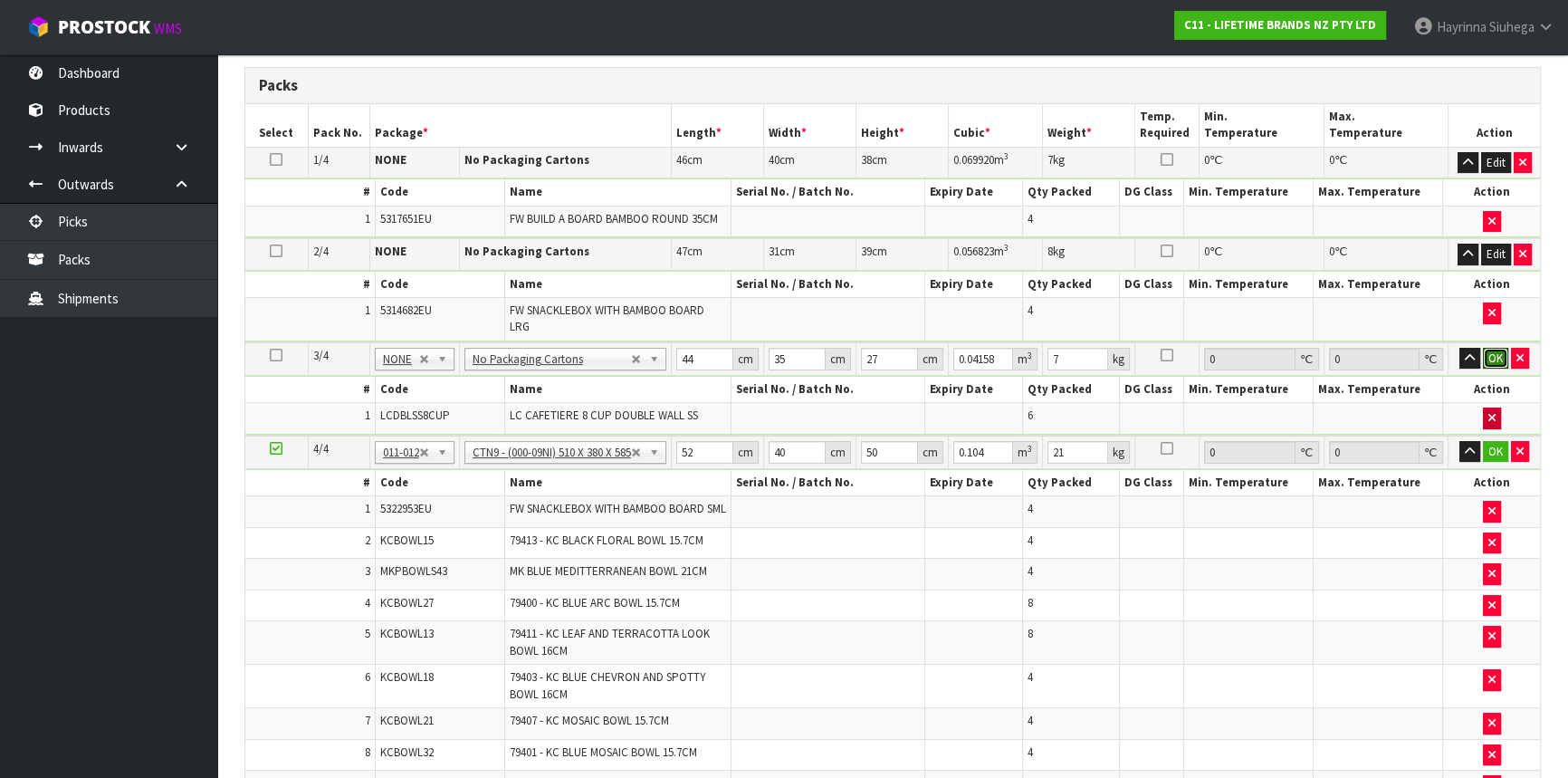
drag, startPoint x: 1494, startPoint y: 357, endPoint x: 1498, endPoint y: 408, distance: 51.2
click at [1497, 394] on tbody "3/4 NONE 007-001 007-002 007-004 007-009 007-013 007-014 007-015 007-017 007-01…" at bounding box center [893, 389] width 1295 height 93
click at [1492, 353] on button "OK" at bounding box center [1496, 358] width 25 height 21
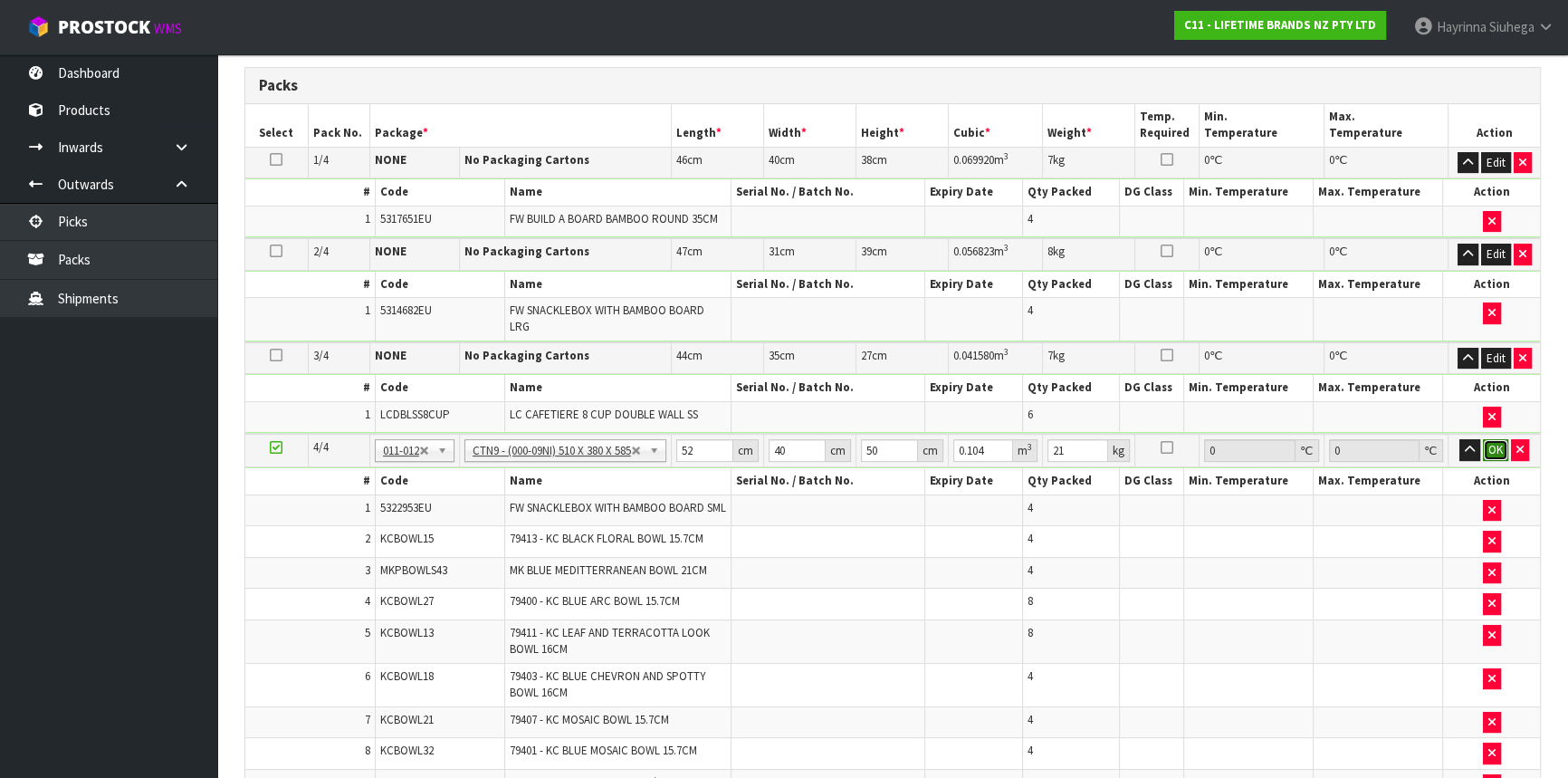
click at [1492, 446] on button "OK" at bounding box center [1496, 450] width 25 height 21
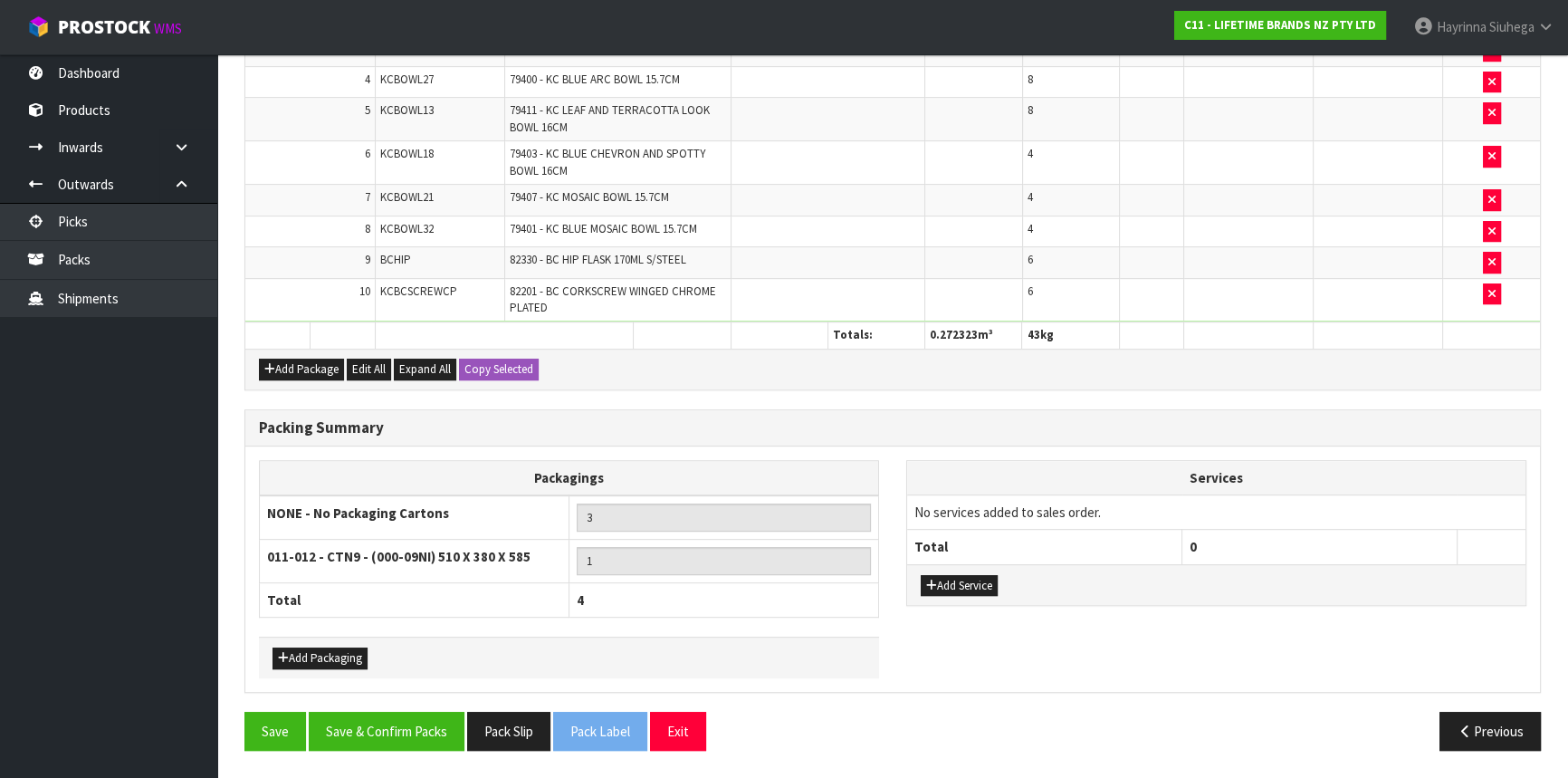
scroll to position [934, 0]
click at [365, 731] on button "Save & Confirm Packs" at bounding box center [386, 731] width 155 height 39
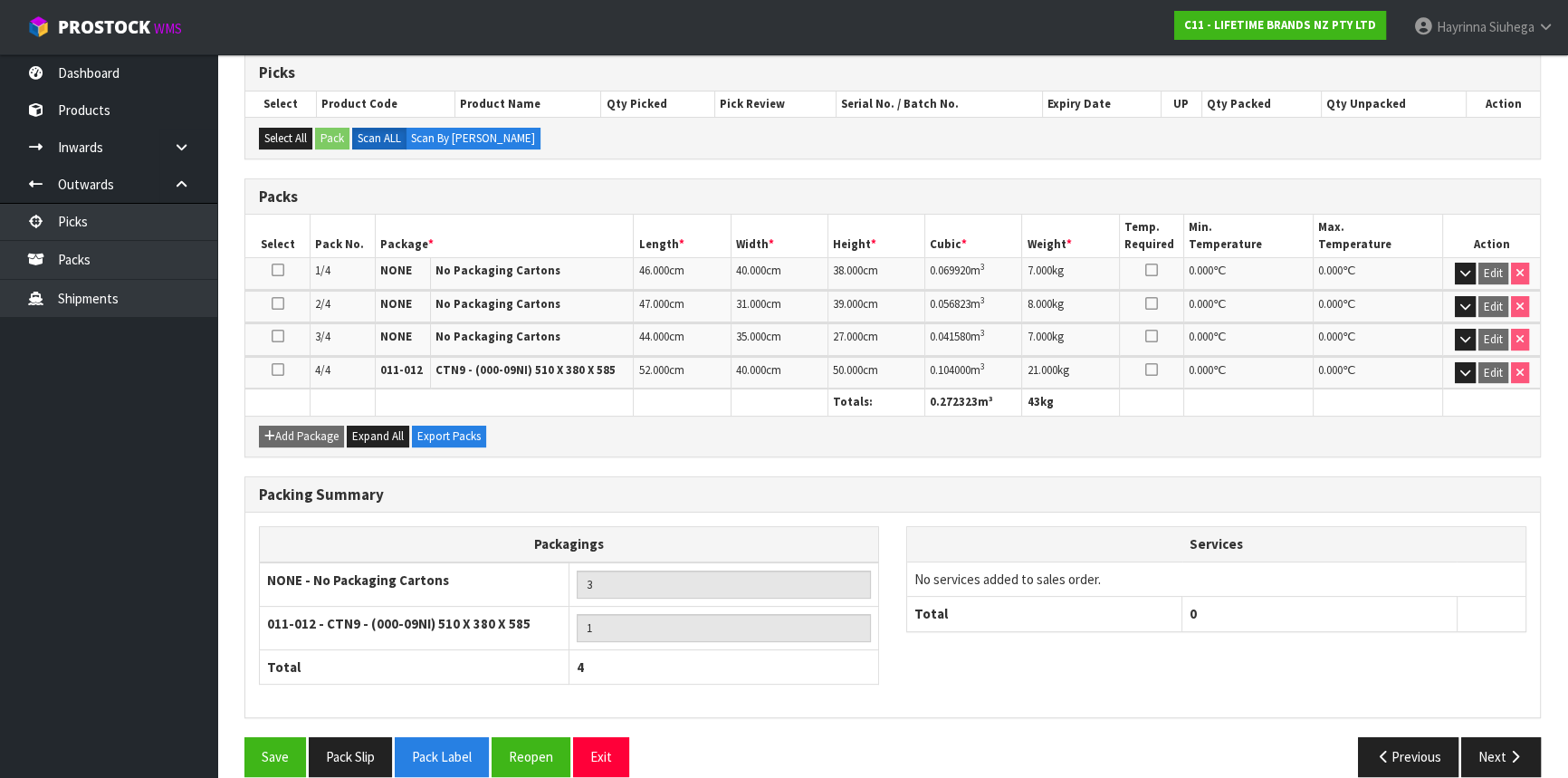
scroll to position [387, 0]
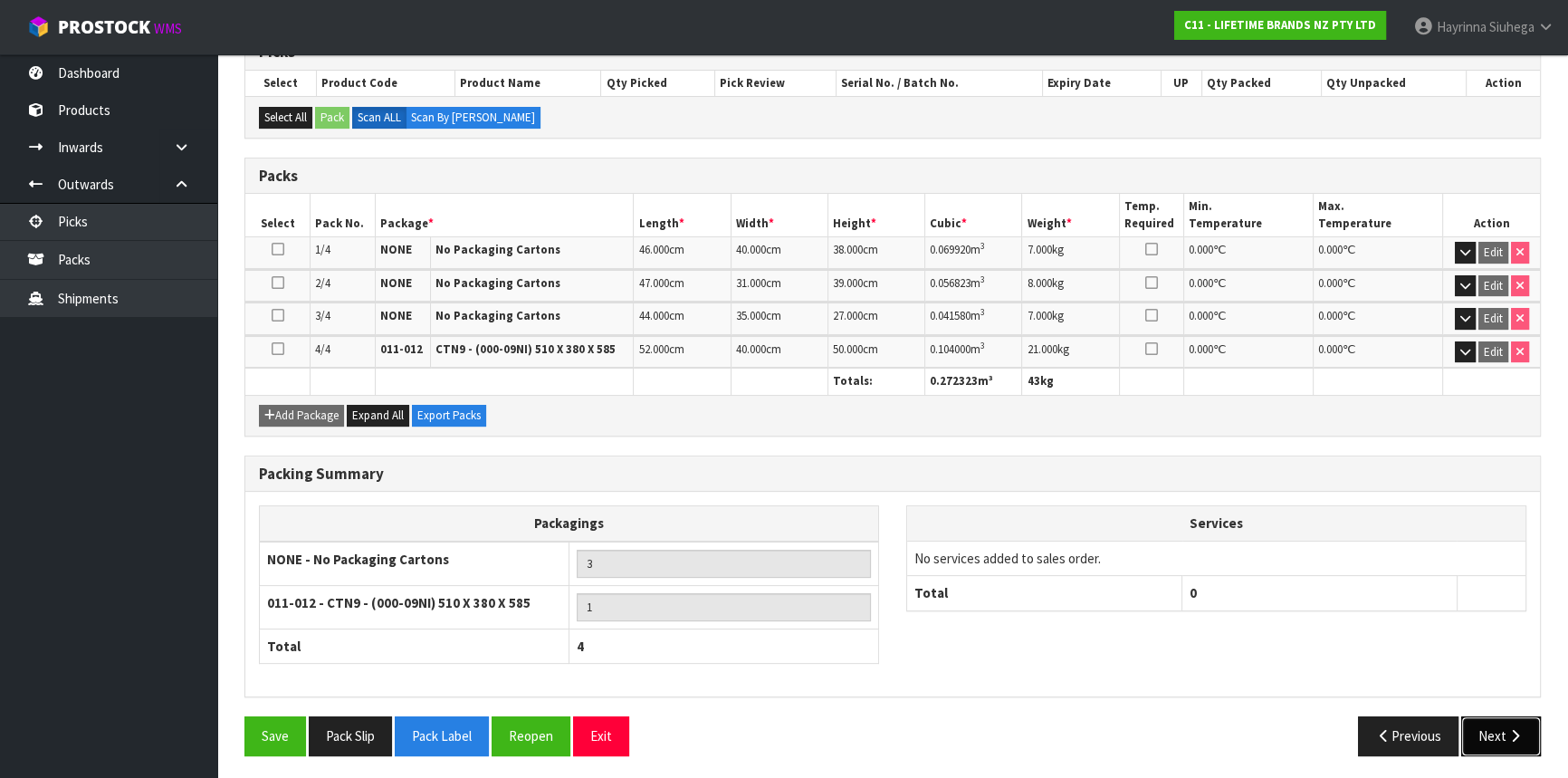
click at [1505, 727] on button "Next" at bounding box center [1501, 736] width 80 height 39
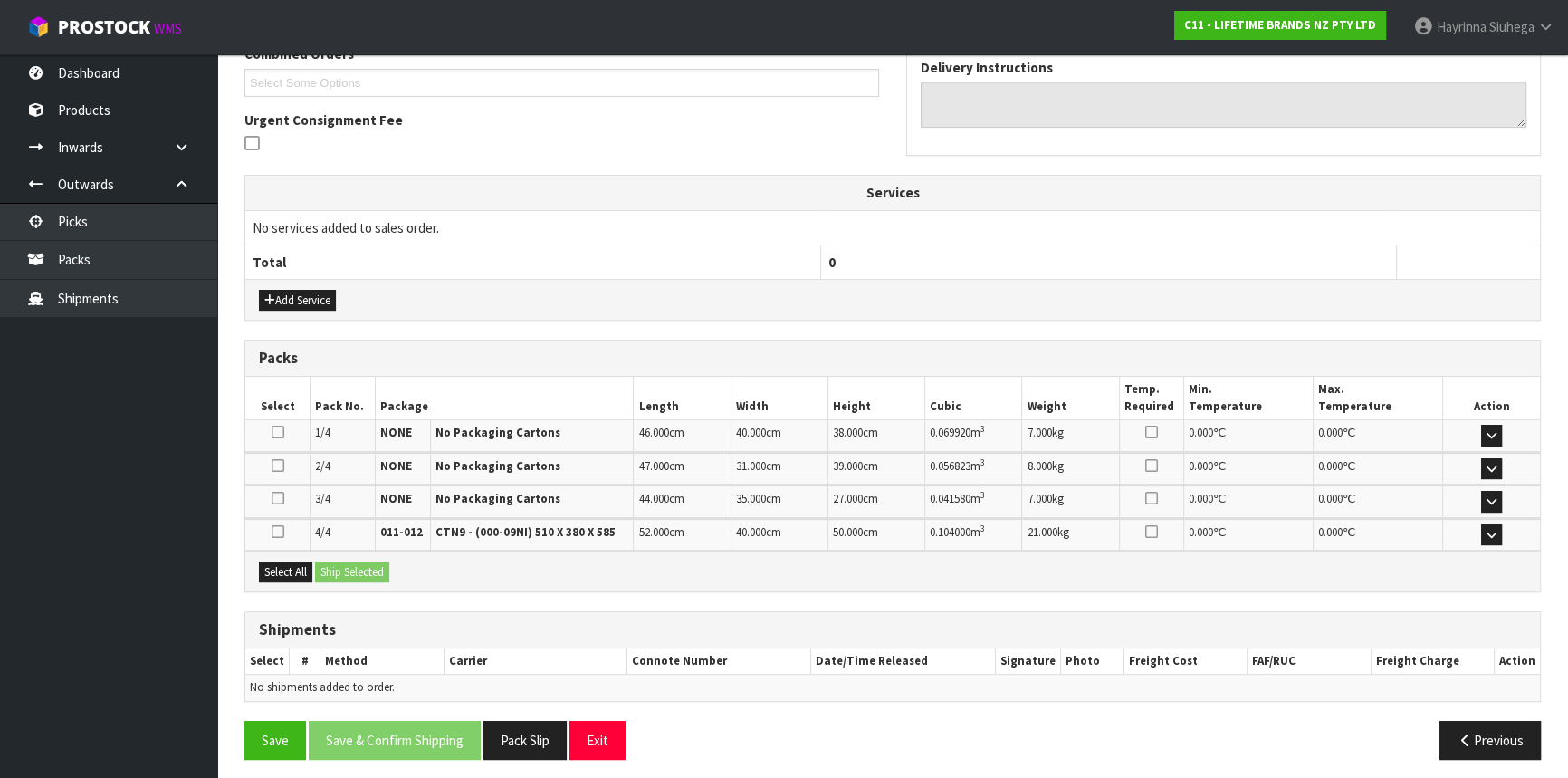
scroll to position [493, 0]
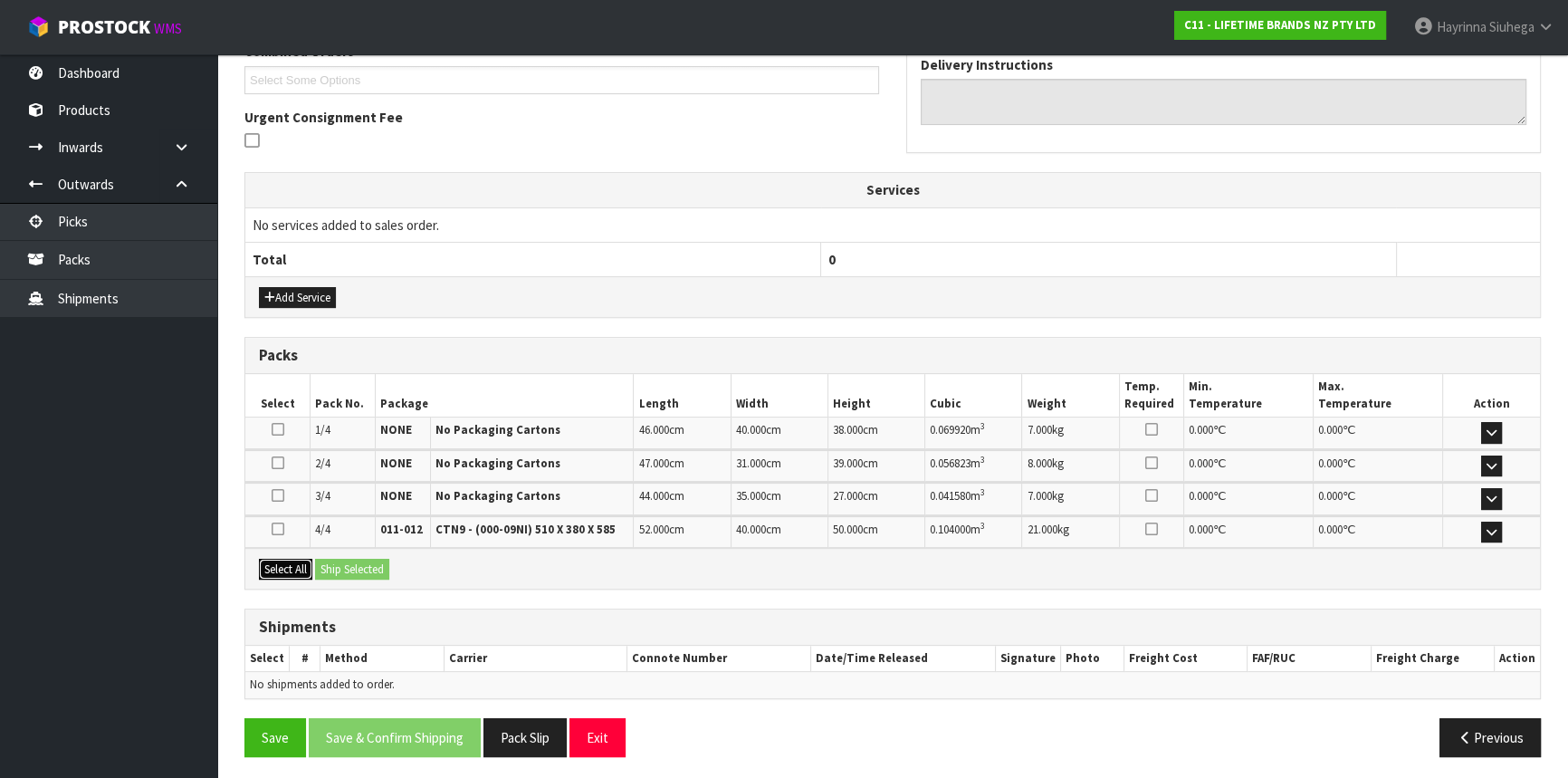
click at [280, 567] on button "Select All" at bounding box center [285, 569] width 53 height 21
click at [346, 563] on button "Ship Selected" at bounding box center [352, 569] width 74 height 21
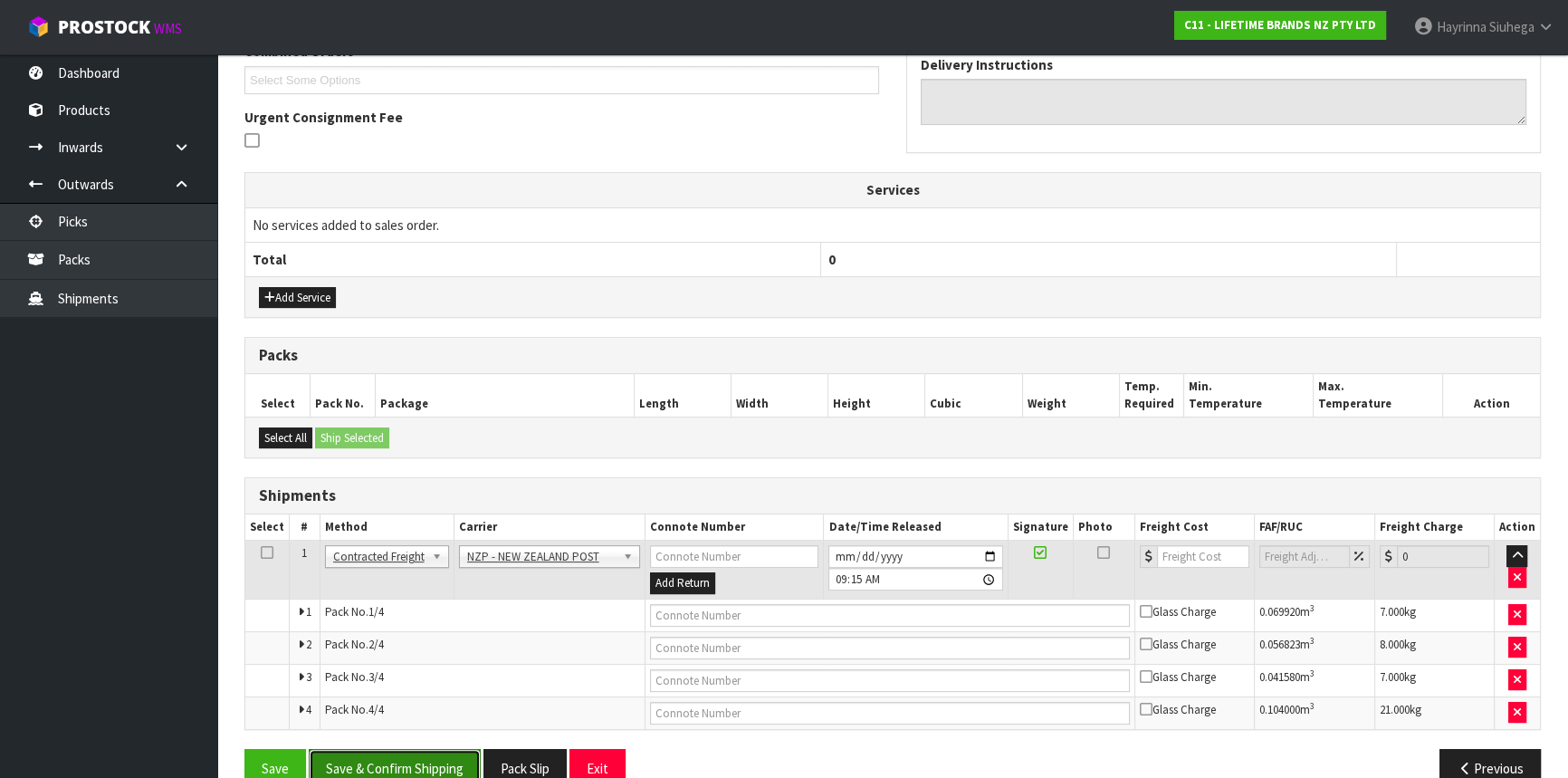
click at [386, 759] on button "Save & Confirm Shipping" at bounding box center [394, 768] width 172 height 39
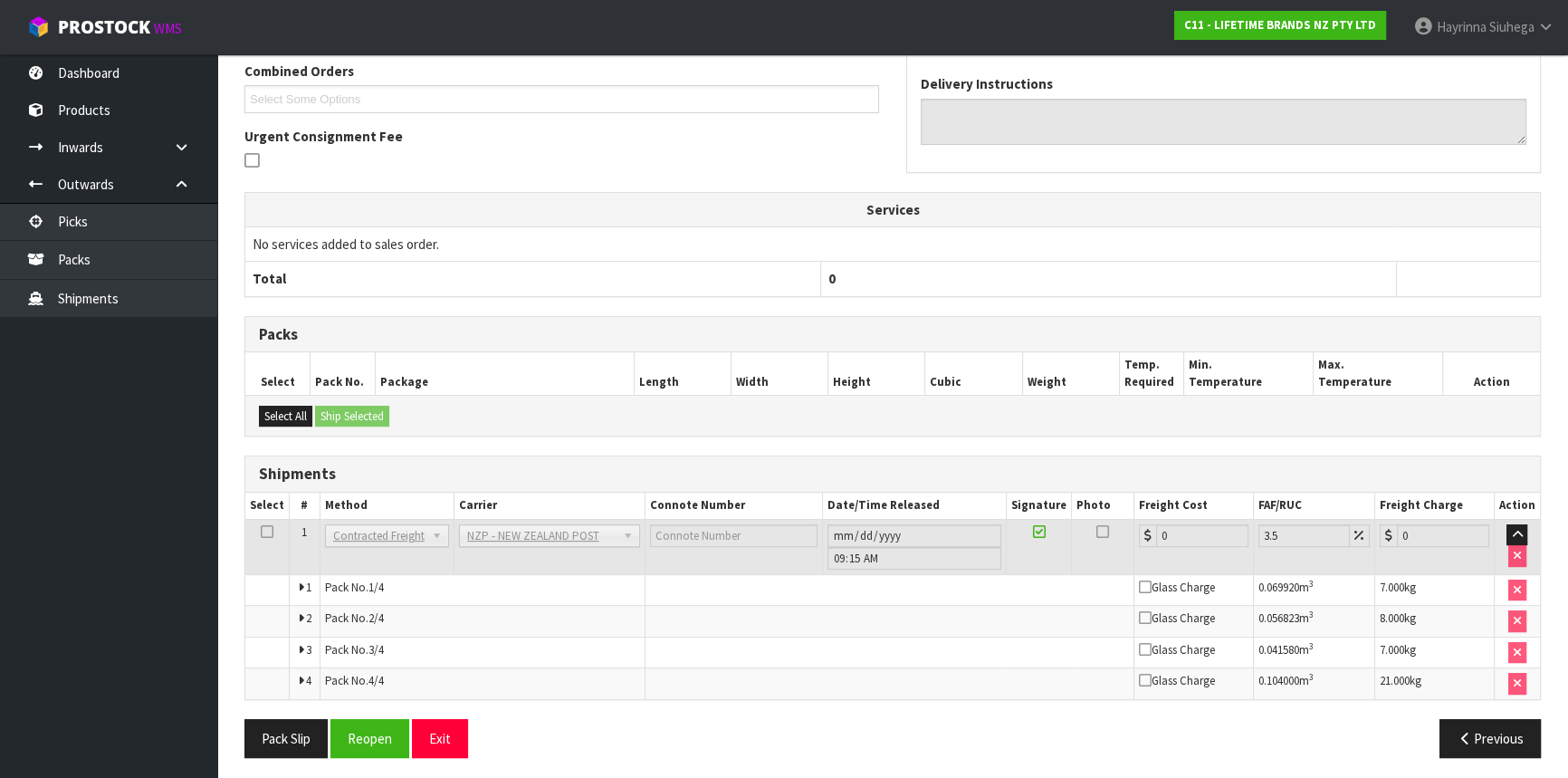
scroll to position [497, 0]
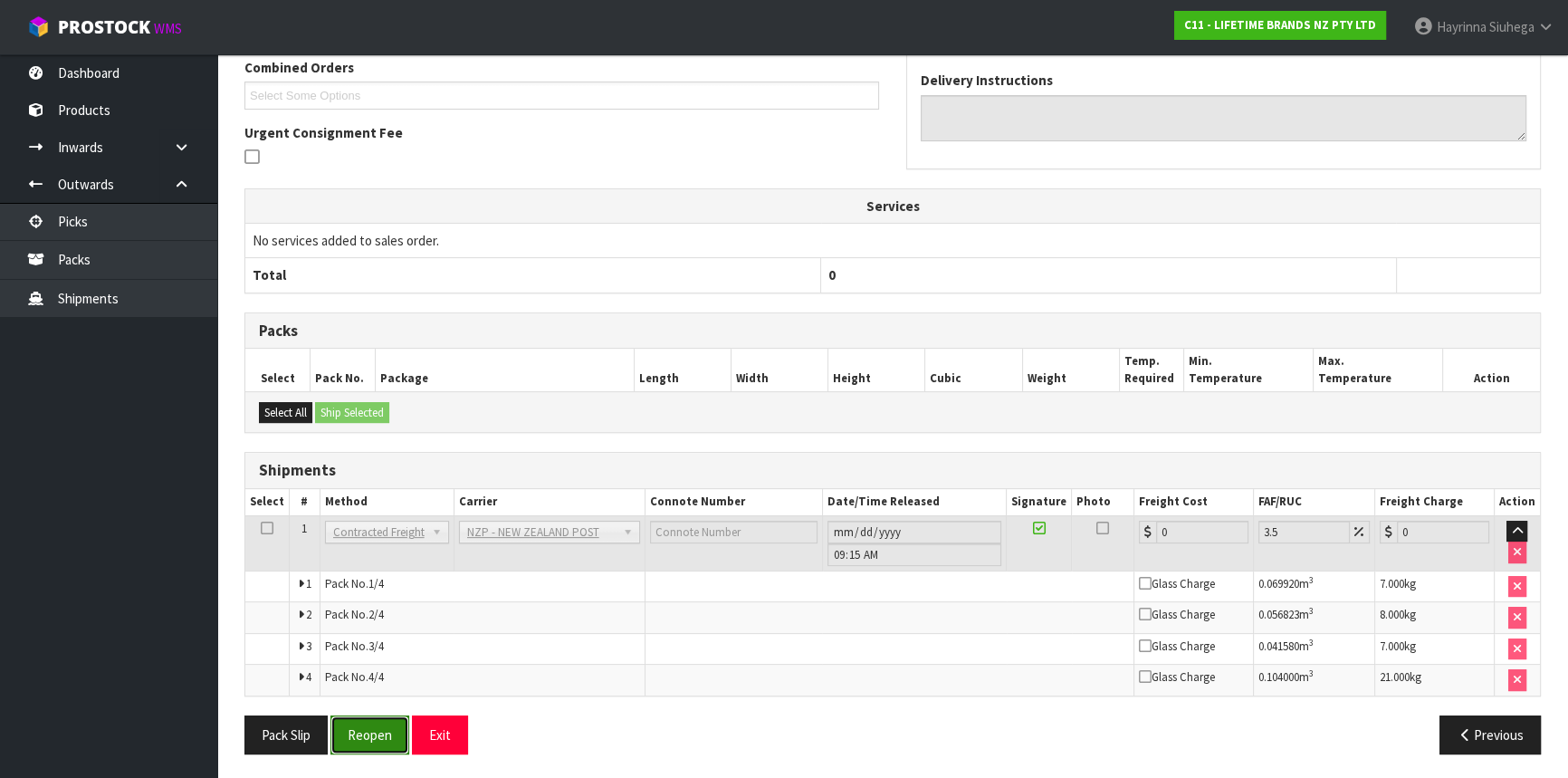
click at [367, 716] on button "Reopen" at bounding box center [369, 735] width 79 height 39
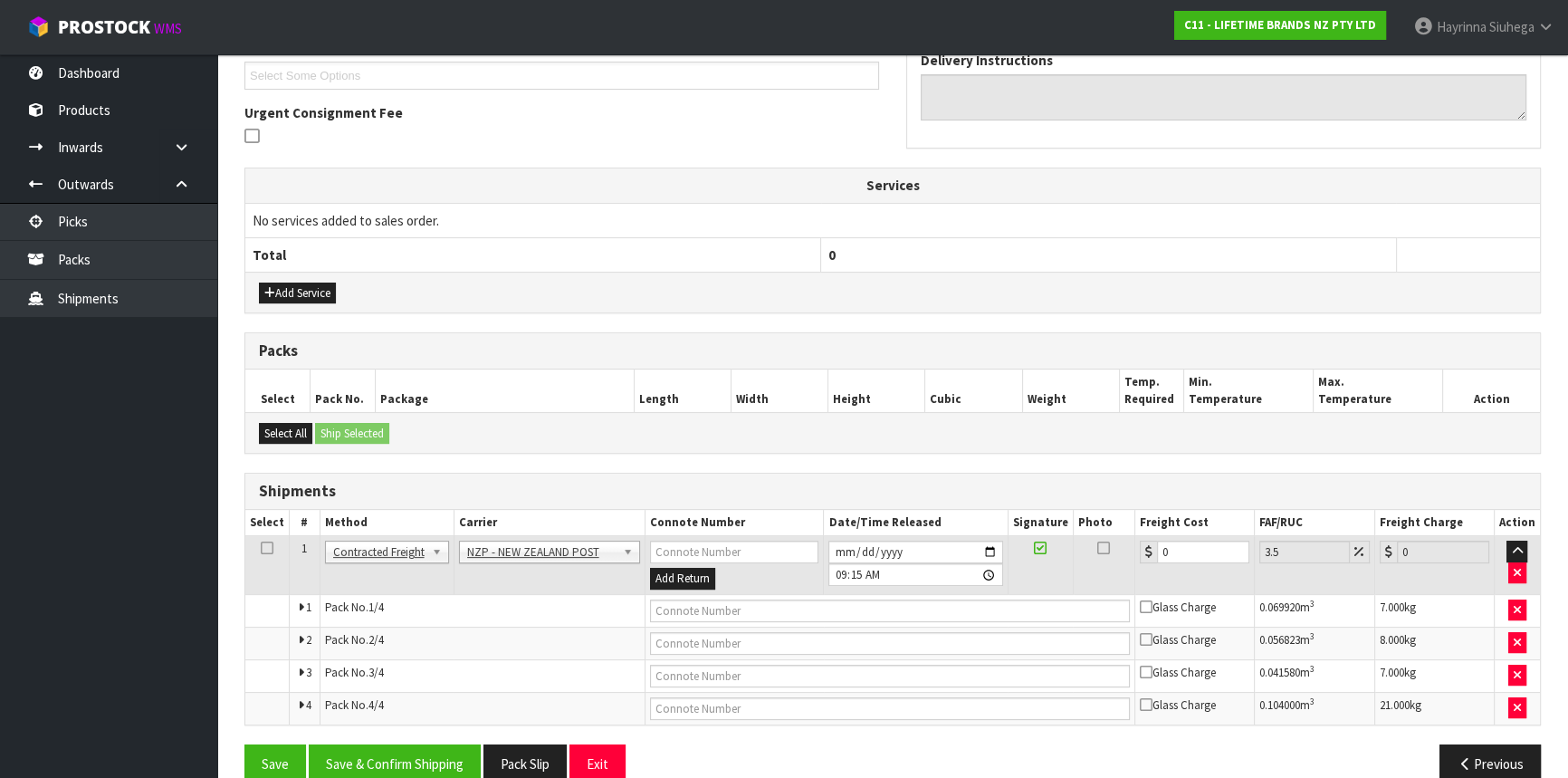
scroll to position [526, 0]
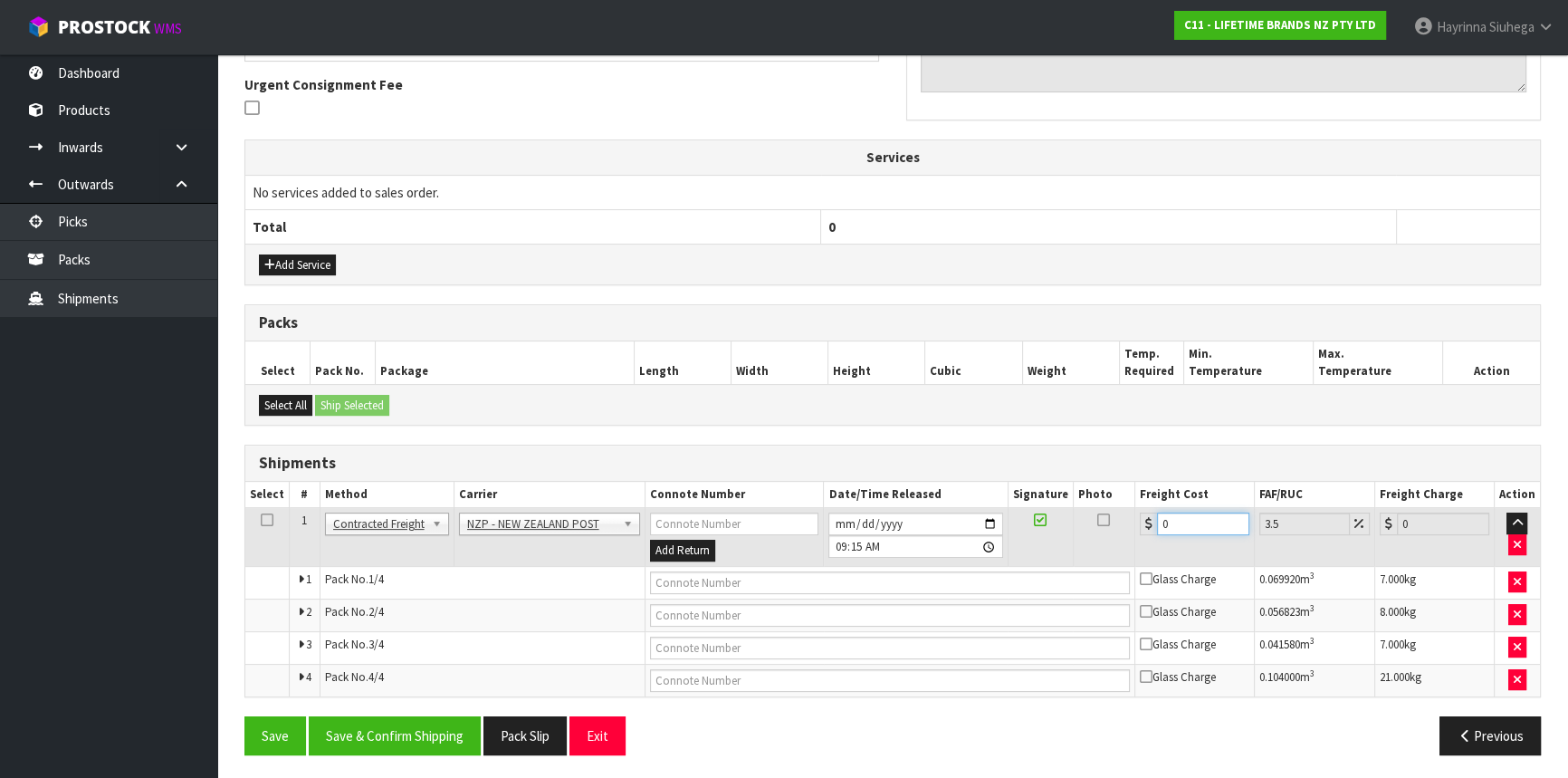
drag, startPoint x: 1202, startPoint y: 515, endPoint x: 871, endPoint y: 518, distance: 331.0
click at [880, 517] on tr "1 Client Local Pickup Customer Local Pickup Company Freight Contracted Freight …" at bounding box center [893, 537] width 1295 height 59
click at [711, 566] on td at bounding box center [890, 583] width 490 height 33
click at [705, 580] on input "text" at bounding box center [890, 582] width 480 height 22
click at [245, 717] on button "Save" at bounding box center [275, 736] width 61 height 39
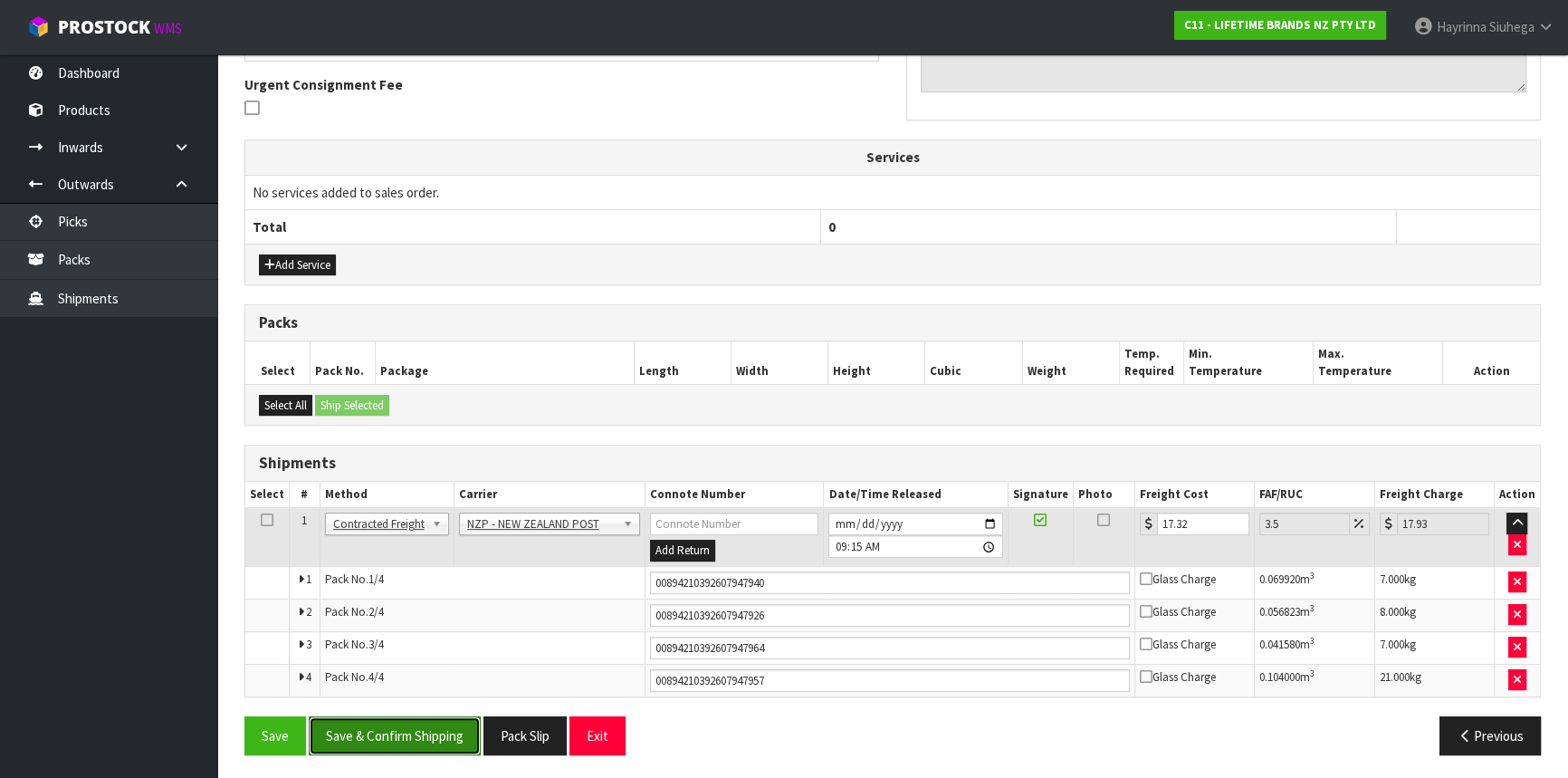
click at [443, 745] on button "Save & Confirm Shipping" at bounding box center [394, 736] width 172 height 39
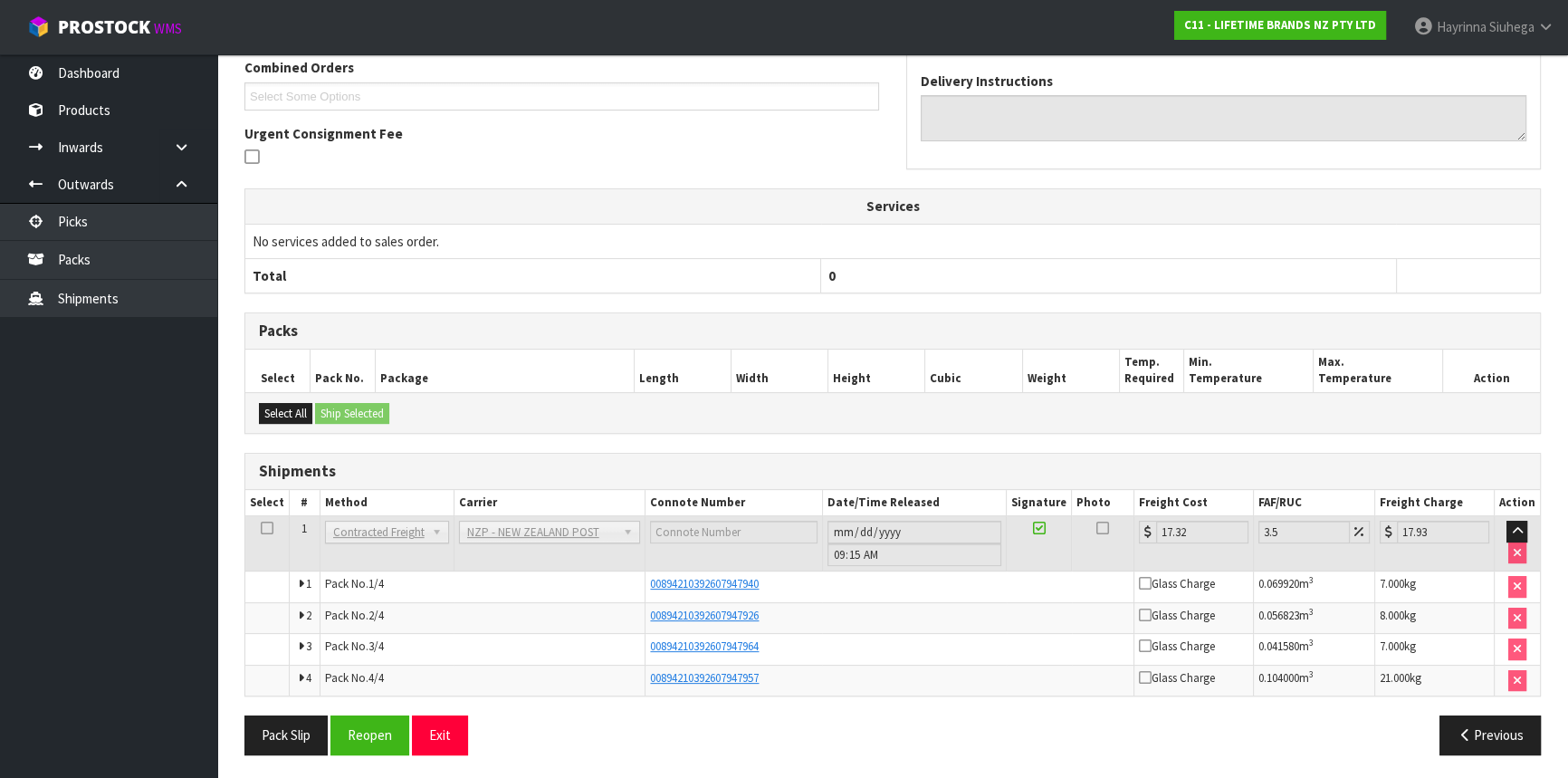
scroll to position [0, 0]
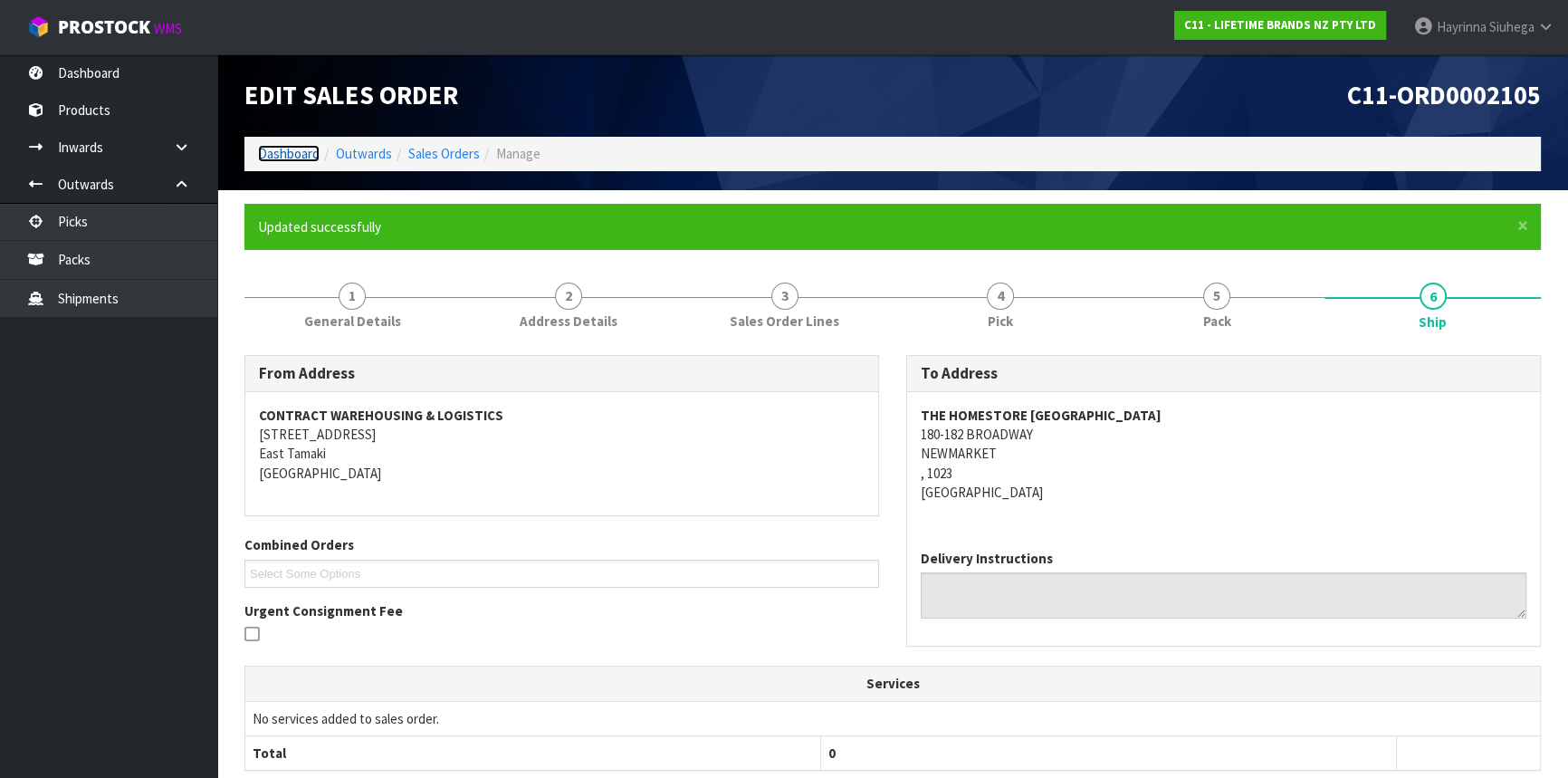
click at [283, 147] on link "Dashboard" at bounding box center [288, 153] width 61 height 17
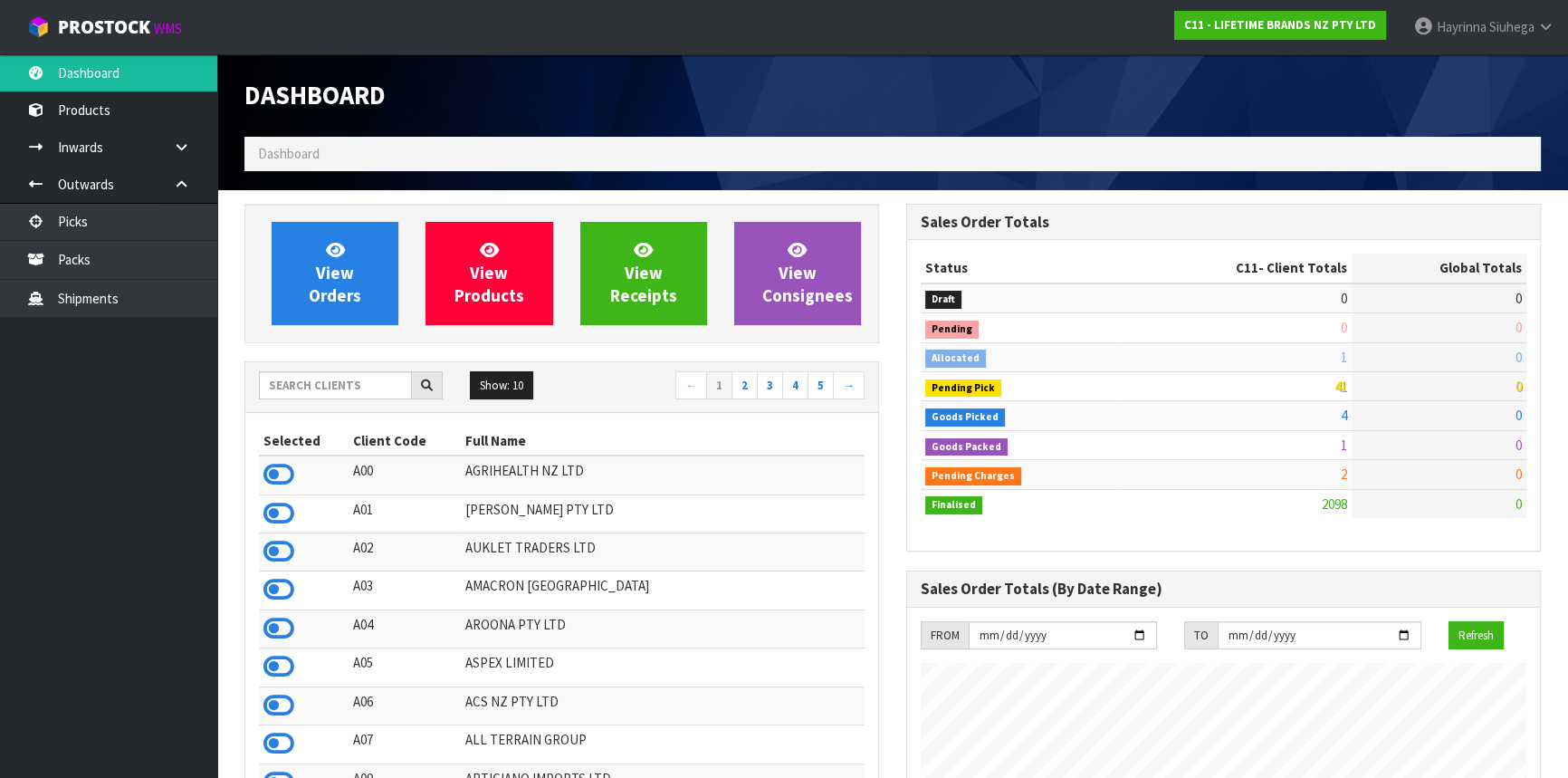
scroll to position [1370, 661]
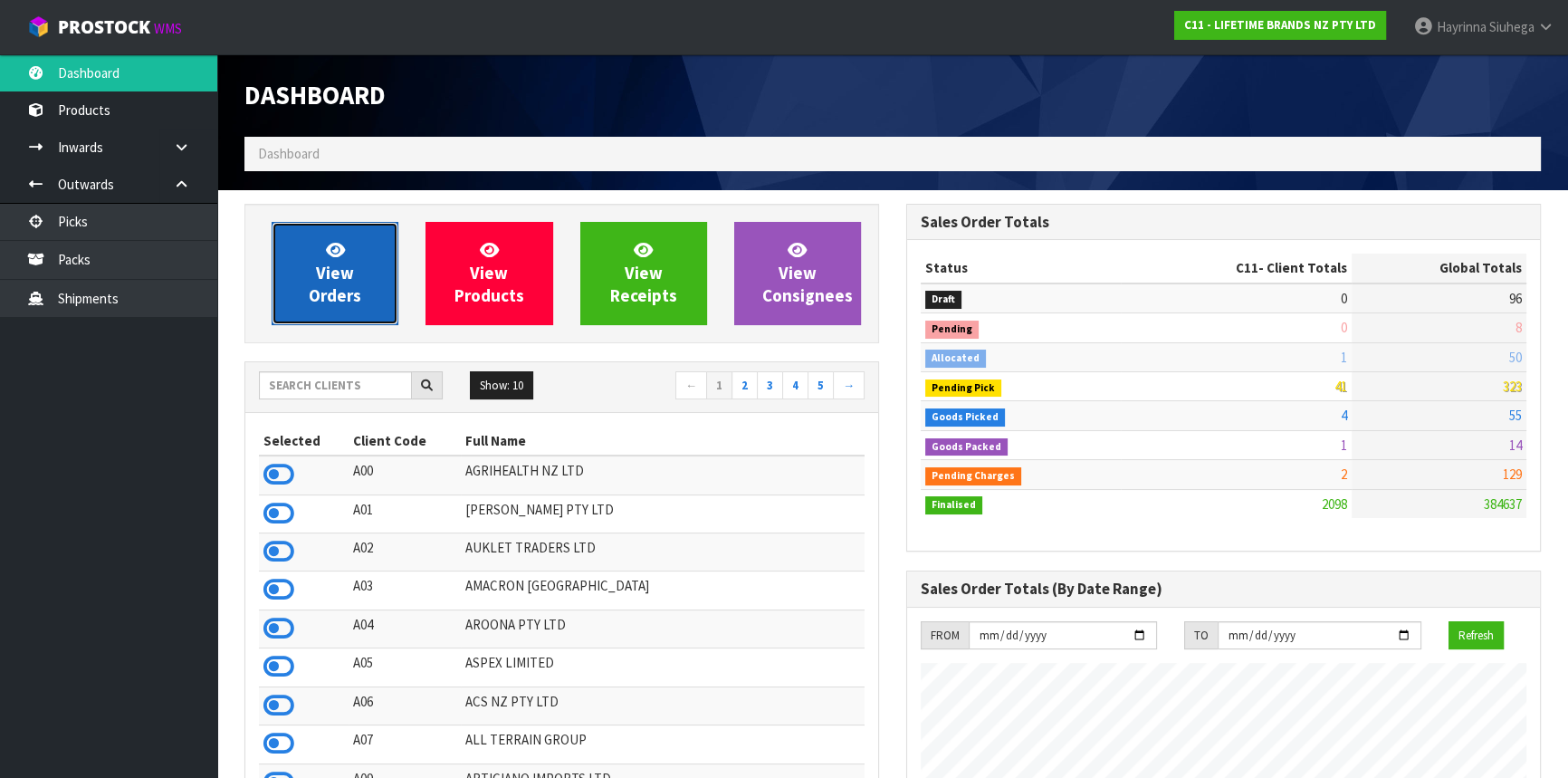
click at [332, 286] on span "View Orders" at bounding box center [335, 273] width 52 height 68
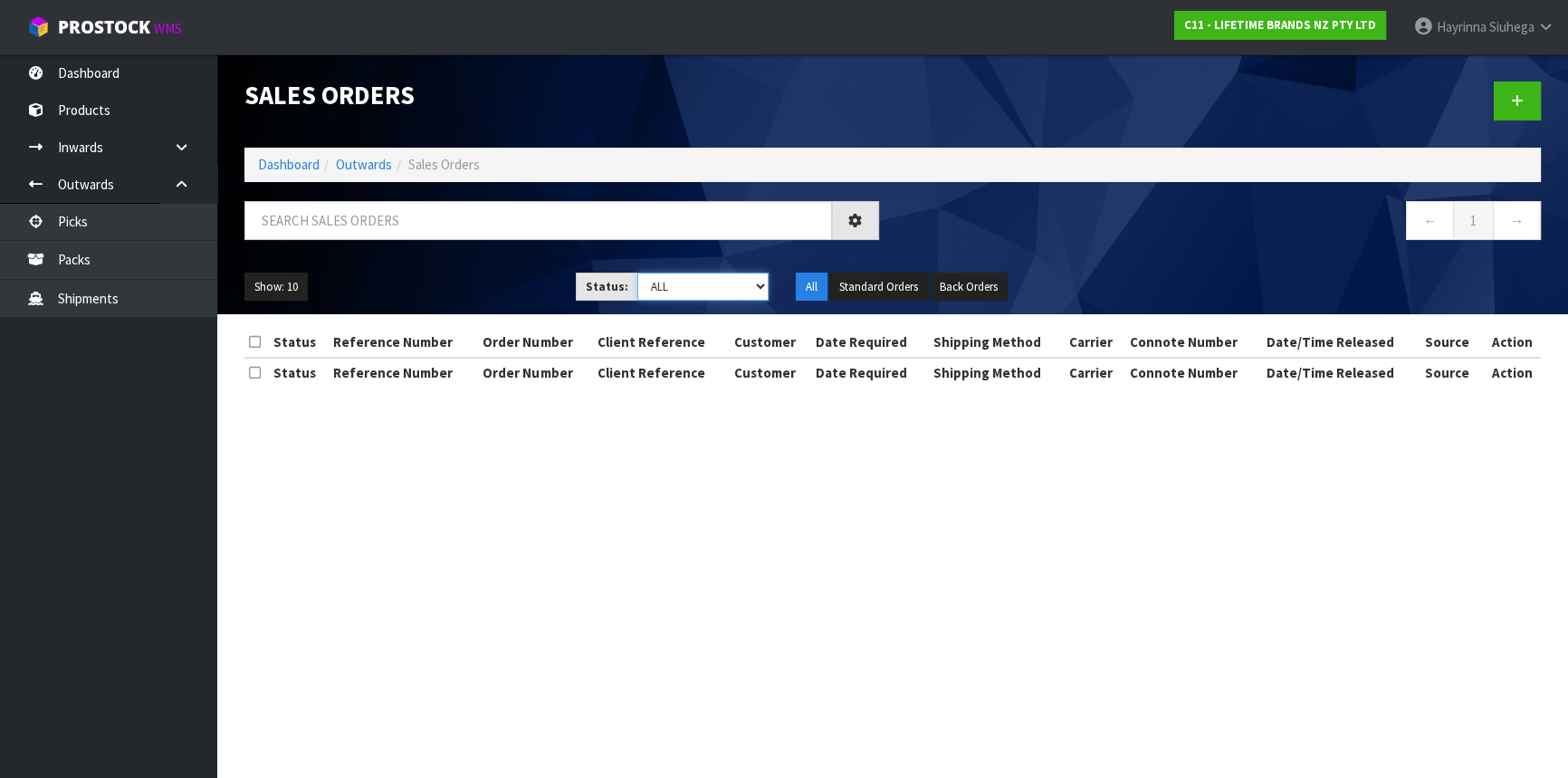
click at [726, 288] on select "Draft Pending Allocated Pending Pick Goods Picked Goods Packed Pending Charges …" at bounding box center [704, 287] width 132 height 28
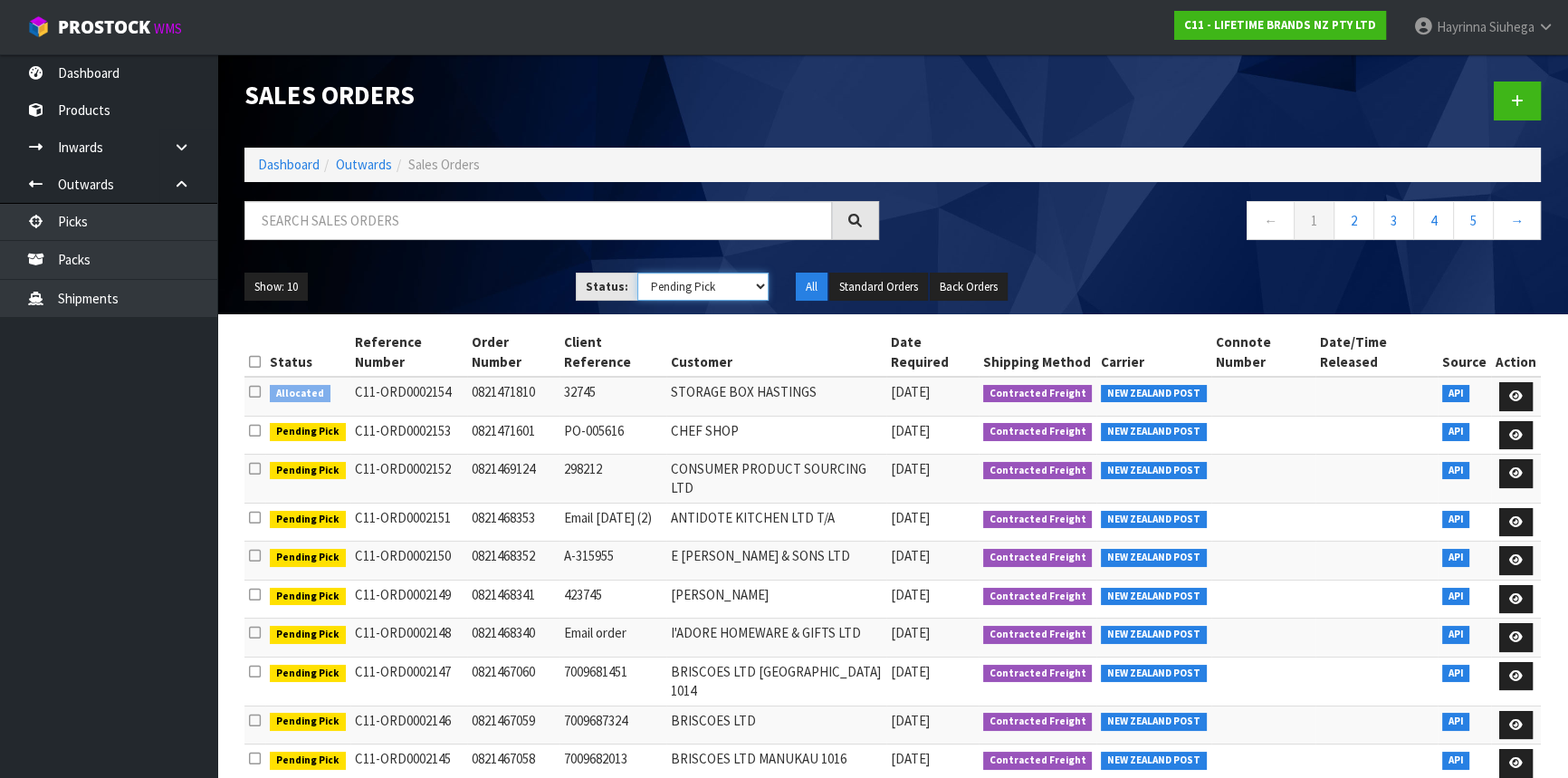
click at [638, 273] on select "Draft Pending Allocated Pending Pick Goods Picked Goods Packed Pending Charges …" at bounding box center [704, 287] width 132 height 28
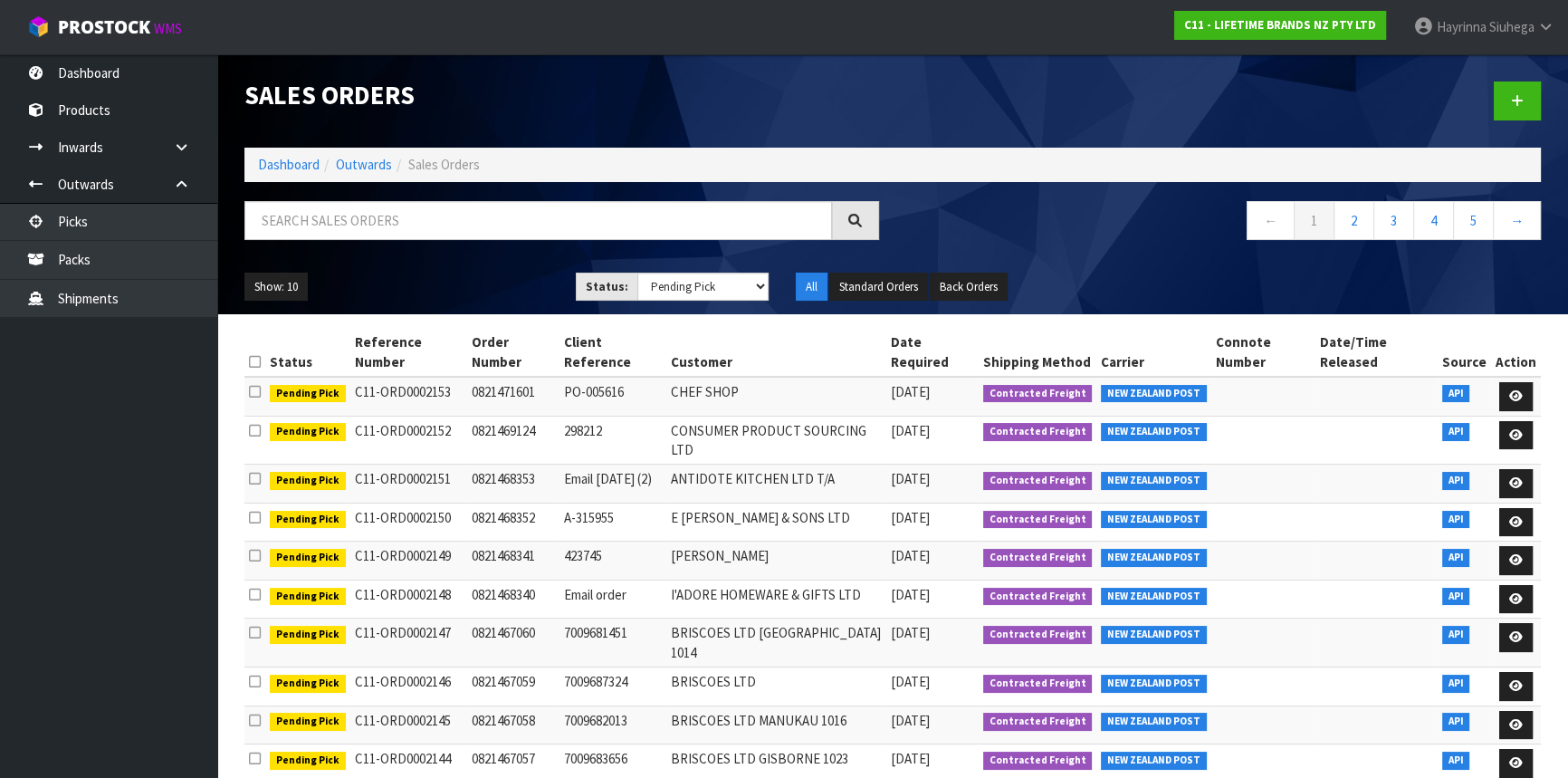
click at [694, 267] on div "Show: 10 5 10 25 50 Status: Draft Pending Allocated Pending Pick Goods Picked G…" at bounding box center [892, 288] width 1323 height 56
drag, startPoint x: 687, startPoint y: 280, endPoint x: 688, endPoint y: 296, distance: 16.0
click at [688, 282] on select "Draft Pending Allocated Pending Pick Goods Picked Goods Packed Pending Charges …" at bounding box center [704, 287] width 132 height 28
click at [638, 273] on select "Draft Pending Allocated Pending Pick Goods Picked Goods Packed Pending Charges …" at bounding box center [704, 287] width 132 height 28
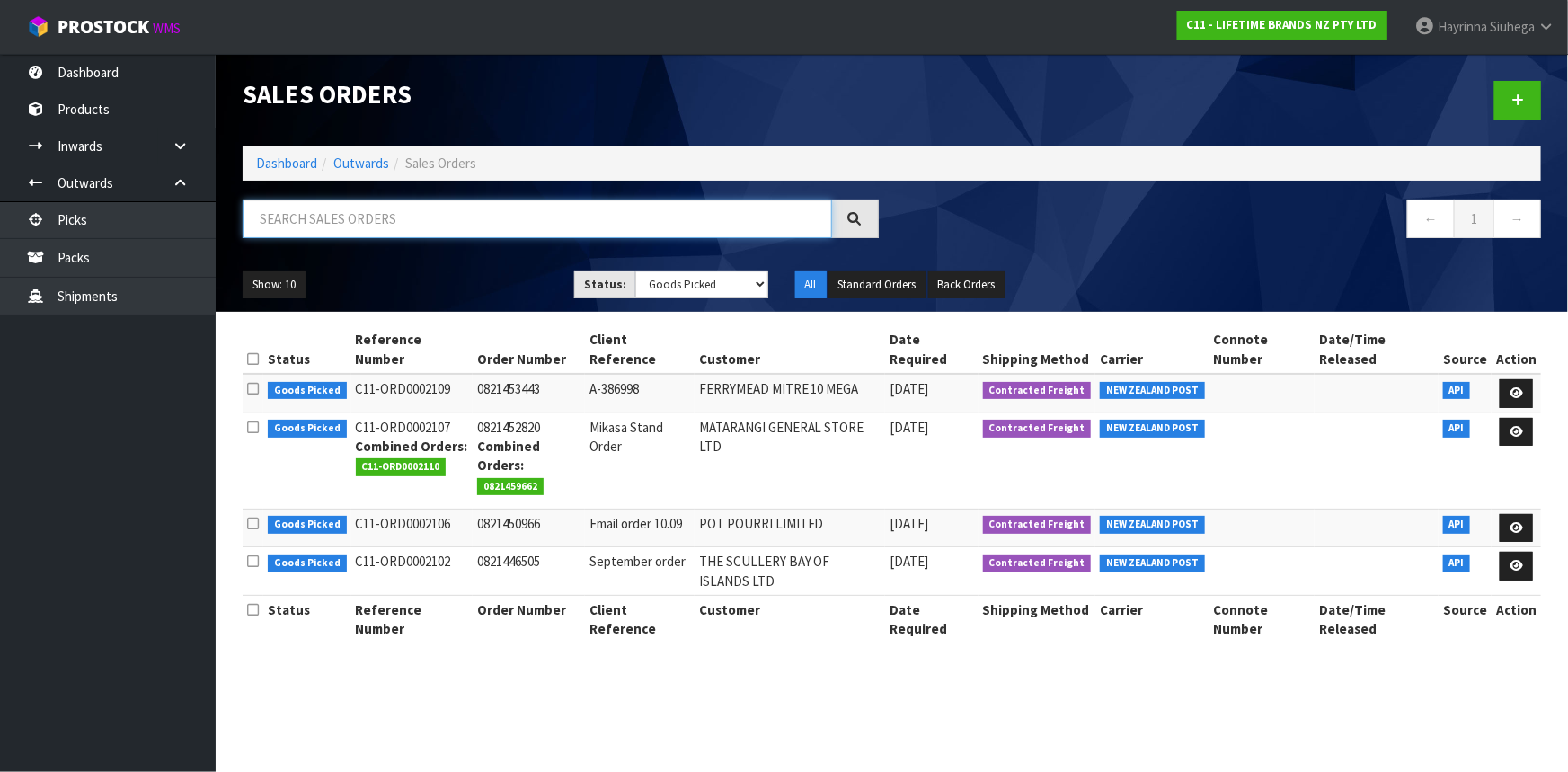
click at [416, 216] on input "text" at bounding box center [538, 219] width 590 height 39
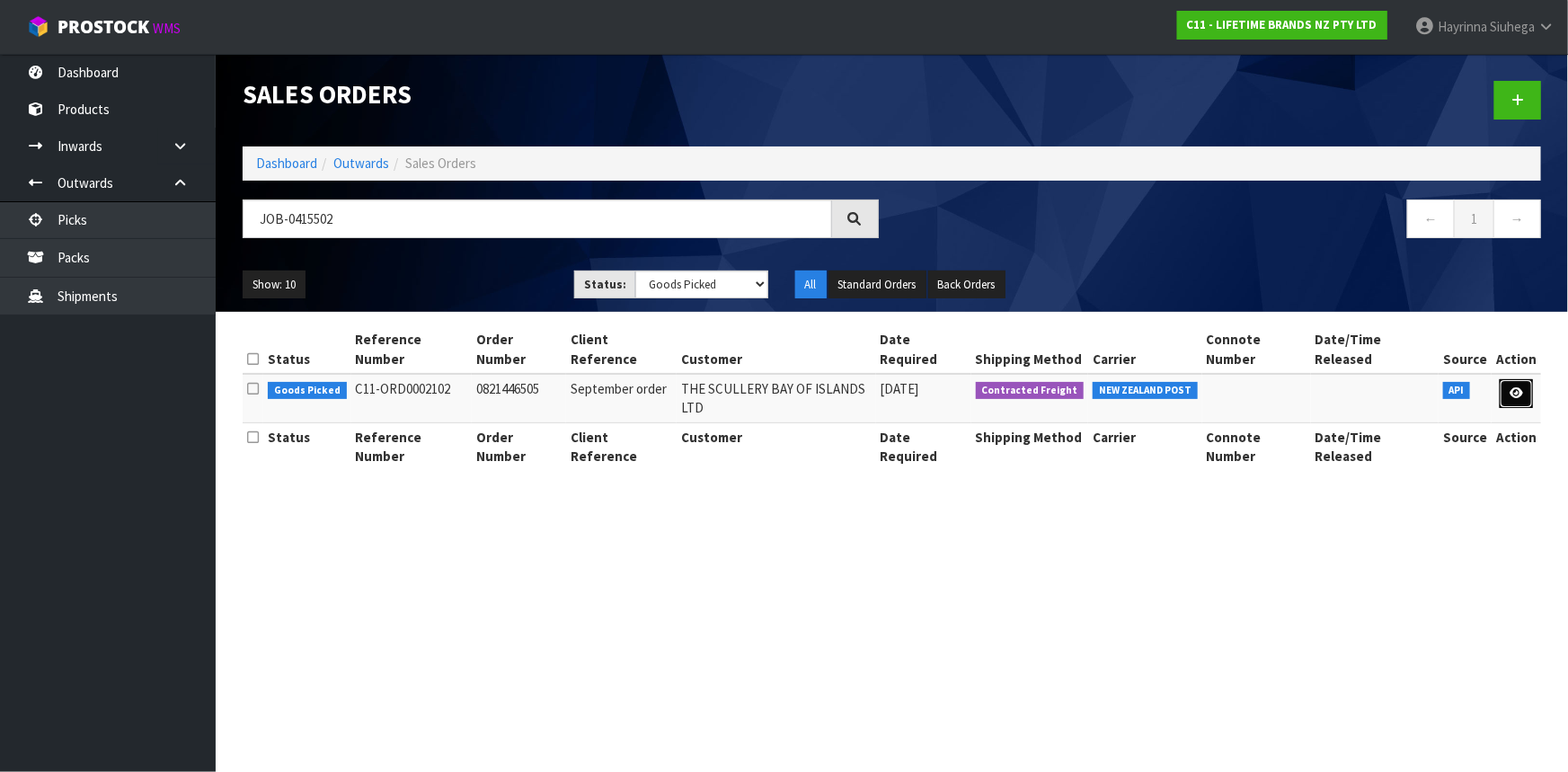
click at [1519, 387] on icon at bounding box center [1517, 393] width 13 height 12
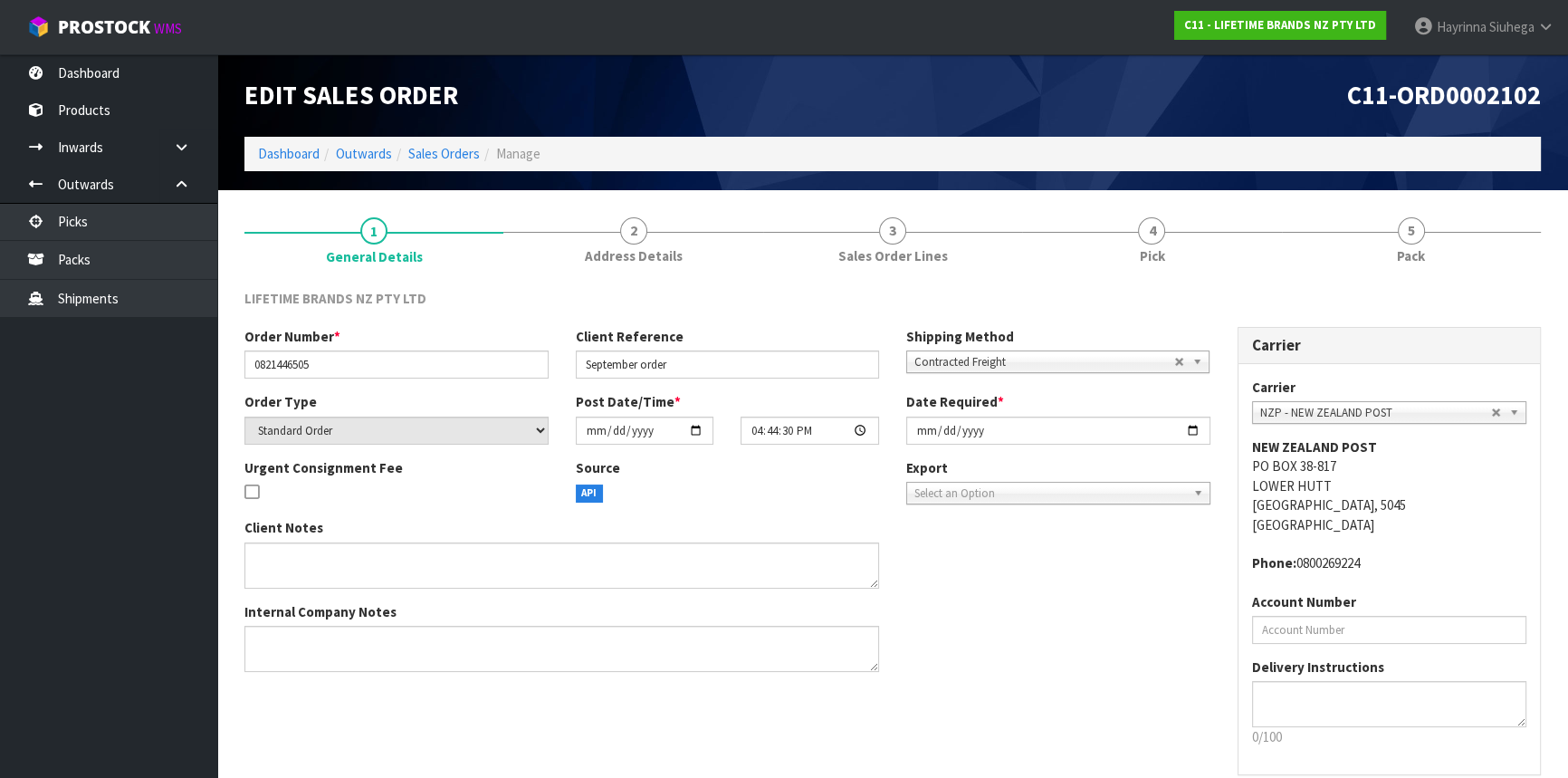
click at [1155, 277] on div "LIFETIME BRANDS NZ PTY LTD Order Number * 0821446505 Client Reference September…" at bounding box center [892, 560] width 1296 height 571
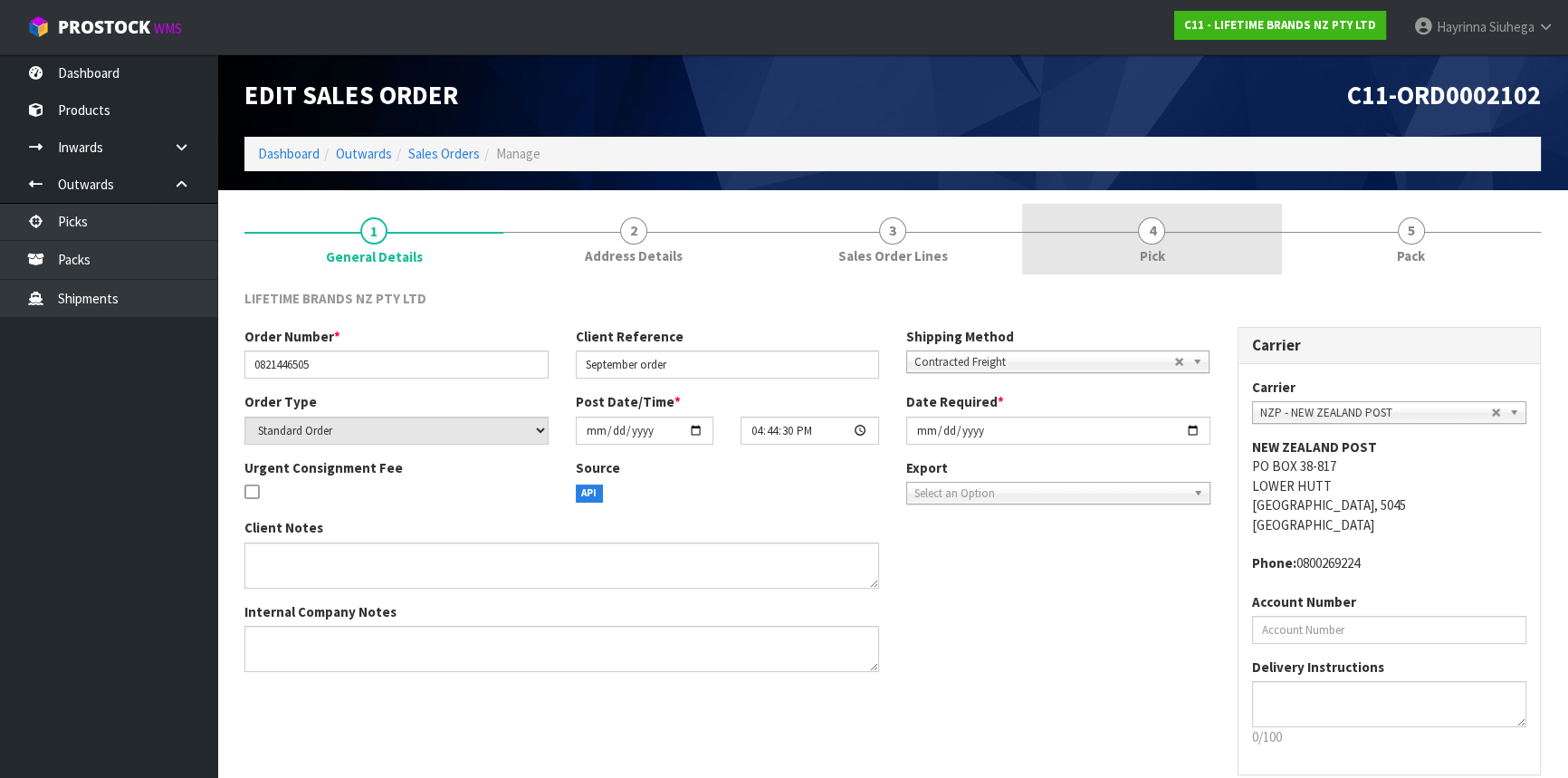
click at [1157, 272] on link "4 Pick" at bounding box center [1151, 240] width 259 height 72
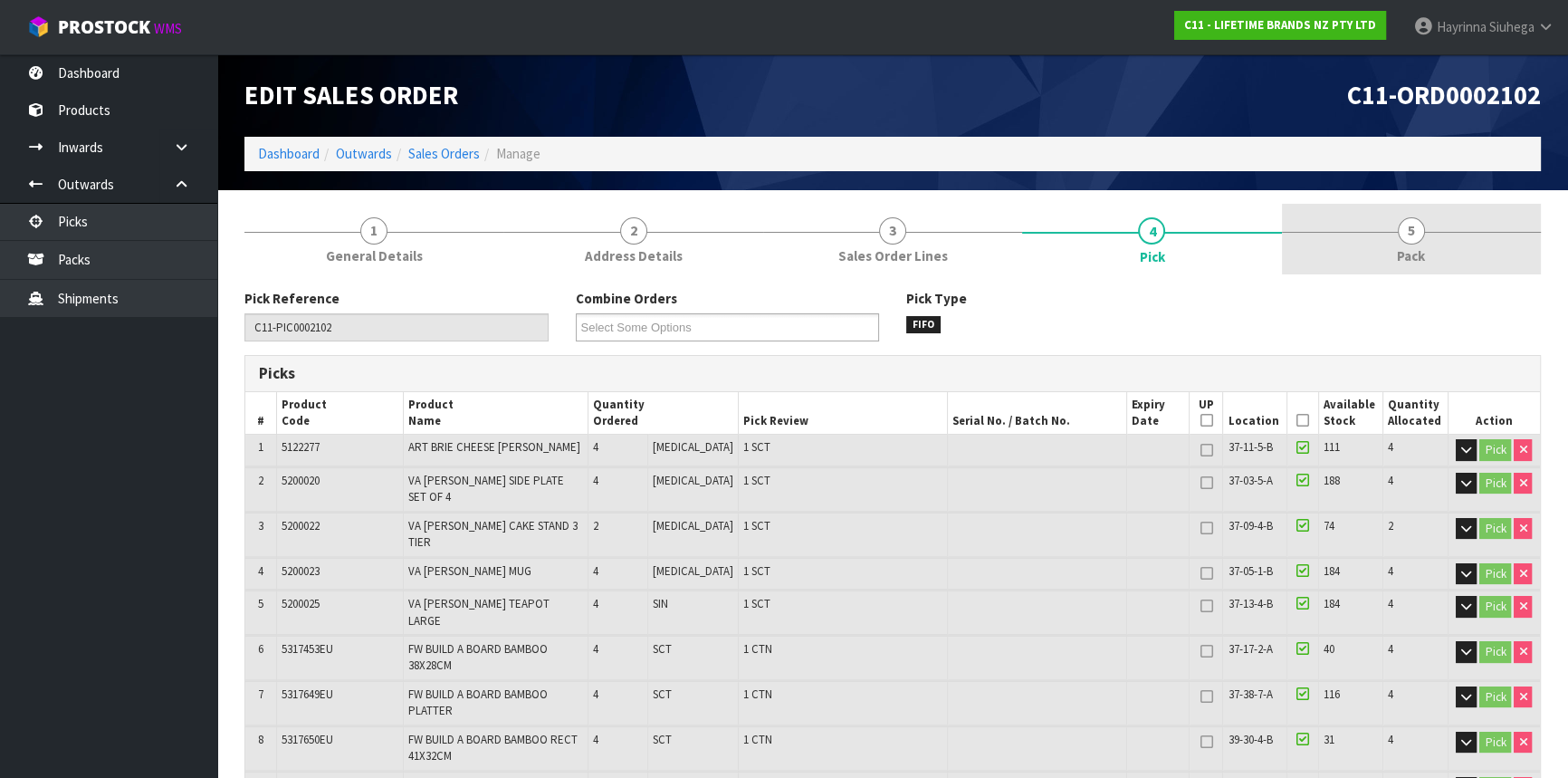
click at [1428, 242] on link "5 Pack" at bounding box center [1411, 240] width 259 height 72
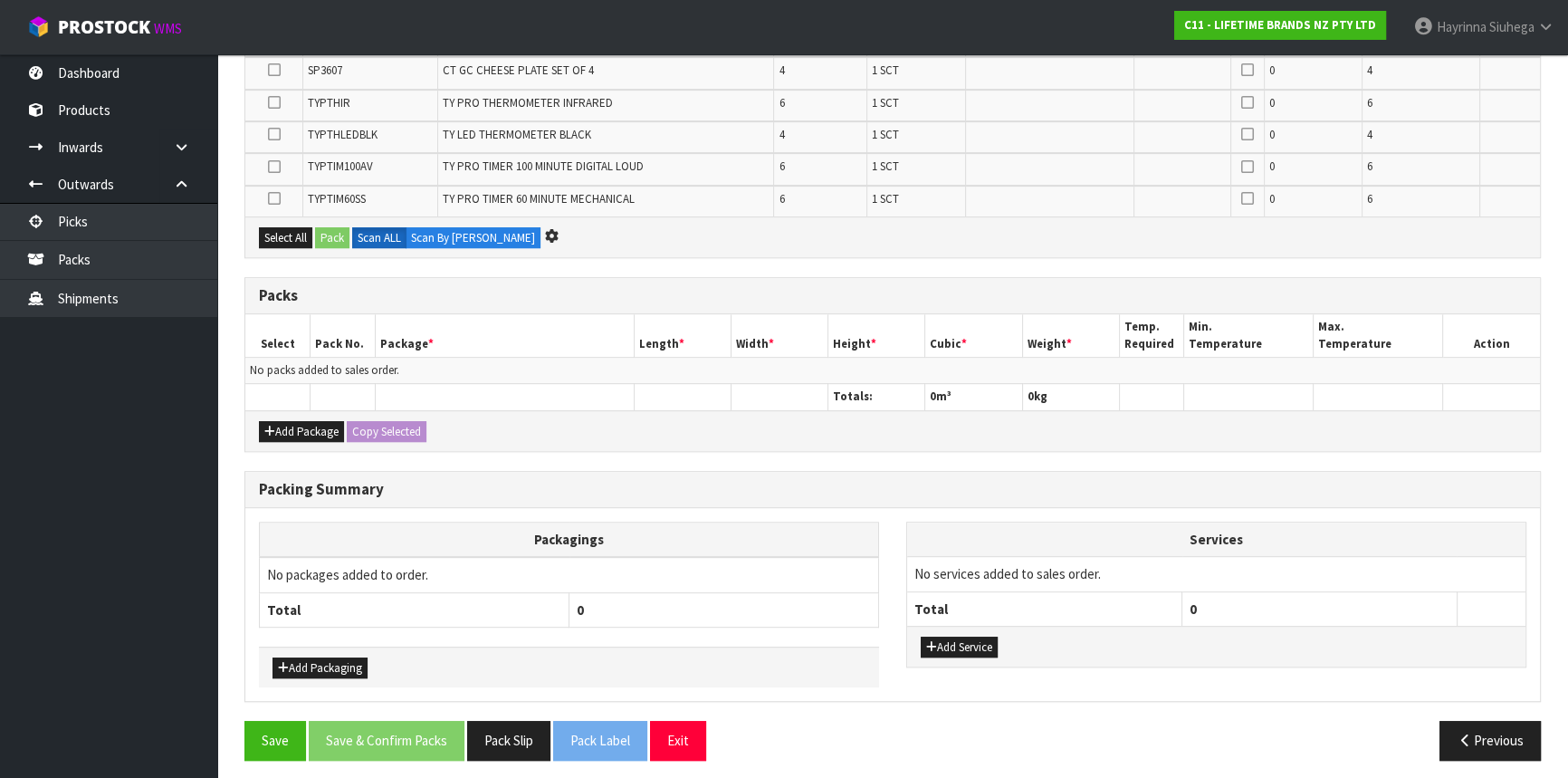
scroll to position [1003, 0]
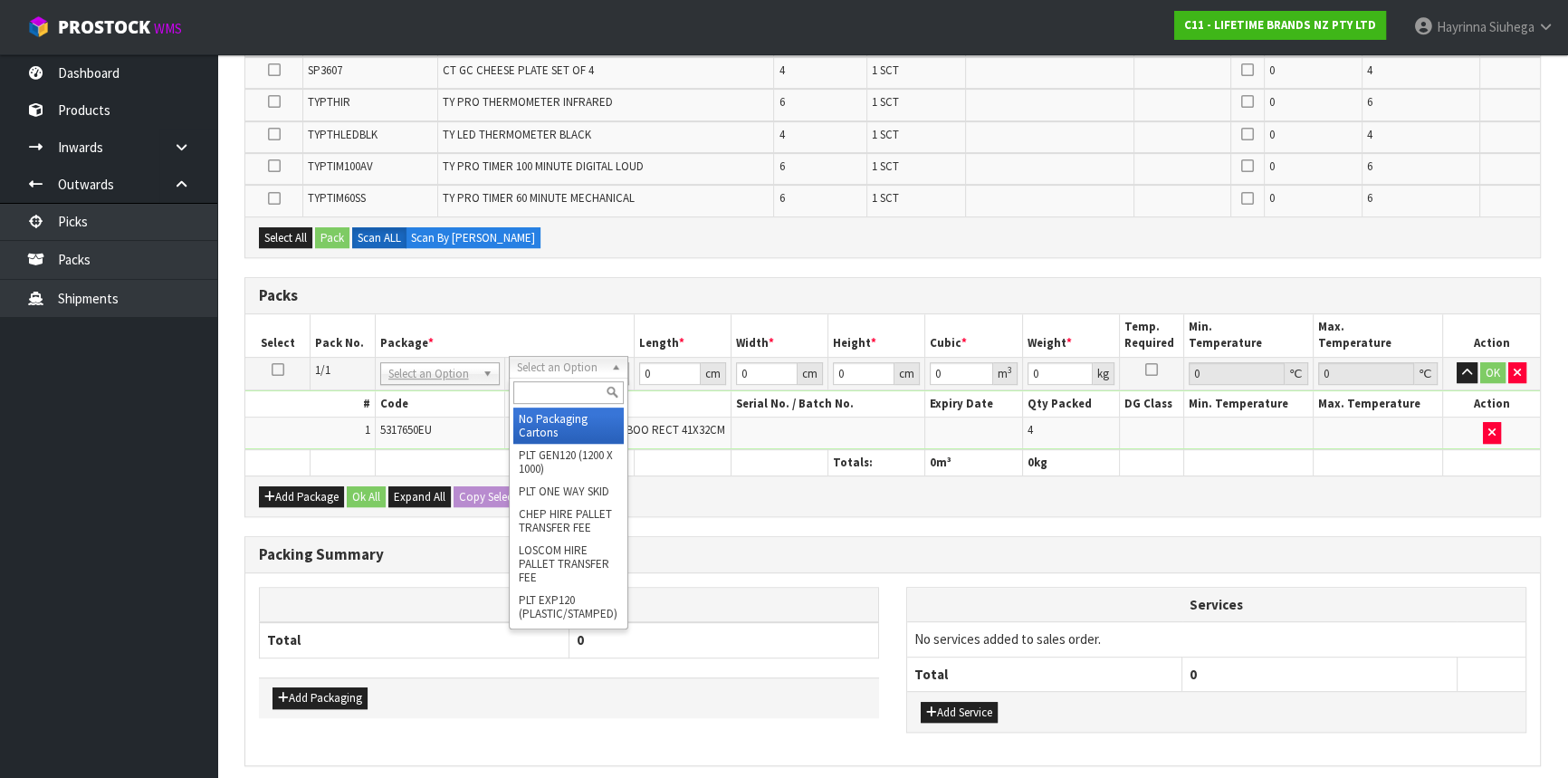
click at [558, 407] on div at bounding box center [568, 392] width 117 height 30
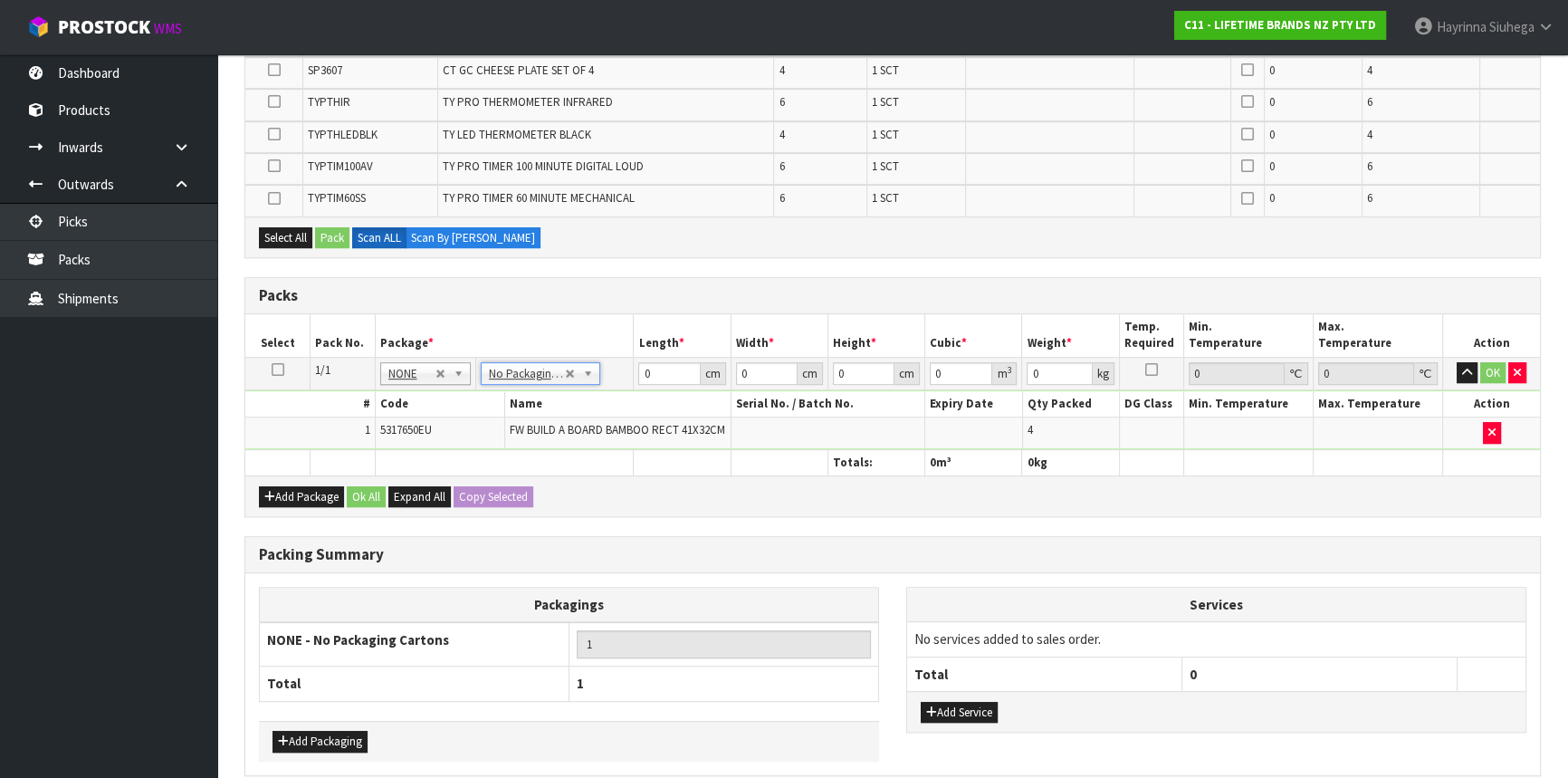
click at [628, 430] on span "FW BUILD A BOARD BAMBOO RECT 41X32CM" at bounding box center [617, 430] width 216 height 16
click at [643, 369] on input "0" at bounding box center [668, 373] width 61 height 22
click at [772, 306] on div "Packs" at bounding box center [893, 295] width 1295 height 36
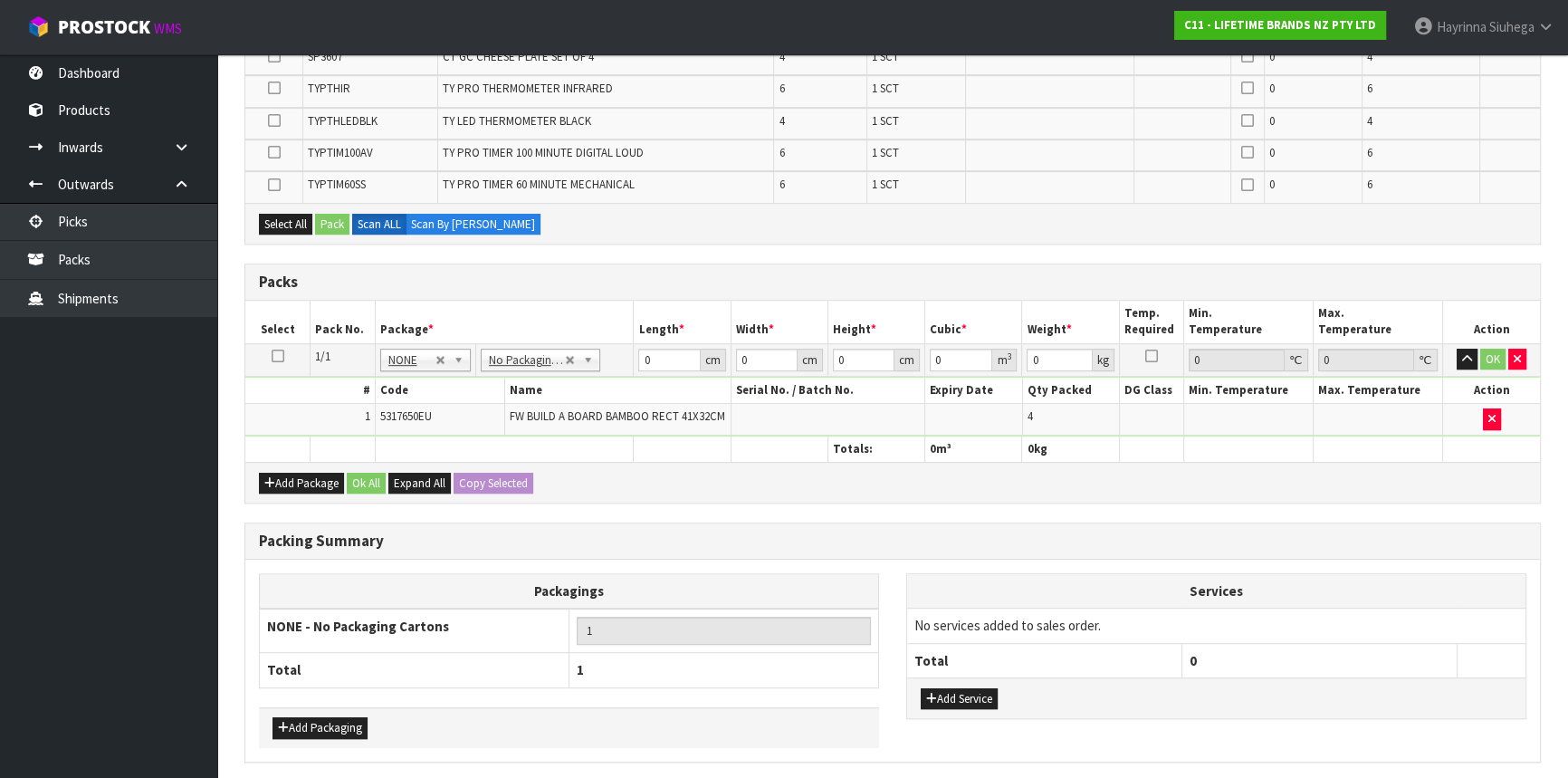
scroll to position [913, 0]
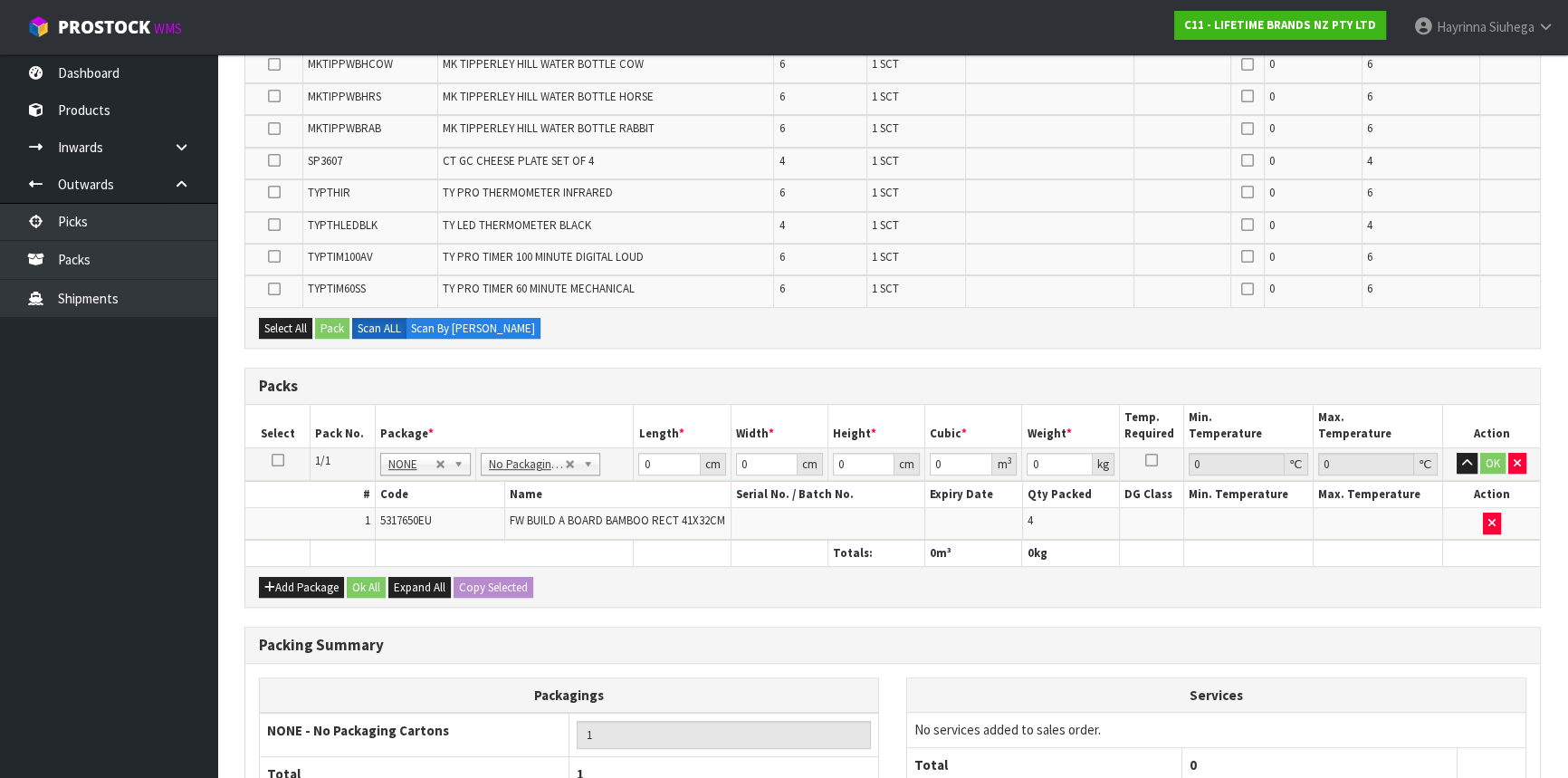
click at [604, 549] on th at bounding box center [504, 553] width 259 height 26
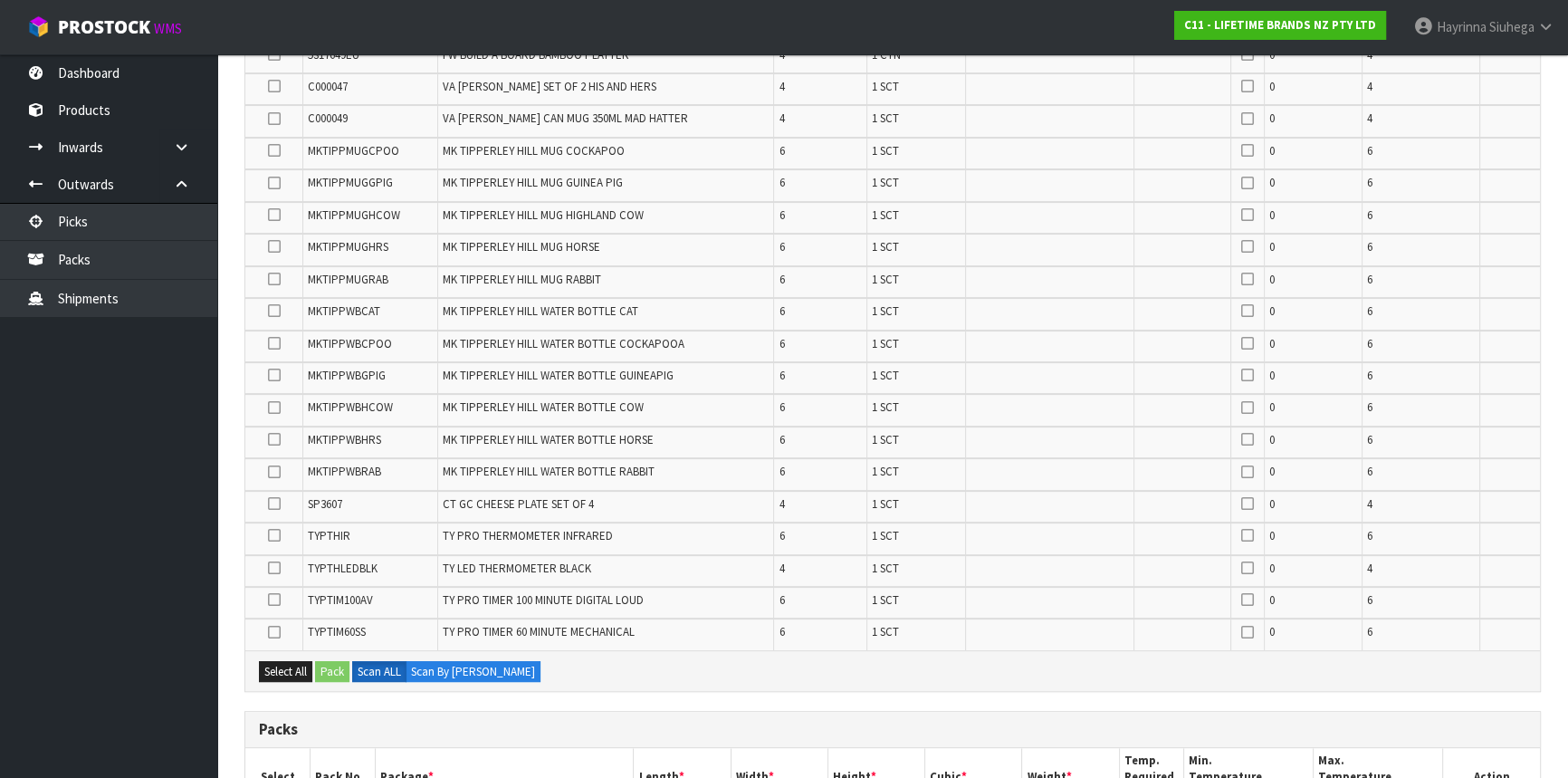
scroll to position [419, 0]
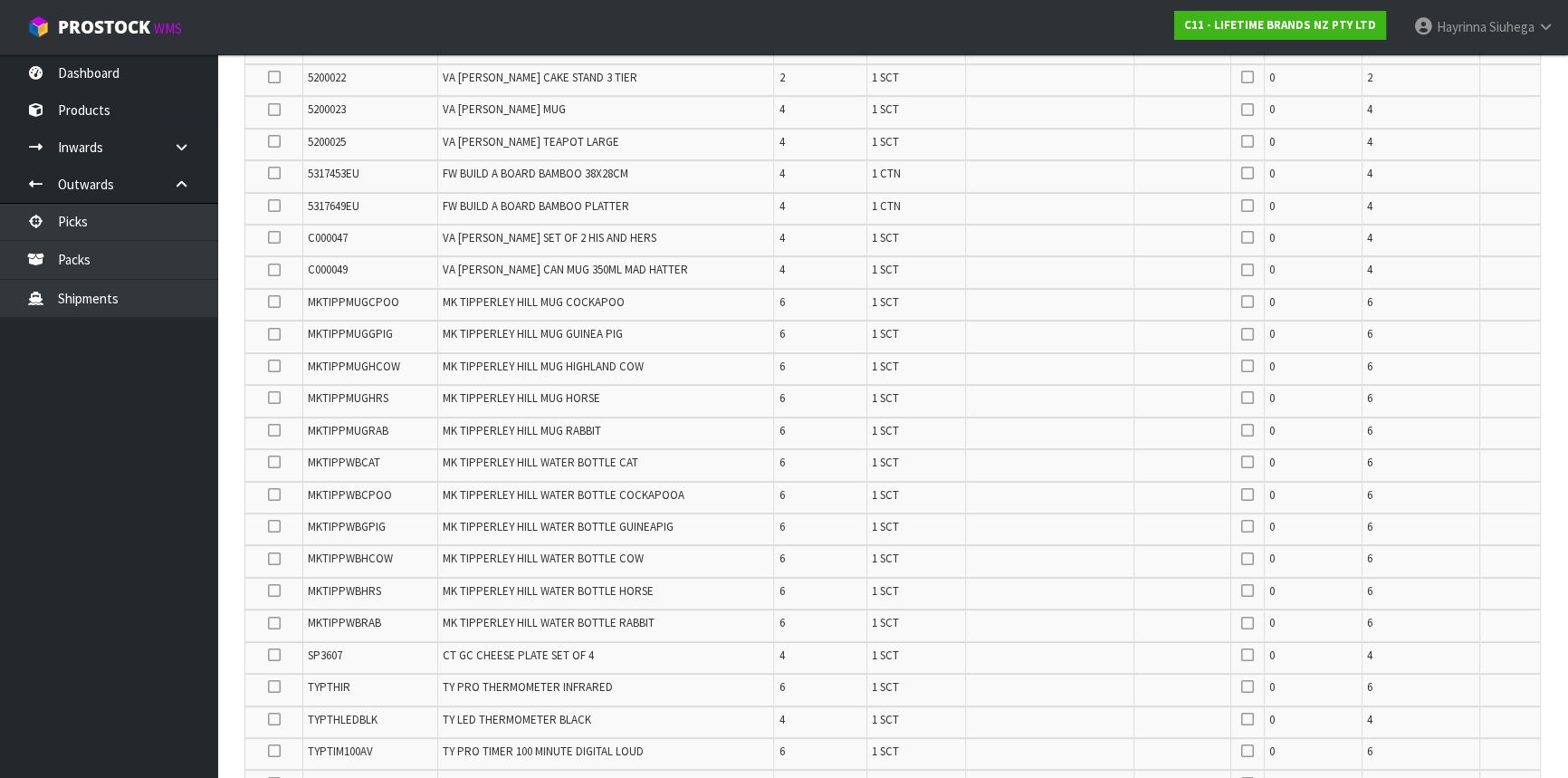
click at [63, 501] on ul "Dashboard Products Categories Serial Numbers Kitsets Packagings Inwards Purchas…" at bounding box center [109, 416] width 217 height 724
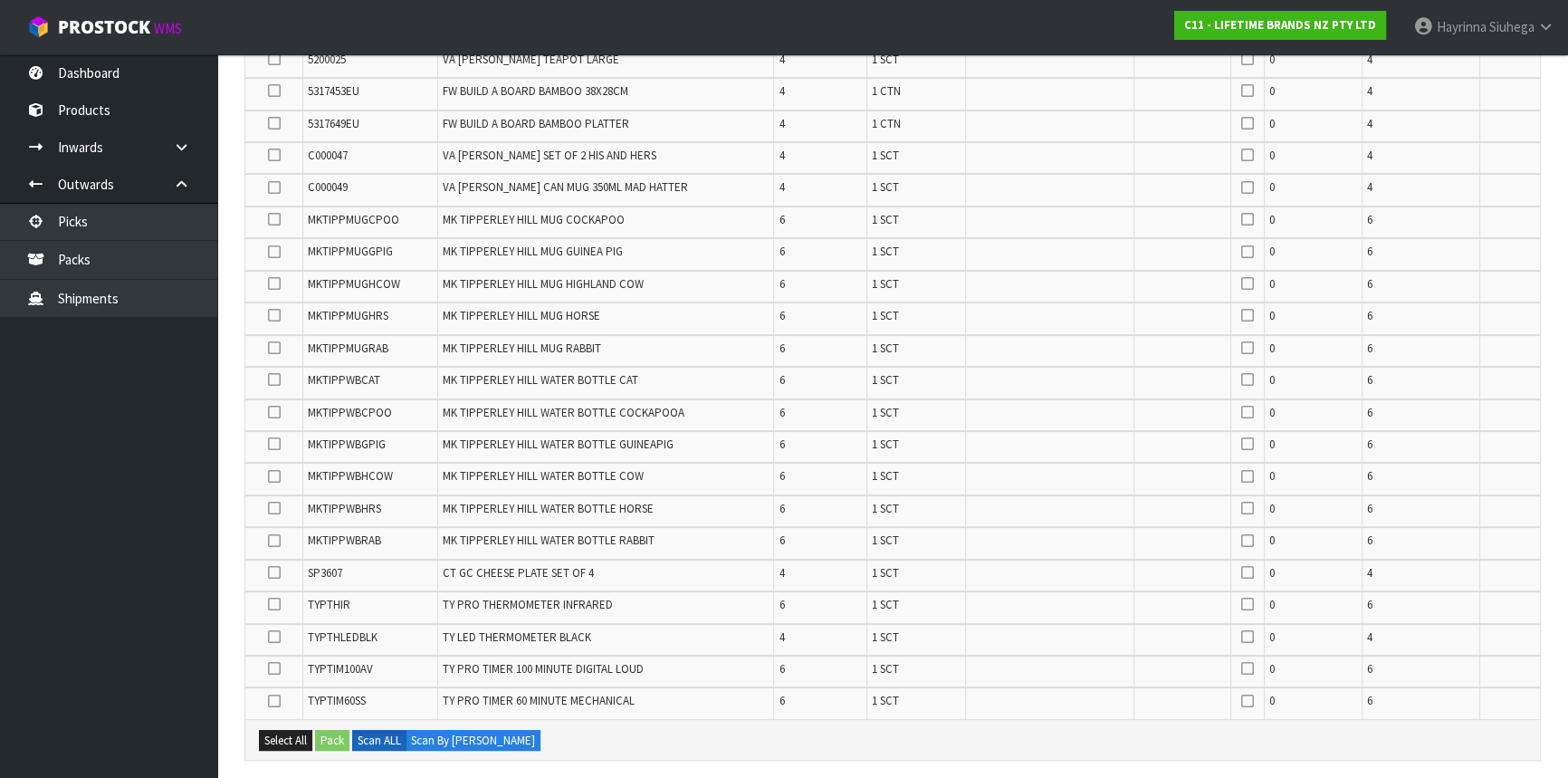
click at [143, 568] on ul "Dashboard Products Categories Serial Numbers Kitsets Packagings Inwards Purchas…" at bounding box center [109, 416] width 217 height 724
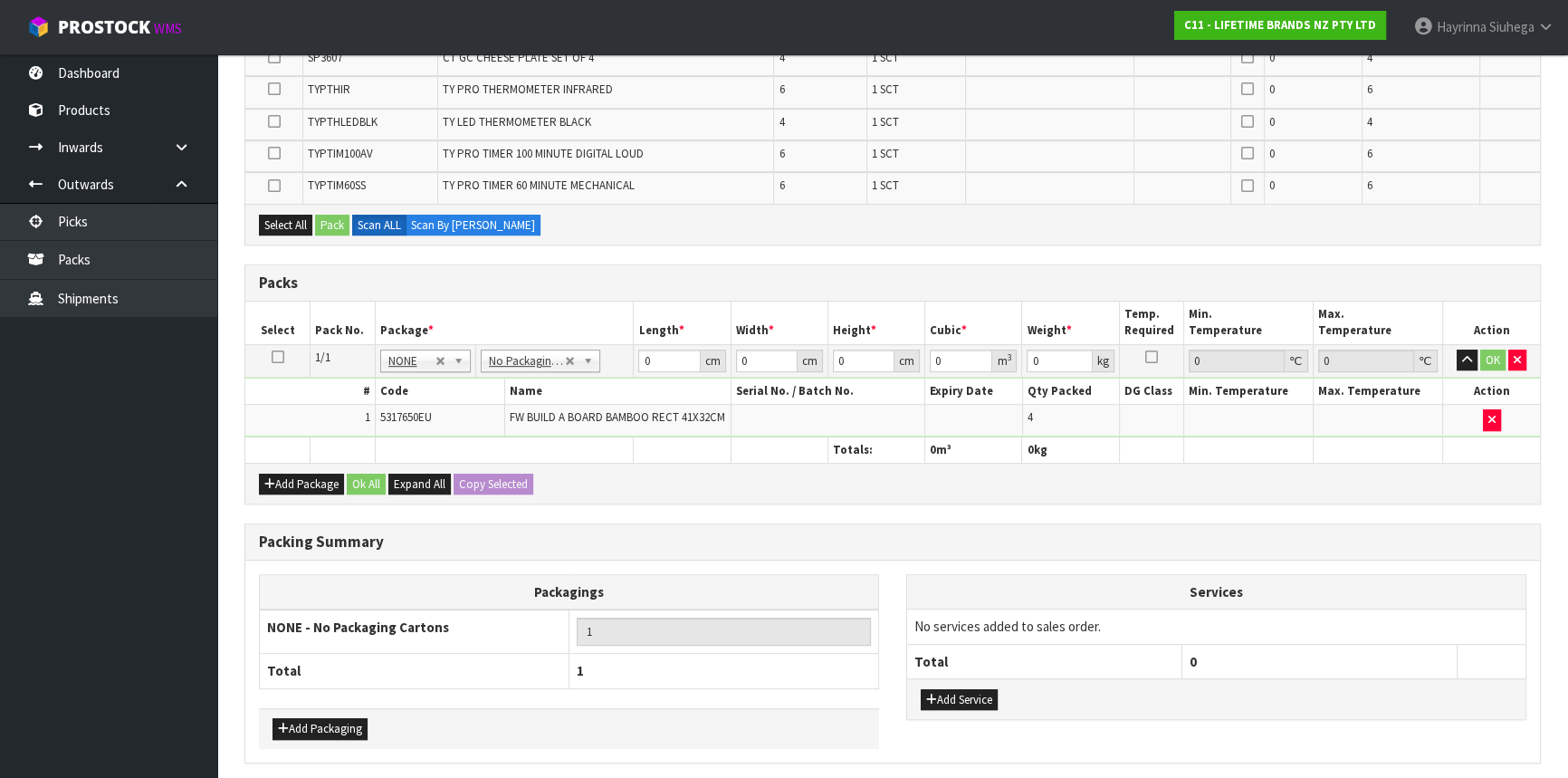
scroll to position [1078, 0]
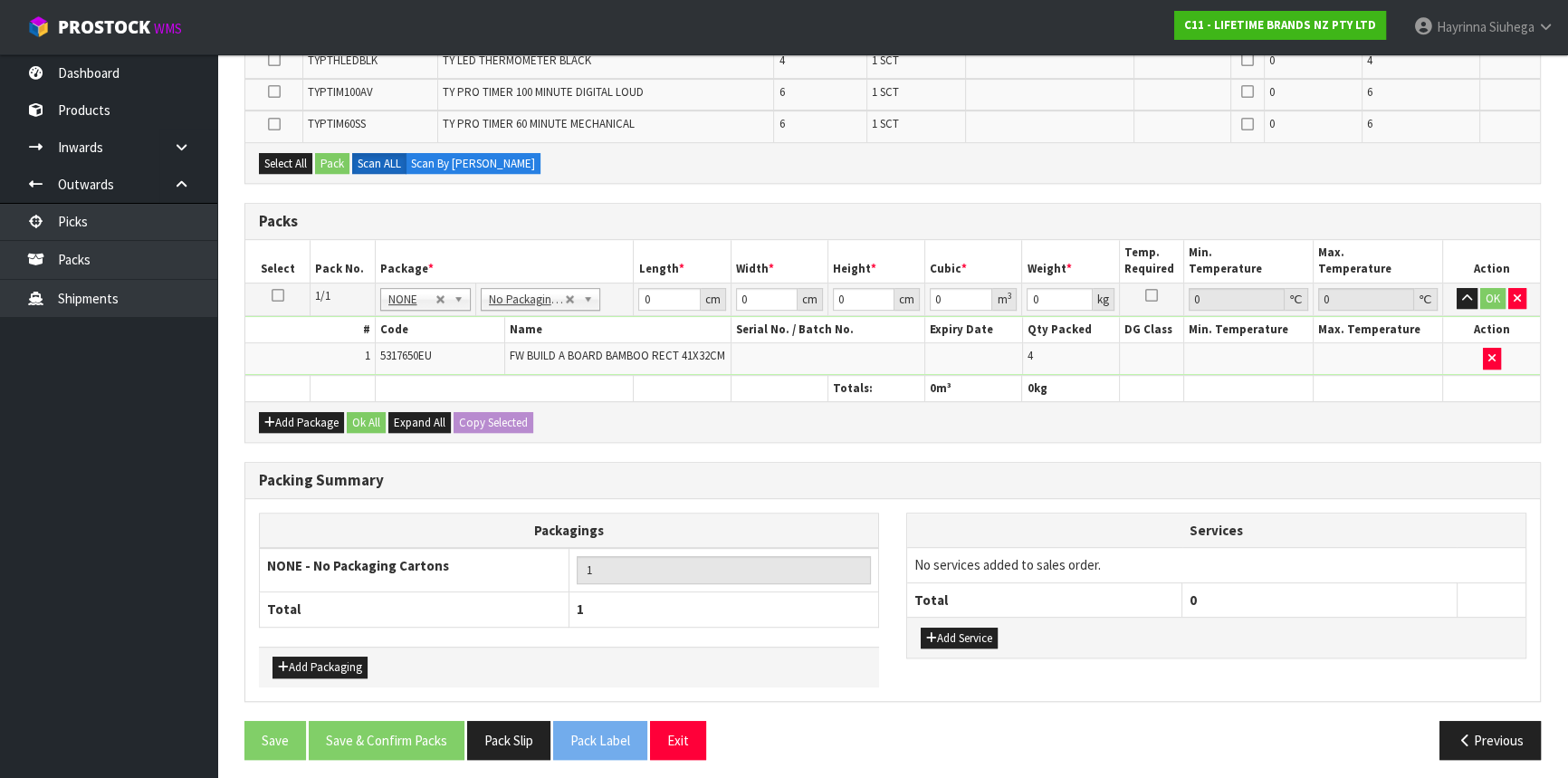
click at [919, 391] on th "Totals:" at bounding box center [876, 388] width 97 height 26
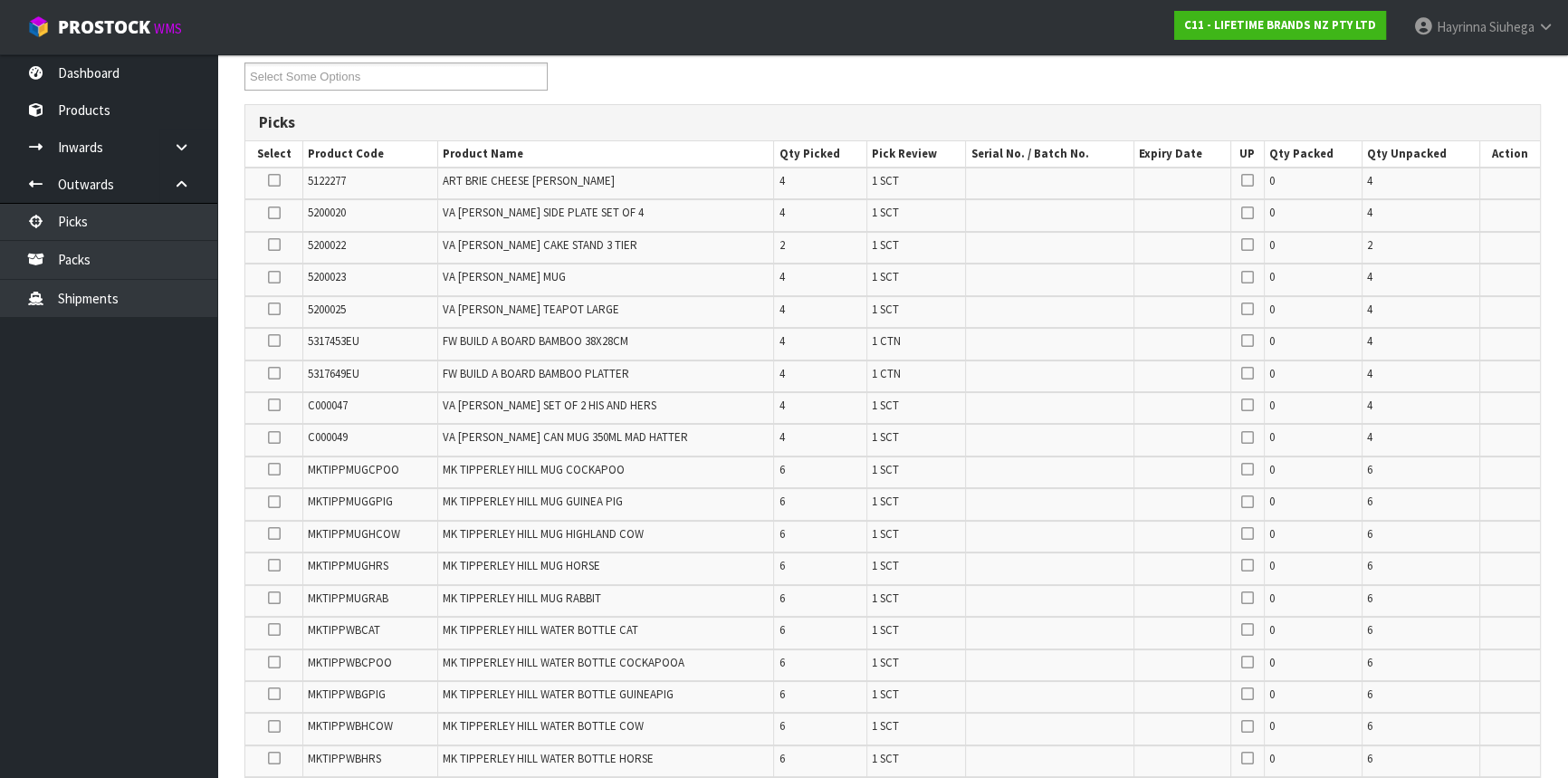
scroll to position [336, 0]
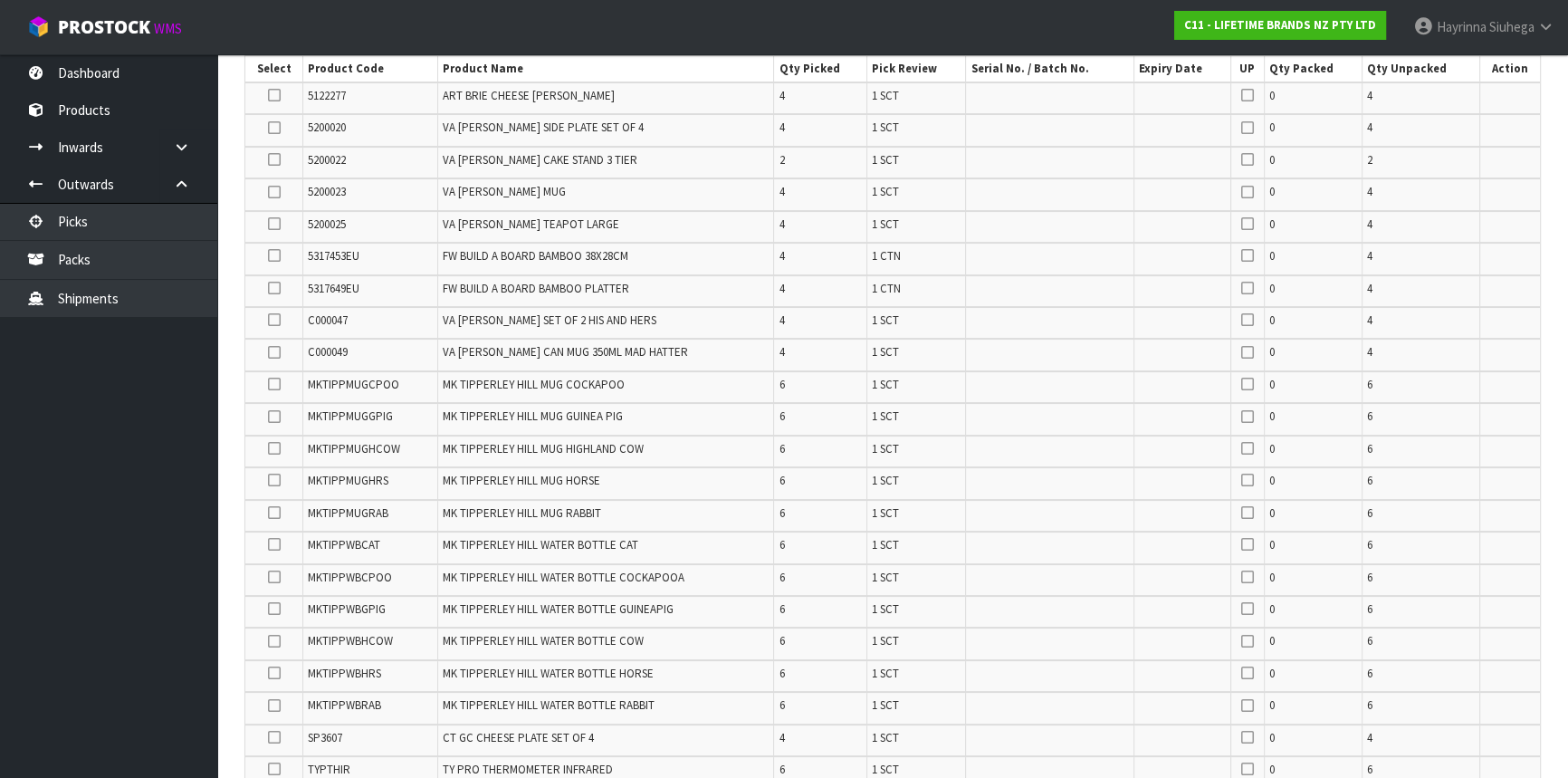
click at [959, 425] on td "1 SCT" at bounding box center [917, 419] width 99 height 32
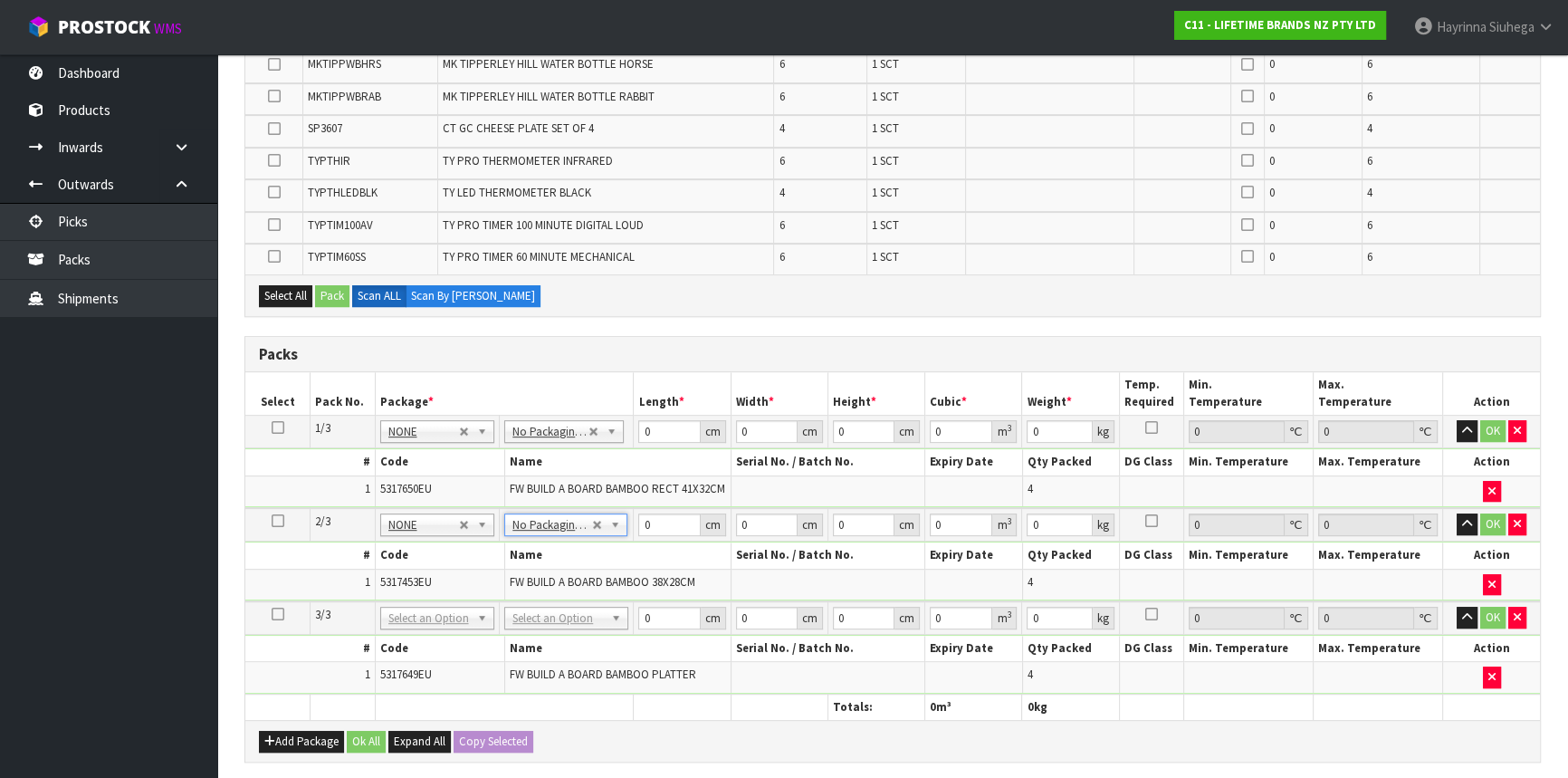
scroll to position [880, 0]
click at [289, 731] on button "Add Package" at bounding box center [302, 742] width 85 height 21
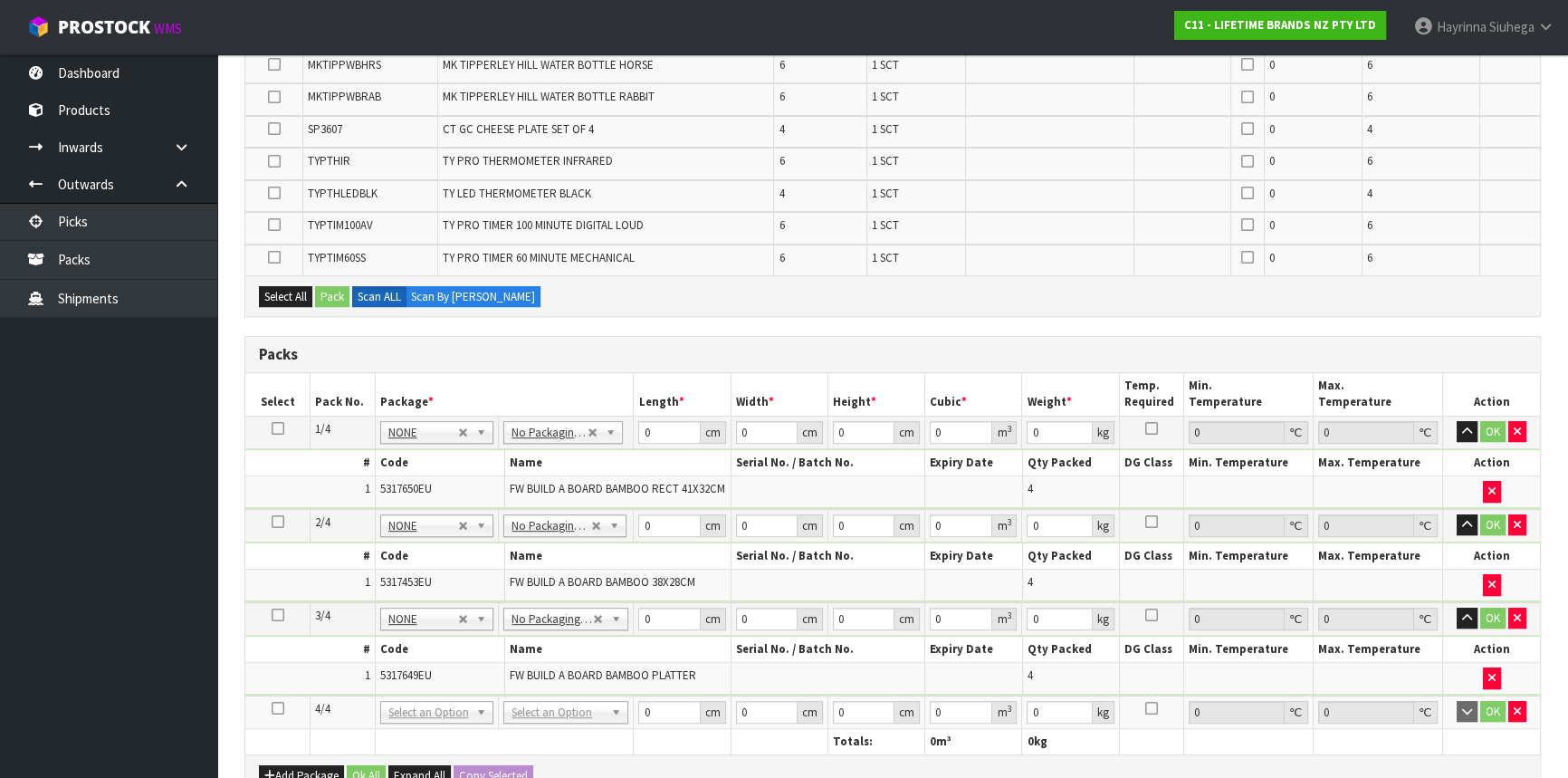
click at [278, 708] on icon at bounding box center [278, 708] width 13 height 1
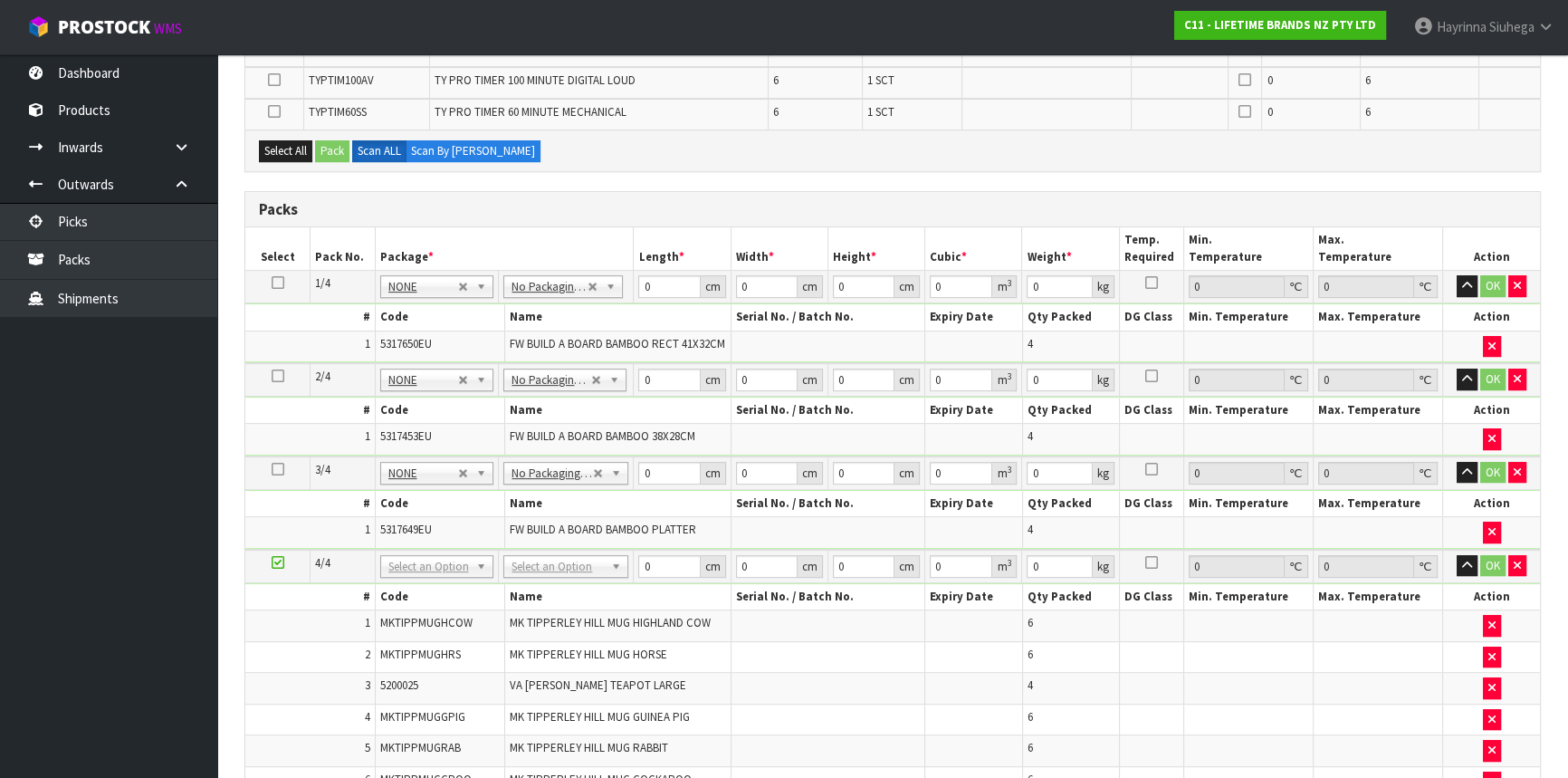
scroll to position [835, 0]
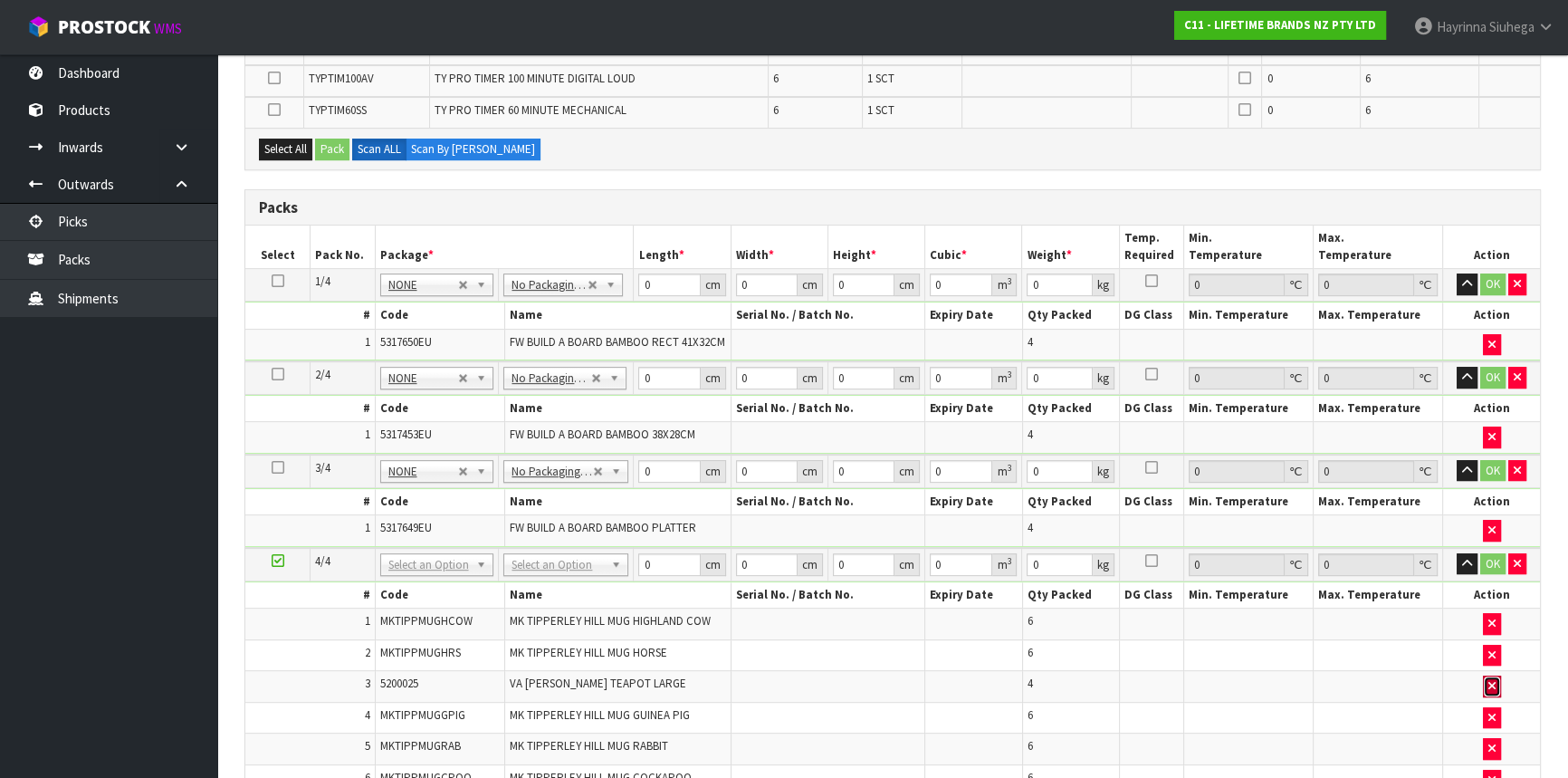
click at [1489, 680] on icon "button" at bounding box center [1491, 686] width 7 height 12
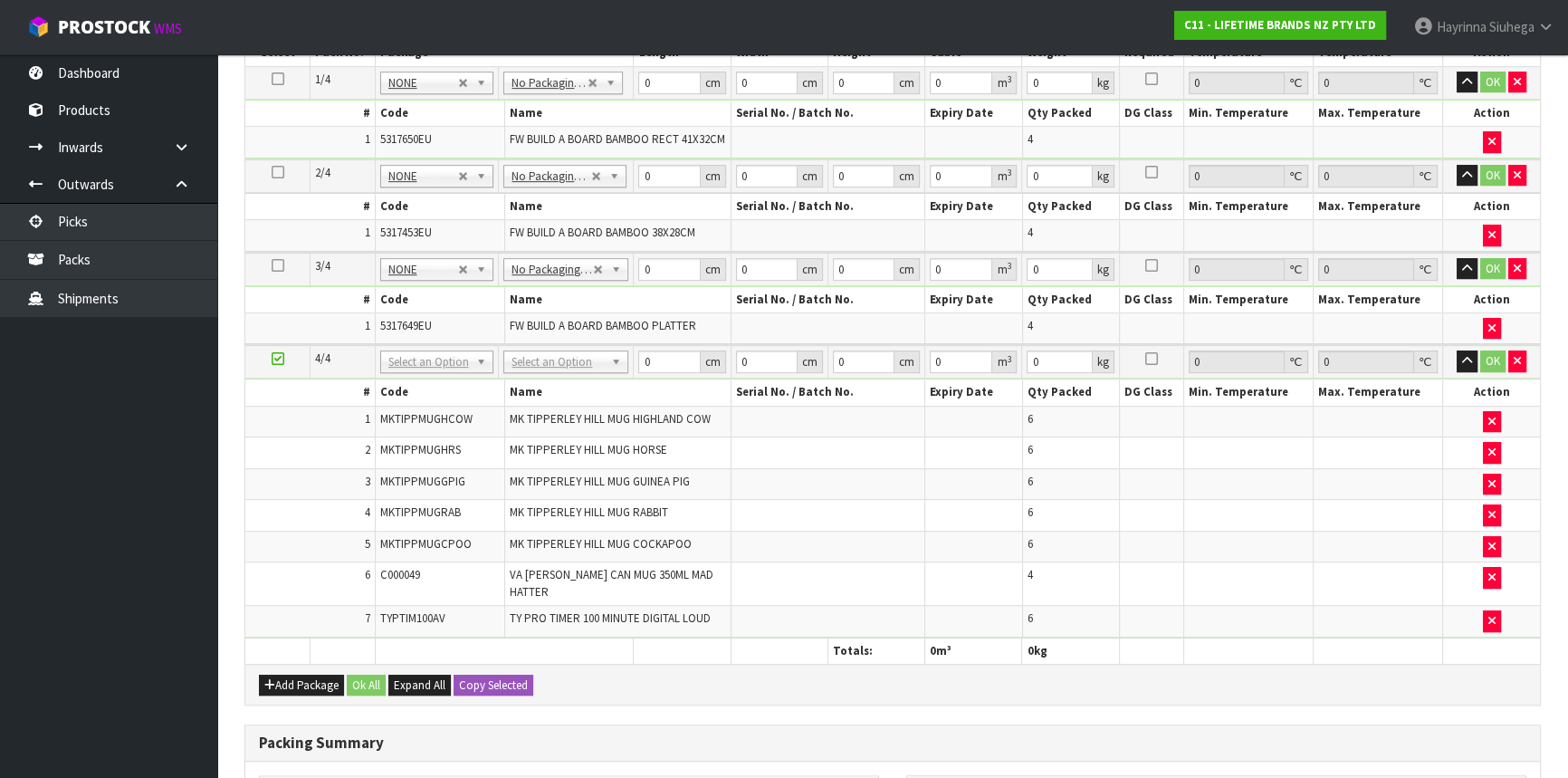
scroll to position [1197, 0]
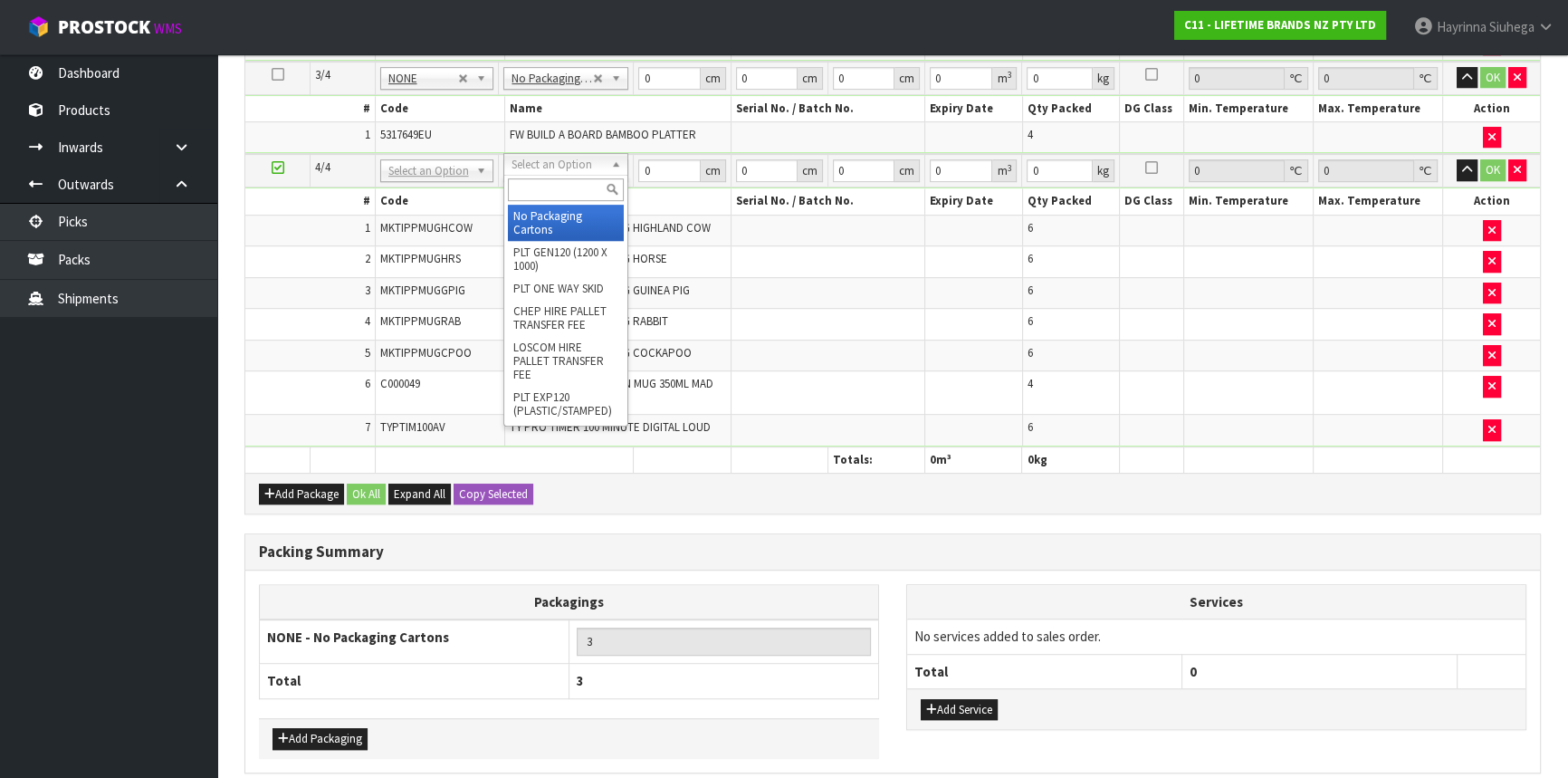
click at [583, 195] on input "text" at bounding box center [565, 189] width 116 height 22
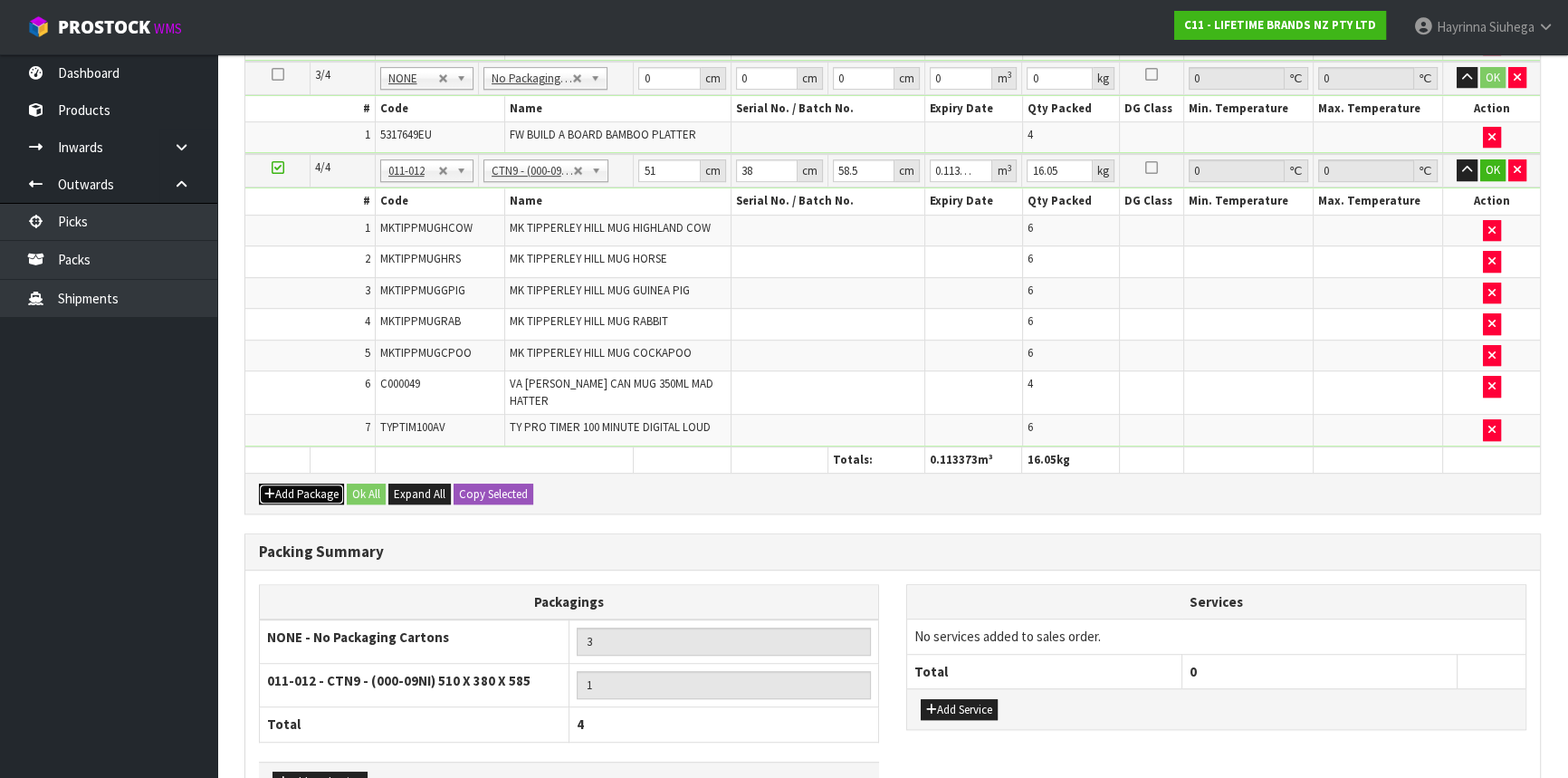
click at [295, 484] on button "Add Package" at bounding box center [302, 494] width 85 height 21
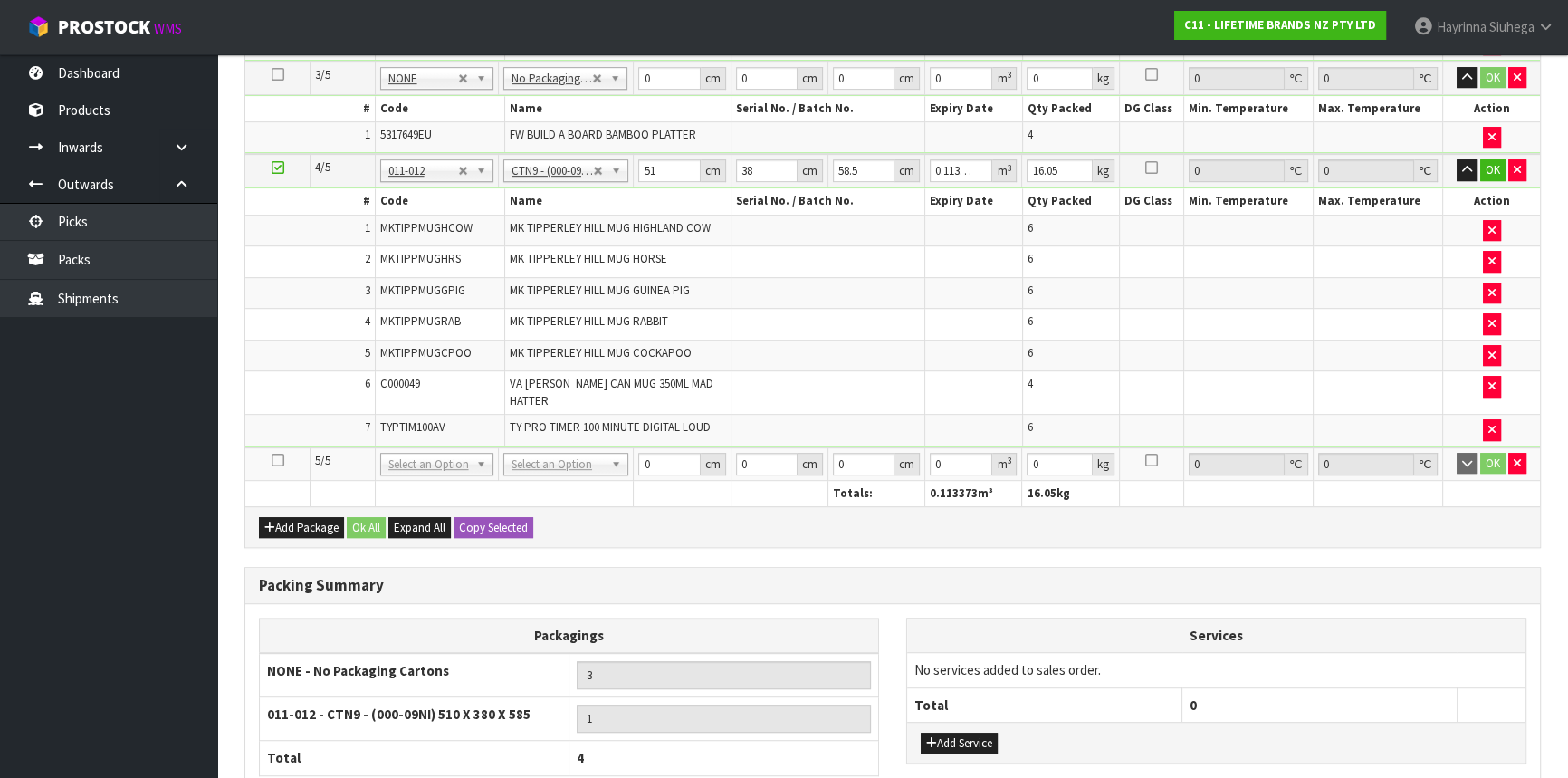
click at [281, 460] on icon at bounding box center [278, 460] width 13 height 1
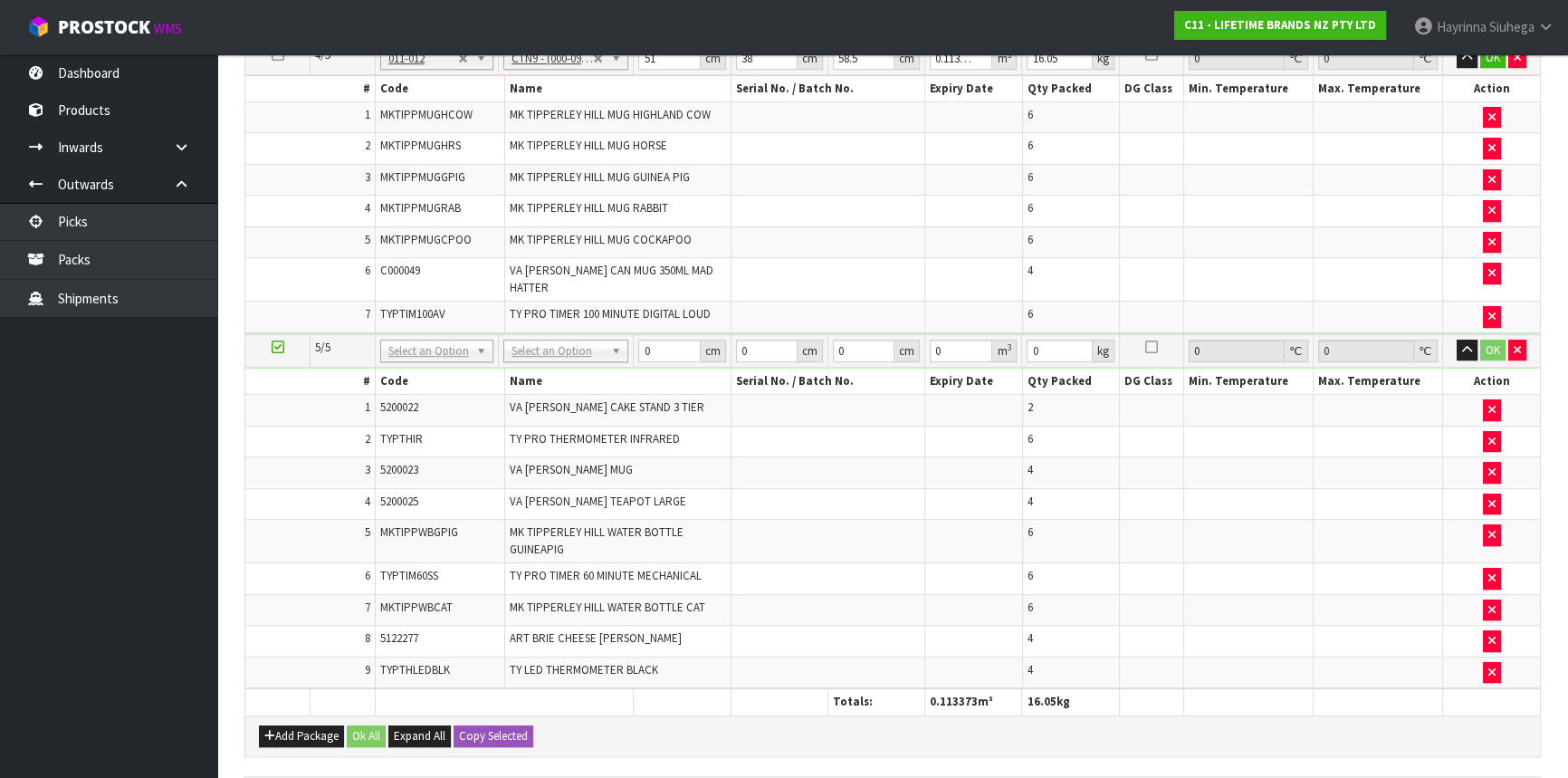
scroll to position [1183, 0]
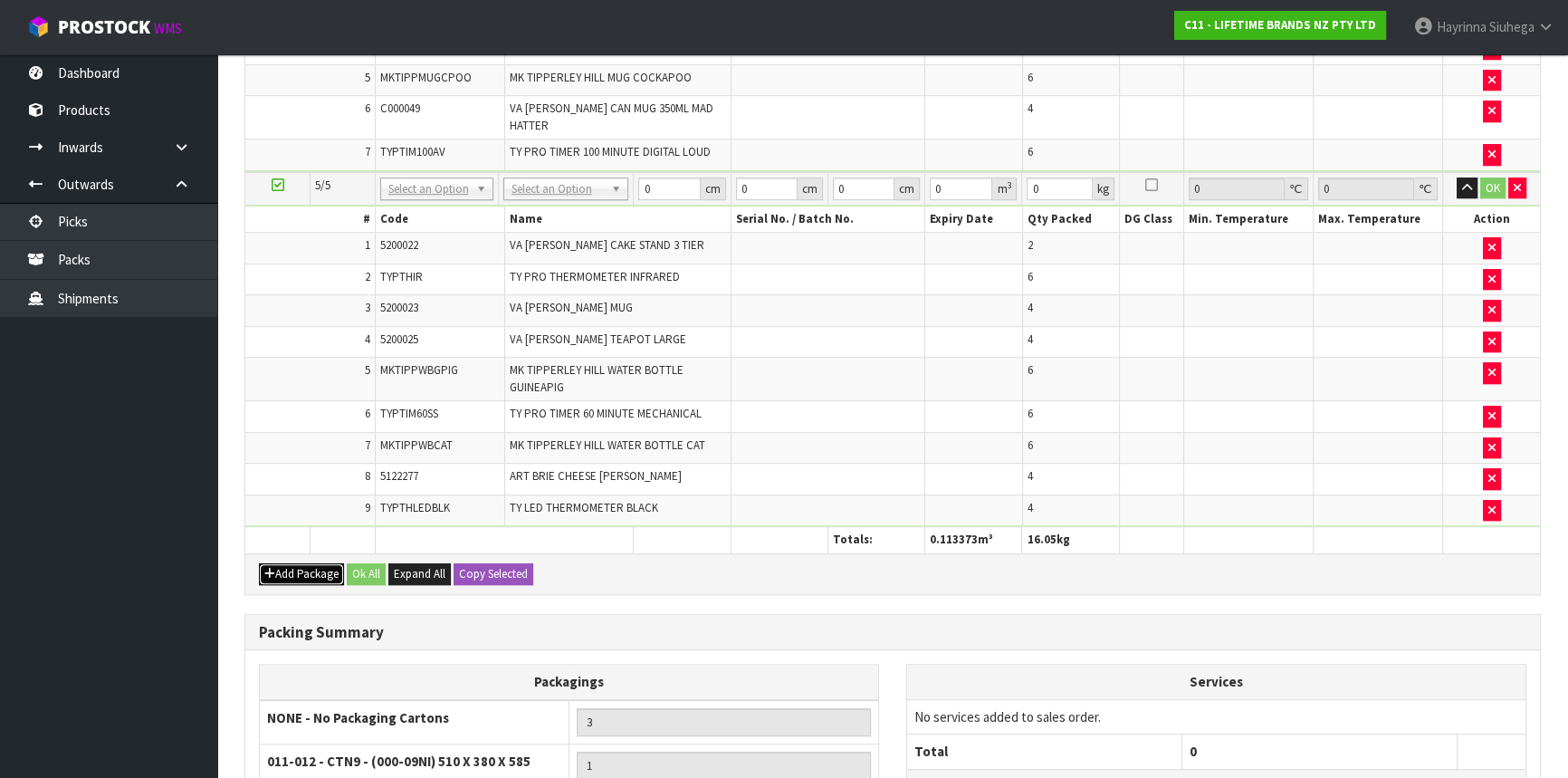
click at [308, 563] on button "Add Package" at bounding box center [302, 574] width 85 height 21
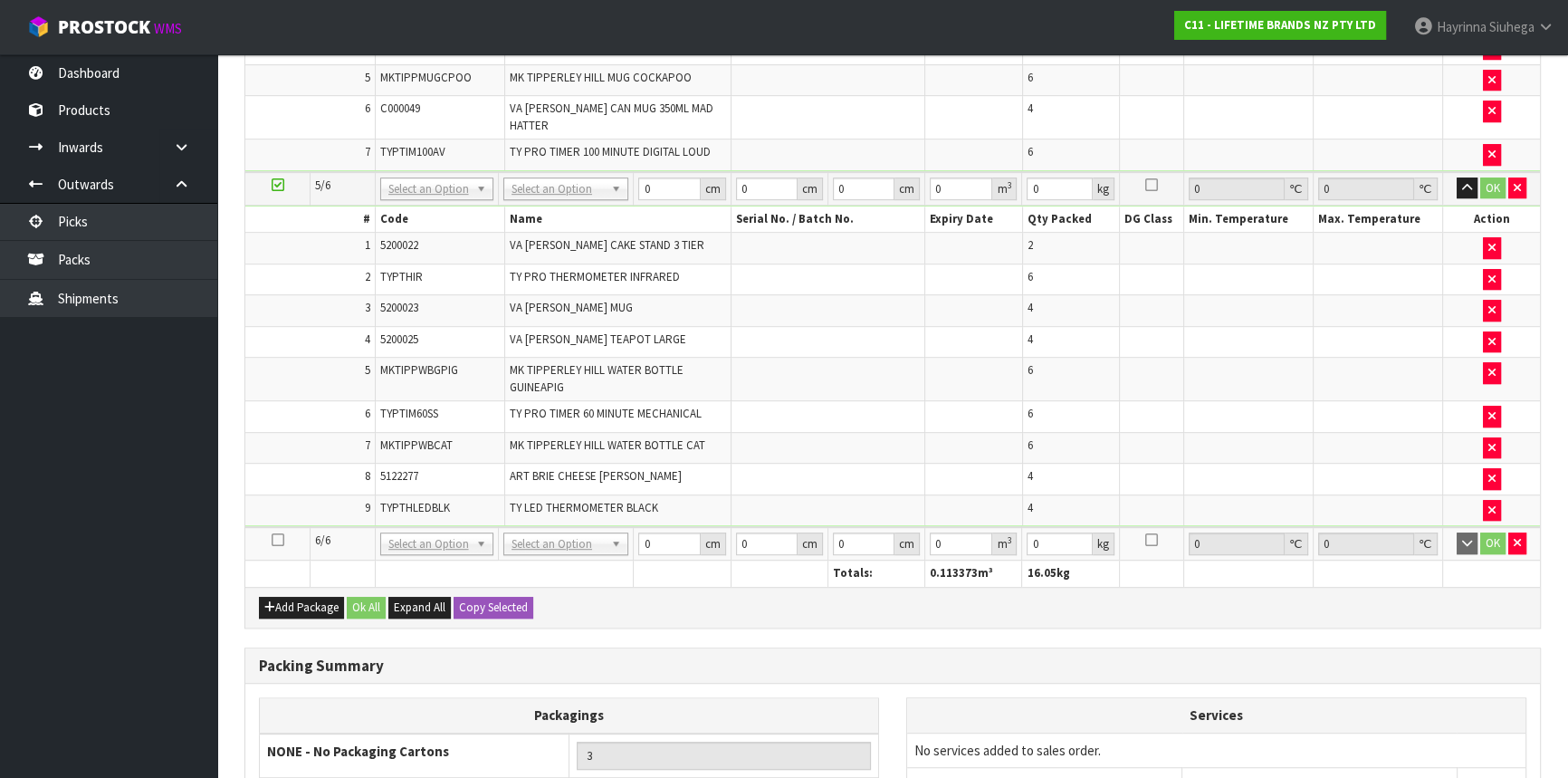
drag, startPoint x: 275, startPoint y: 516, endPoint x: 303, endPoint y: 524, distance: 29.1
click at [276, 540] on icon at bounding box center [278, 540] width 13 height 1
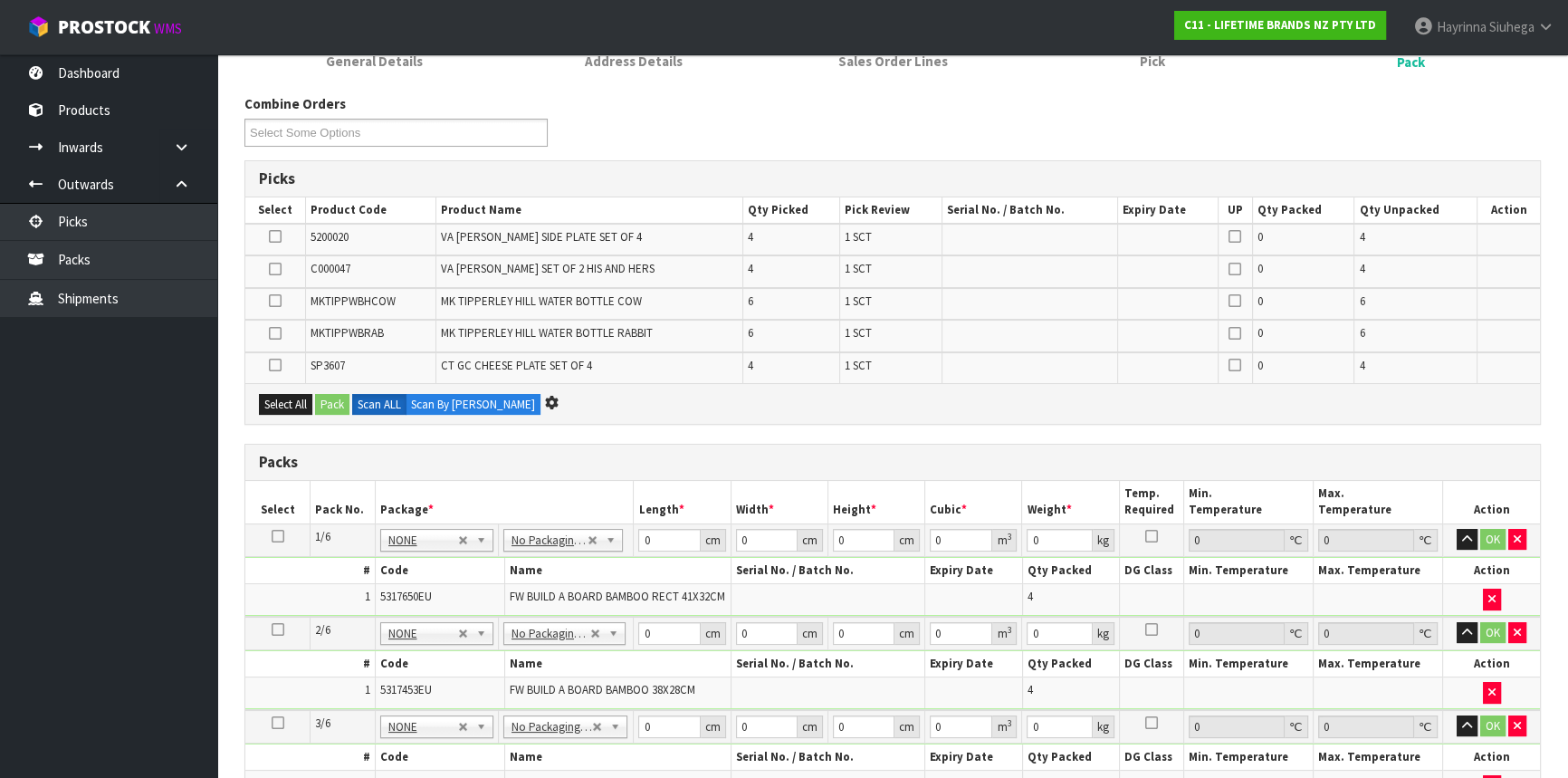
scroll to position [0, 0]
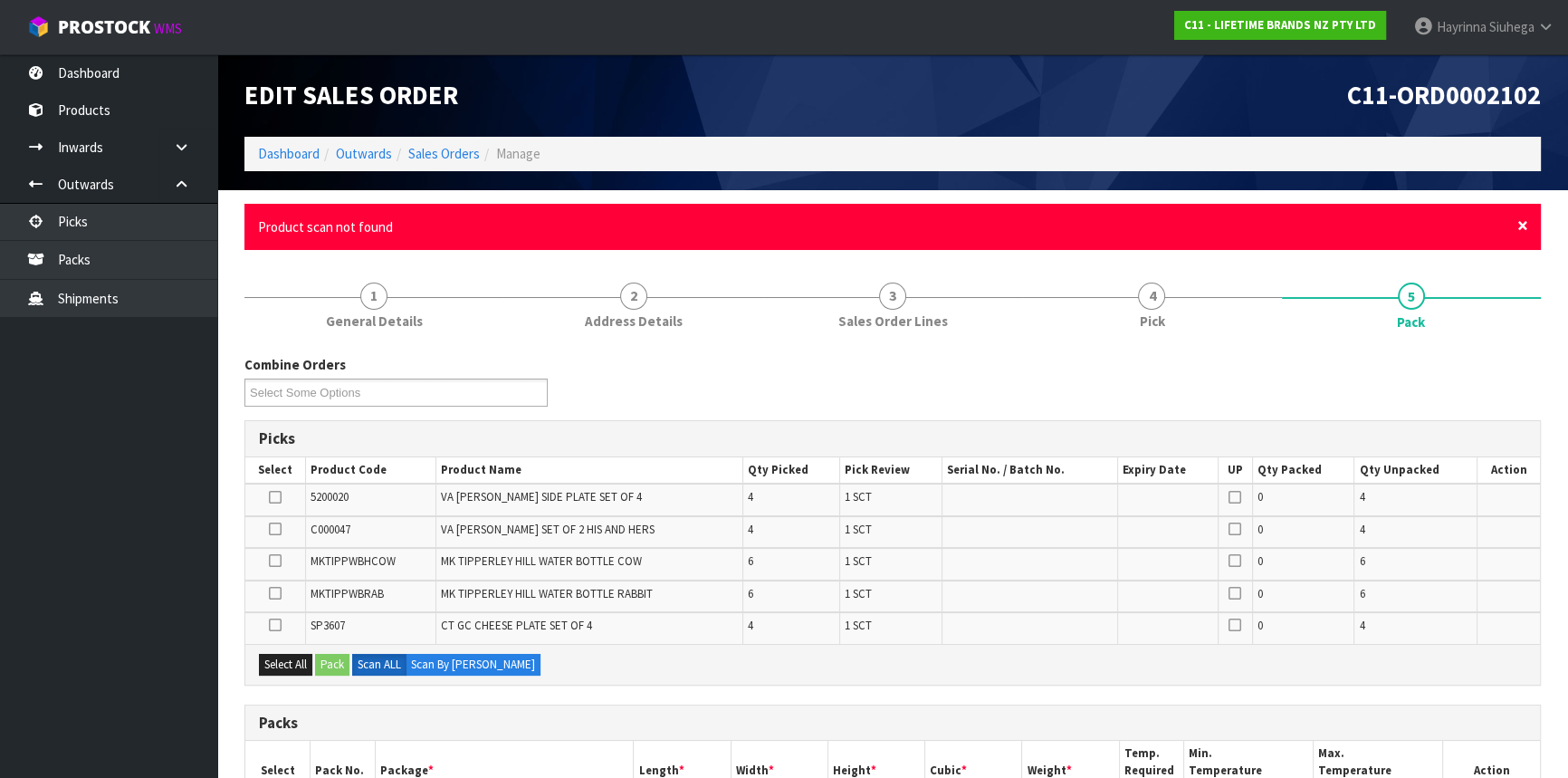
click at [1523, 224] on span "×" at bounding box center [1522, 225] width 11 height 25
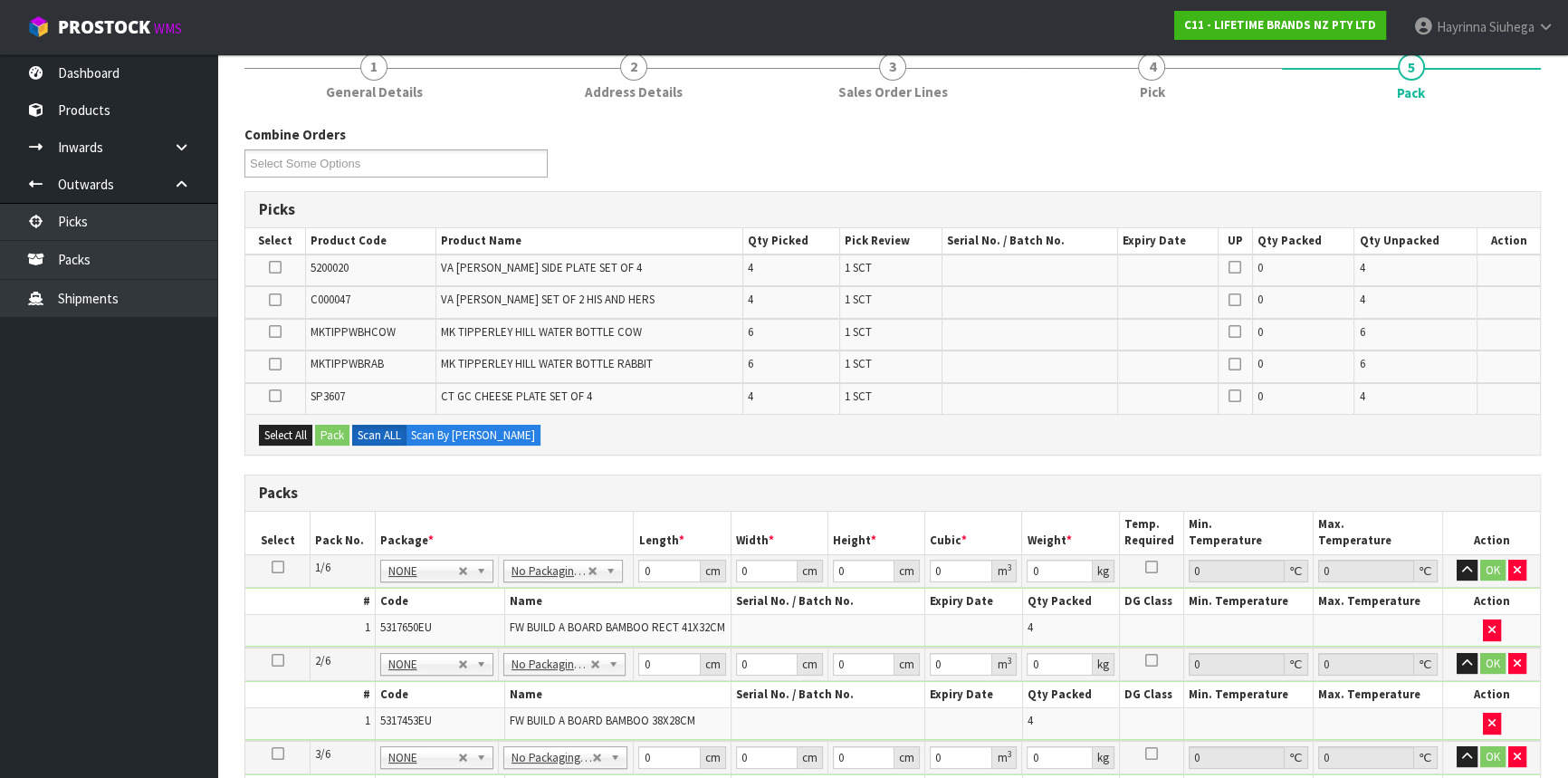
scroll to position [82, 0]
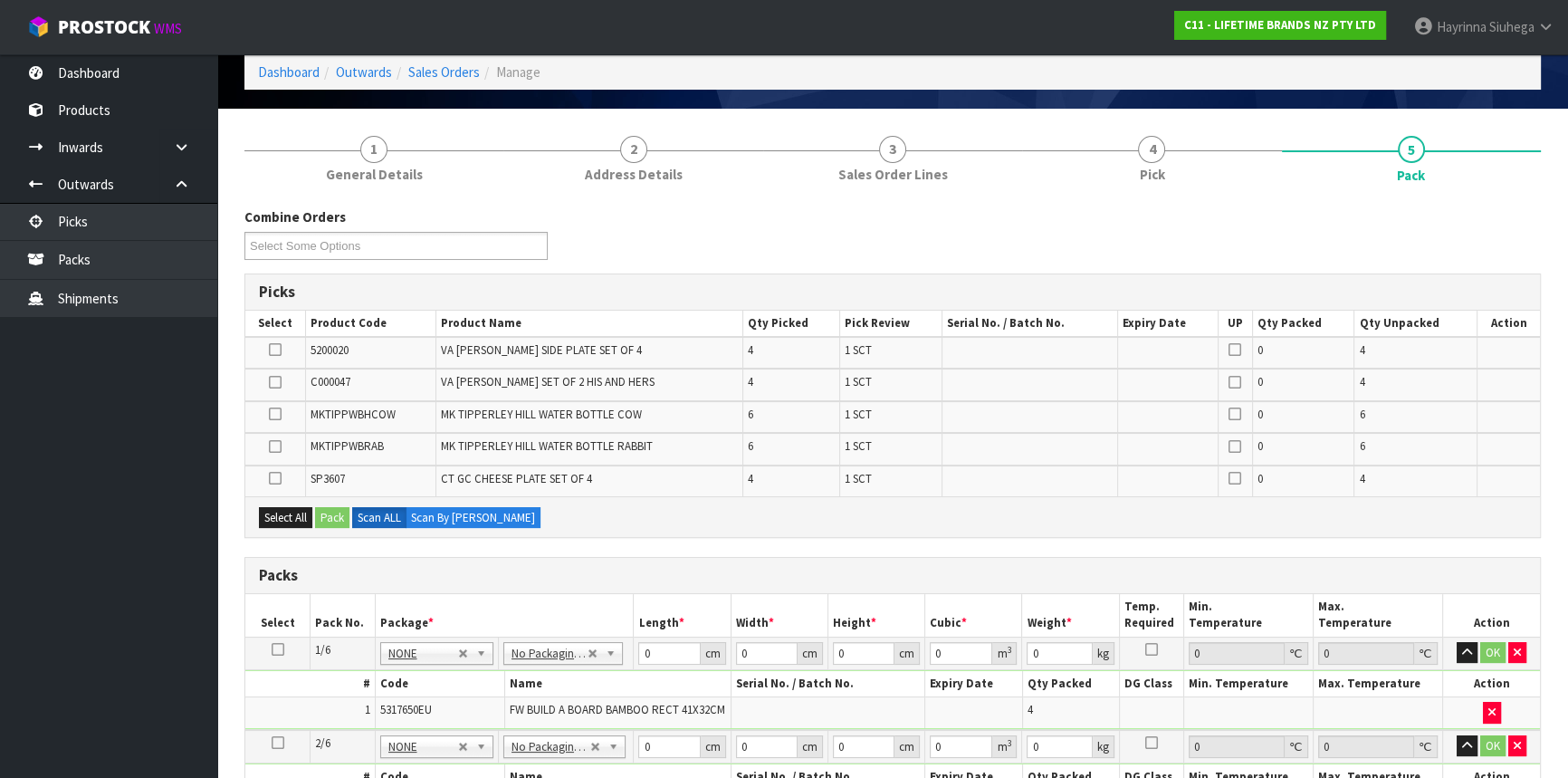
click at [817, 403] on td "6" at bounding box center [791, 417] width 97 height 32
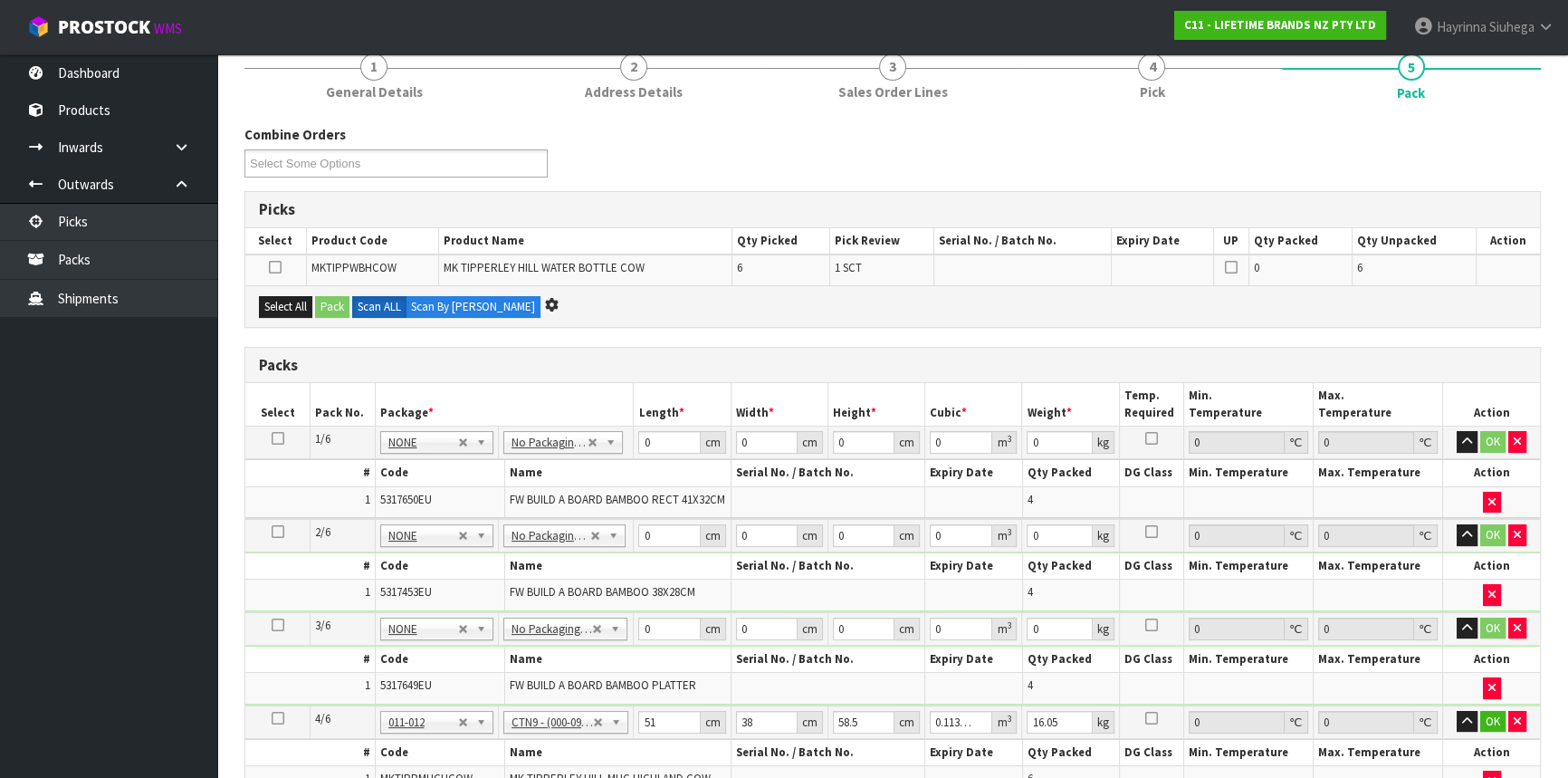
scroll to position [0, 0]
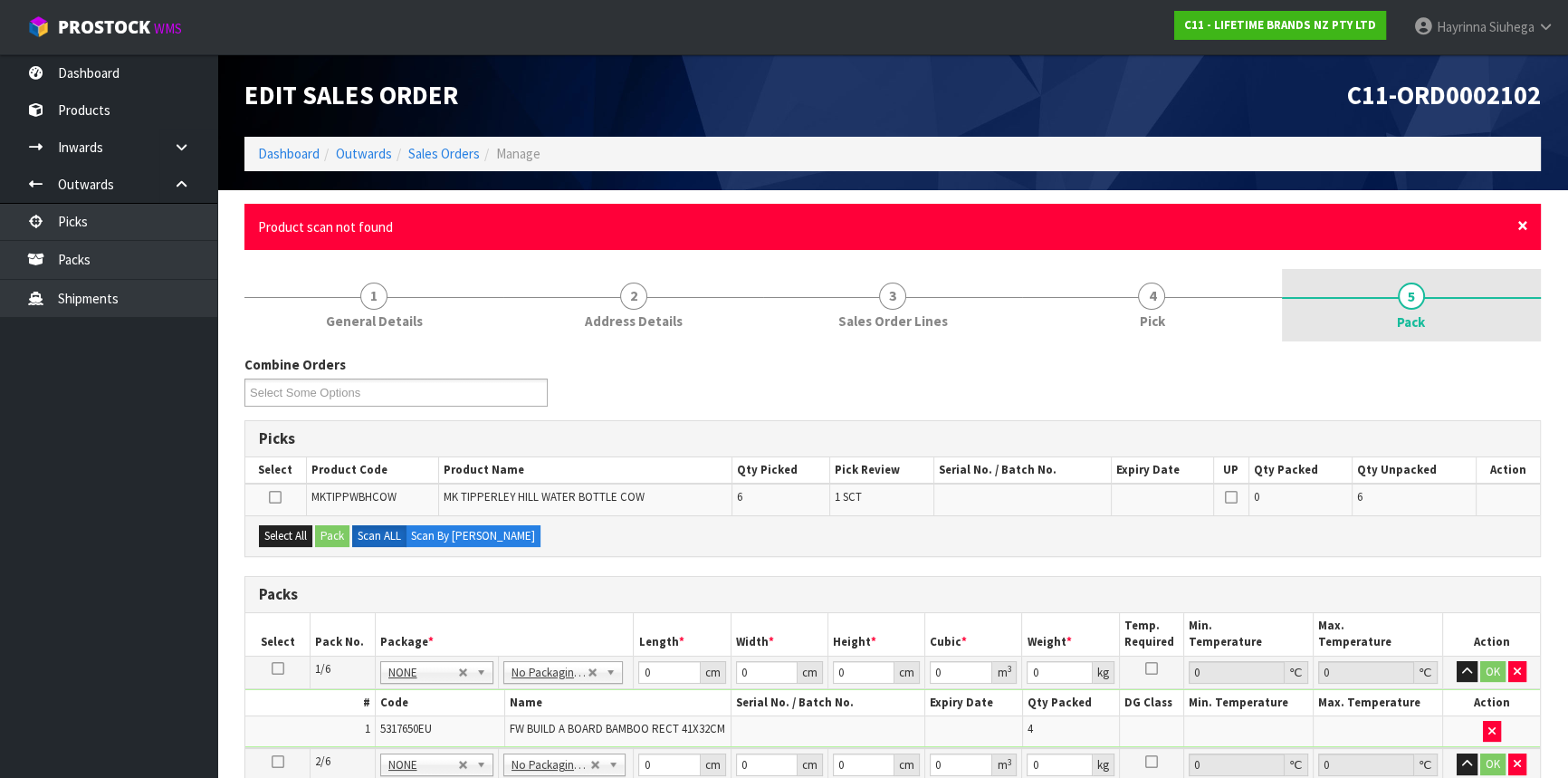
drag, startPoint x: 1518, startPoint y: 229, endPoint x: 1446, endPoint y: 241, distance: 73.0
click at [1518, 229] on span "×" at bounding box center [1522, 225] width 11 height 25
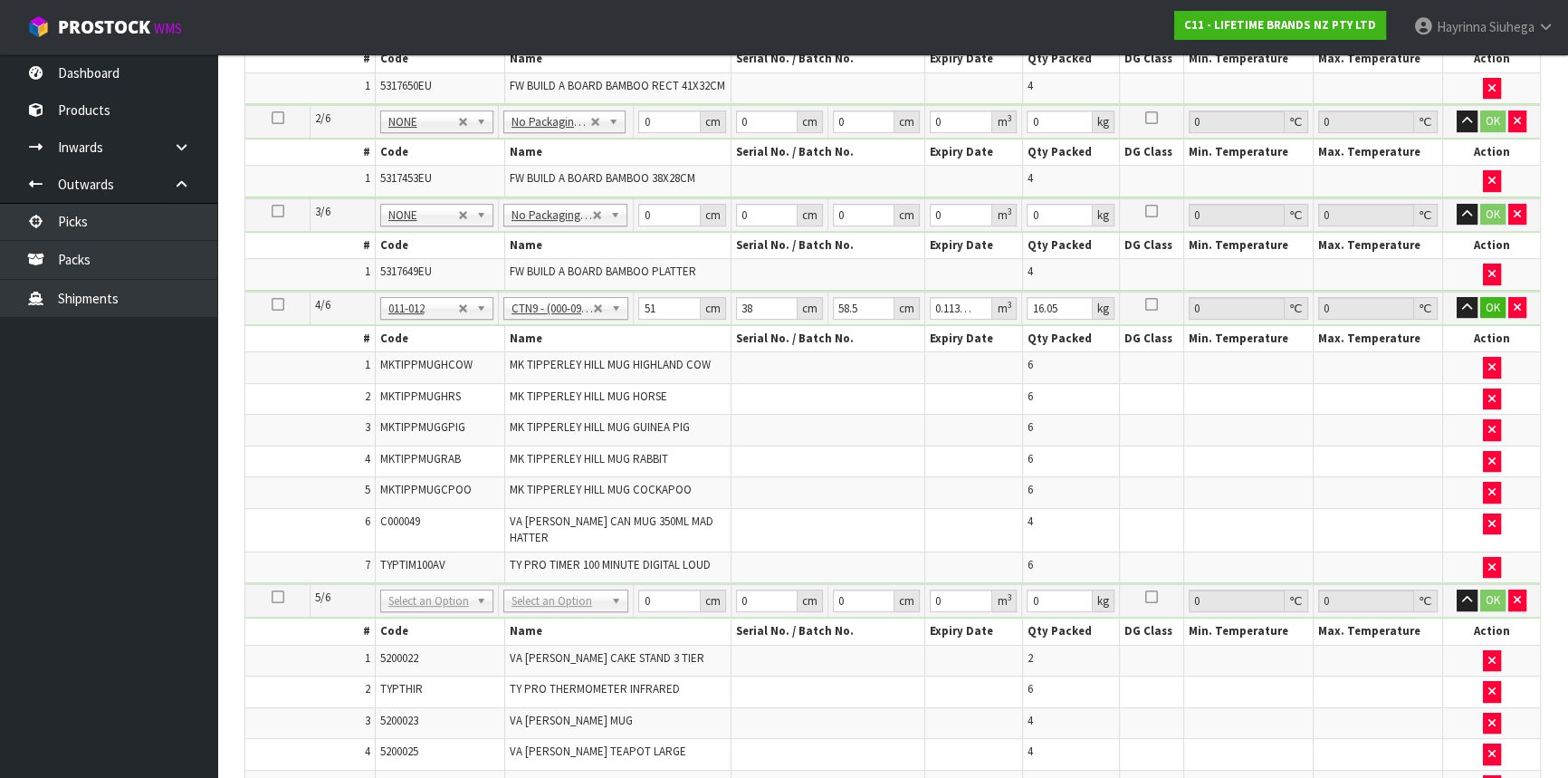
scroll to position [247, 0]
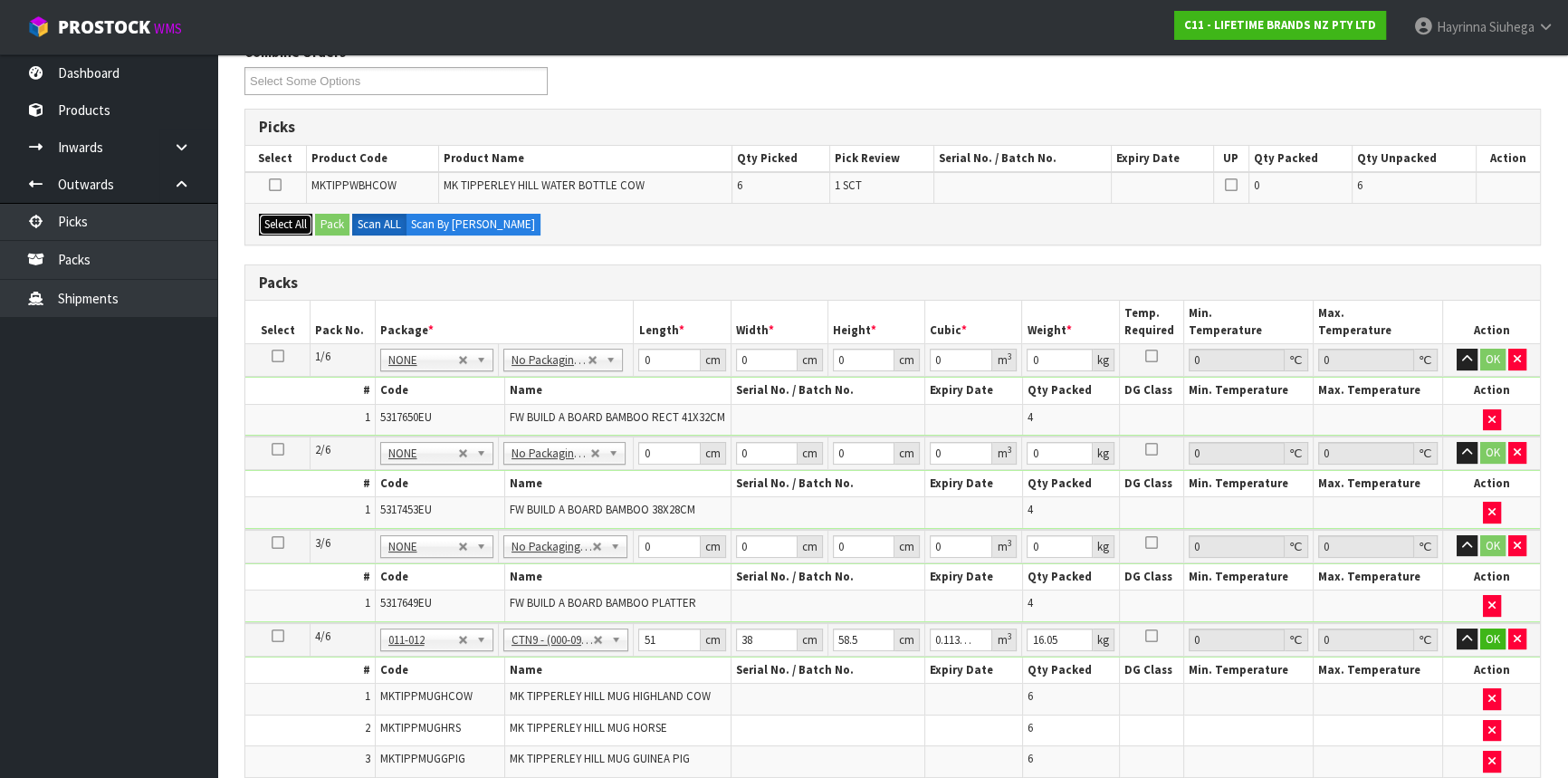
click at [281, 219] on button "Select All" at bounding box center [285, 224] width 53 height 21
click at [337, 217] on button "Pack" at bounding box center [332, 224] width 34 height 21
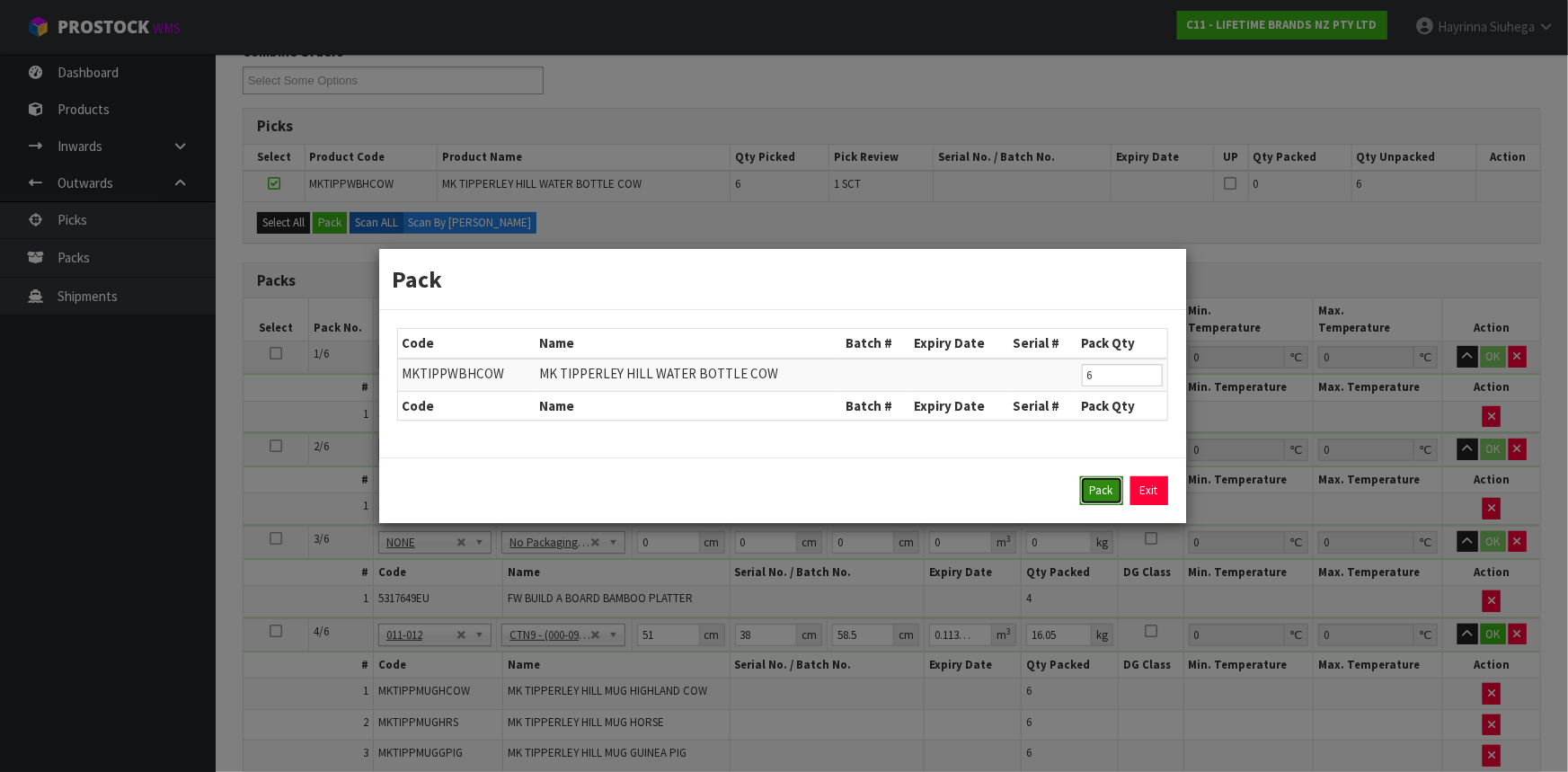
click at [1103, 496] on button "Pack" at bounding box center [1102, 491] width 43 height 29
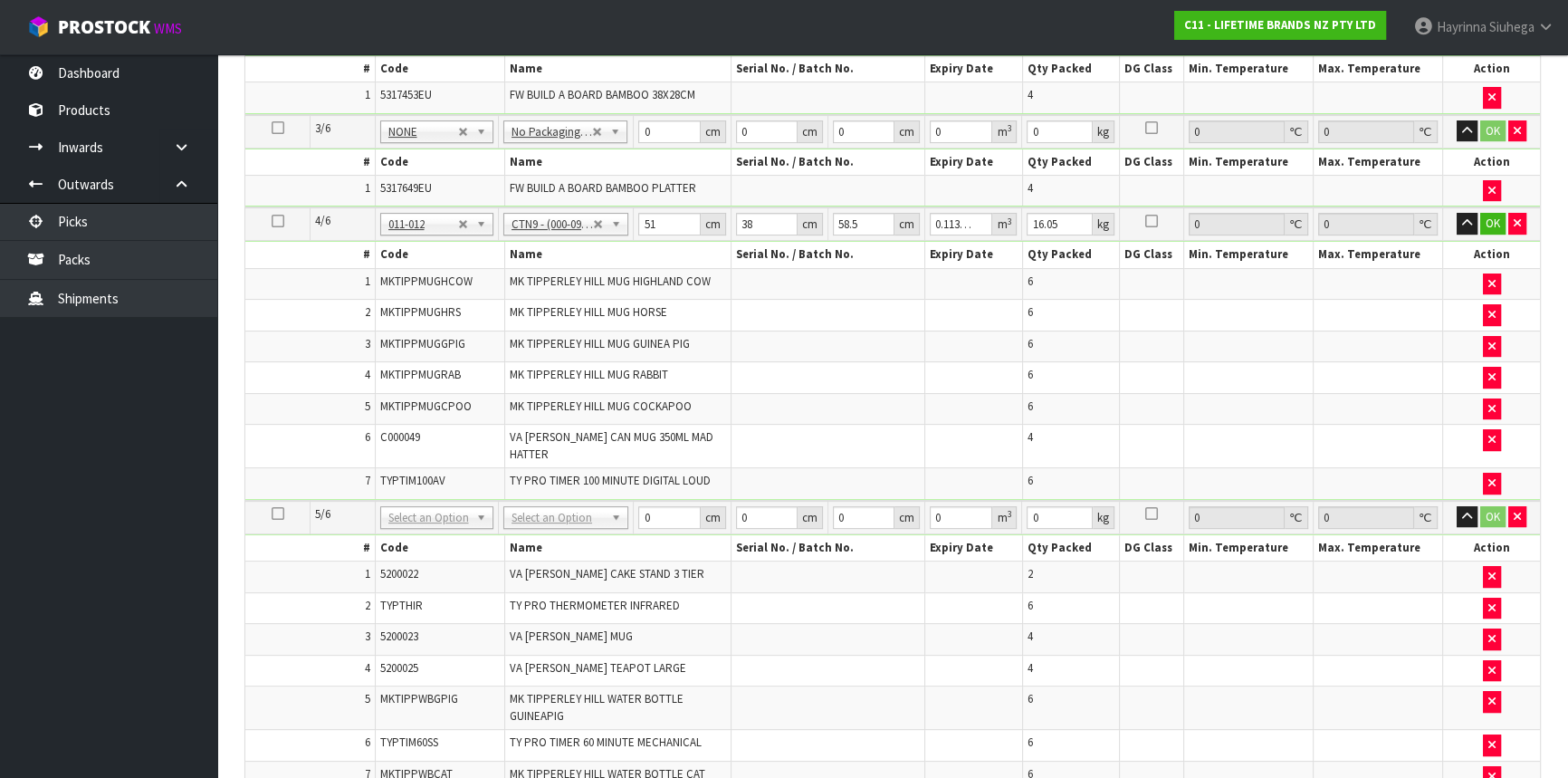
scroll to position [659, 0]
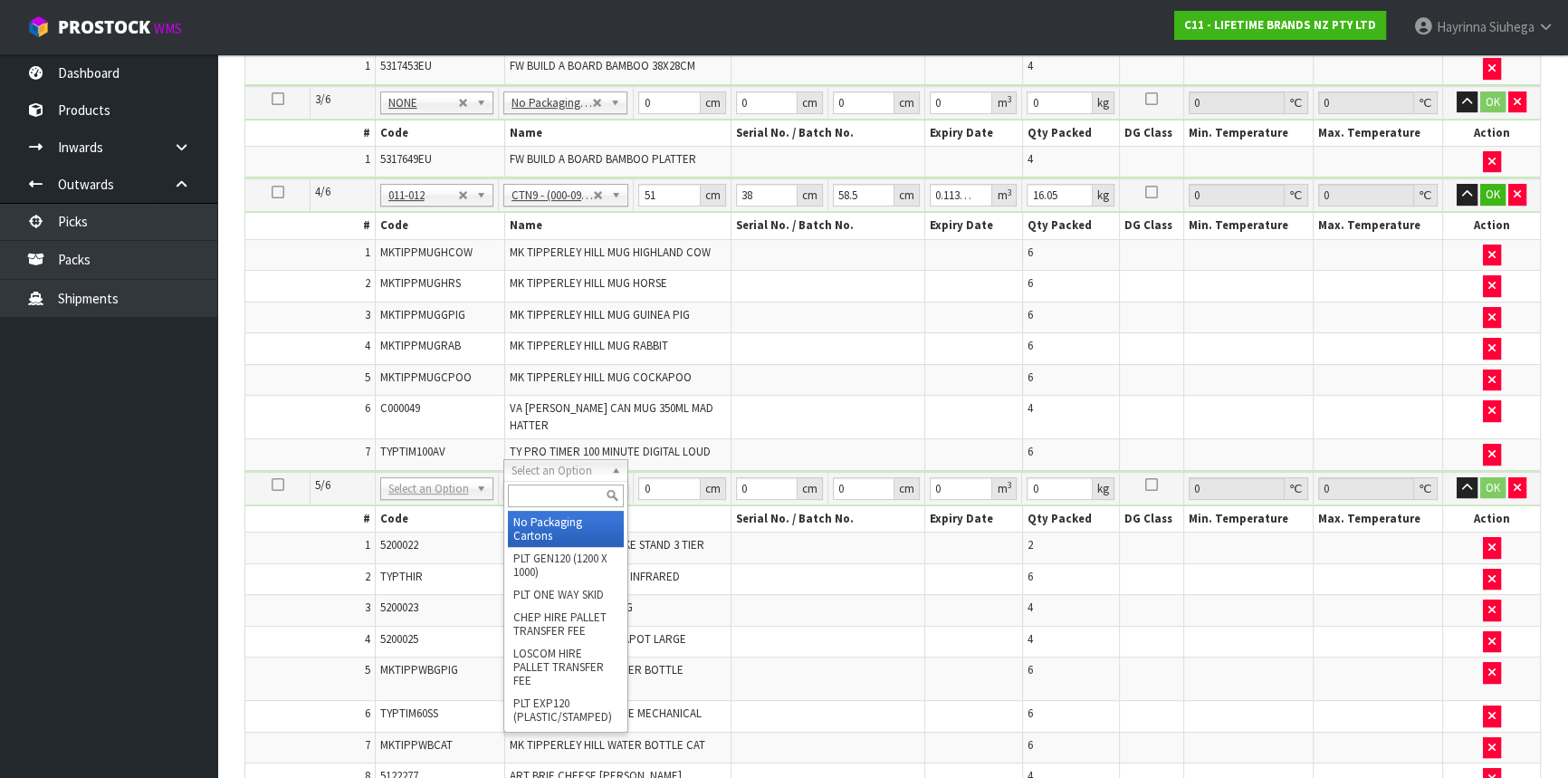
click at [587, 497] on input "text" at bounding box center [565, 495] width 116 height 22
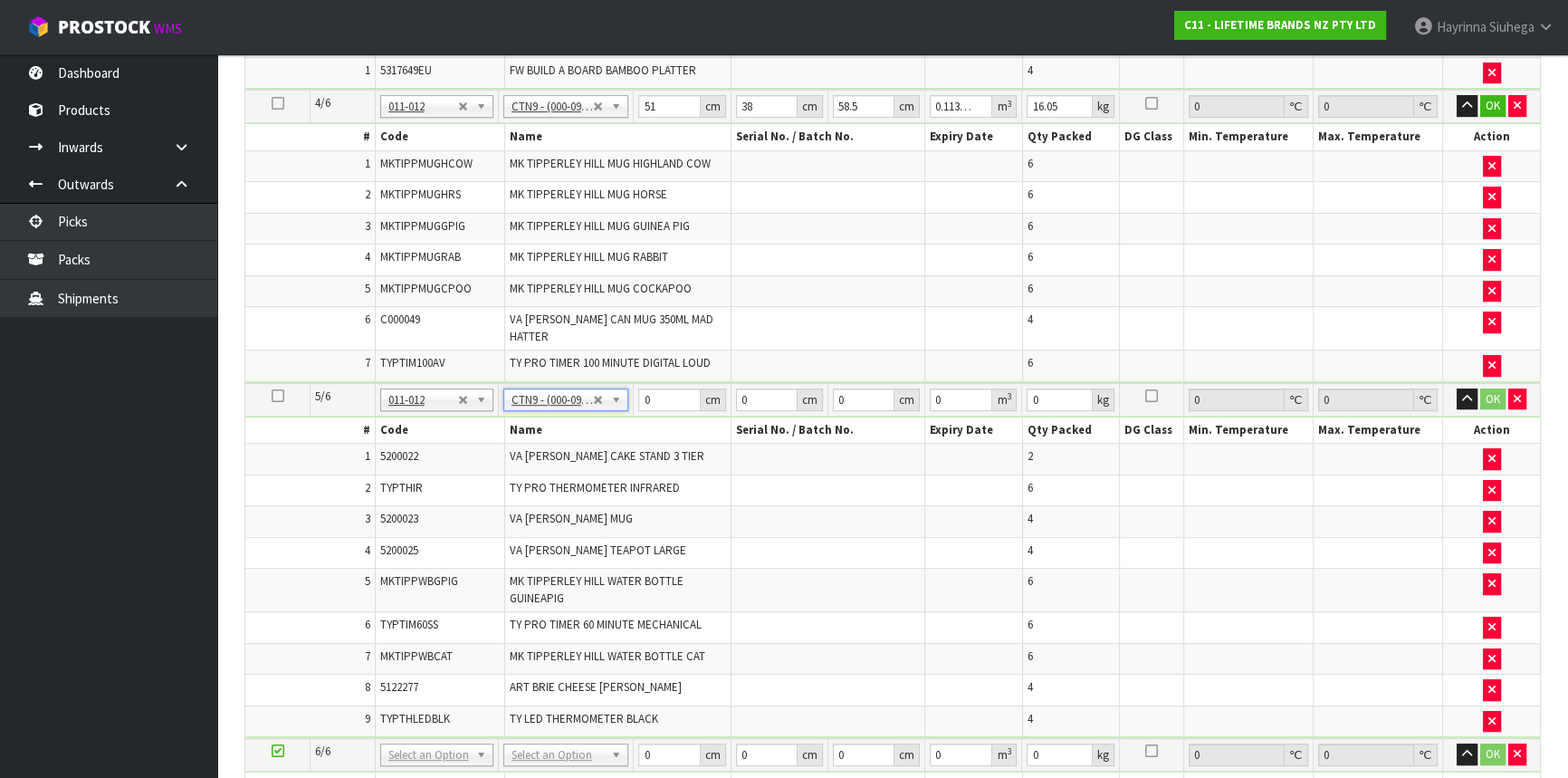
scroll to position [987, 0]
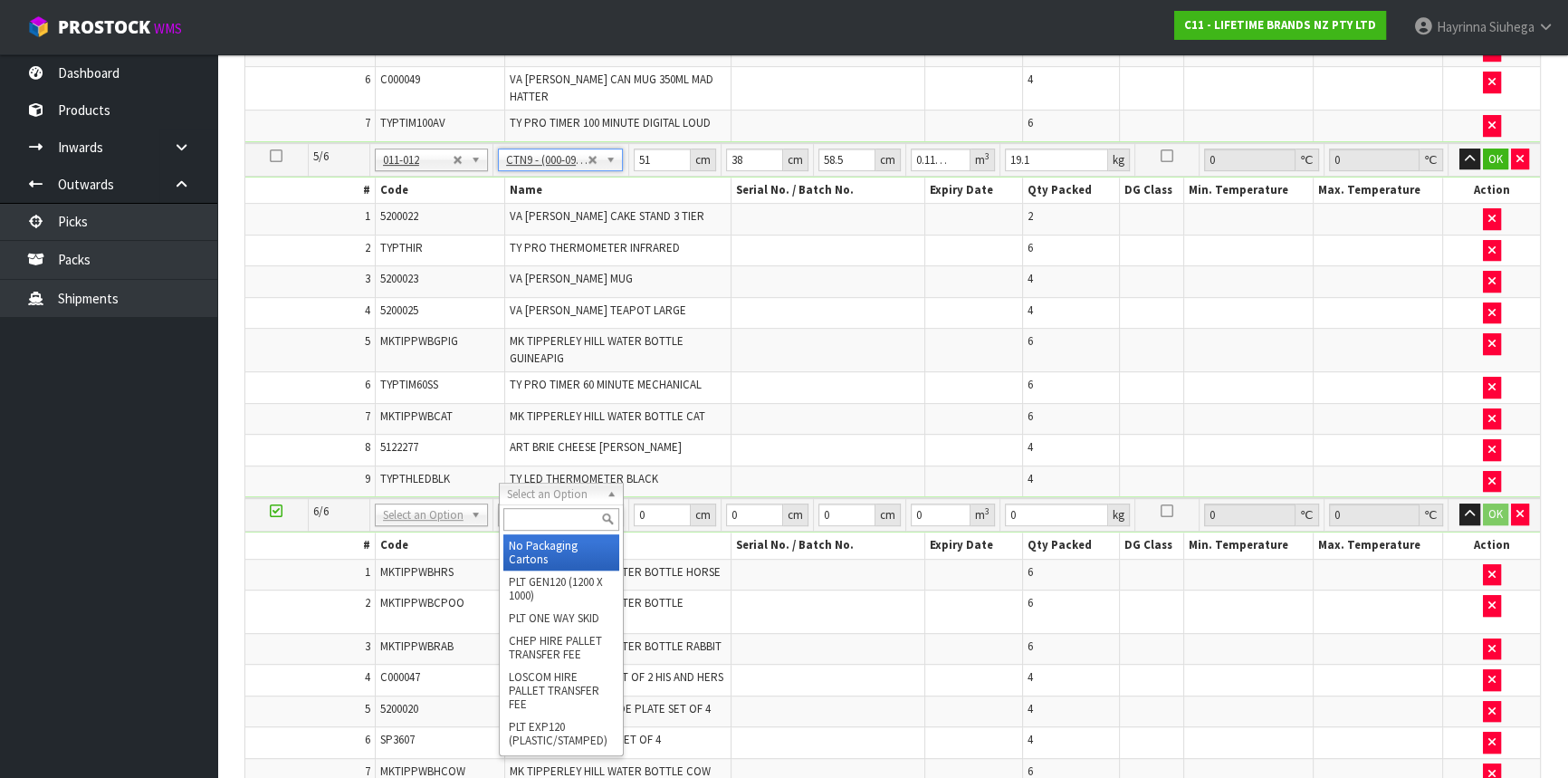
click at [571, 516] on input "text" at bounding box center [561, 519] width 117 height 22
drag, startPoint x: 543, startPoint y: 547, endPoint x: 549, endPoint y: 538, distance: 10.8
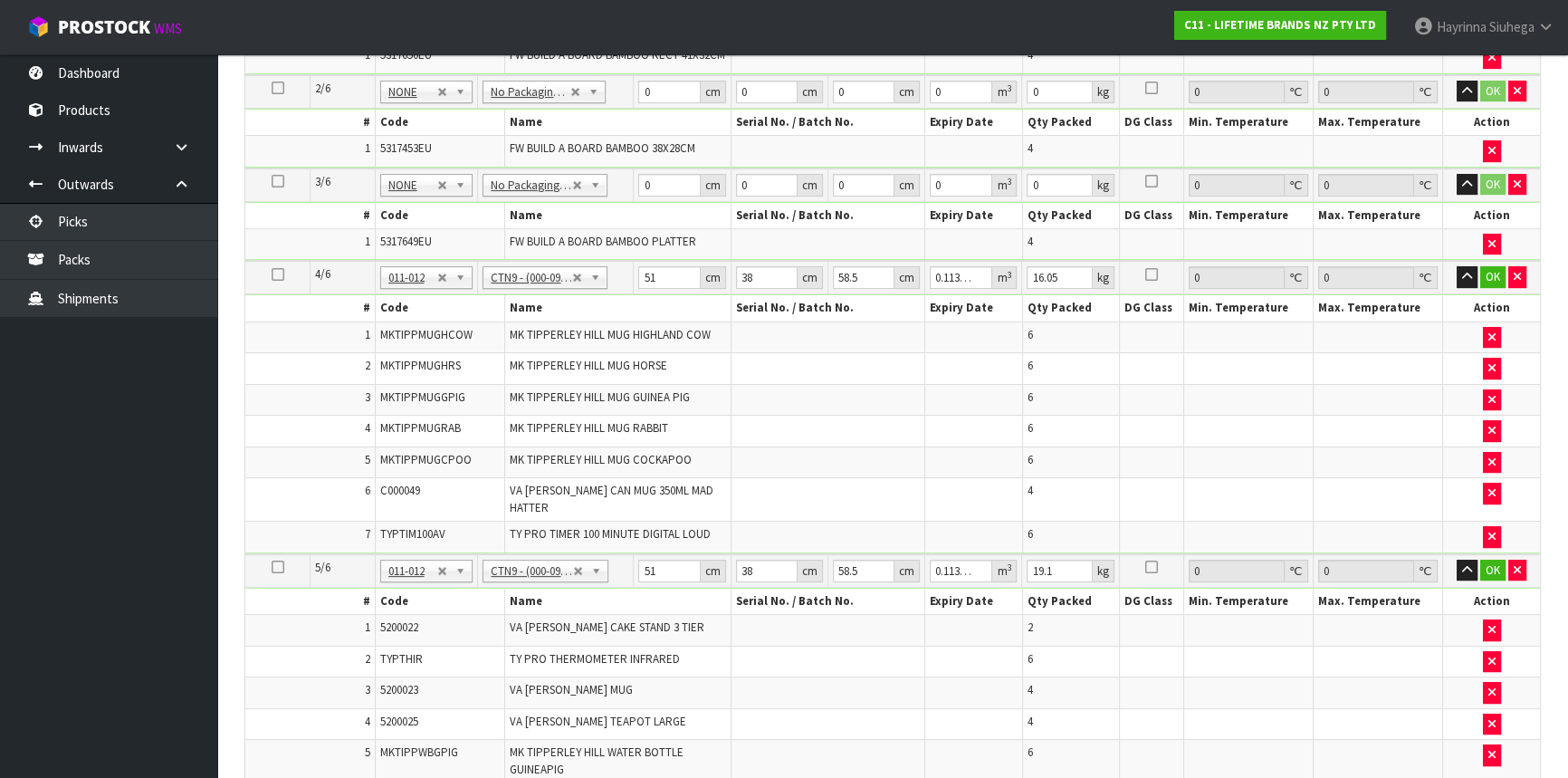
scroll to position [1152, 0]
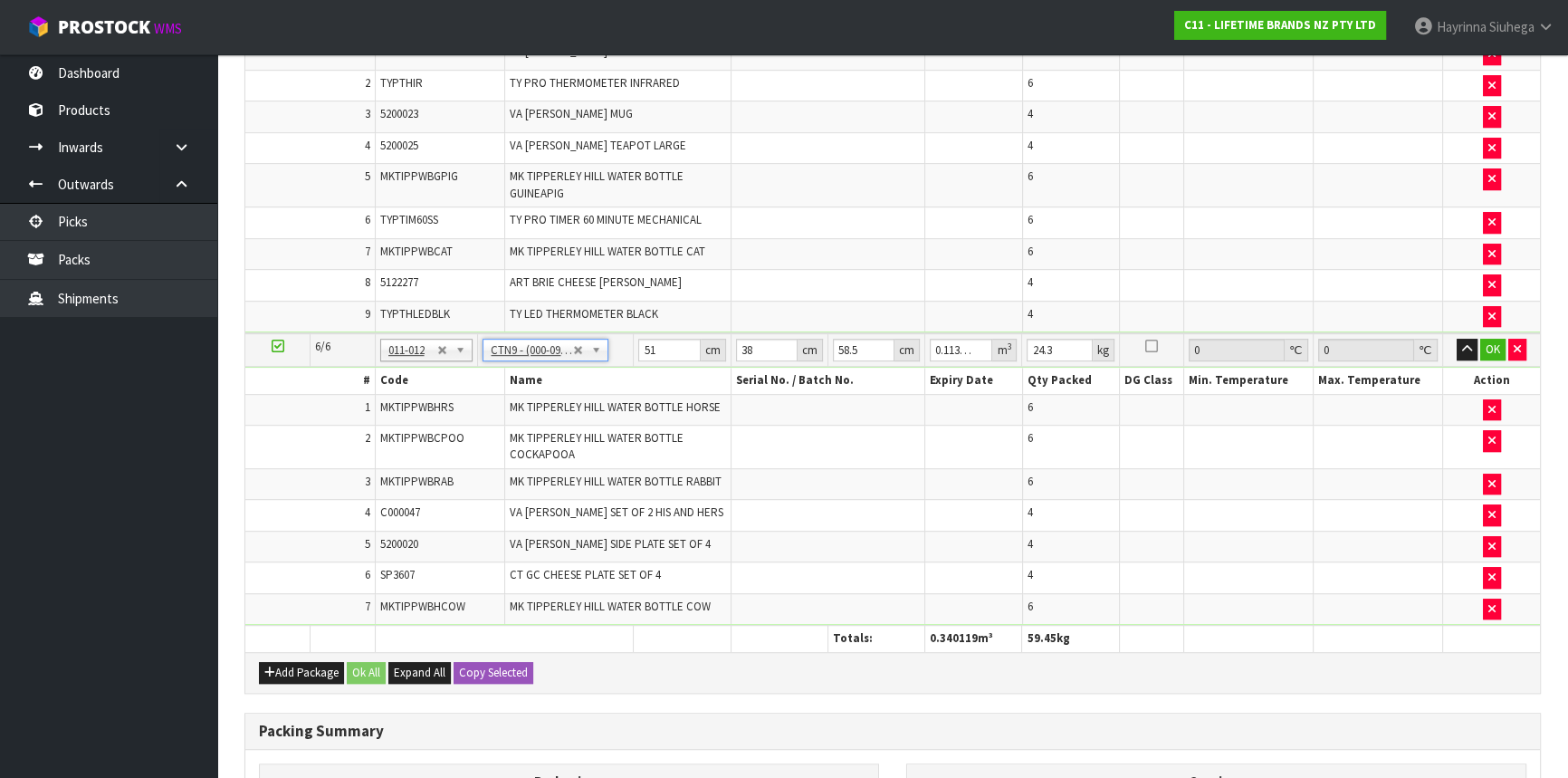
click at [99, 600] on ul "Dashboard Products Categories Serial Numbers Kitsets Packagings Inwards Purchas…" at bounding box center [109, 416] width 217 height 724
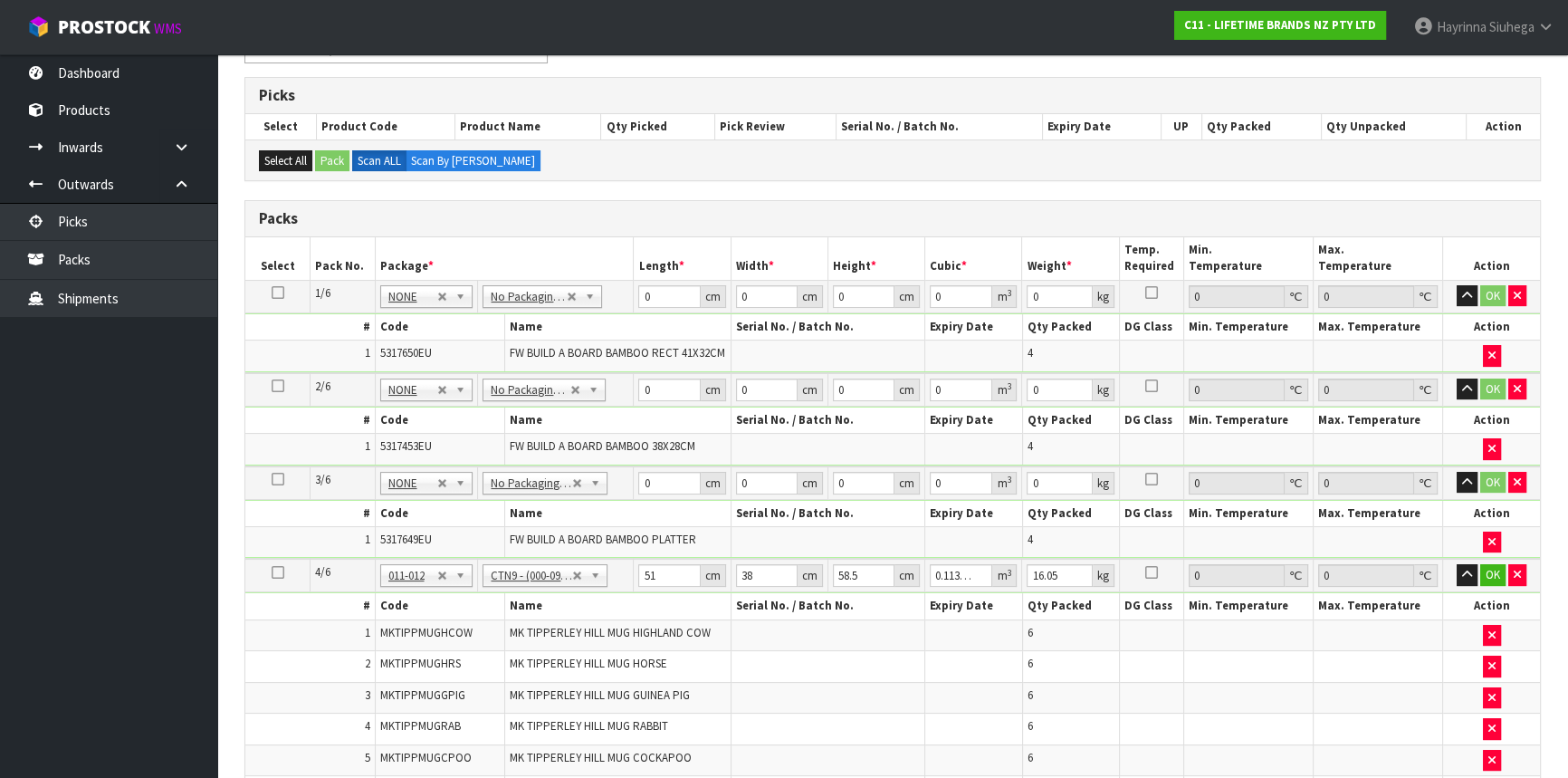
scroll to position [277, 0]
click at [645, 299] on input "0" at bounding box center [668, 297] width 61 height 22
click button "OK" at bounding box center [1493, 297] width 25 height 21
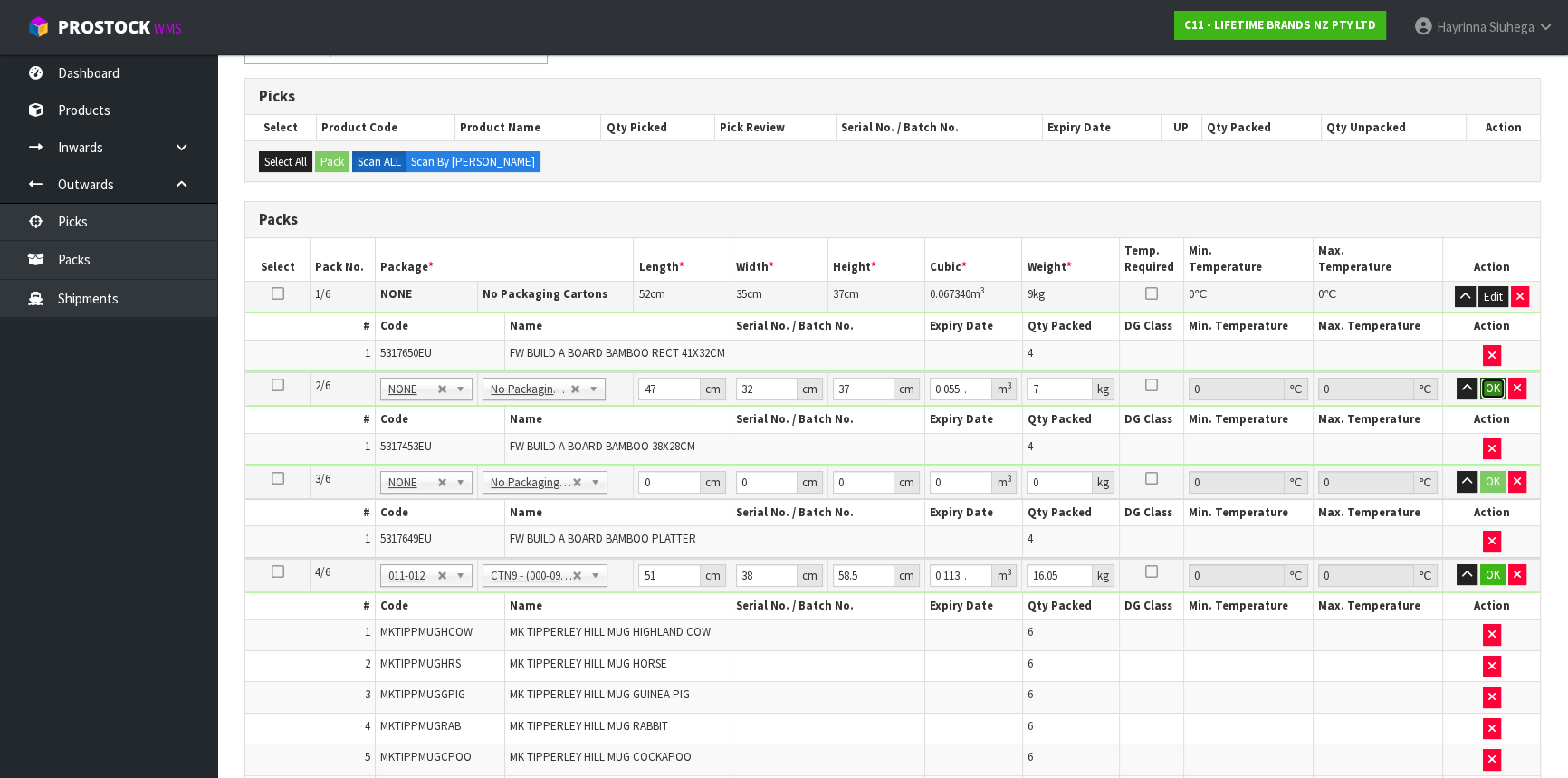
click button "OK" at bounding box center [1493, 389] width 25 height 21
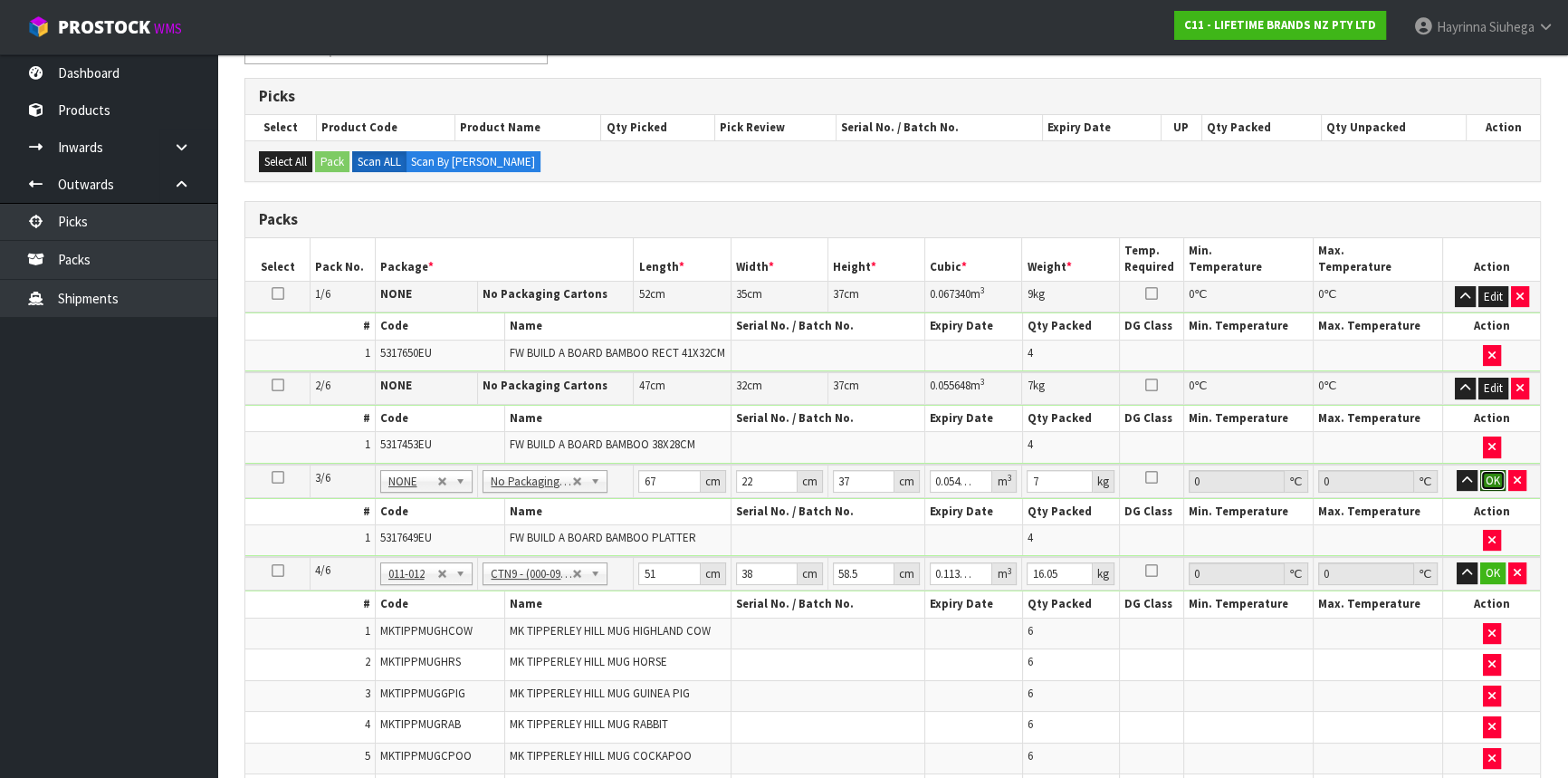
click button "OK" at bounding box center [1493, 481] width 25 height 21
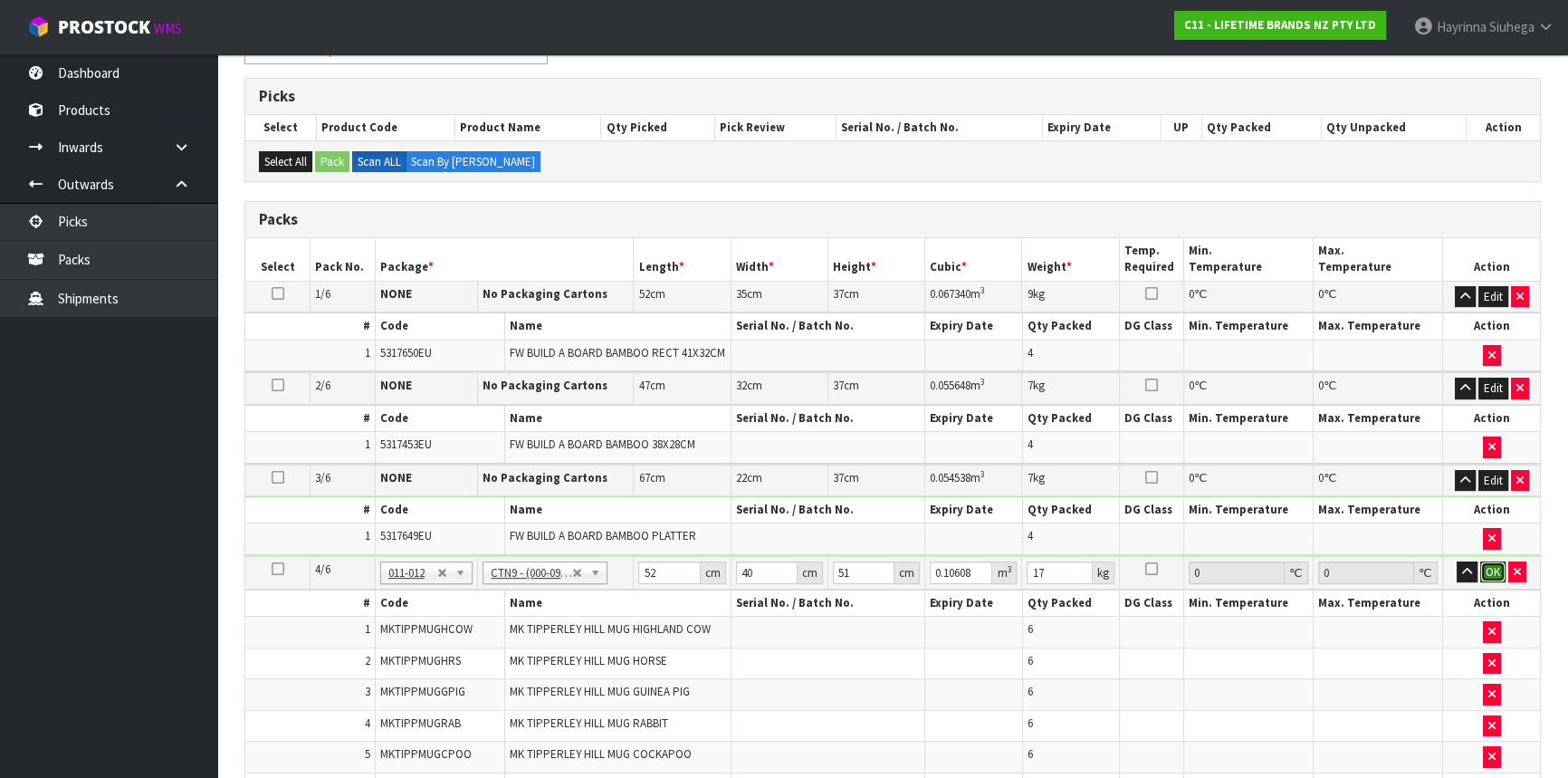
click button "OK" at bounding box center [1493, 572] width 25 height 21
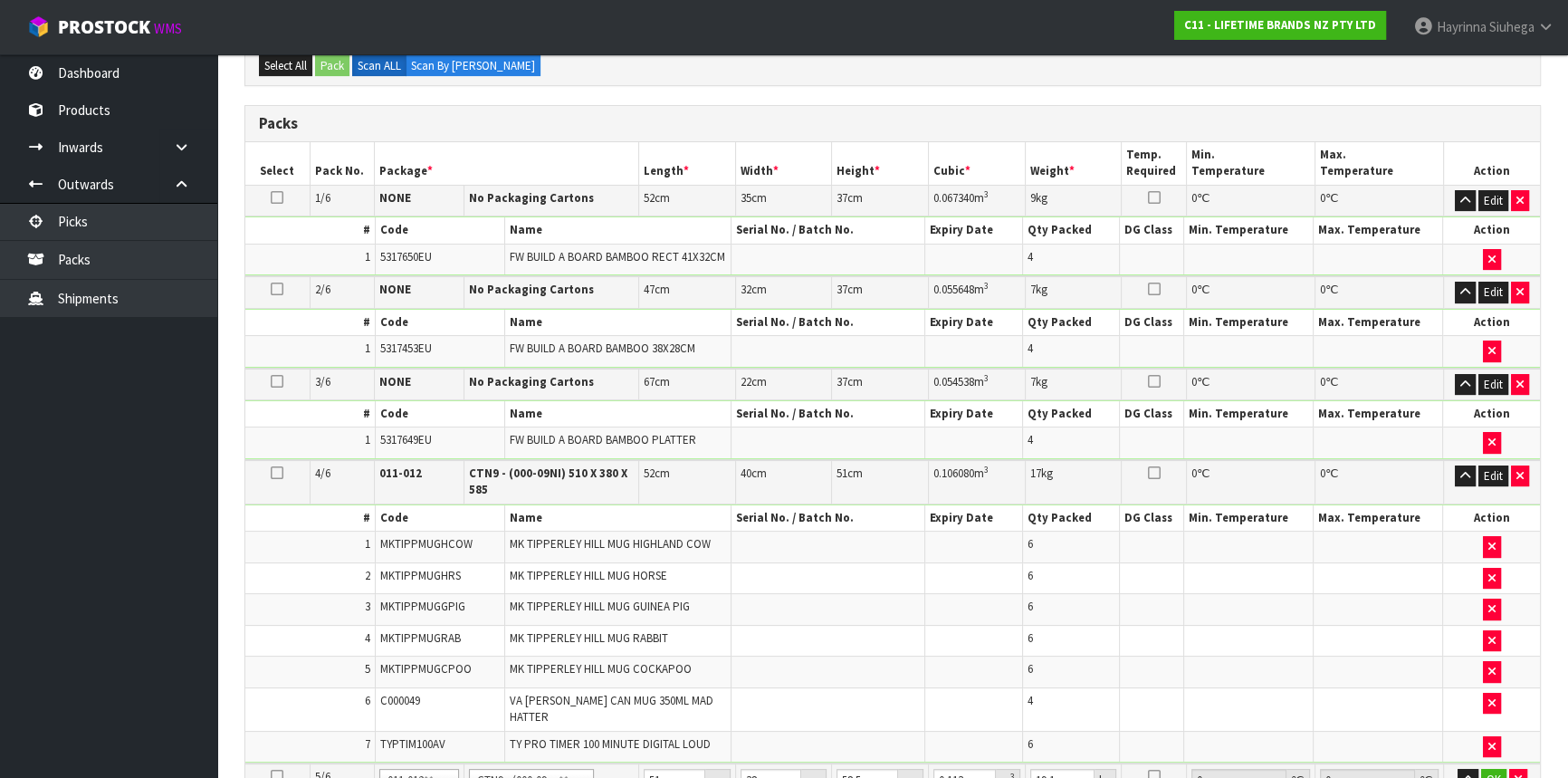
scroll to position [689, 0]
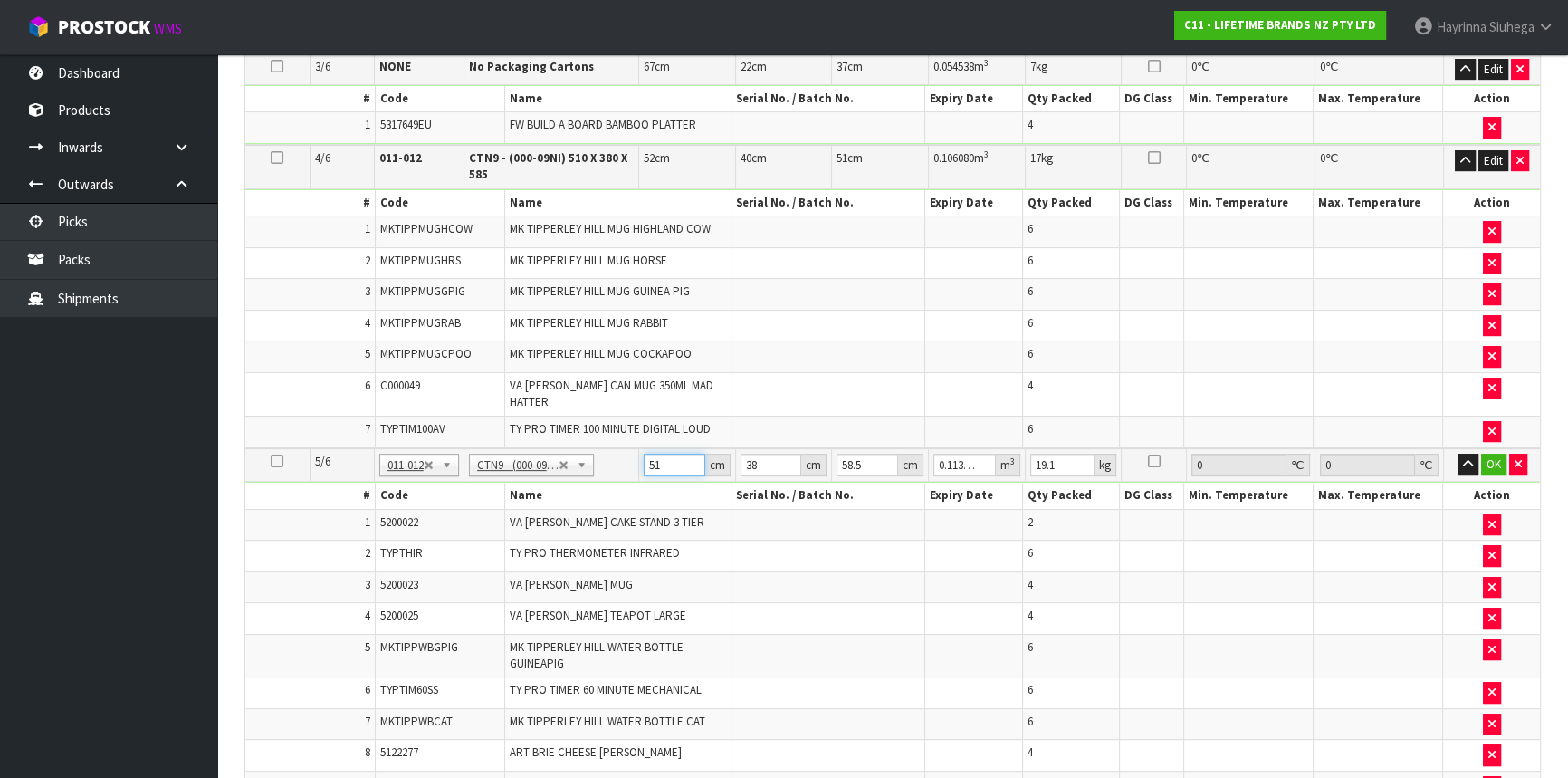
click at [654, 454] on input "51" at bounding box center [674, 464] width 61 height 22
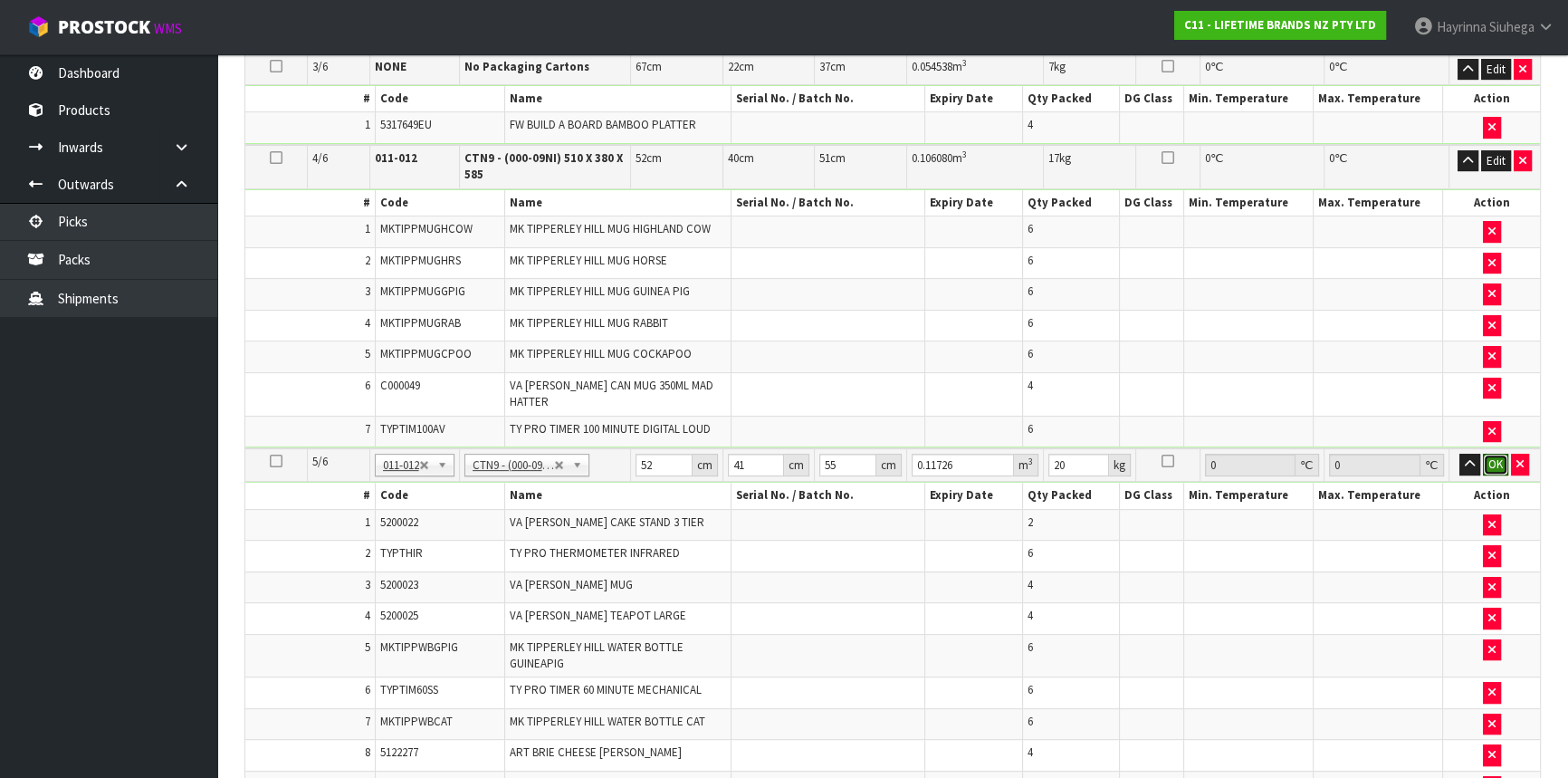
click button "OK" at bounding box center [1496, 464] width 25 height 21
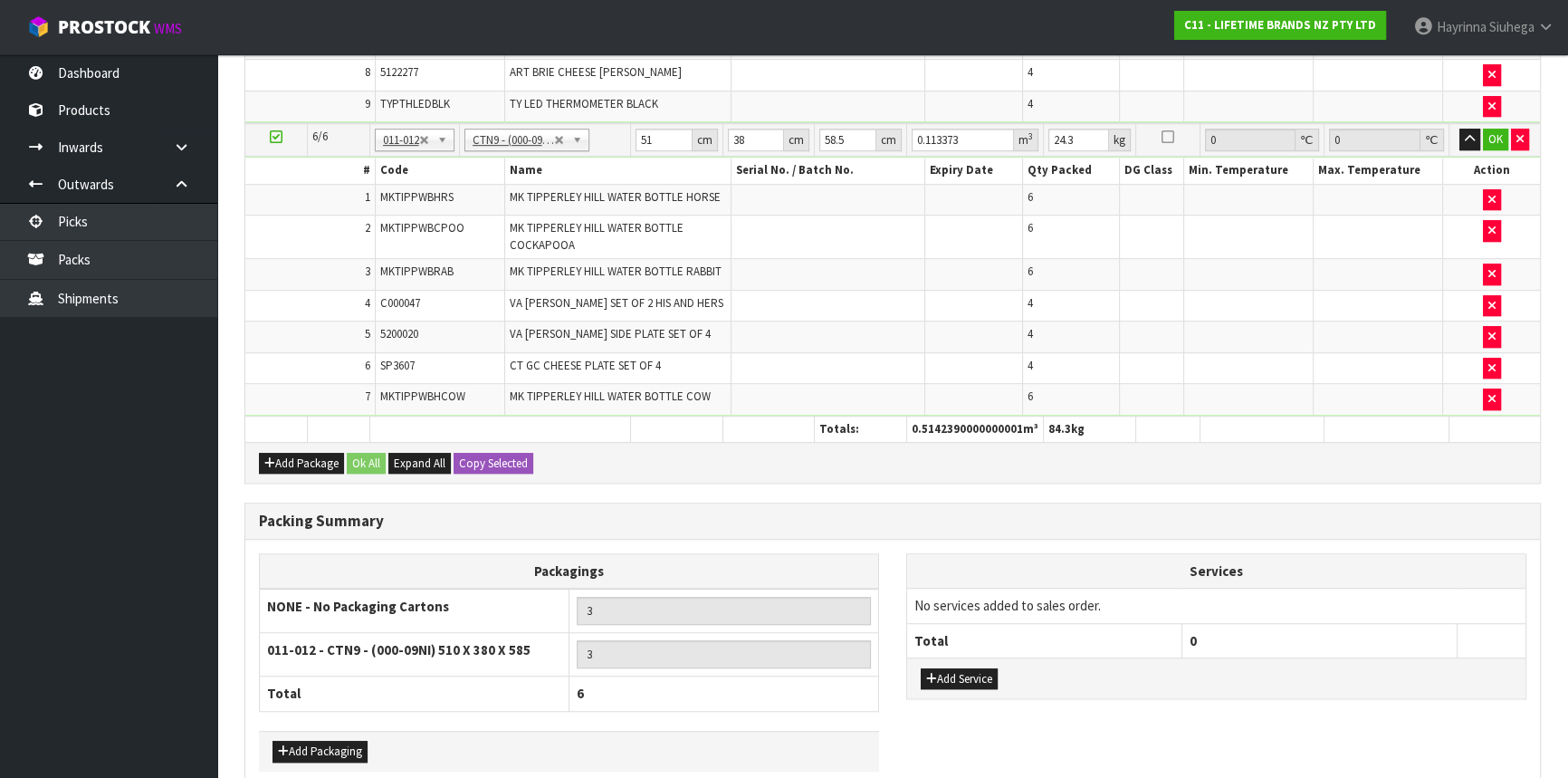
scroll to position [1118, 0]
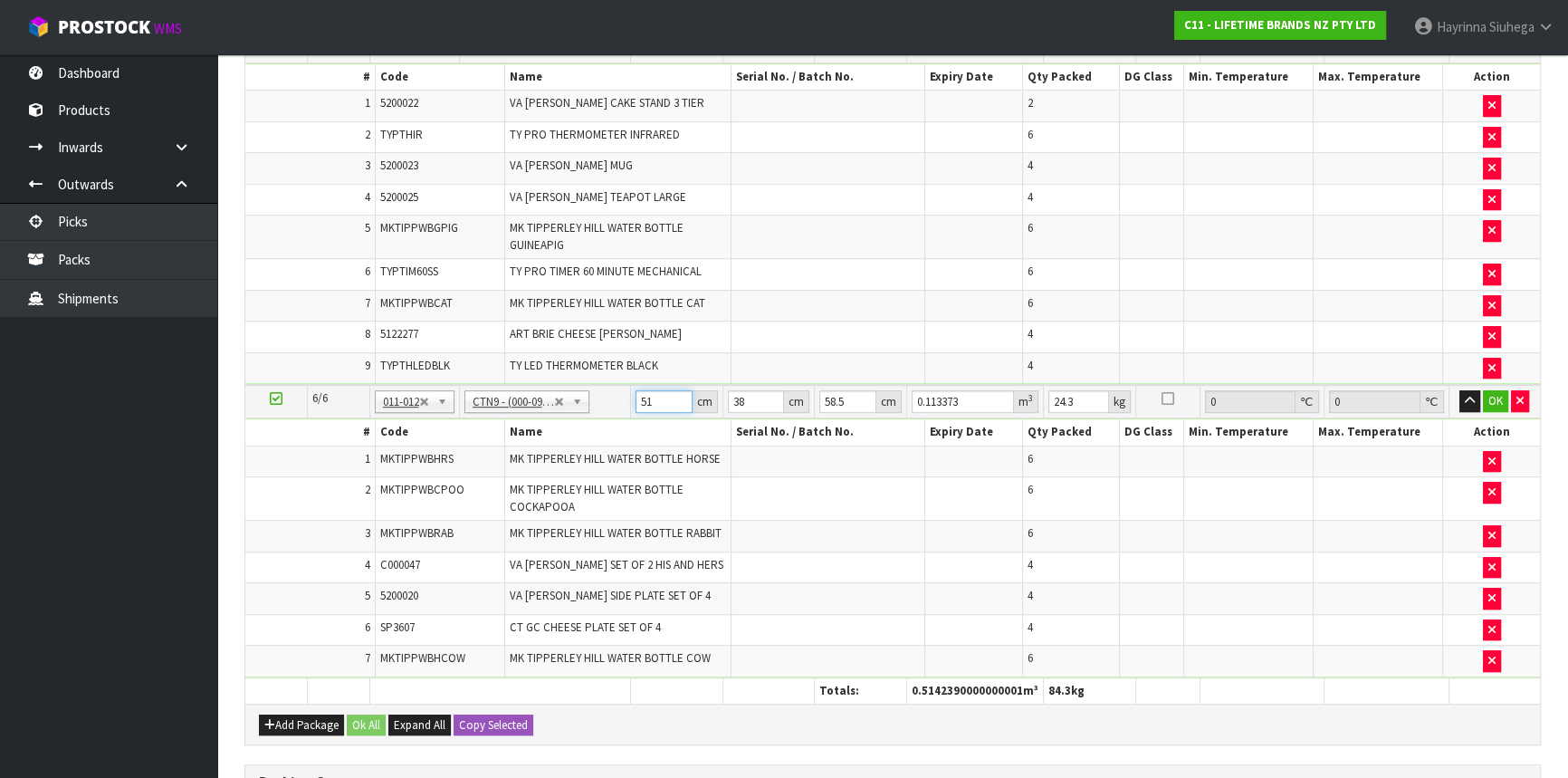
click at [640, 390] on input "51" at bounding box center [664, 401] width 57 height 22
click button "OK" at bounding box center [1496, 401] width 25 height 21
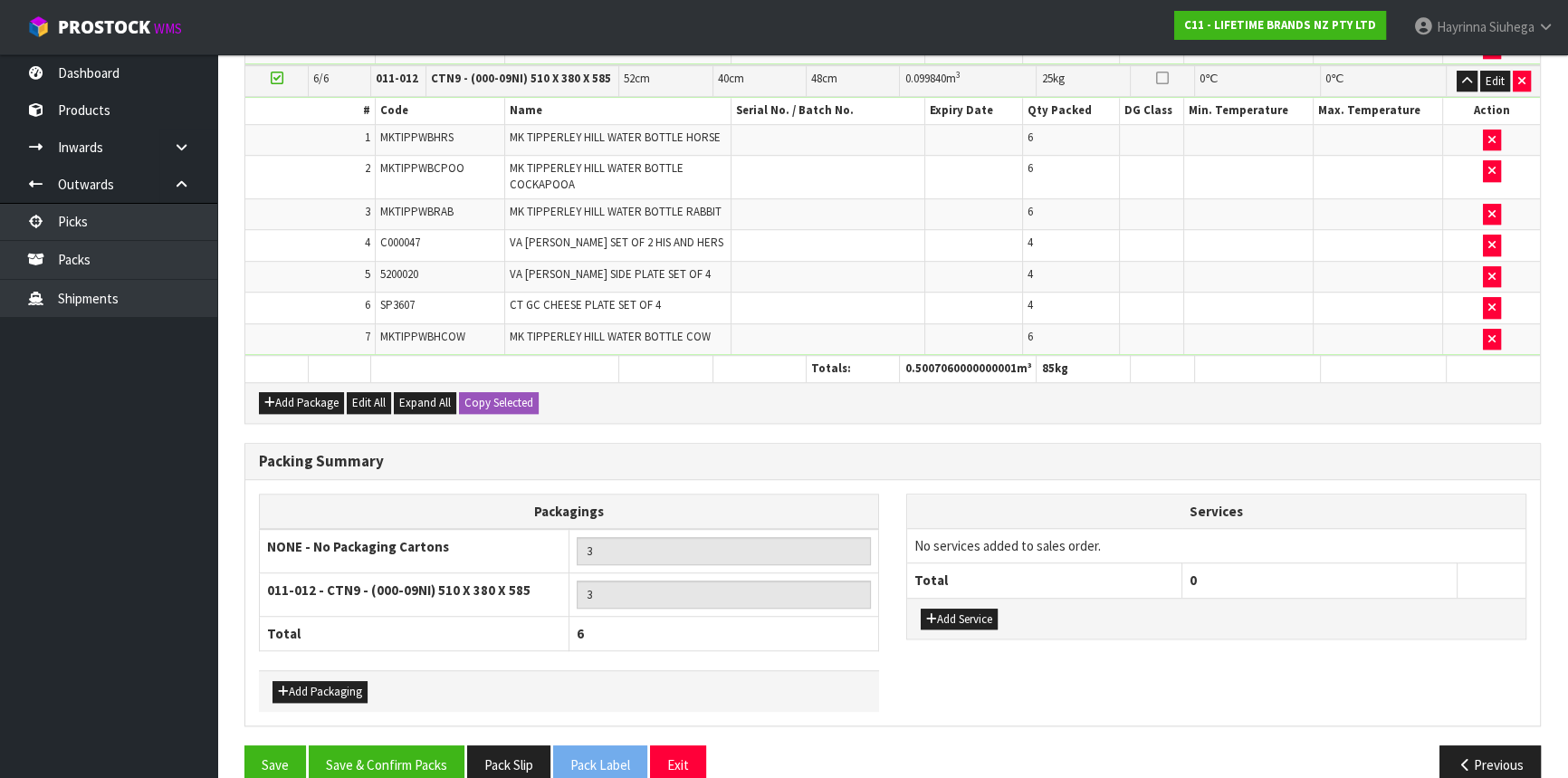
scroll to position [1422, 0]
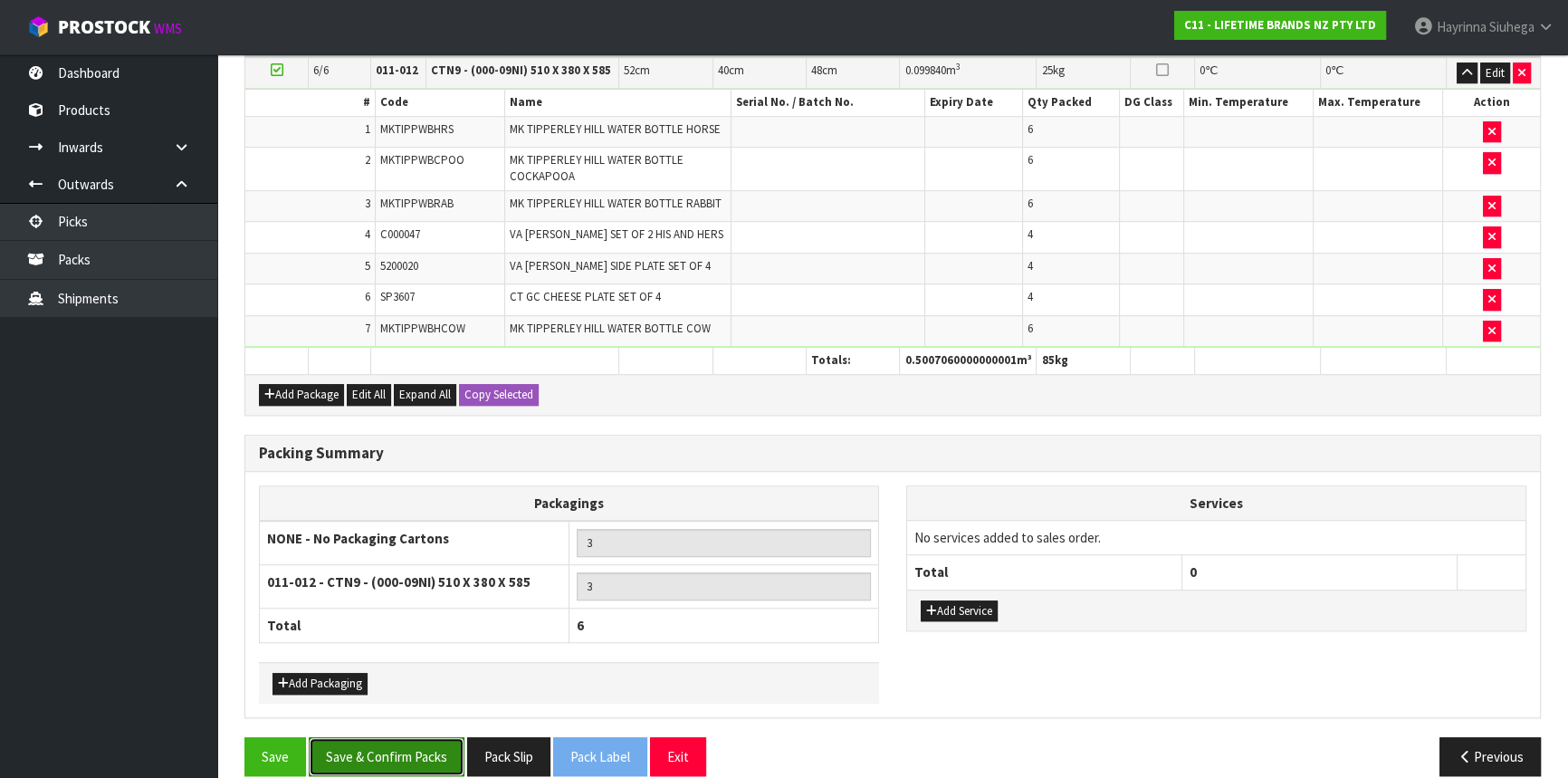
click at [382, 737] on button "Save & Confirm Packs" at bounding box center [386, 757] width 155 height 39
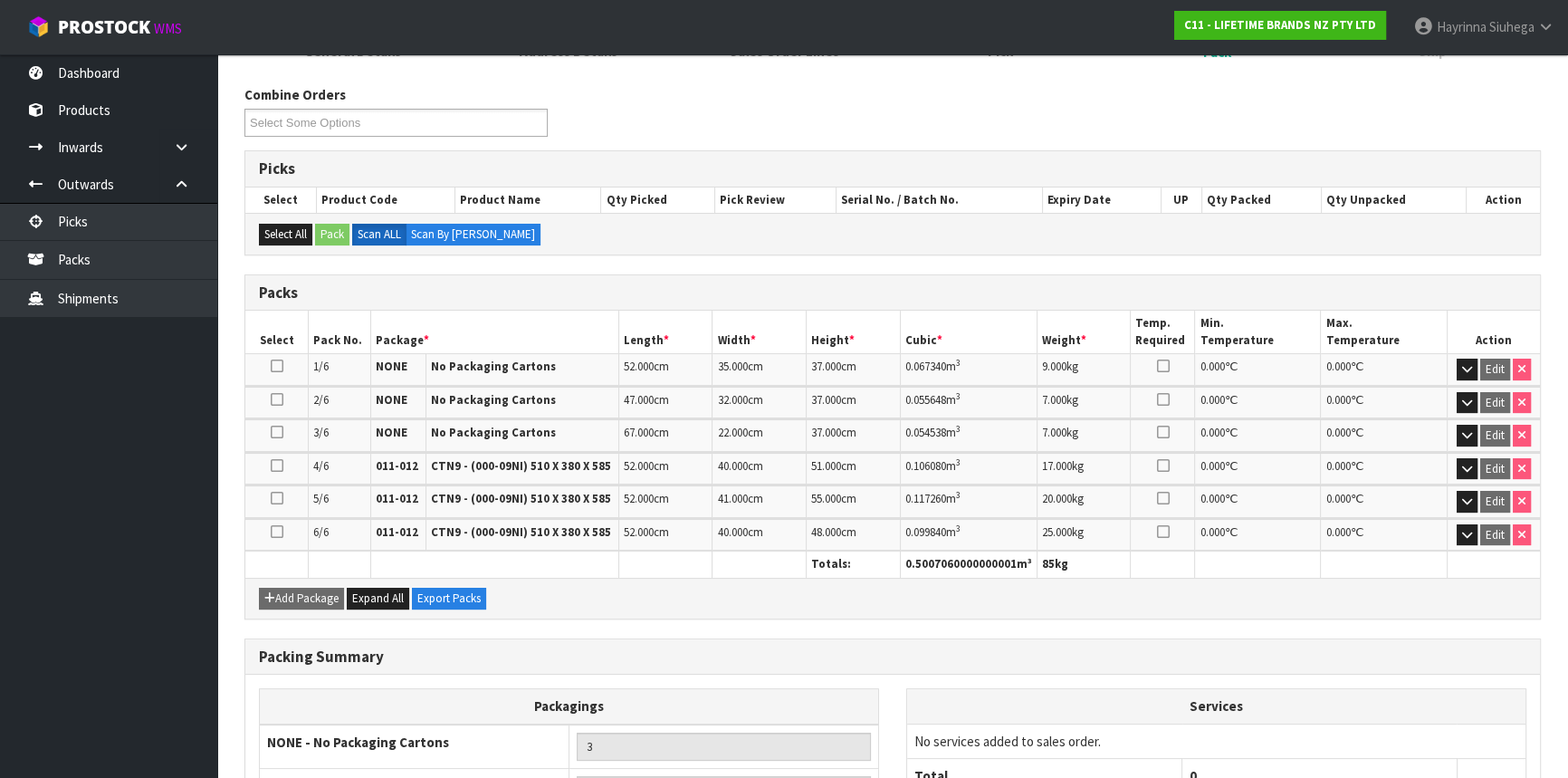
scroll to position [453, 0]
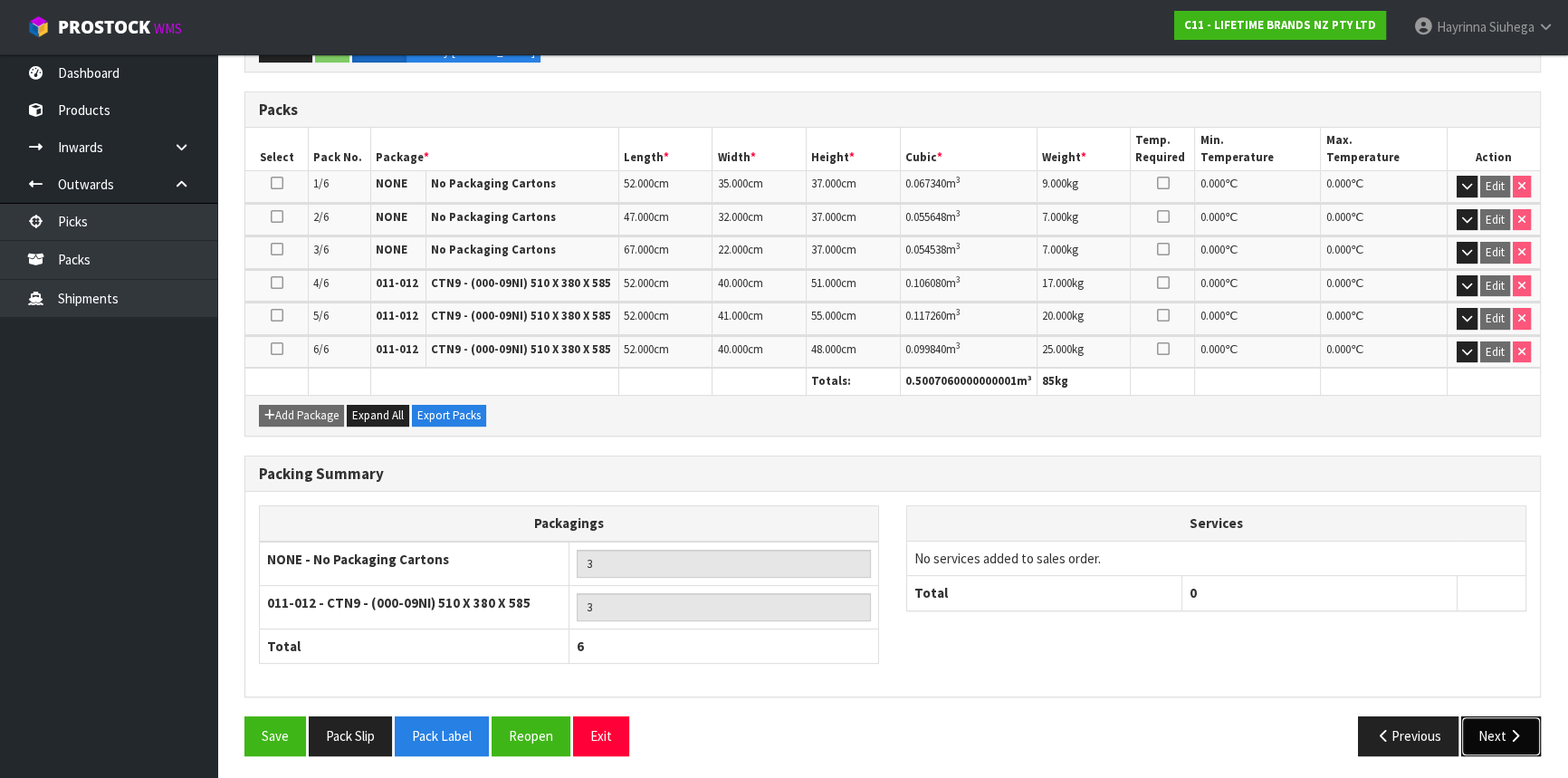
click at [1493, 723] on button "Next" at bounding box center [1501, 736] width 80 height 39
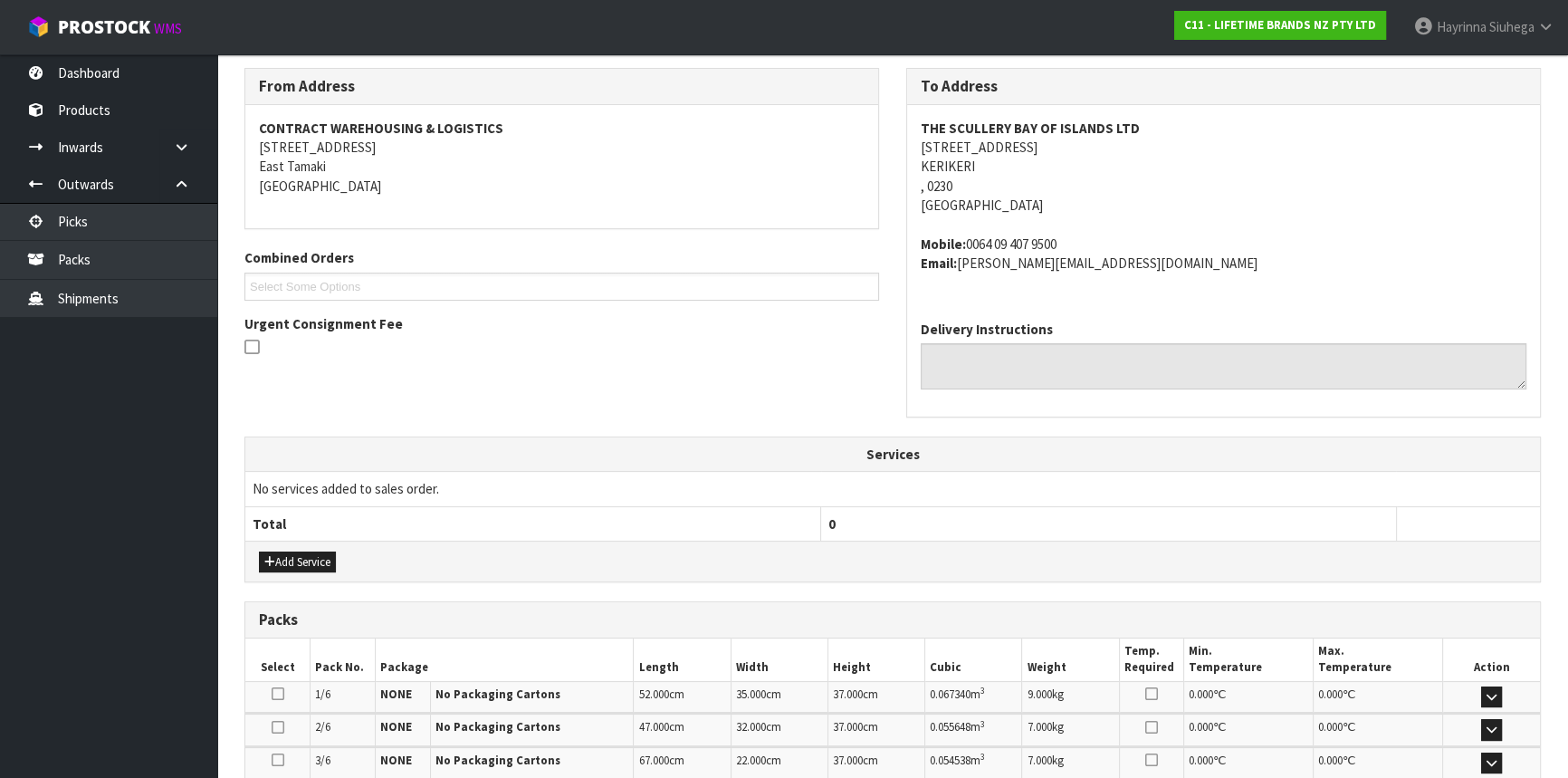
scroll to position [576, 0]
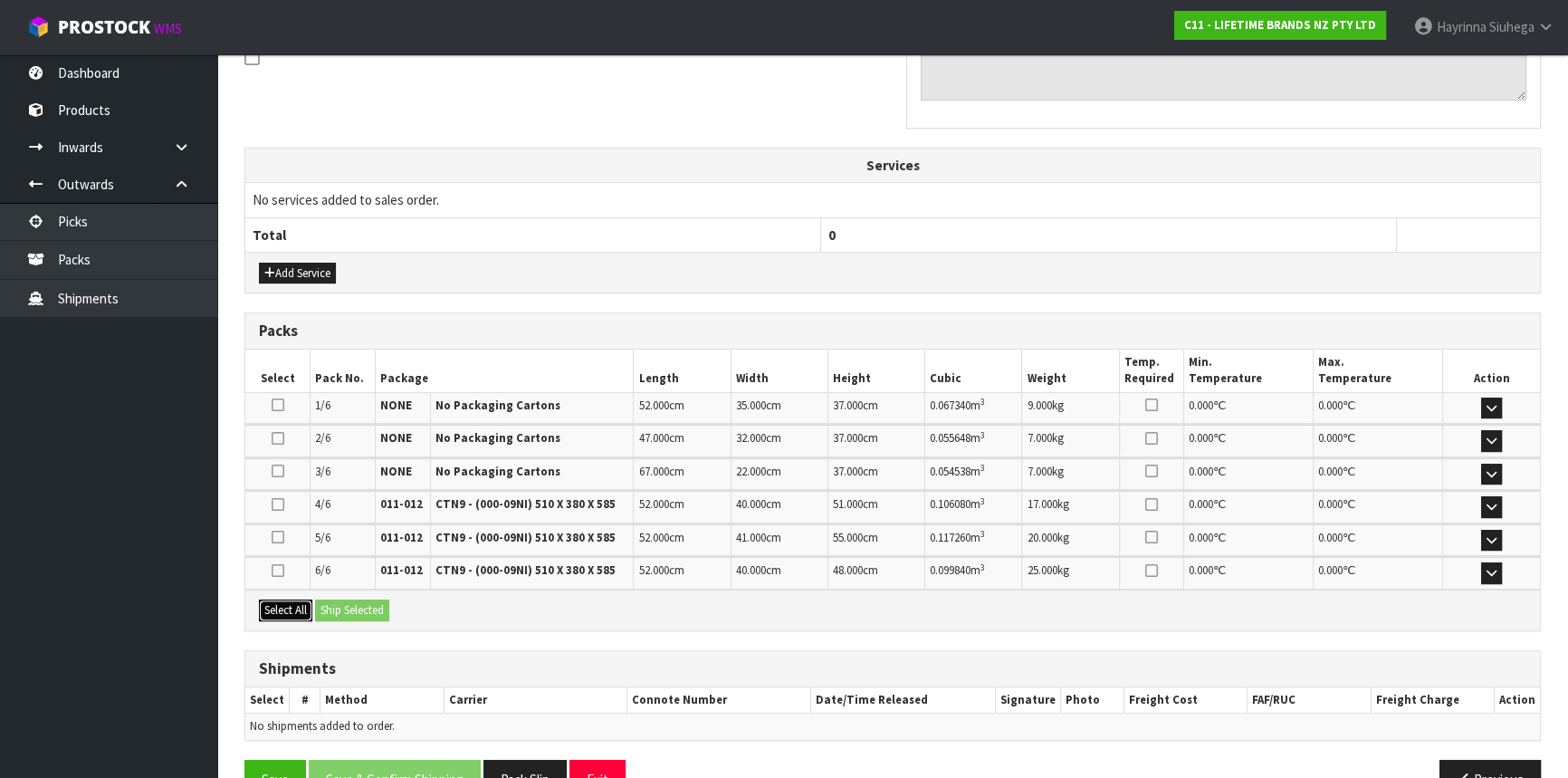
click at [291, 601] on button "Select All" at bounding box center [285, 610] width 53 height 21
click at [329, 599] on button "Ship Selected" at bounding box center [352, 610] width 74 height 21
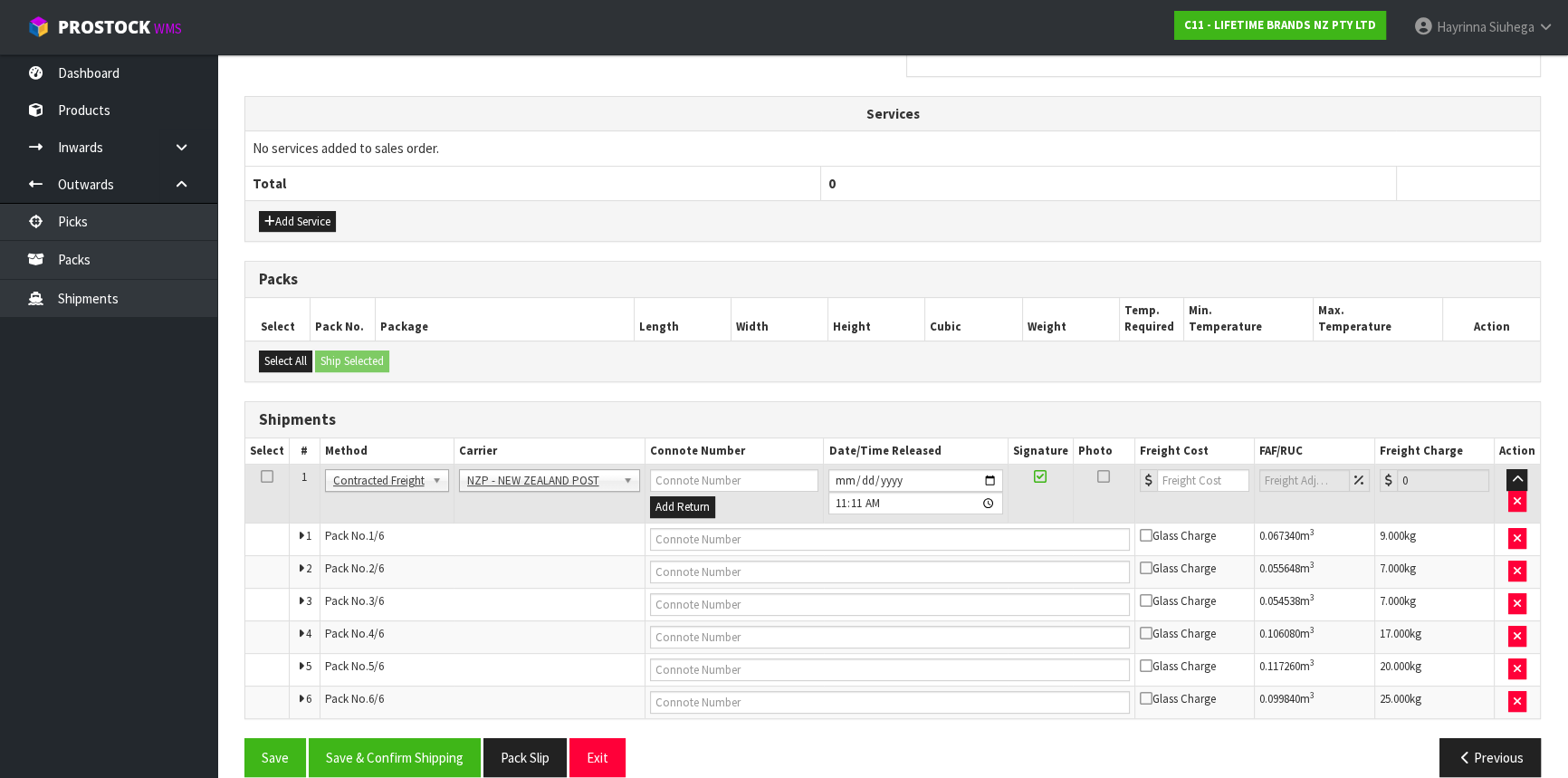
scroll to position [651, 0]
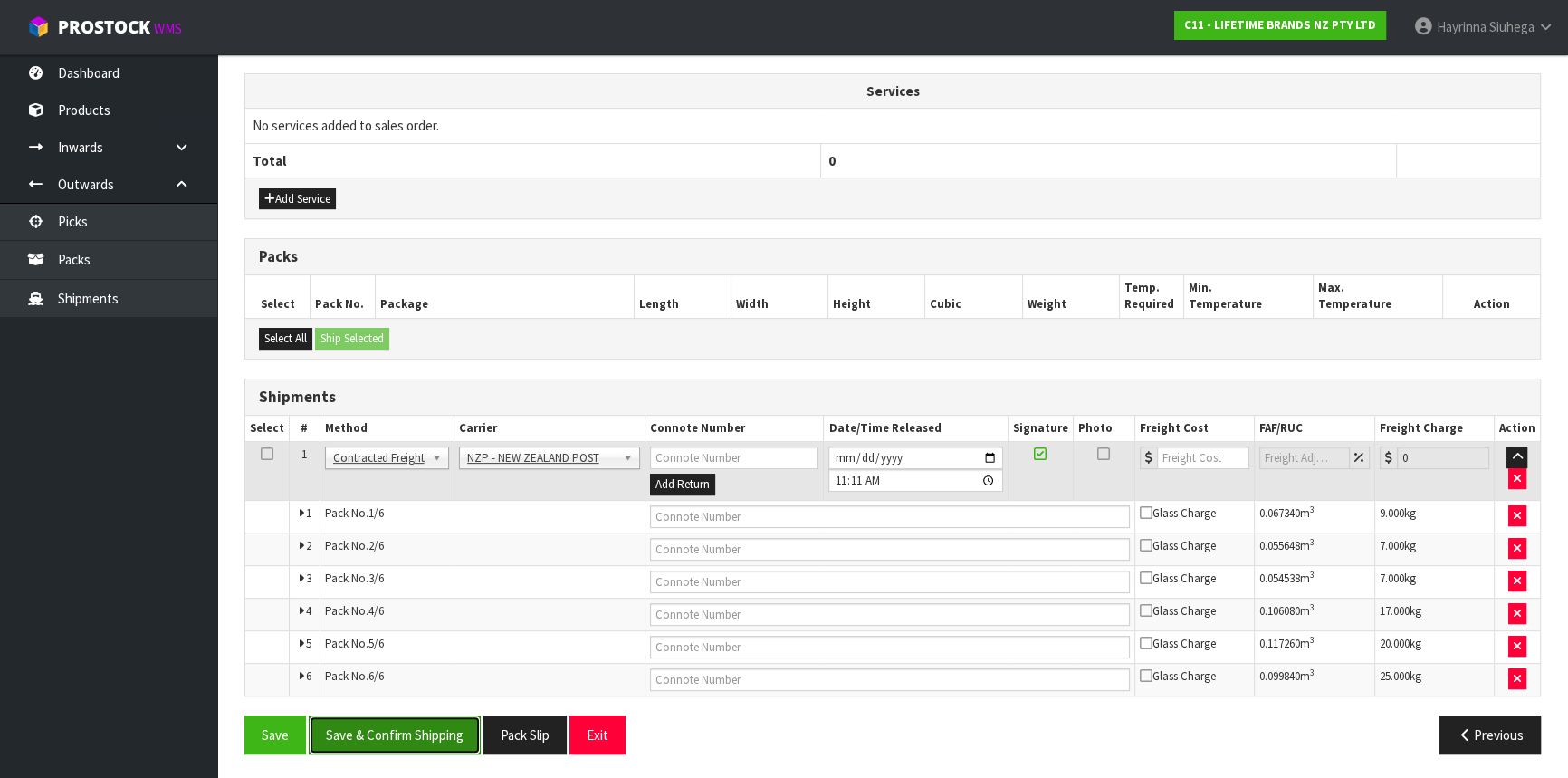
click at [396, 743] on button "Save & Confirm Shipping" at bounding box center [394, 735] width 172 height 39
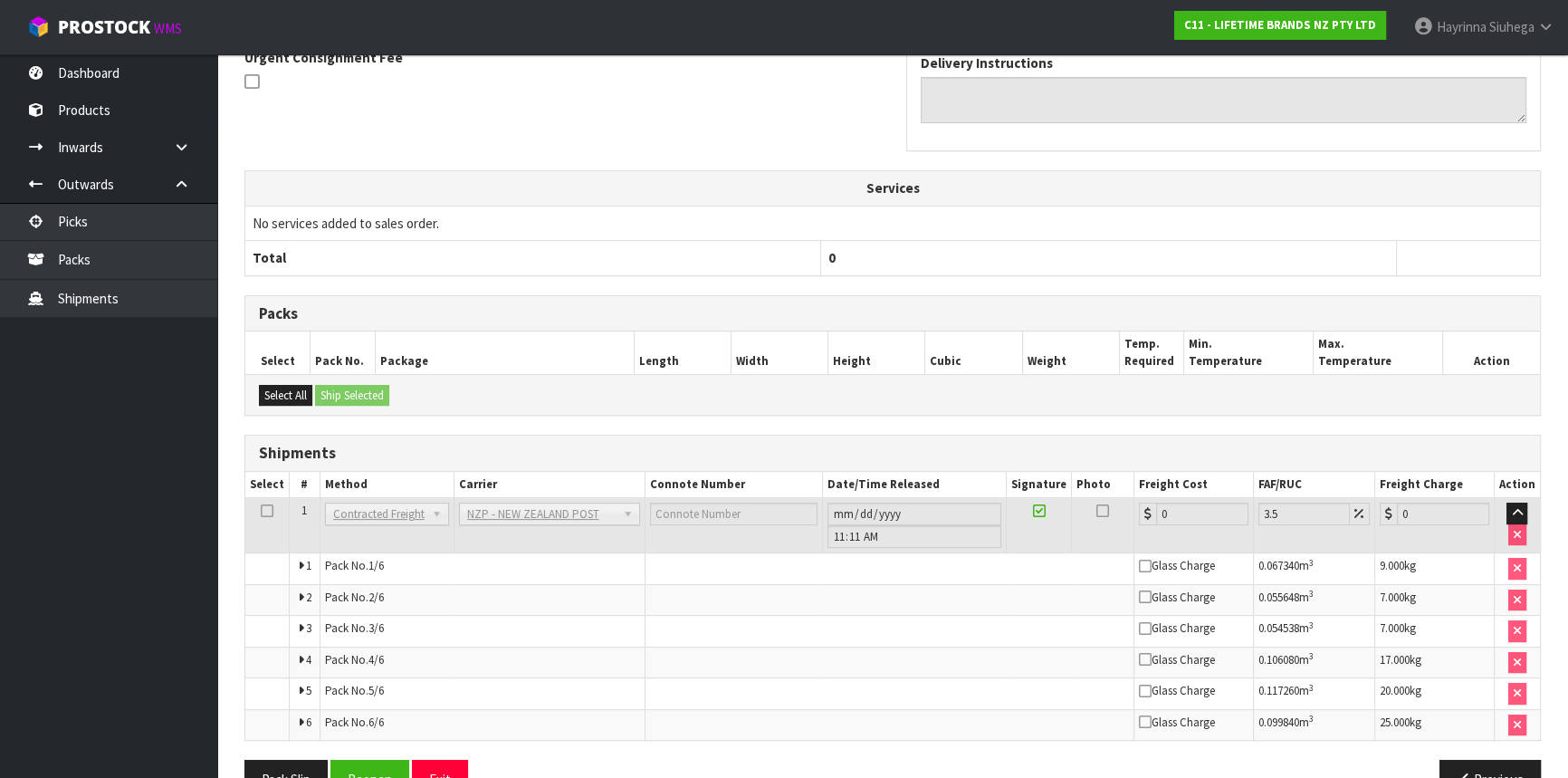
scroll to position [616, 0]
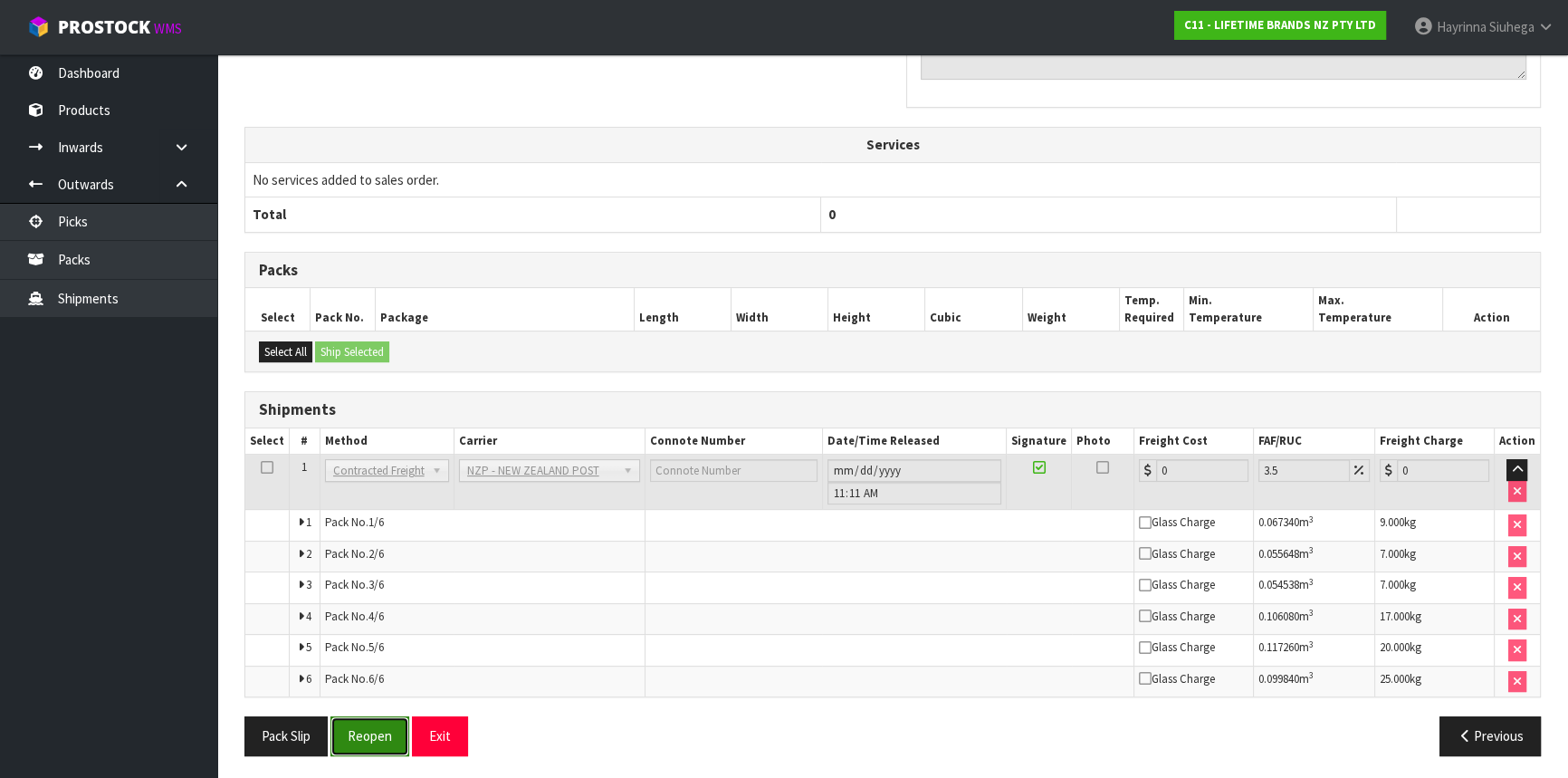
click at [382, 736] on button "Reopen" at bounding box center [369, 736] width 79 height 39
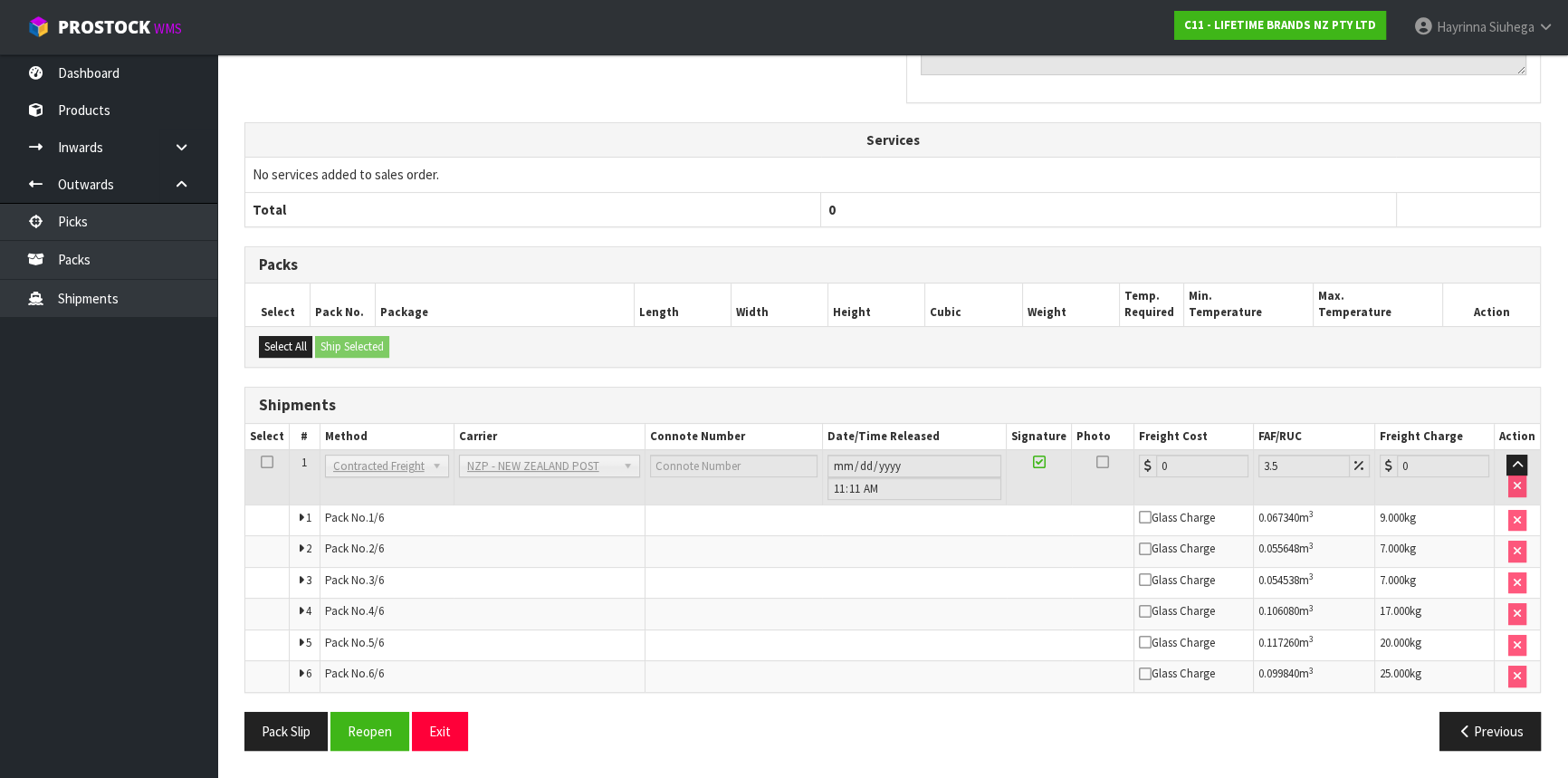
scroll to position [0, 0]
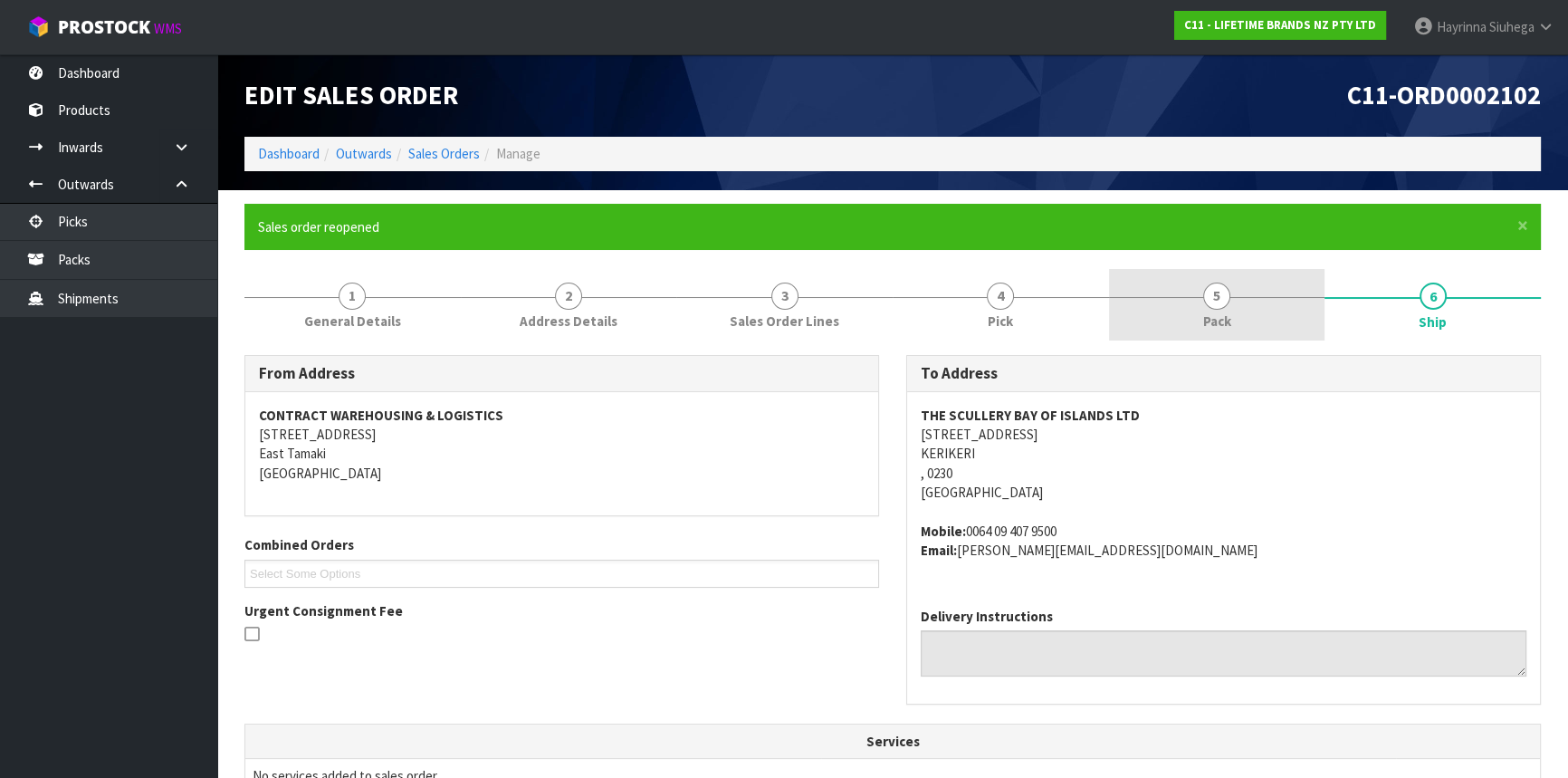
click at [1221, 319] on span "Pack" at bounding box center [1217, 321] width 28 height 19
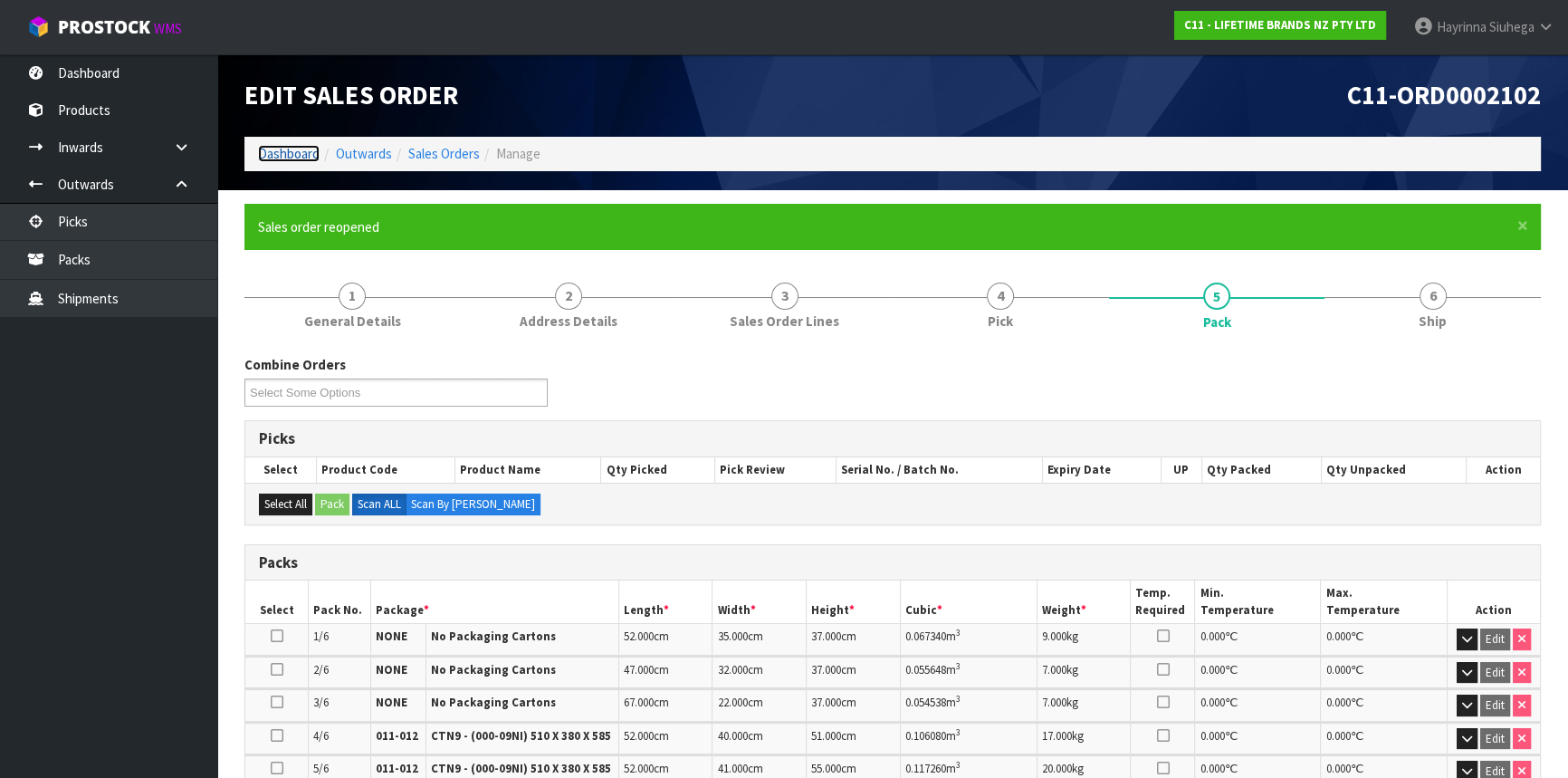
click at [289, 154] on link "Dashboard" at bounding box center [288, 153] width 61 height 17
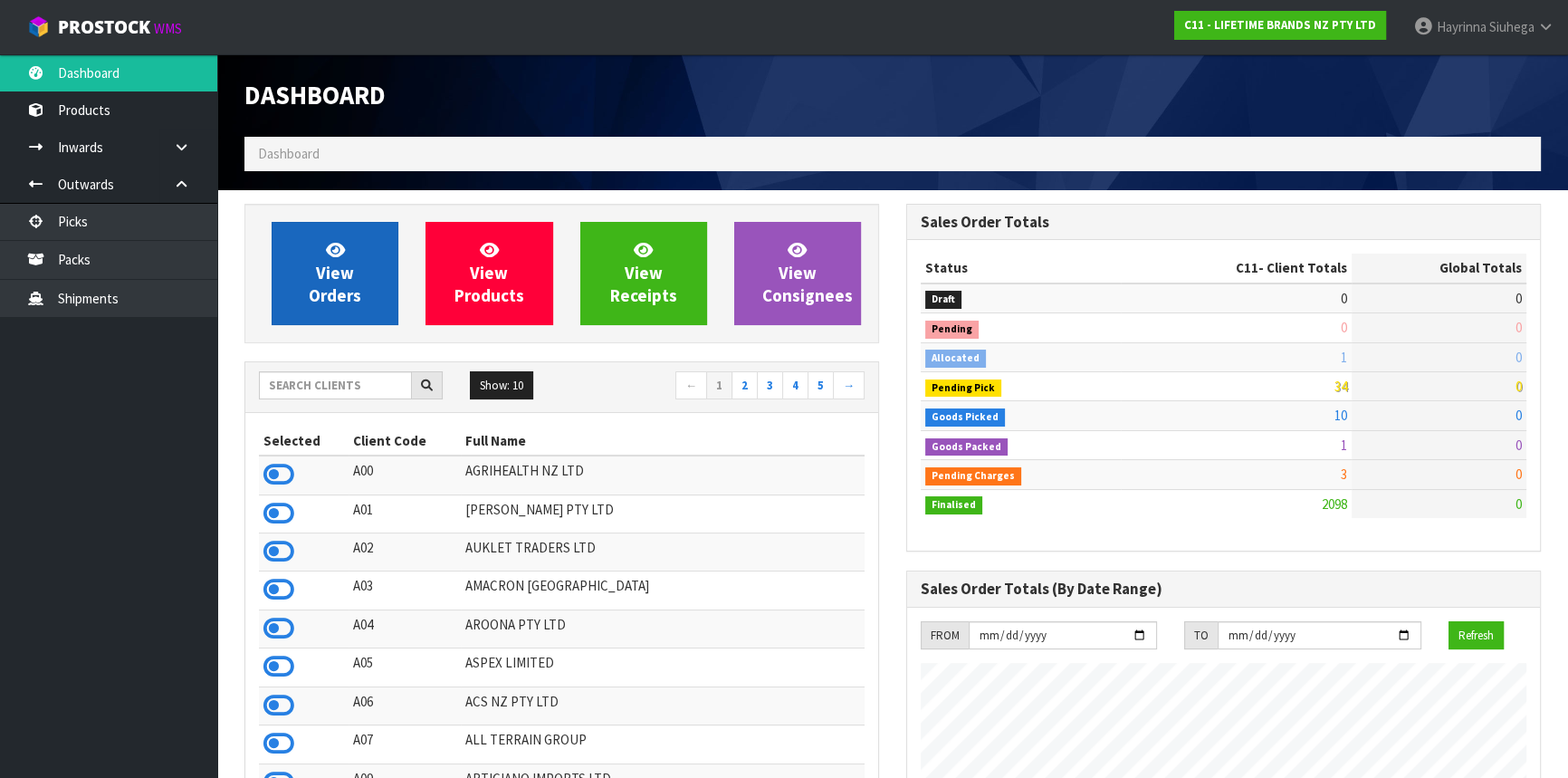
scroll to position [1370, 661]
click at [327, 261] on link "View Orders" at bounding box center [335, 273] width 127 height 103
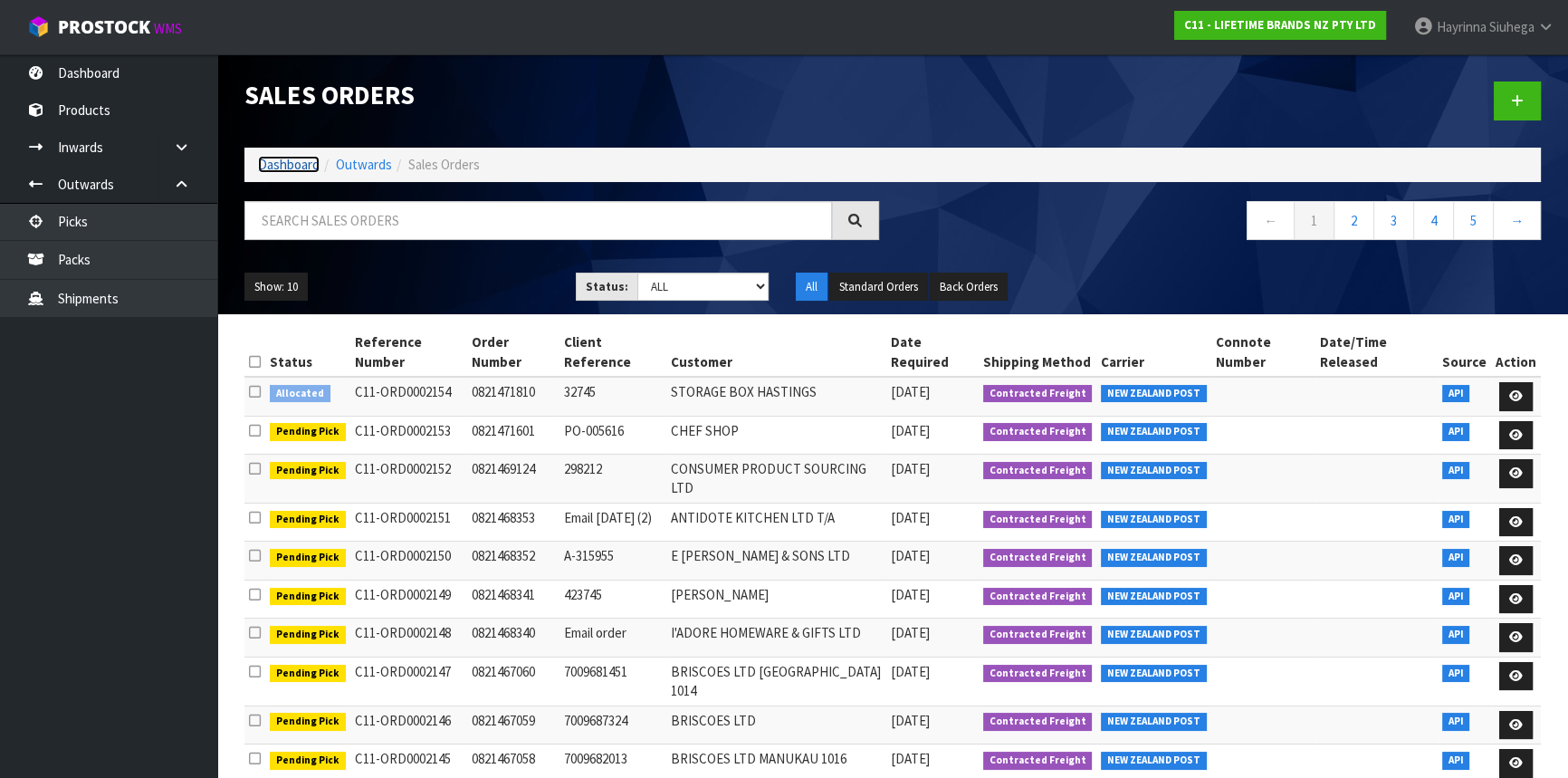
click at [277, 157] on link "Dashboard" at bounding box center [288, 164] width 61 height 17
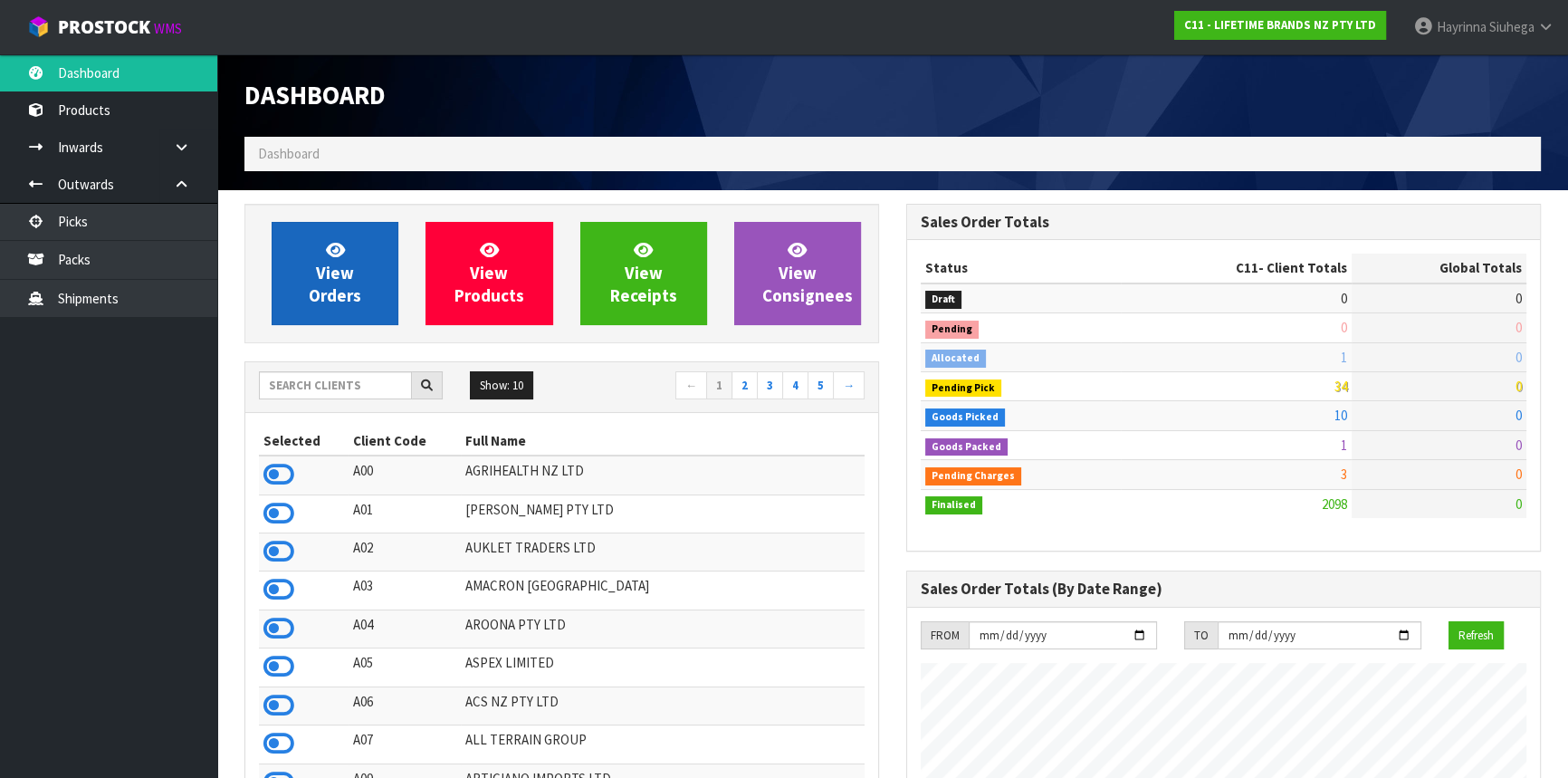
scroll to position [1370, 661]
click at [329, 279] on span "View Orders" at bounding box center [335, 273] width 52 height 68
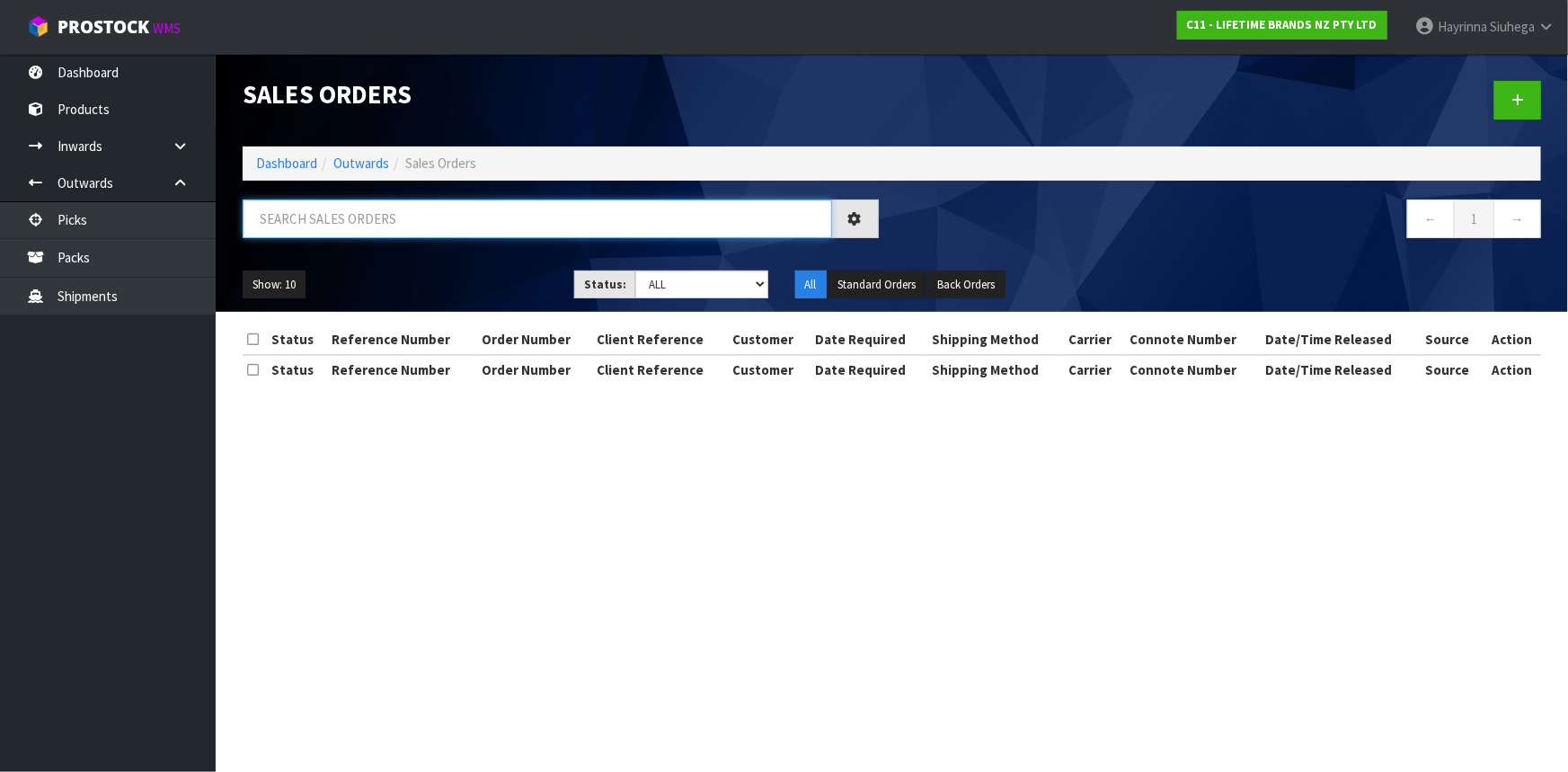
click at [361, 224] on input "text" at bounding box center [538, 219] width 590 height 39
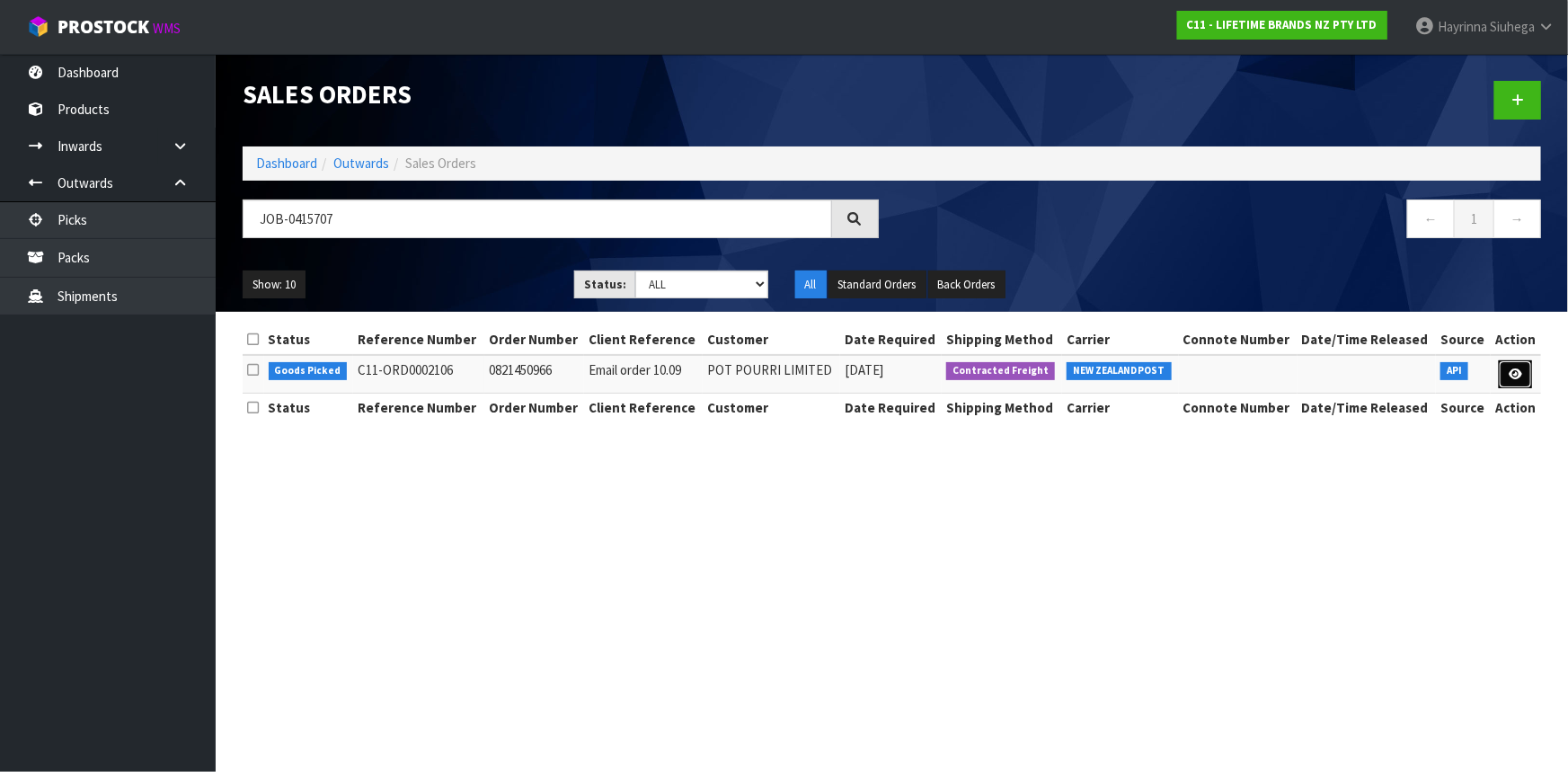
click at [1510, 378] on icon at bounding box center [1516, 374] width 13 height 12
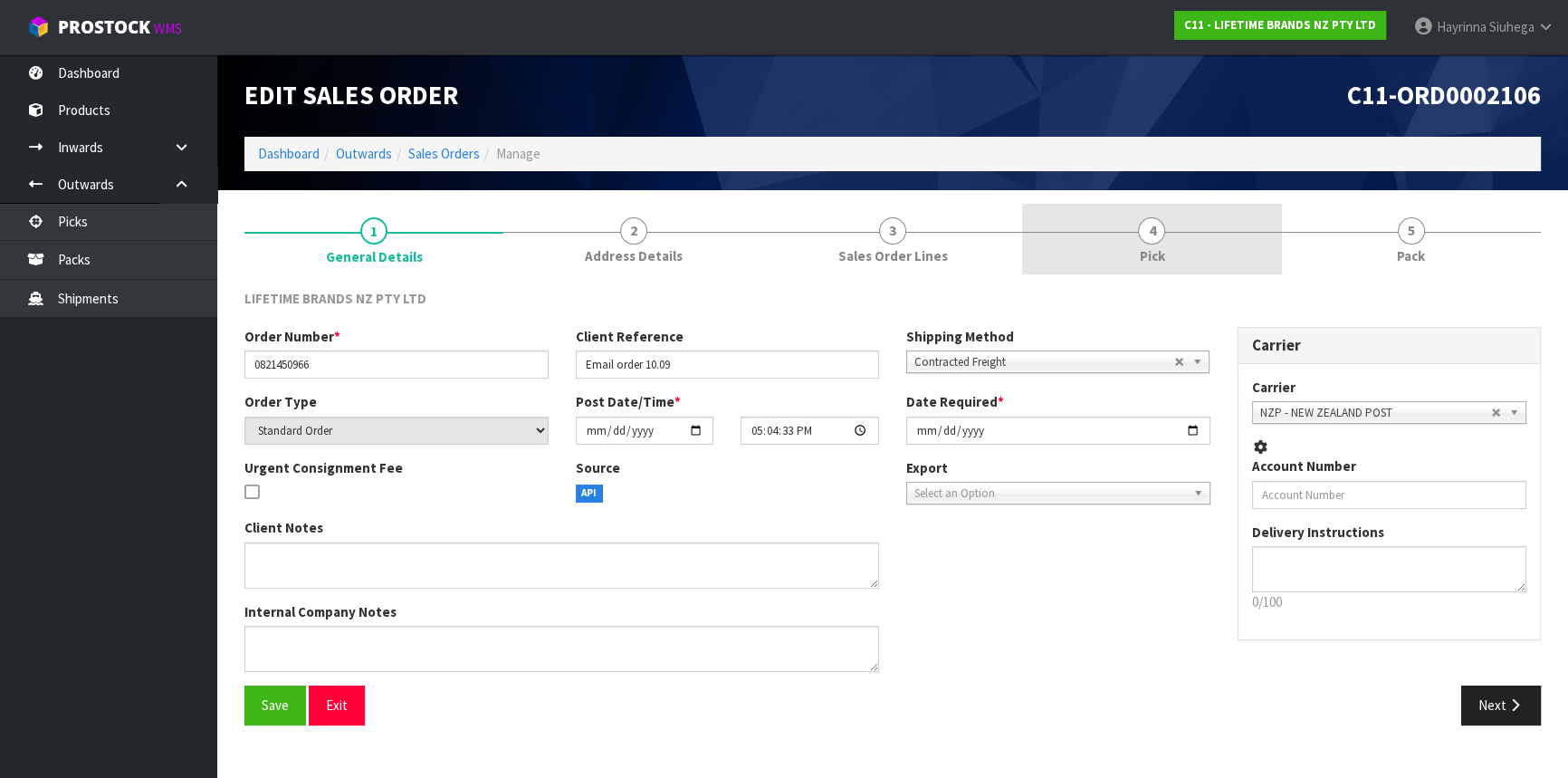
drag, startPoint x: 1187, startPoint y: 243, endPoint x: 1248, endPoint y: 237, distance: 61.3
click at [1187, 242] on link "4 Pick" at bounding box center [1151, 240] width 259 height 72
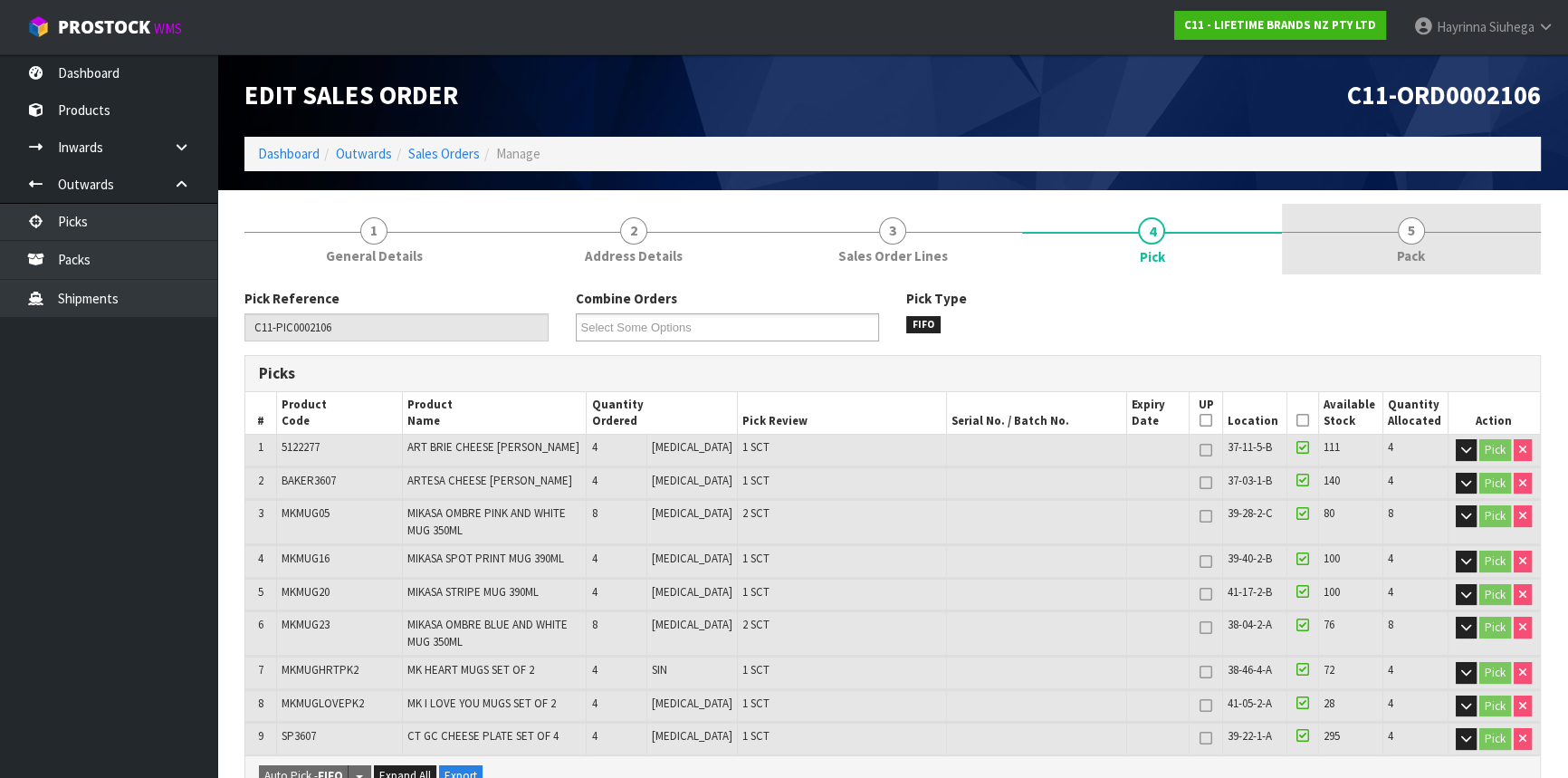
click at [1349, 235] on link "5 Pack" at bounding box center [1411, 240] width 259 height 72
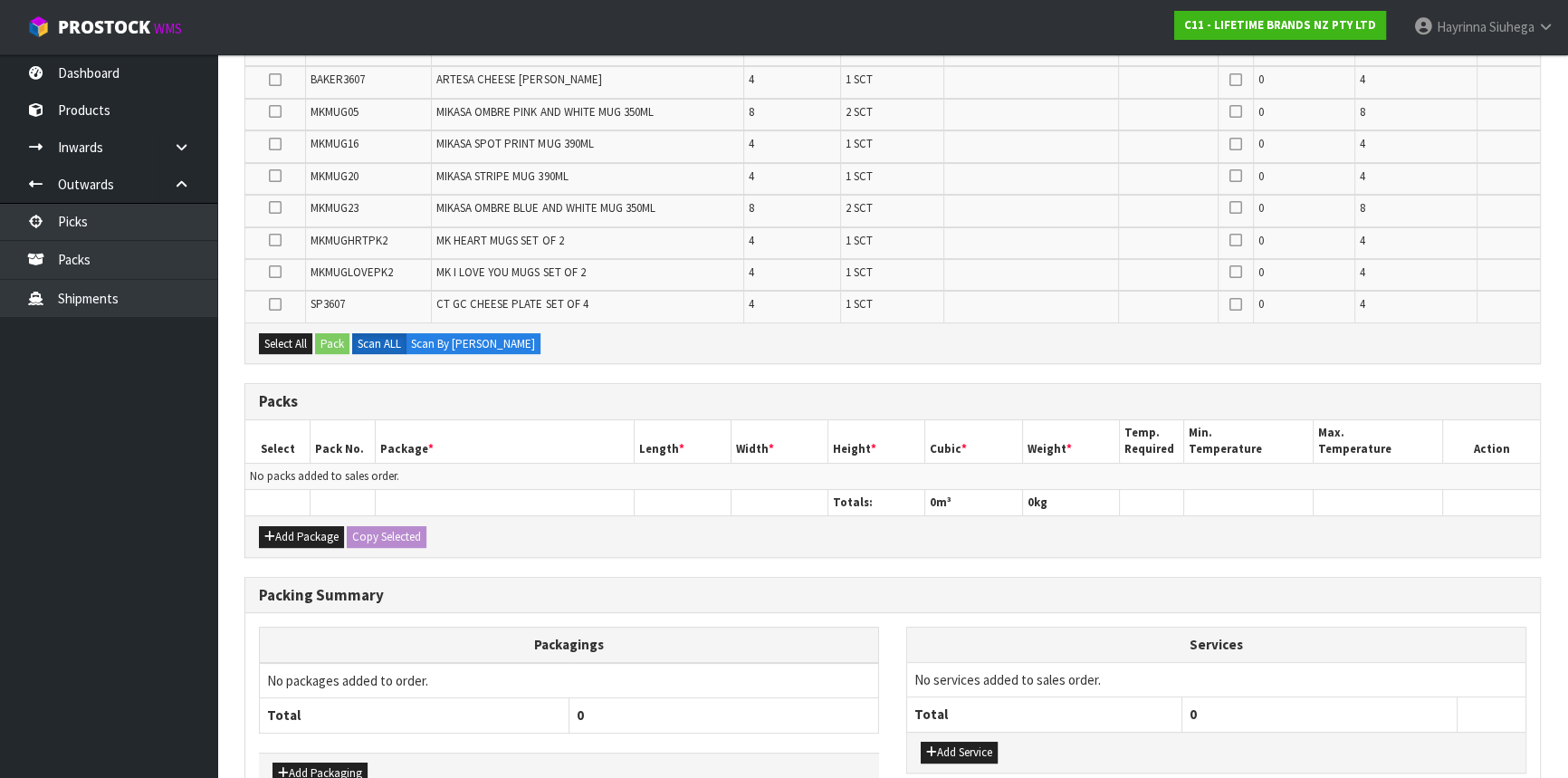
scroll to position [411, 0]
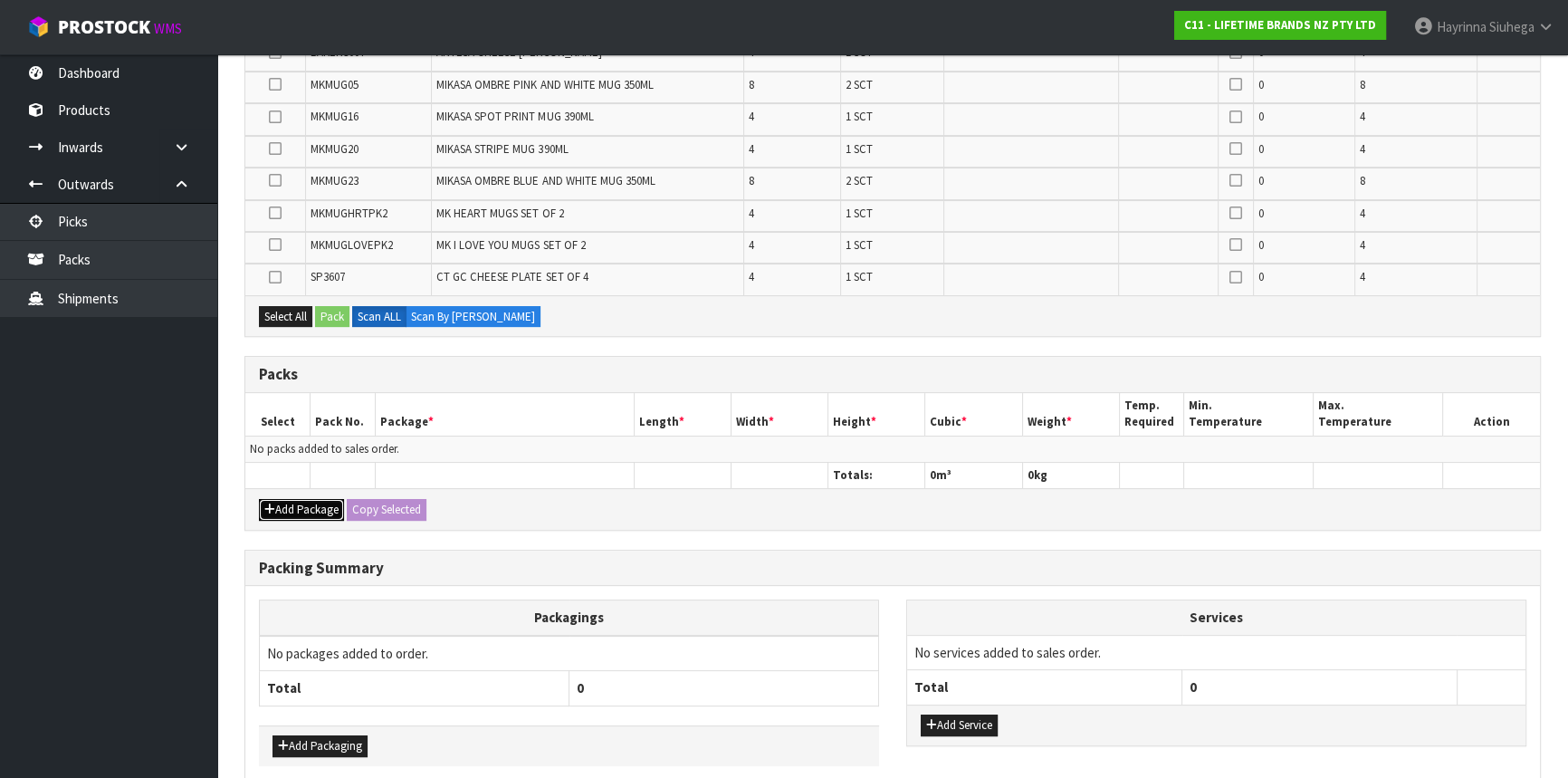
click at [292, 499] on button "Add Package" at bounding box center [302, 510] width 85 height 21
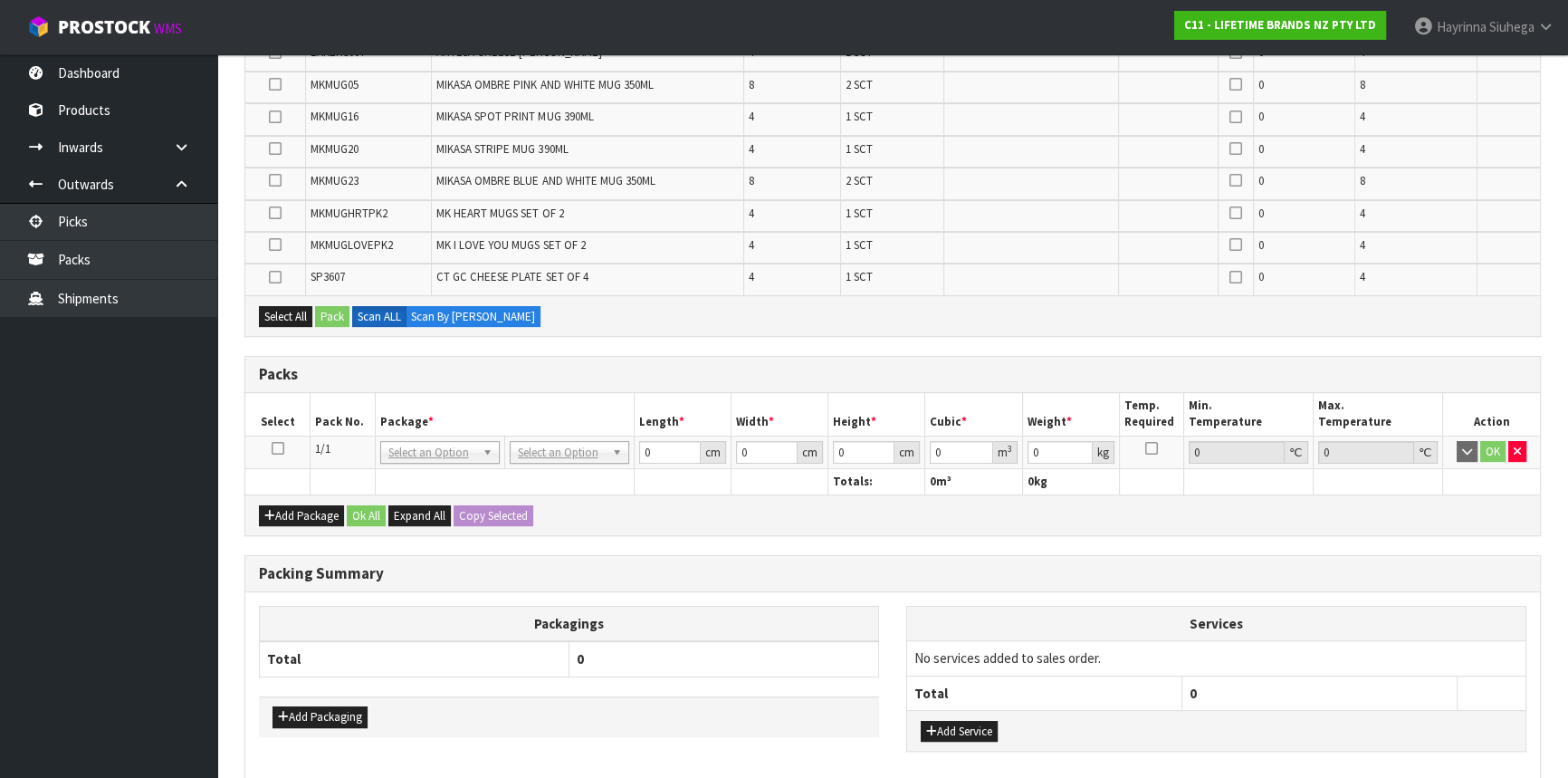
click at [275, 449] on icon at bounding box center [278, 449] width 13 height 1
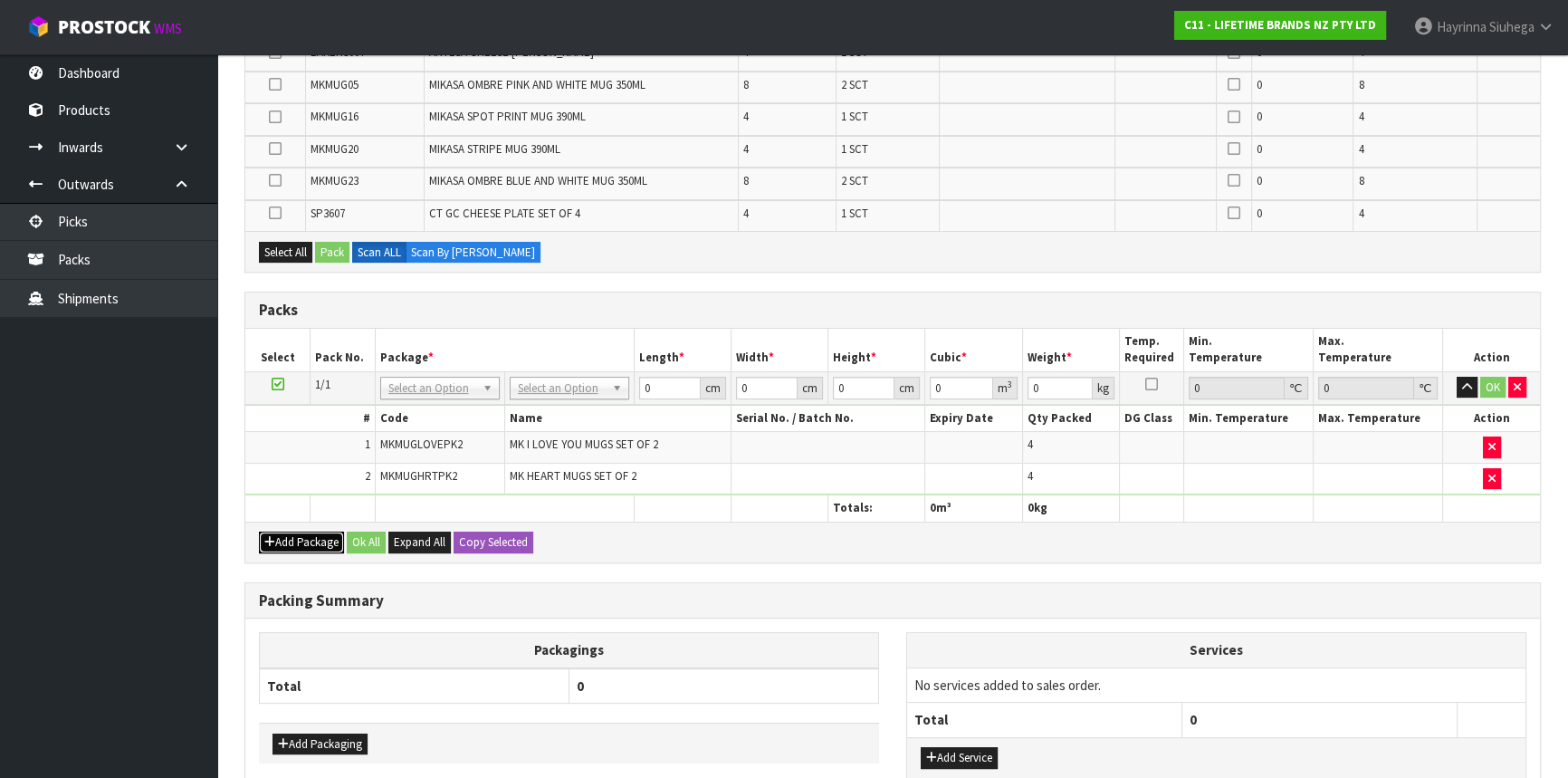
click at [296, 539] on button "Add Package" at bounding box center [302, 542] width 85 height 21
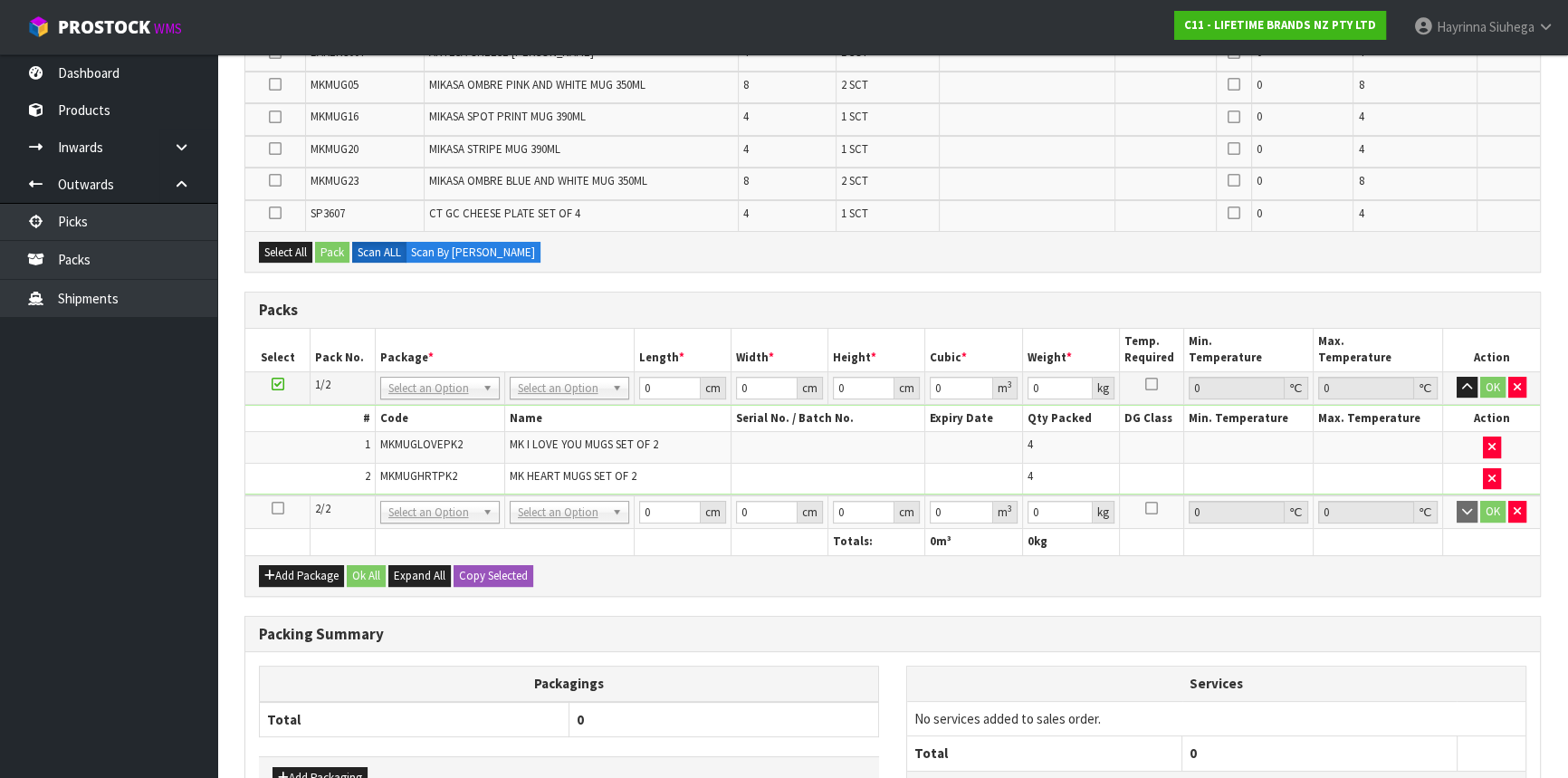
click at [276, 495] on td at bounding box center [278, 512] width 65 height 34
click at [275, 508] on icon at bounding box center [278, 508] width 13 height 1
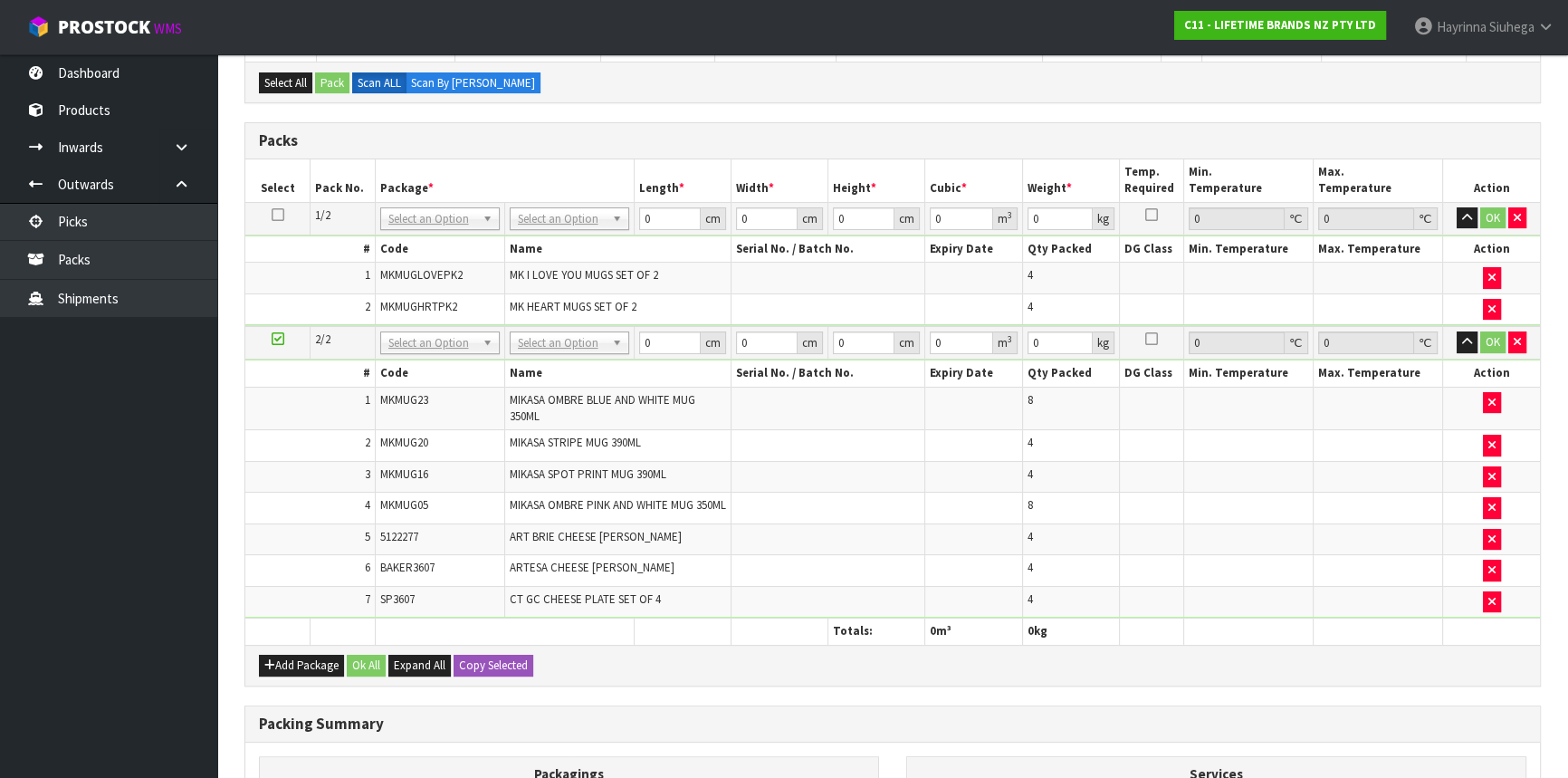
scroll to position [329, 0]
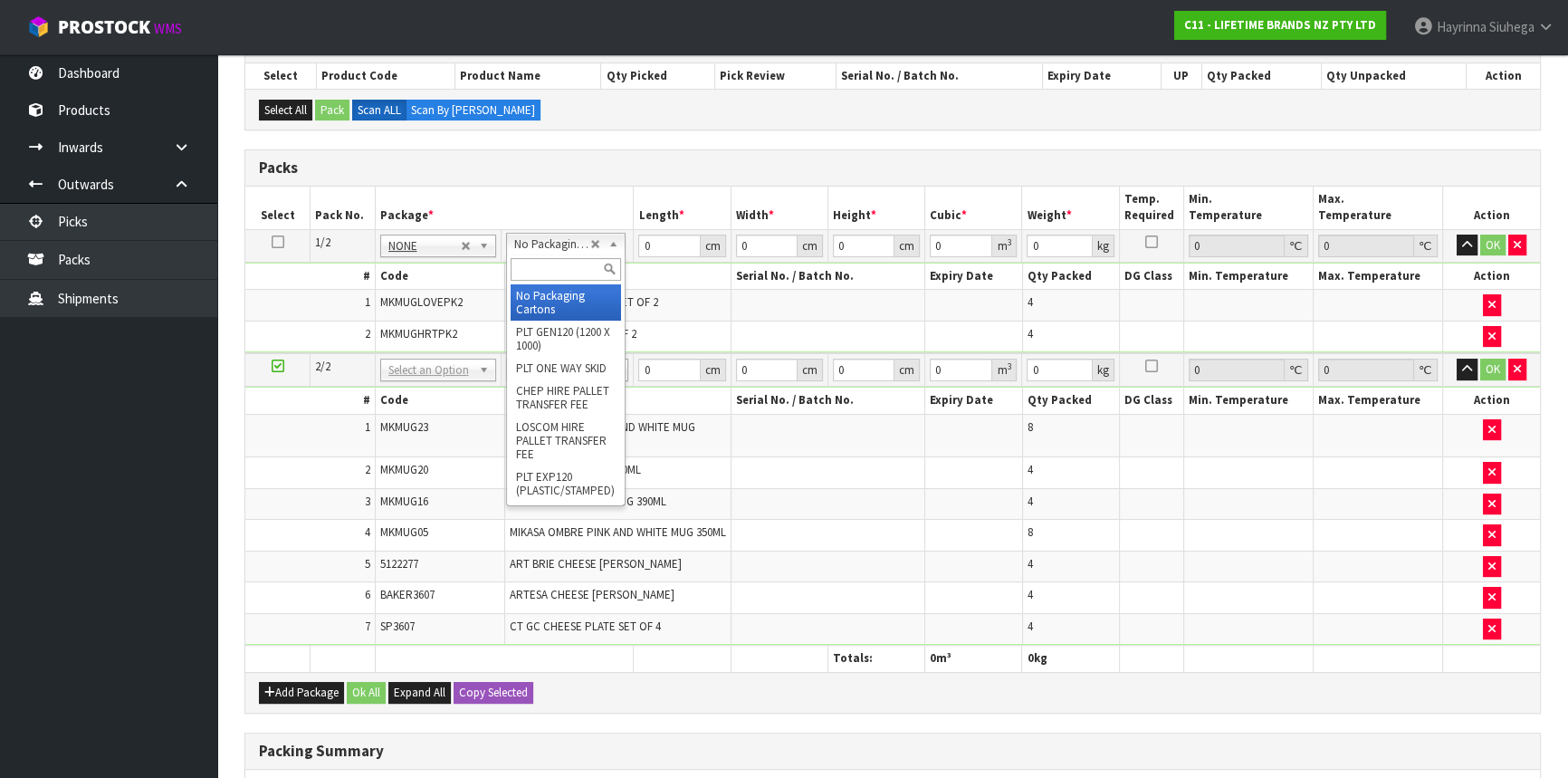
click at [543, 269] on input "text" at bounding box center [566, 269] width 111 height 22
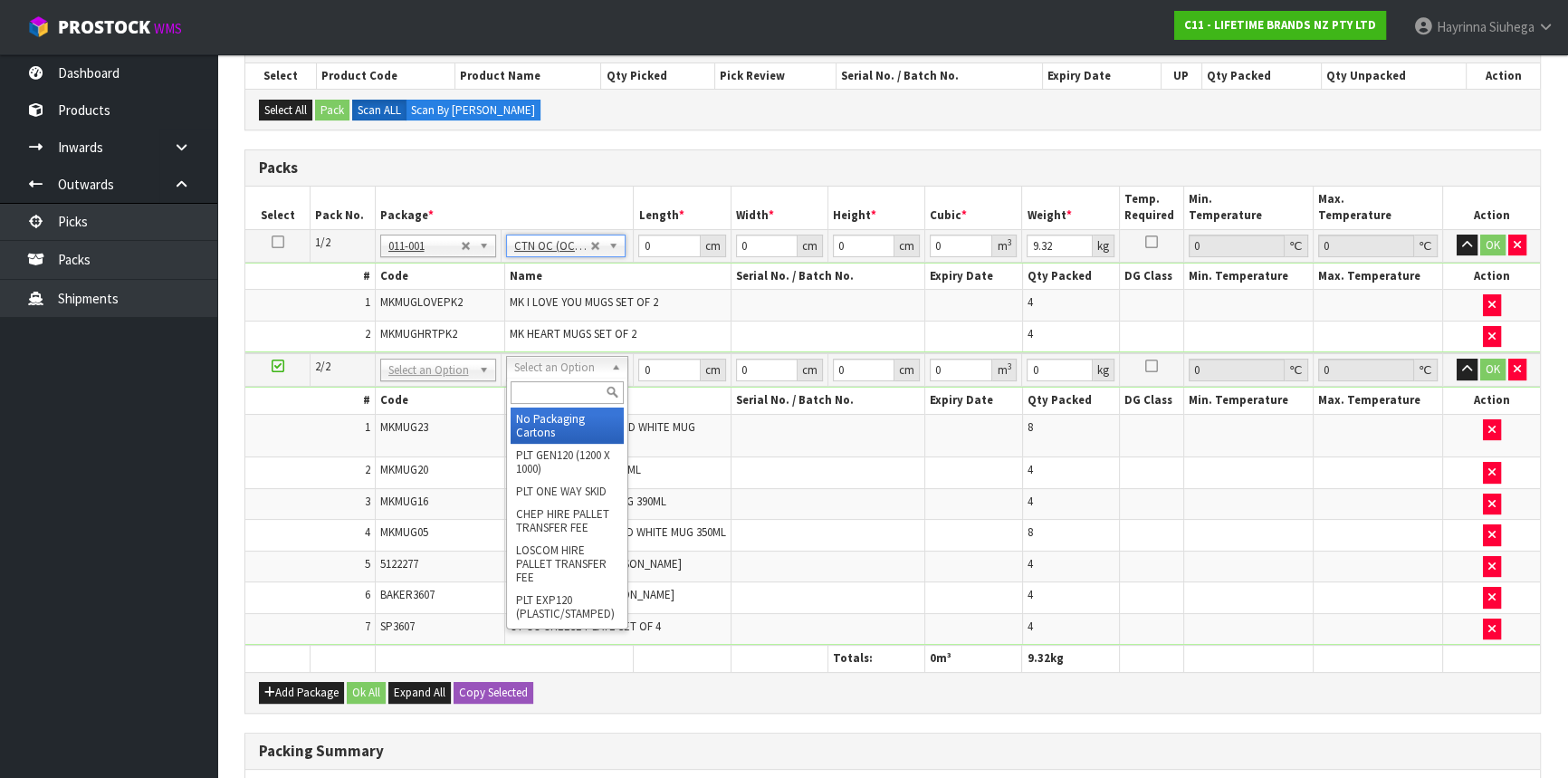
click at [547, 391] on input "text" at bounding box center [567, 392] width 114 height 22
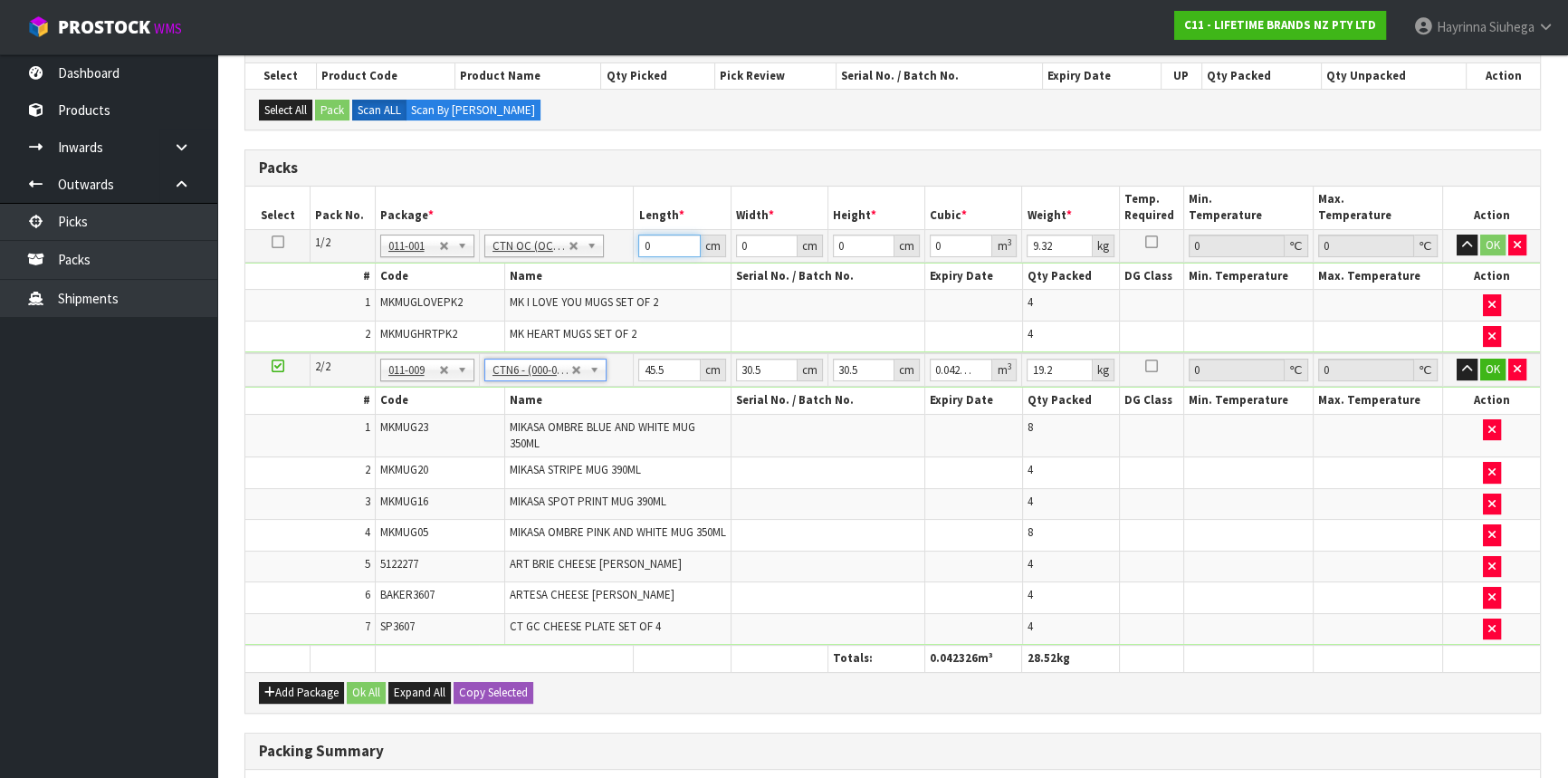
click at [638, 246] on input "0" at bounding box center [668, 246] width 61 height 22
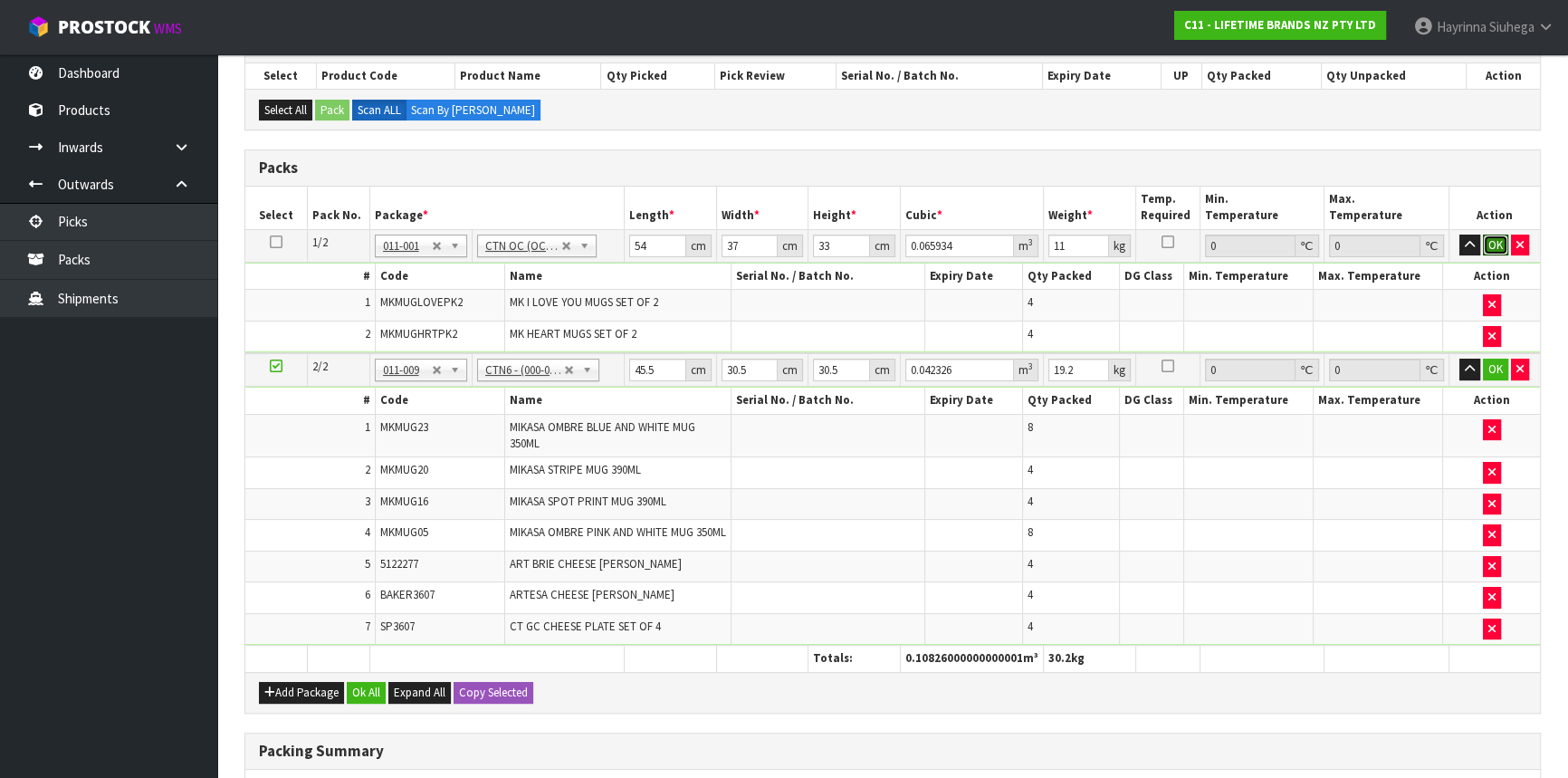
click button "OK" at bounding box center [1496, 246] width 25 height 21
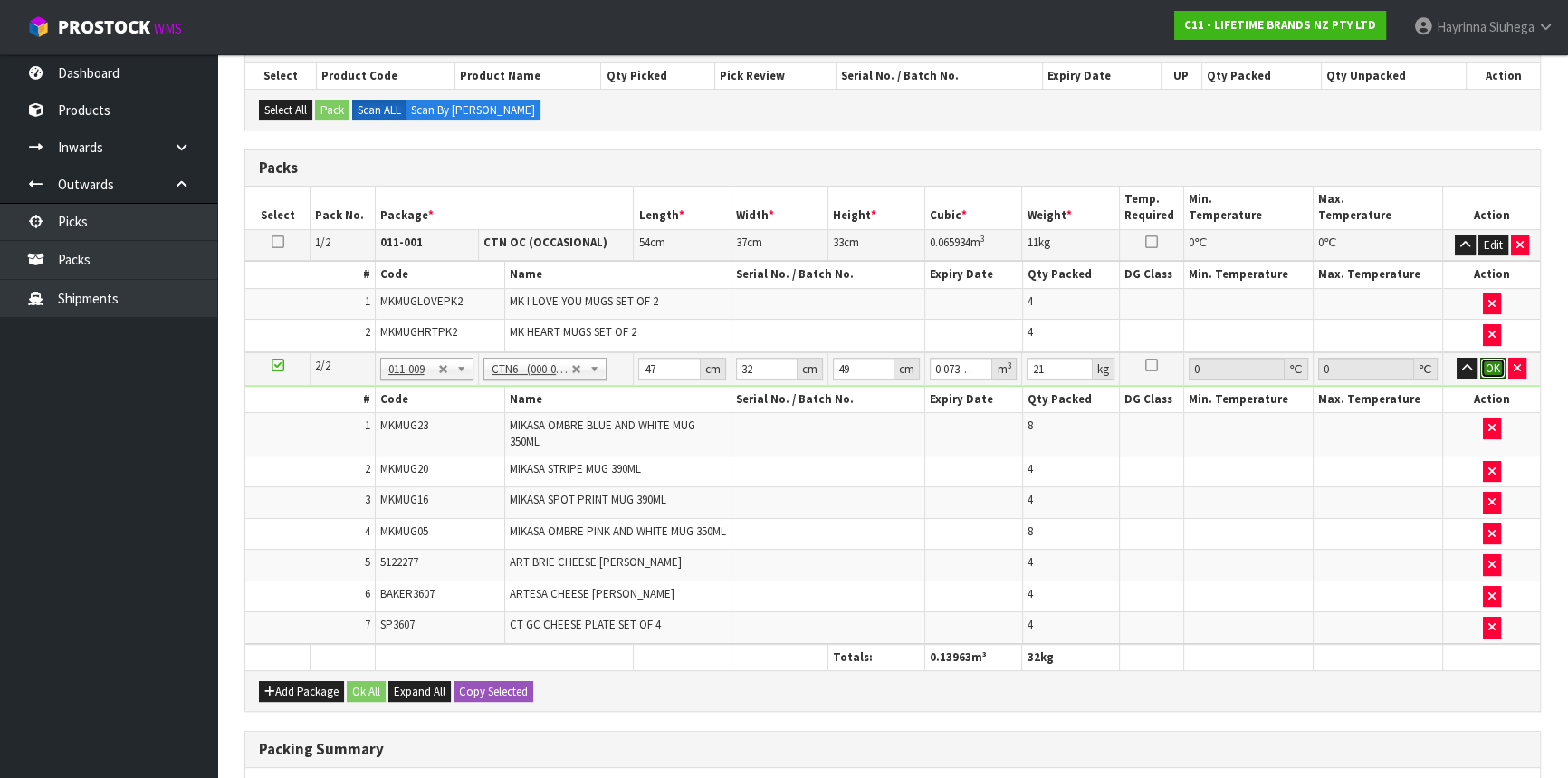
click button "OK" at bounding box center [1493, 368] width 25 height 21
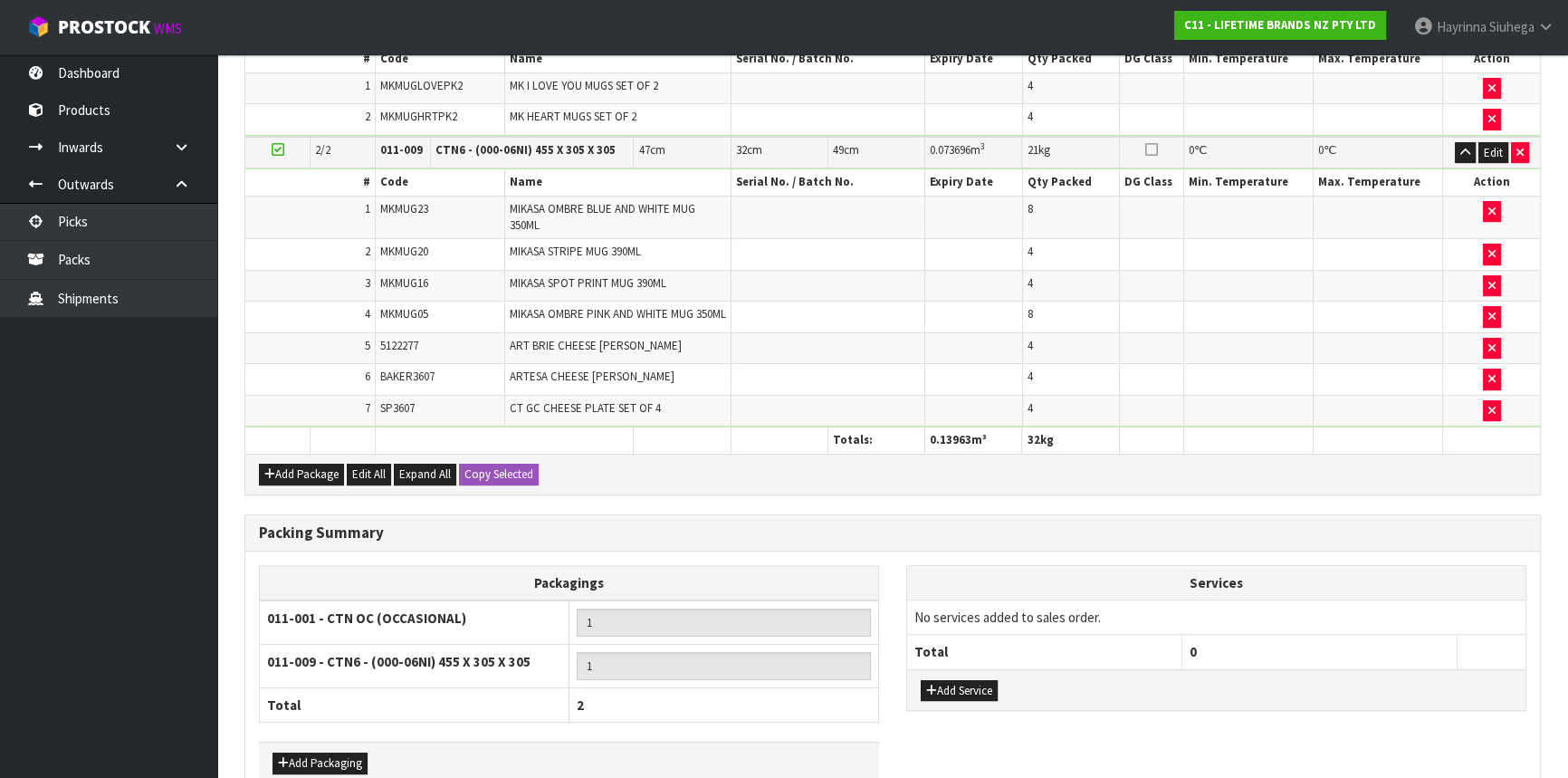
scroll to position [654, 0]
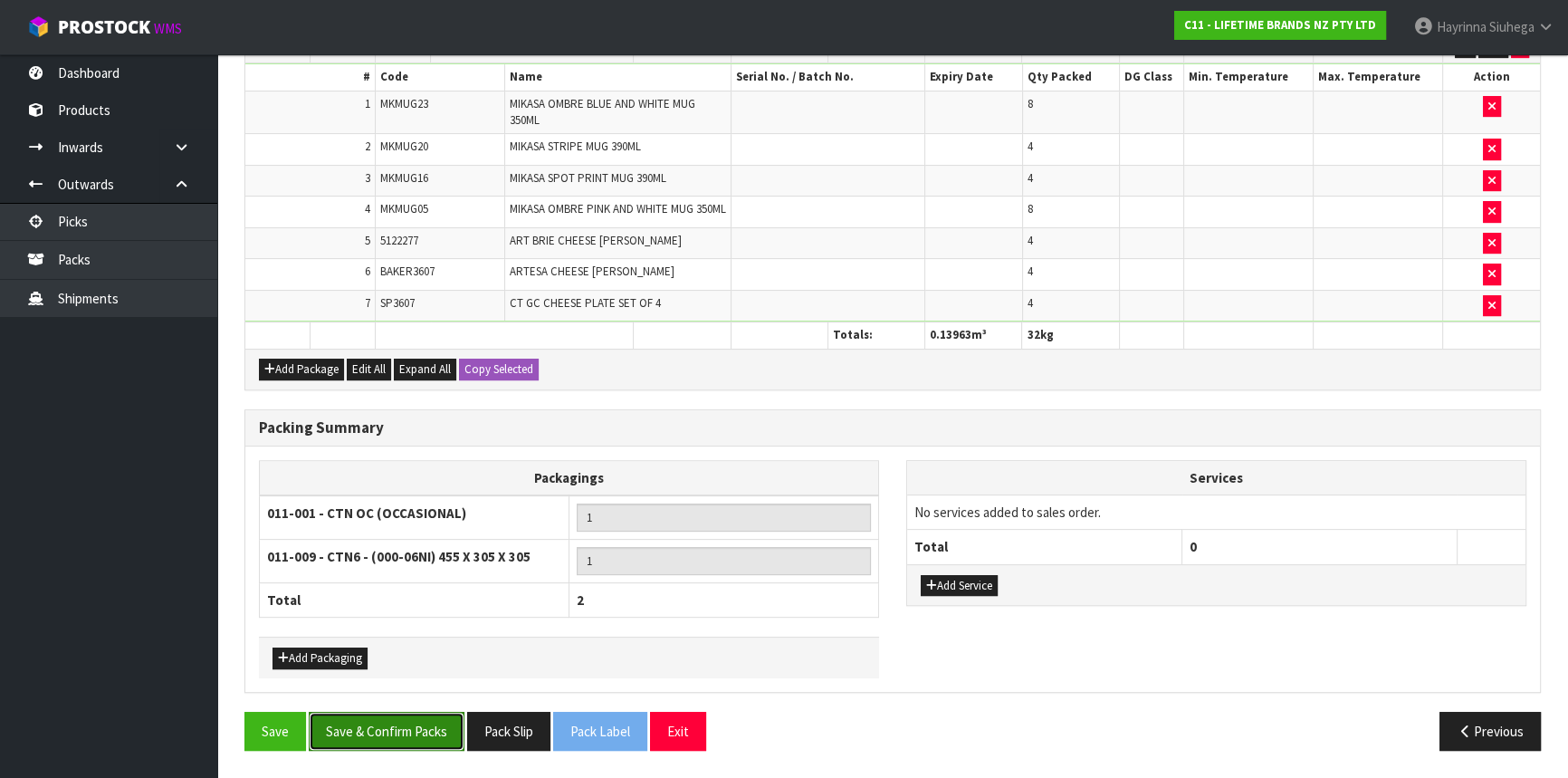
click at [417, 721] on button "Save & Confirm Packs" at bounding box center [386, 731] width 155 height 39
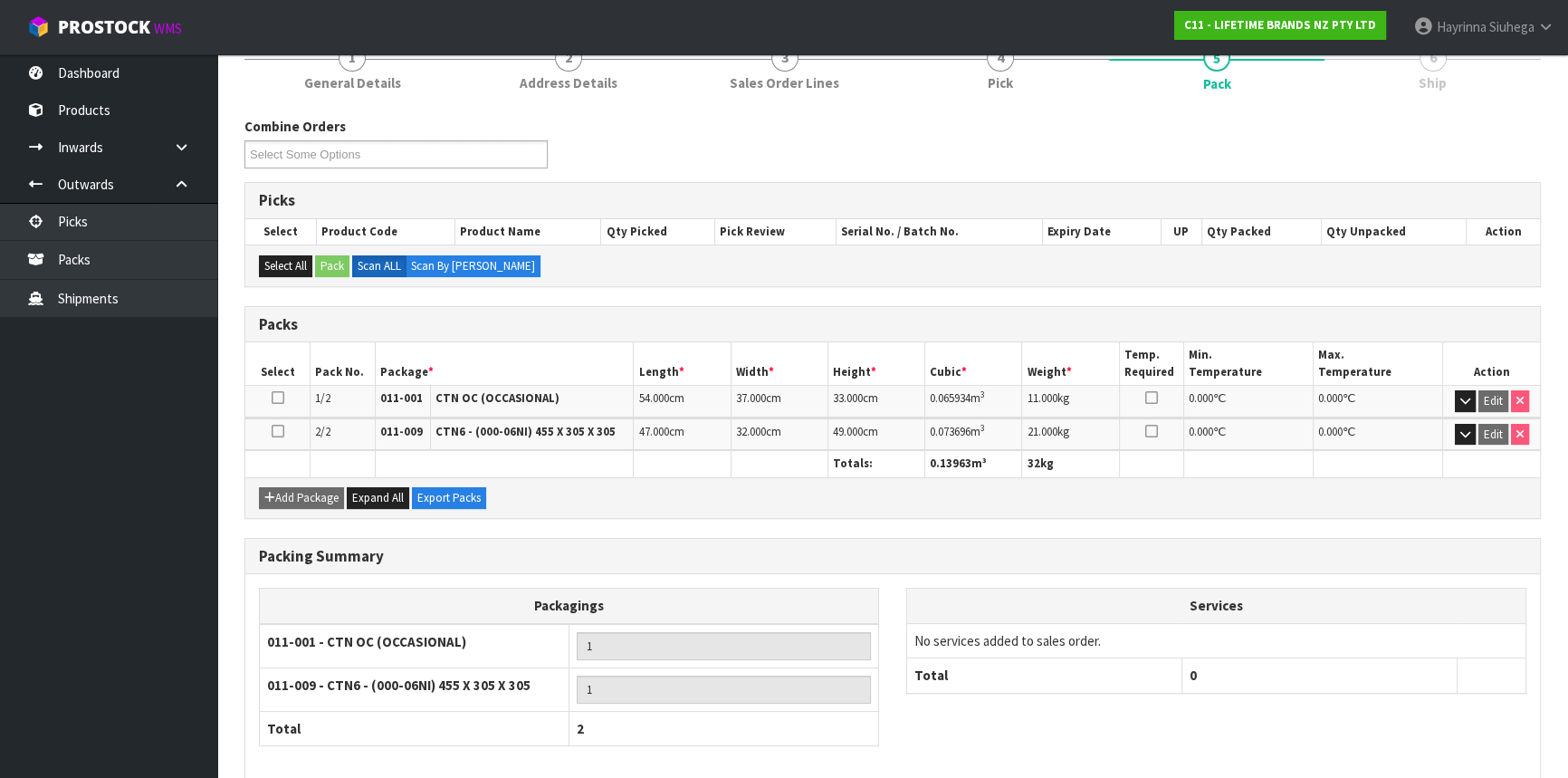
scroll to position [321, 0]
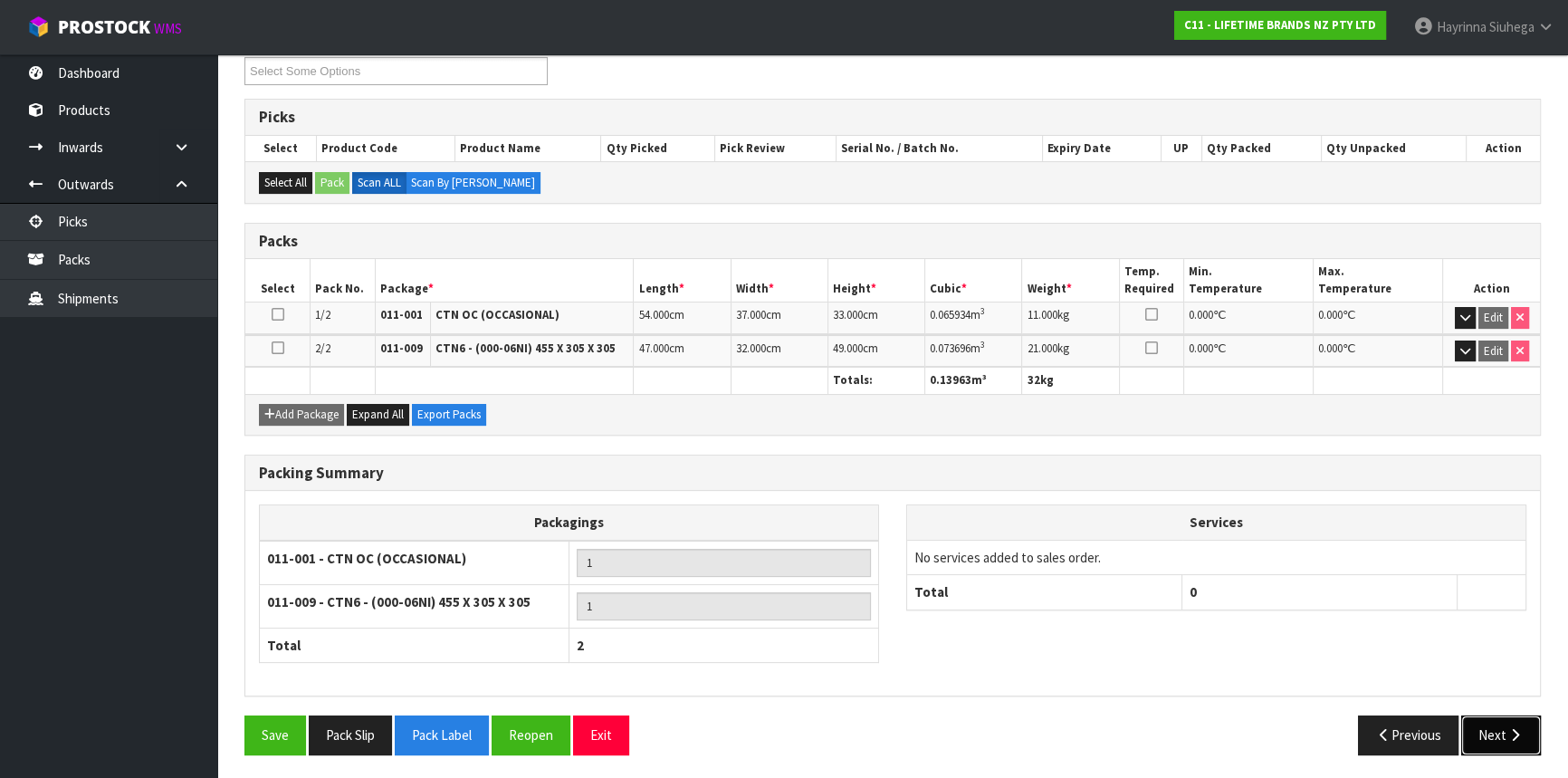
click at [1507, 742] on button "Next" at bounding box center [1501, 735] width 80 height 39
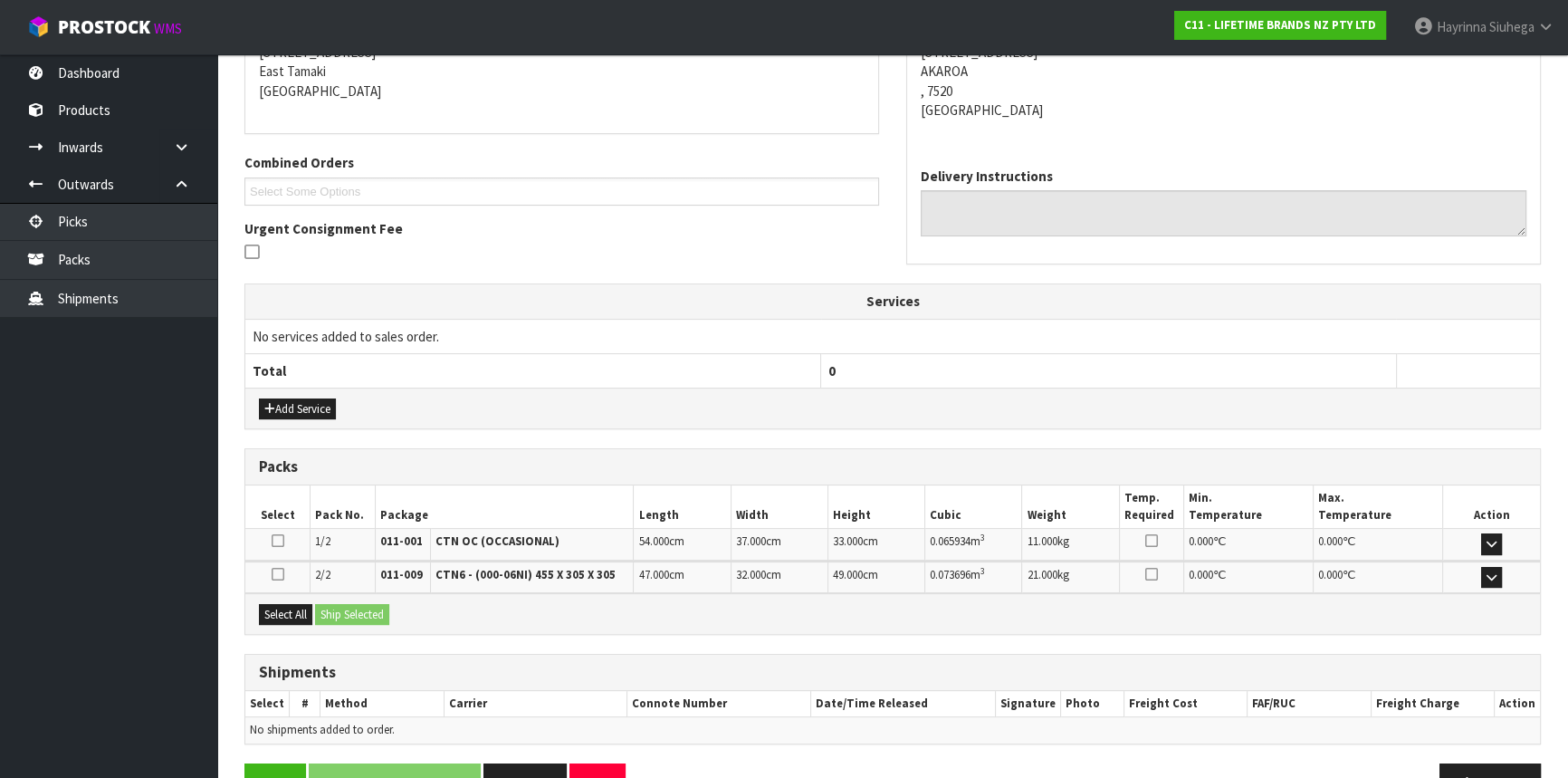
scroll to position [429, 0]
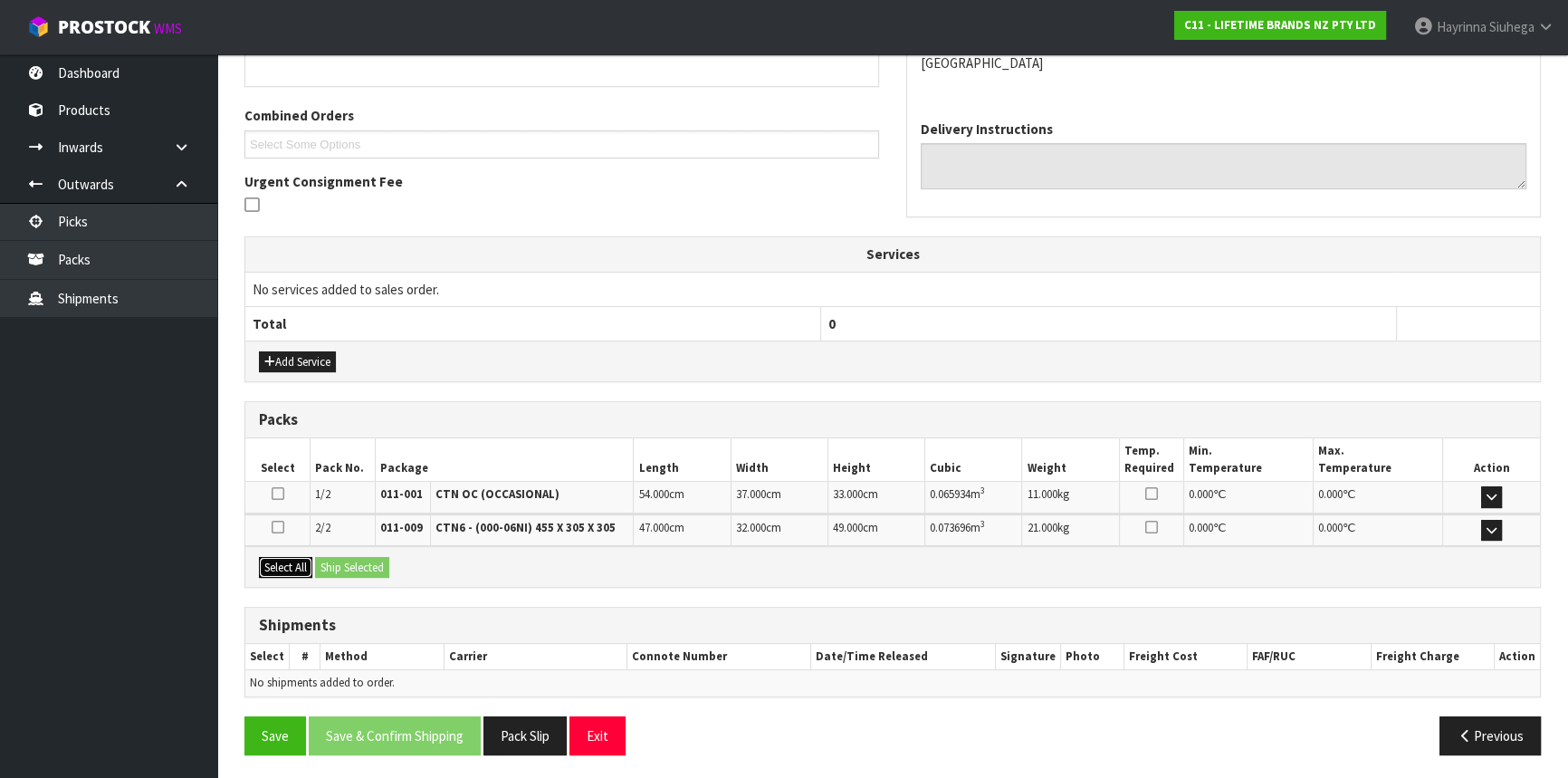
click at [285, 558] on button "Select All" at bounding box center [285, 568] width 53 height 21
click at [344, 562] on button "Ship Selected" at bounding box center [352, 568] width 74 height 21
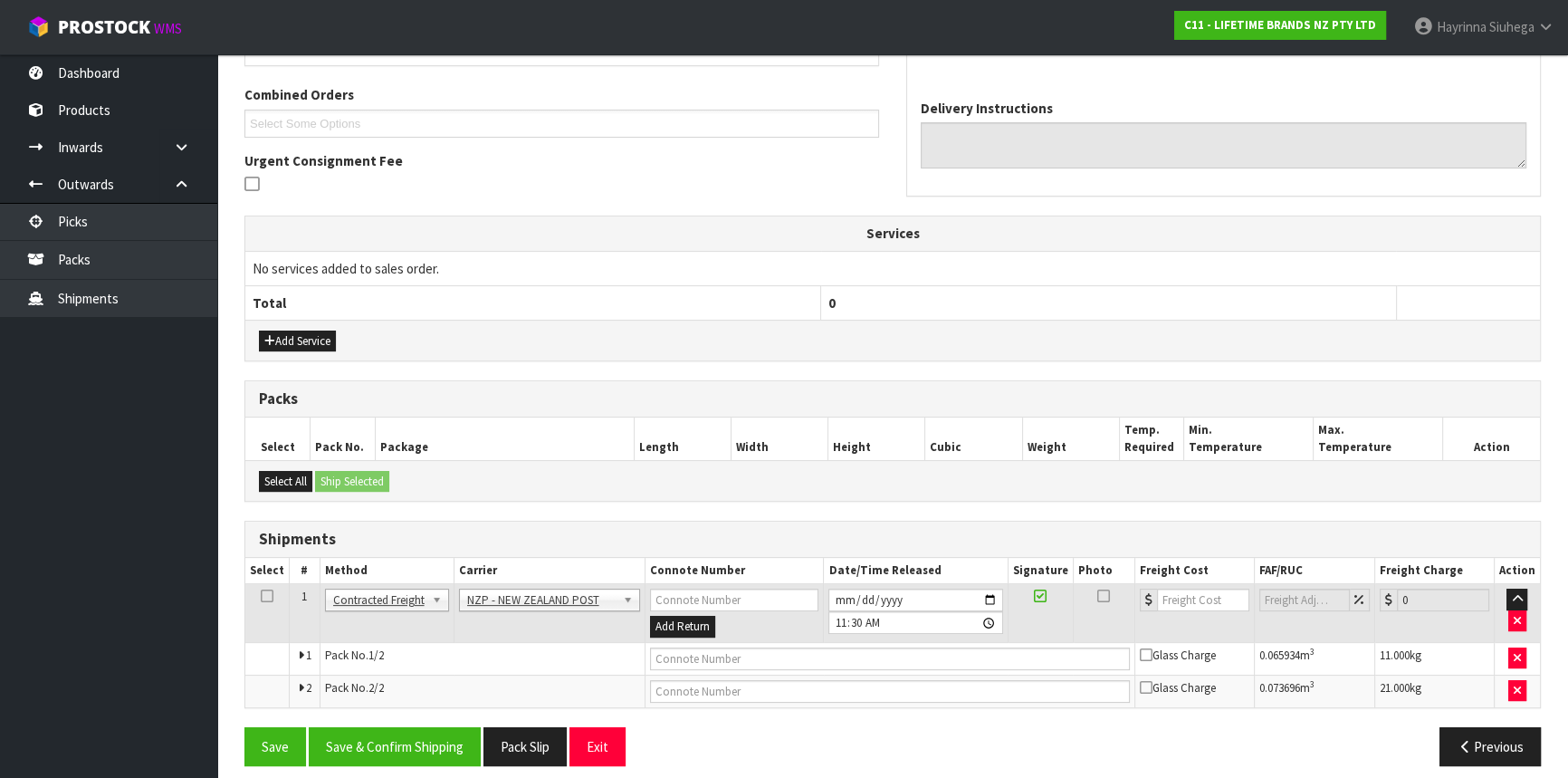
scroll to position [462, 0]
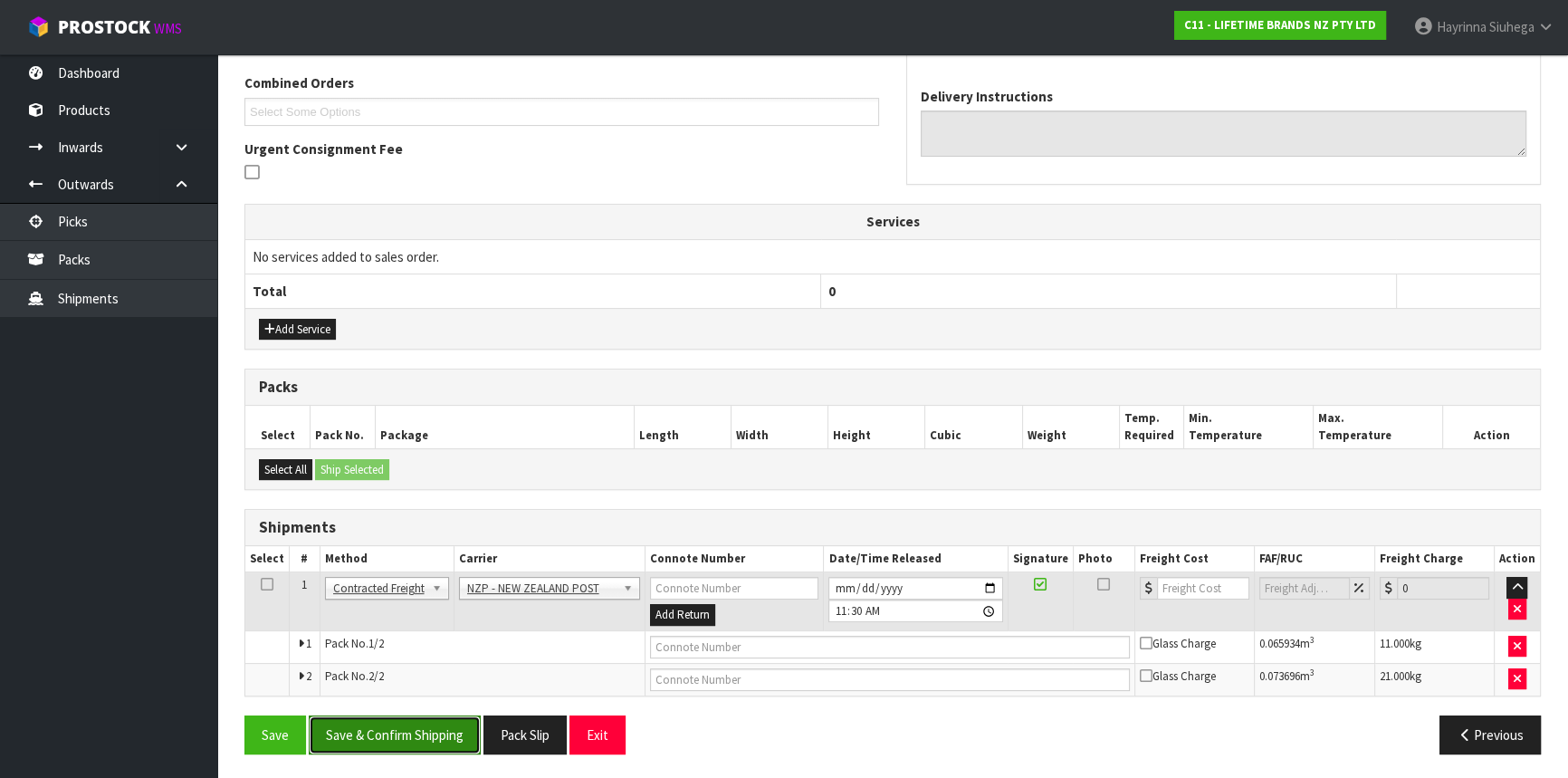
click at [424, 716] on button "Save & Confirm Shipping" at bounding box center [394, 735] width 172 height 39
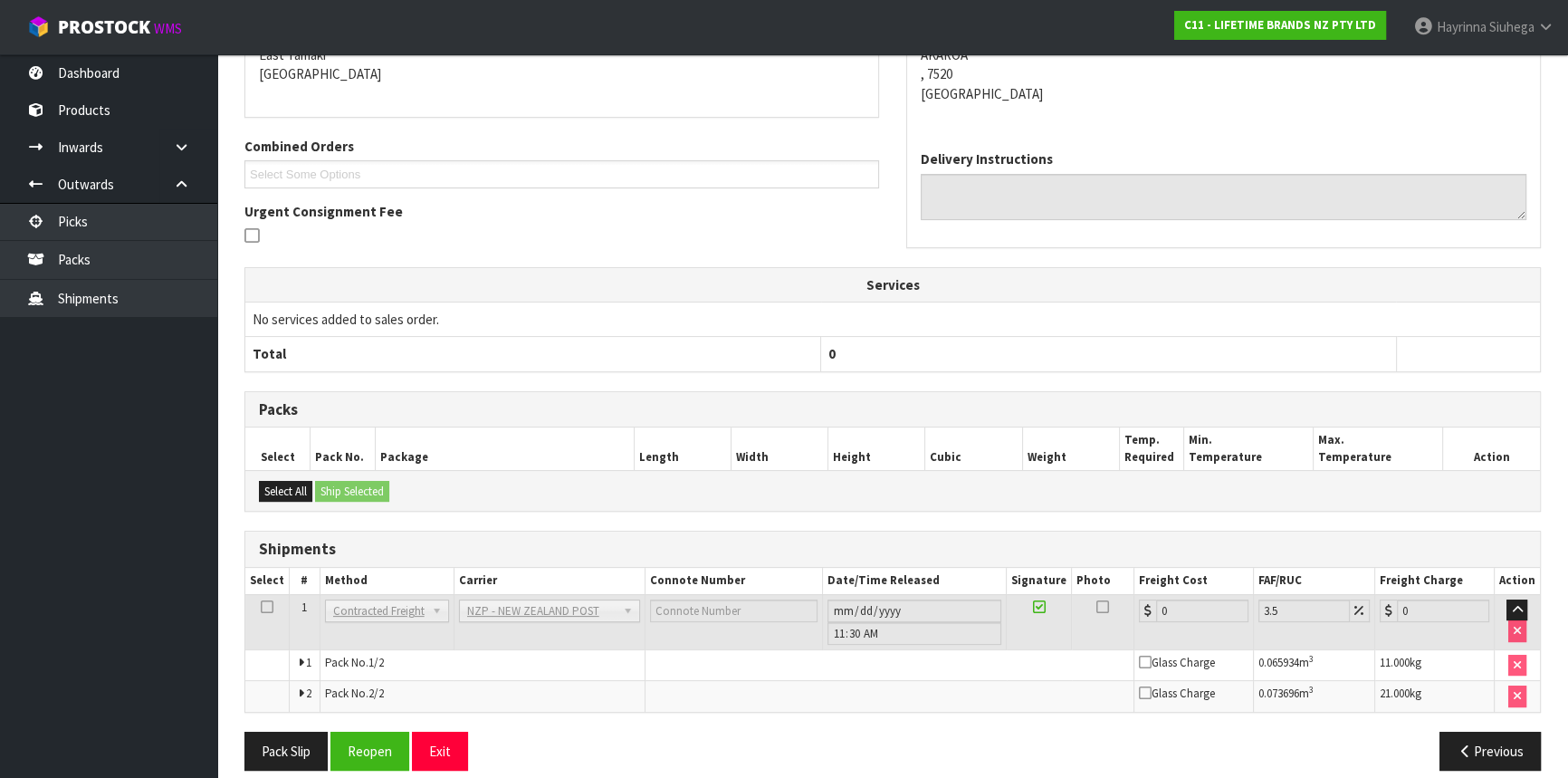
scroll to position [435, 0]
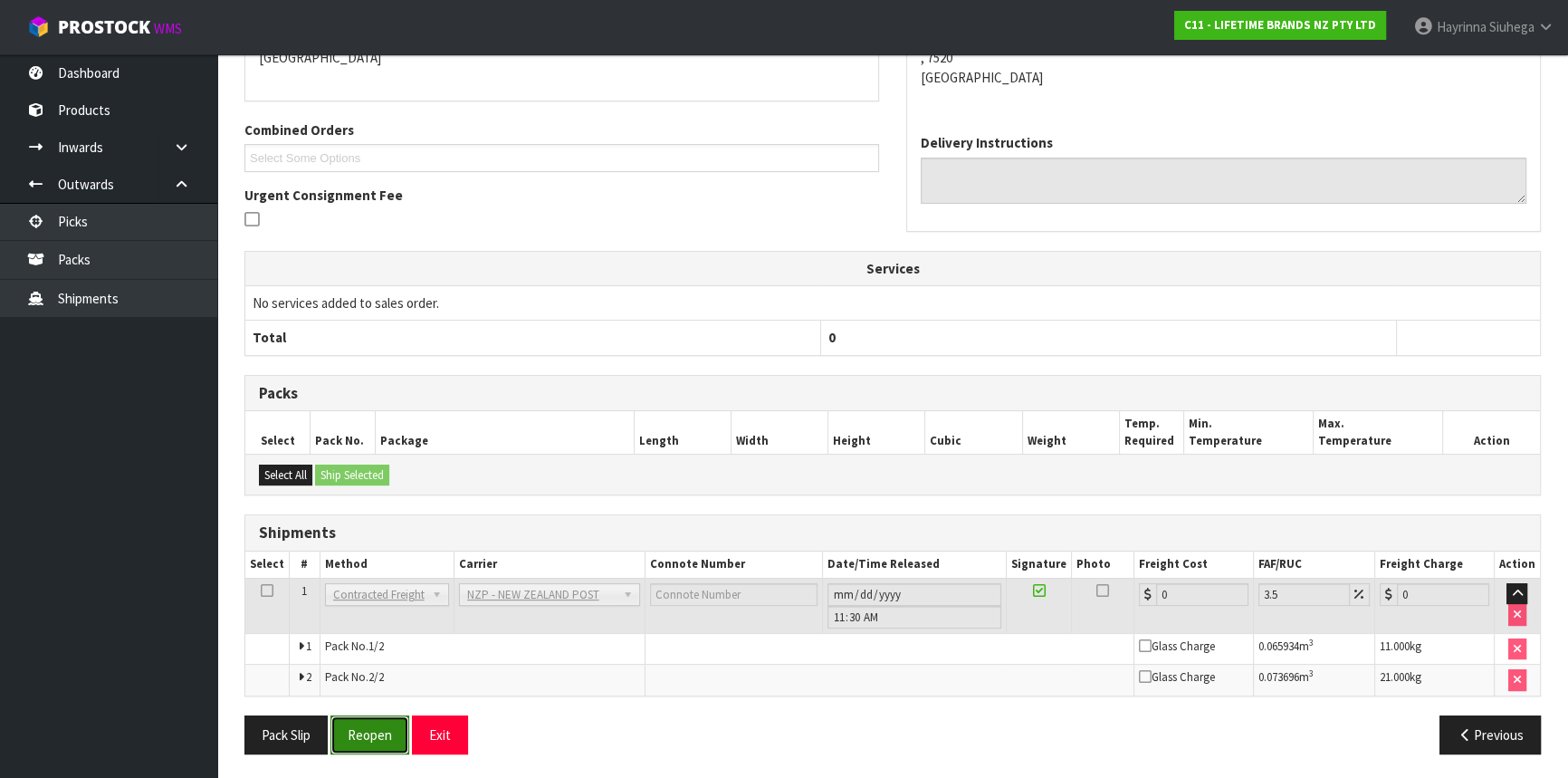
click at [375, 729] on button "Reopen" at bounding box center [369, 735] width 79 height 39
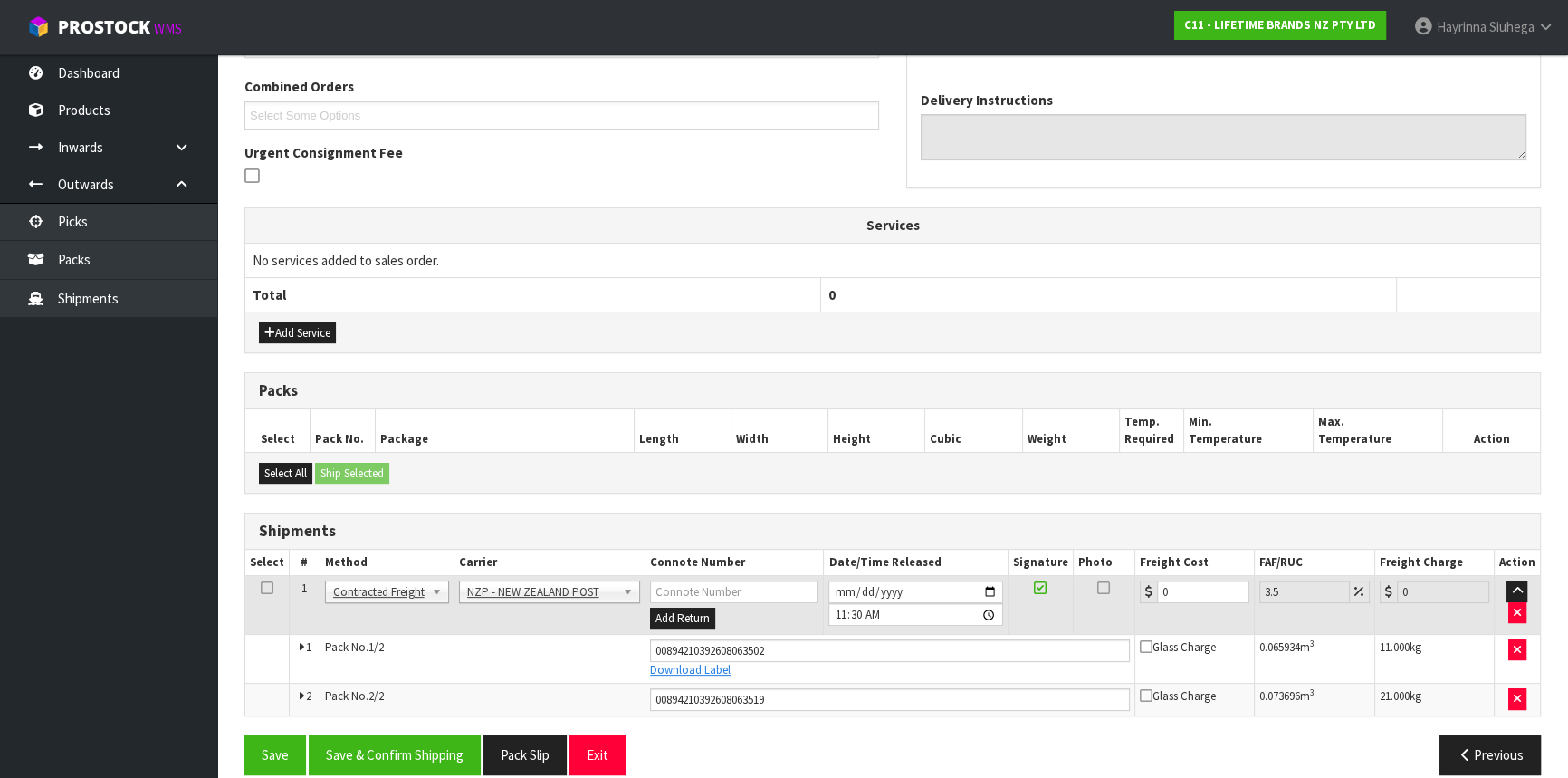
scroll to position [479, 0]
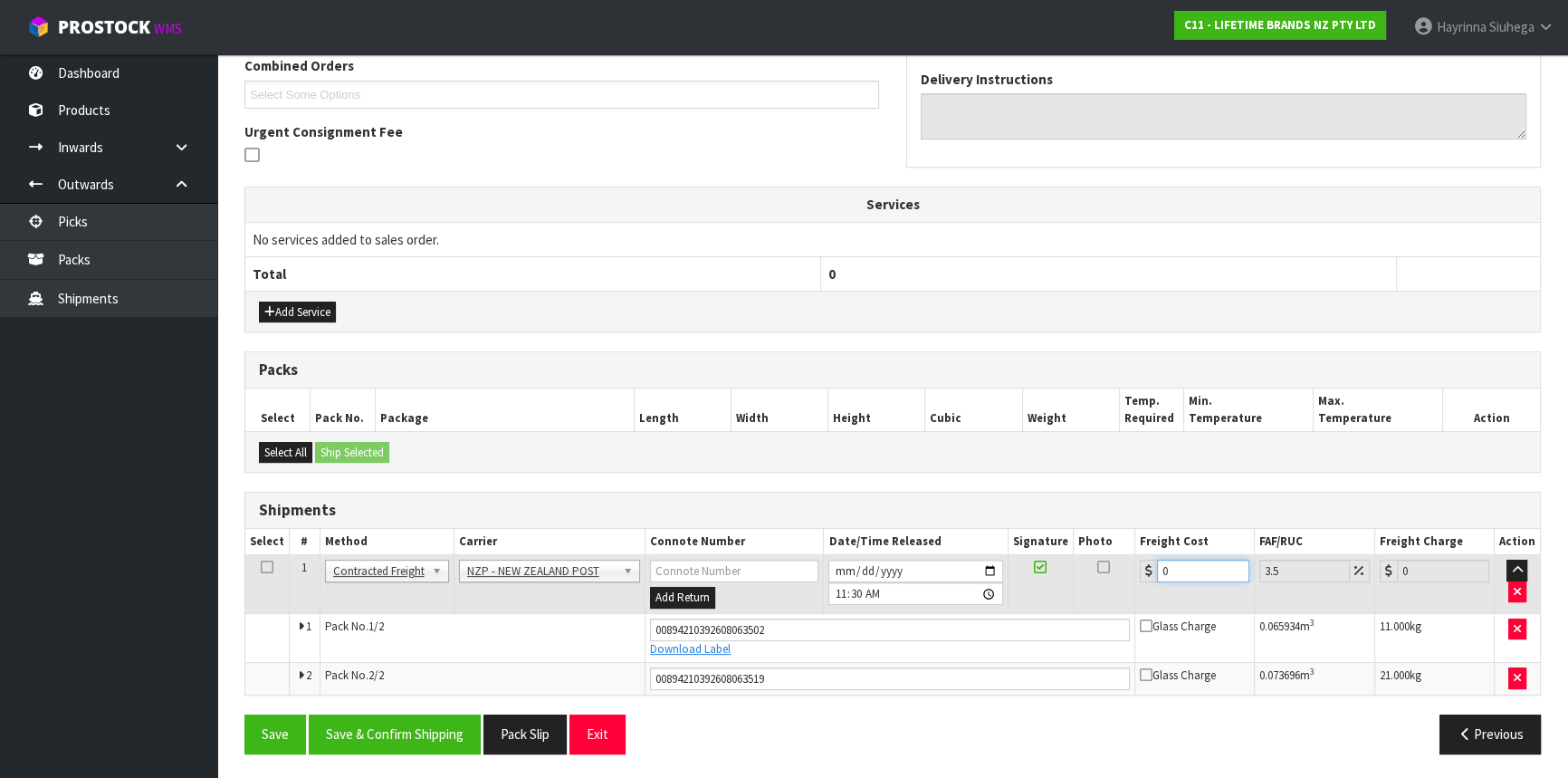
drag, startPoint x: 1182, startPoint y: 569, endPoint x: 1062, endPoint y: 569, distance: 120.0
click at [1084, 569] on tr "1 Client Local Pickup Customer Local Pickup Company Freight Contracted Freight …" at bounding box center [893, 585] width 1295 height 59
click at [245, 715] on button "Save" at bounding box center [275, 734] width 61 height 39
click at [438, 734] on button "Save & Confirm Shipping" at bounding box center [394, 734] width 172 height 39
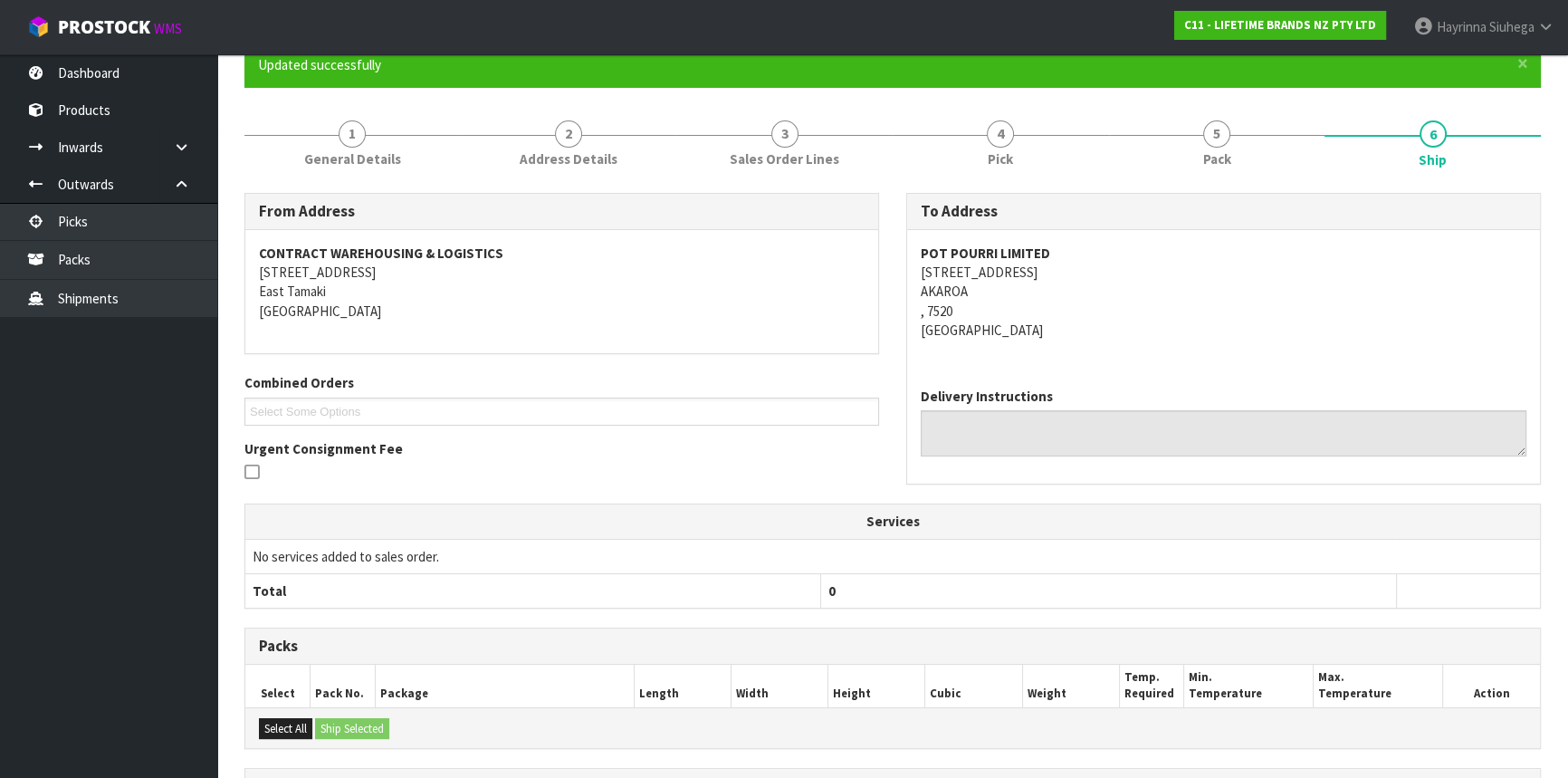
scroll to position [0, 0]
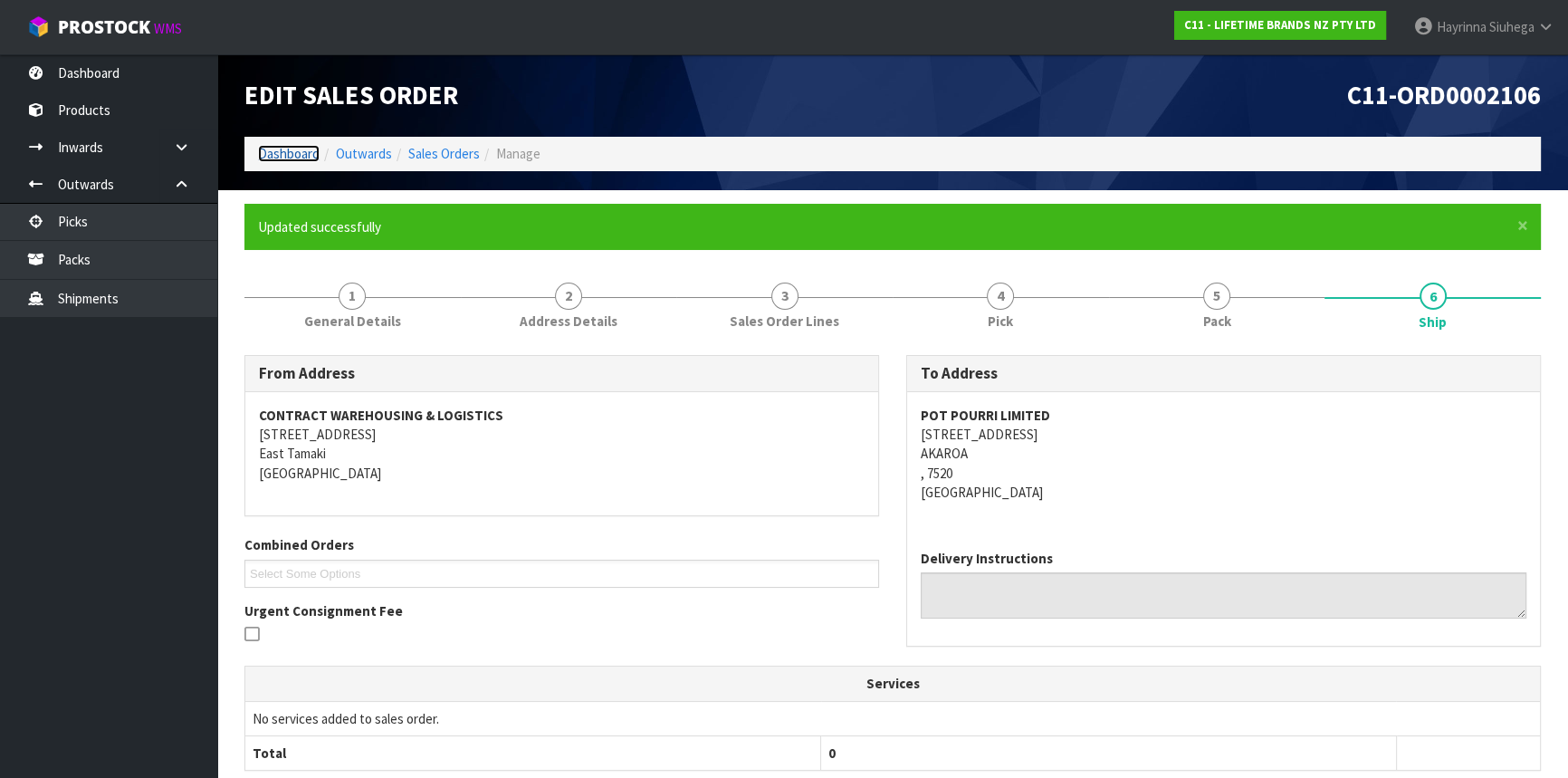
click at [302, 152] on link "Dashboard" at bounding box center [288, 153] width 61 height 17
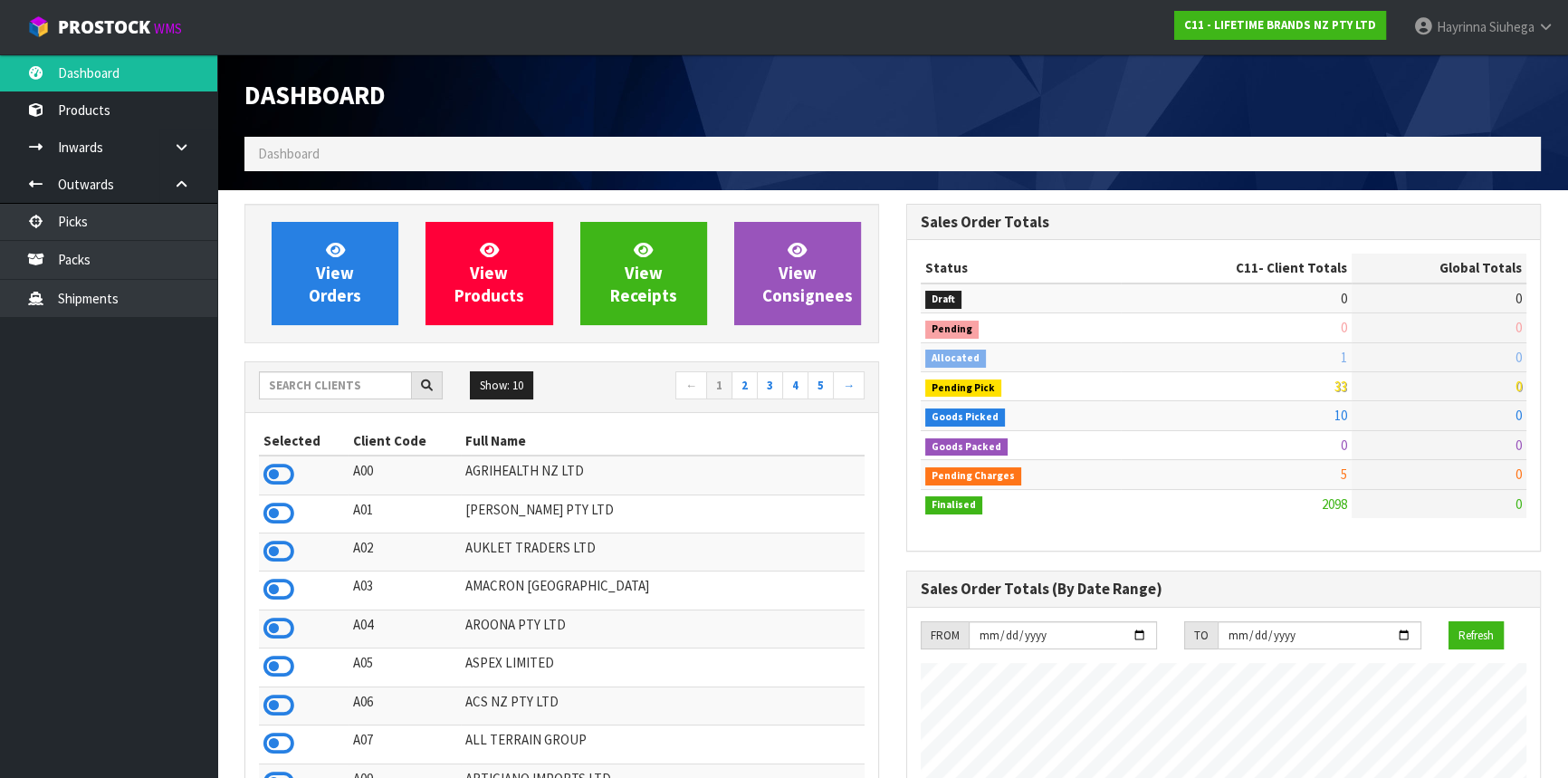
scroll to position [1370, 661]
click at [379, 391] on input "text" at bounding box center [336, 385] width 153 height 28
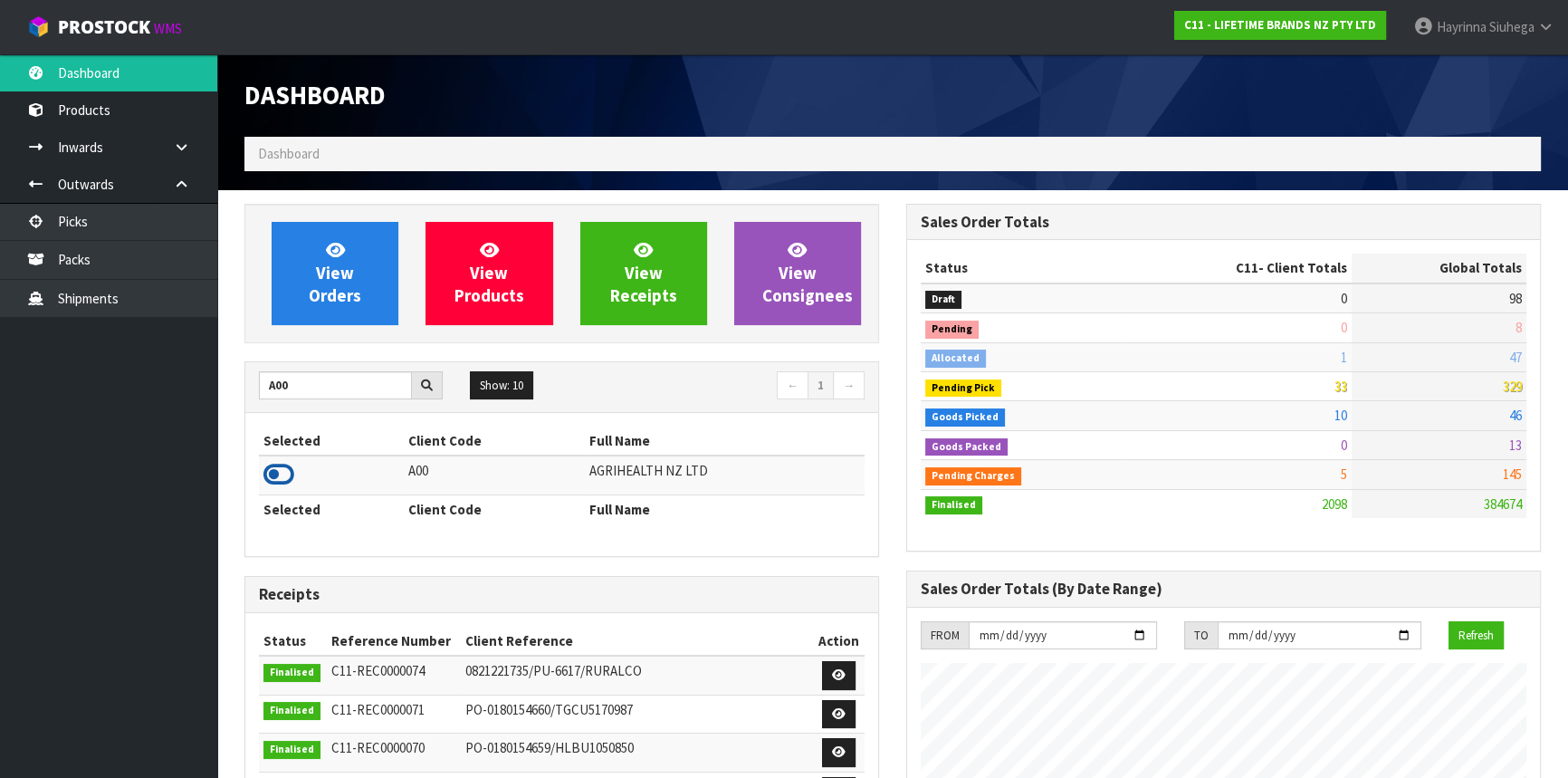
click at [283, 474] on icon at bounding box center [279, 475] width 31 height 27
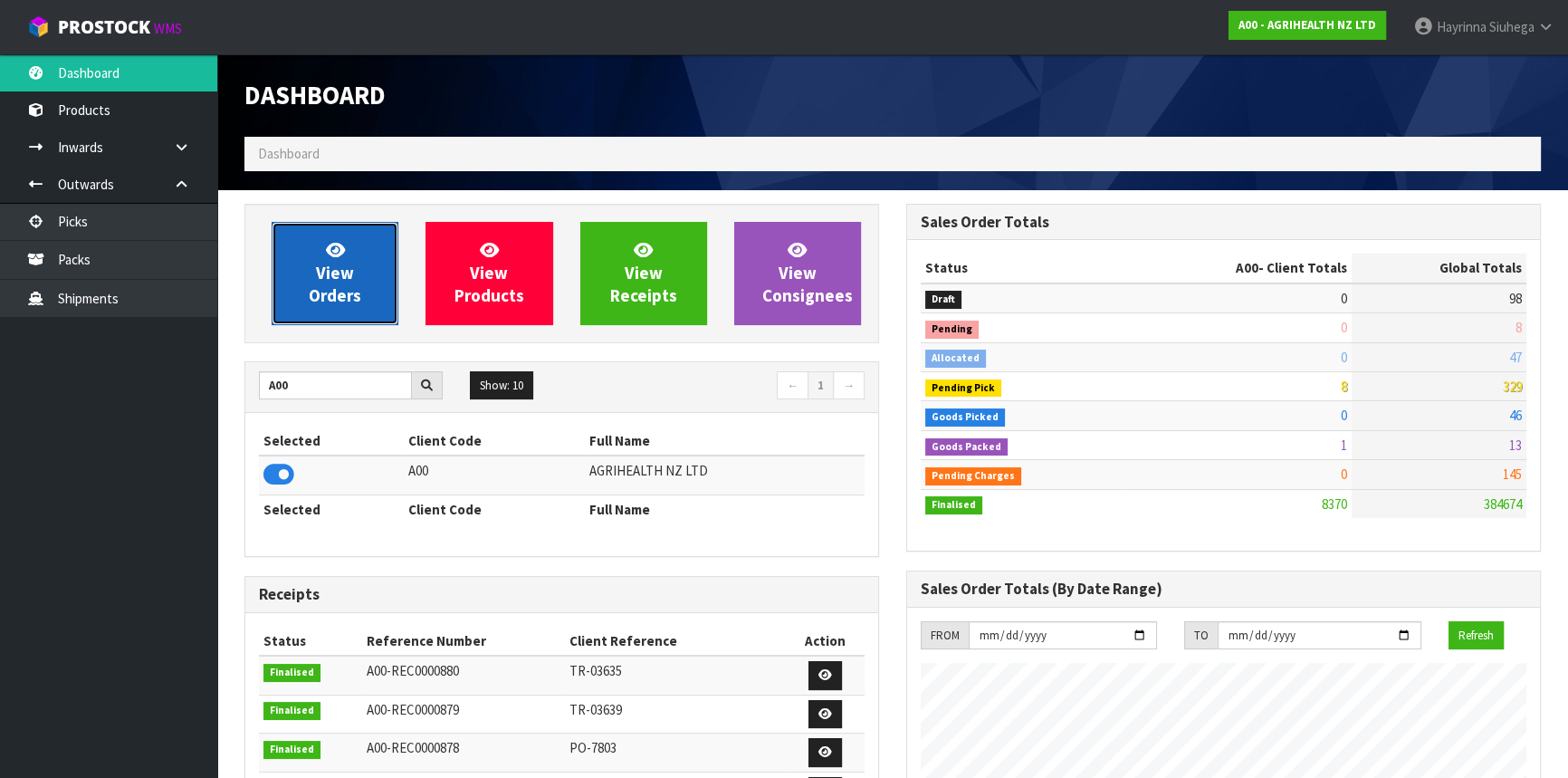
click at [375, 304] on link "View Orders" at bounding box center [335, 273] width 127 height 103
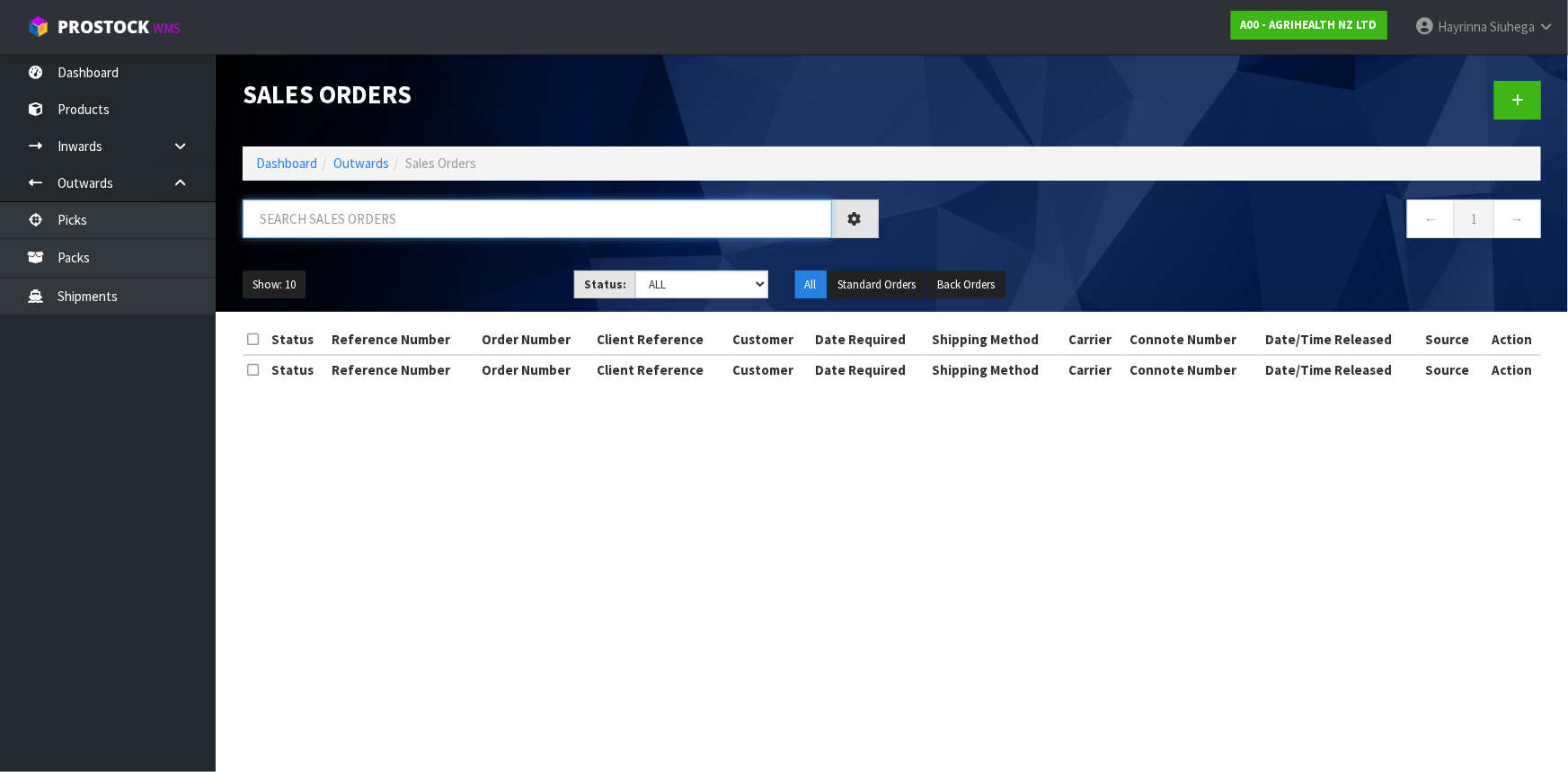
click at [419, 214] on input "text" at bounding box center [538, 219] width 590 height 39
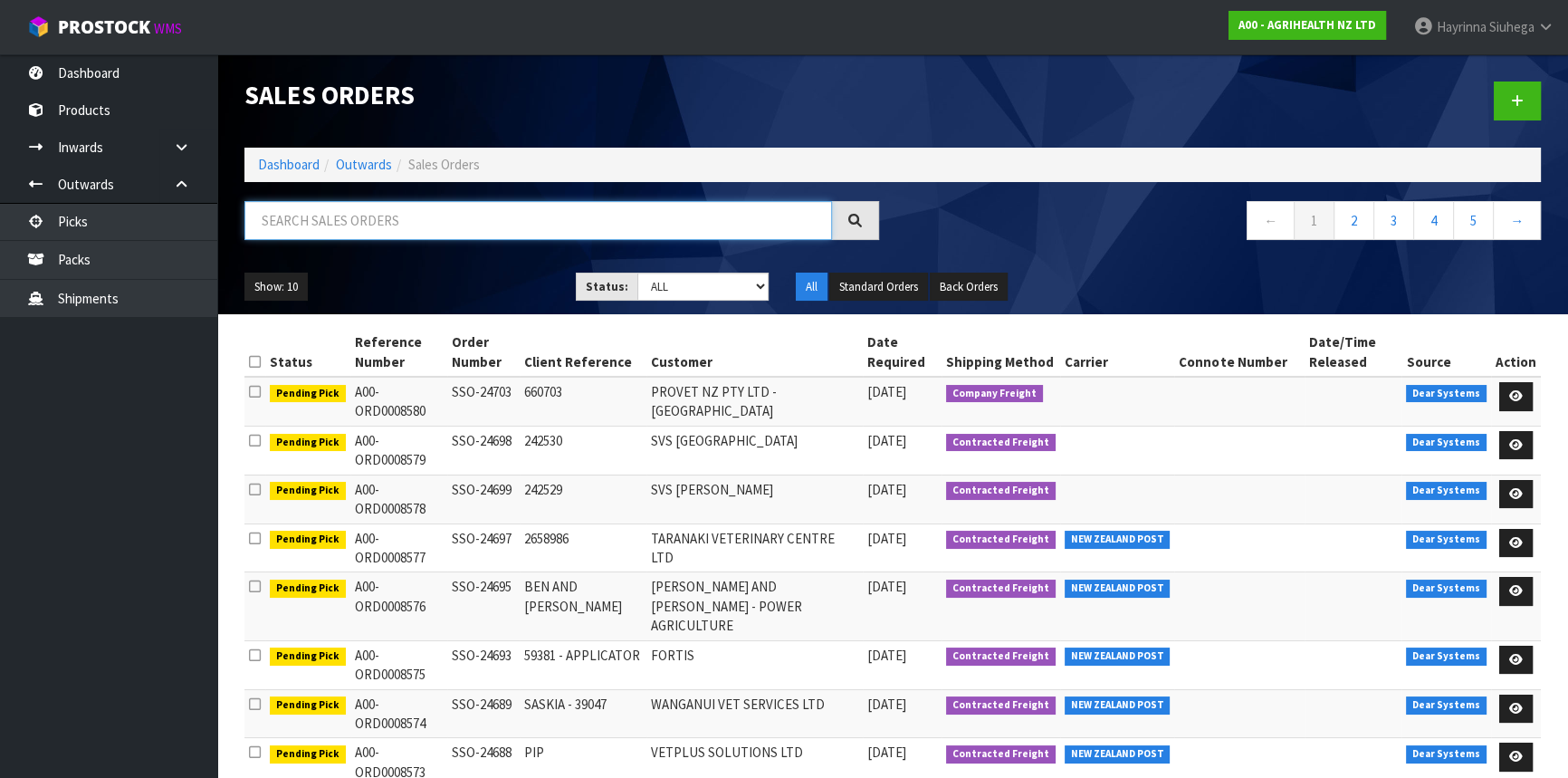
click at [324, 213] on input "text" at bounding box center [538, 220] width 587 height 39
click at [327, 214] on input "text" at bounding box center [538, 220] width 587 height 39
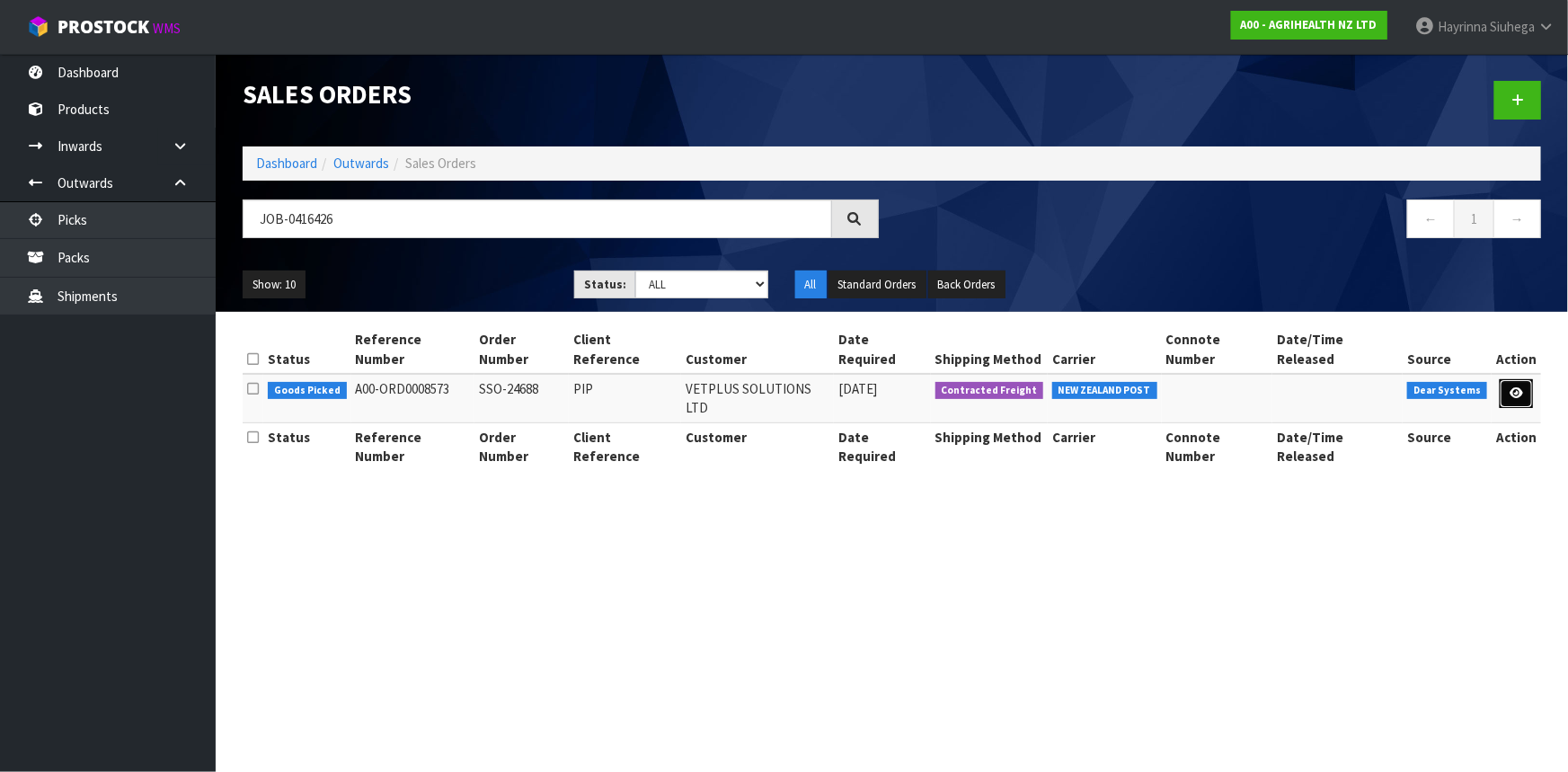
click at [1512, 387] on icon at bounding box center [1517, 393] width 13 height 12
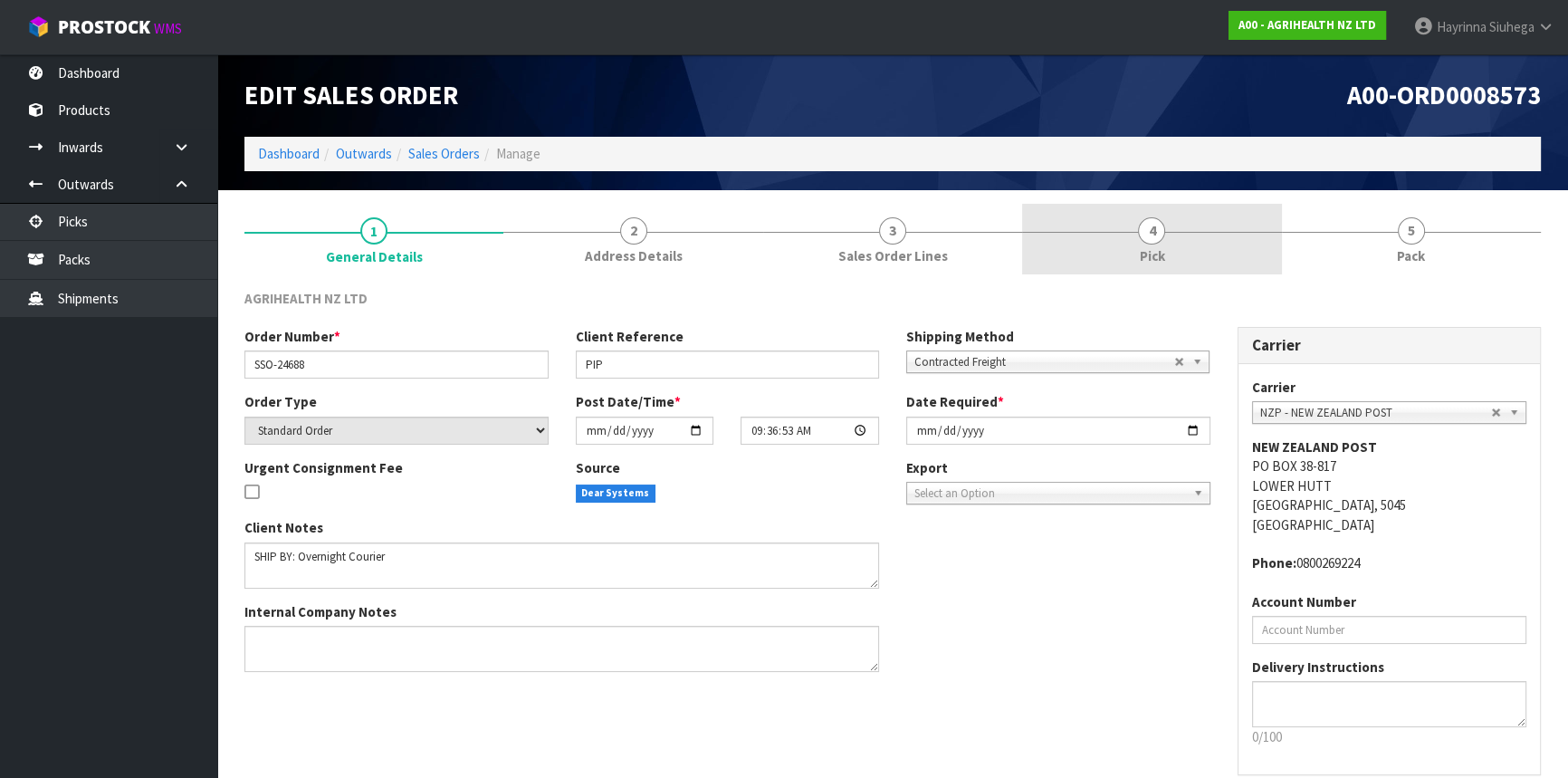
click at [1130, 252] on link "4 Pick" at bounding box center [1151, 240] width 259 height 72
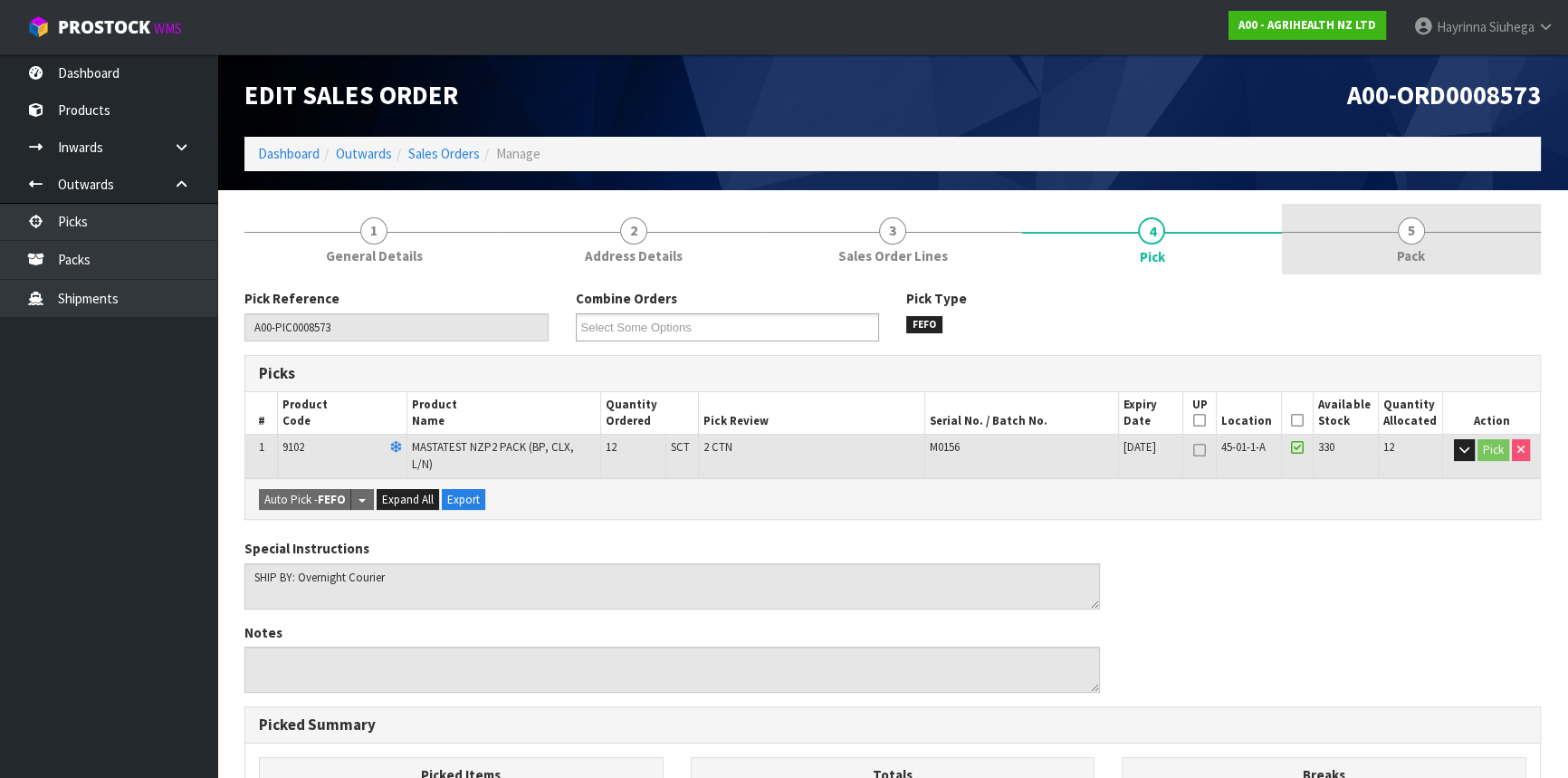
click at [1349, 250] on link "5 Pack" at bounding box center [1411, 240] width 259 height 72
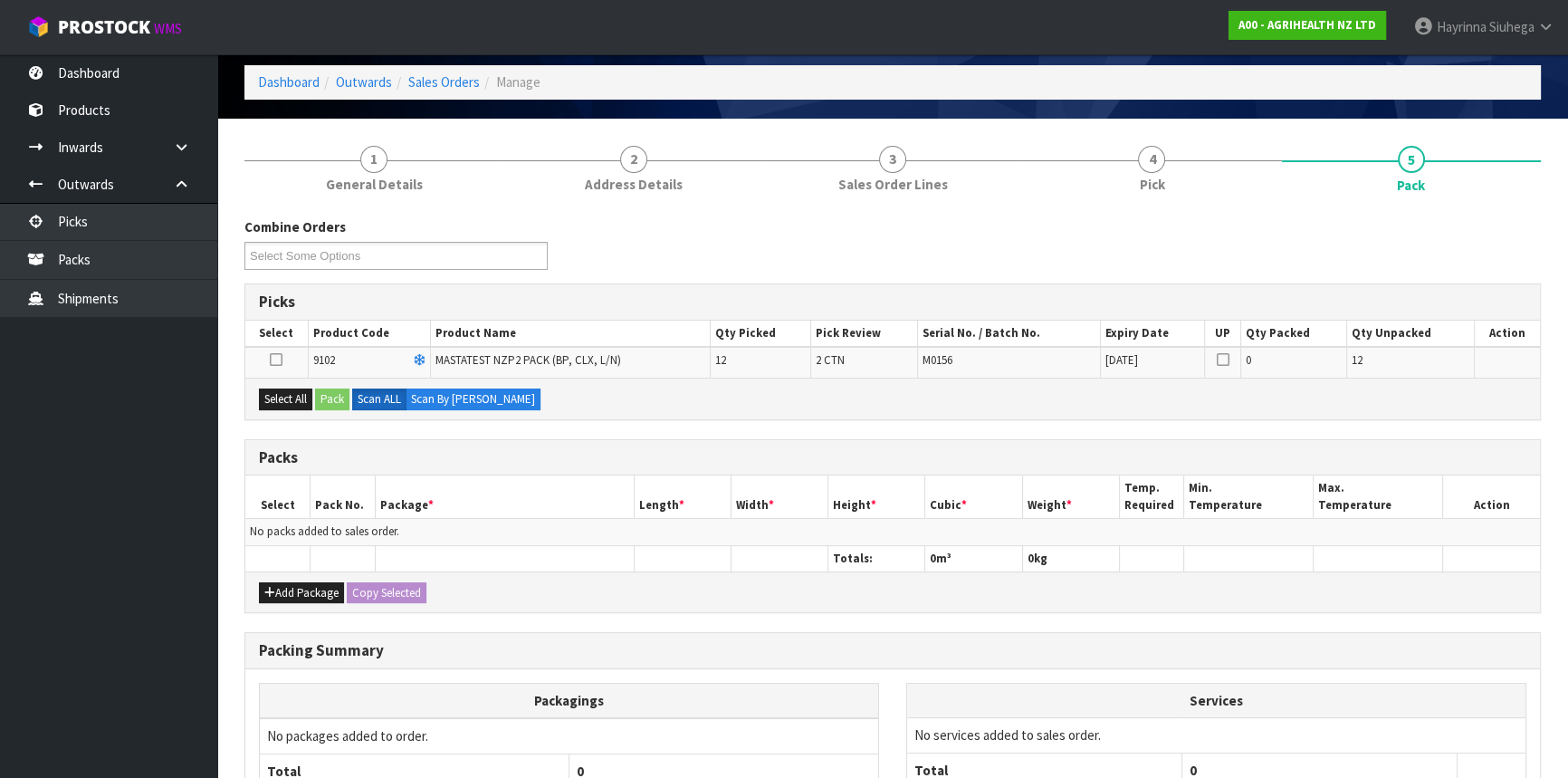
scroll to position [164, 0]
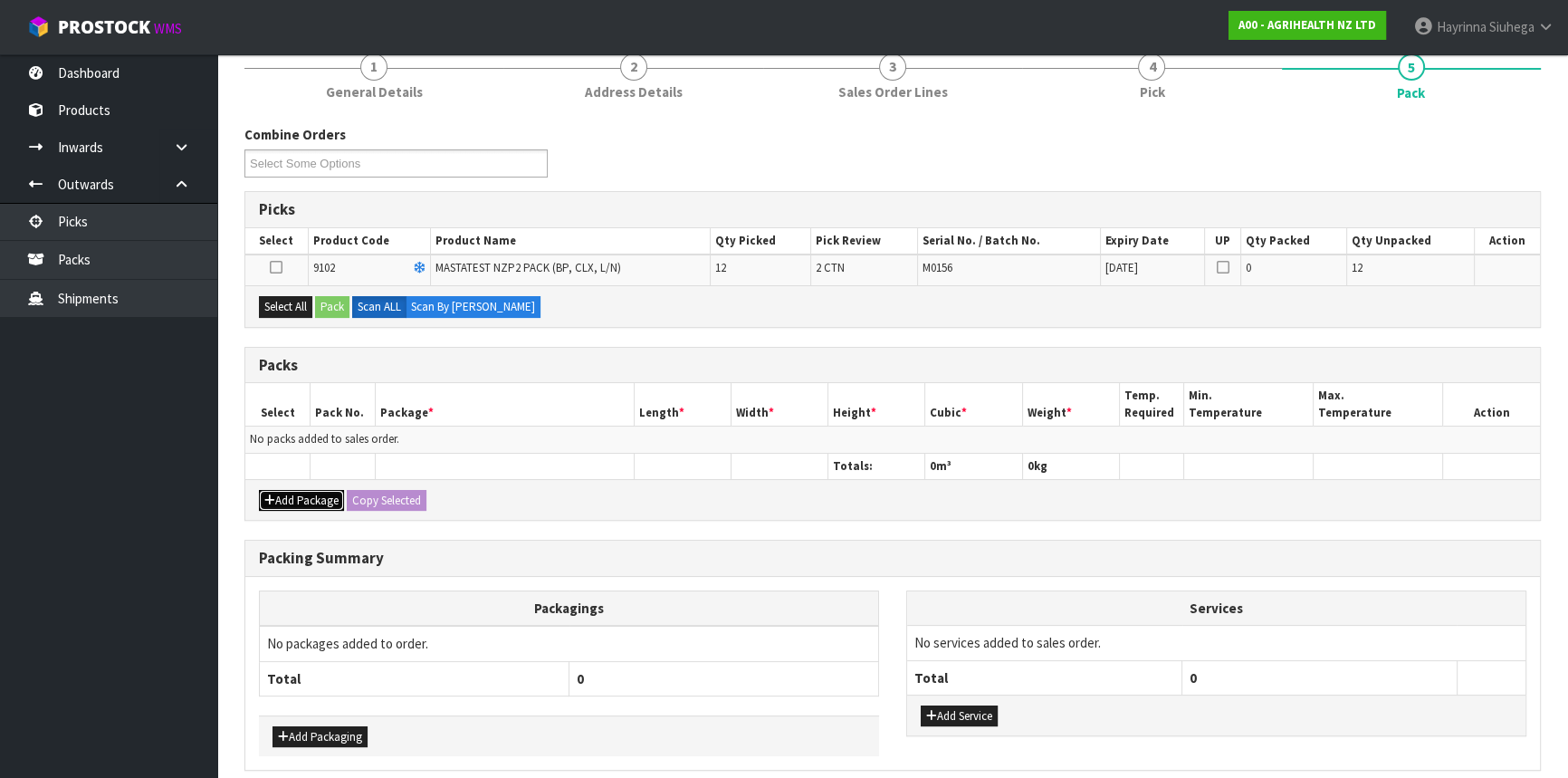
click at [294, 491] on button "Add Package" at bounding box center [302, 501] width 85 height 21
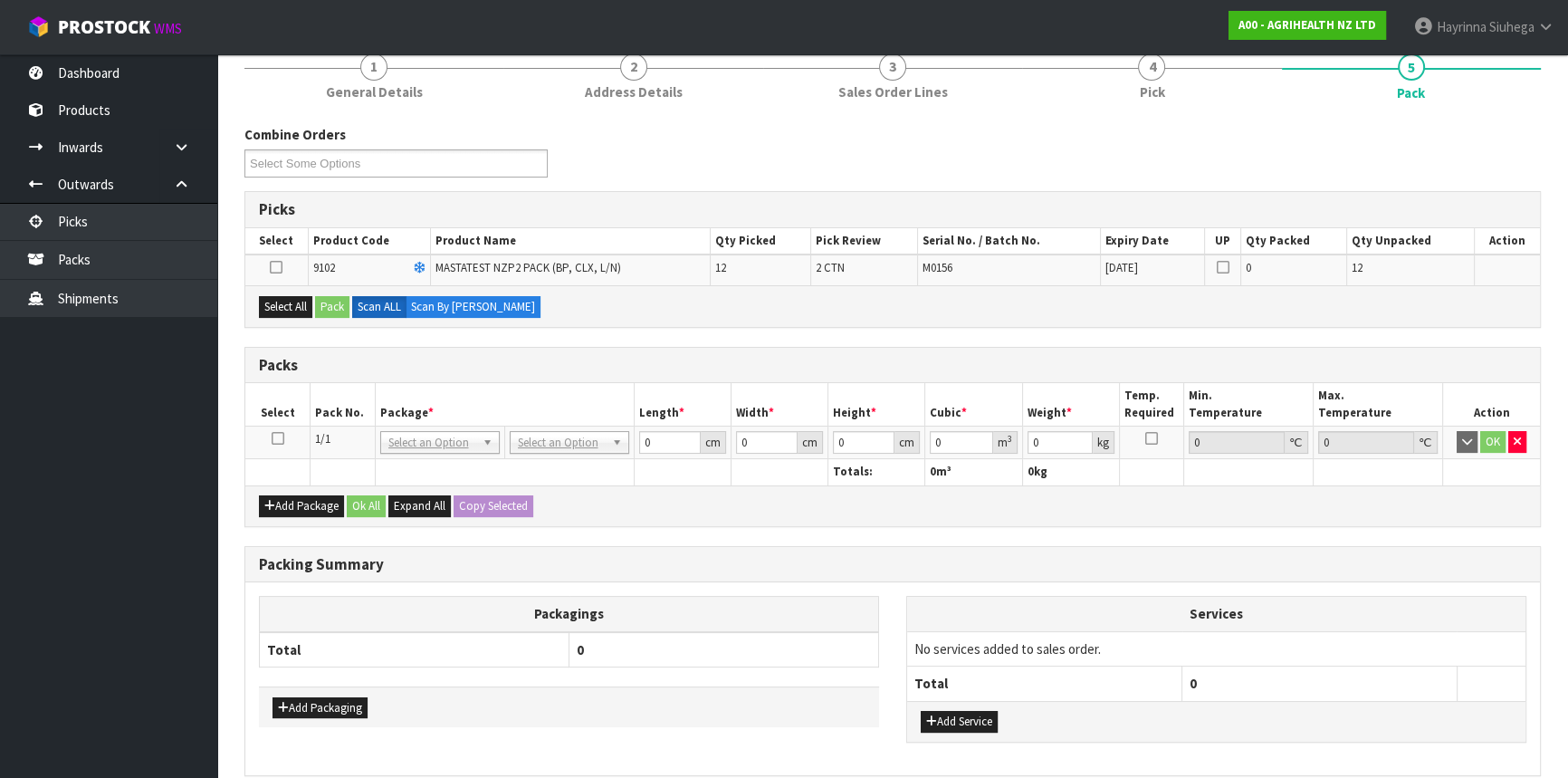
click at [280, 438] on icon at bounding box center [278, 438] width 13 height 1
drag, startPoint x: 284, startPoint y: 308, endPoint x: 331, endPoint y: 300, distance: 47.7
click at [284, 308] on button "Select All" at bounding box center [285, 307] width 53 height 21
click at [338, 299] on button "Pack" at bounding box center [332, 307] width 34 height 21
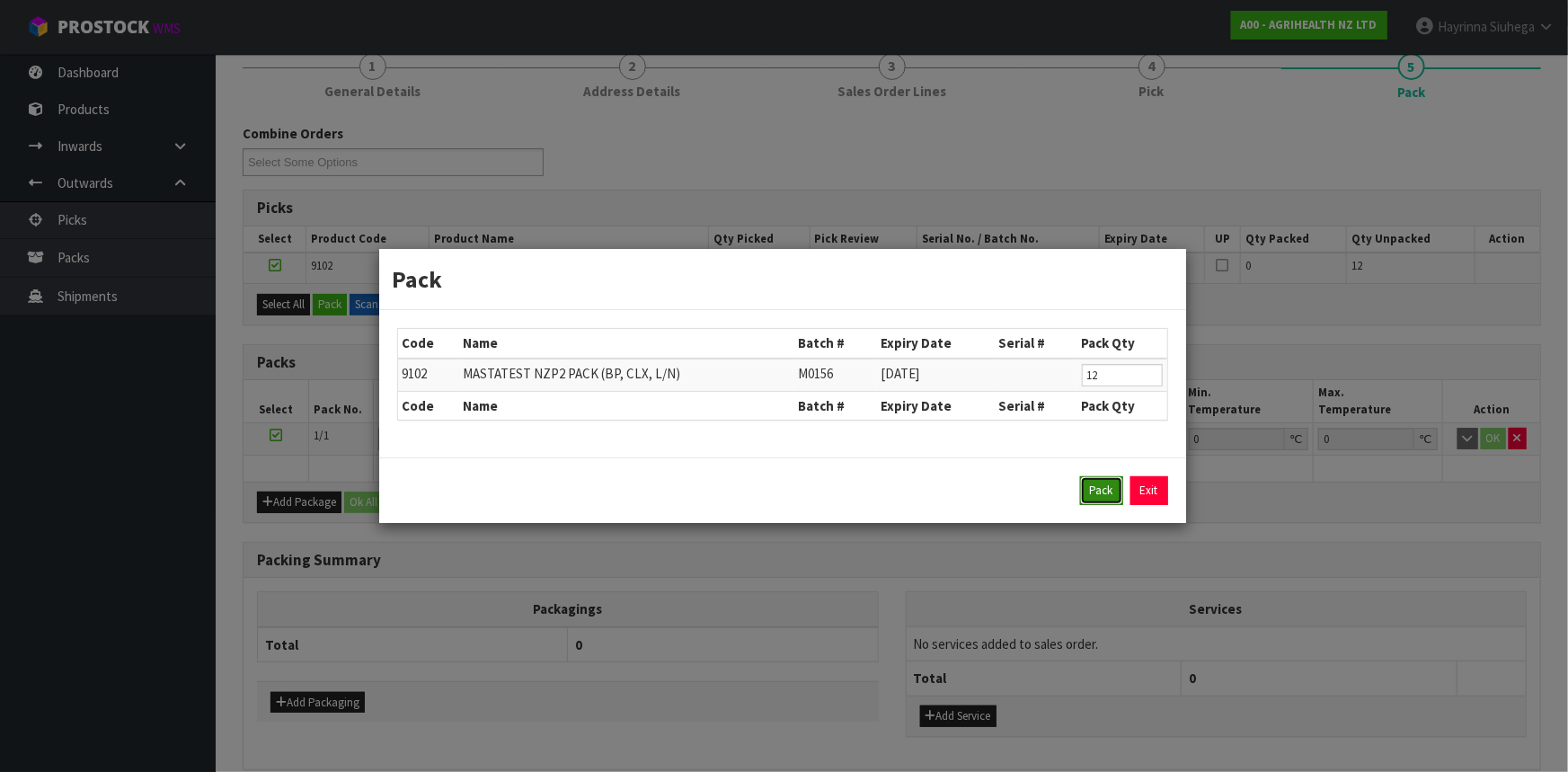
click at [1099, 486] on button "Pack" at bounding box center [1102, 491] width 43 height 29
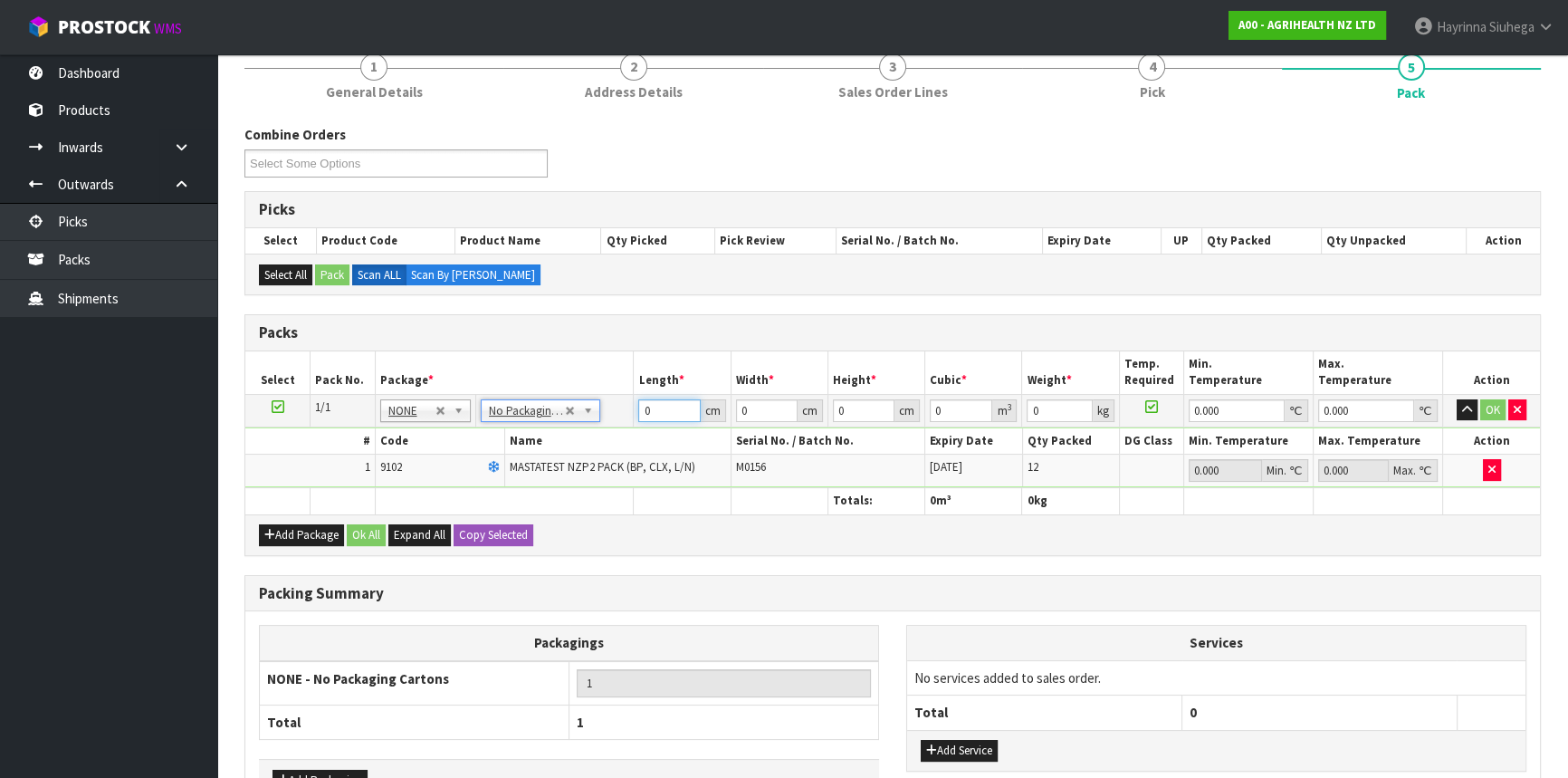
click at [638, 412] on input "0" at bounding box center [668, 410] width 61 height 22
click button "OK" at bounding box center [1493, 410] width 25 height 21
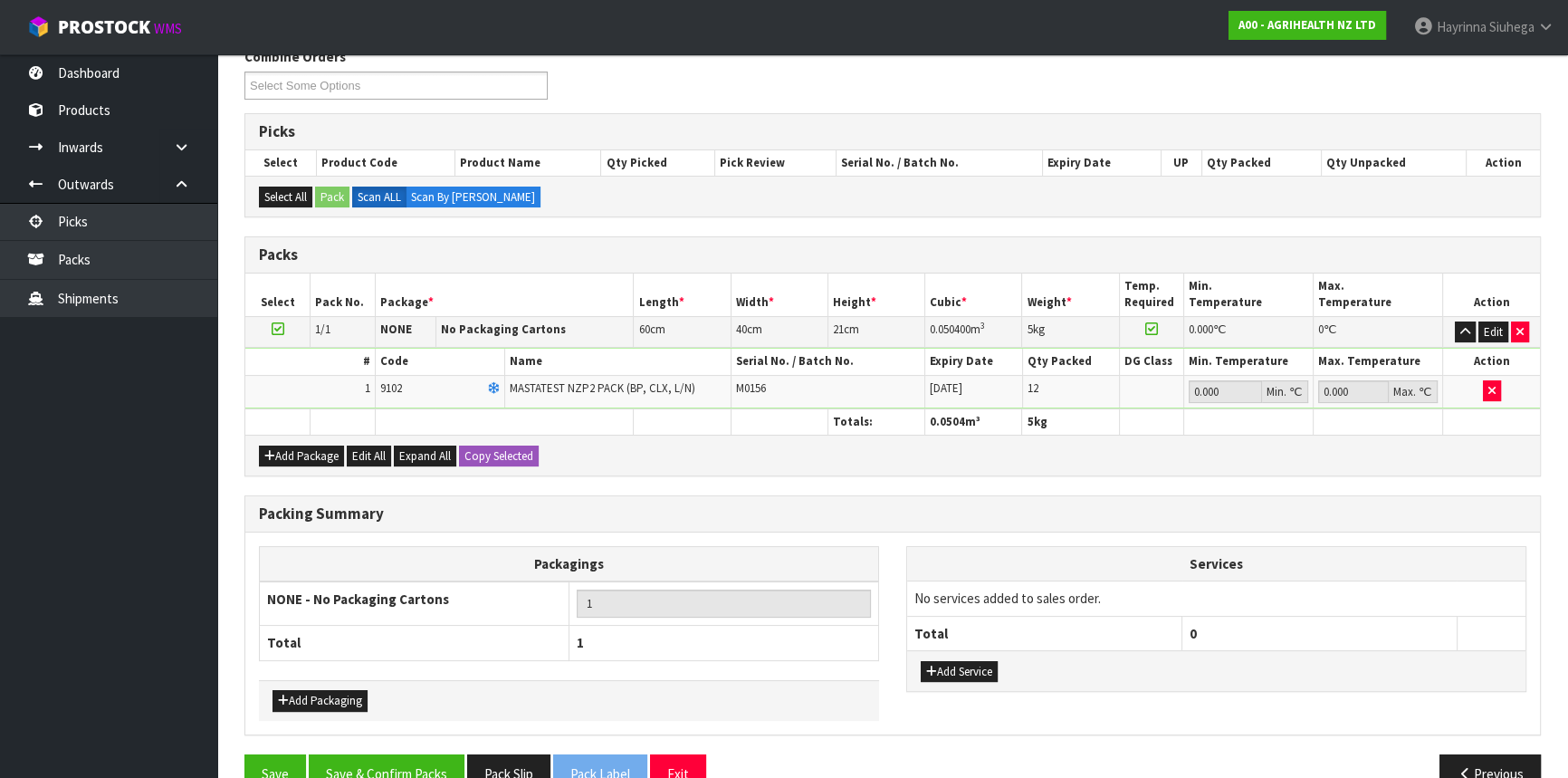
scroll to position [280, 0]
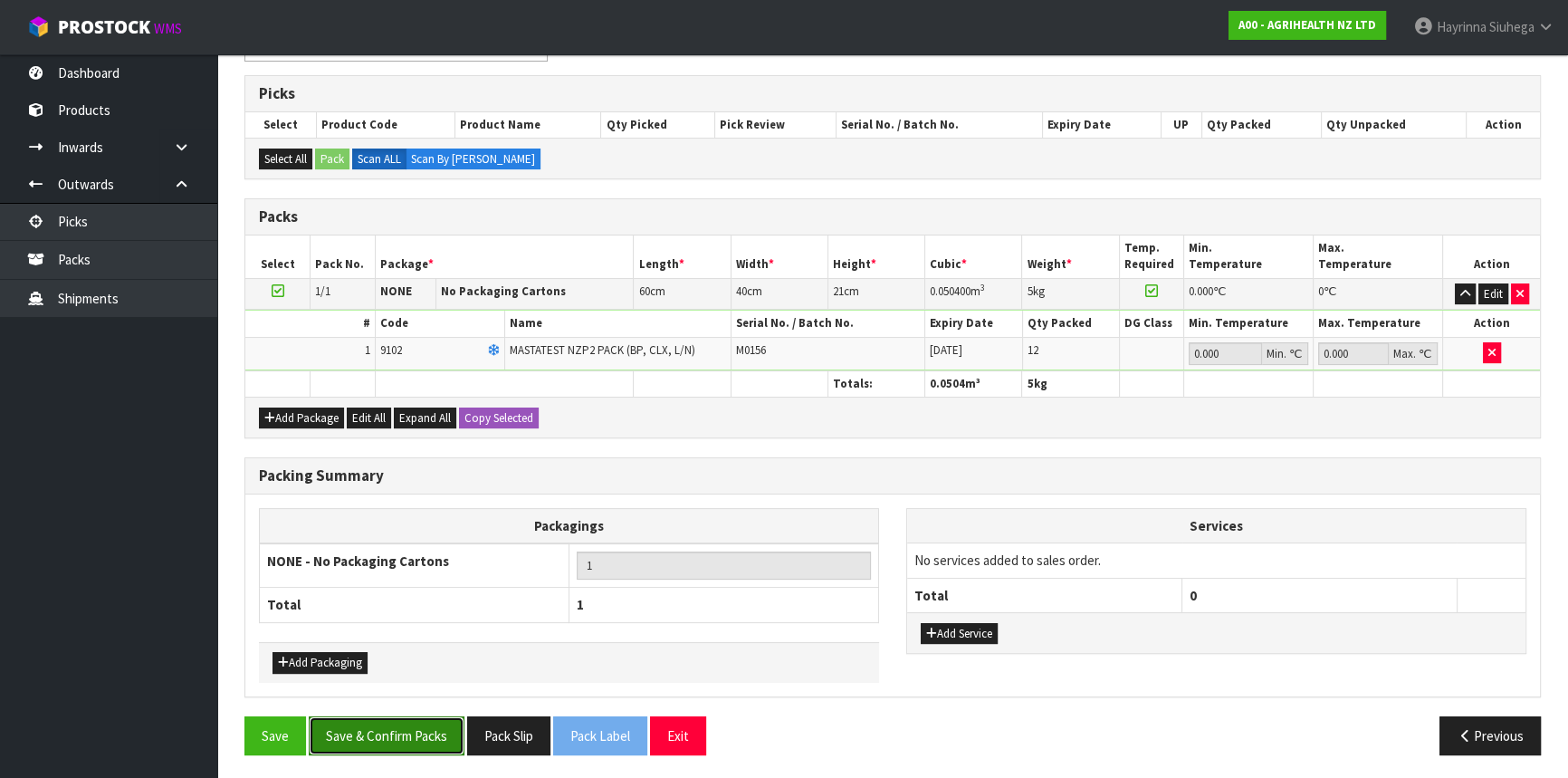
click at [357, 729] on button "Save & Confirm Packs" at bounding box center [386, 736] width 155 height 39
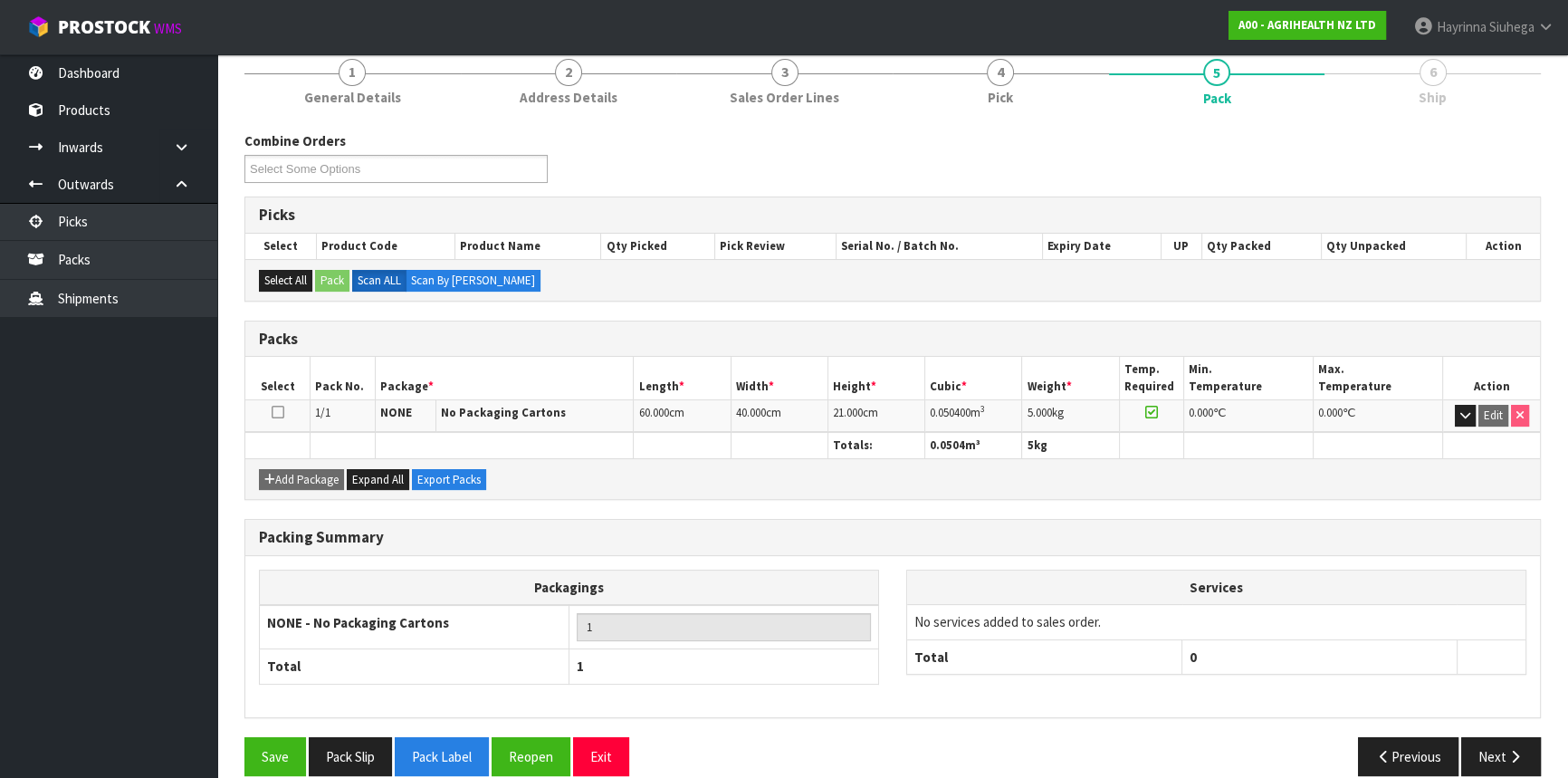
scroll to position [245, 0]
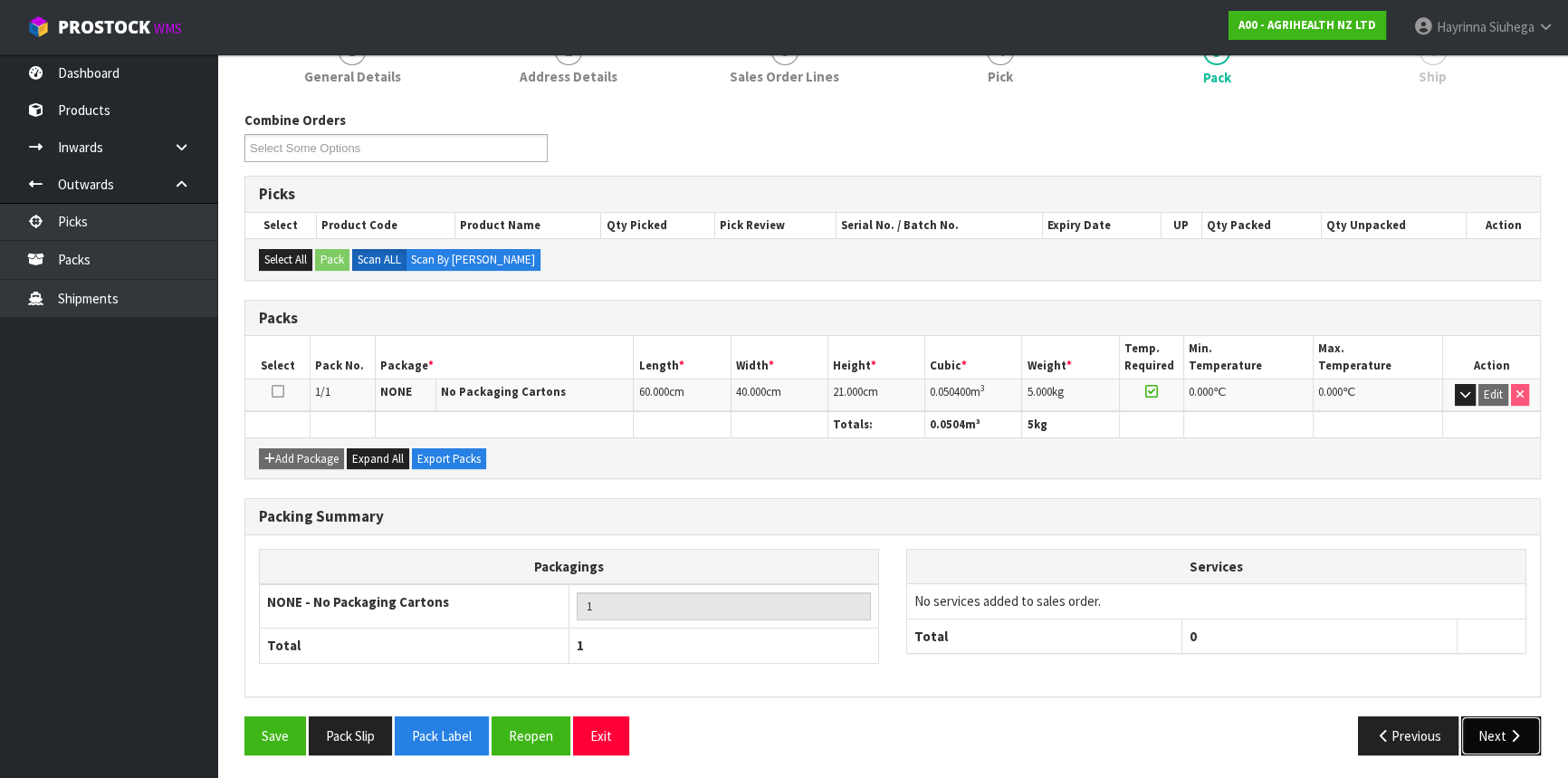
click at [1523, 735] on button "Next" at bounding box center [1501, 736] width 80 height 39
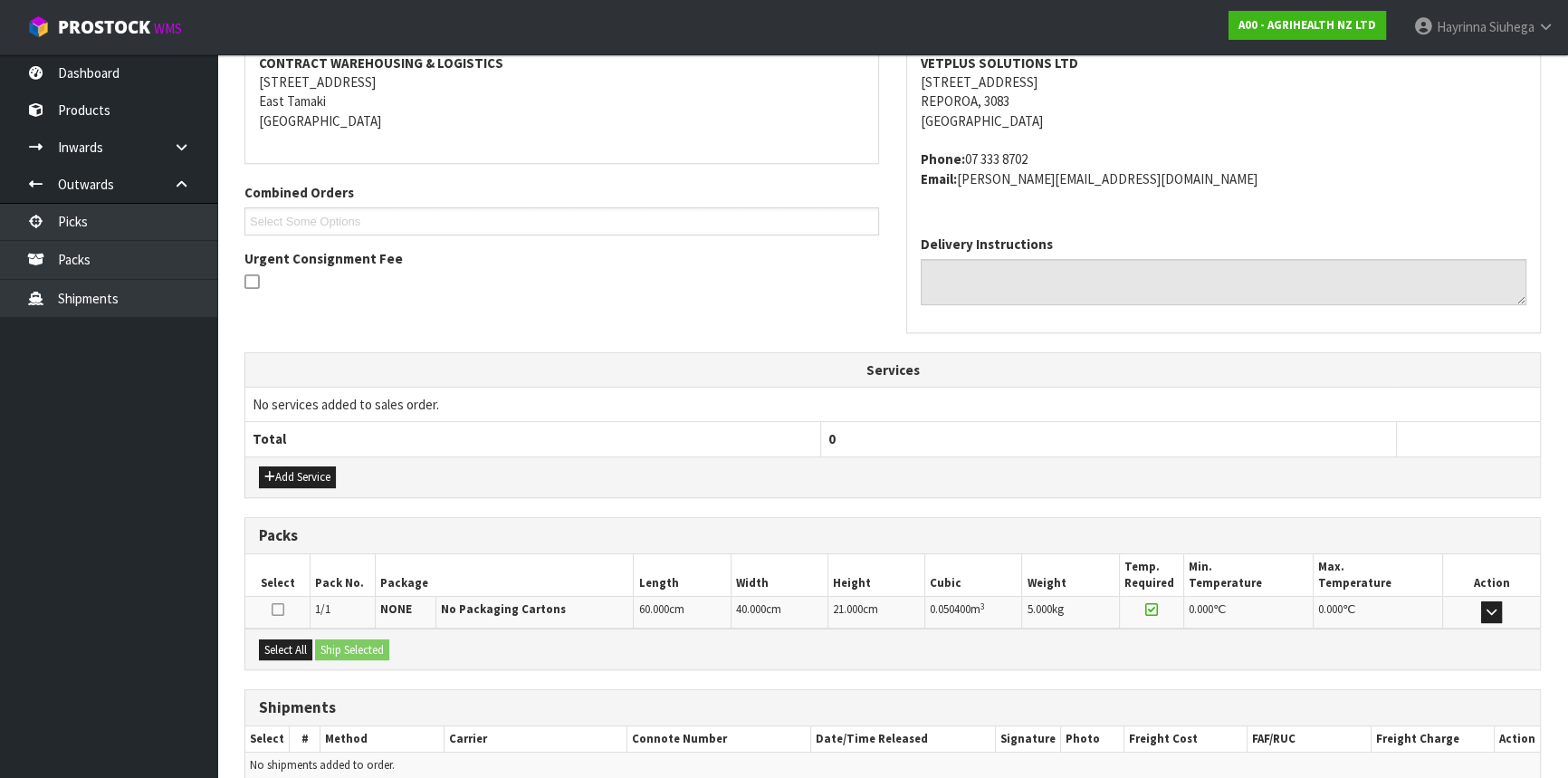
scroll to position [435, 0]
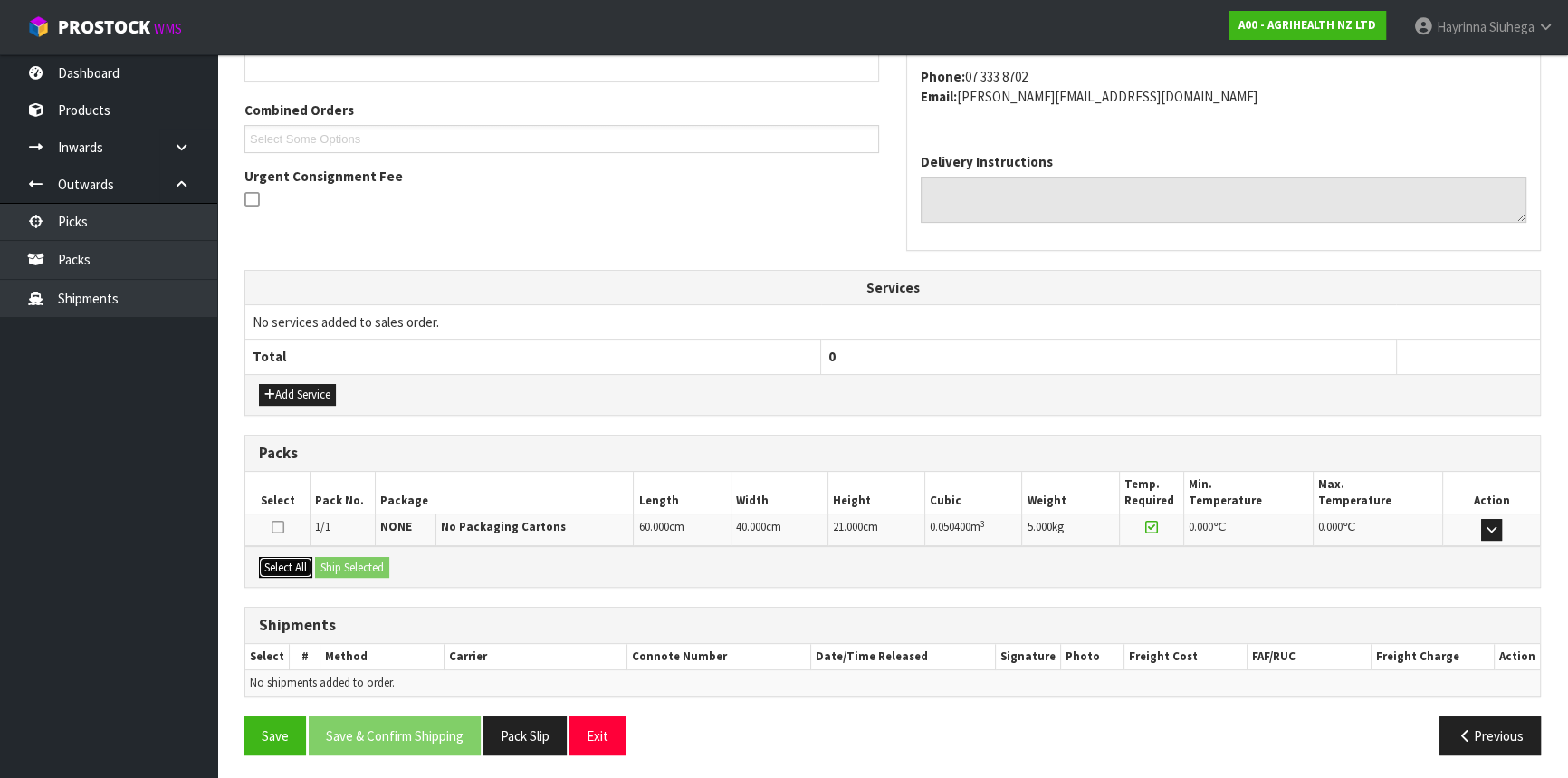
click at [297, 567] on button "Select All" at bounding box center [285, 568] width 53 height 21
click at [351, 562] on button "Ship Selected" at bounding box center [352, 568] width 74 height 21
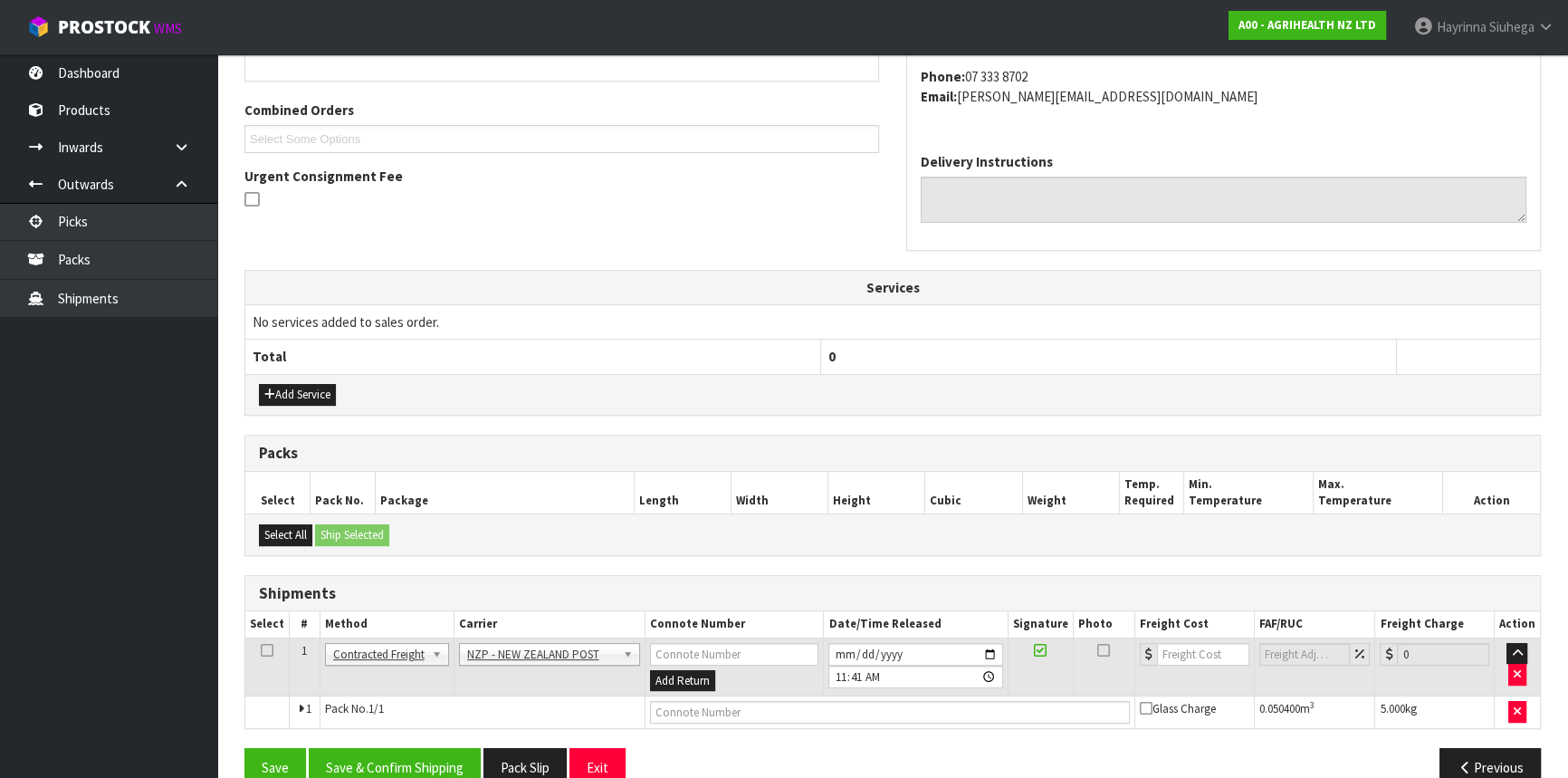
scroll to position [467, 0]
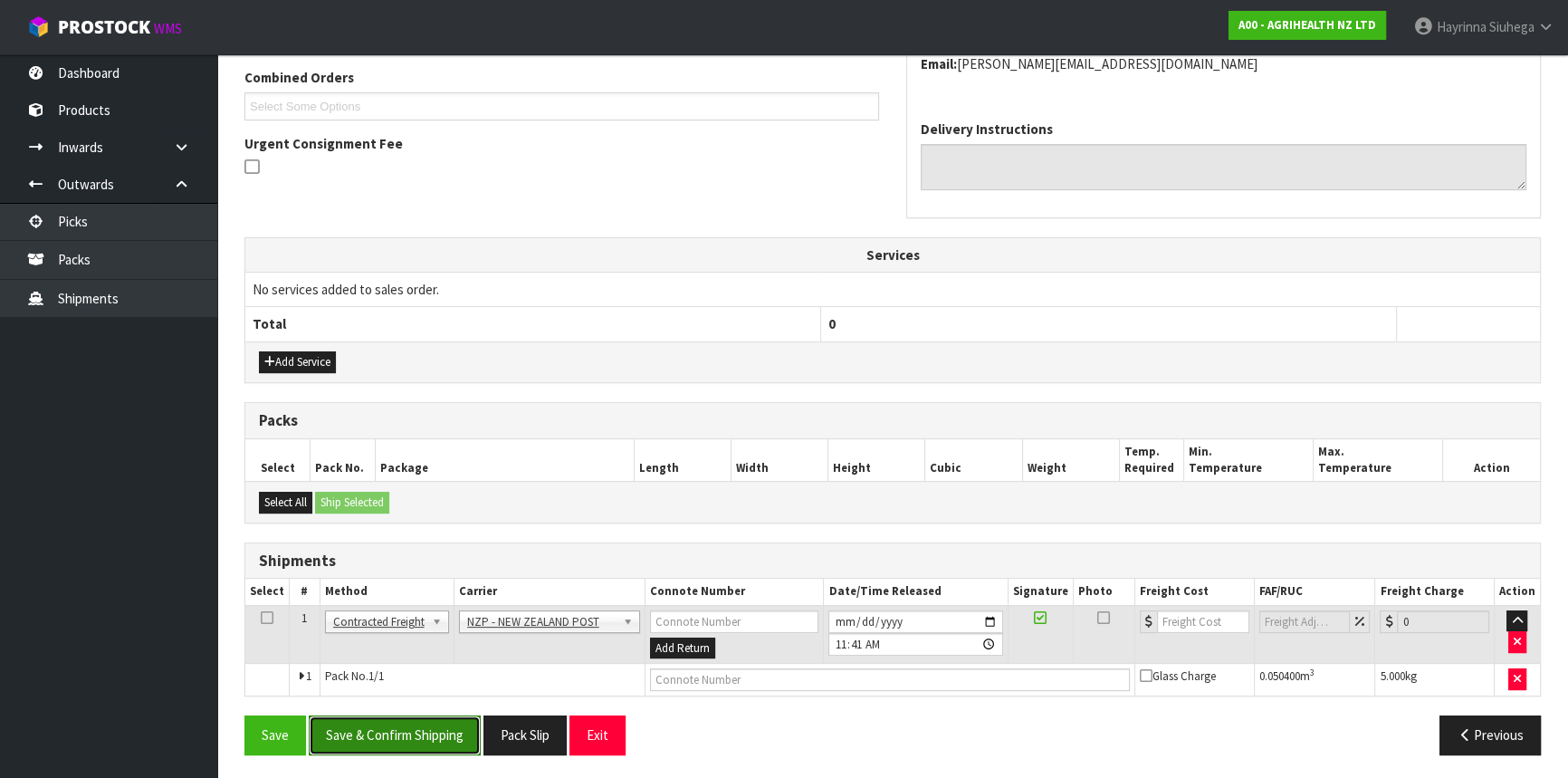
click at [433, 731] on button "Save & Confirm Shipping" at bounding box center [394, 735] width 172 height 39
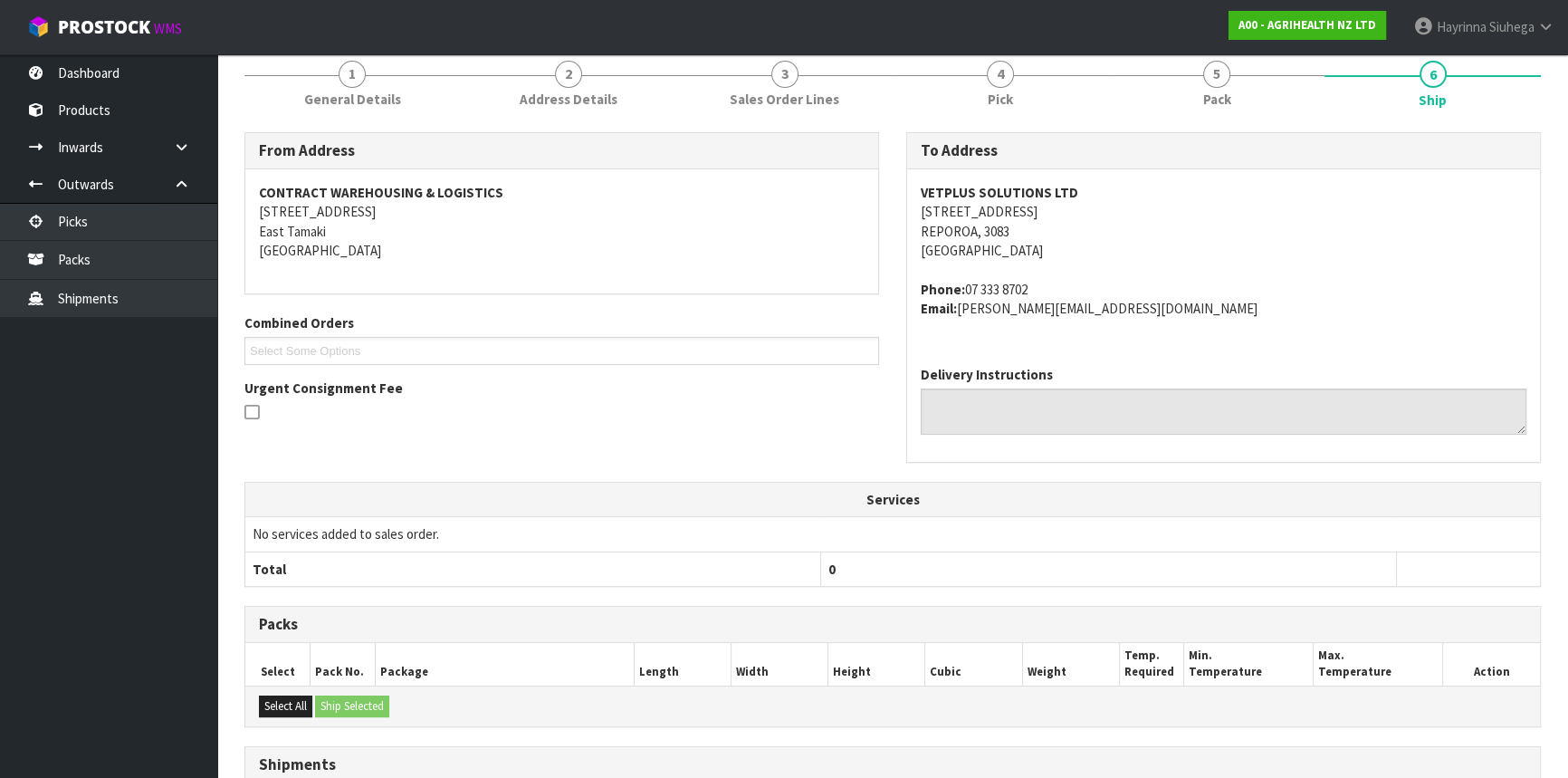
scroll to position [443, 0]
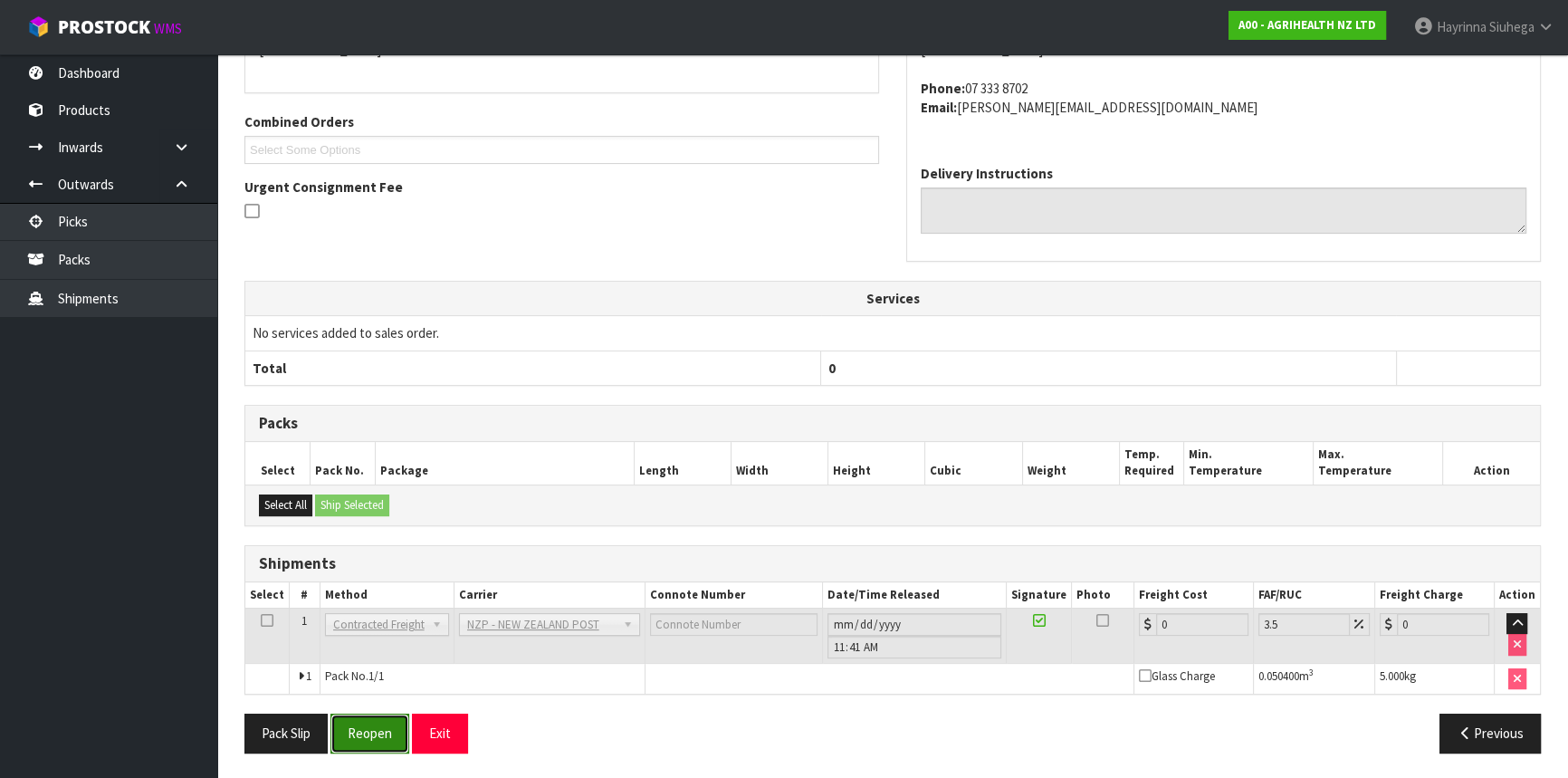
click at [382, 733] on button "Reopen" at bounding box center [369, 733] width 79 height 39
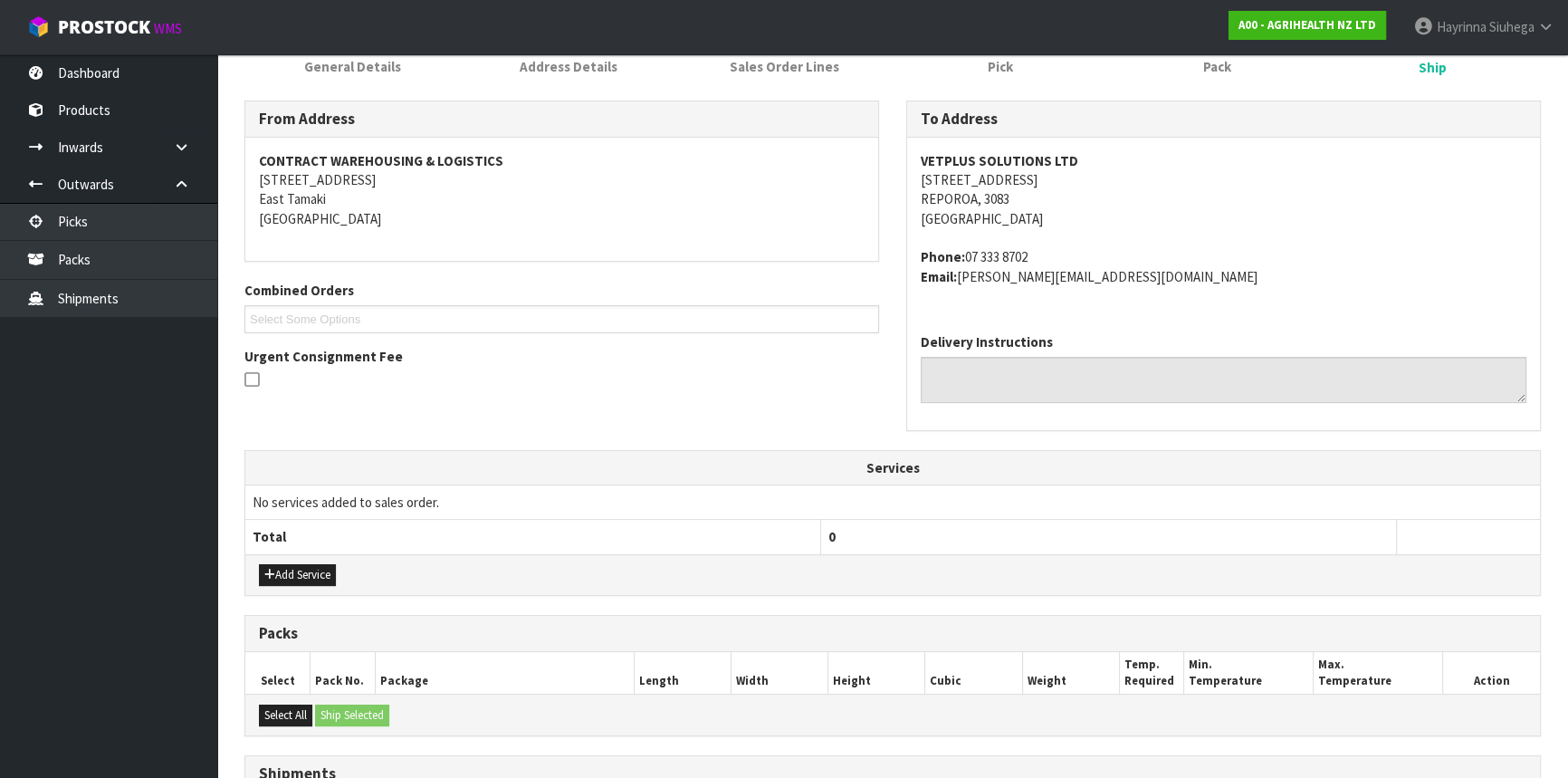
scroll to position [485, 0]
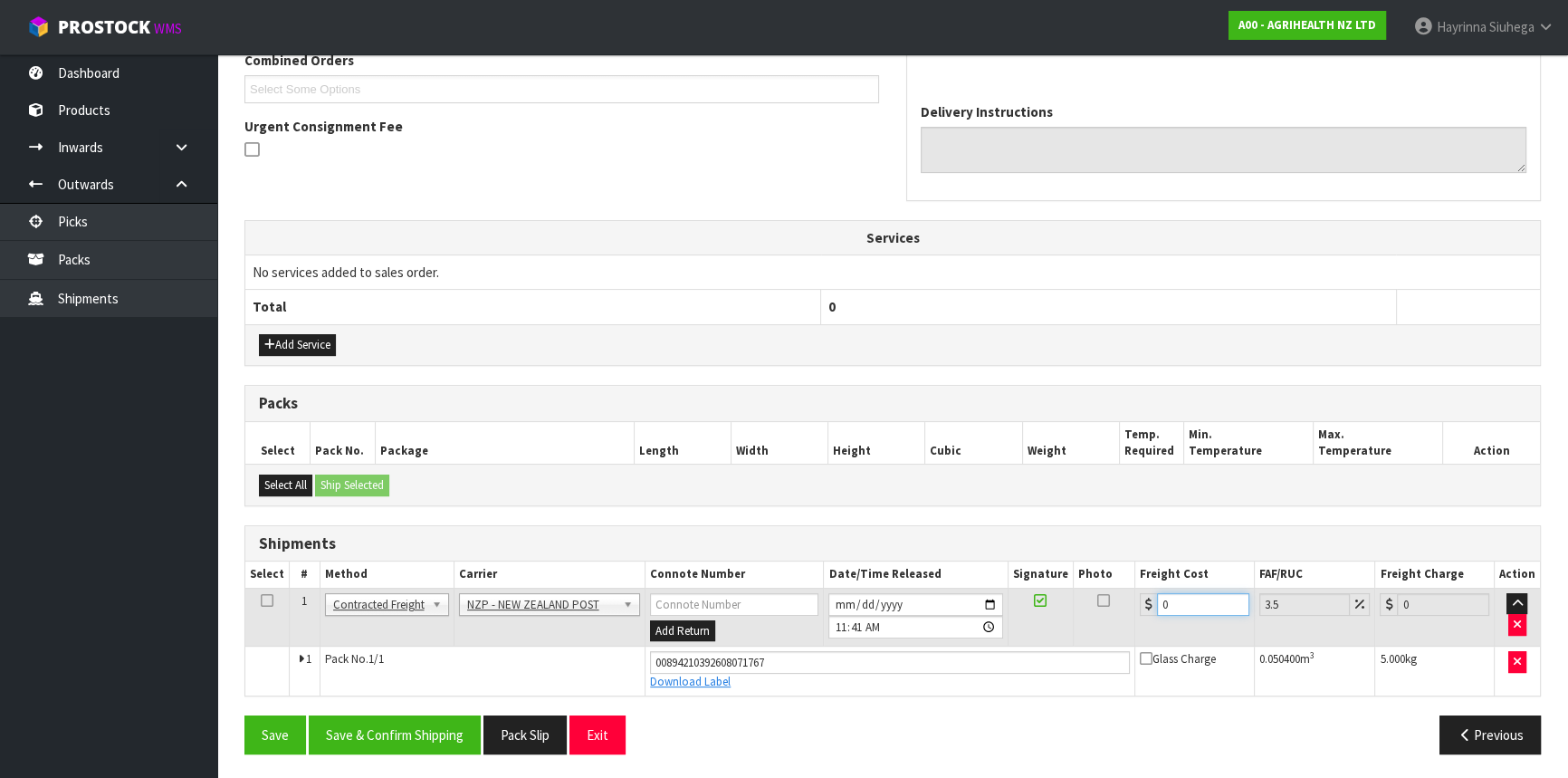
drag, startPoint x: 1184, startPoint y: 606, endPoint x: 965, endPoint y: 603, distance: 219.0
click at [959, 608] on tr "1 Client Local Pickup Customer Local Pickup Company Freight Contracted Freight …" at bounding box center [893, 617] width 1295 height 59
click at [245, 716] on button "Save" at bounding box center [275, 735] width 61 height 39
click at [390, 731] on button "Save & Confirm Shipping" at bounding box center [394, 735] width 172 height 39
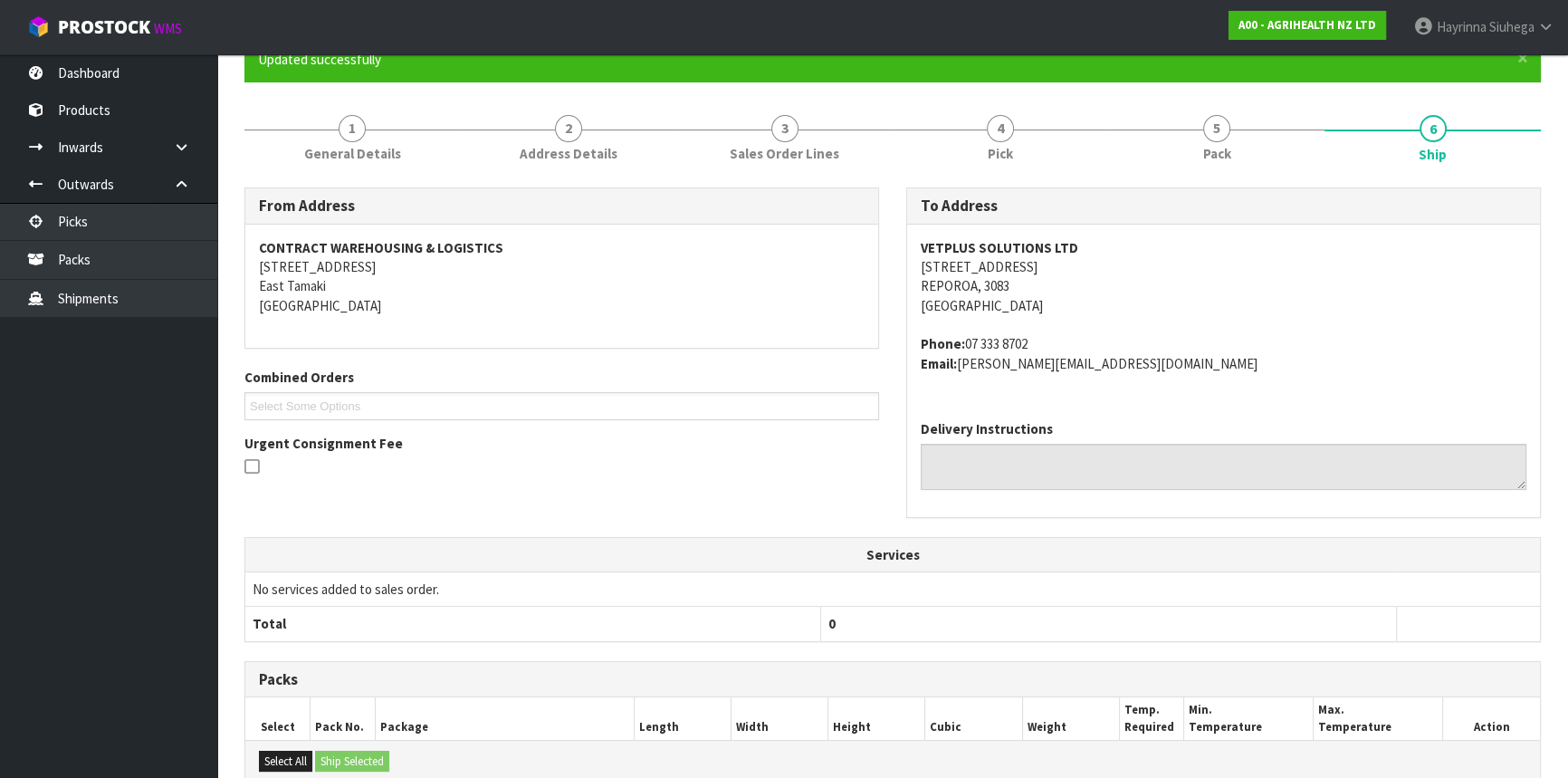
scroll to position [0, 0]
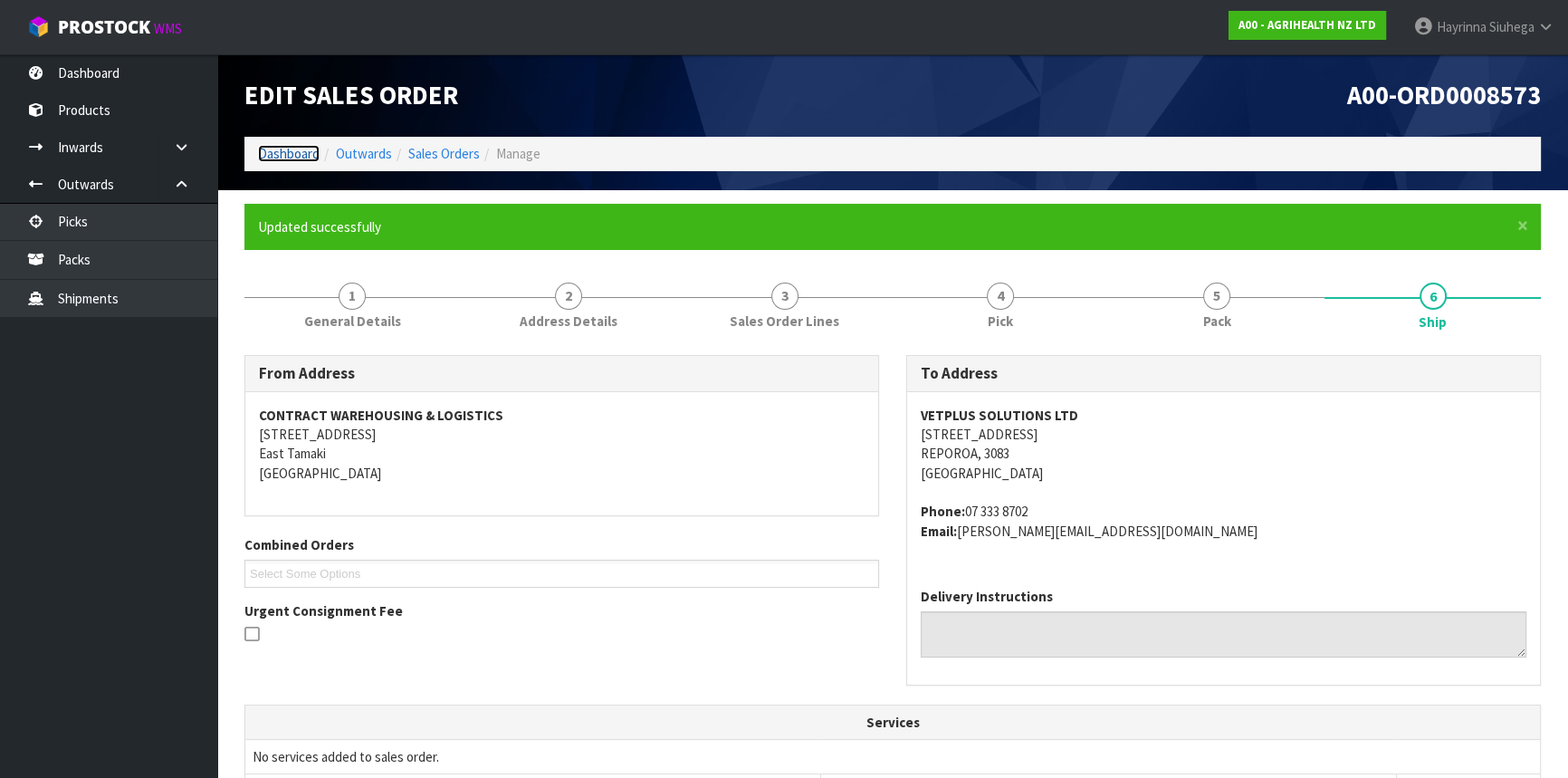
click at [292, 148] on link "Dashboard" at bounding box center [288, 153] width 61 height 17
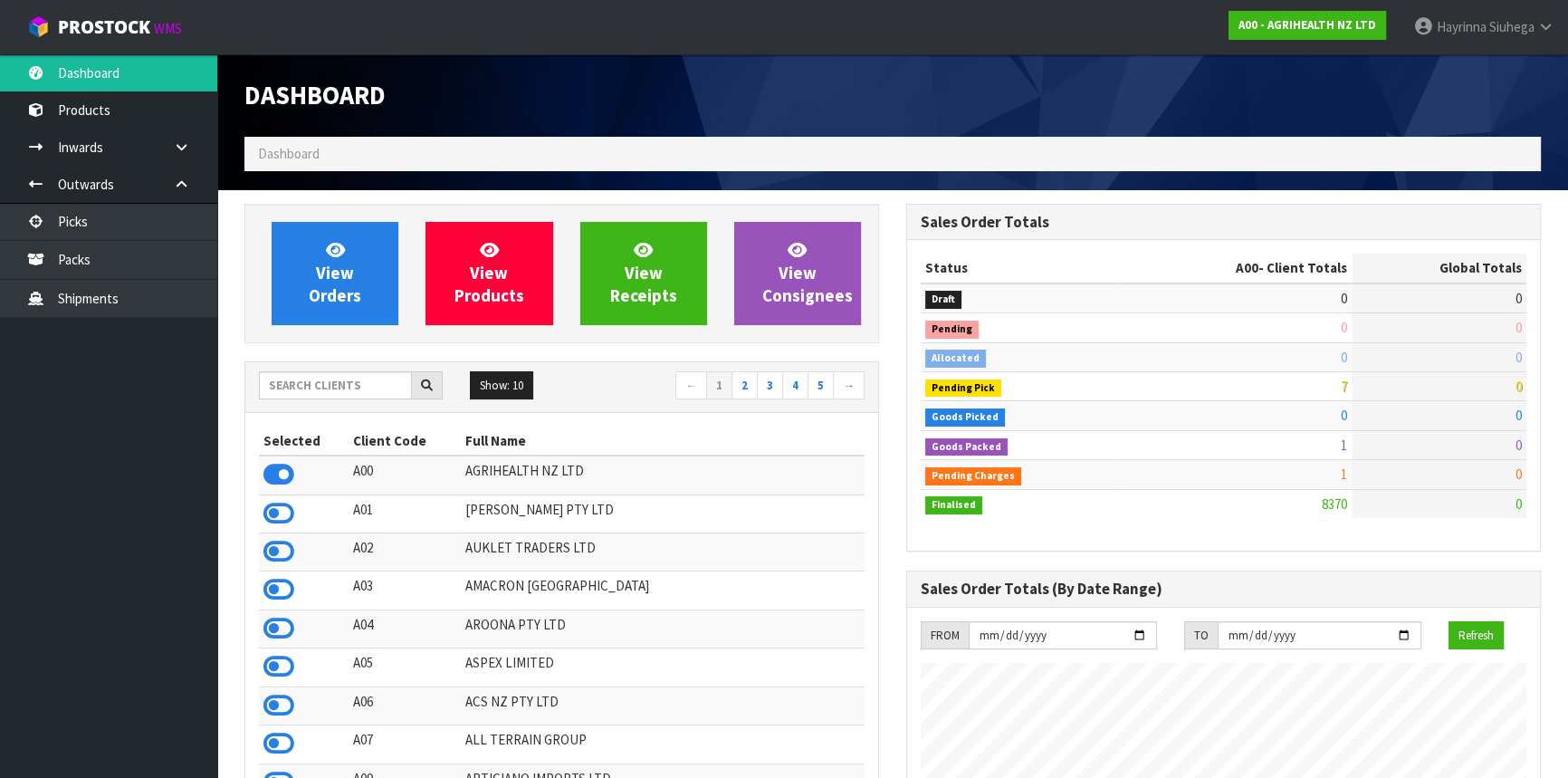
scroll to position [1370, 661]
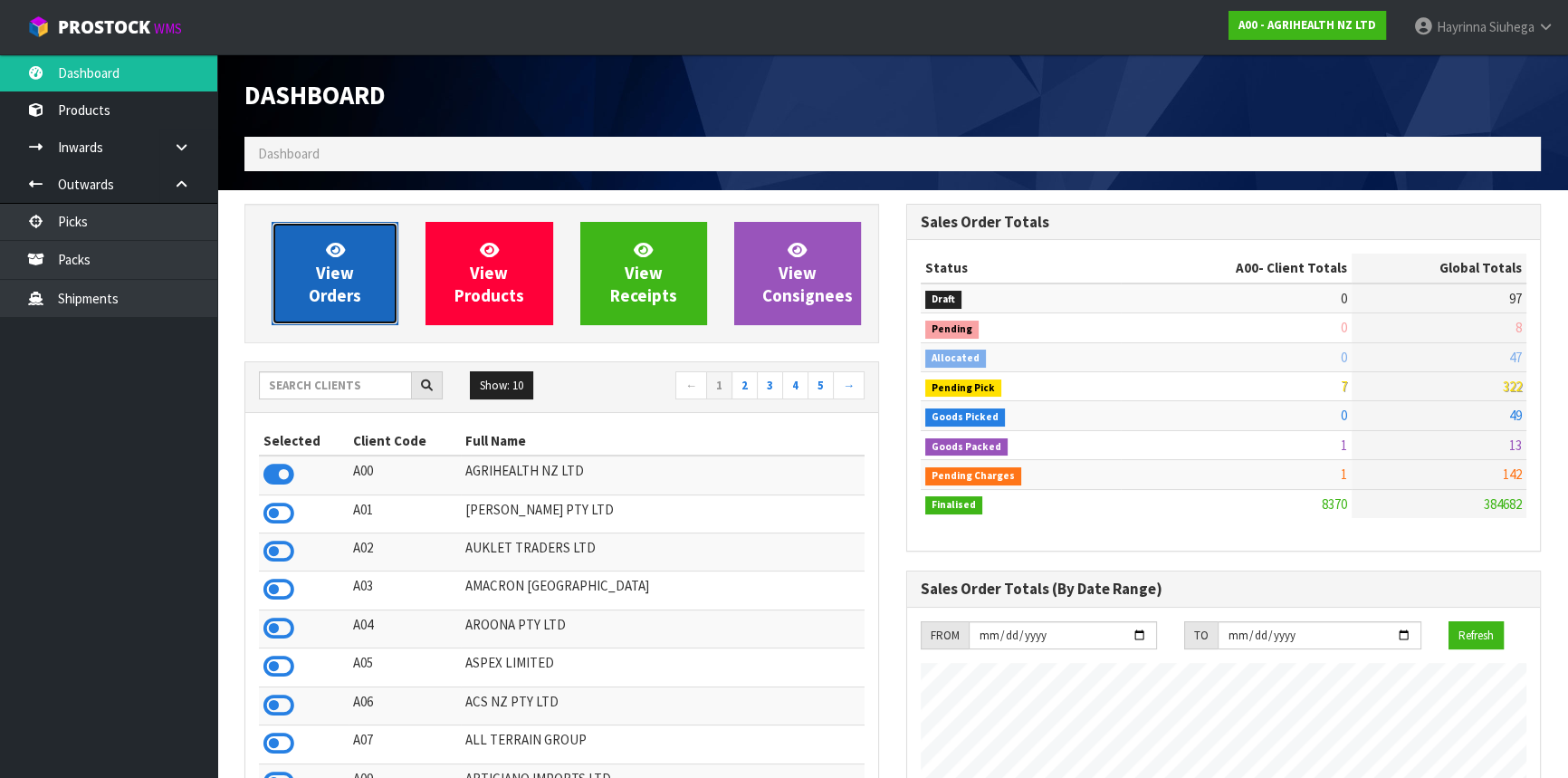
click at [318, 257] on link "View Orders" at bounding box center [335, 273] width 127 height 103
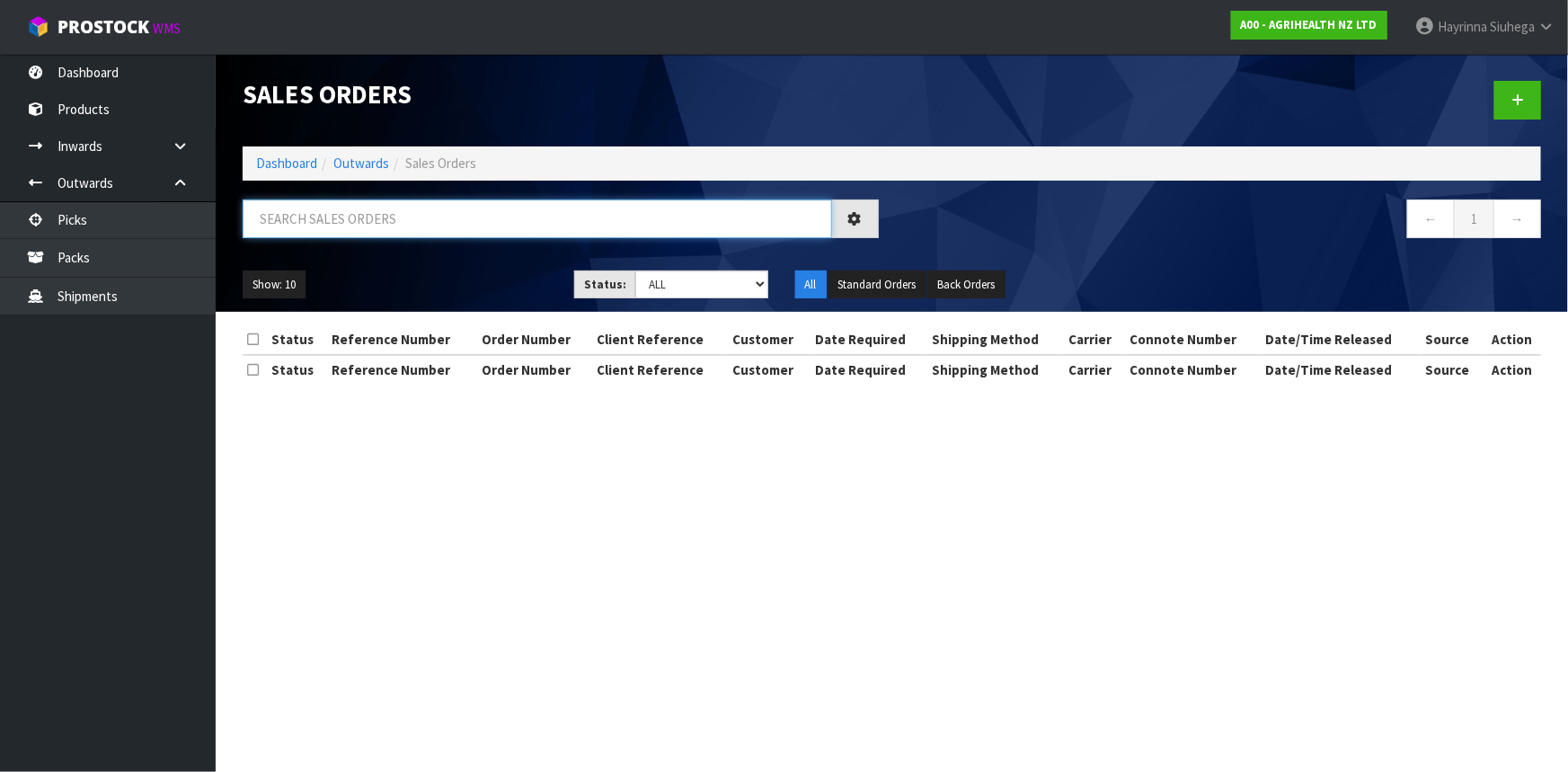
click at [332, 222] on input "text" at bounding box center [538, 219] width 590 height 39
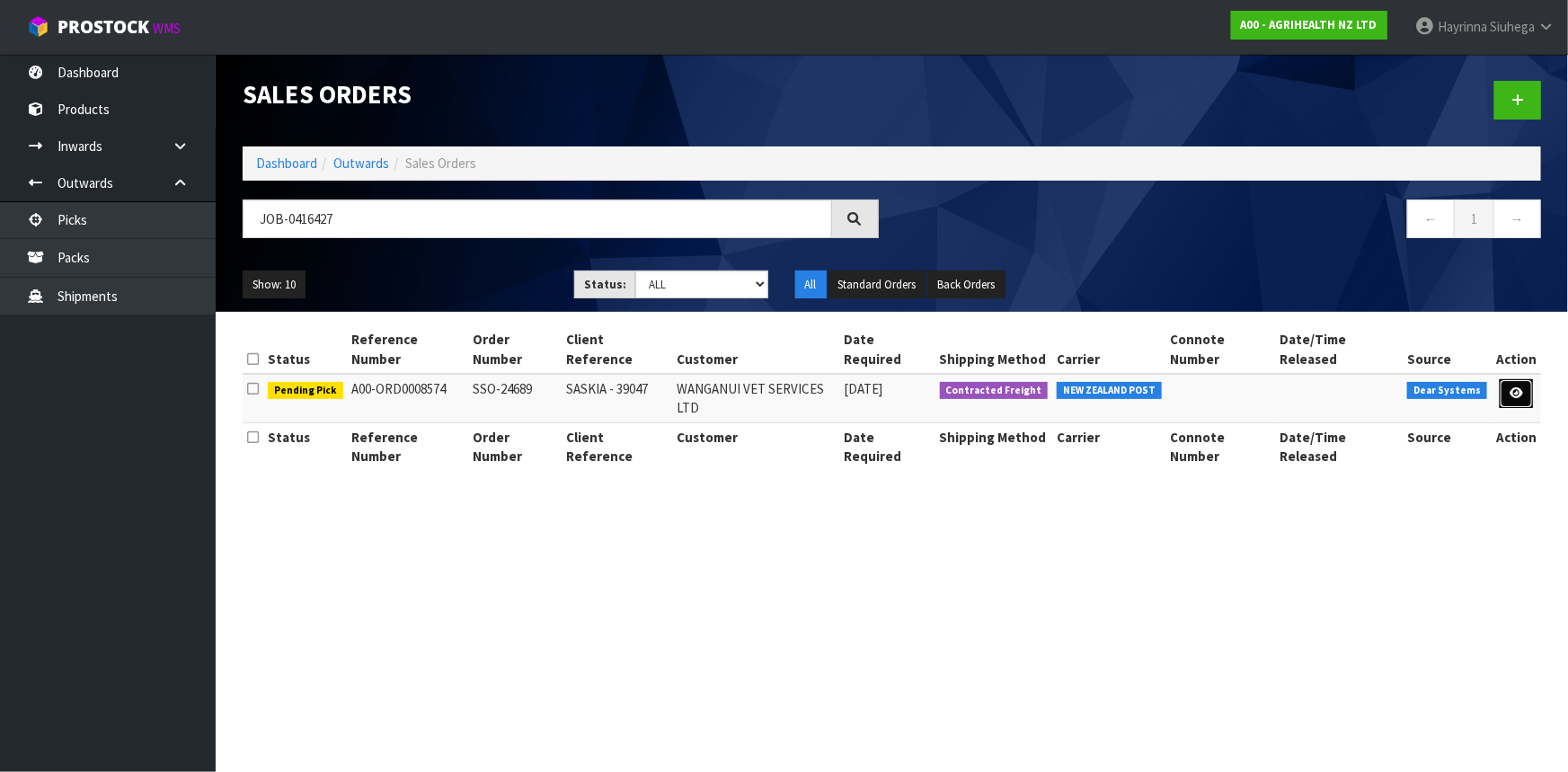
click at [1519, 380] on link at bounding box center [1516, 394] width 34 height 29
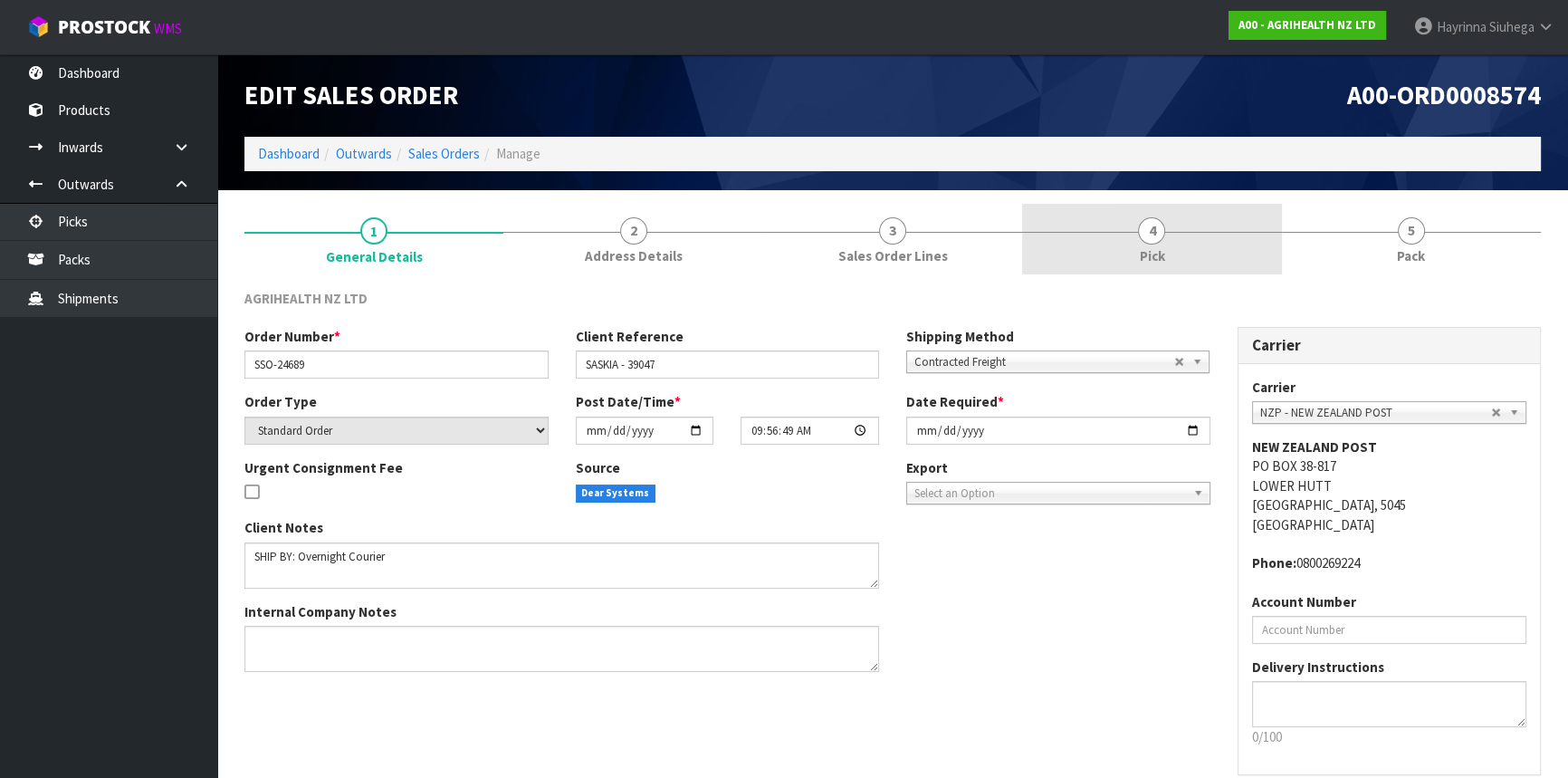
click at [1218, 235] on link "4 Pick" at bounding box center [1151, 240] width 259 height 72
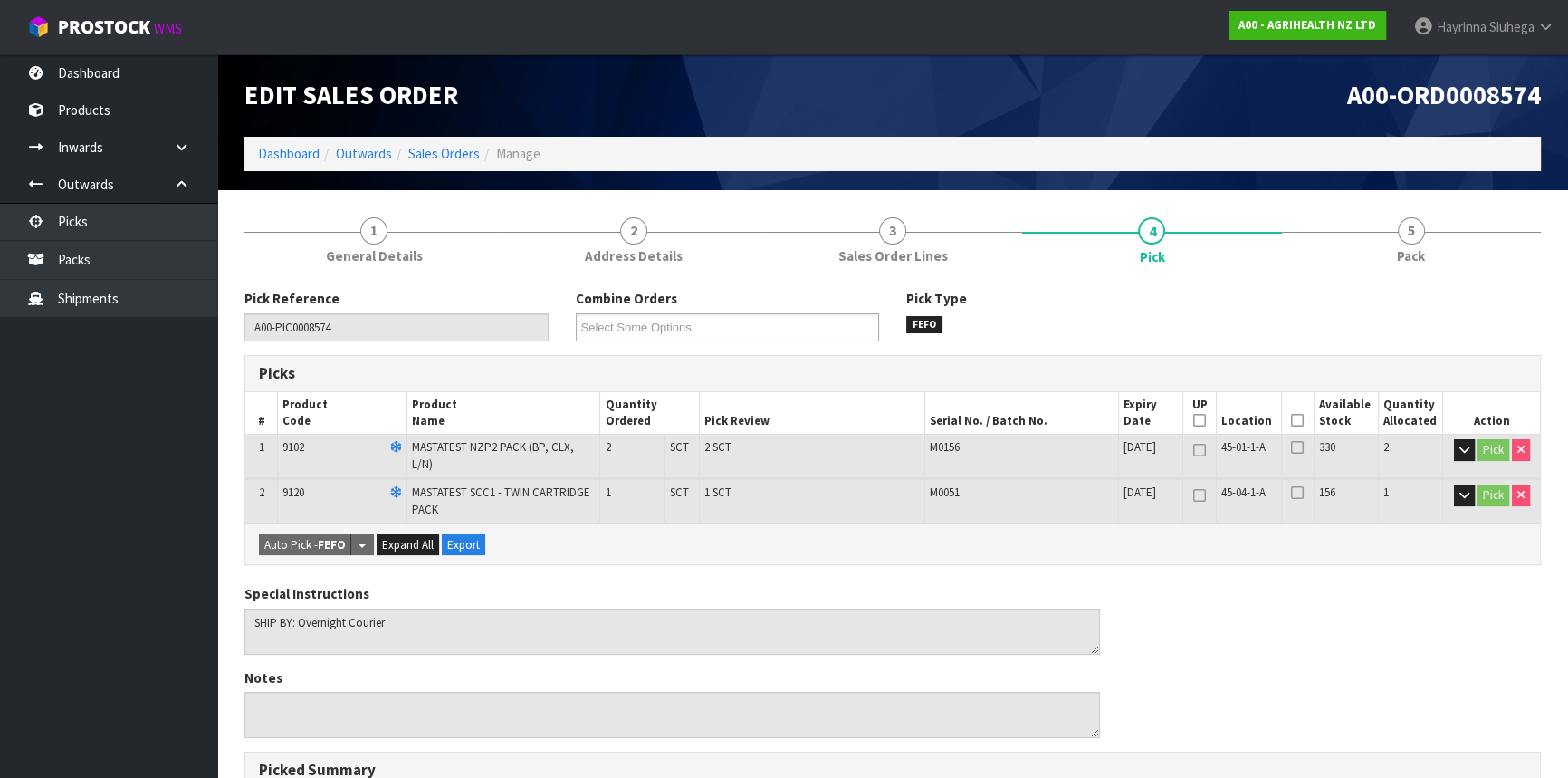
click at [1295, 421] on icon at bounding box center [1297, 421] width 13 height 1
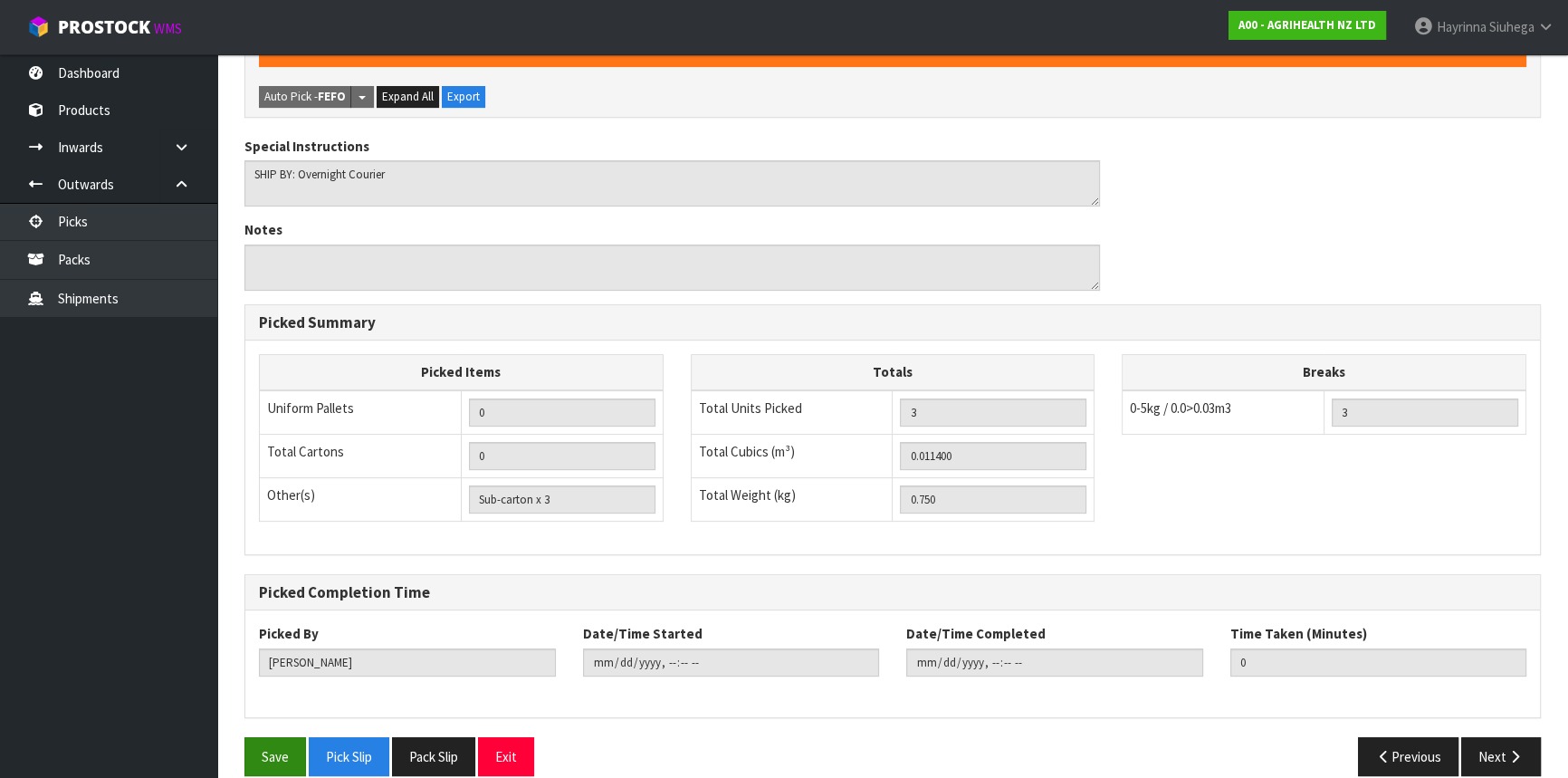
scroll to position [524, 0]
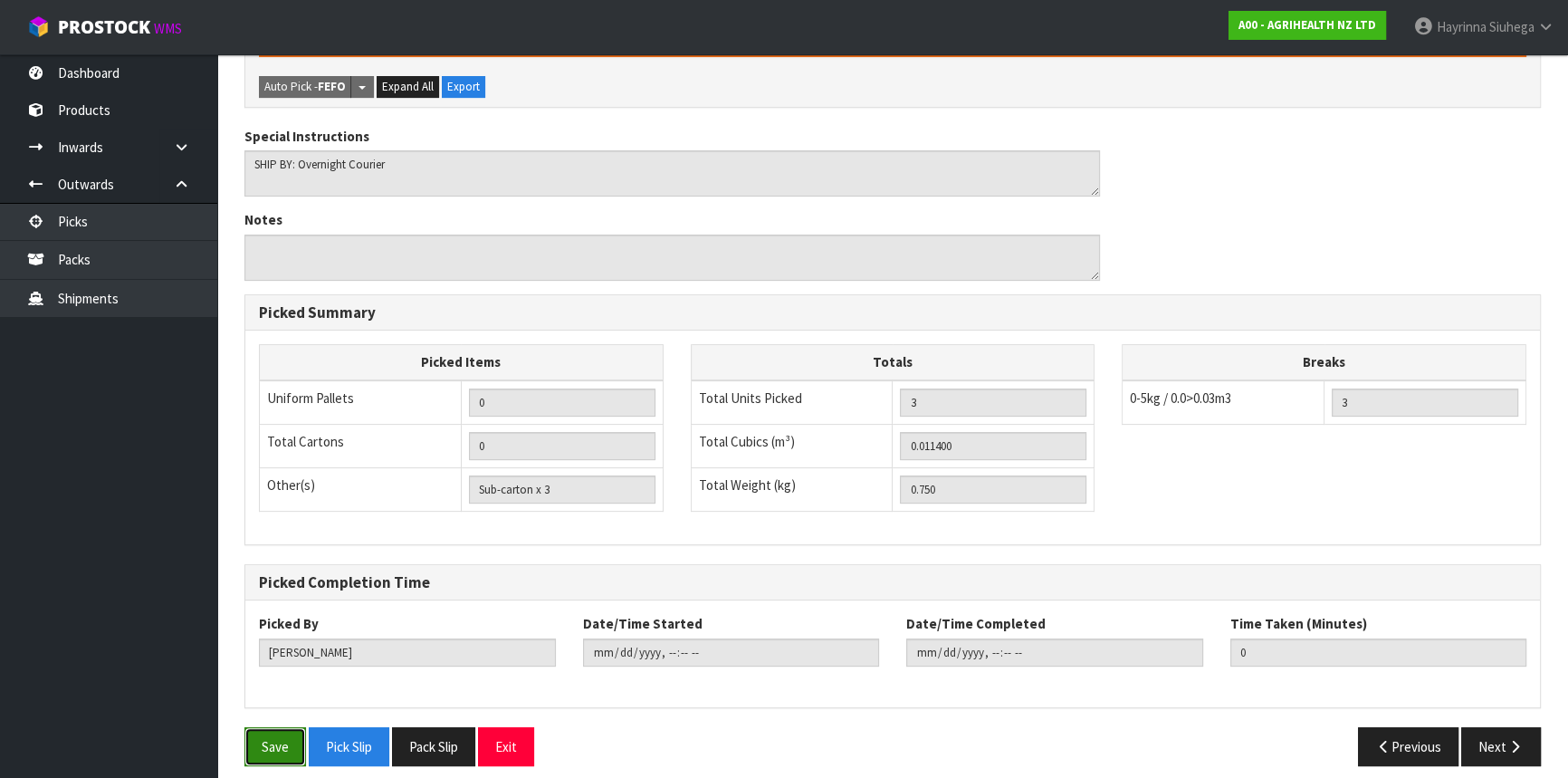
click at [289, 738] on button "Save" at bounding box center [275, 747] width 61 height 39
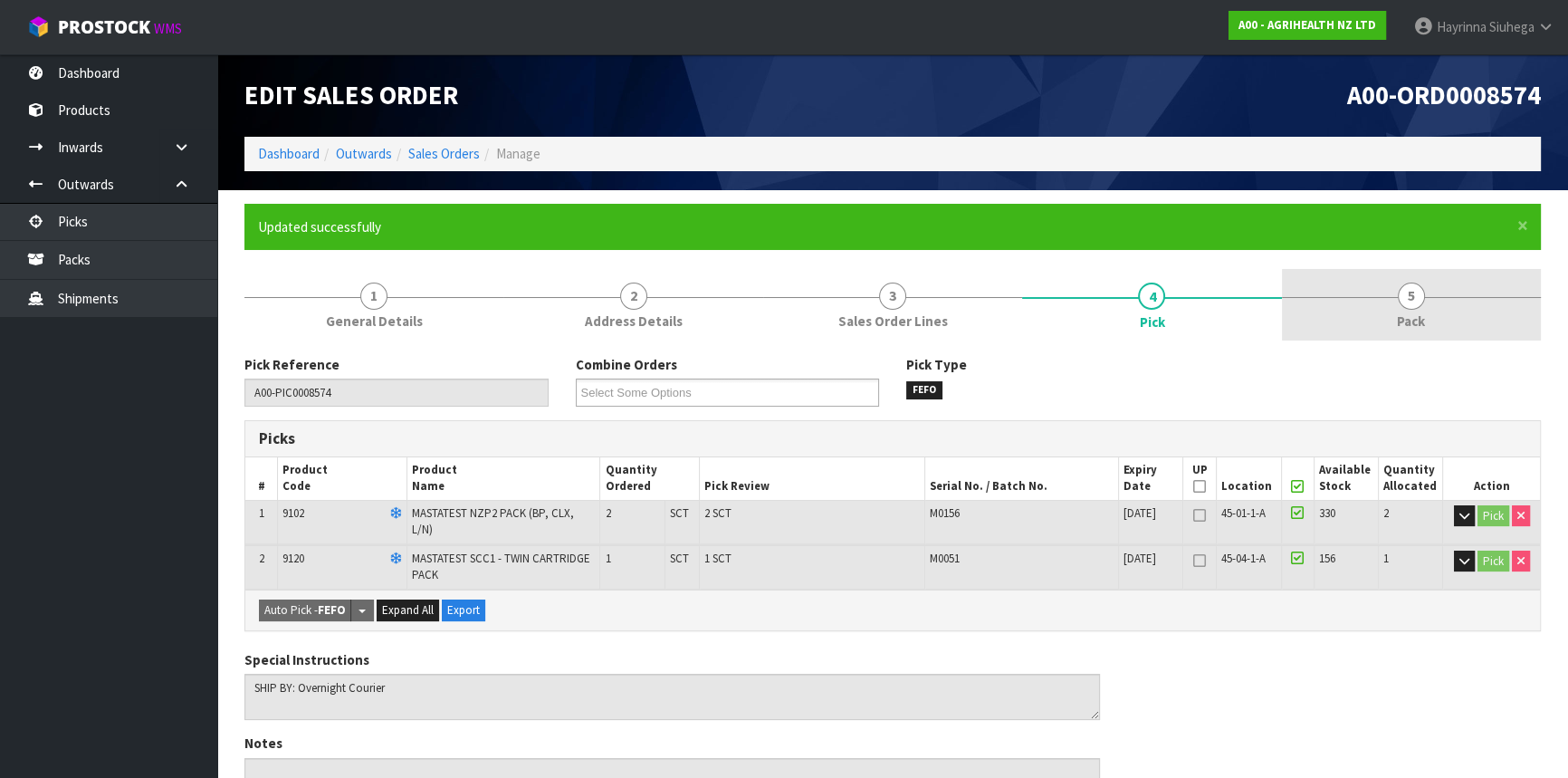
drag, startPoint x: 1471, startPoint y: 299, endPoint x: 1421, endPoint y: 318, distance: 53.5
click at [1471, 300] on link "5 Pack" at bounding box center [1411, 305] width 259 height 72
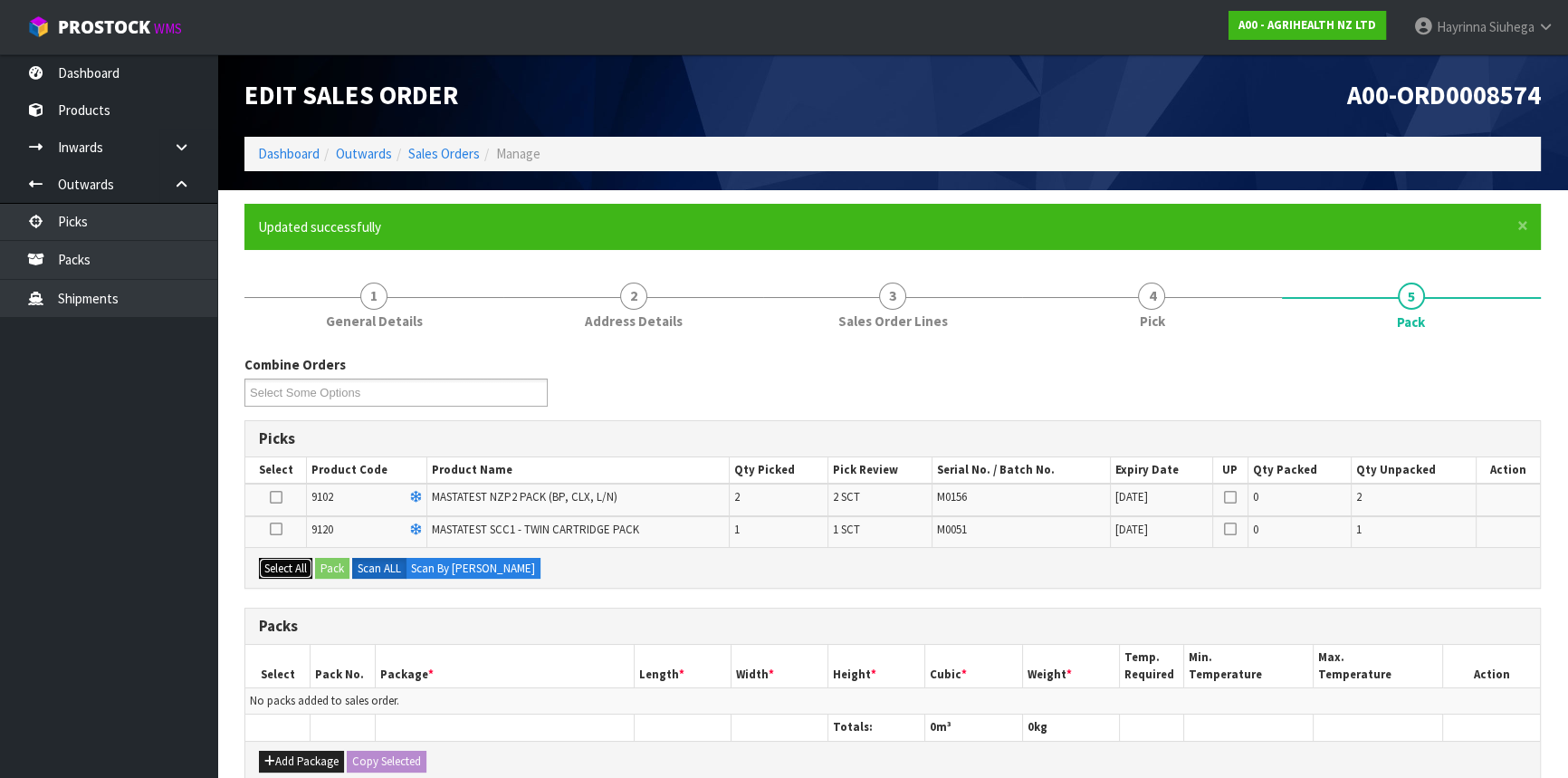
click at [272, 563] on button "Select All" at bounding box center [285, 568] width 53 height 21
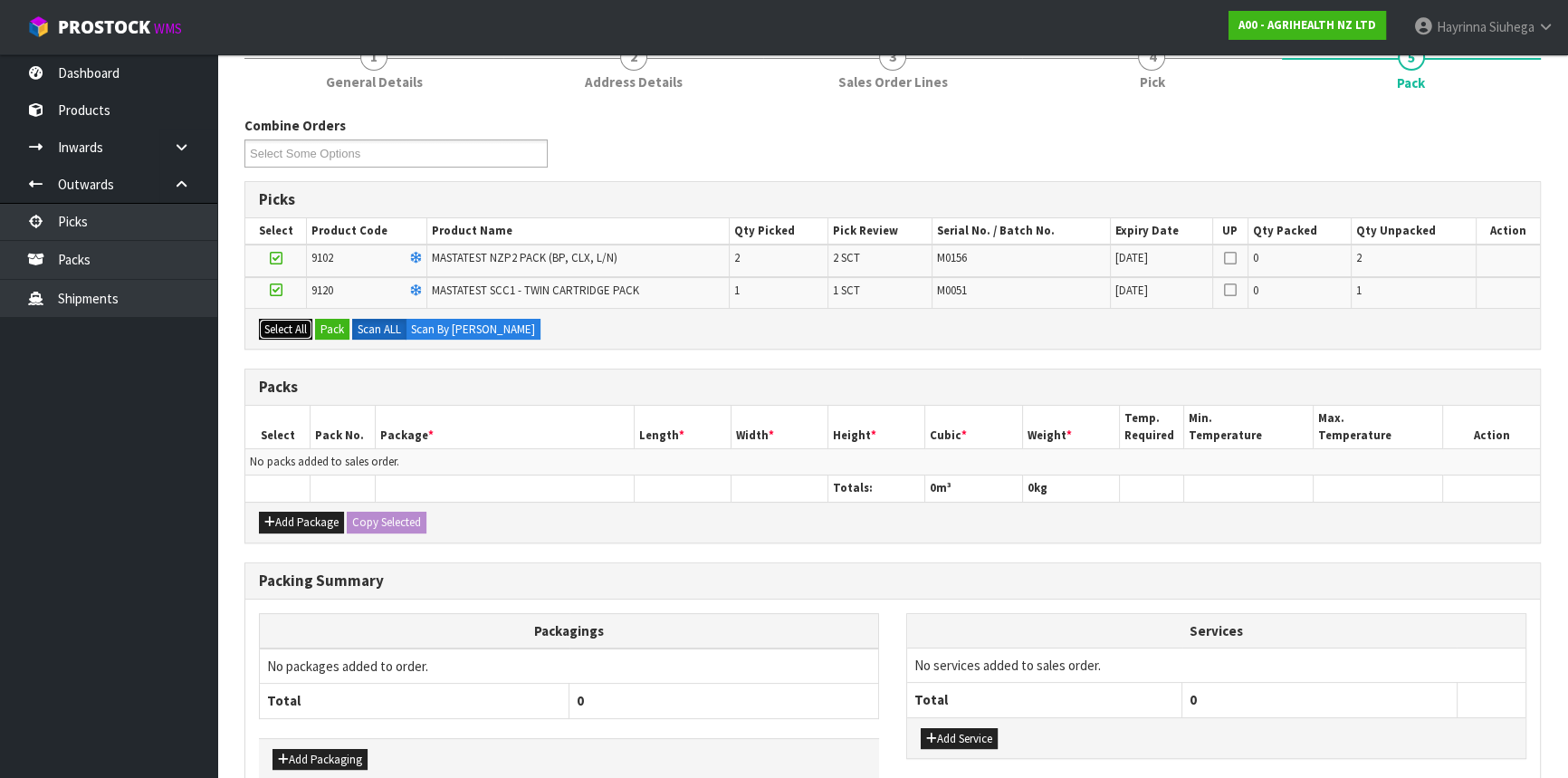
scroll to position [247, 0]
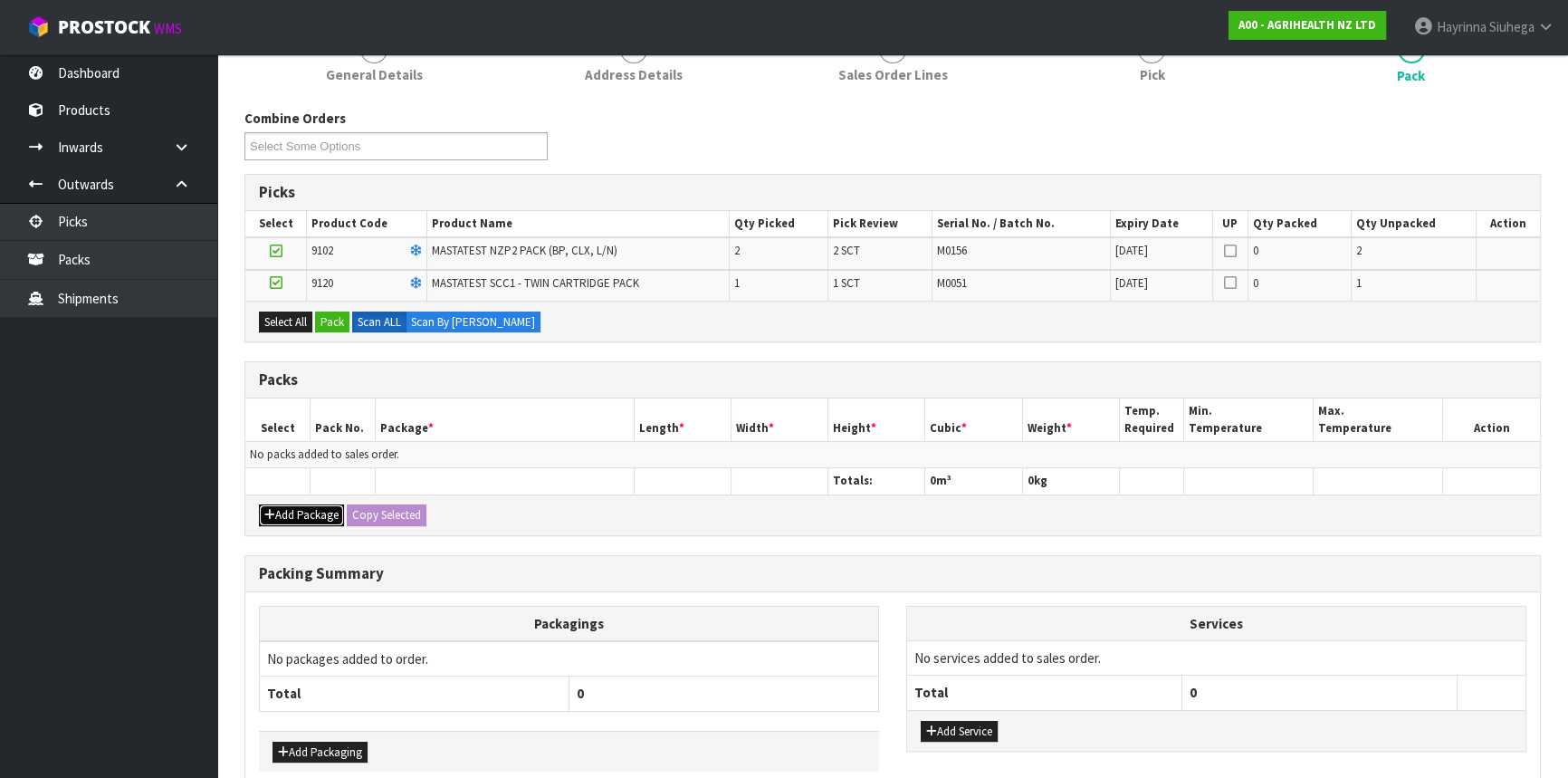
click at [299, 509] on button "Add Package" at bounding box center [302, 515] width 85 height 21
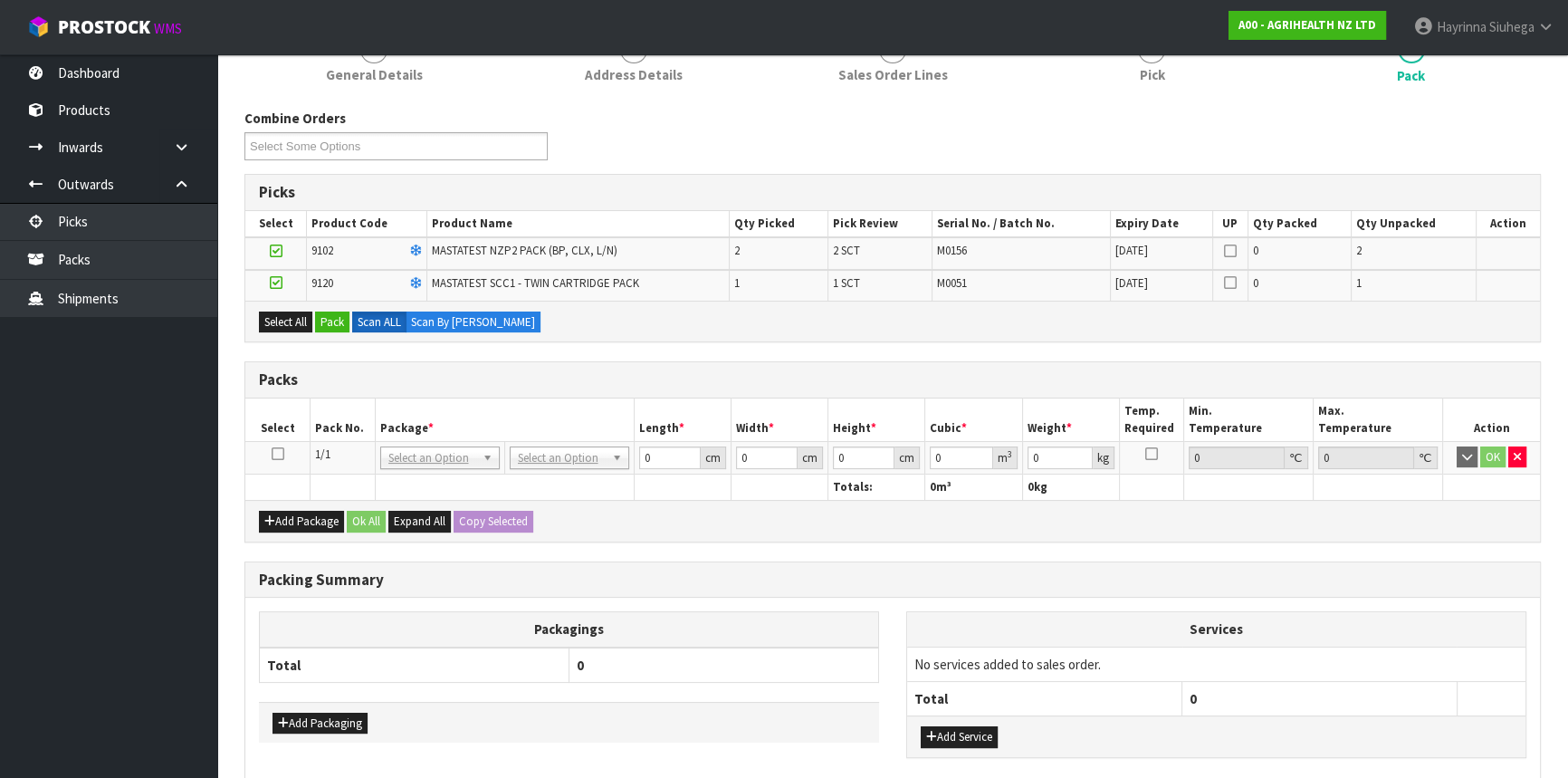
click at [278, 454] on icon at bounding box center [278, 454] width 13 height 1
click at [329, 316] on button "Pack" at bounding box center [332, 322] width 34 height 21
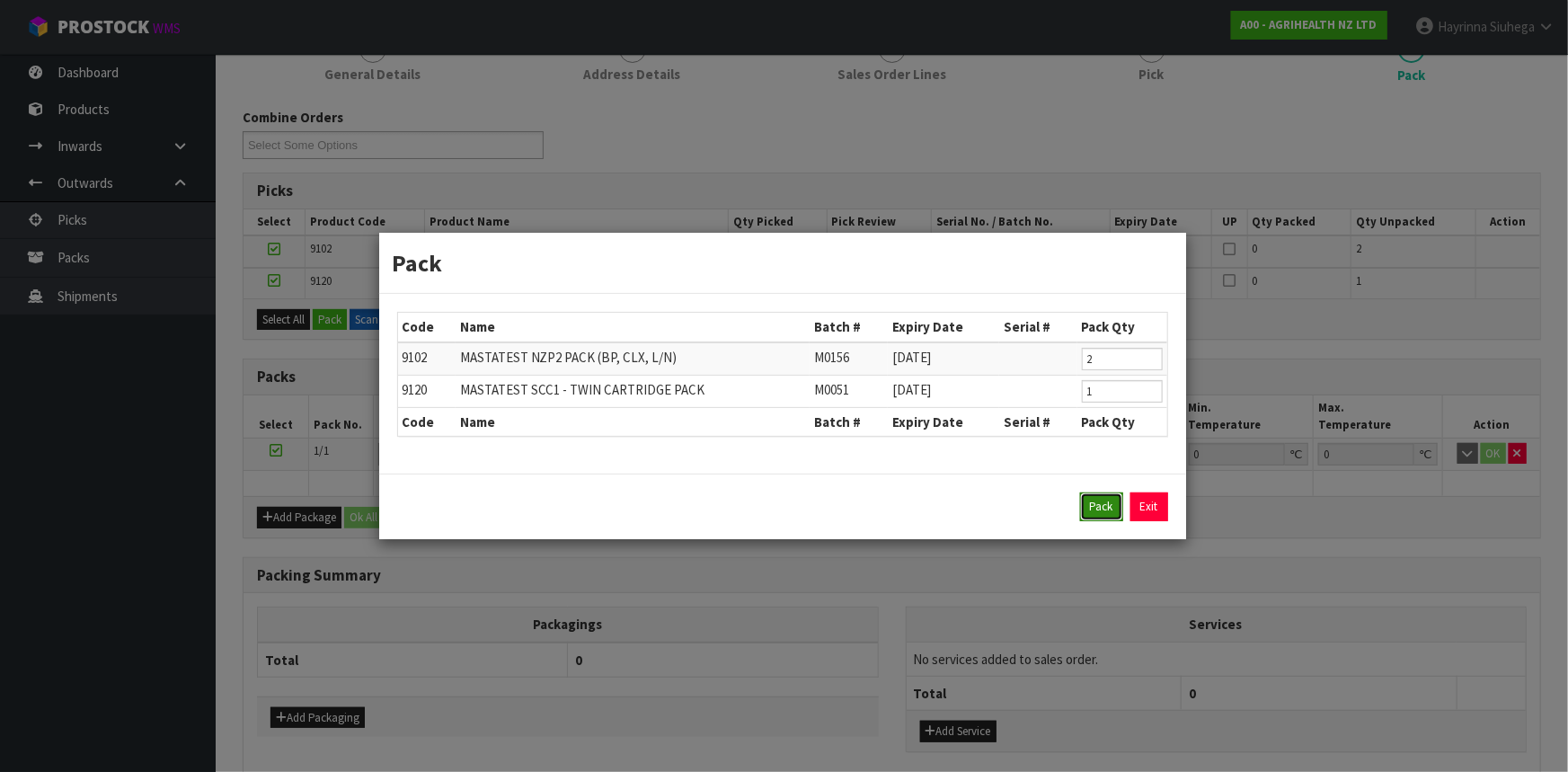
click at [1096, 496] on button "Pack" at bounding box center [1102, 507] width 43 height 29
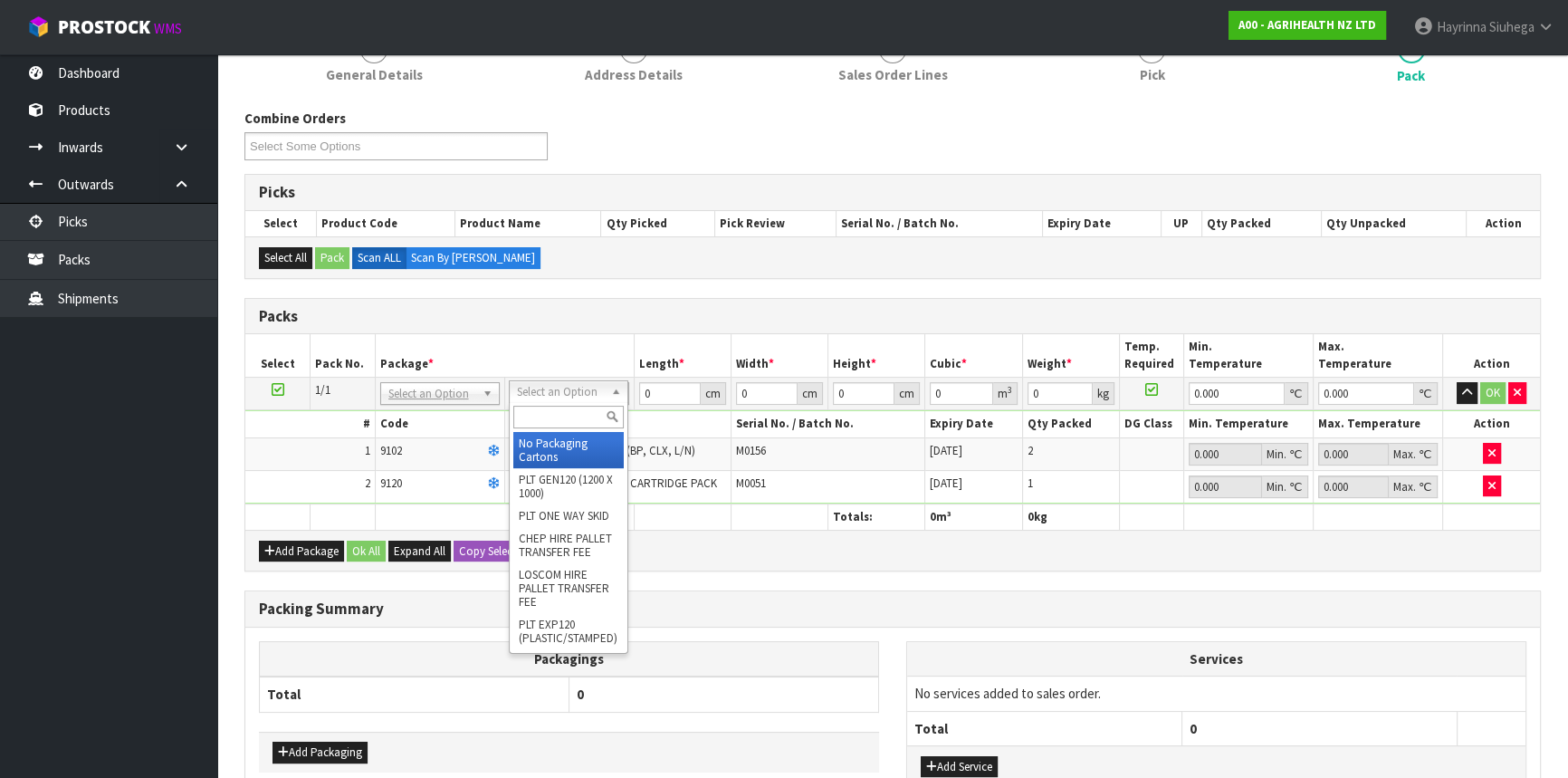
drag, startPoint x: 571, startPoint y: 389, endPoint x: 570, endPoint y: 407, distance: 18.0
click at [565, 423] on input "text" at bounding box center [569, 417] width 111 height 22
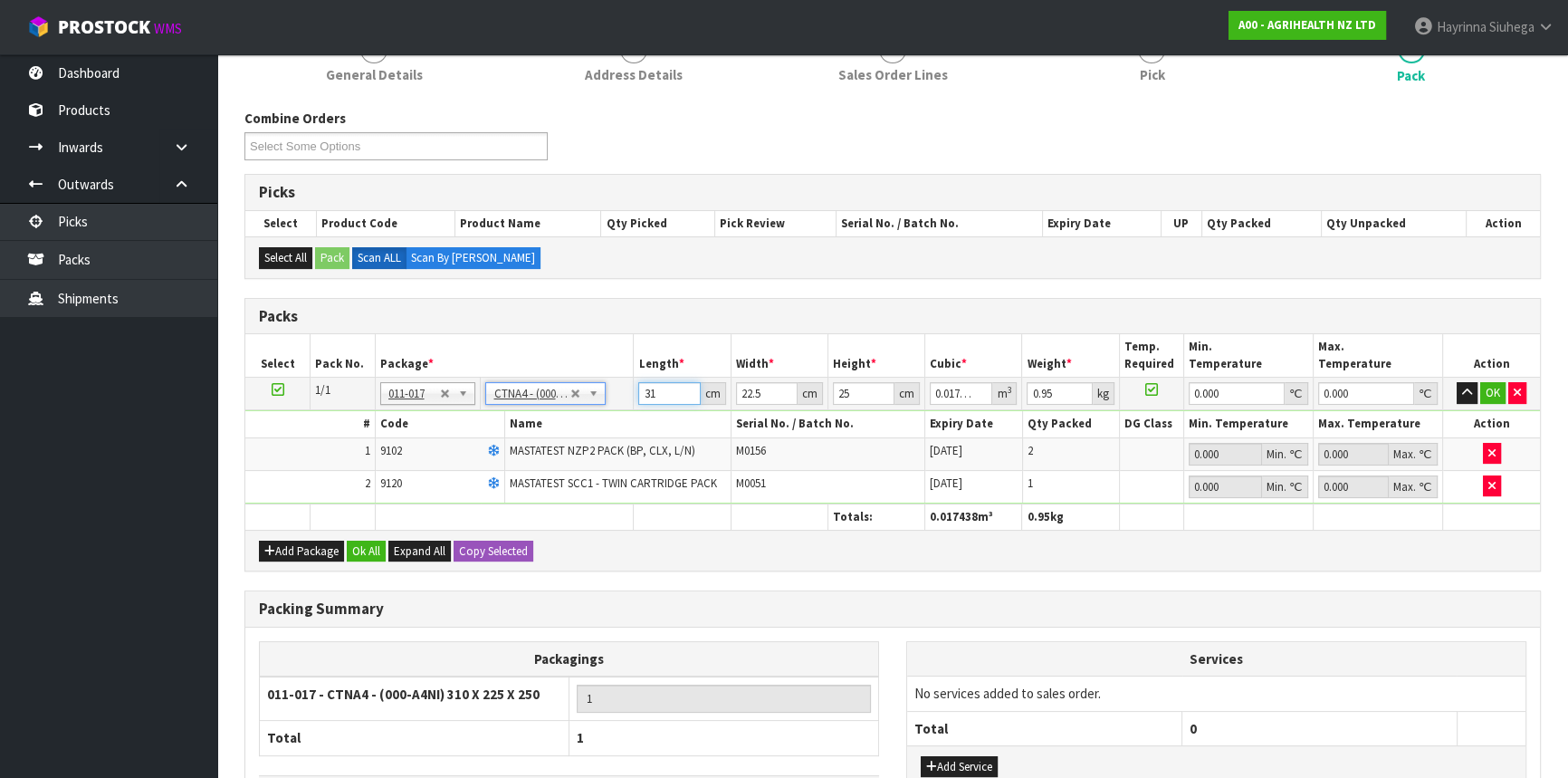
click at [643, 389] on input "31" at bounding box center [668, 393] width 61 height 22
click button "OK" at bounding box center [1493, 393] width 25 height 21
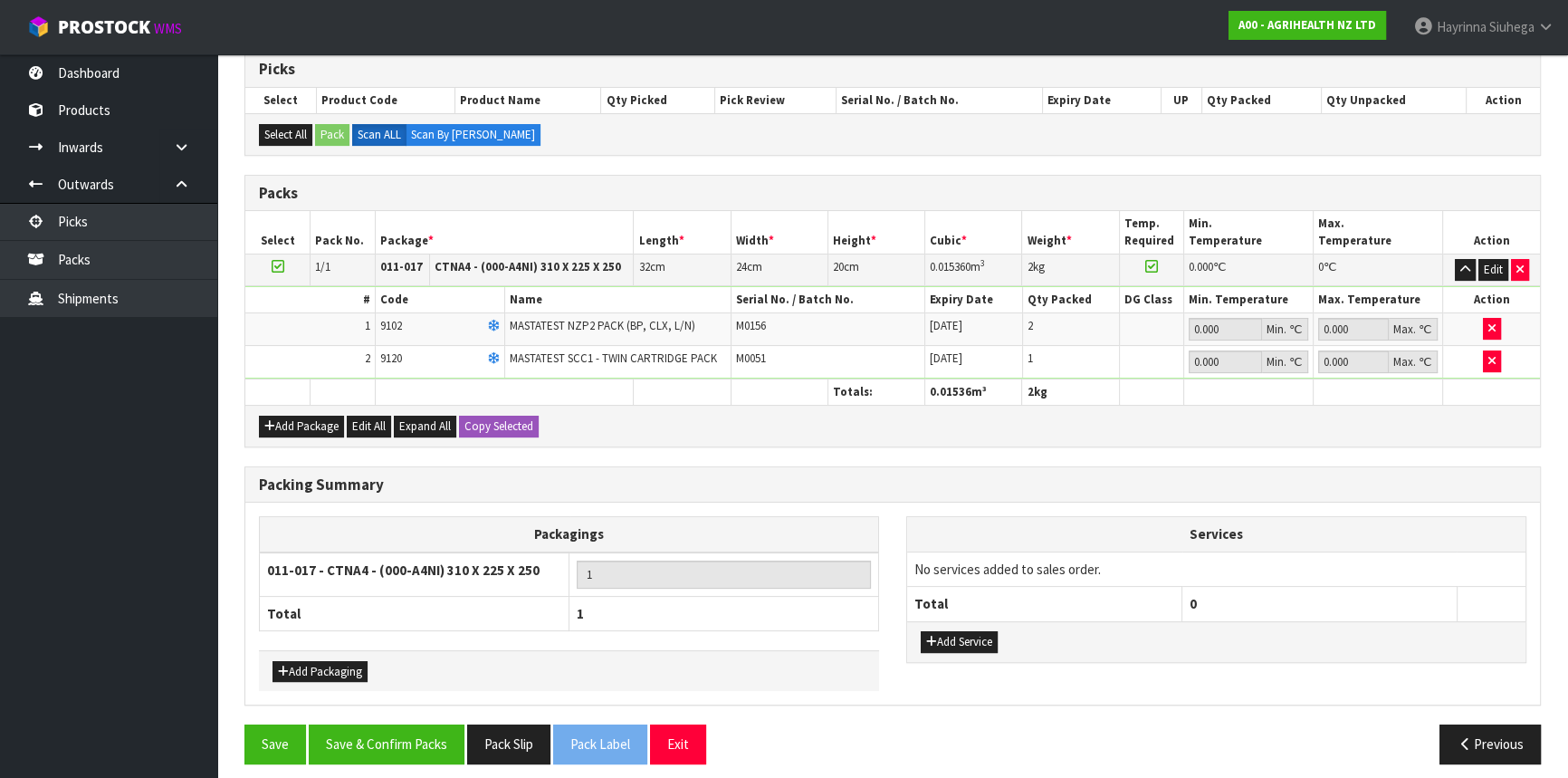
scroll to position [378, 0]
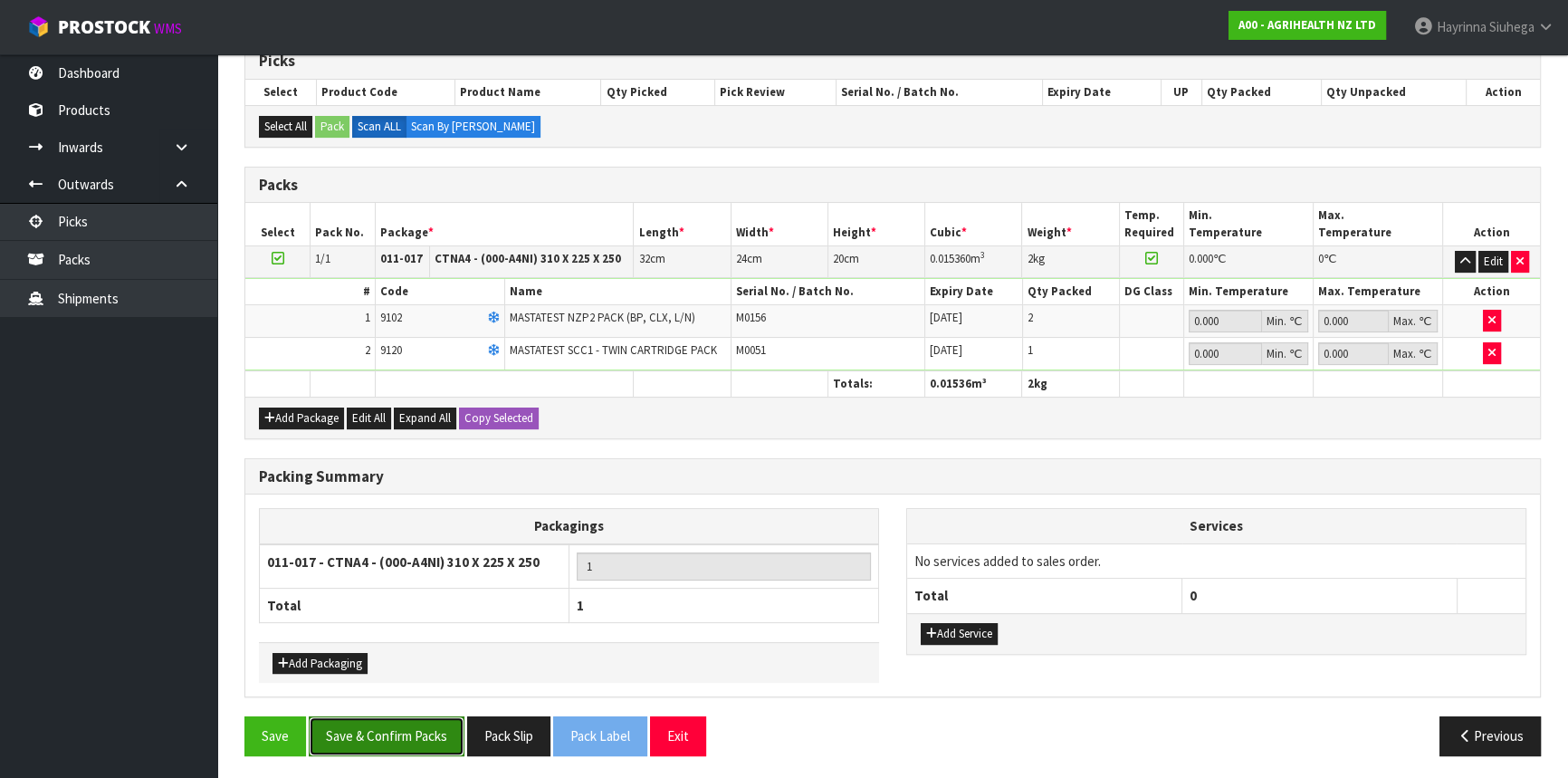
click at [386, 749] on button "Save & Confirm Packs" at bounding box center [386, 736] width 155 height 39
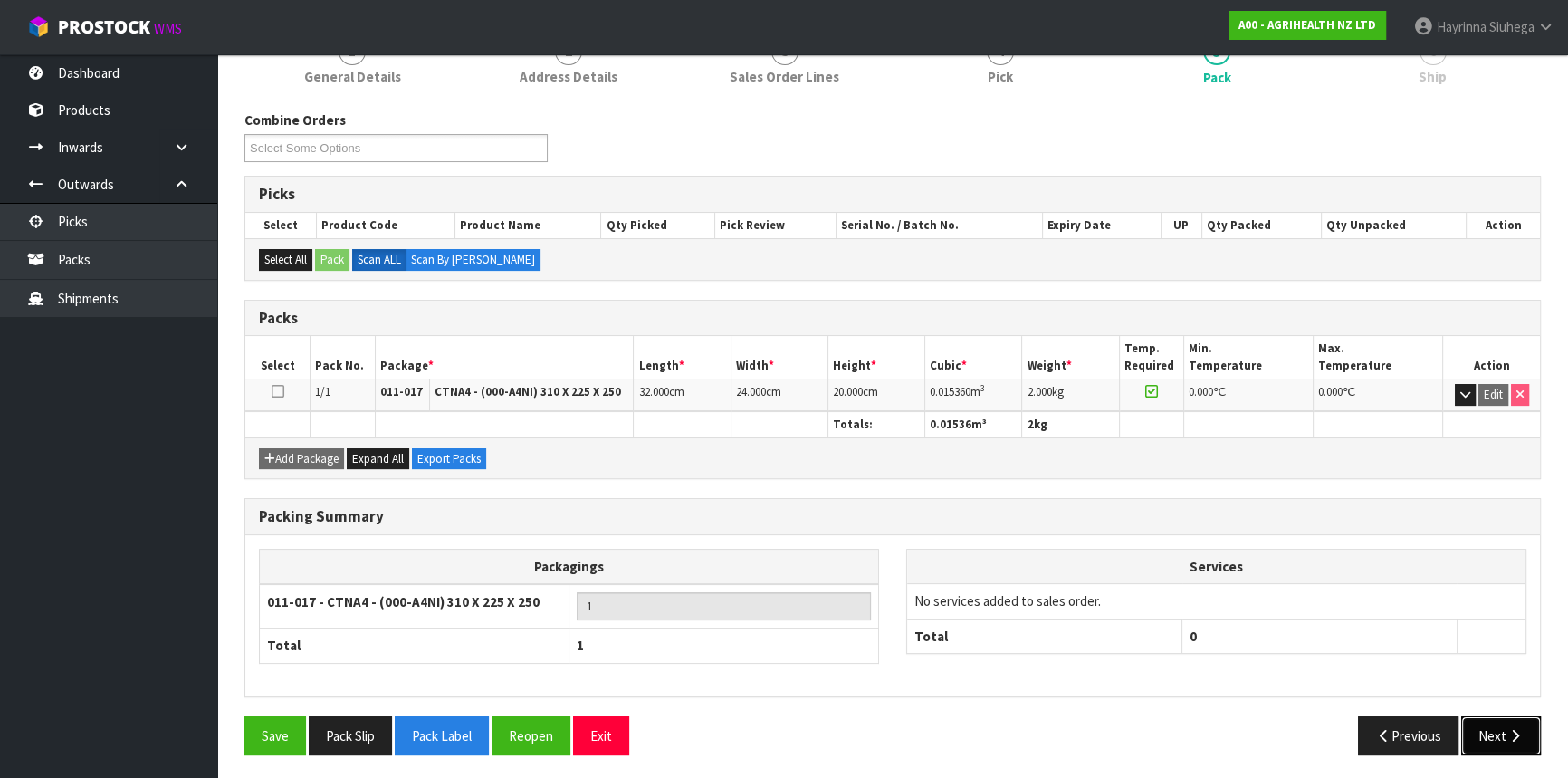
click at [1500, 726] on button "Next" at bounding box center [1501, 736] width 80 height 39
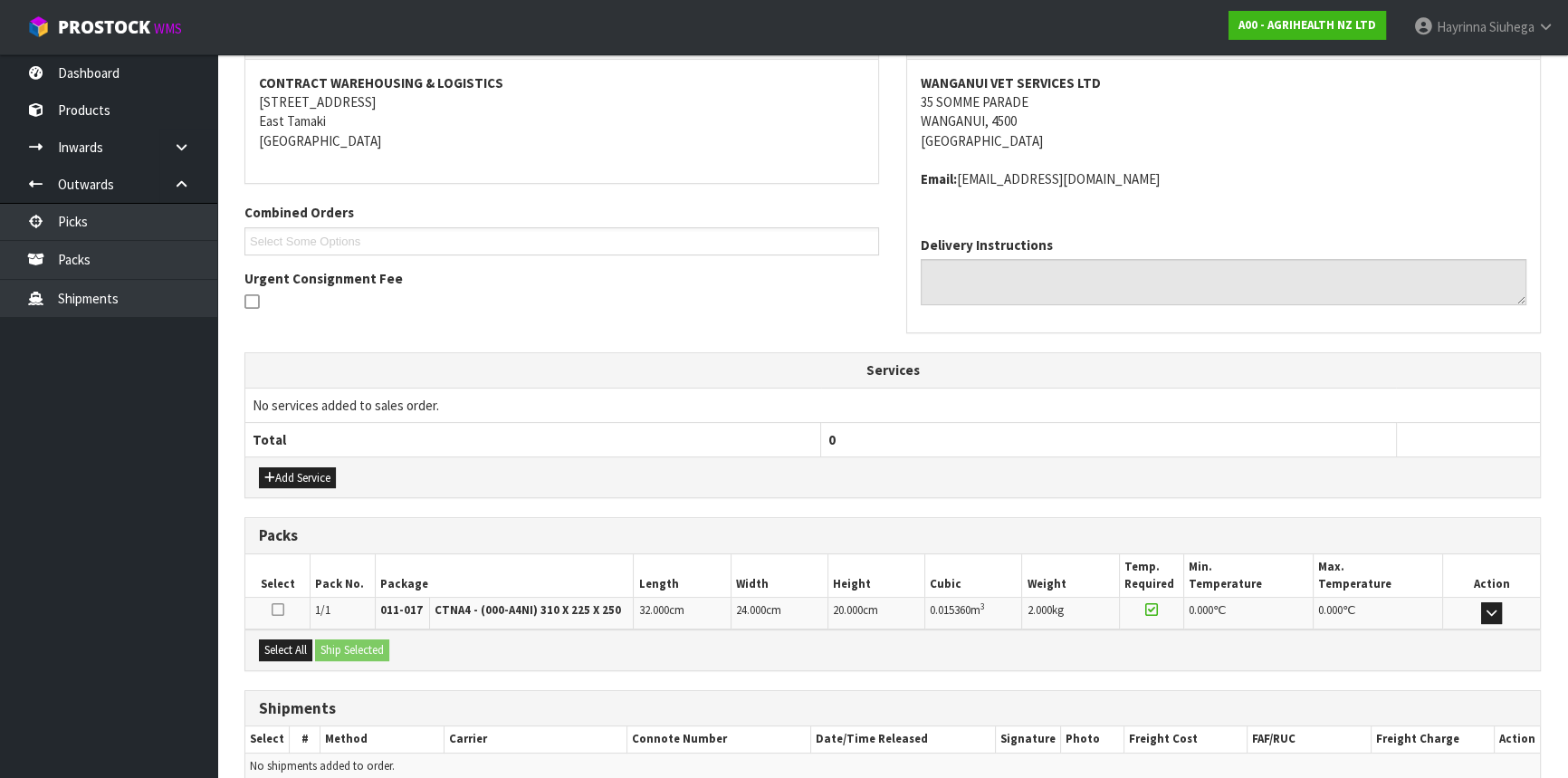
scroll to position [417, 0]
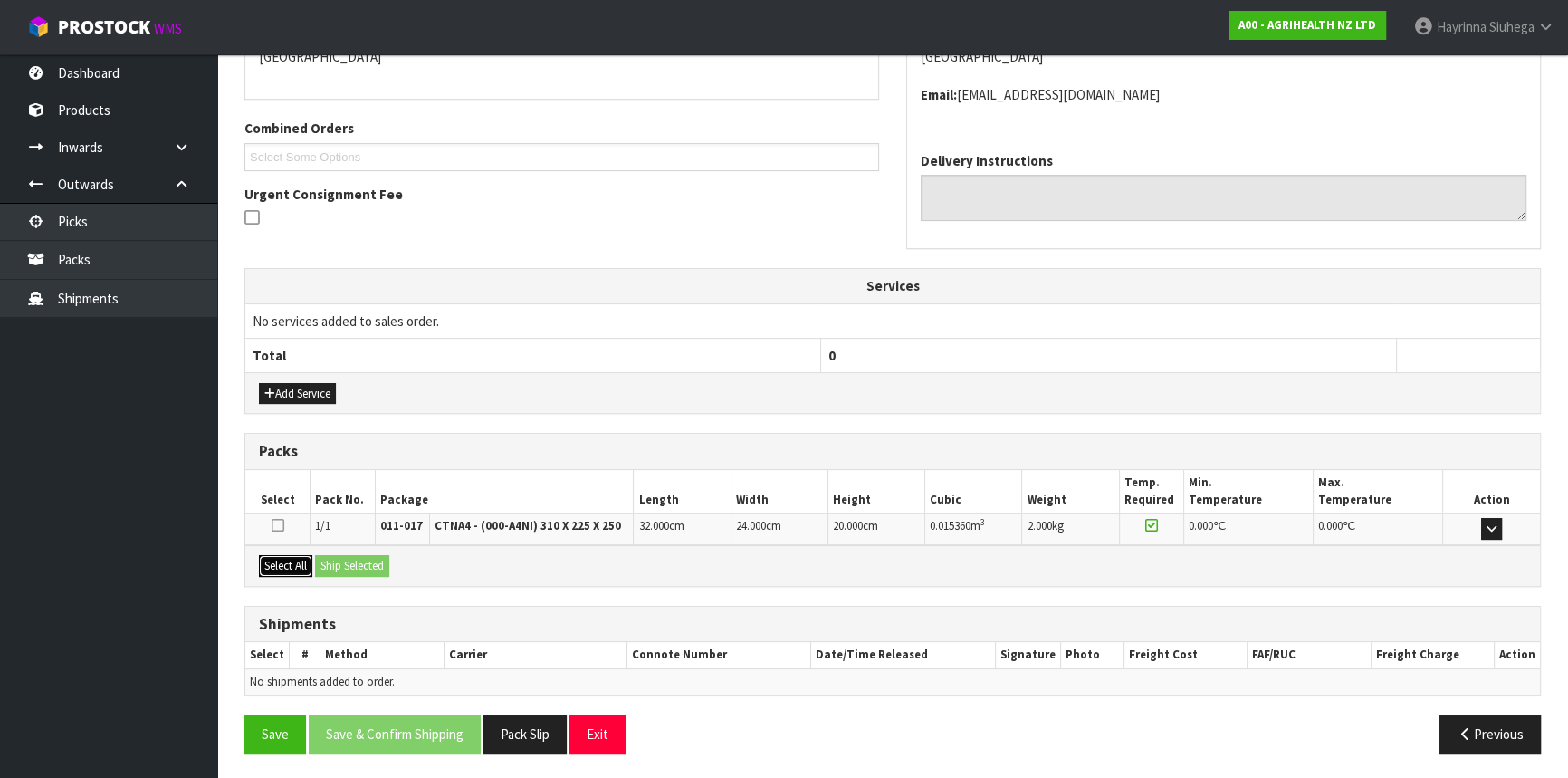
click at [292, 569] on button "Select All" at bounding box center [285, 566] width 53 height 21
click at [337, 558] on button "Ship Selected" at bounding box center [352, 566] width 74 height 21
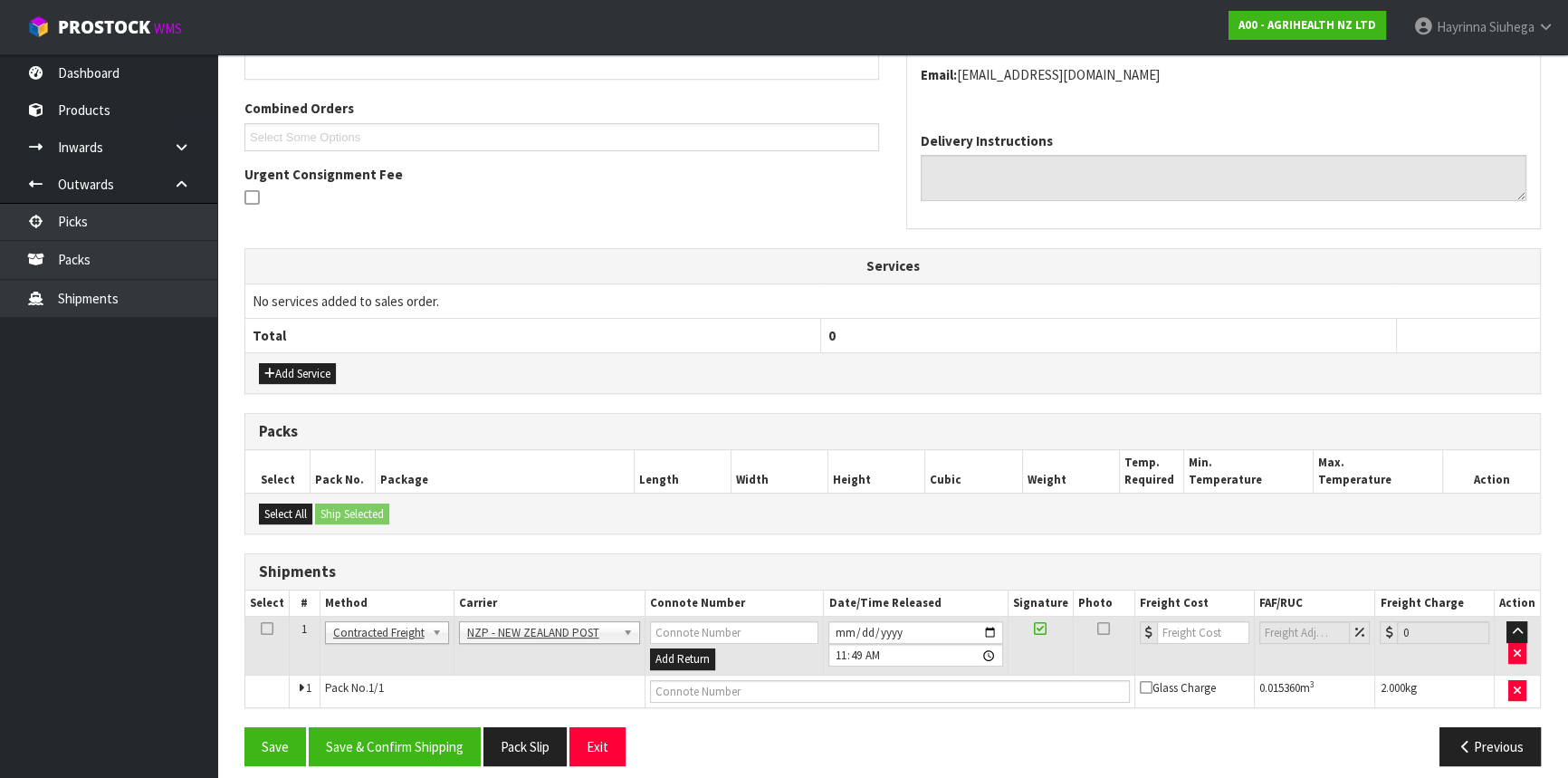
scroll to position [449, 0]
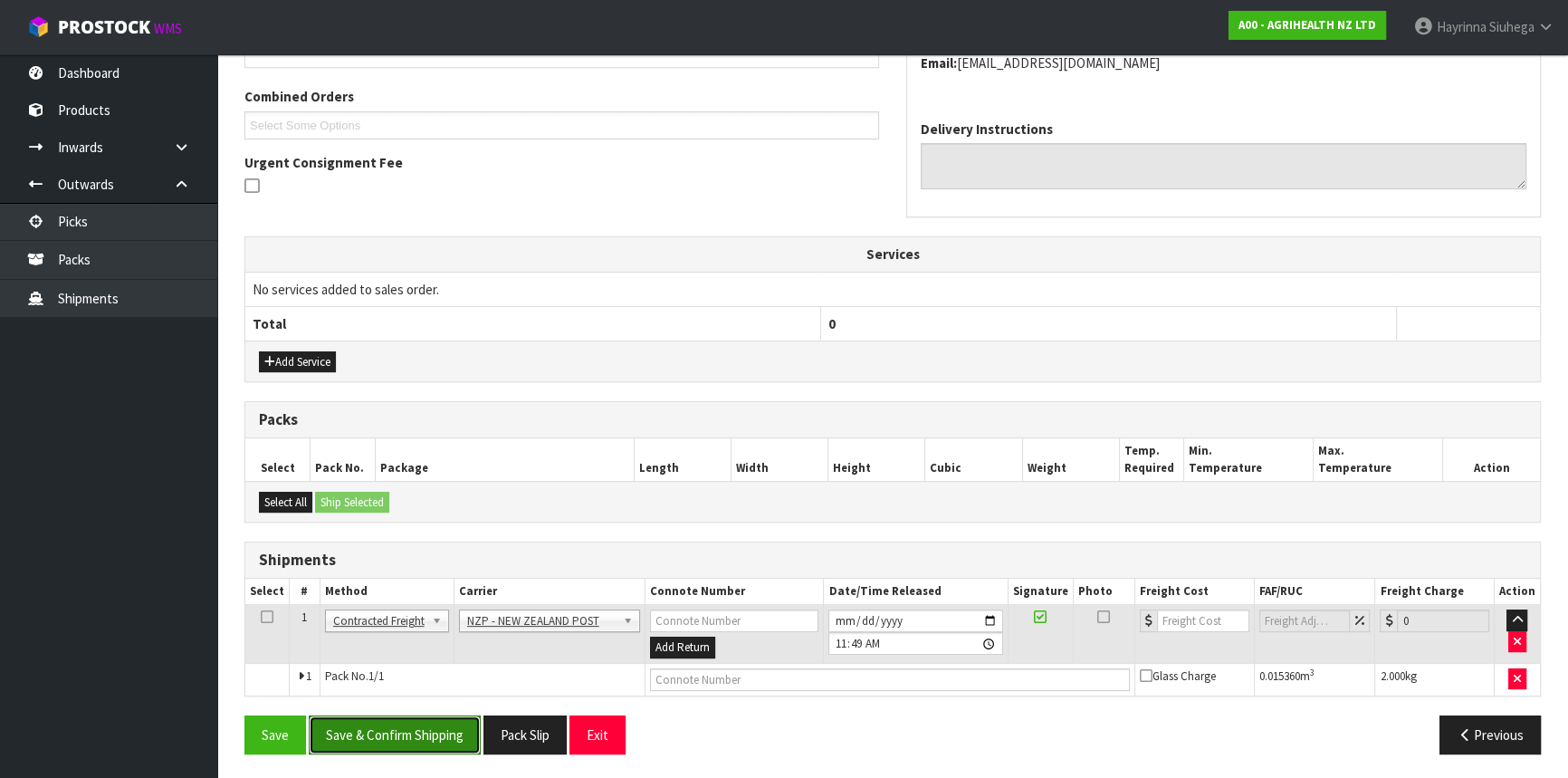
click at [403, 742] on button "Save & Confirm Shipping" at bounding box center [394, 735] width 172 height 39
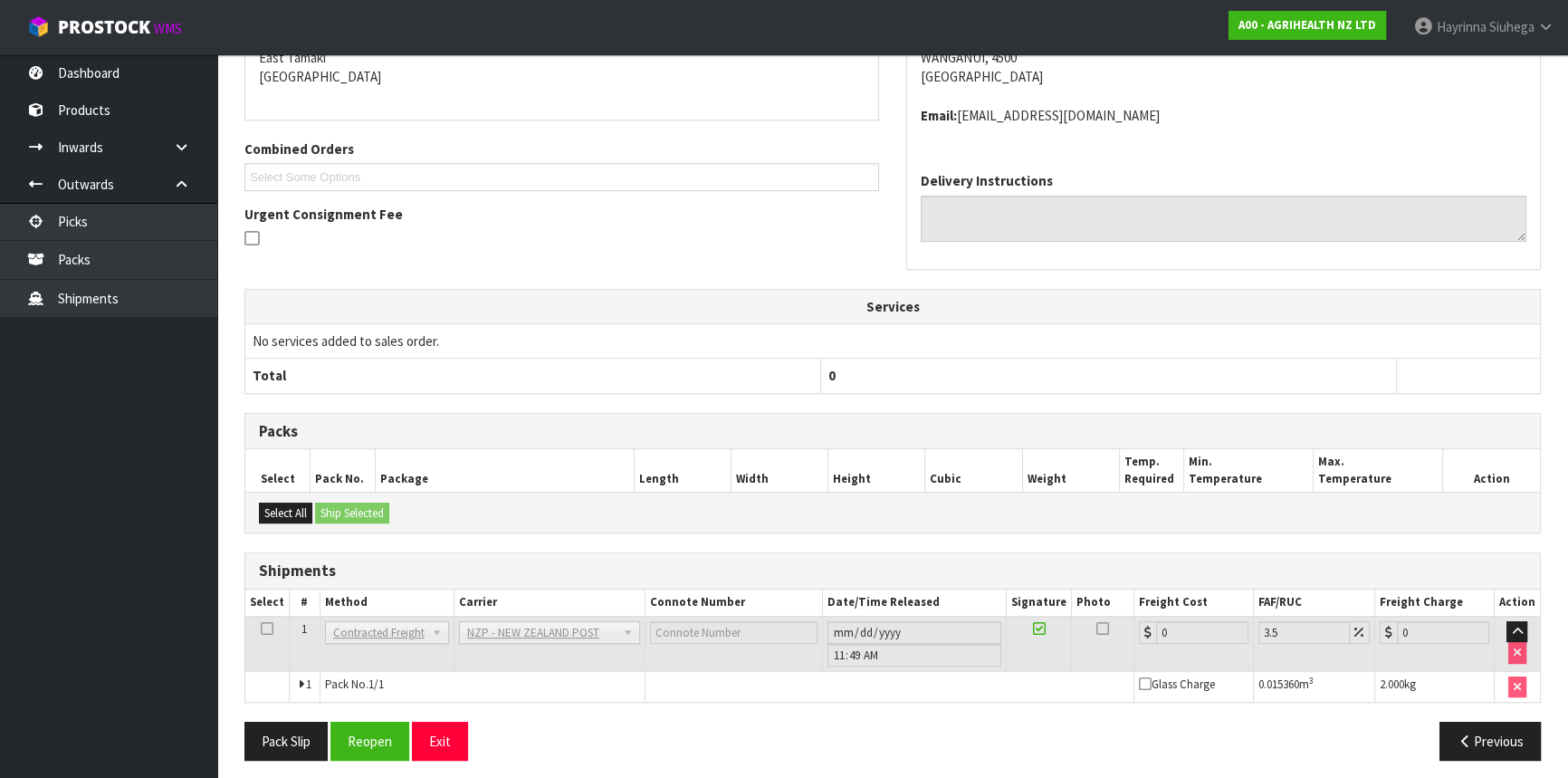
scroll to position [423, 0]
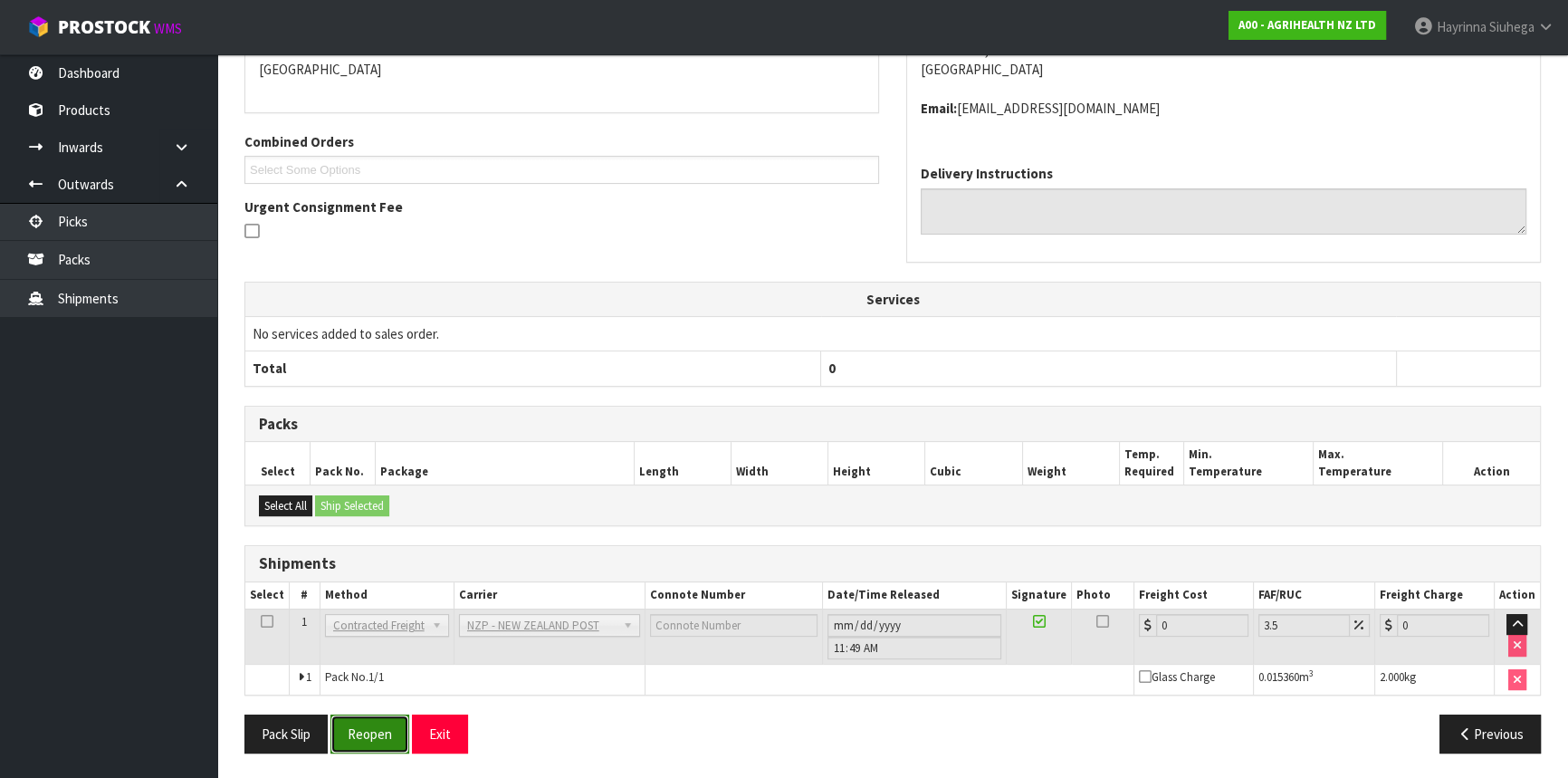
click at [371, 720] on button "Reopen" at bounding box center [369, 734] width 79 height 39
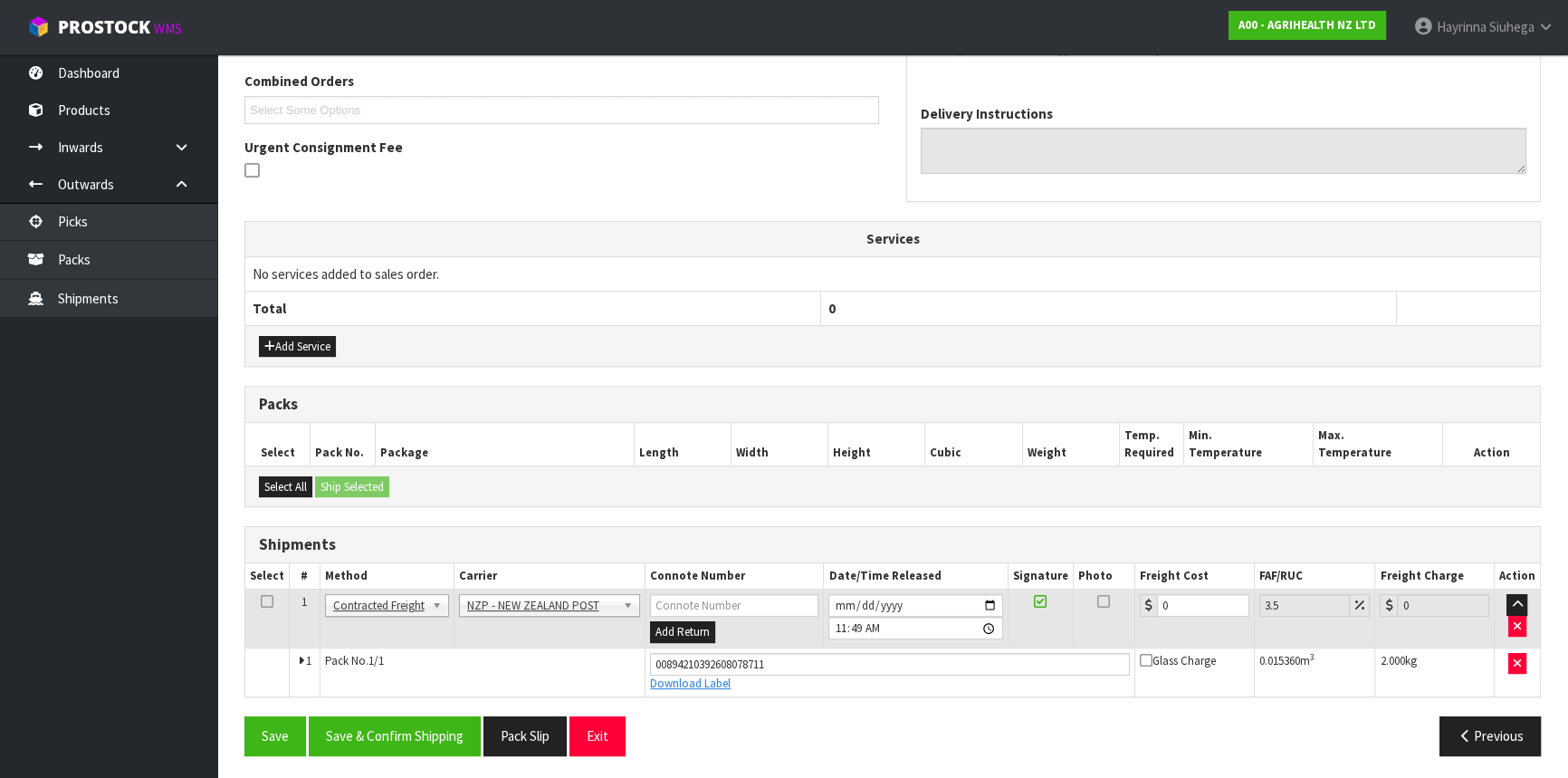
scroll to position [464, 0]
drag, startPoint x: 1189, startPoint y: 602, endPoint x: 1135, endPoint y: 601, distance: 54.0
click at [1141, 601] on div "0" at bounding box center [1194, 604] width 110 height 22
click at [245, 716] on button "Save" at bounding box center [275, 735] width 61 height 39
click at [414, 725] on button "Save & Confirm Shipping" at bounding box center [394, 735] width 172 height 39
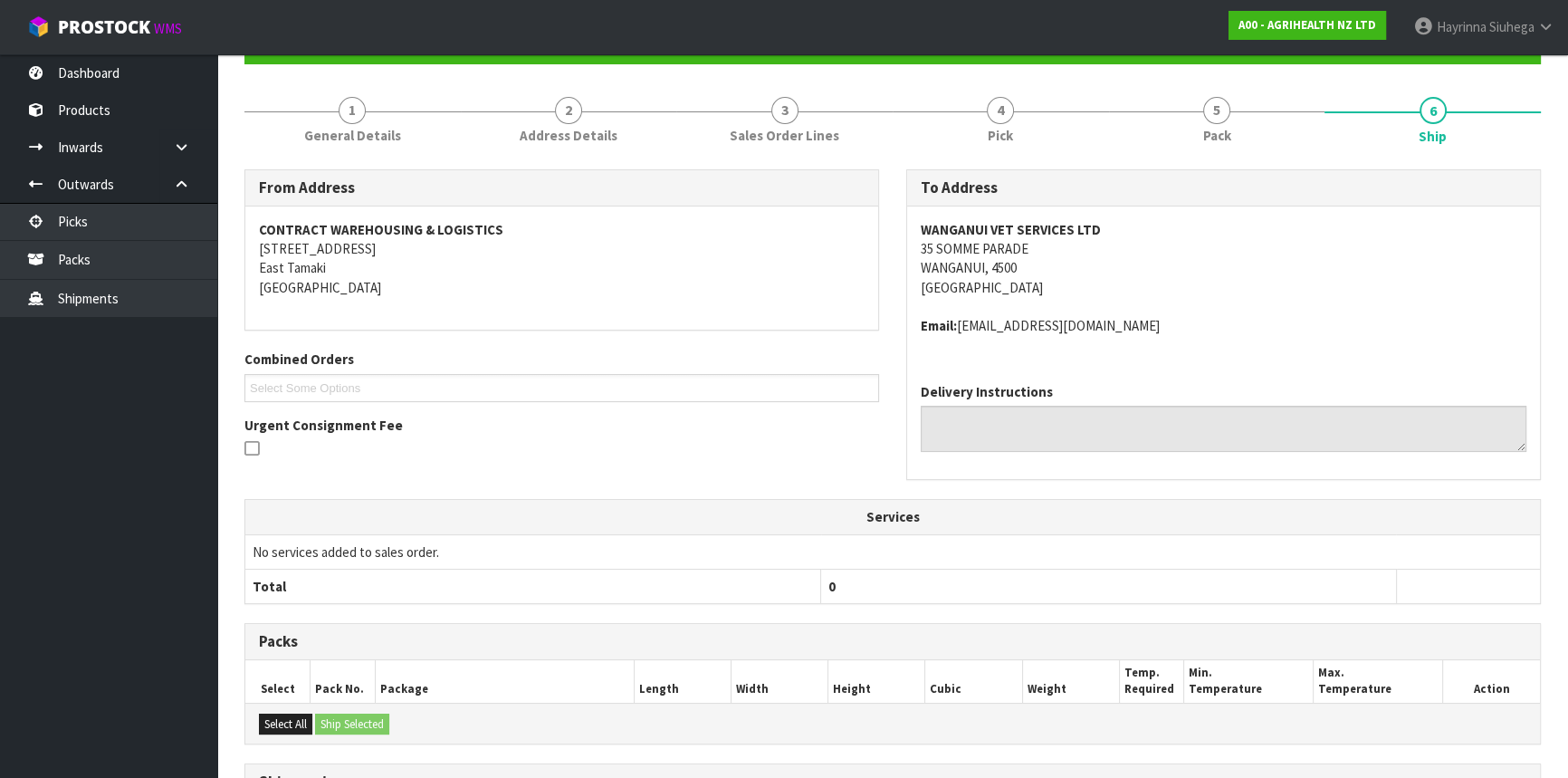
scroll to position [0, 0]
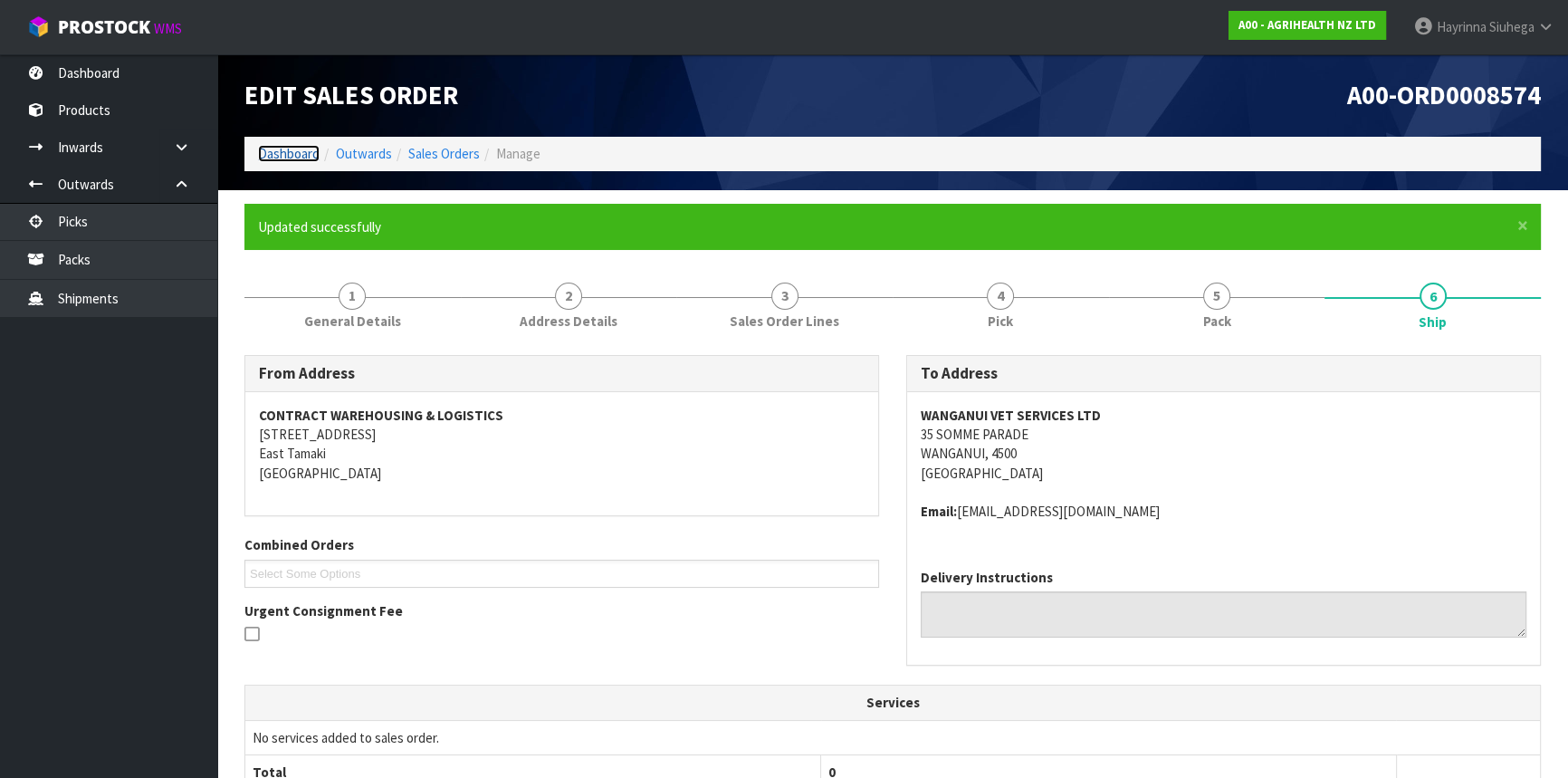
click at [281, 154] on link "Dashboard" at bounding box center [288, 153] width 61 height 17
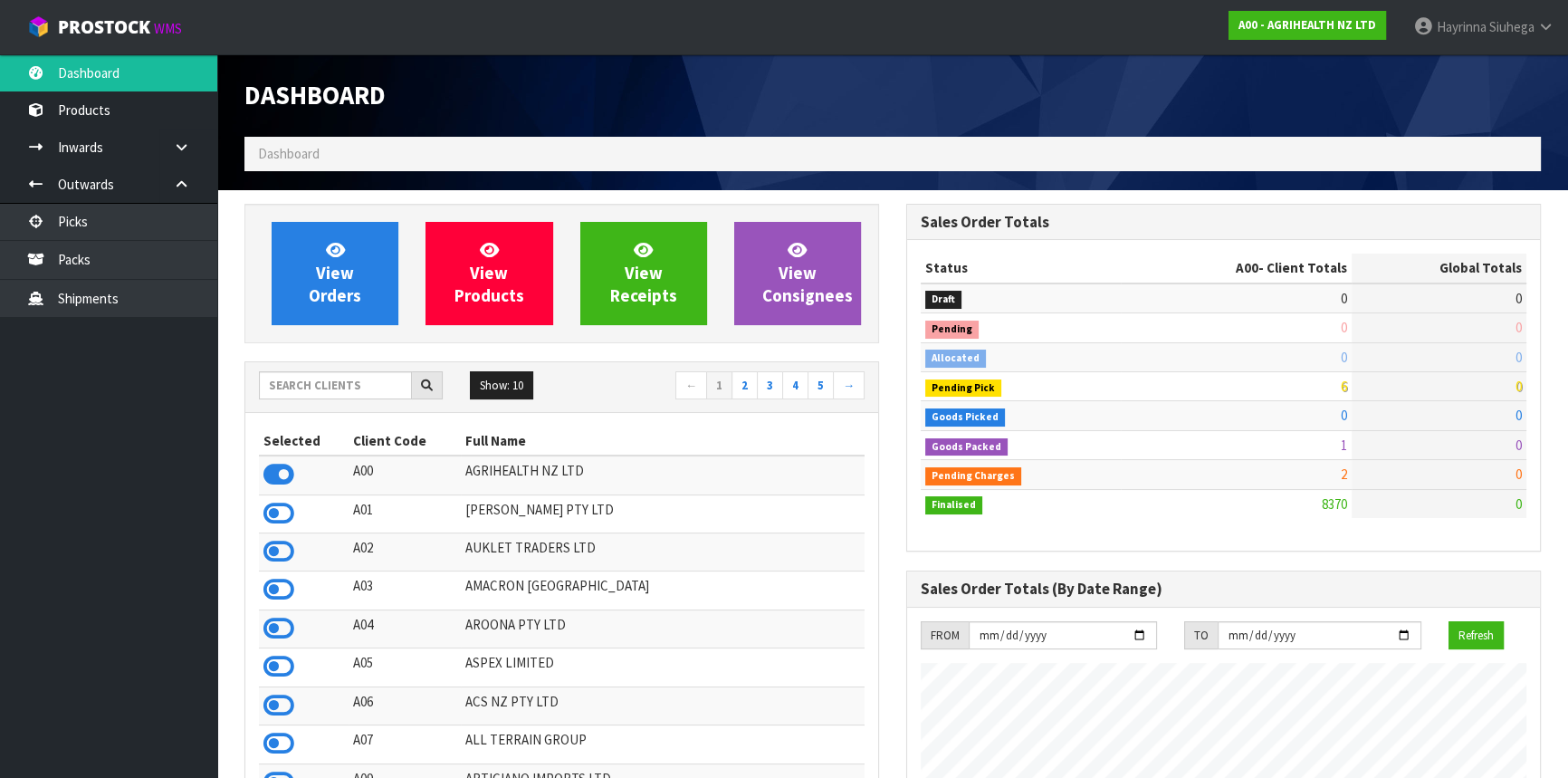
scroll to position [1370, 661]
click at [320, 392] on input "text" at bounding box center [336, 385] width 153 height 28
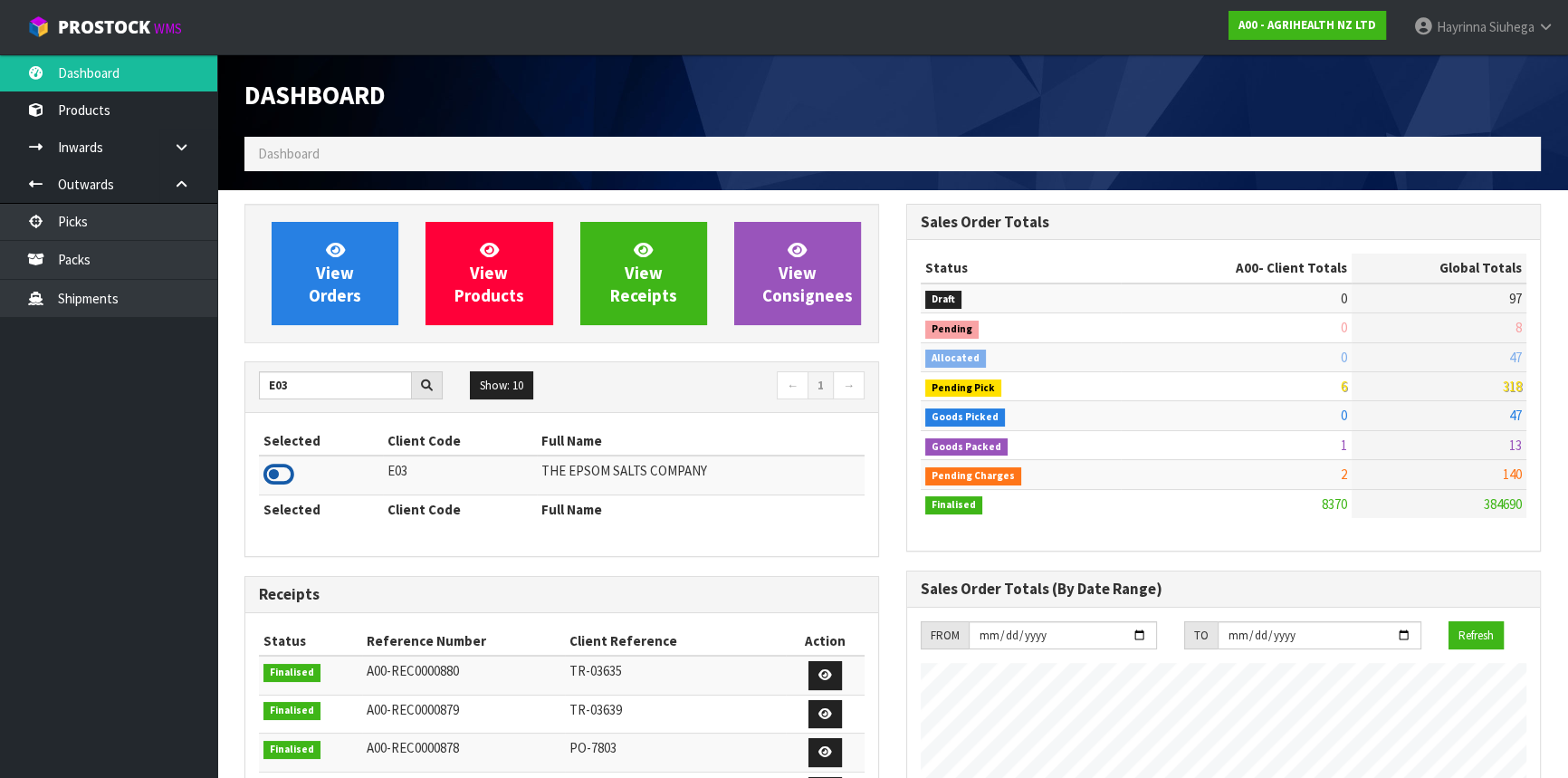
click at [281, 472] on icon at bounding box center [279, 475] width 31 height 27
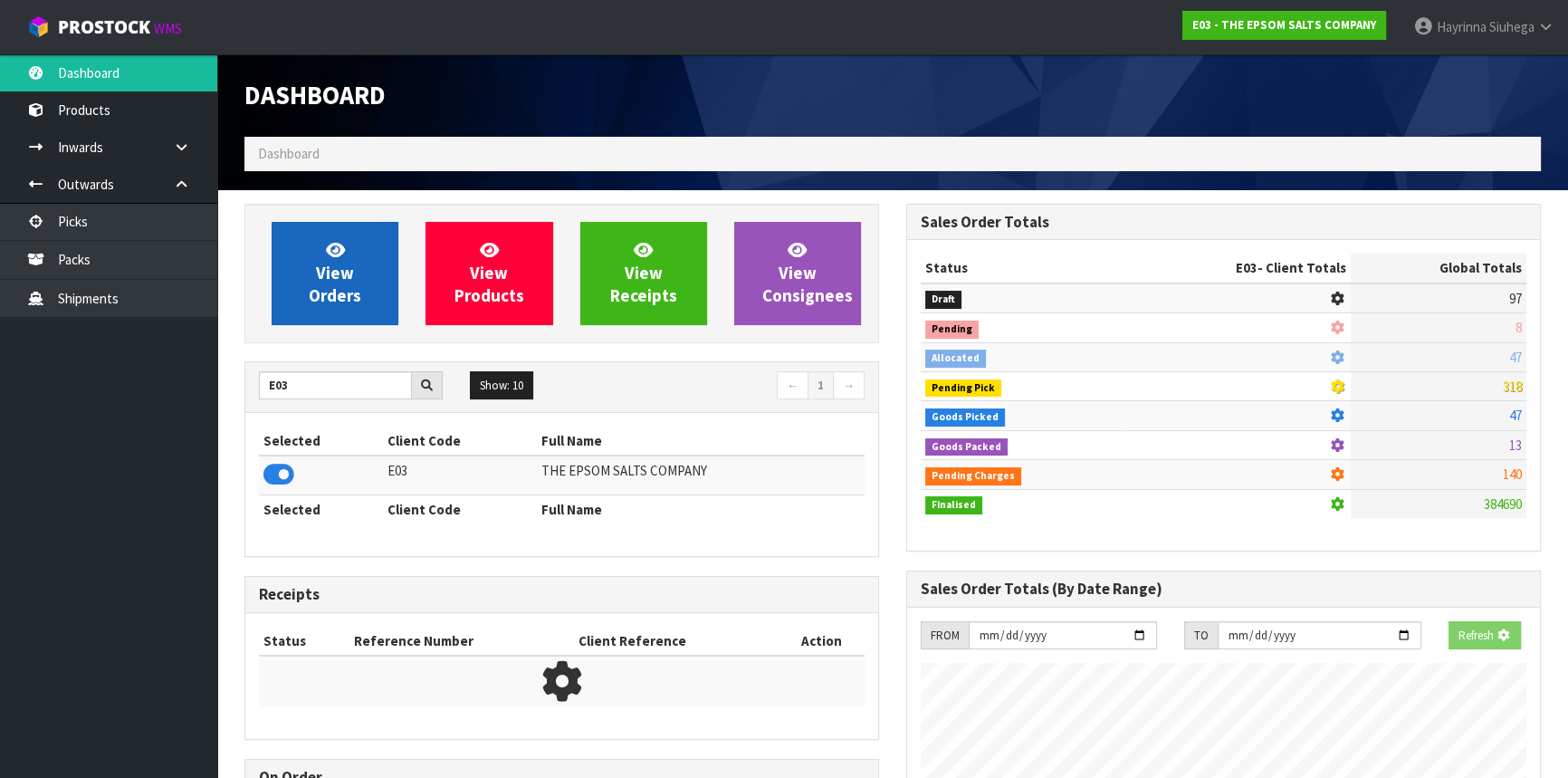
scroll to position [904658, 904740]
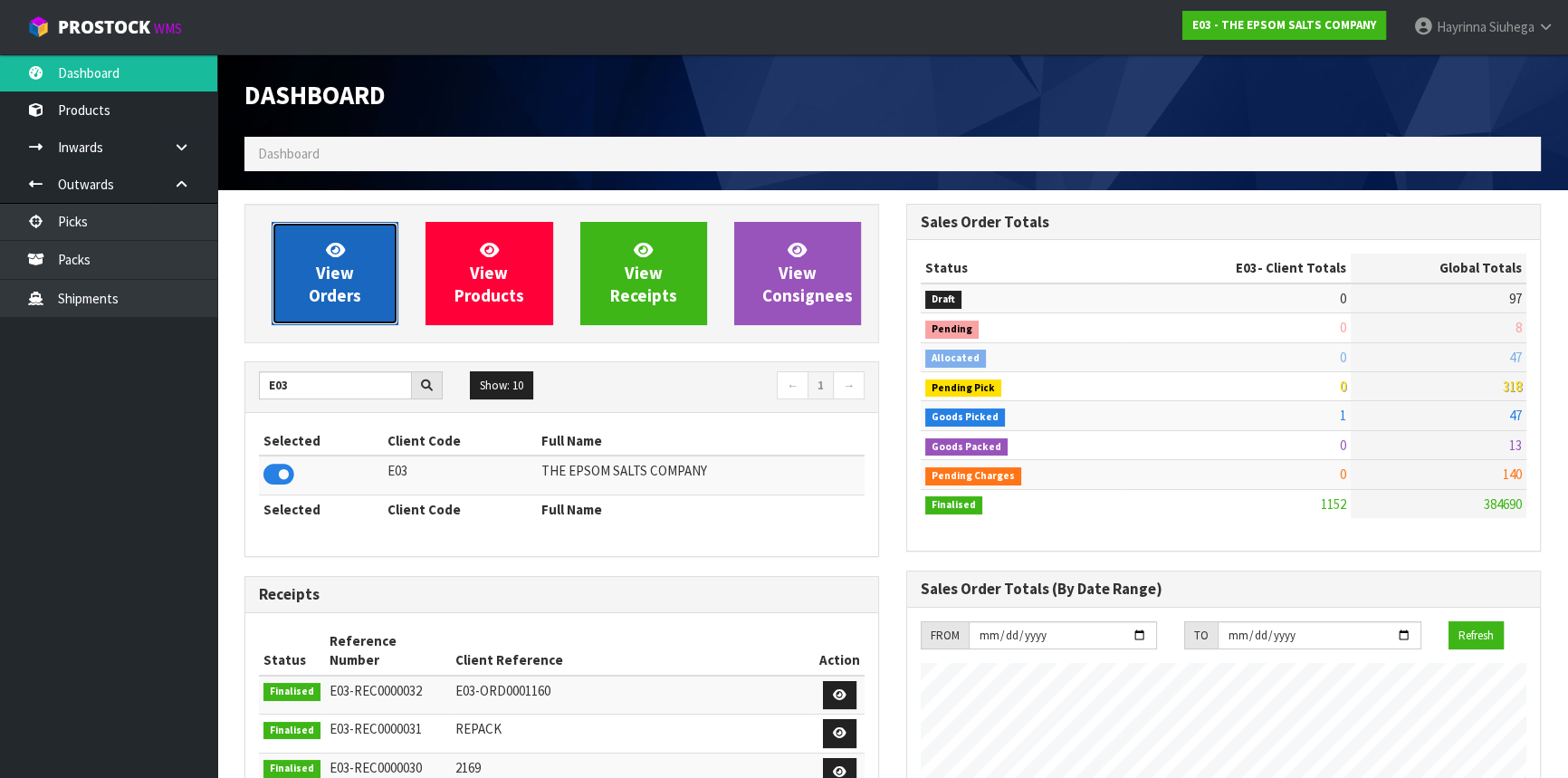
click at [347, 271] on span "View Orders" at bounding box center [335, 273] width 52 height 68
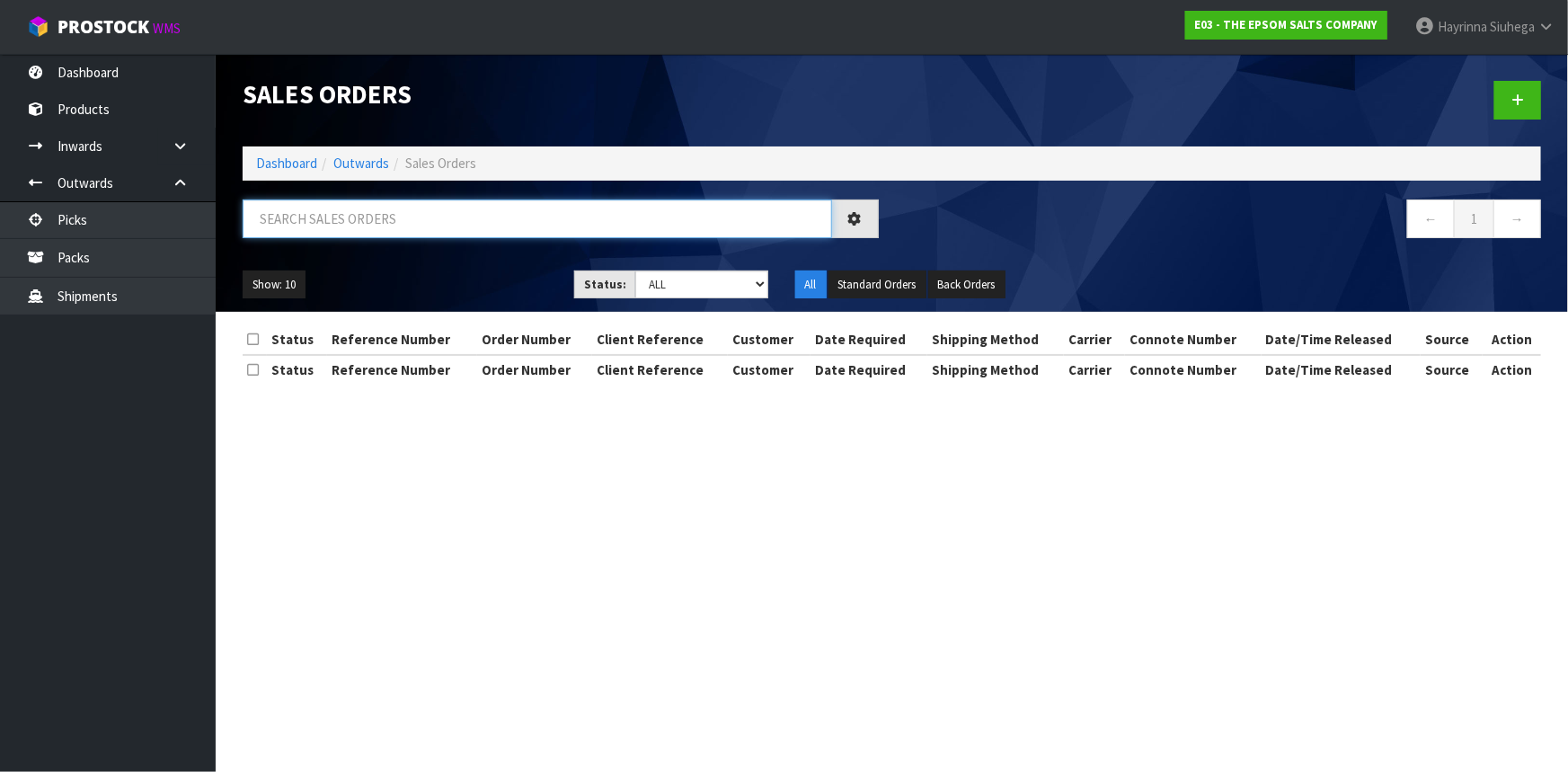
click at [366, 217] on input "text" at bounding box center [538, 219] width 590 height 39
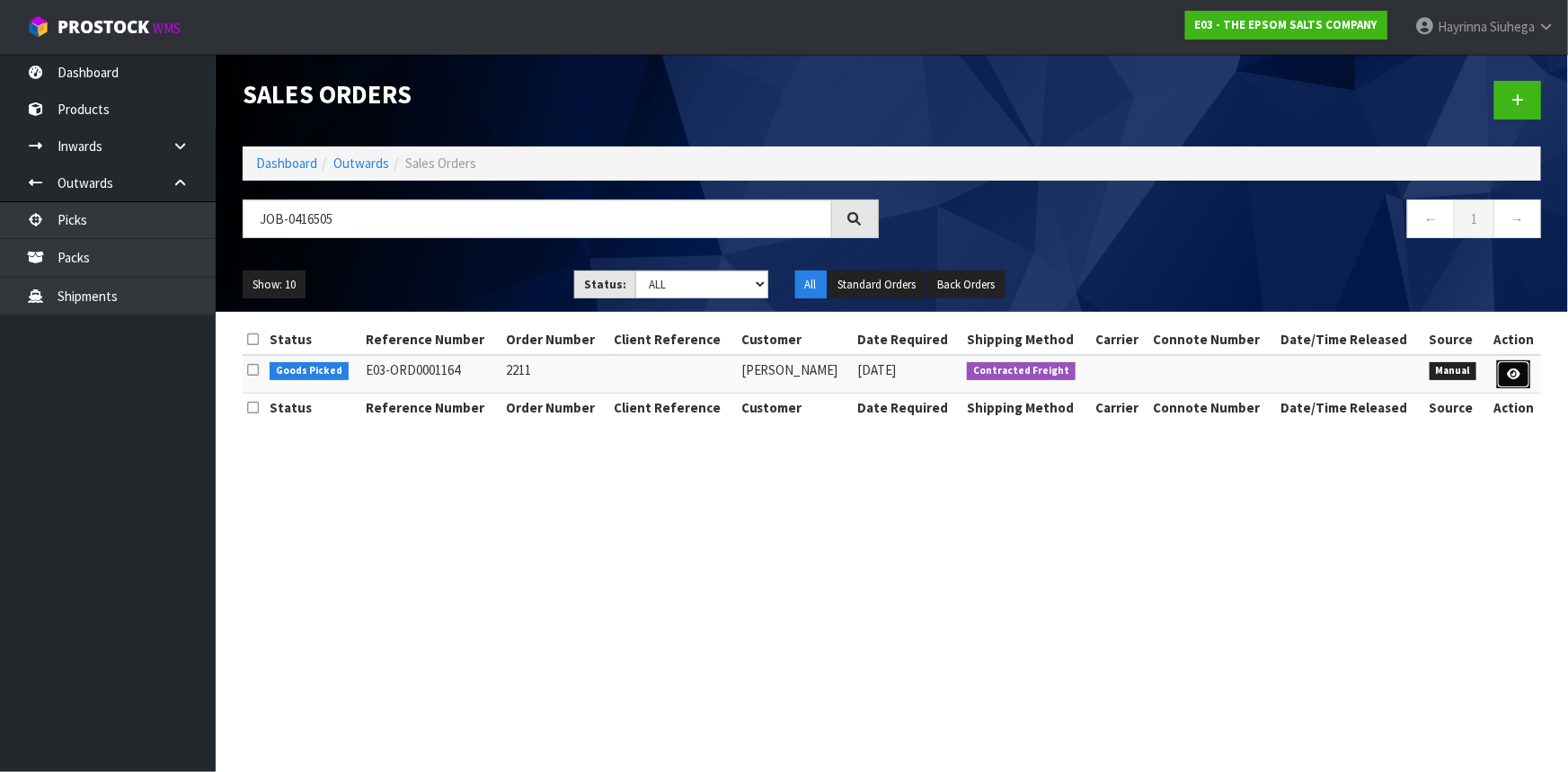
click at [1515, 378] on icon at bounding box center [1514, 374] width 13 height 12
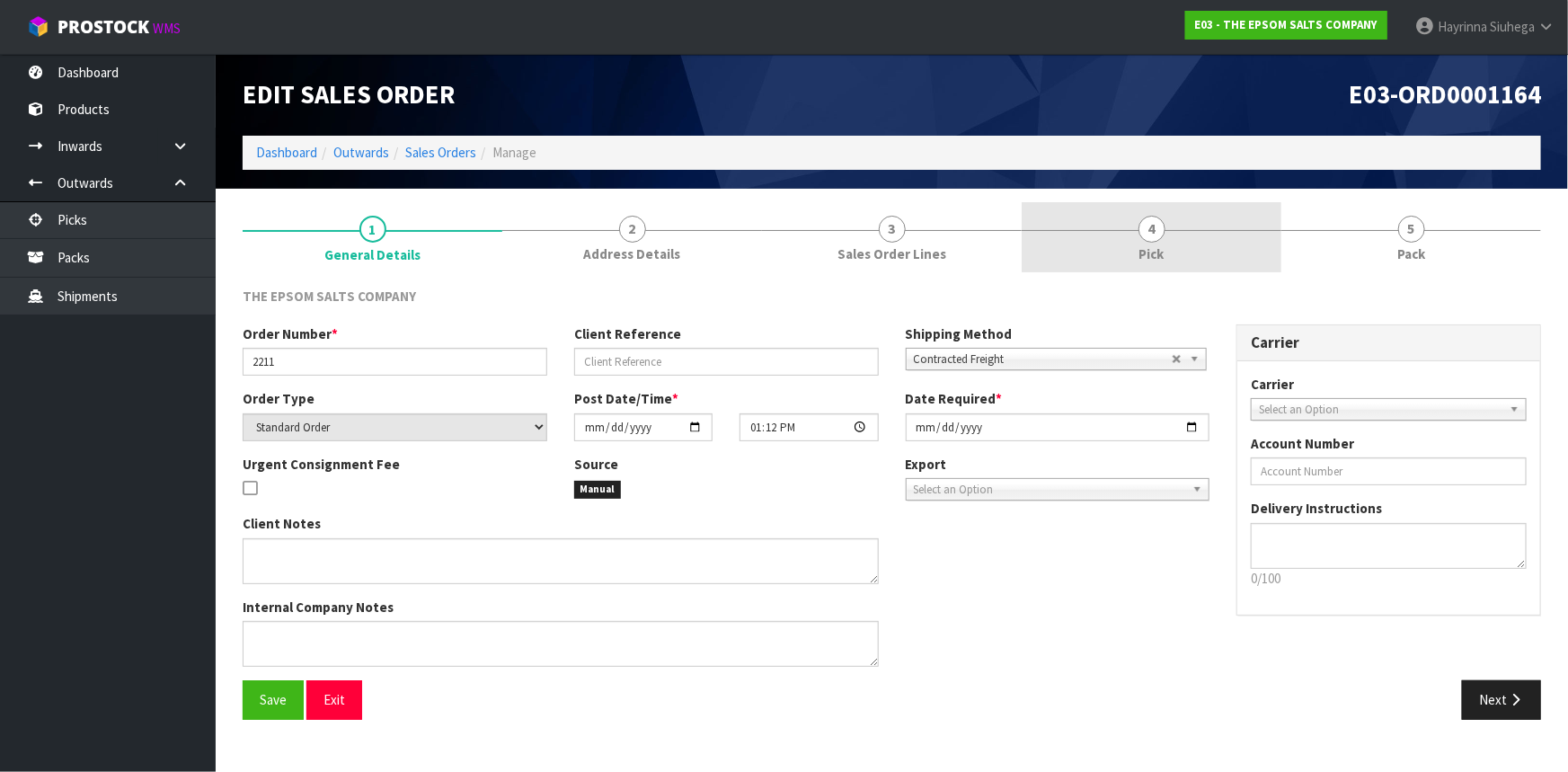
click at [1192, 220] on link "4 Pick" at bounding box center [1152, 238] width 260 height 71
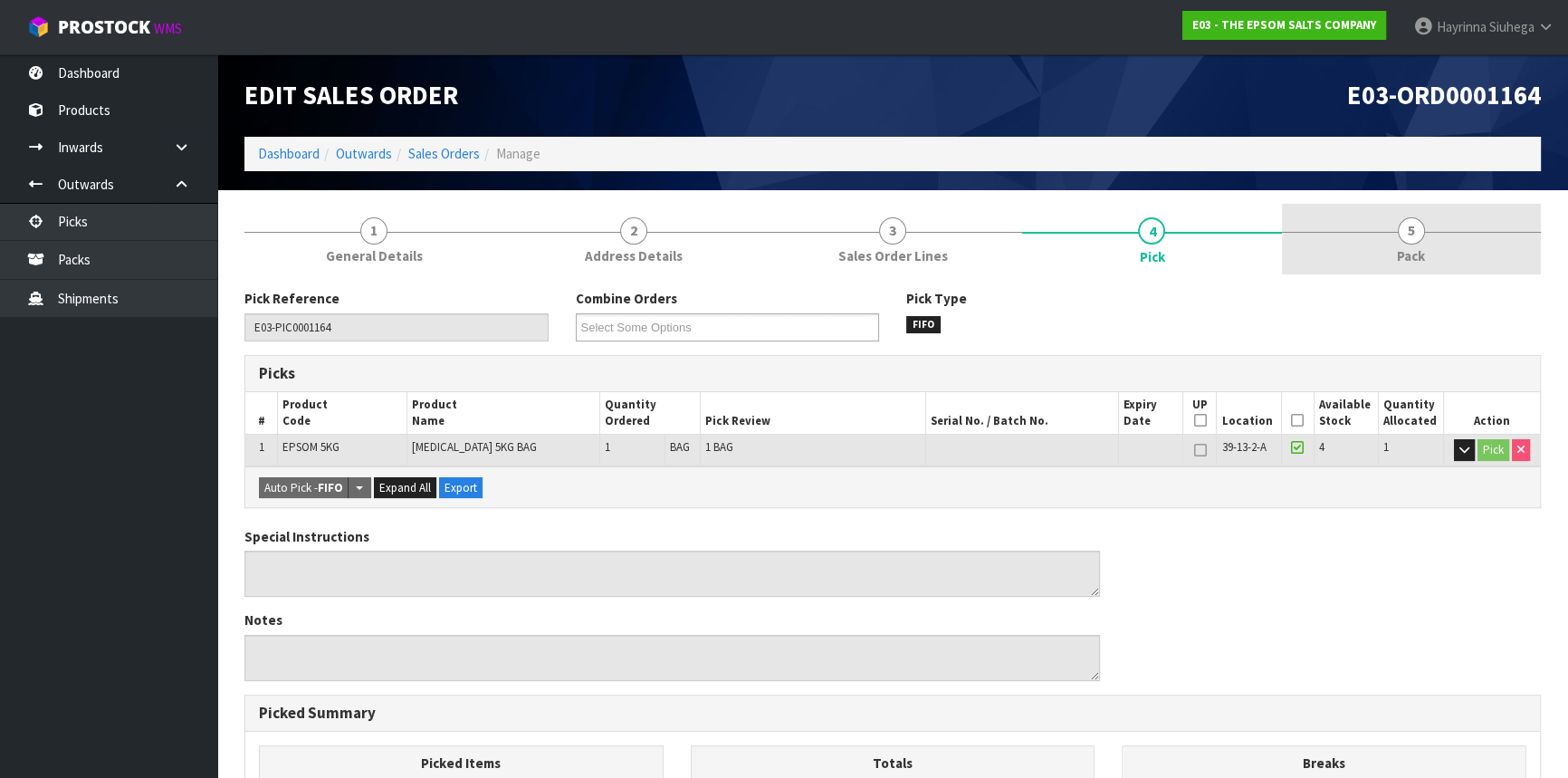
click at [1380, 256] on link "5 Pack" at bounding box center [1411, 240] width 259 height 72
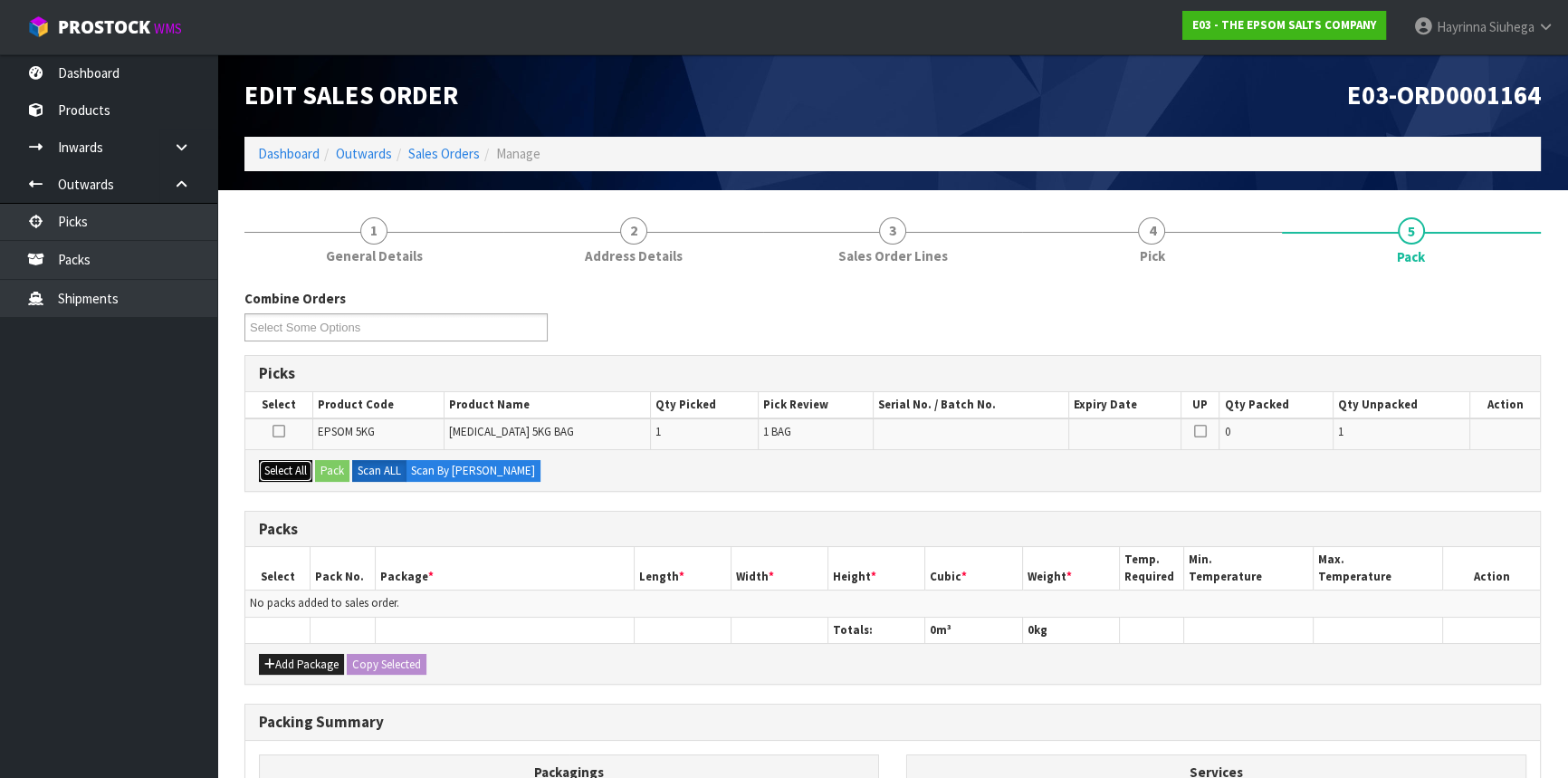
click at [282, 463] on button "Select All" at bounding box center [285, 471] width 53 height 21
click at [342, 469] on button "Pack" at bounding box center [332, 471] width 34 height 21
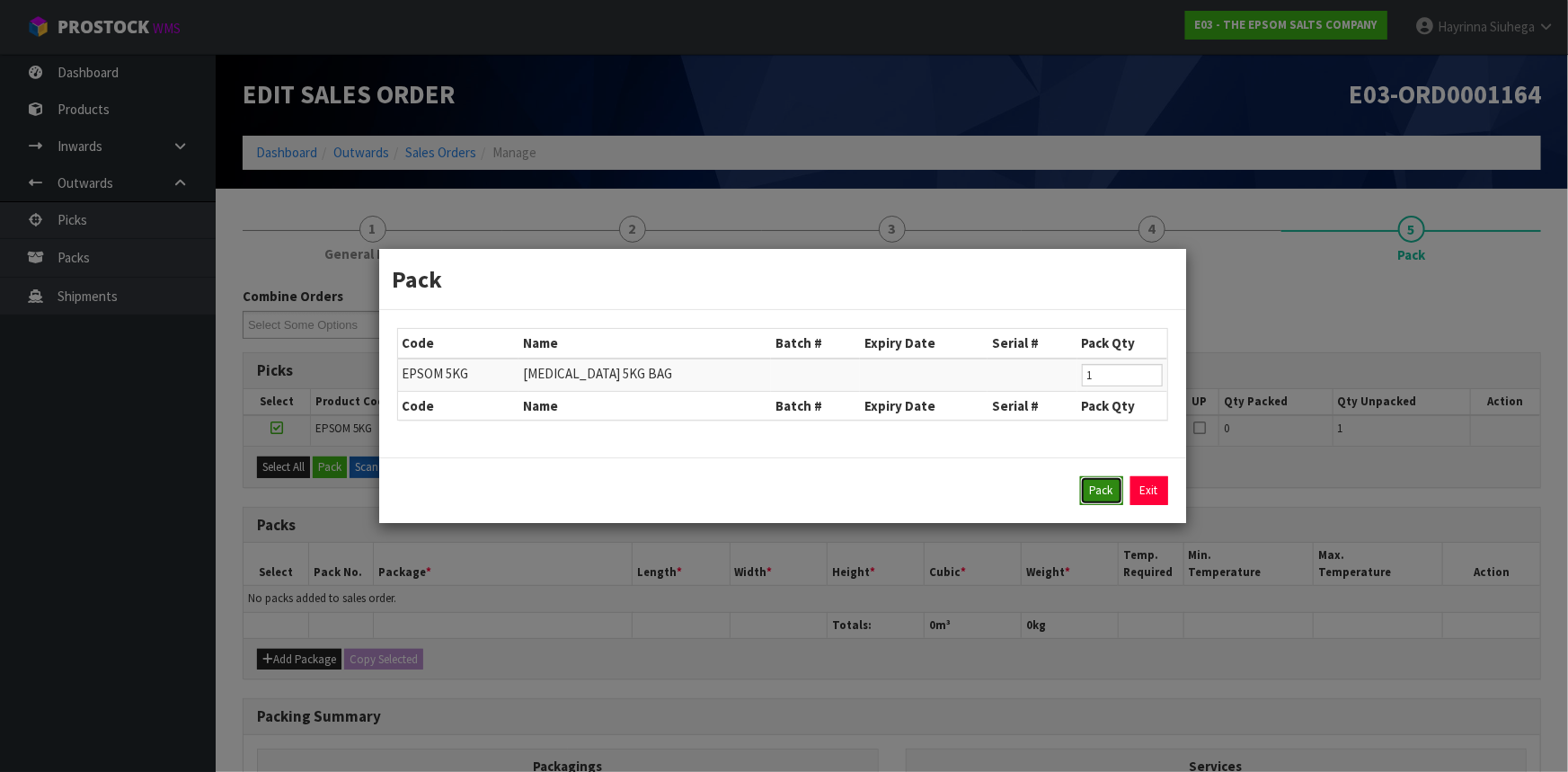
click at [1087, 481] on button "Pack" at bounding box center [1102, 491] width 43 height 29
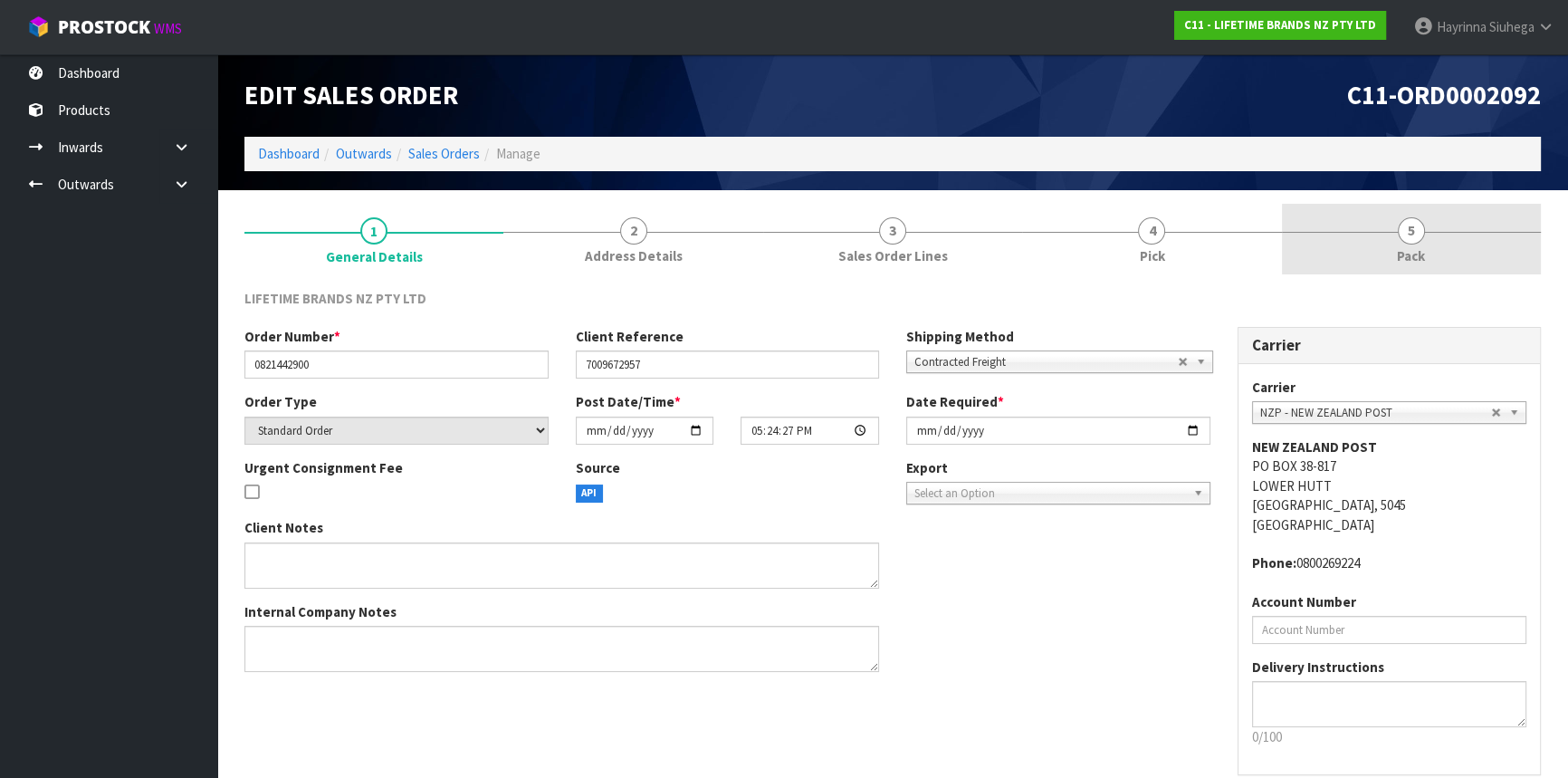
click at [1375, 247] on link "5 Pack" at bounding box center [1411, 240] width 259 height 72
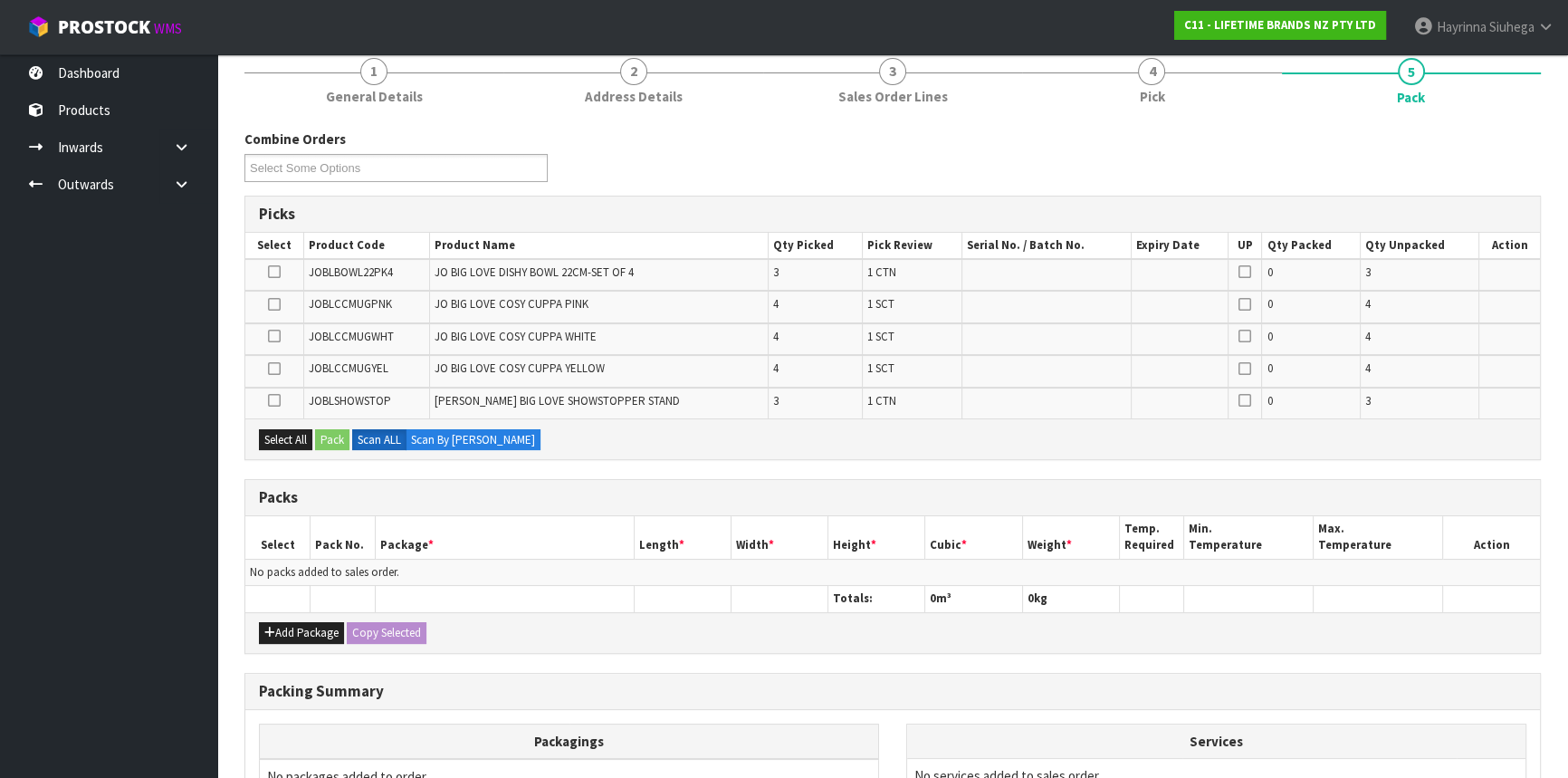
scroll to position [247, 0]
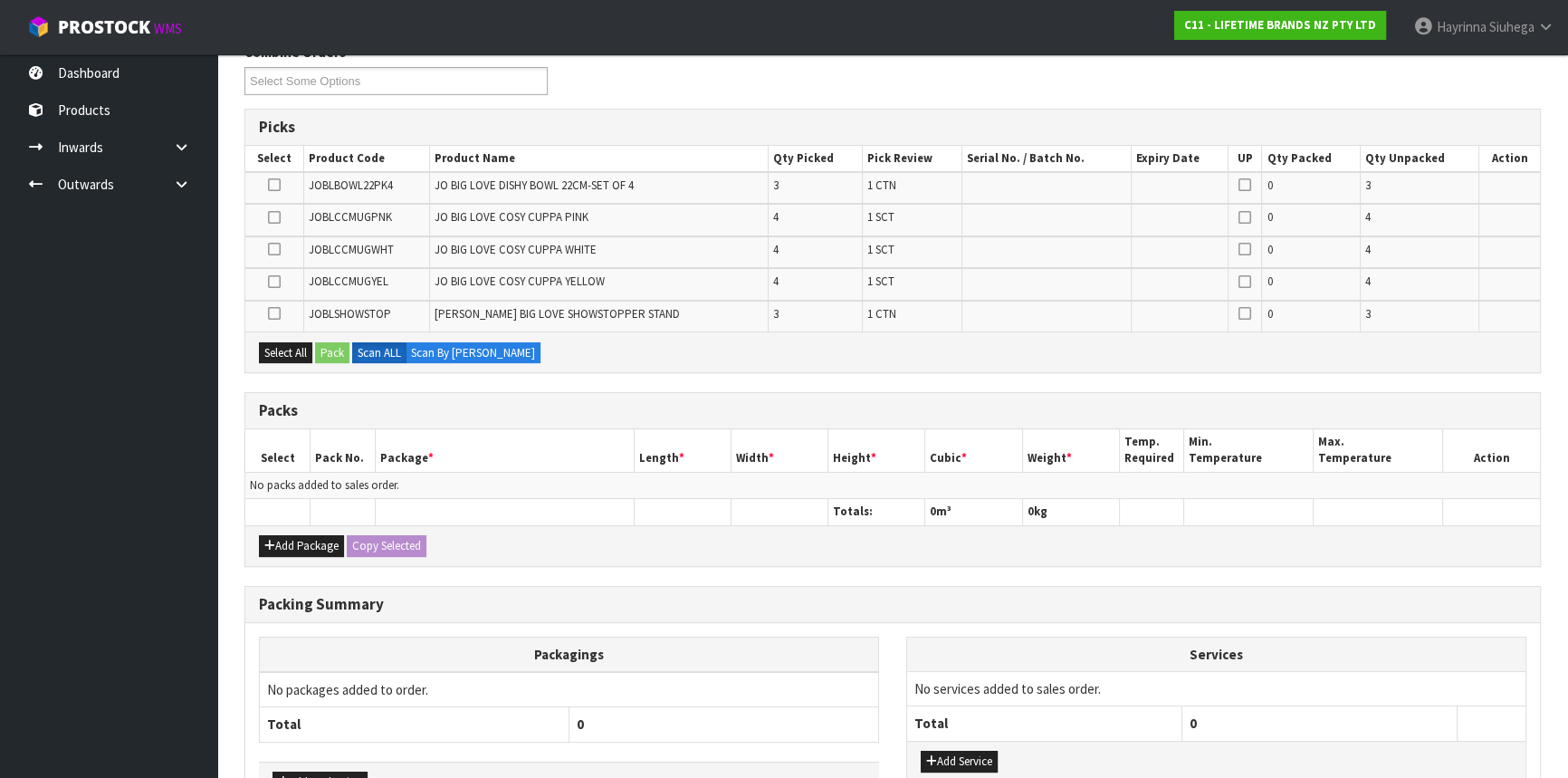
click at [661, 453] on th "Length *" at bounding box center [683, 451] width 97 height 43
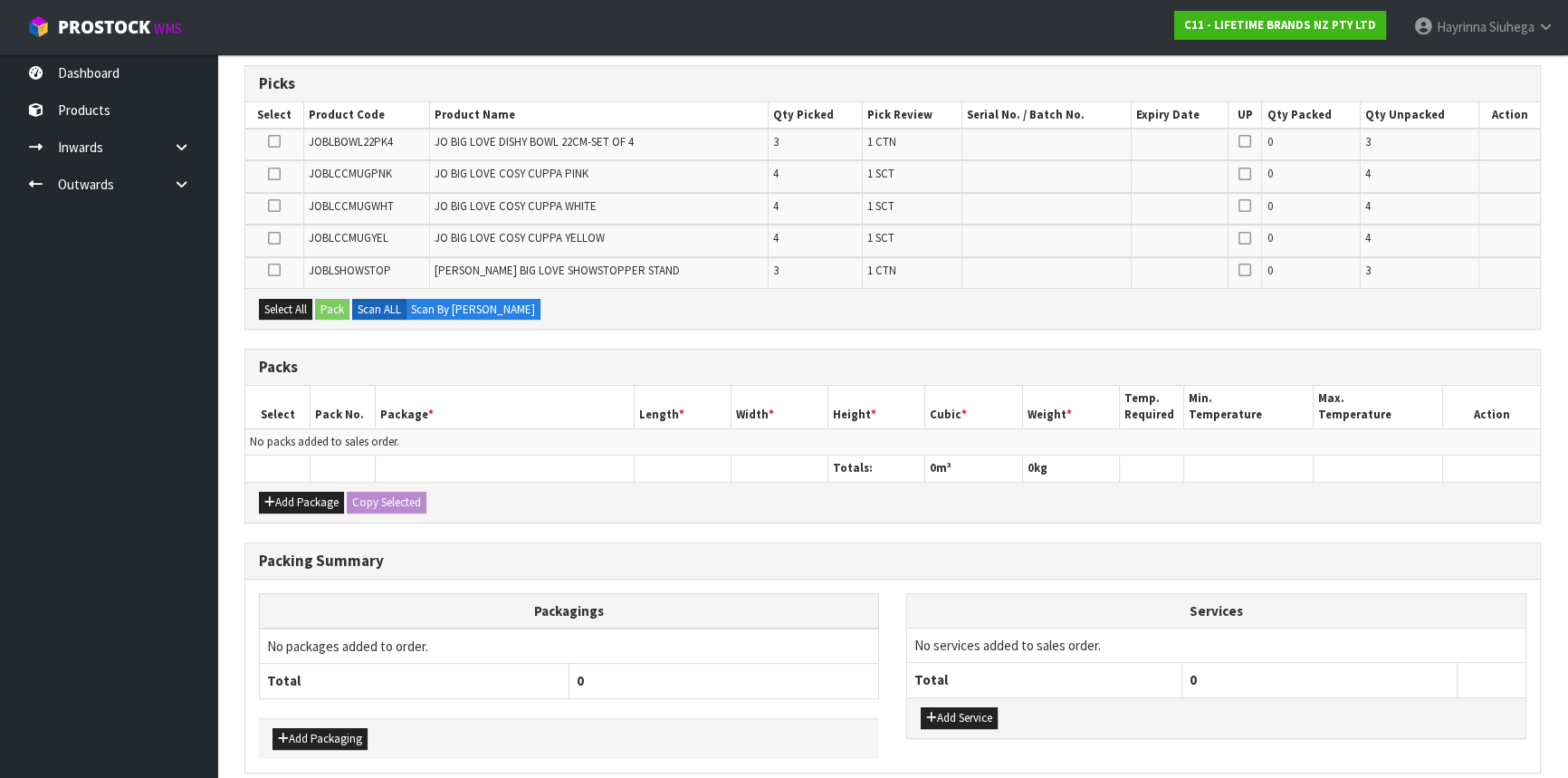
scroll to position [329, 0]
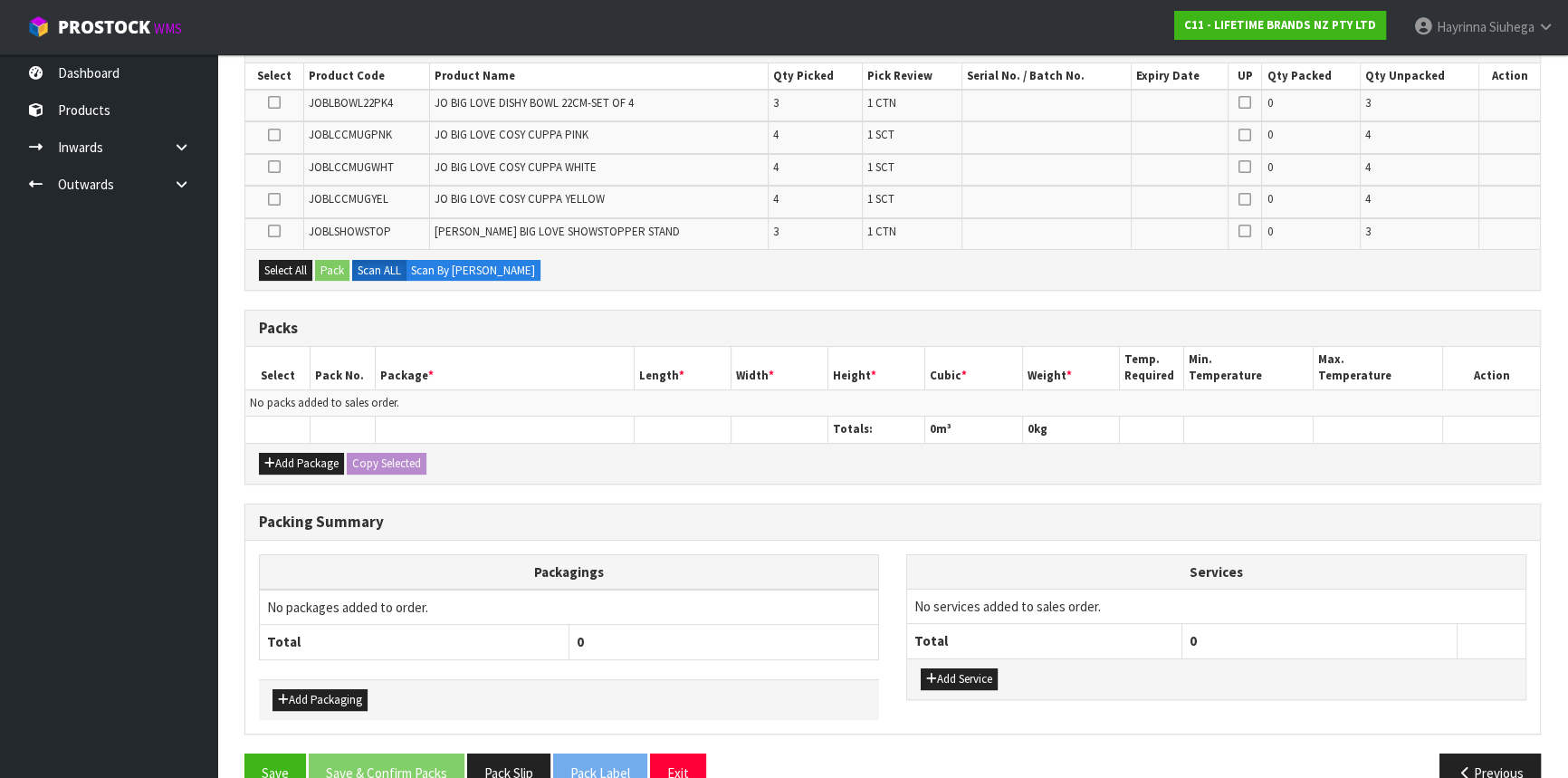
click at [488, 405] on td "No packs added to sales order." at bounding box center [893, 402] width 1295 height 26
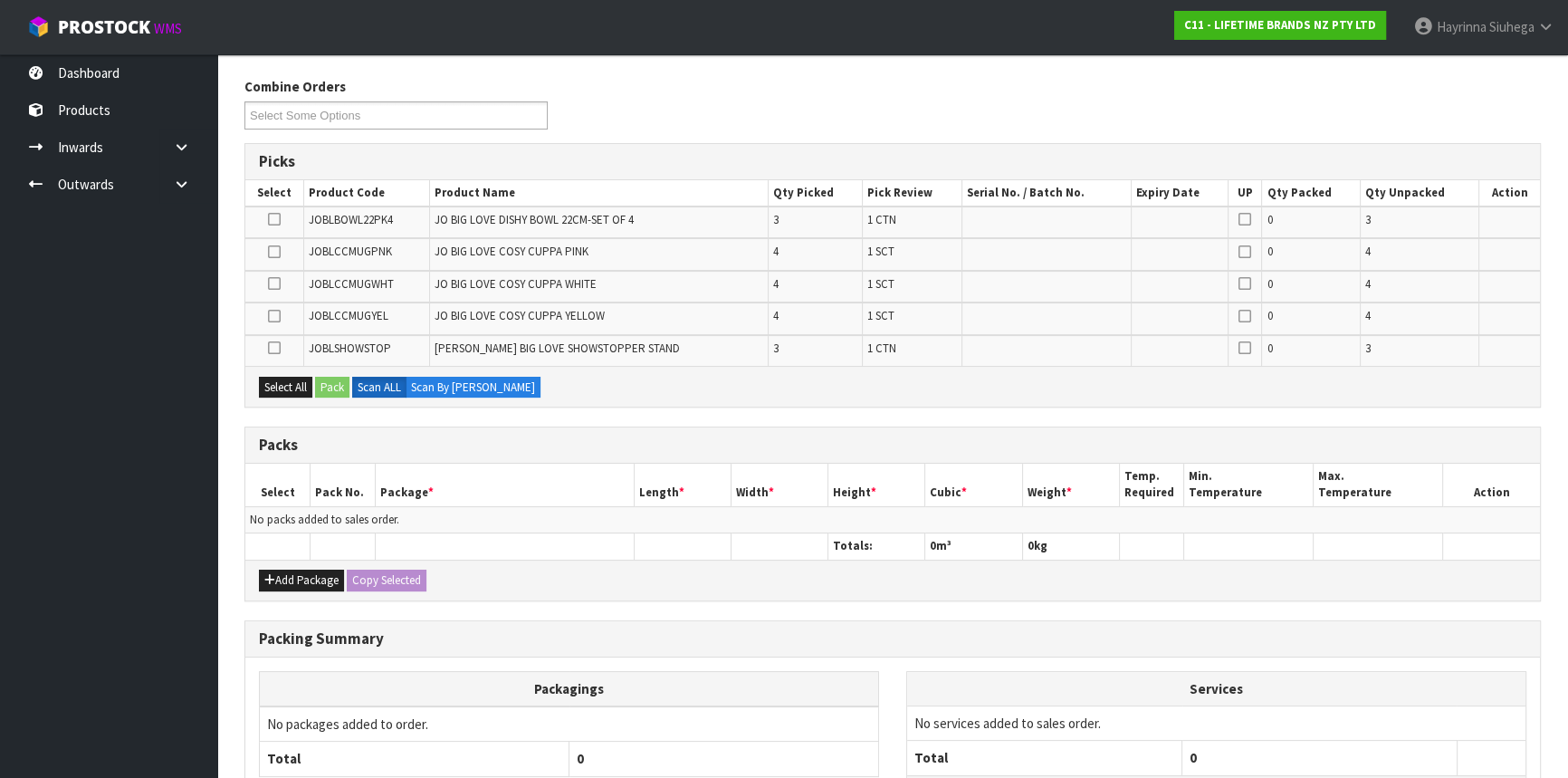
scroll to position [164, 0]
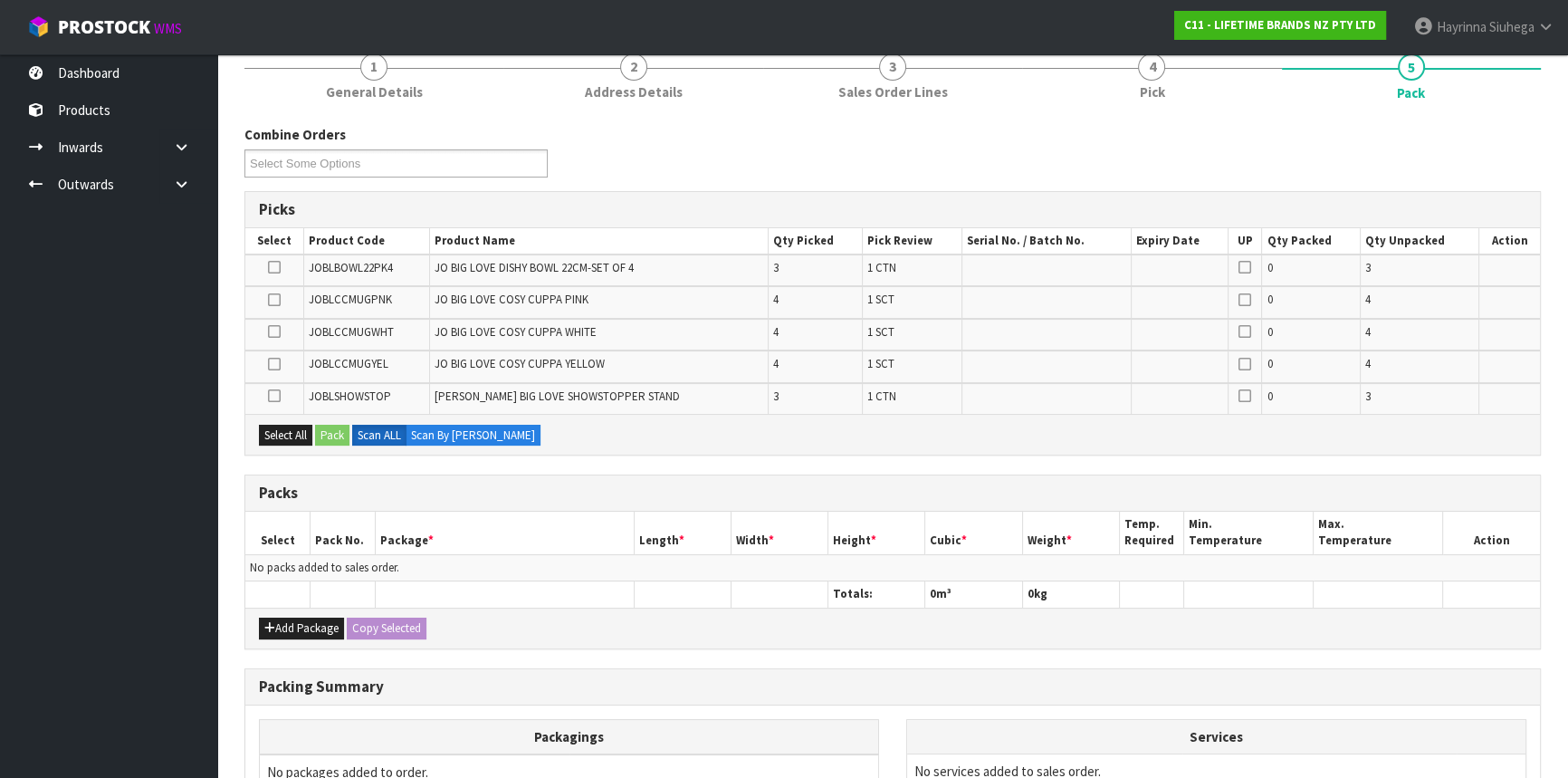
click at [152, 516] on ul "Dashboard Products Categories Serial Numbers Kitsets Packagings Inwards Purchas…" at bounding box center [109, 416] width 217 height 724
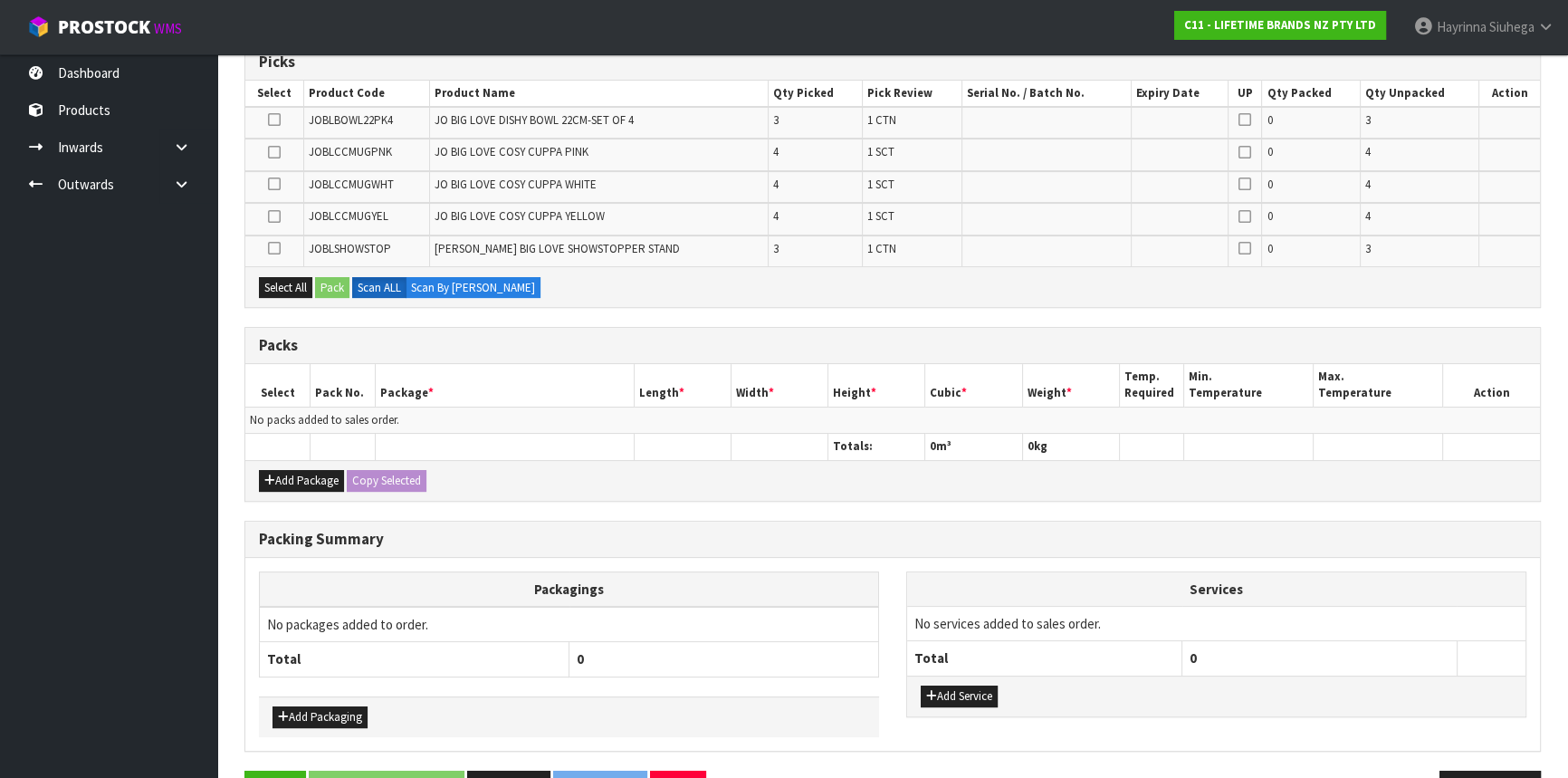
scroll to position [283, 0]
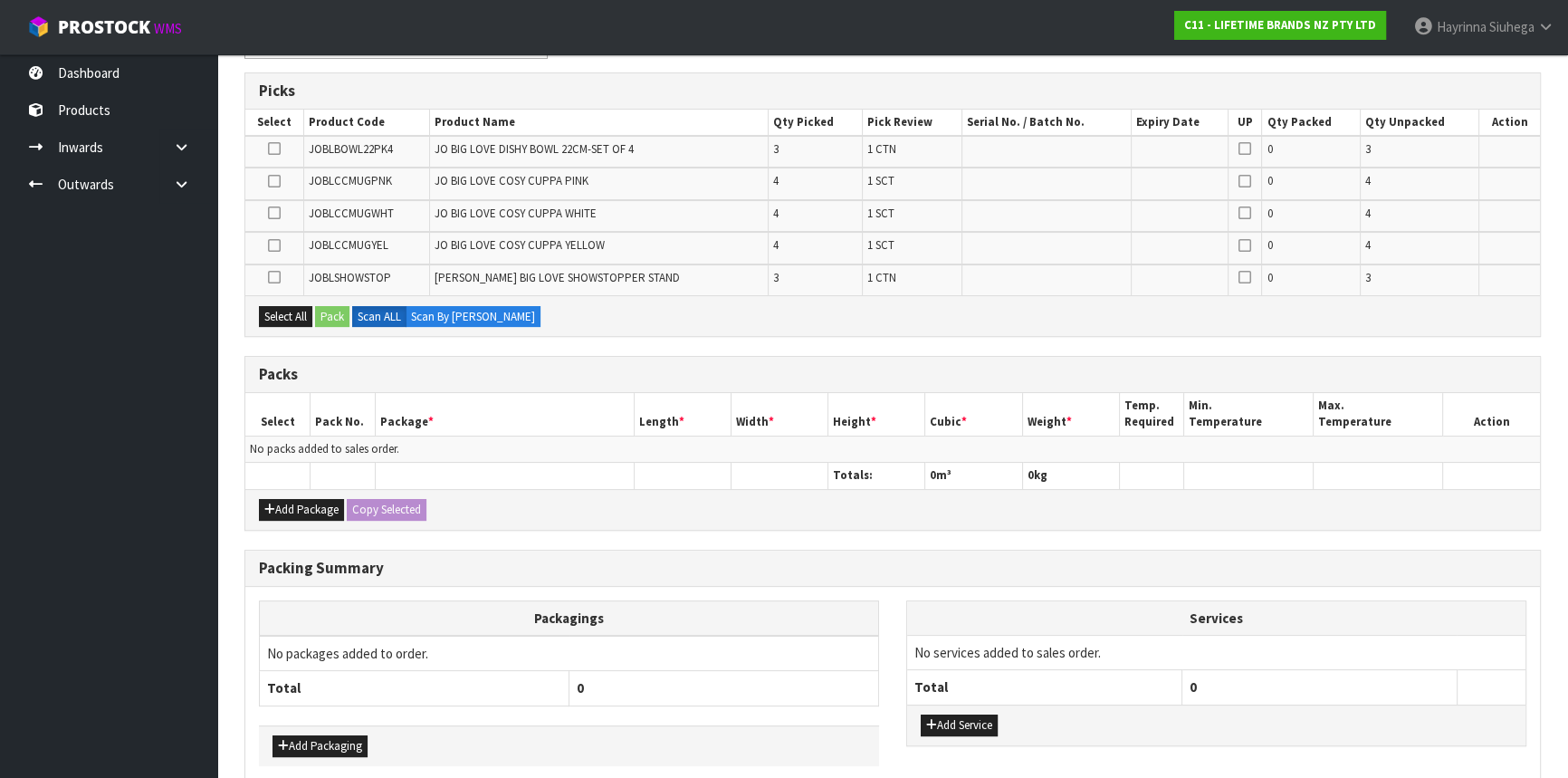
click at [168, 418] on ul "Dashboard Products Categories Serial Numbers Kitsets Packagings Inwards Purchas…" at bounding box center [109, 416] width 217 height 724
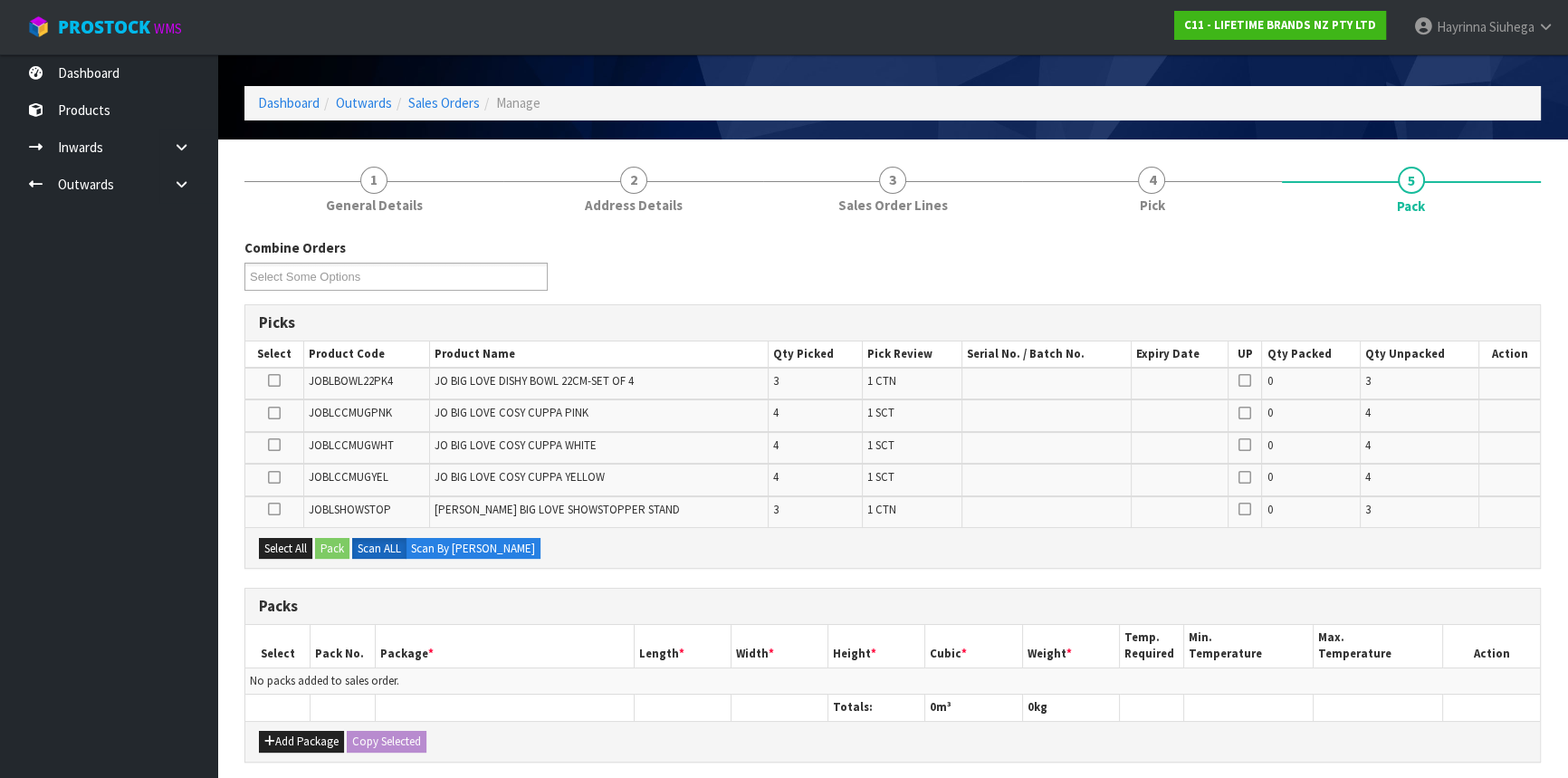
scroll to position [36, 0]
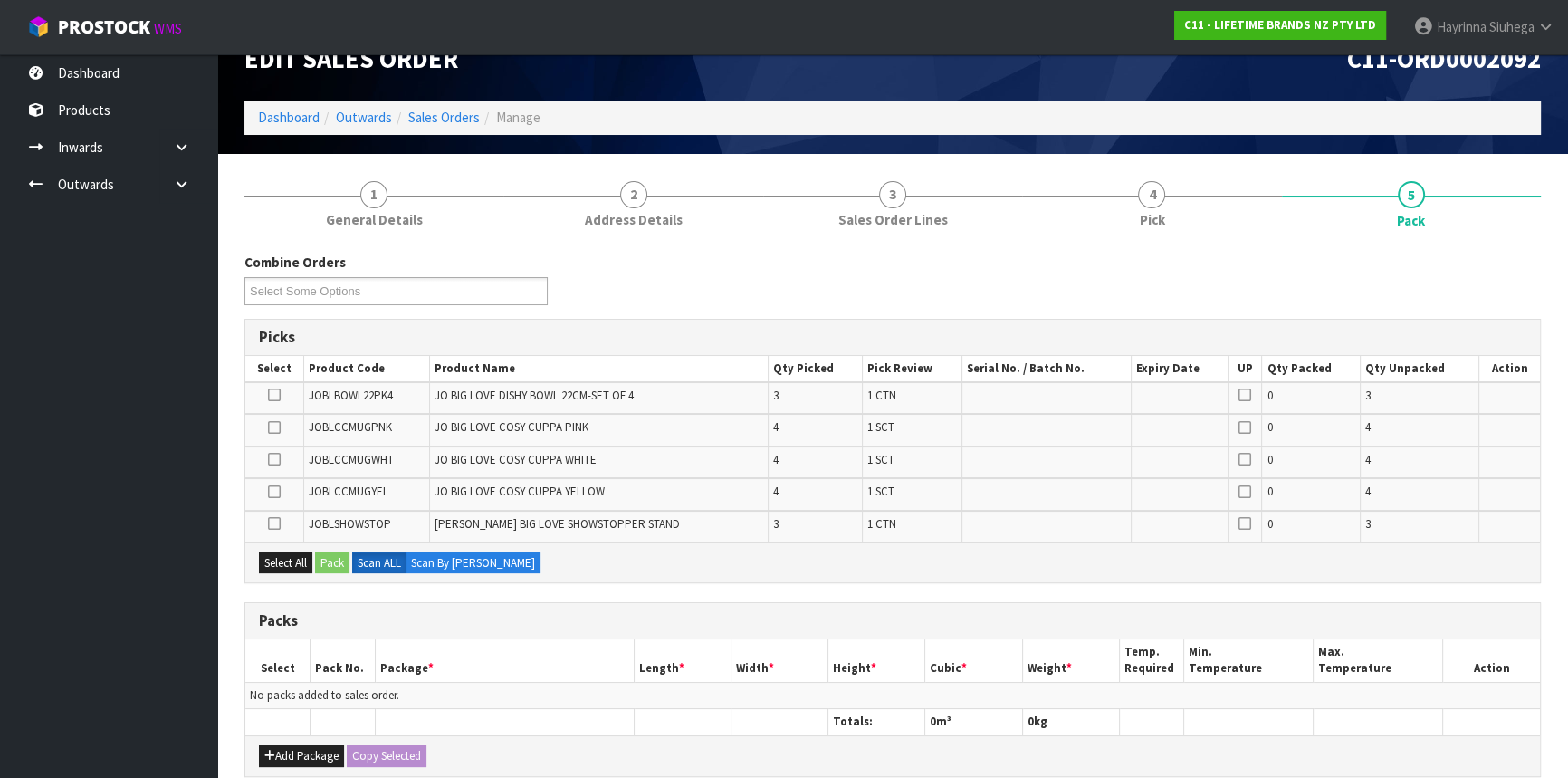
click at [250, 476] on td at bounding box center [275, 462] width 58 height 32
click at [297, 116] on link "Dashboard" at bounding box center [288, 118] width 61 height 17
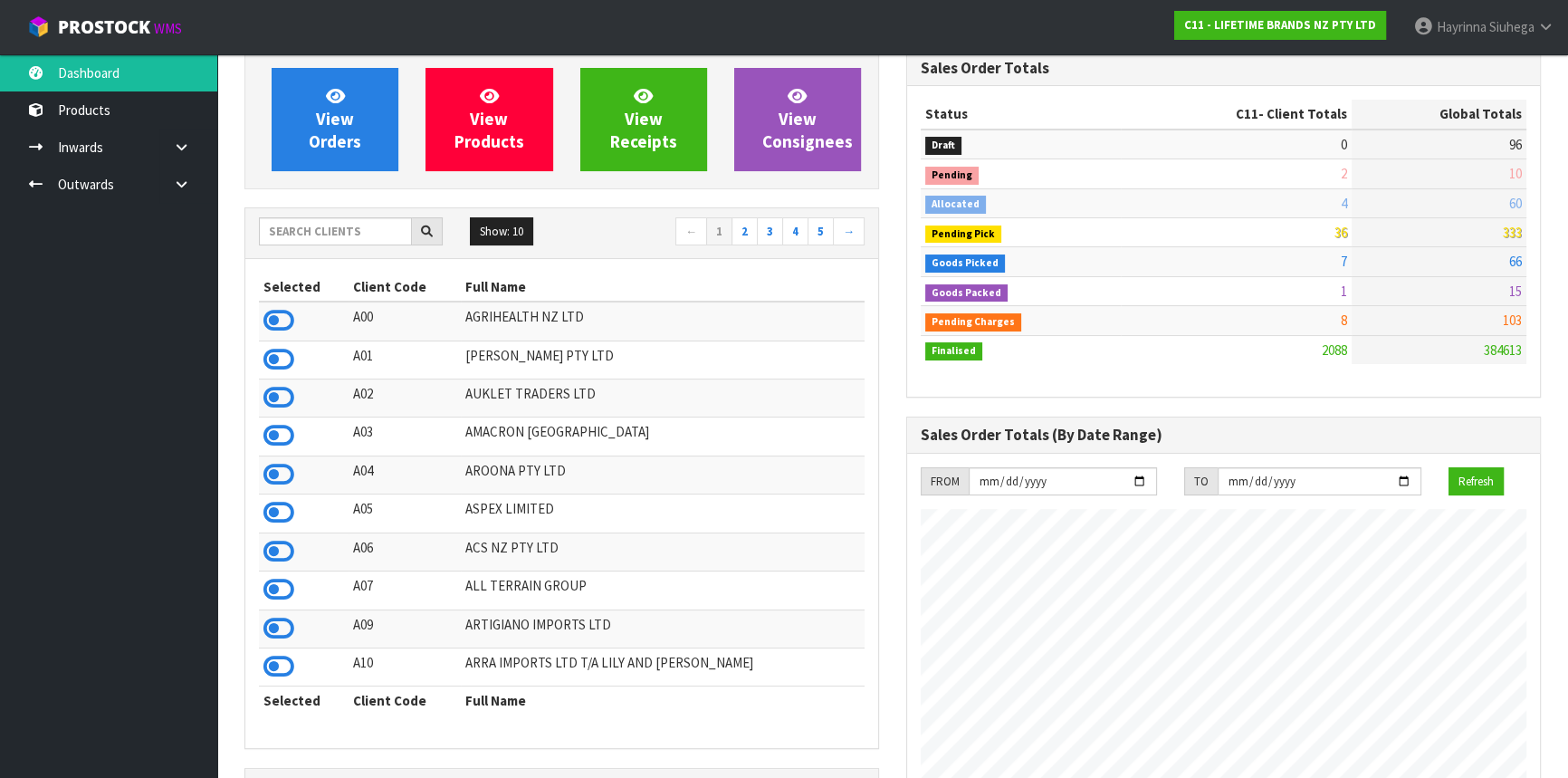
scroll to position [164, 0]
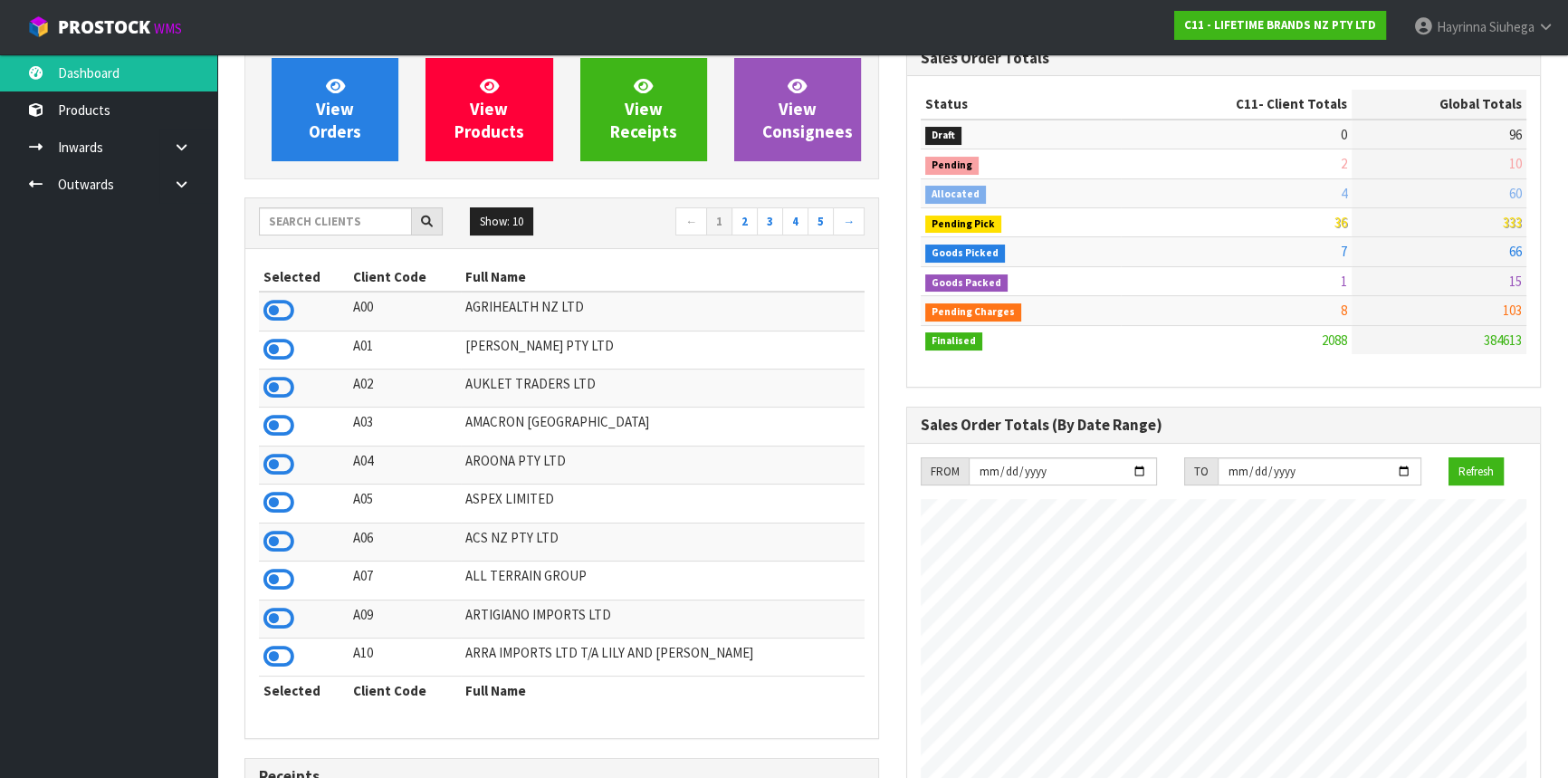
click at [41, 558] on ul "Dashboard Products Categories Serial Numbers Kitsets Packagings Inwards Purchas…" at bounding box center [109, 416] width 217 height 724
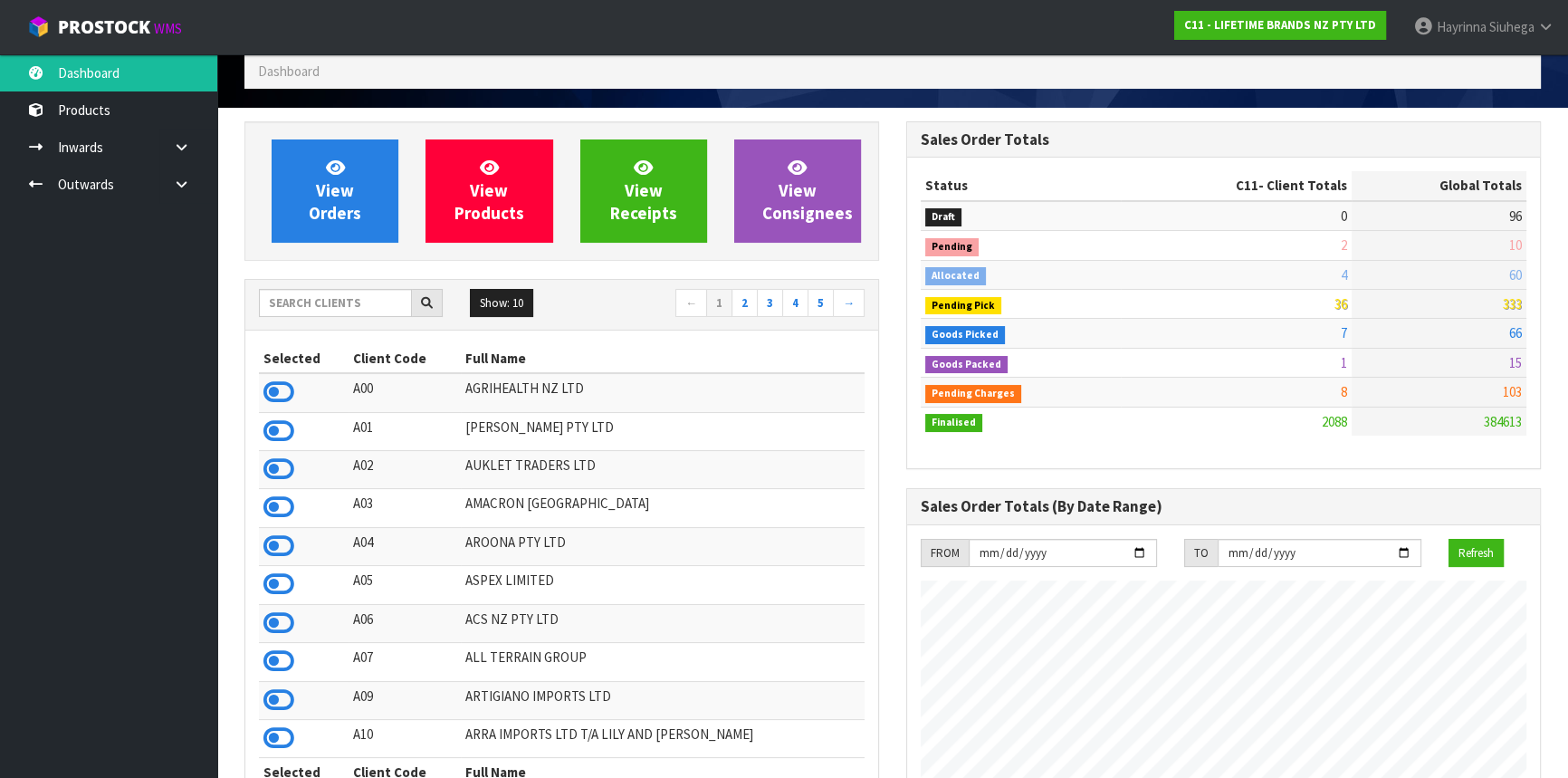
scroll to position [82, 0]
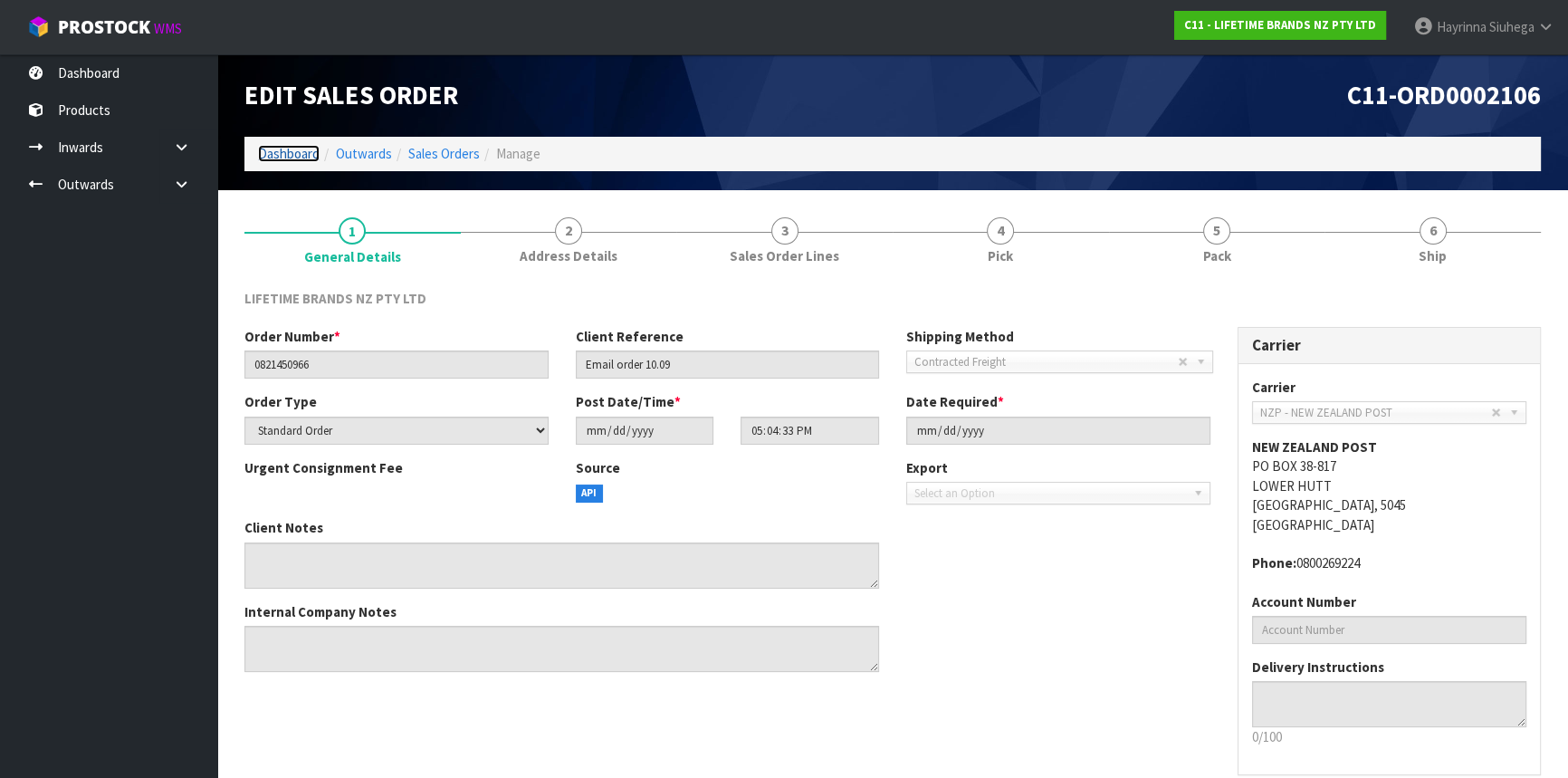
click at [289, 154] on link "Dashboard" at bounding box center [288, 153] width 61 height 17
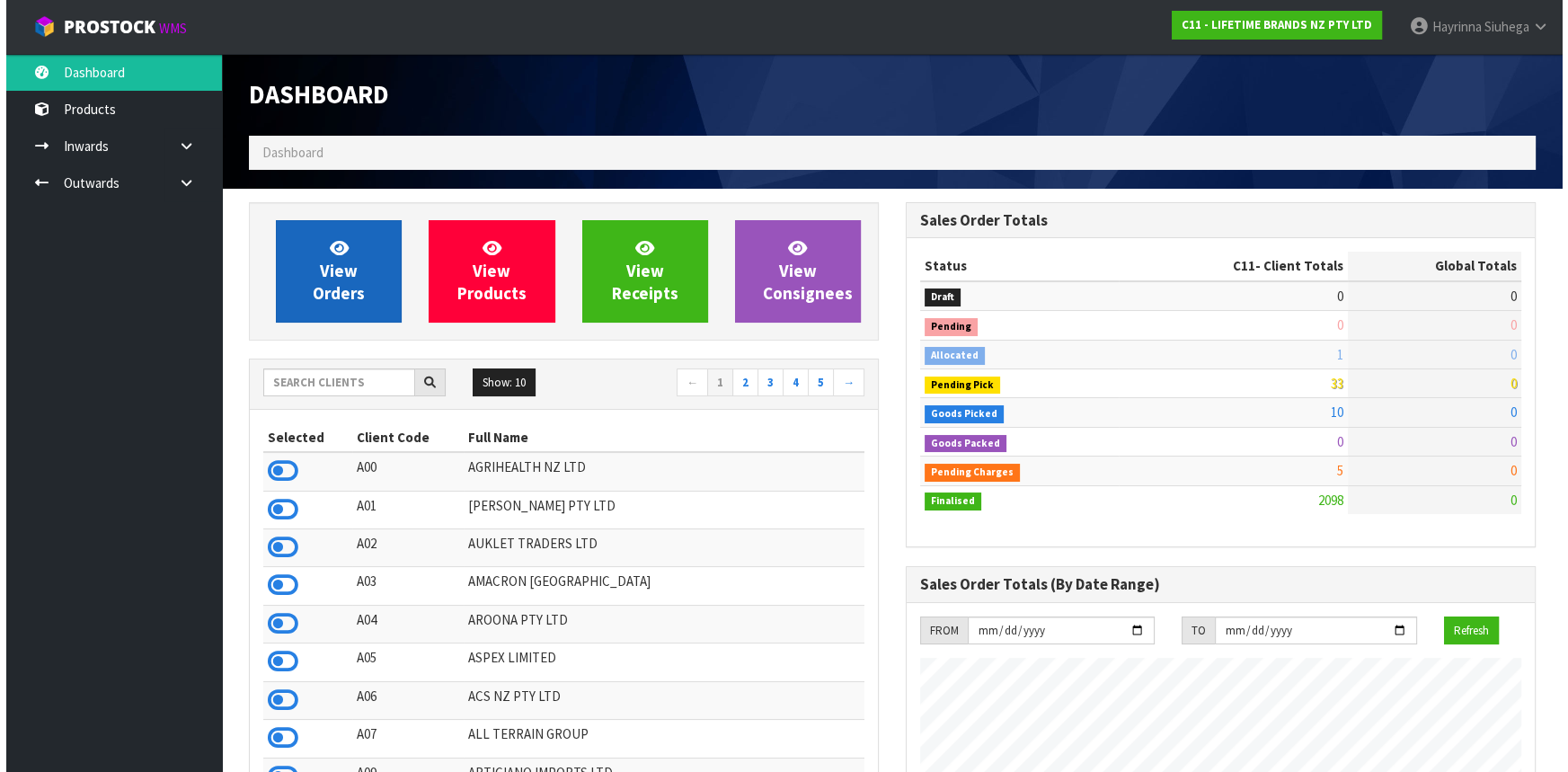
scroll to position [1359, 656]
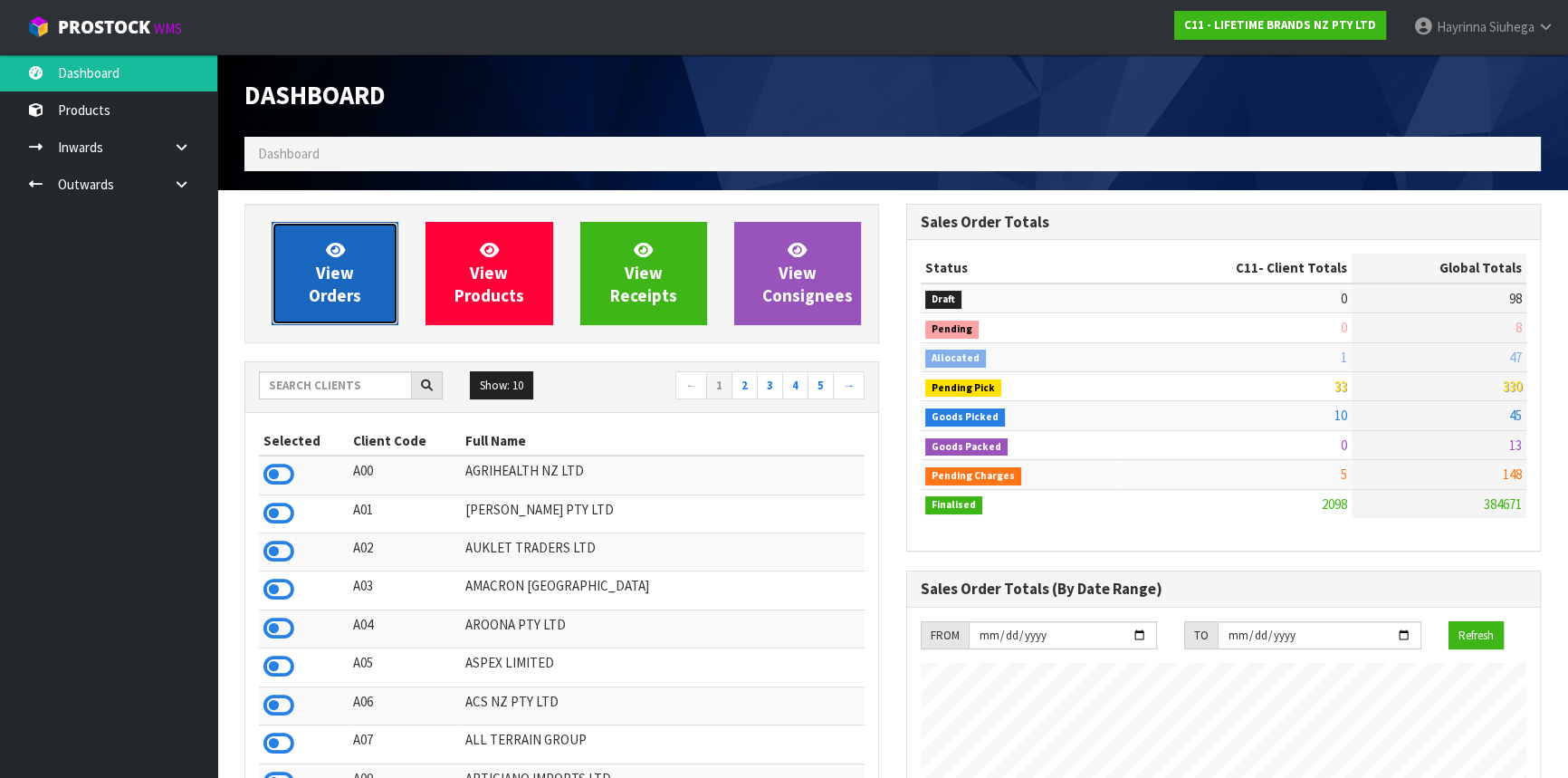
click at [342, 290] on span "View Orders" at bounding box center [335, 273] width 52 height 68
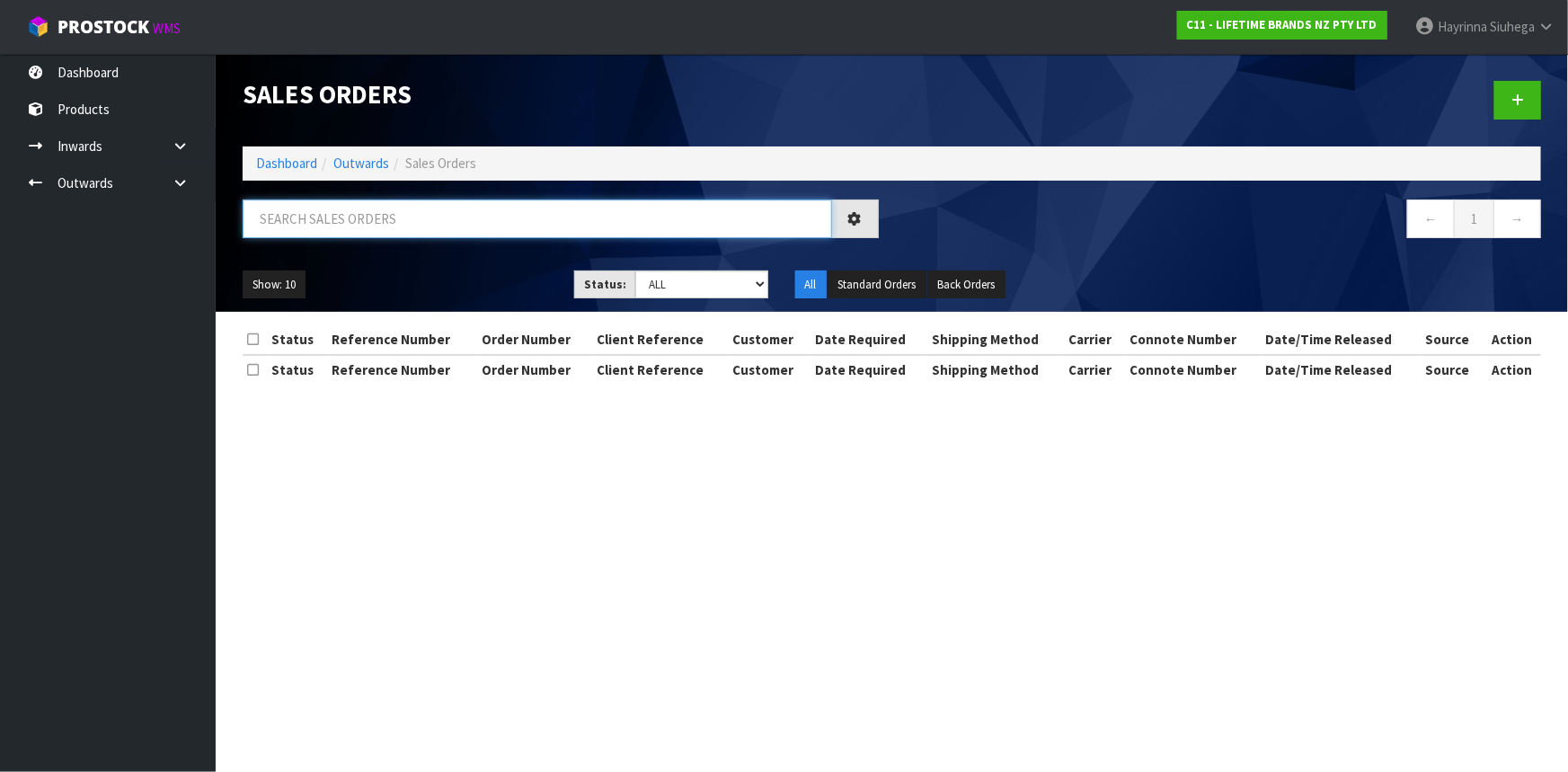
click at [332, 229] on input "text" at bounding box center [538, 219] width 590 height 39
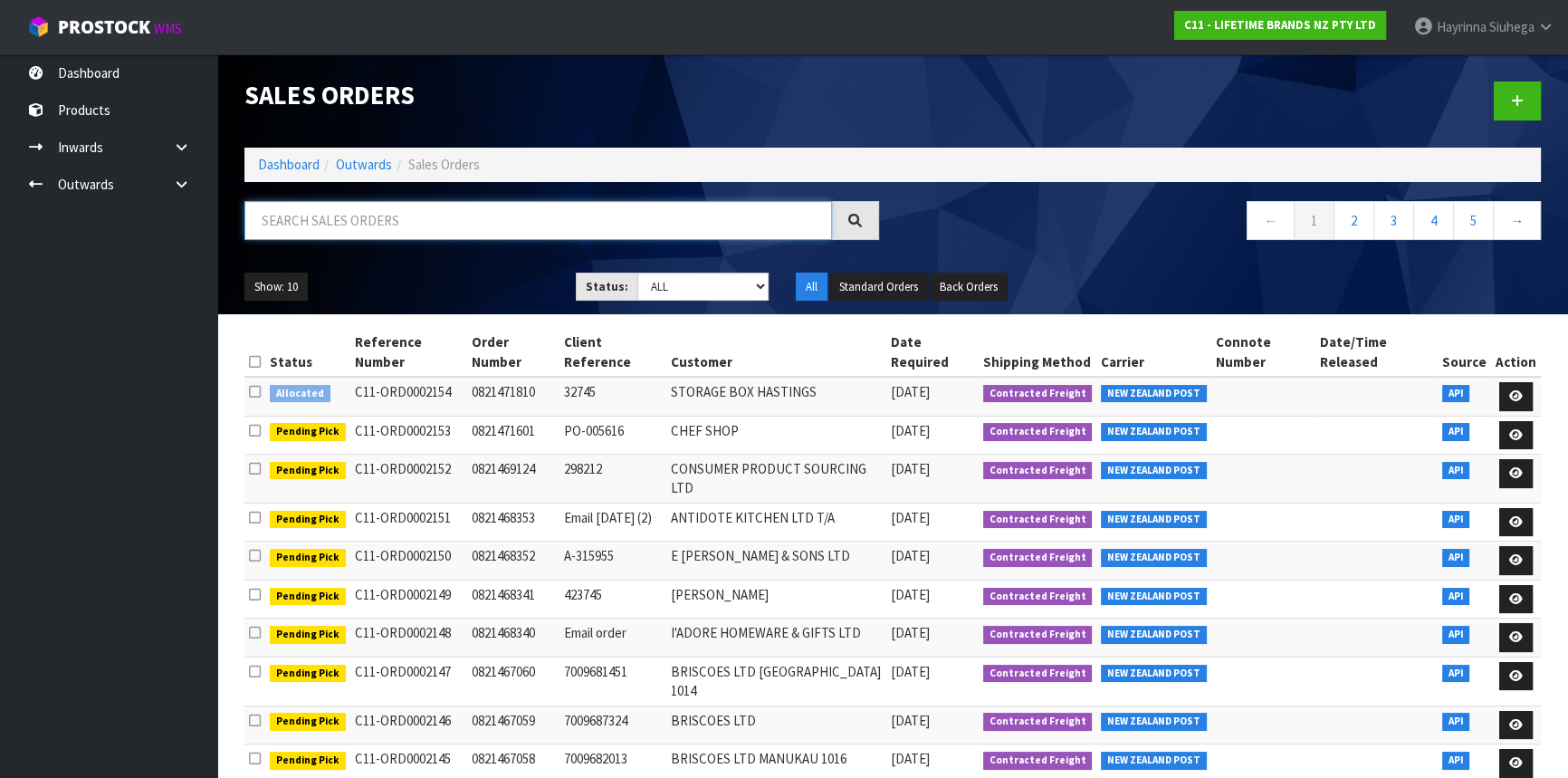
paste input "POT POURRI LIMITED"
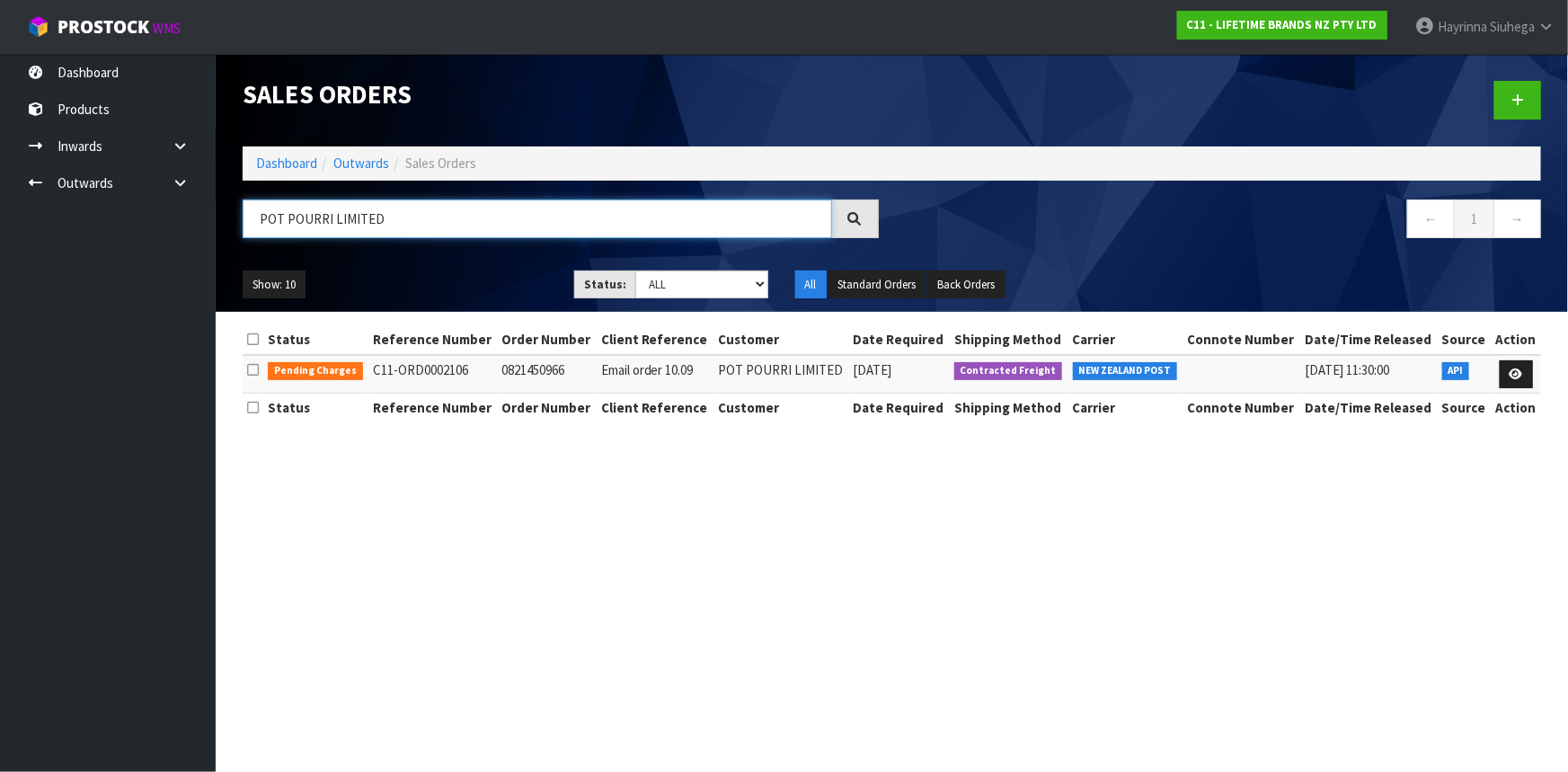
type input "POT POURRI LIMITED"
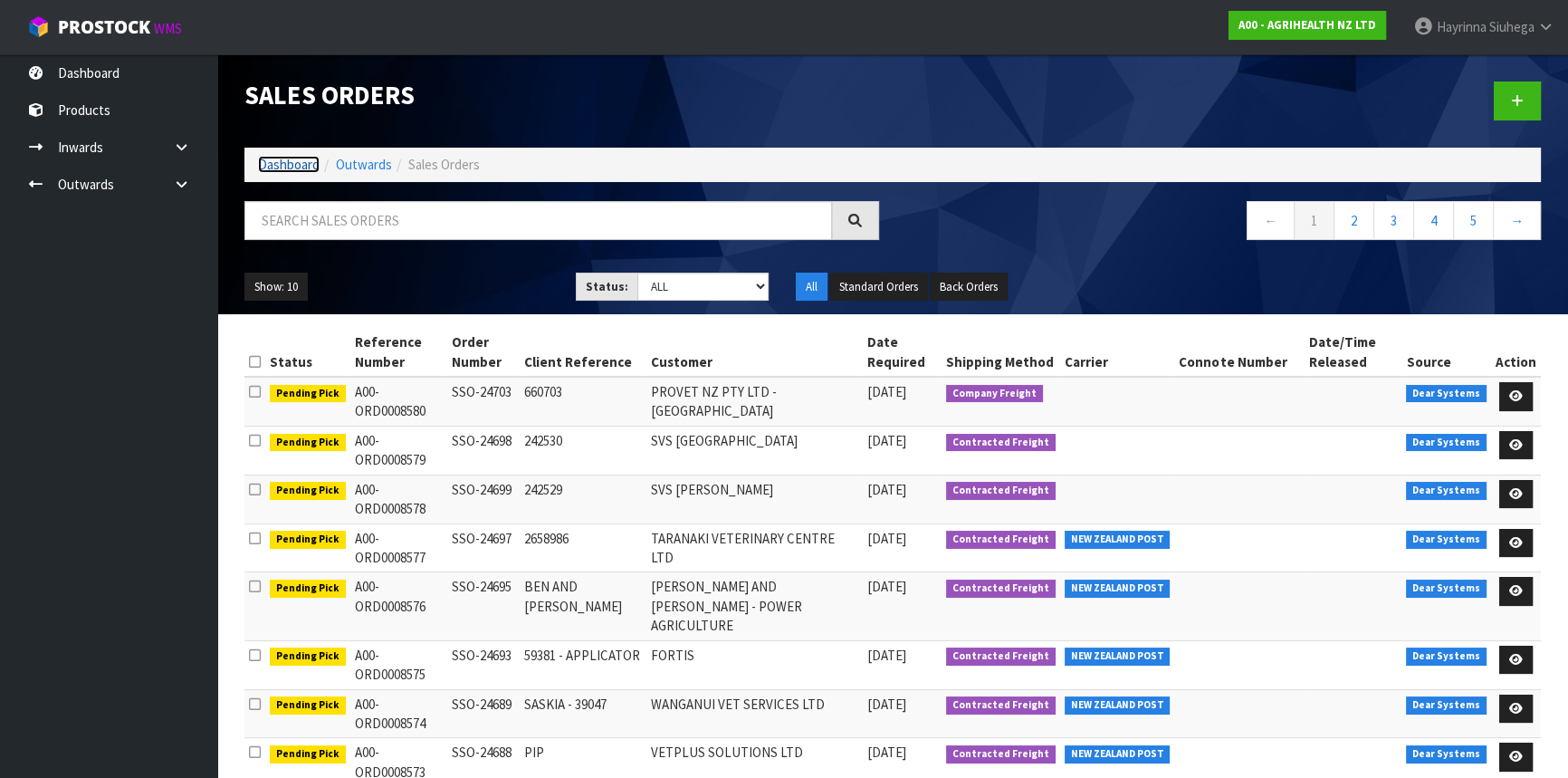
click at [310, 168] on link "Dashboard" at bounding box center [288, 164] width 61 height 17
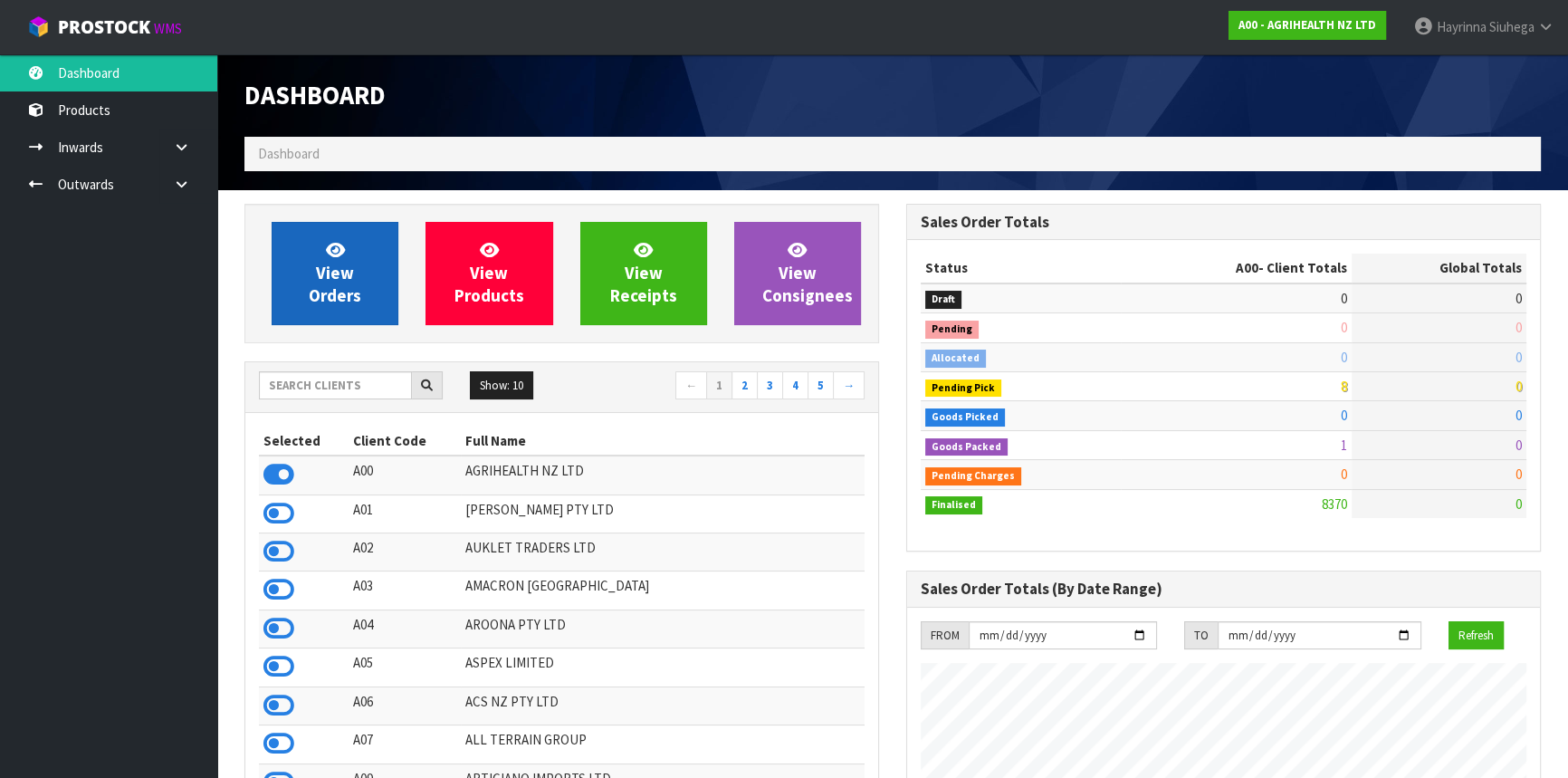
scroll to position [1370, 661]
click at [305, 254] on link "View Orders" at bounding box center [335, 273] width 127 height 103
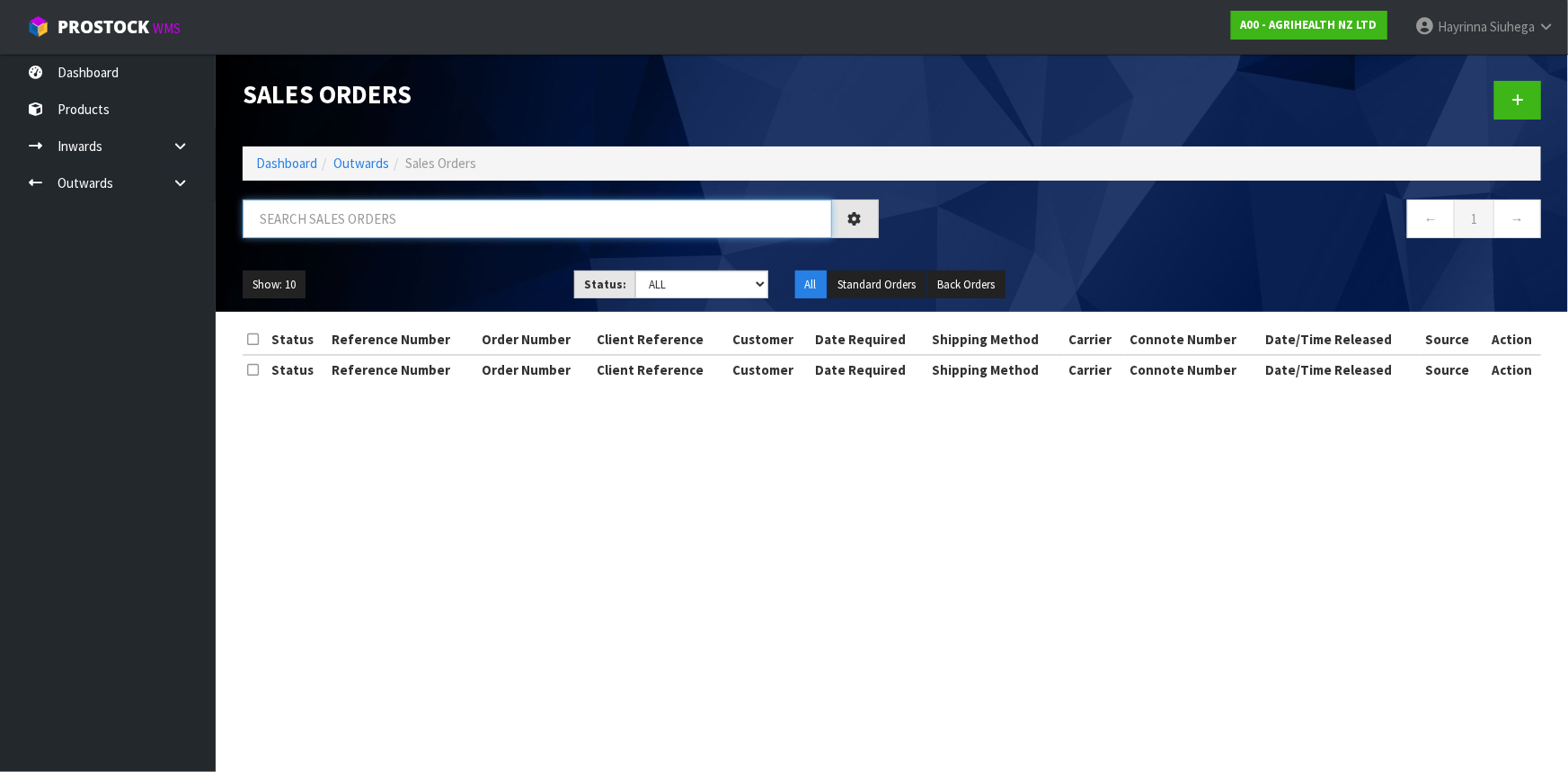
click at [346, 226] on input "text" at bounding box center [538, 219] width 590 height 39
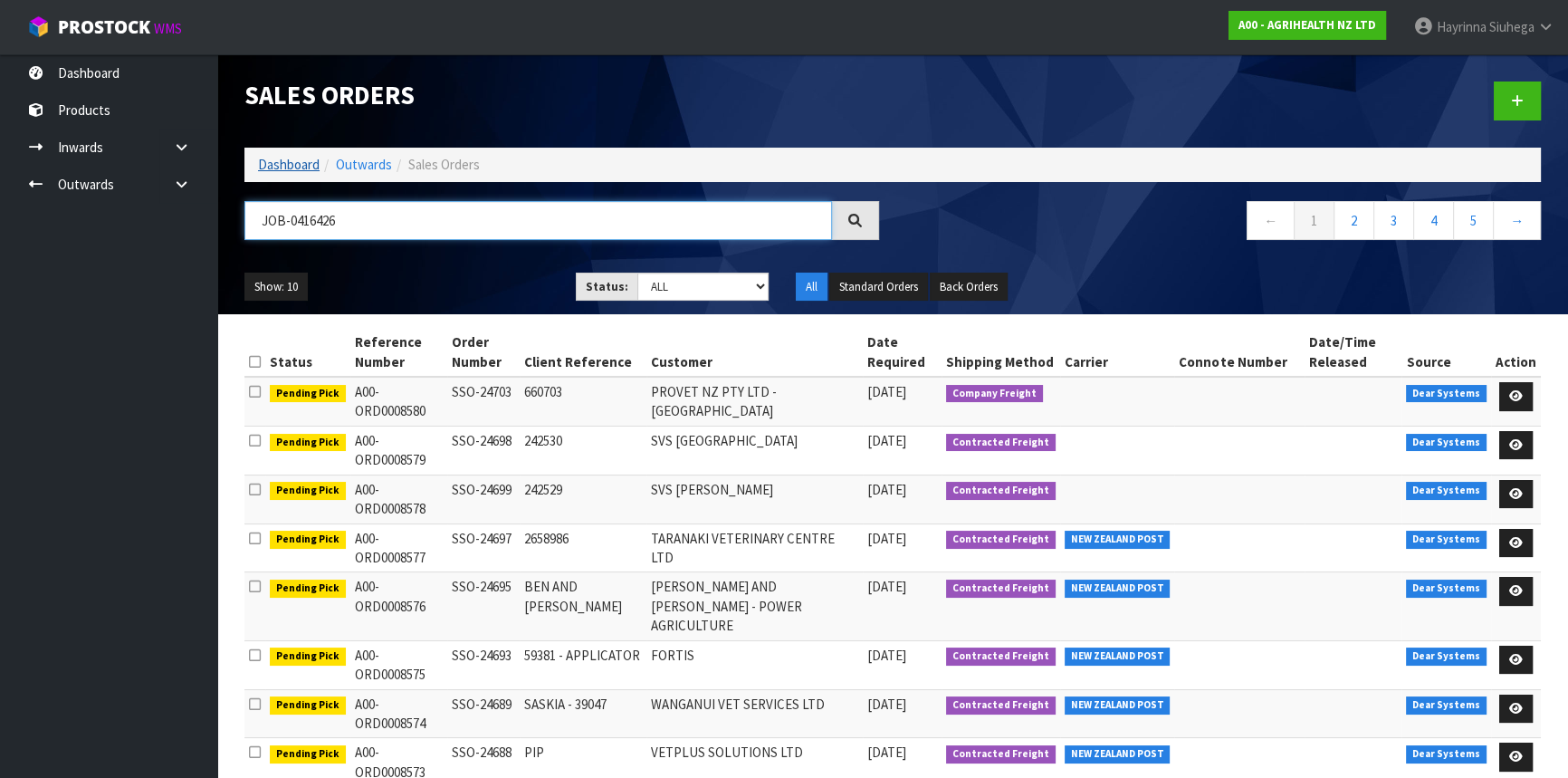
type input "JOB-0416426"
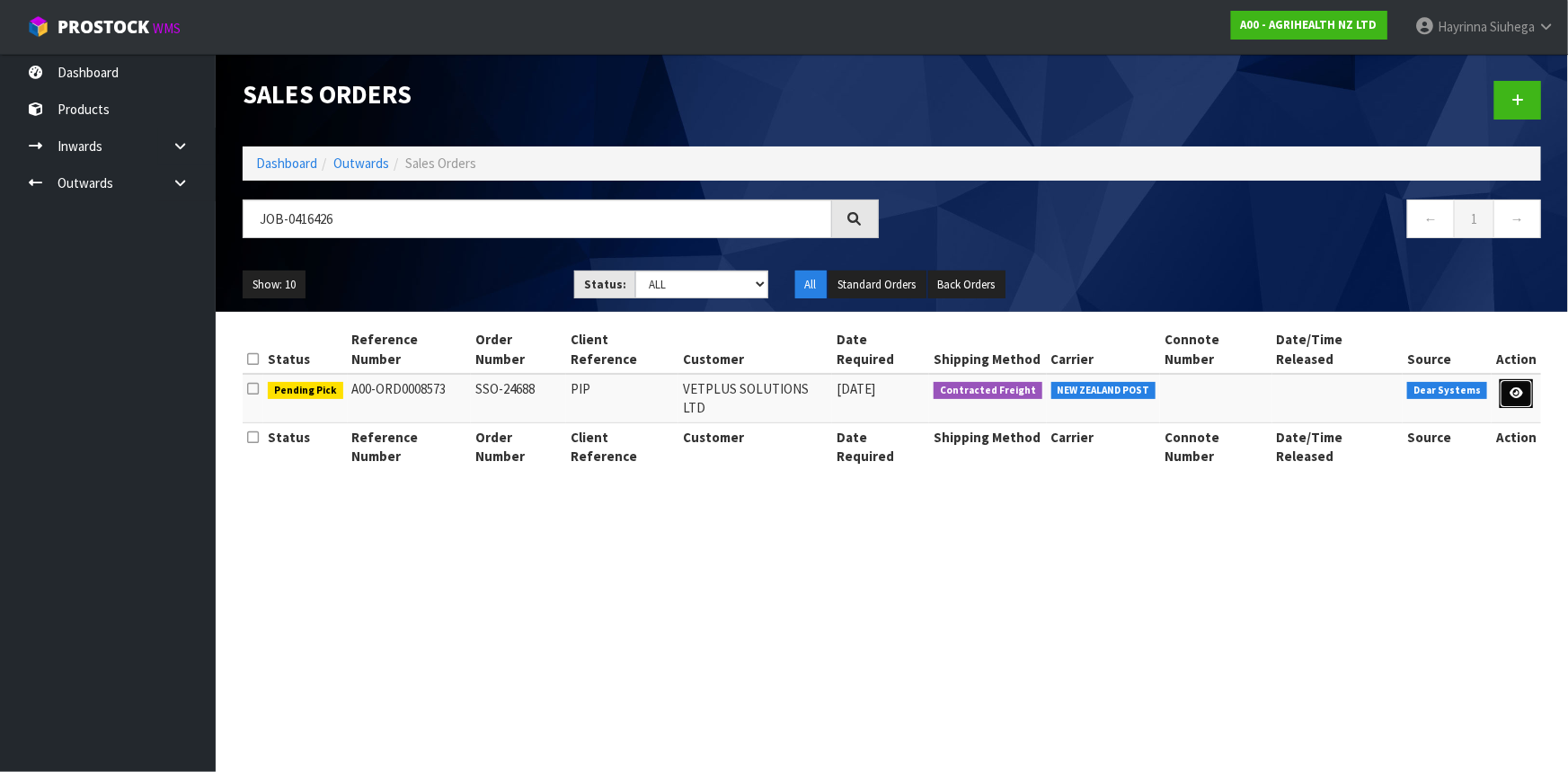
click at [1526, 380] on link at bounding box center [1516, 394] width 34 height 29
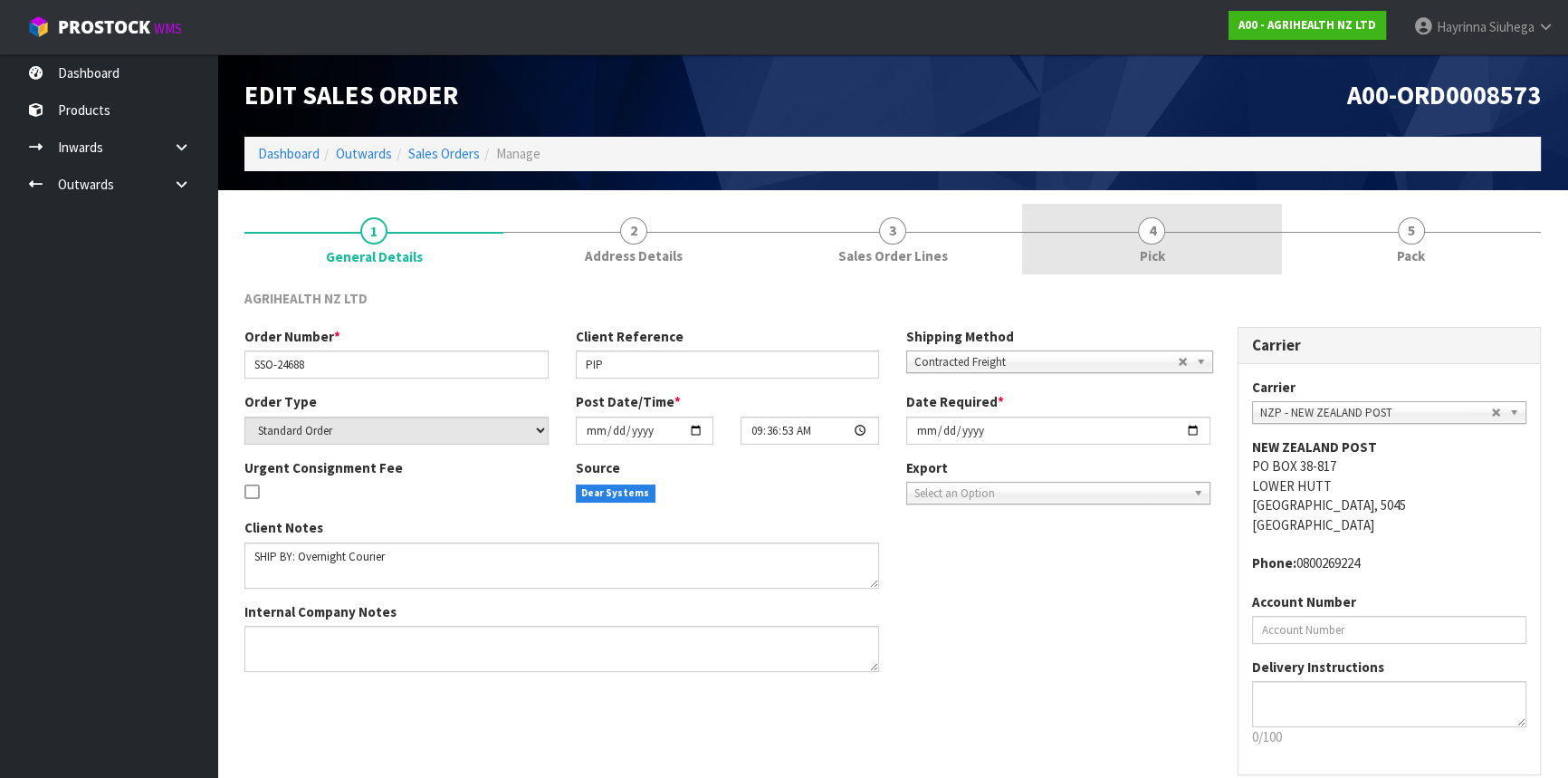
click at [1155, 271] on link "4 Pick" at bounding box center [1151, 240] width 259 height 72
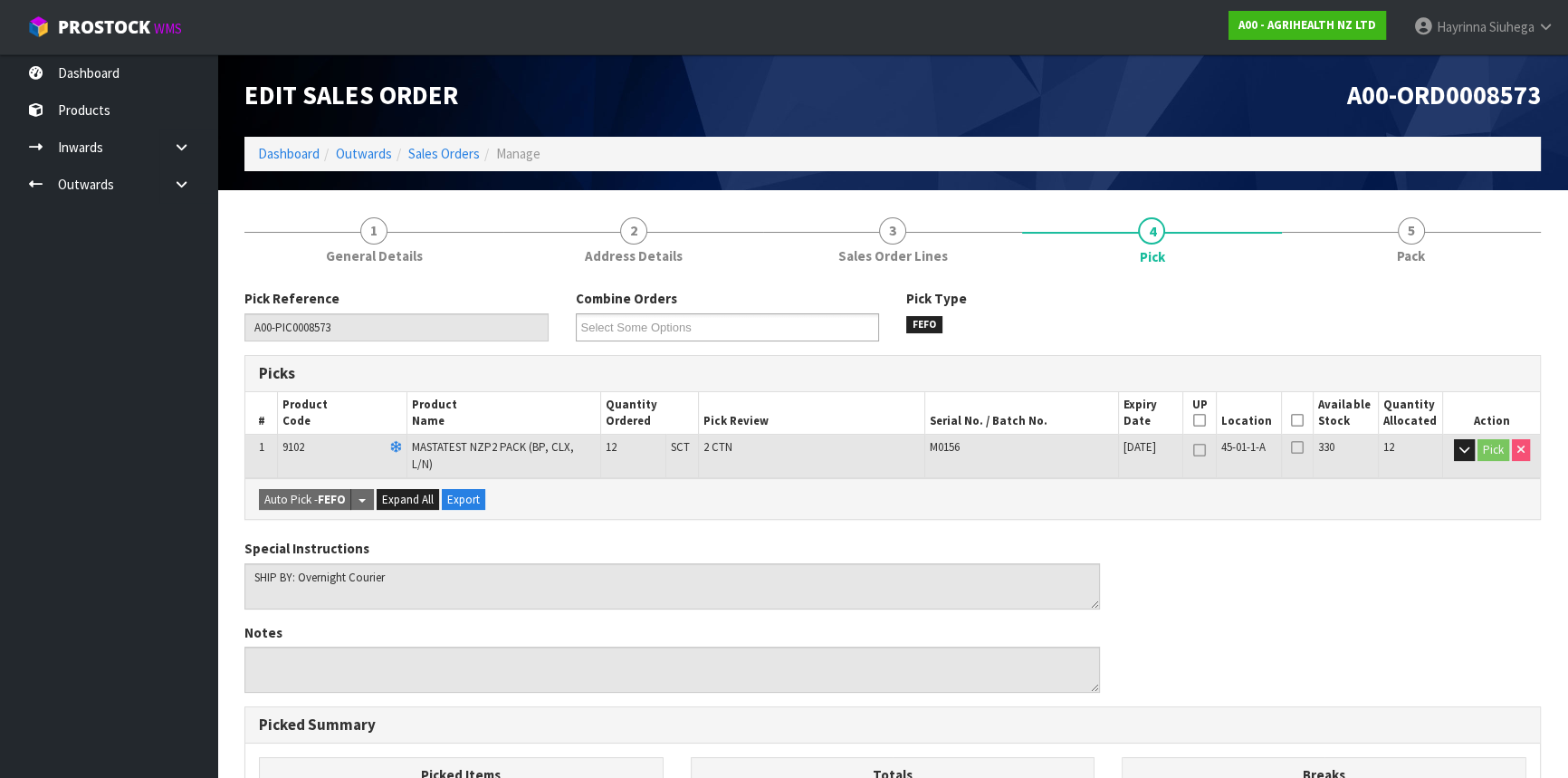
click at [1292, 421] on icon at bounding box center [1297, 421] width 13 height 1
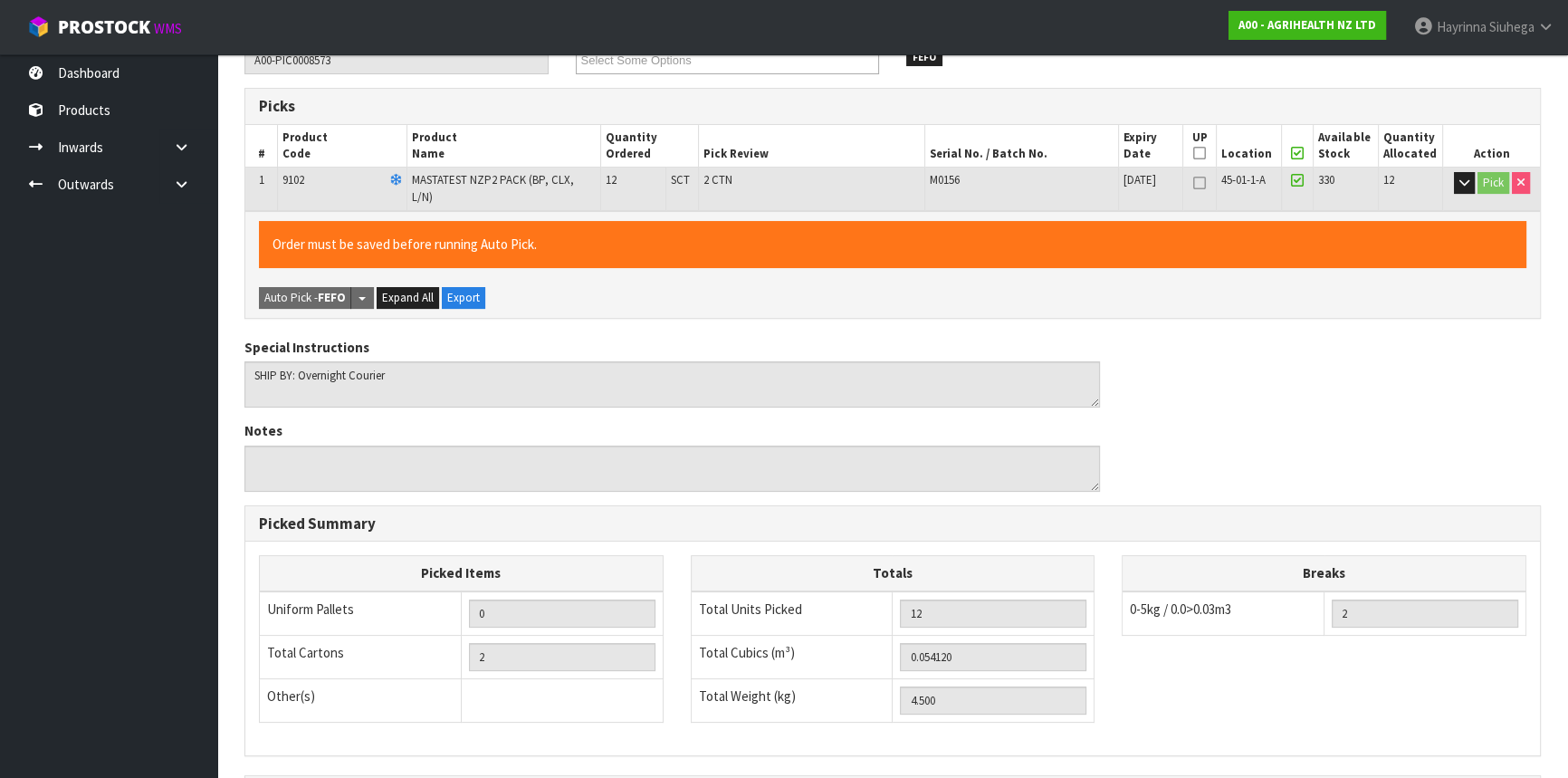
scroll to position [478, 0]
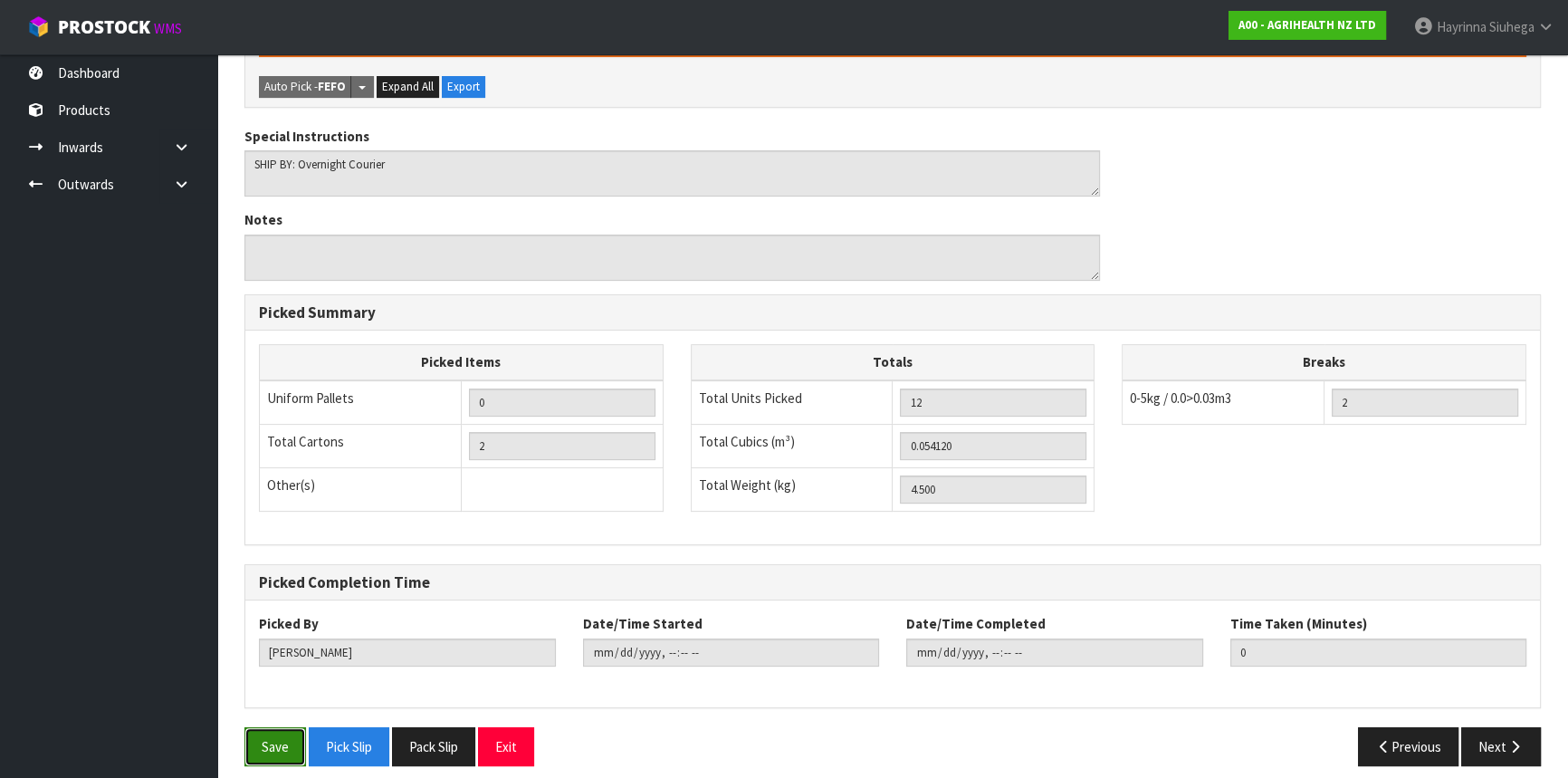
click at [262, 727] on button "Save" at bounding box center [275, 747] width 61 height 39
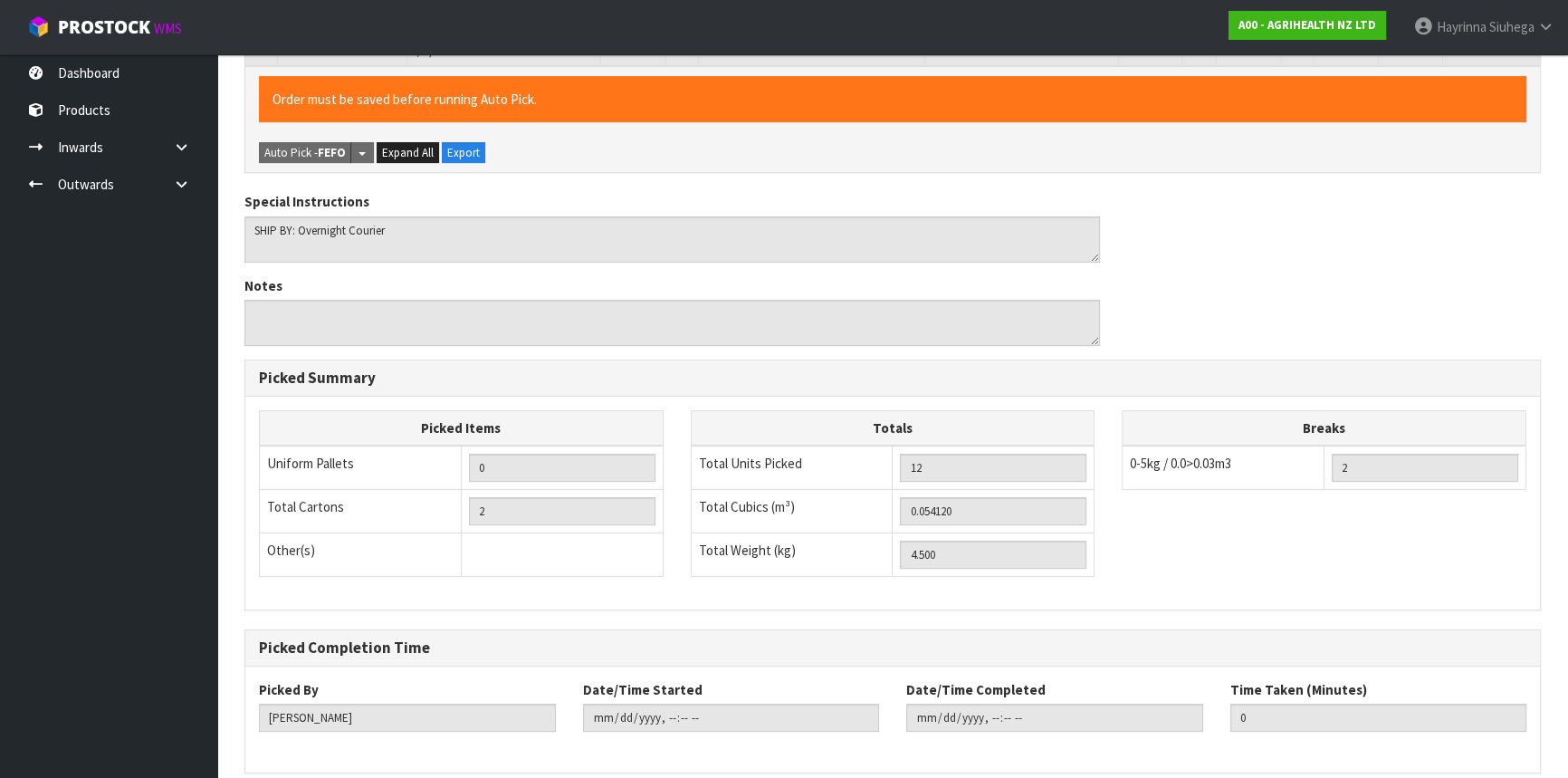
scroll to position [0, 0]
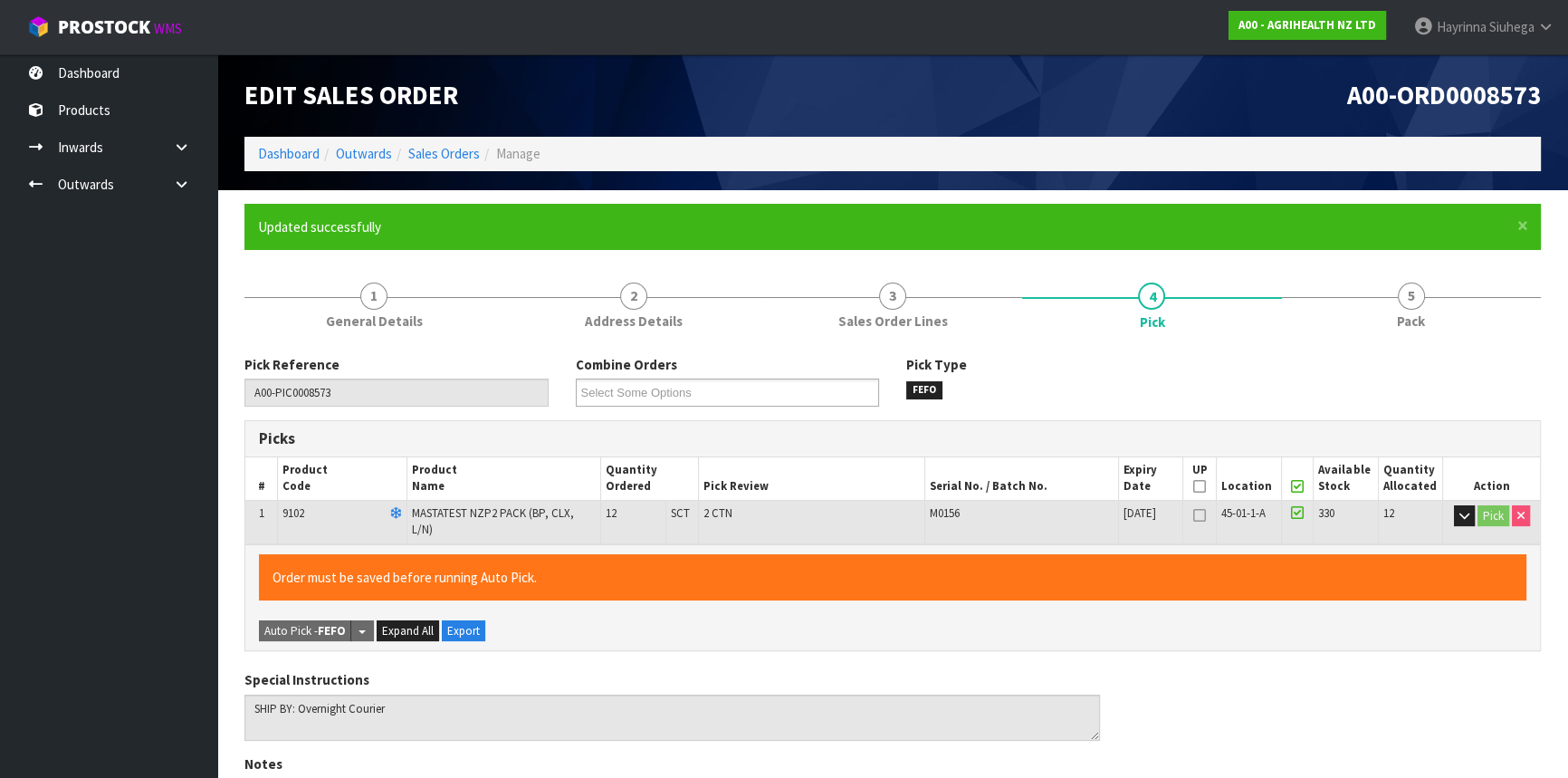
type input "[PERSON_NAME]"
type input "[DATE]T11:35:17"
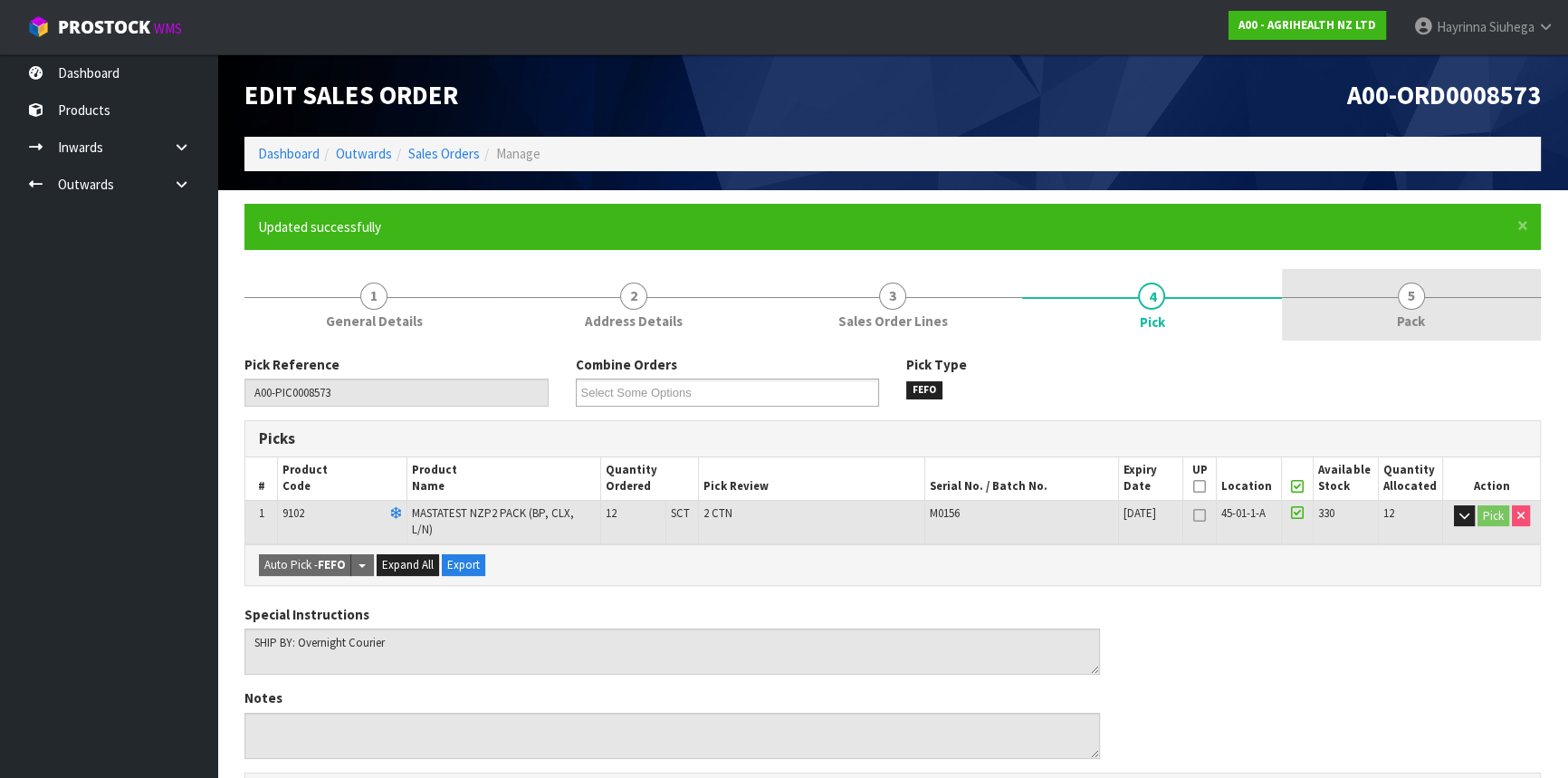
click at [1416, 292] on span "5" at bounding box center [1412, 296] width 27 height 27
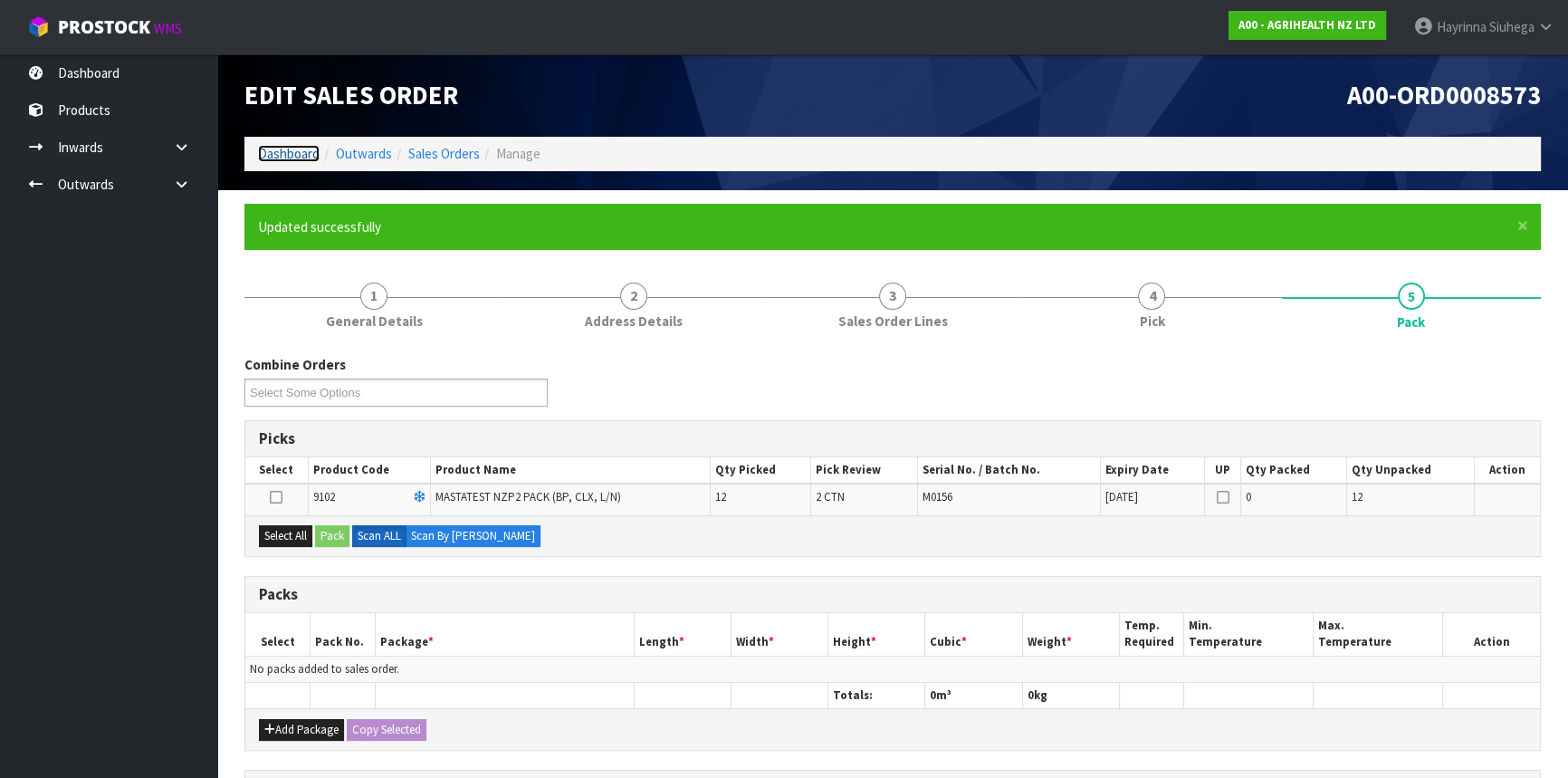
click at [298, 155] on link "Dashboard" at bounding box center [288, 153] width 61 height 17
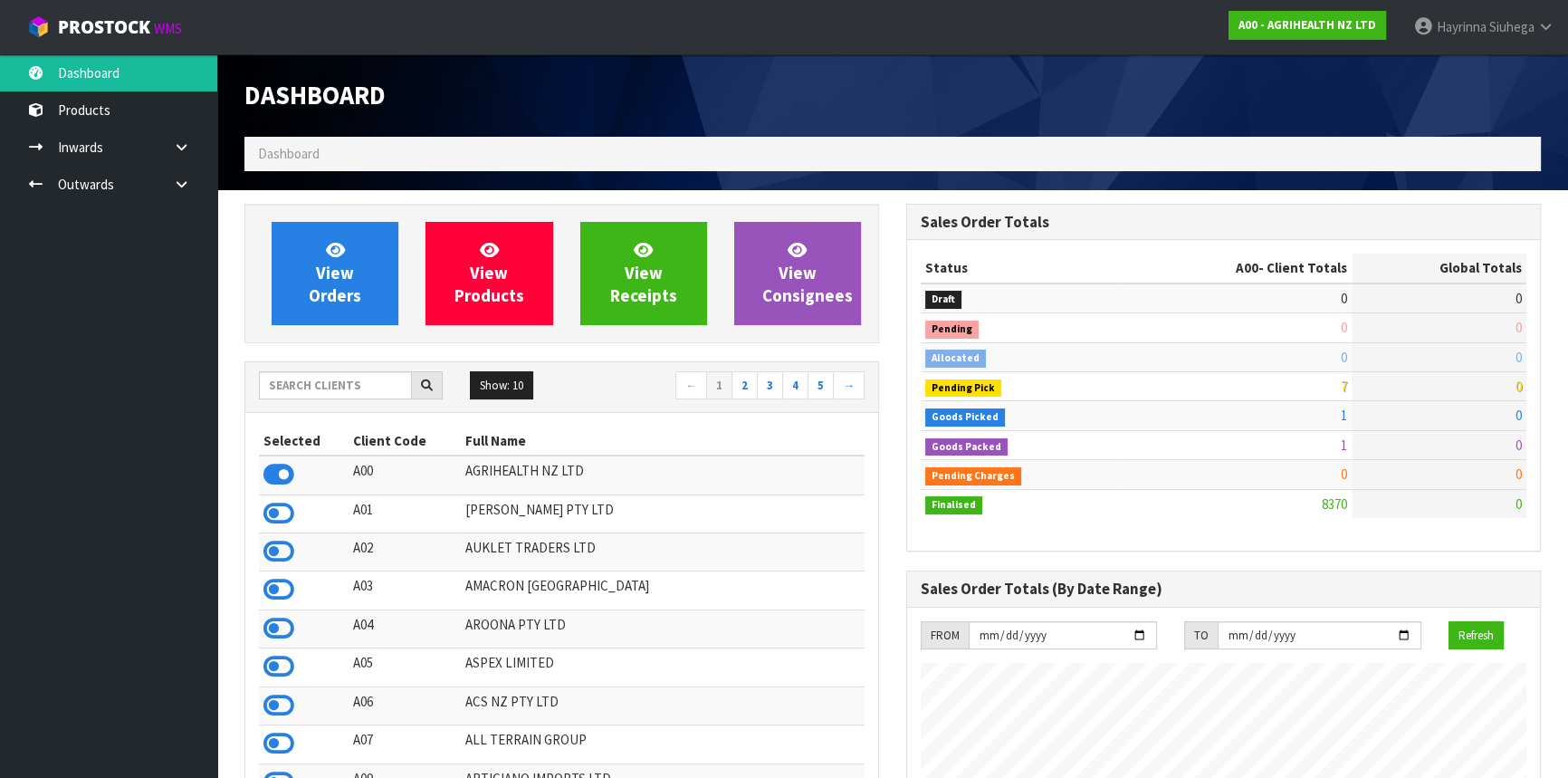
scroll to position [1370, 661]
click at [378, 392] on input "text" at bounding box center [336, 385] width 153 height 28
type input "K"
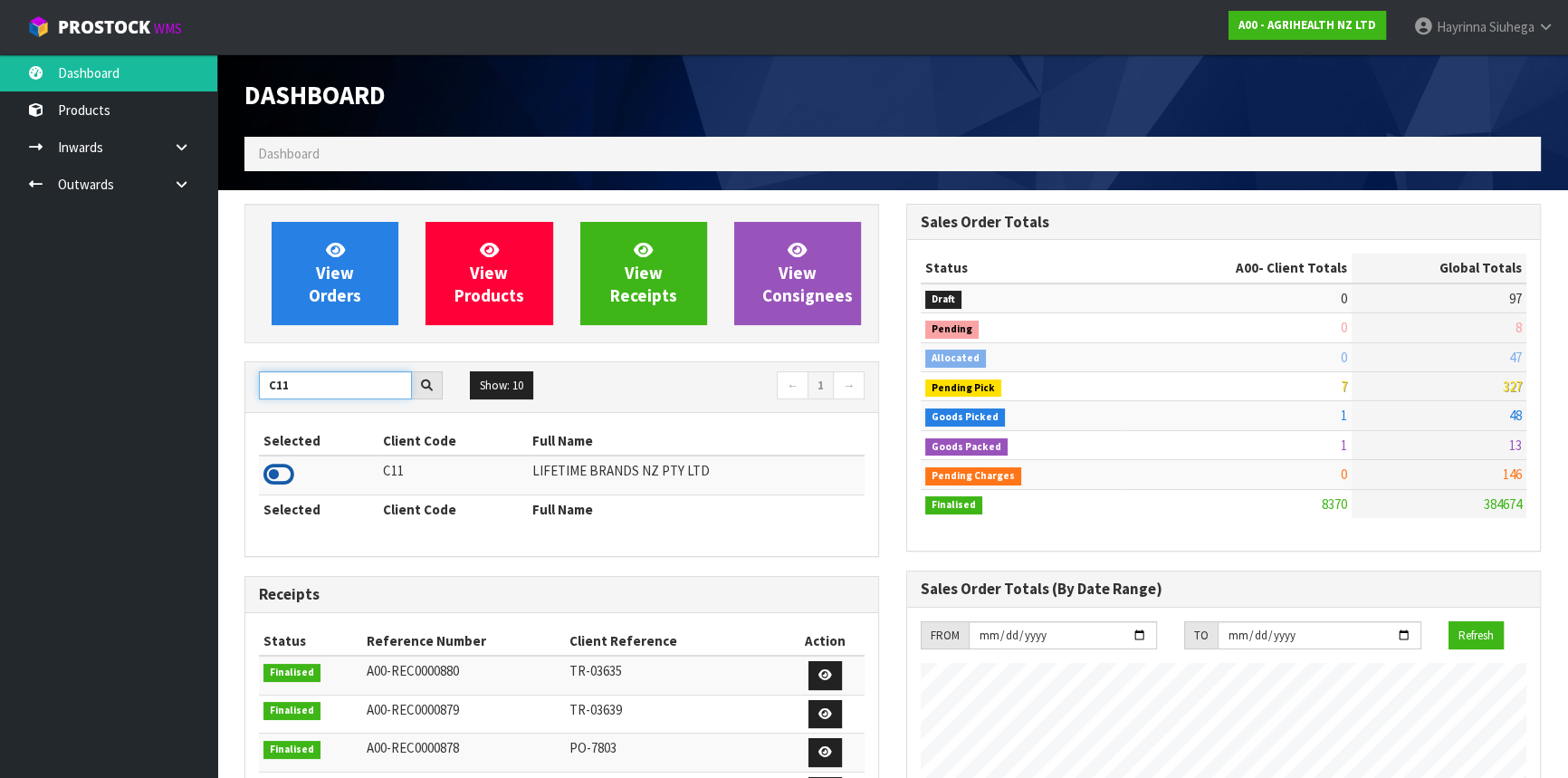
type input "C11"
click at [286, 471] on icon at bounding box center [279, 475] width 31 height 27
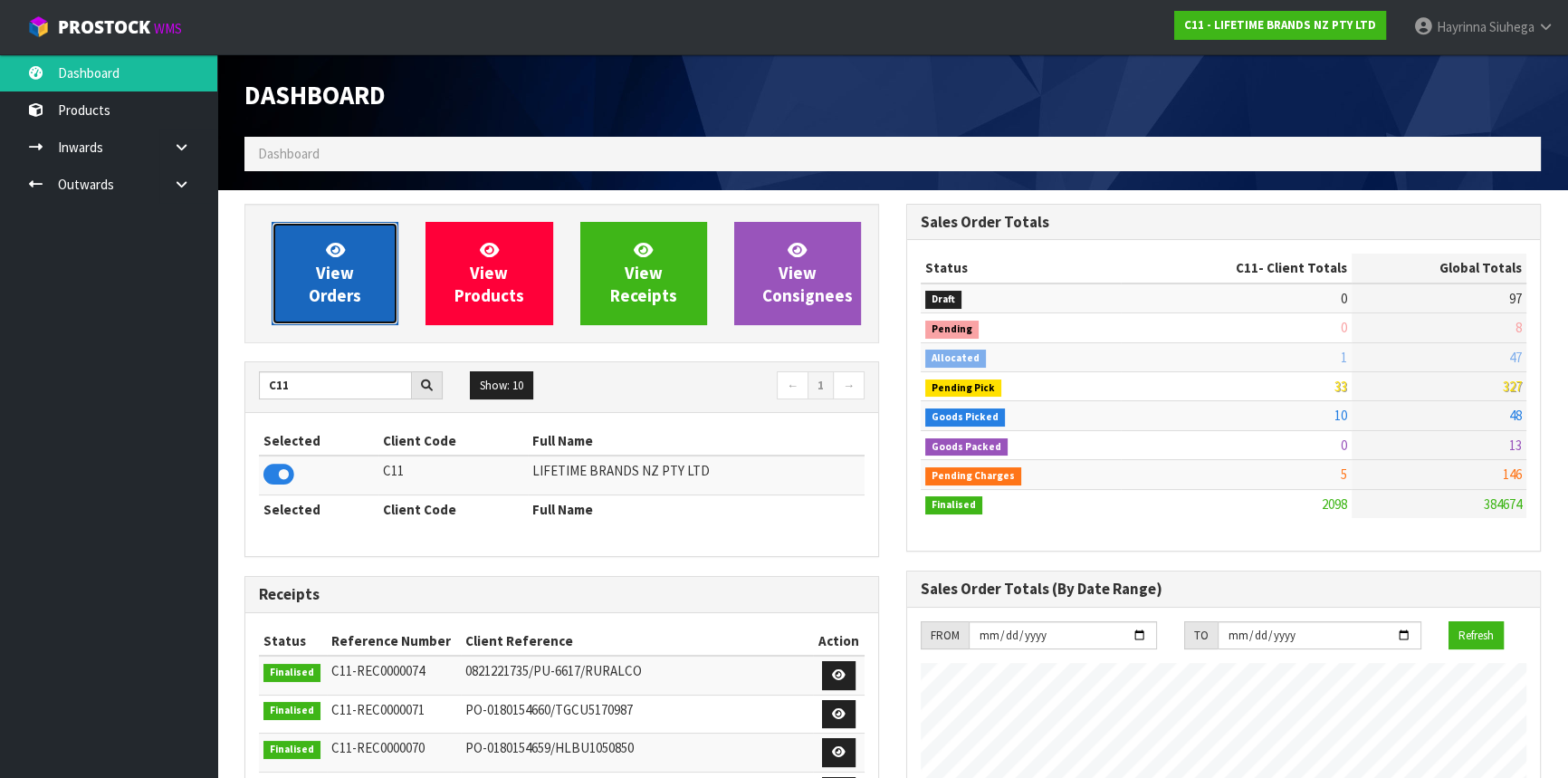
click at [349, 246] on link "View Orders" at bounding box center [335, 273] width 127 height 103
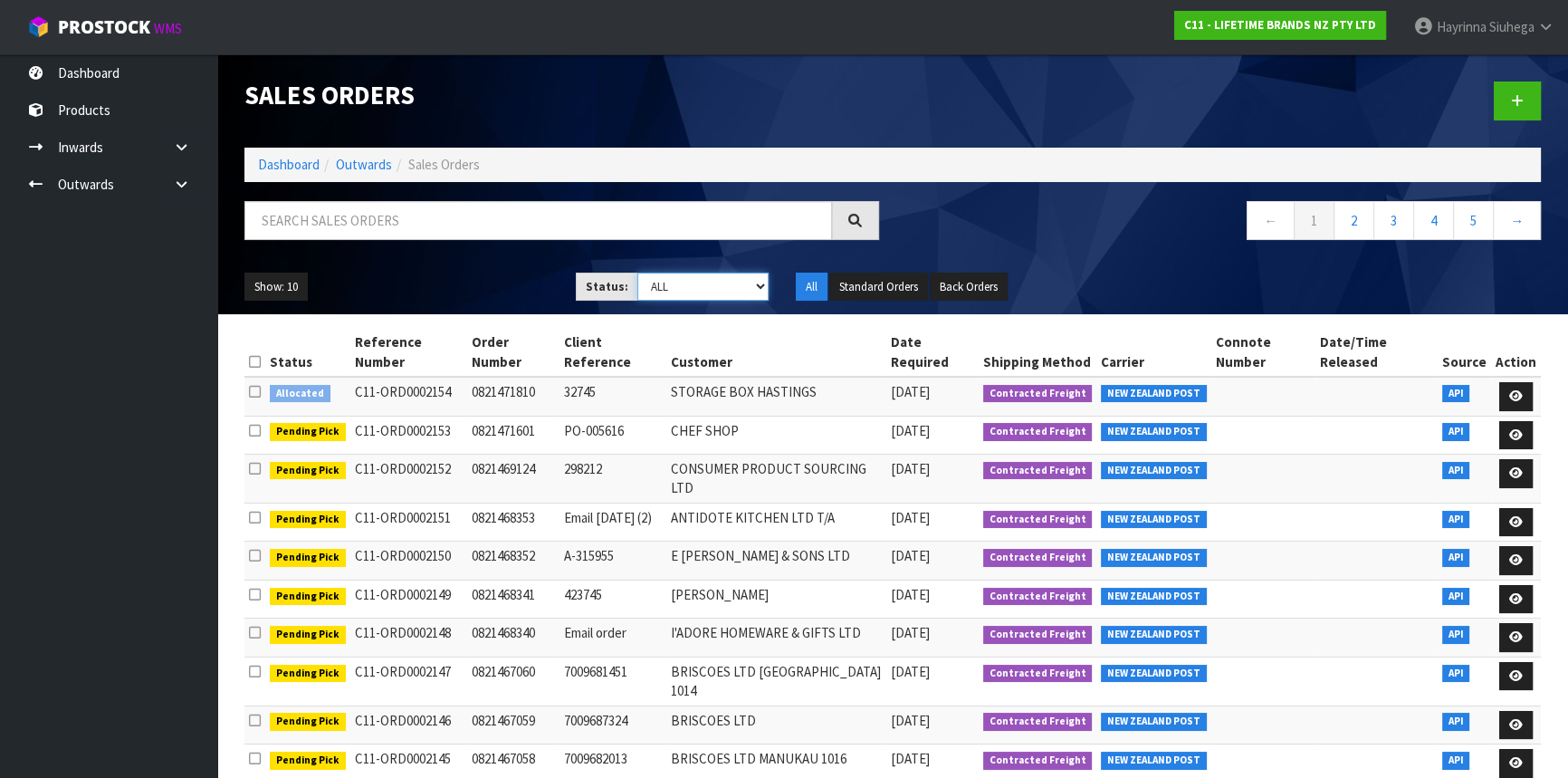
click at [697, 278] on select "Draft Pending Allocated Pending Pick Goods Picked Goods Packed Pending Charges …" at bounding box center [704, 287] width 132 height 28
click at [638, 273] on select "Draft Pending Allocated Pending Pick Goods Picked Goods Packed Pending Charges …" at bounding box center [704, 287] width 132 height 28
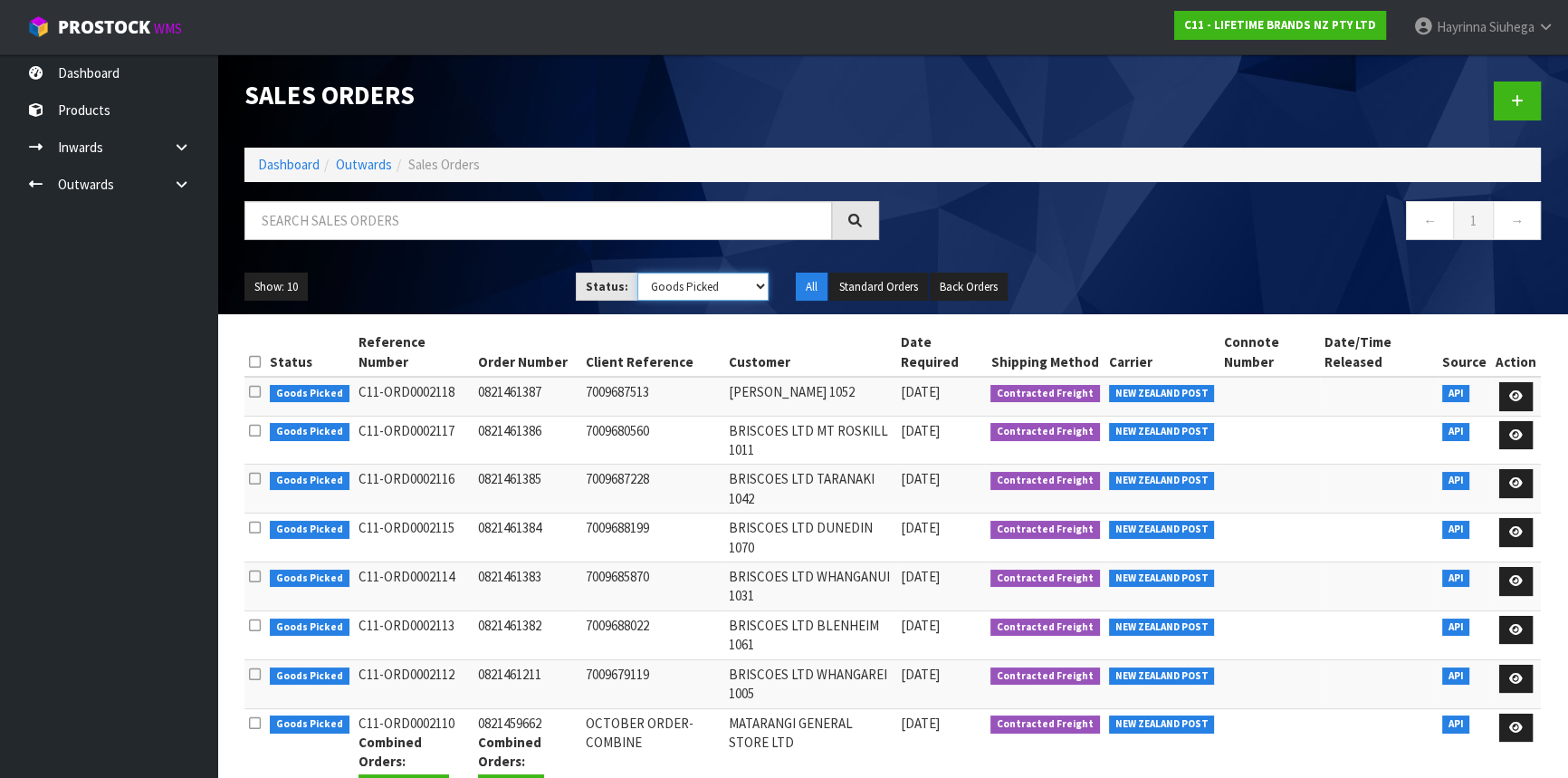
click at [689, 282] on select "Draft Pending Allocated Pending Pick Goods Picked Goods Packed Pending Charges …" at bounding box center [704, 287] width 132 height 28
select select "string:3"
click at [638, 273] on select "Draft Pending Allocated Pending Pick Goods Picked Goods Packed Pending Charges …" at bounding box center [704, 287] width 132 height 28
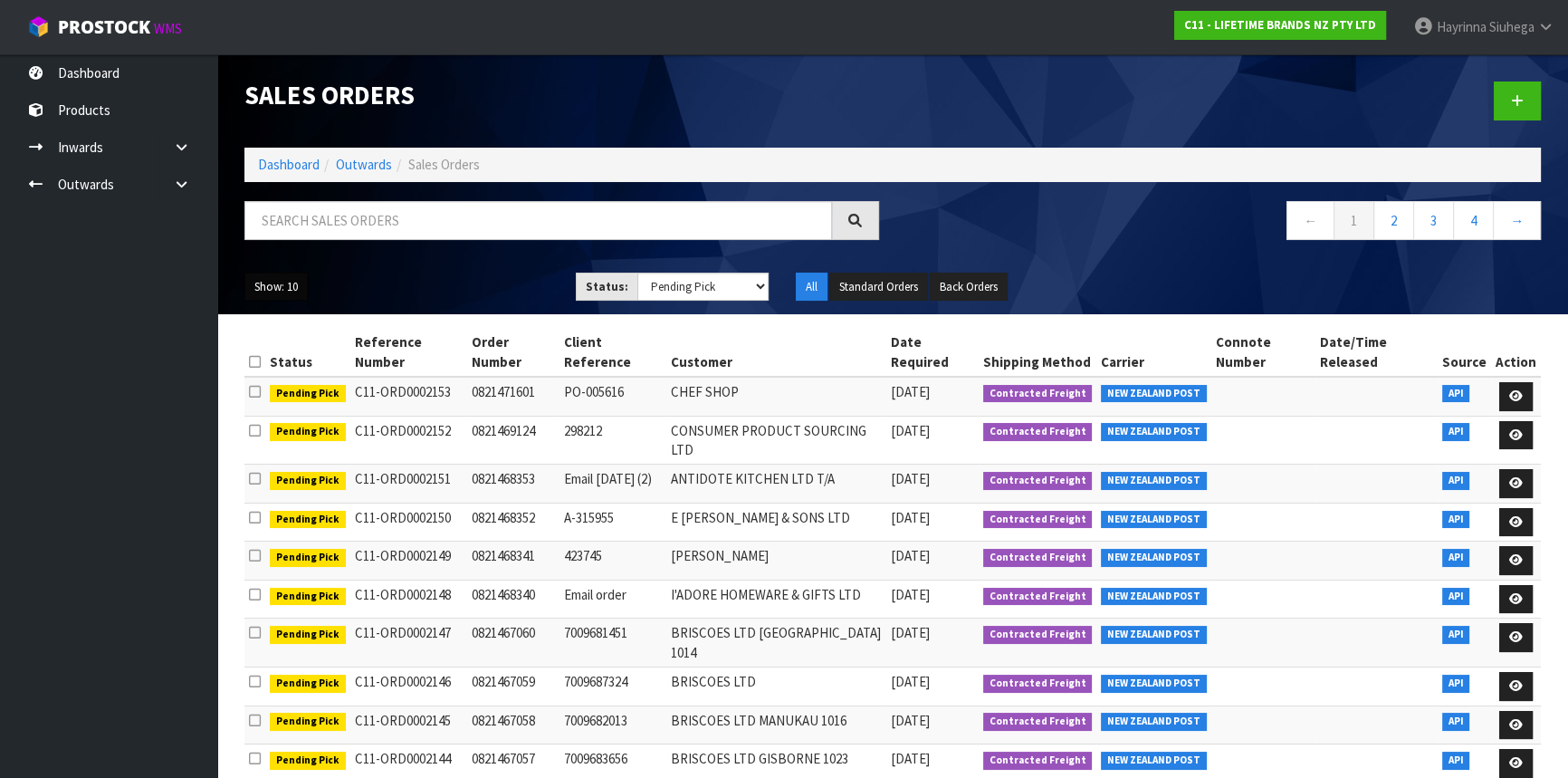
click at [298, 289] on button "Show: 10" at bounding box center [276, 288] width 63 height 29
click at [285, 388] on link "50" at bounding box center [317, 394] width 143 height 24
click at [294, 168] on link "Dashboard" at bounding box center [288, 164] width 61 height 17
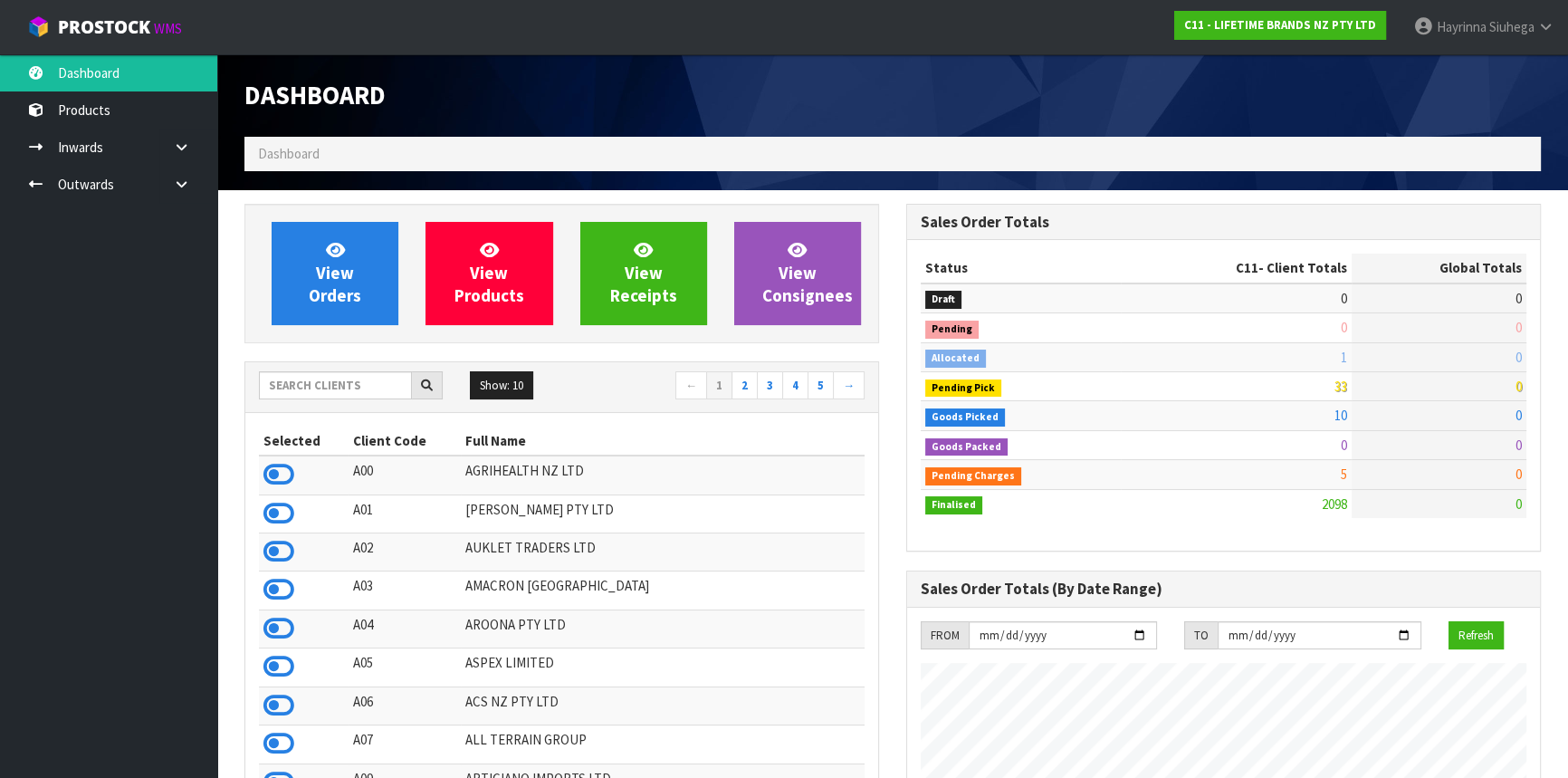
scroll to position [1370, 661]
